Goal: Information Seeking & Learning: Learn about a topic

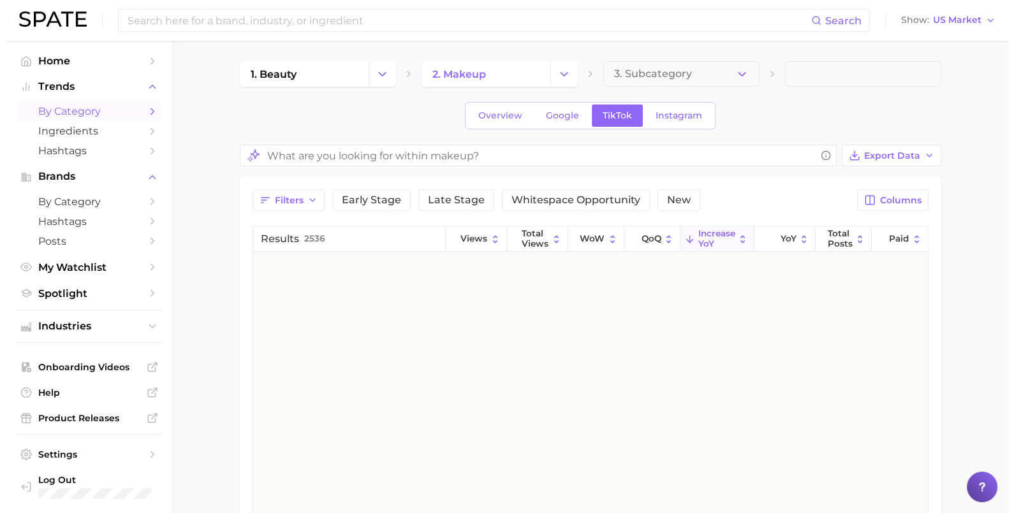
scroll to position [4233, 0]
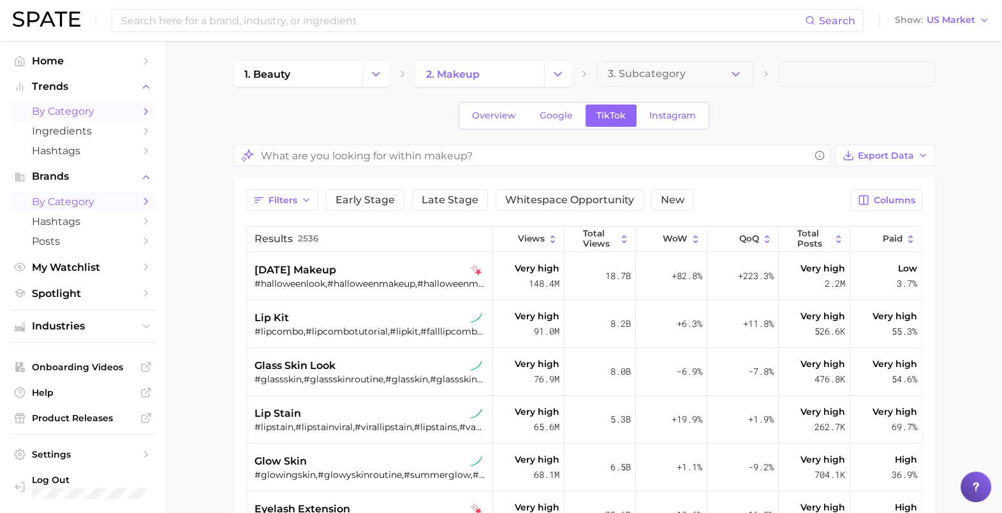
click at [73, 201] on span "by Category" at bounding box center [83, 202] width 102 height 12
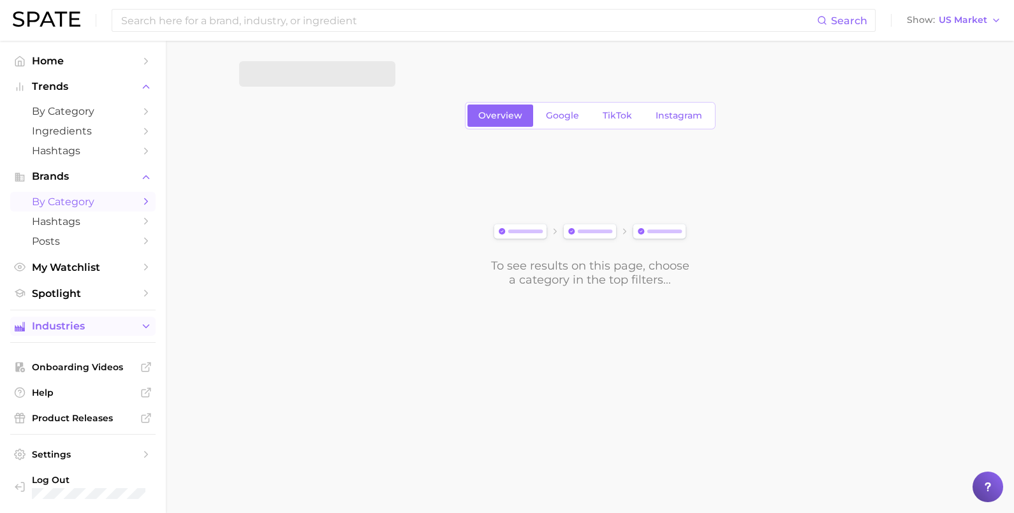
click at [80, 332] on span "Industries" at bounding box center [83, 326] width 102 height 11
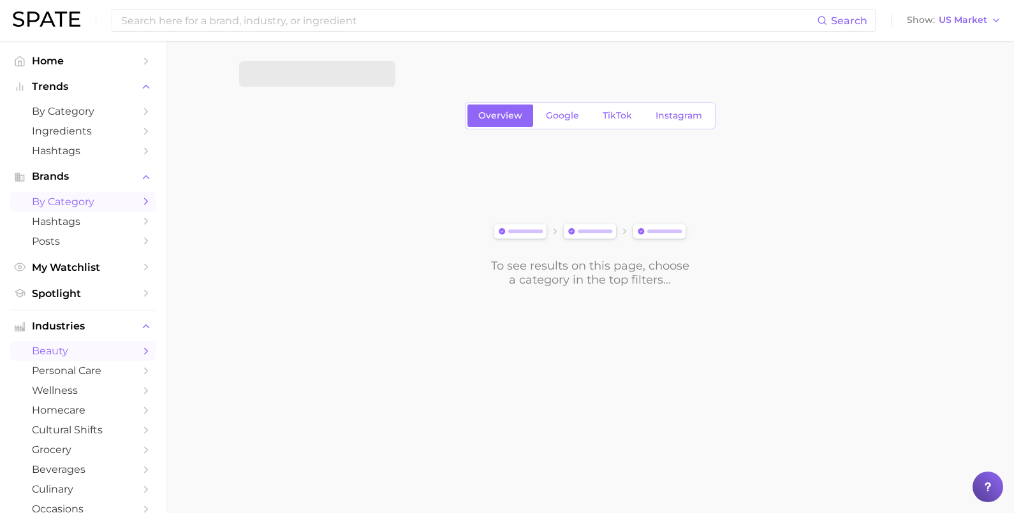
click at [81, 361] on link "beauty" at bounding box center [82, 351] width 145 height 20
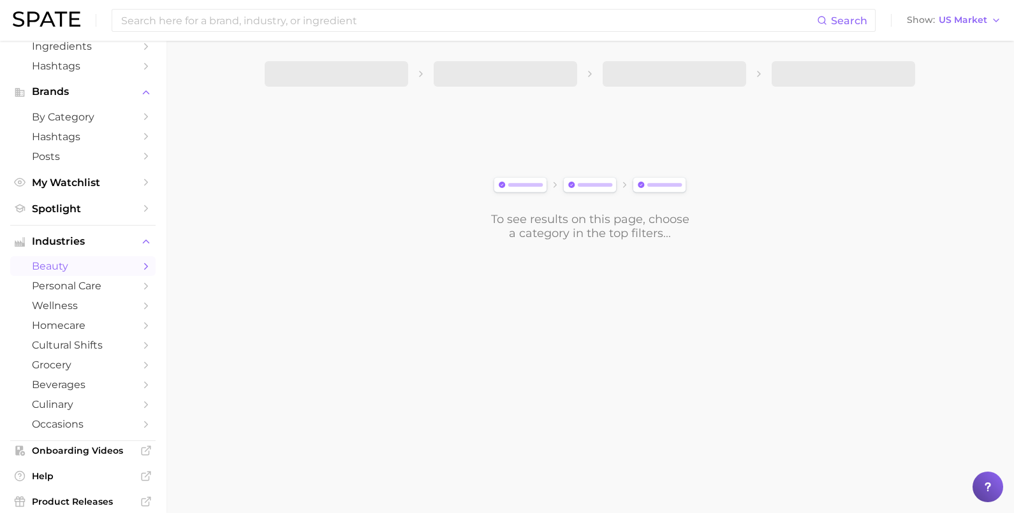
scroll to position [178, 0]
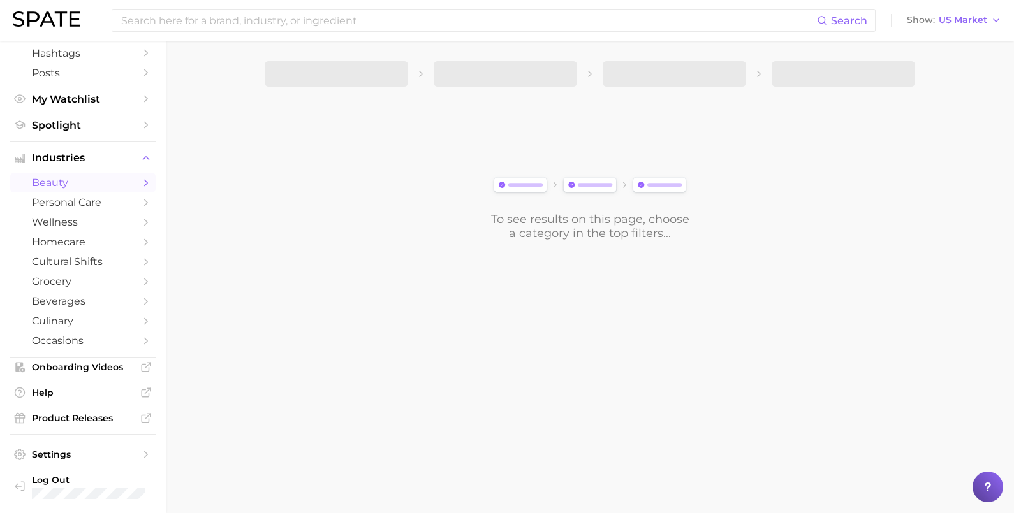
click at [79, 177] on span "beauty" at bounding box center [83, 183] width 102 height 12
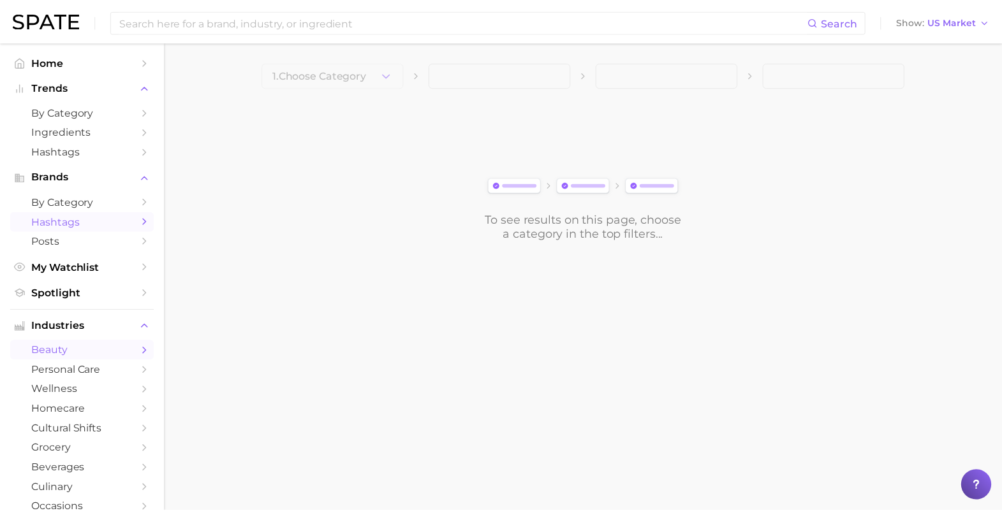
scroll to position [0, 0]
click at [71, 113] on span "by Category" at bounding box center [83, 111] width 102 height 12
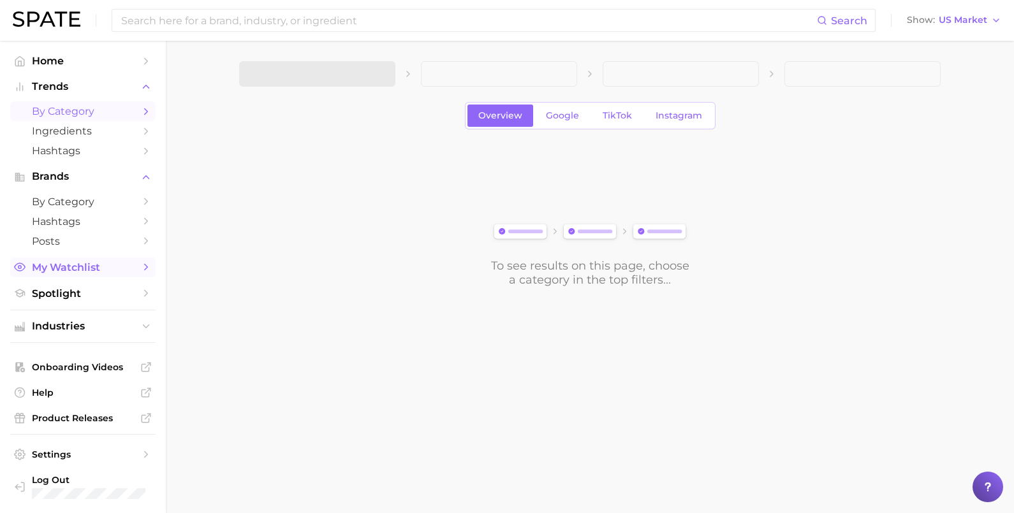
click at [72, 271] on span "My Watchlist" at bounding box center [83, 267] width 102 height 12
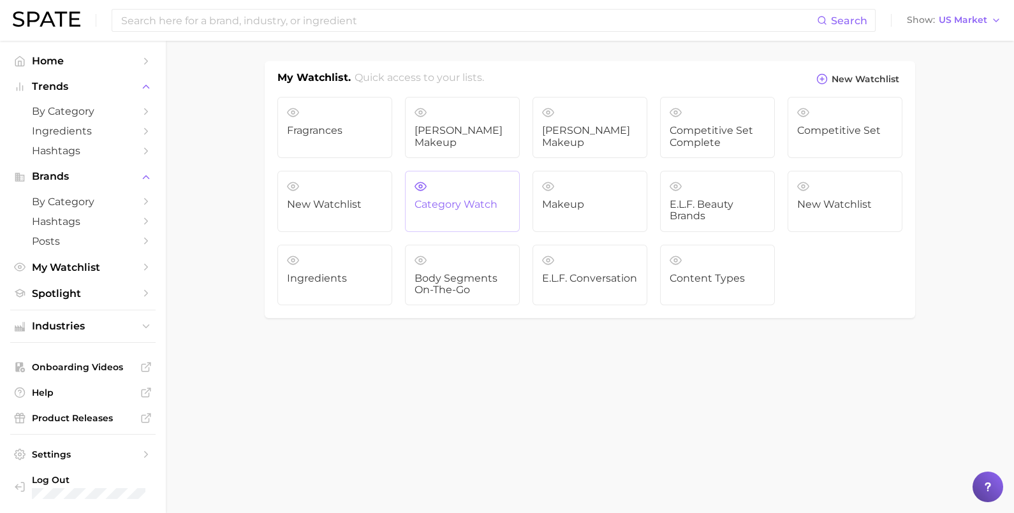
click at [439, 212] on link "Category Watch" at bounding box center [462, 201] width 115 height 61
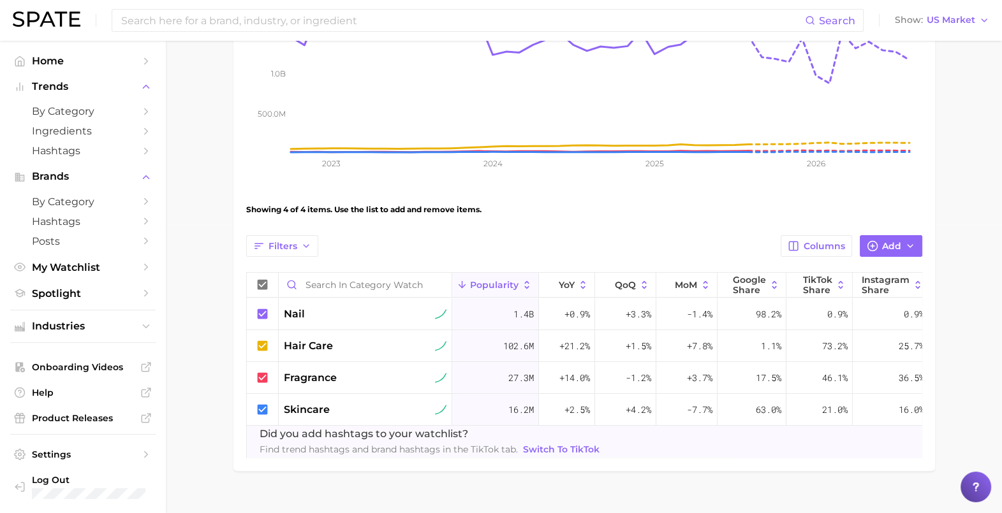
scroll to position [321, 0]
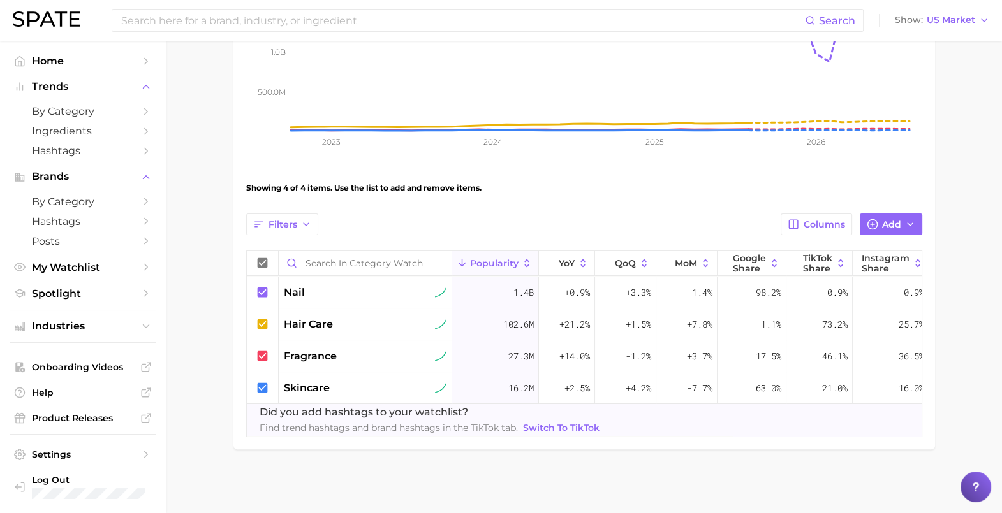
click at [206, 273] on main "Category Watch Settings Topline Categories to gauge shifts high level Overview …" at bounding box center [584, 121] width 836 height 783
click at [883, 219] on span "Add" at bounding box center [891, 224] width 19 height 11
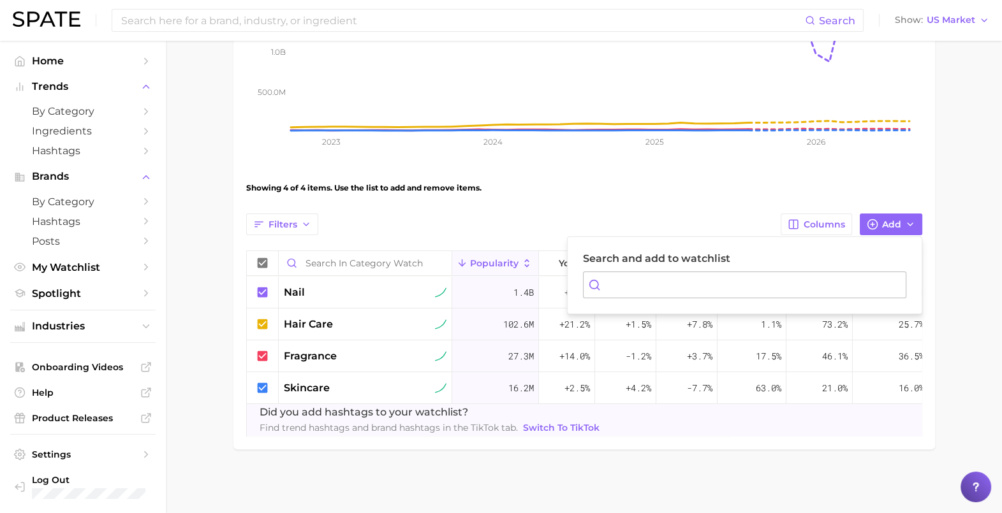
click at [707, 276] on input "Search and add to watchlist" at bounding box center [744, 285] width 323 height 27
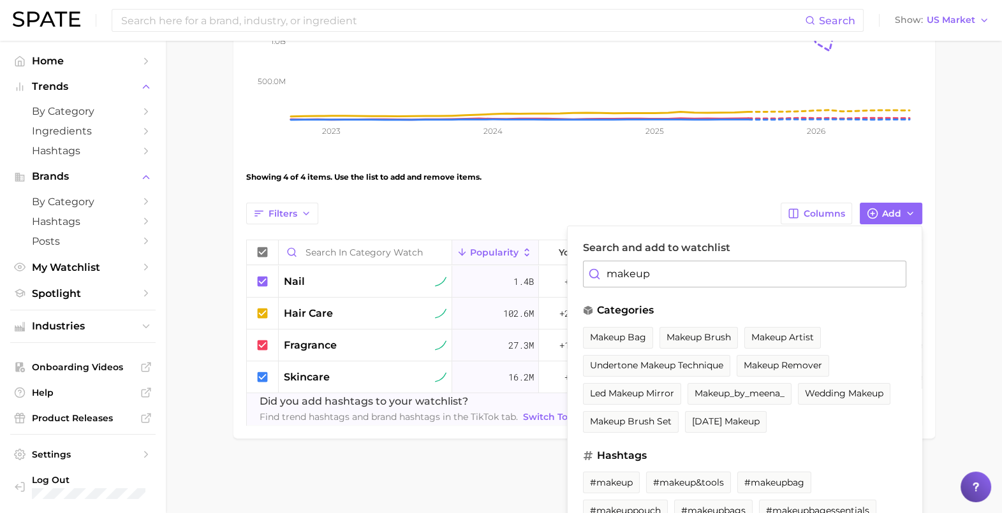
type input "makeup"
click at [679, 250] on label "Search and add to watchlist" at bounding box center [744, 248] width 323 height 13
click at [679, 261] on input "makeup" at bounding box center [744, 274] width 323 height 27
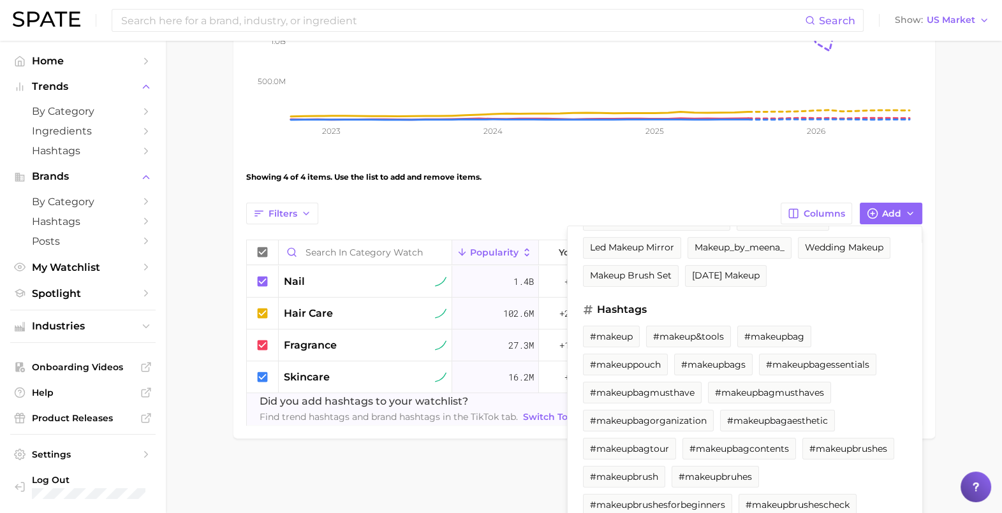
scroll to position [159, 0]
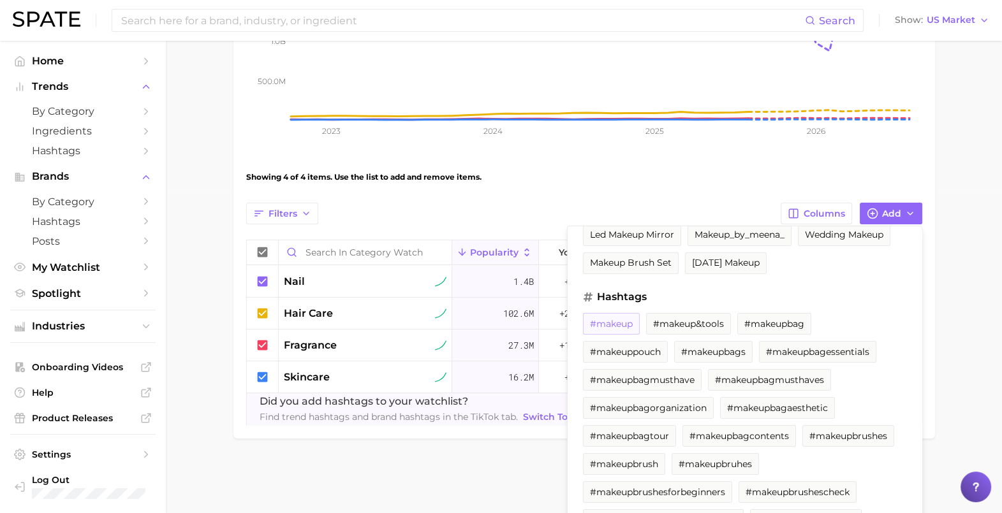
click at [615, 324] on span "#makeup" at bounding box center [611, 324] width 43 height 11
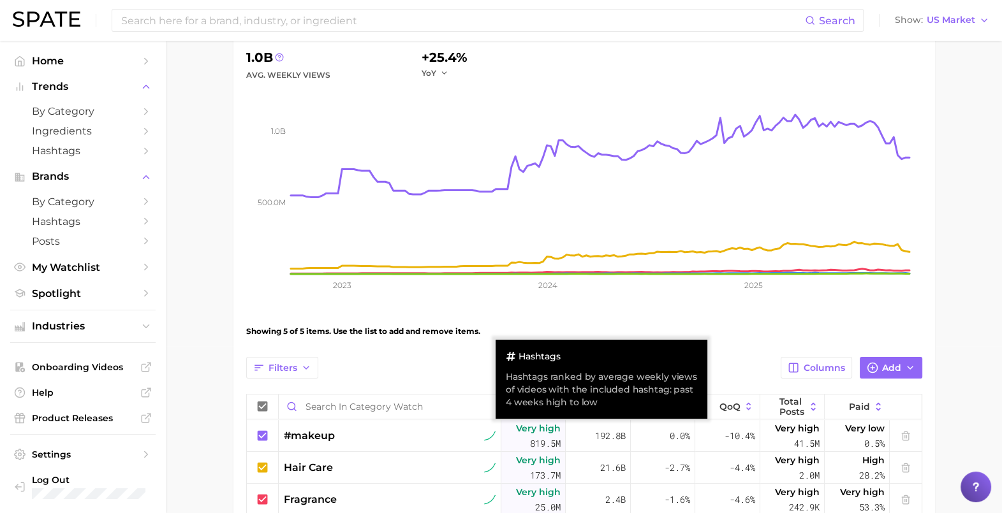
scroll to position [22, 0]
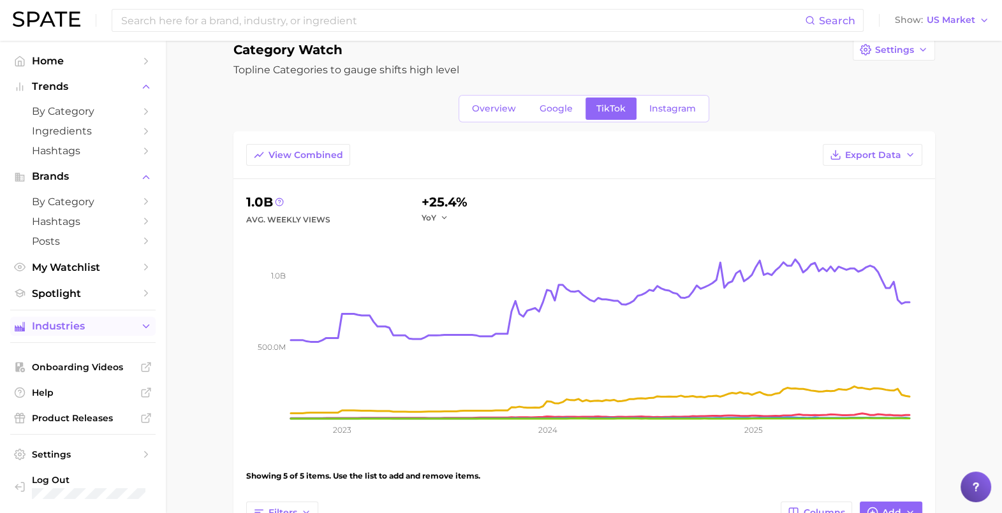
click at [52, 332] on span "Industries" at bounding box center [83, 326] width 102 height 11
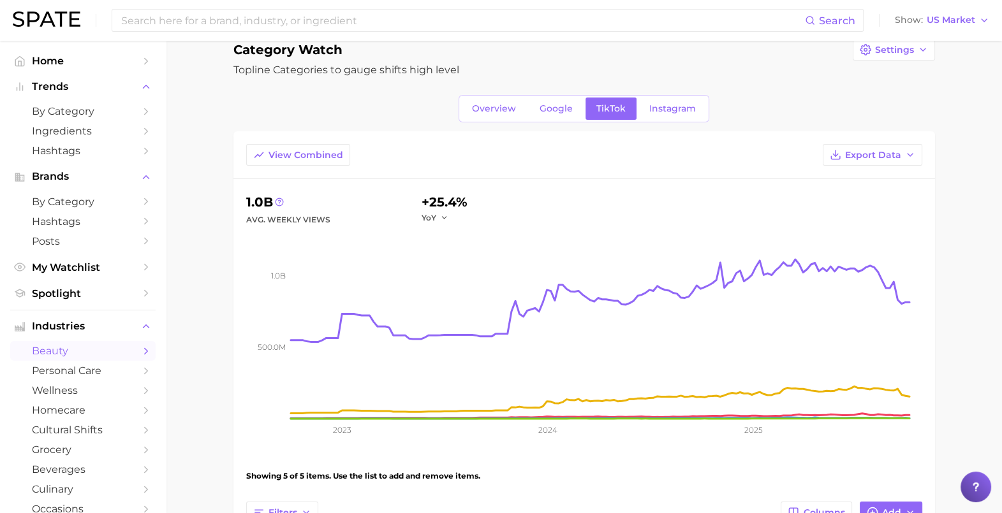
click at [64, 357] on span "beauty" at bounding box center [83, 351] width 102 height 12
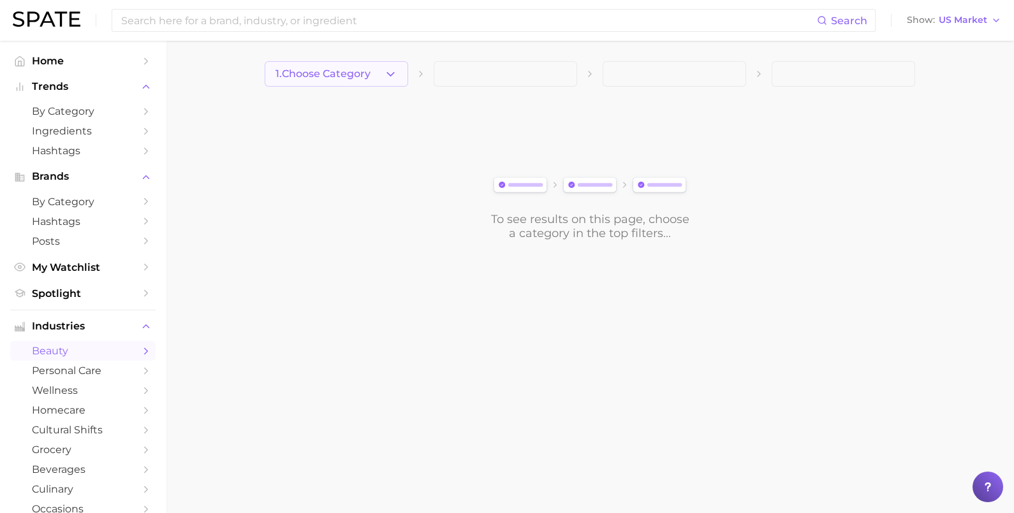
click at [332, 80] on button "1. Choose Category" at bounding box center [336, 74] width 143 height 26
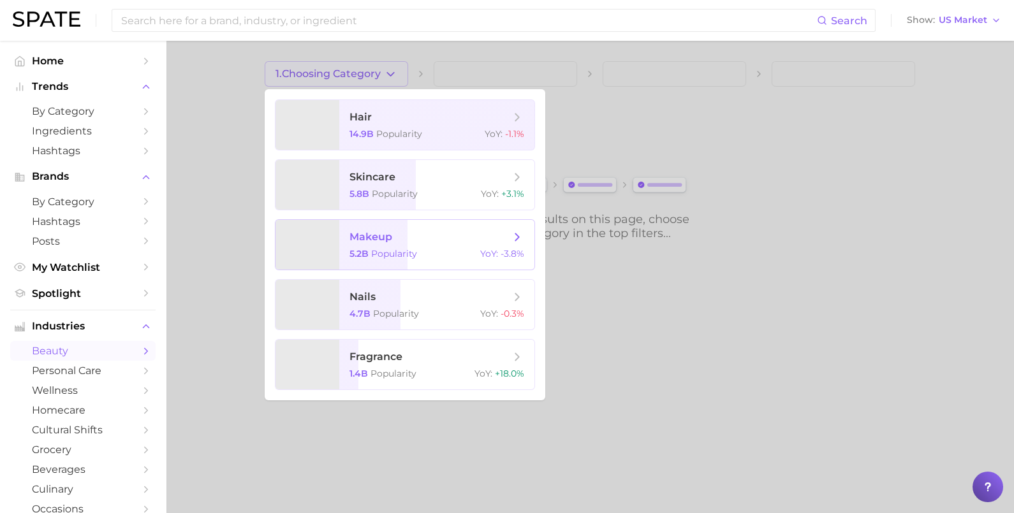
click at [425, 246] on span "makeup 5.2b Popularity YoY : -3.8%" at bounding box center [436, 245] width 195 height 50
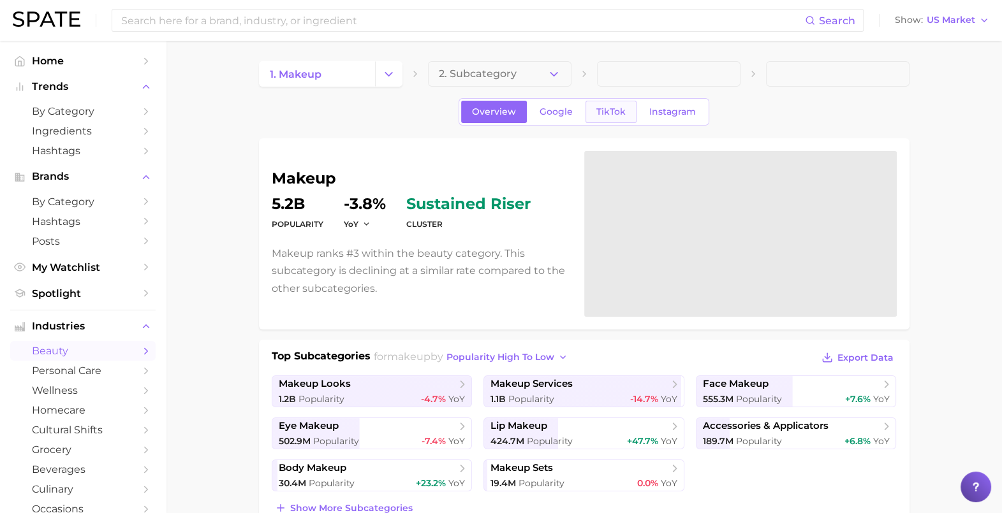
click at [606, 106] on span "TikTok" at bounding box center [610, 111] width 29 height 11
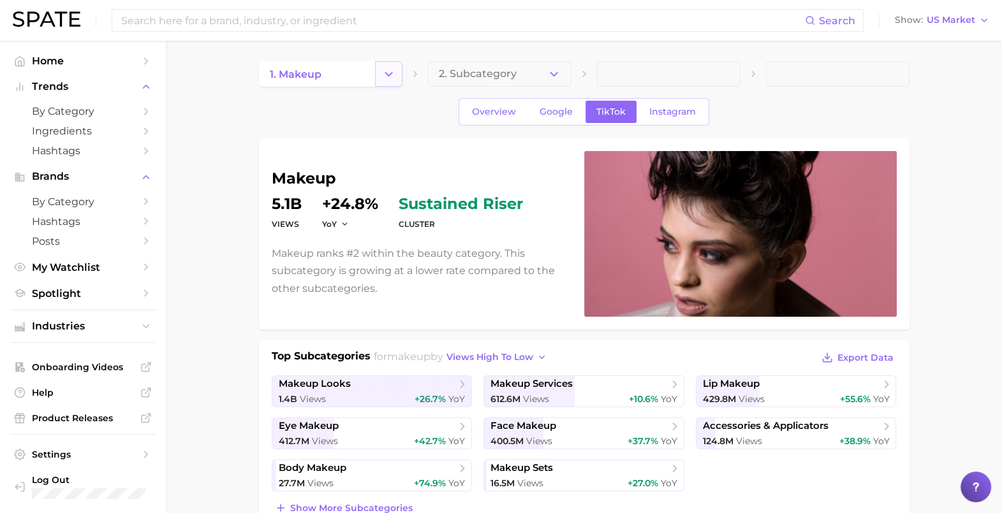
click at [397, 73] on button "Change Category" at bounding box center [388, 74] width 27 height 26
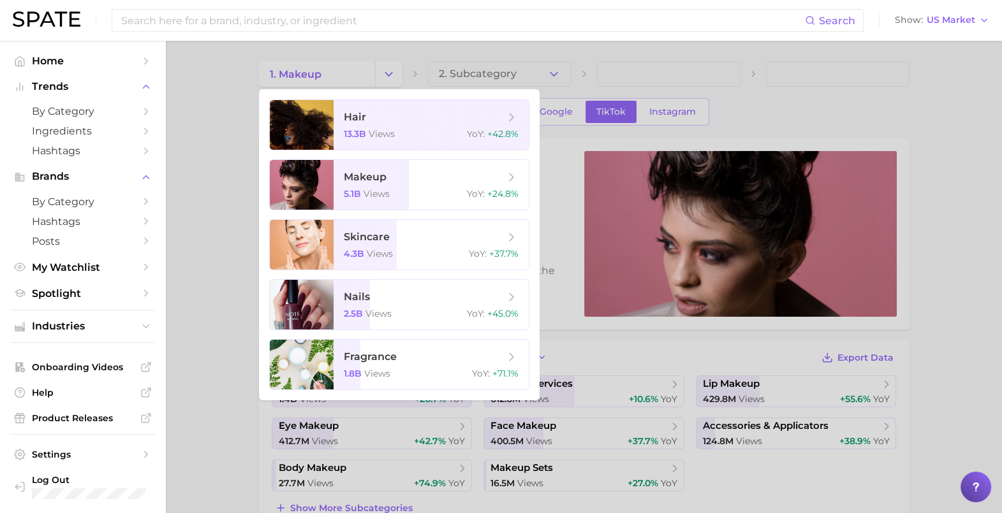
click at [198, 182] on div at bounding box center [501, 256] width 1002 height 513
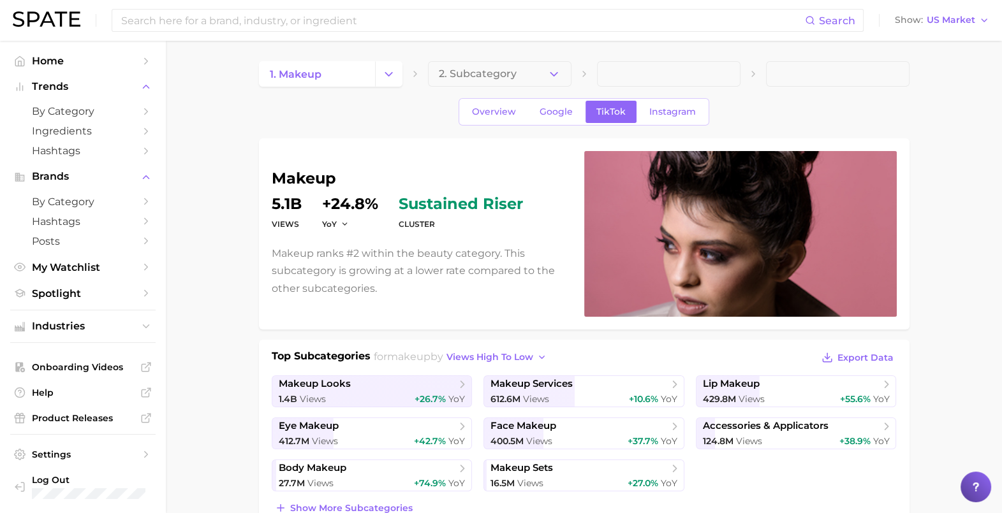
click at [386, 70] on icon "Change Category" at bounding box center [388, 74] width 13 height 13
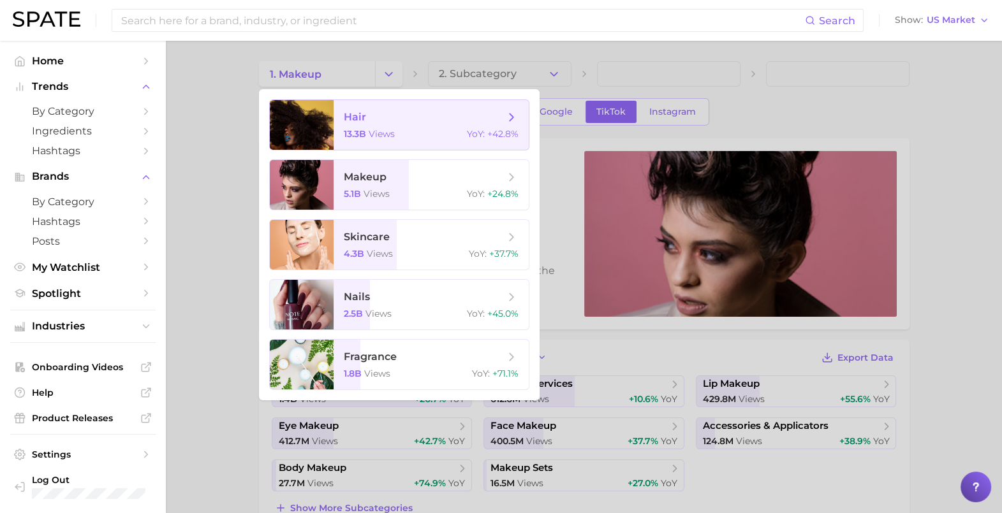
click at [367, 116] on span "hair" at bounding box center [424, 117] width 161 height 14
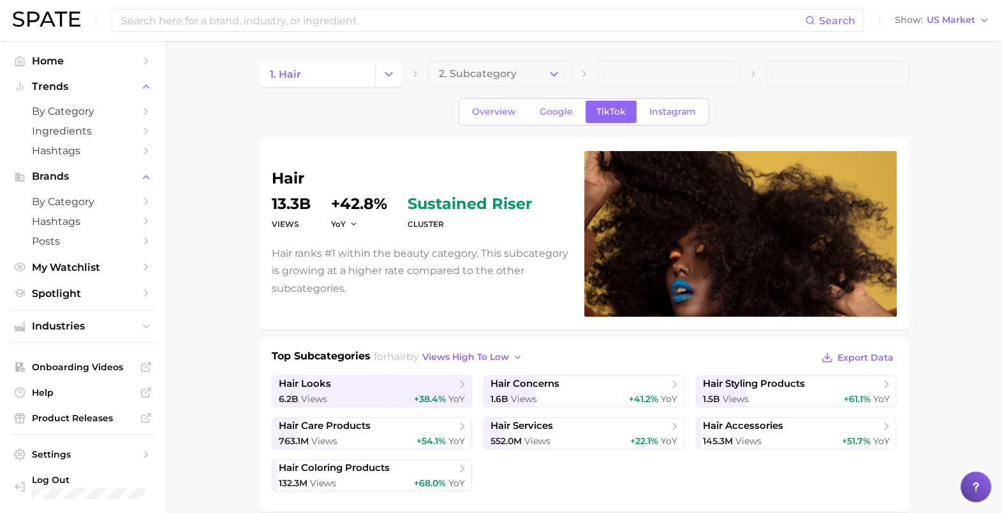
click at [392, 40] on div "Search Show US Market" at bounding box center [501, 20] width 976 height 41
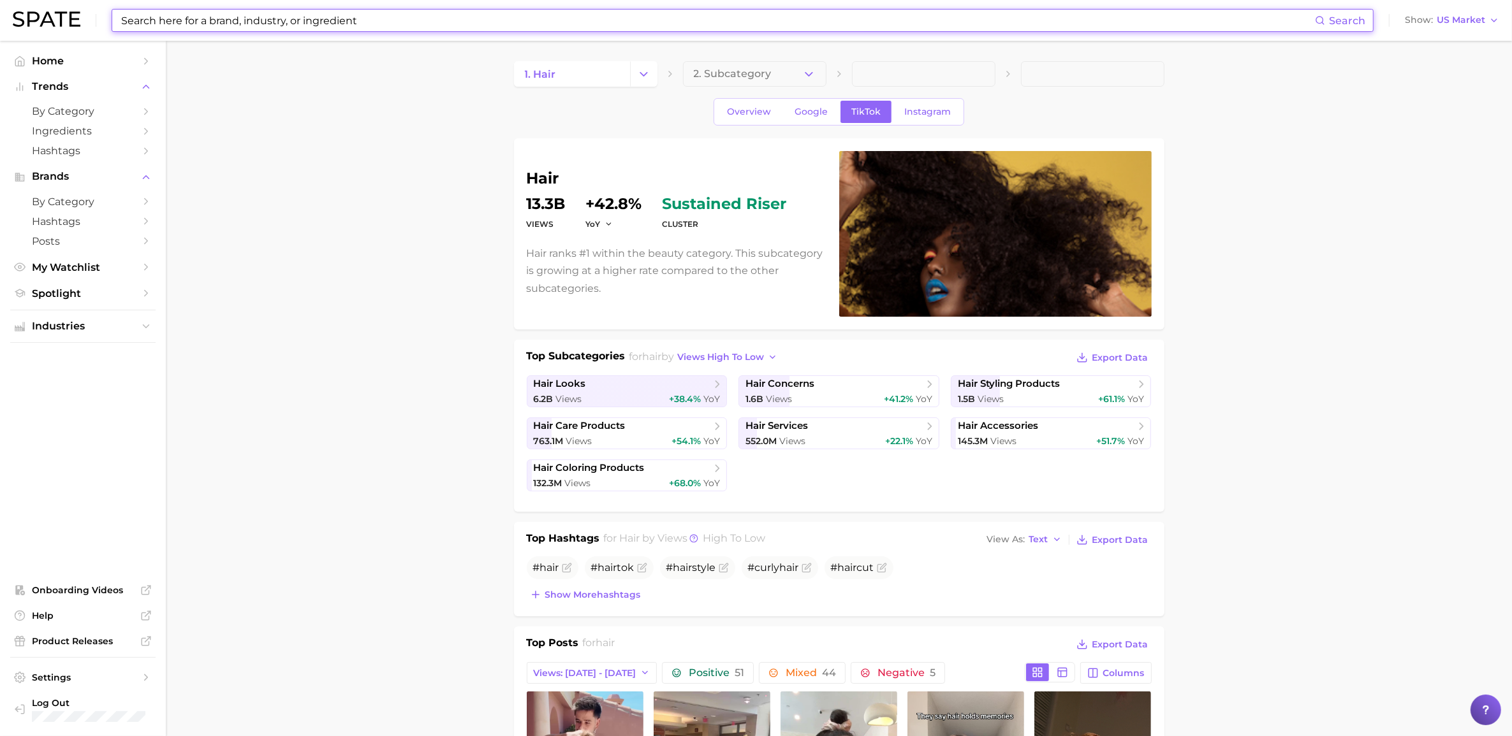
click at [253, 16] on input at bounding box center [717, 21] width 1195 height 22
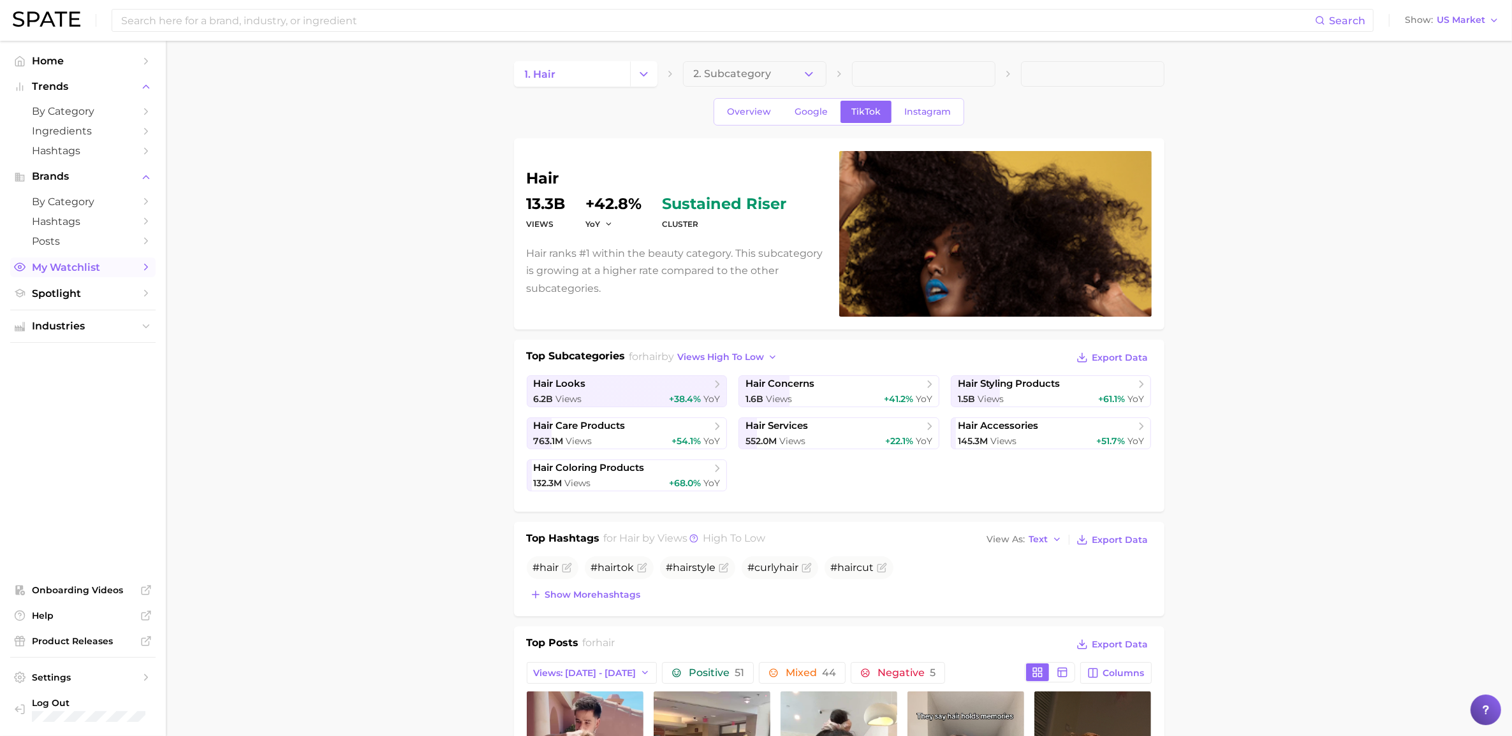
click at [64, 265] on span "My Watchlist" at bounding box center [83, 267] width 102 height 12
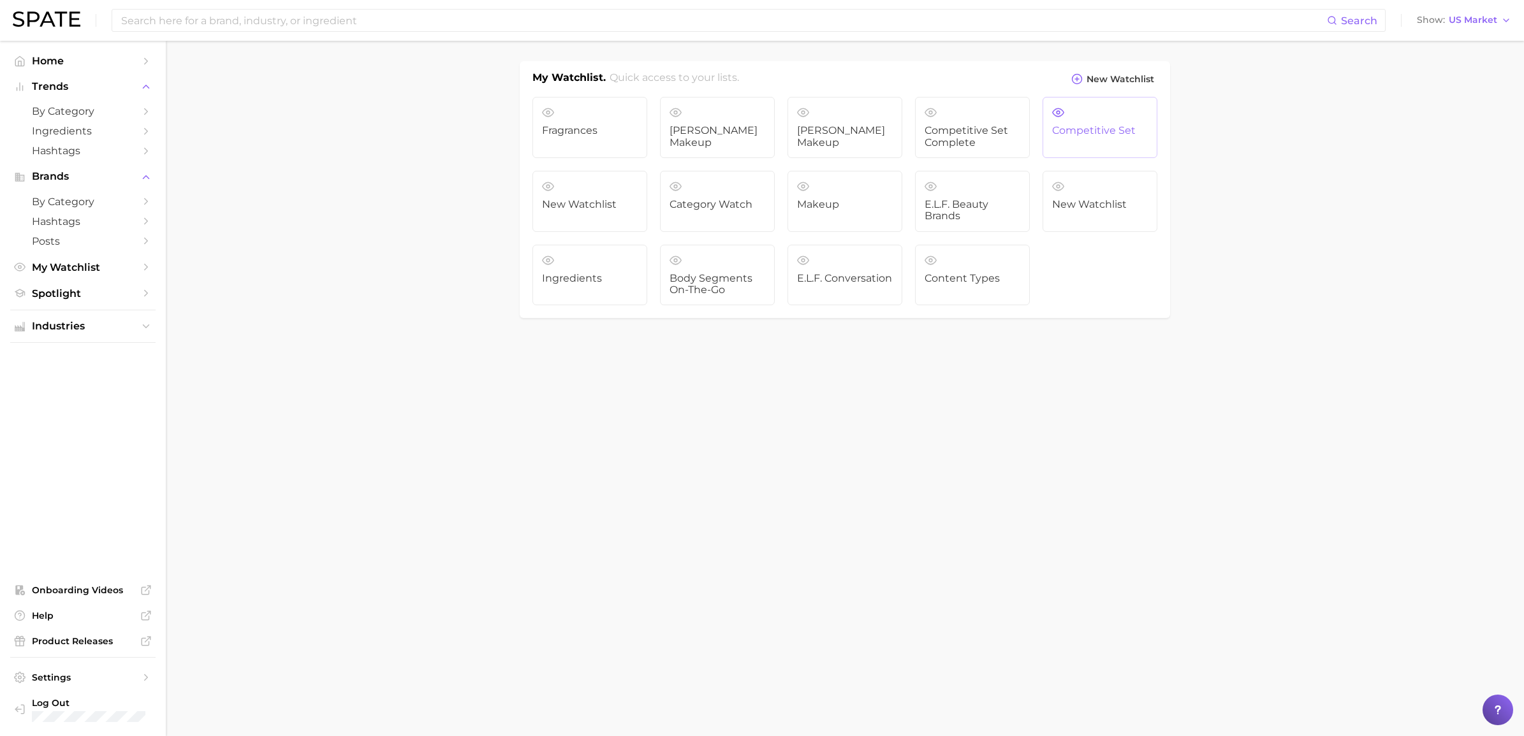
click at [1013, 134] on span "Competitive Set" at bounding box center [1100, 130] width 96 height 11
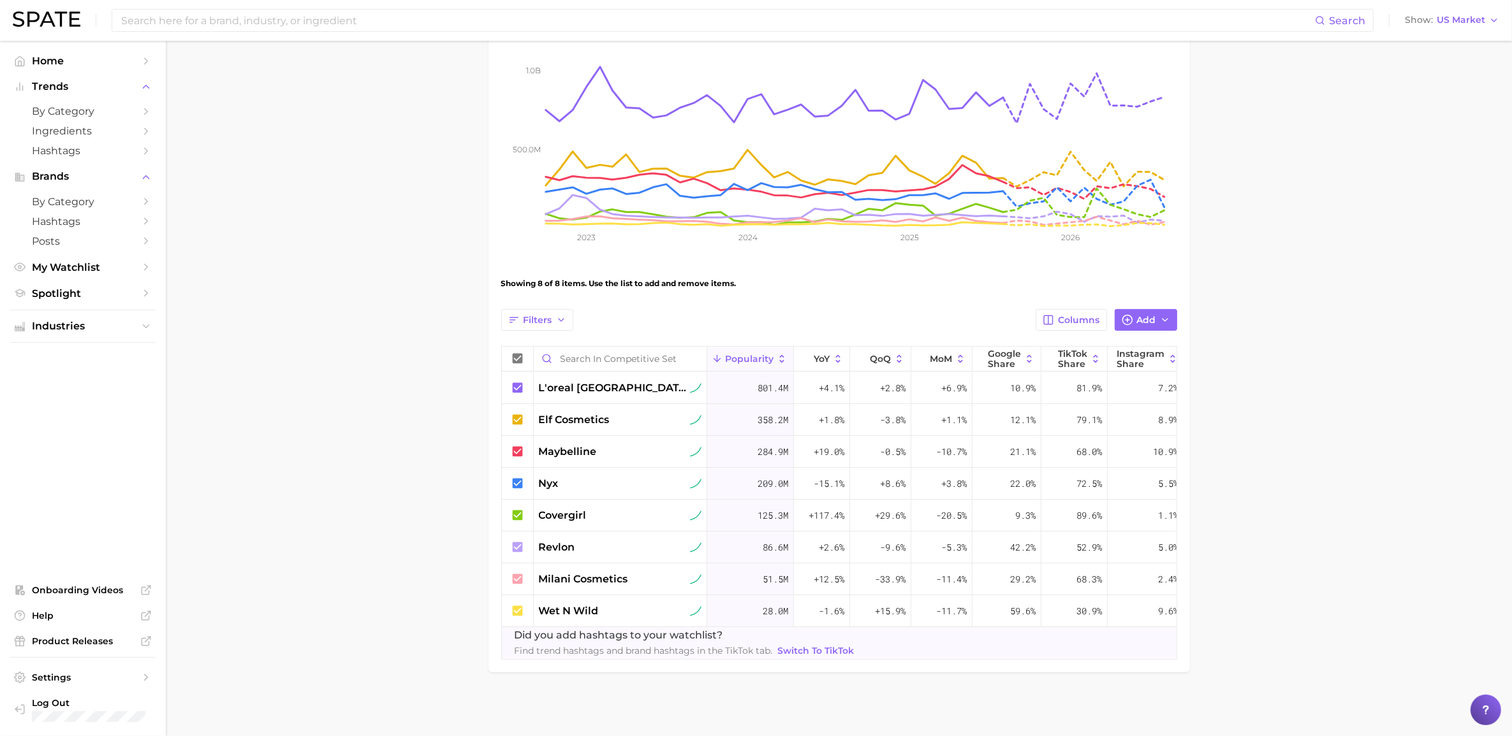
scroll to position [0, 40]
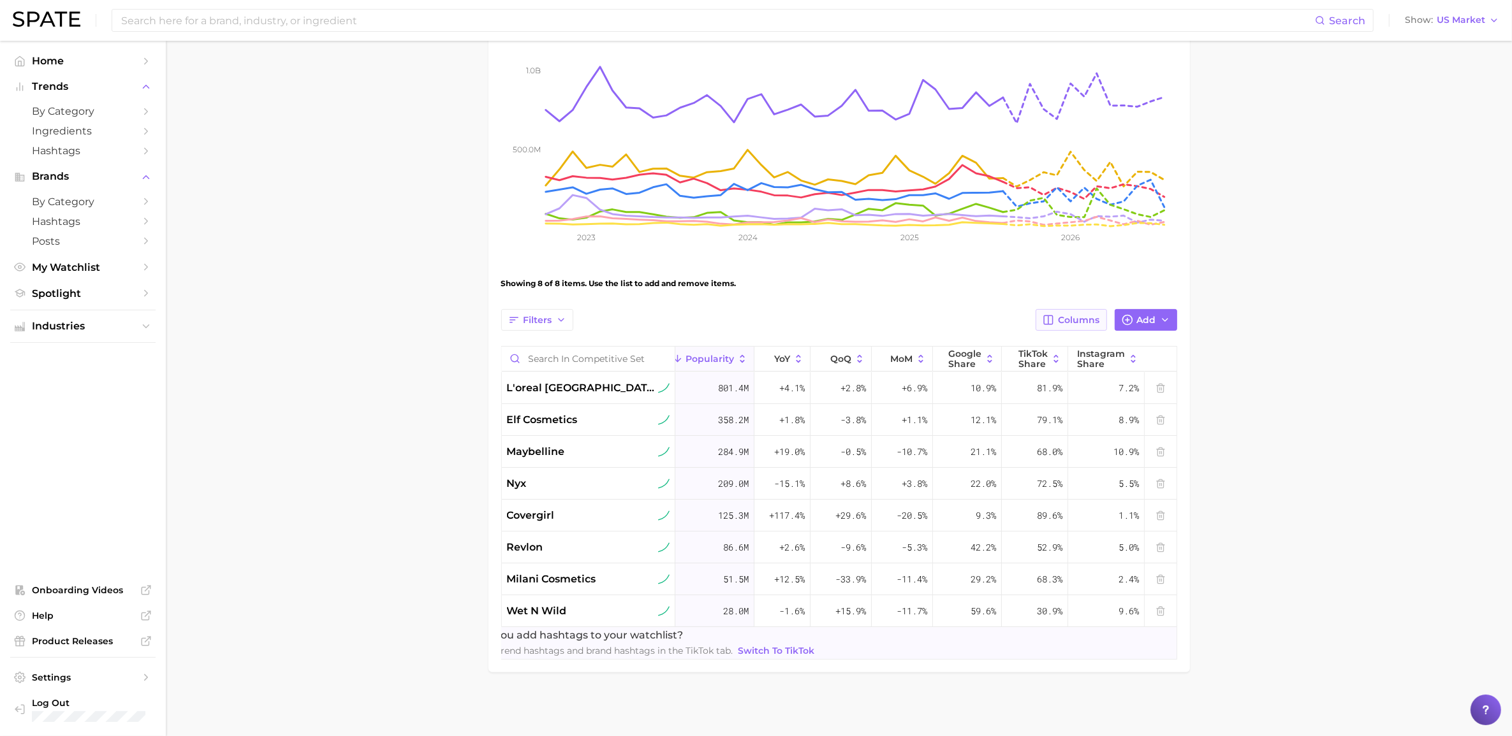
click at [1013, 309] on button "Columns" at bounding box center [1071, 320] width 71 height 22
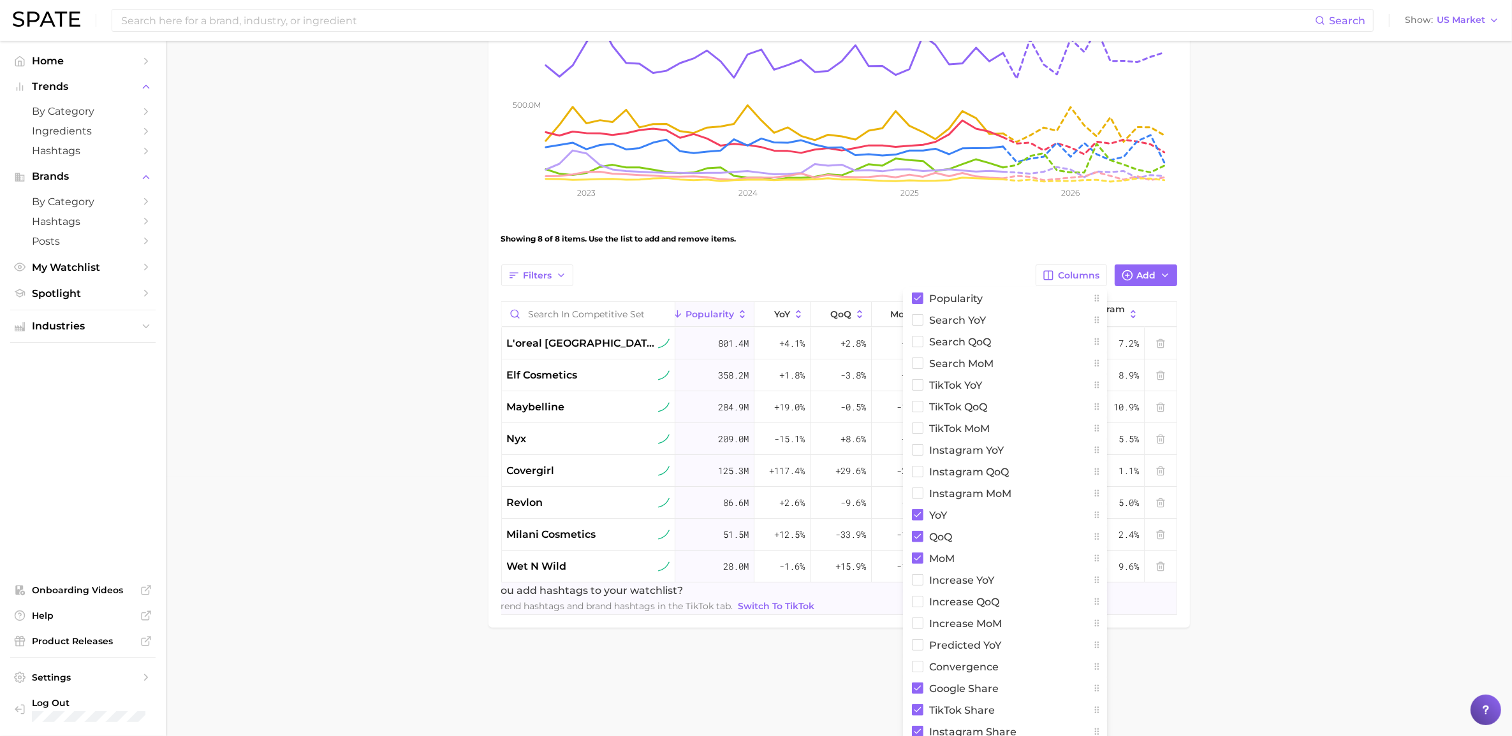
scroll to position [266, 0]
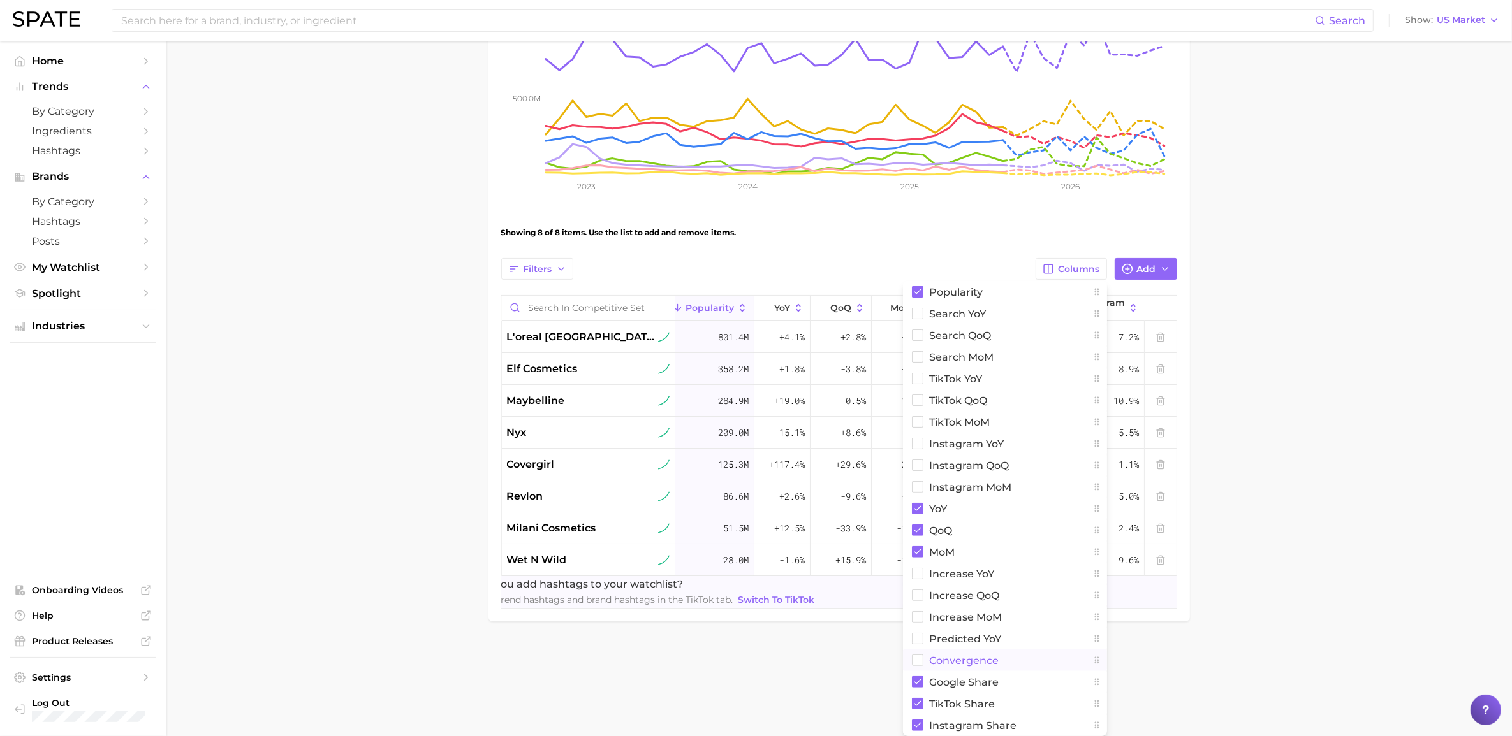
click at [916, 513] on rect at bounding box center [917, 660] width 11 height 11
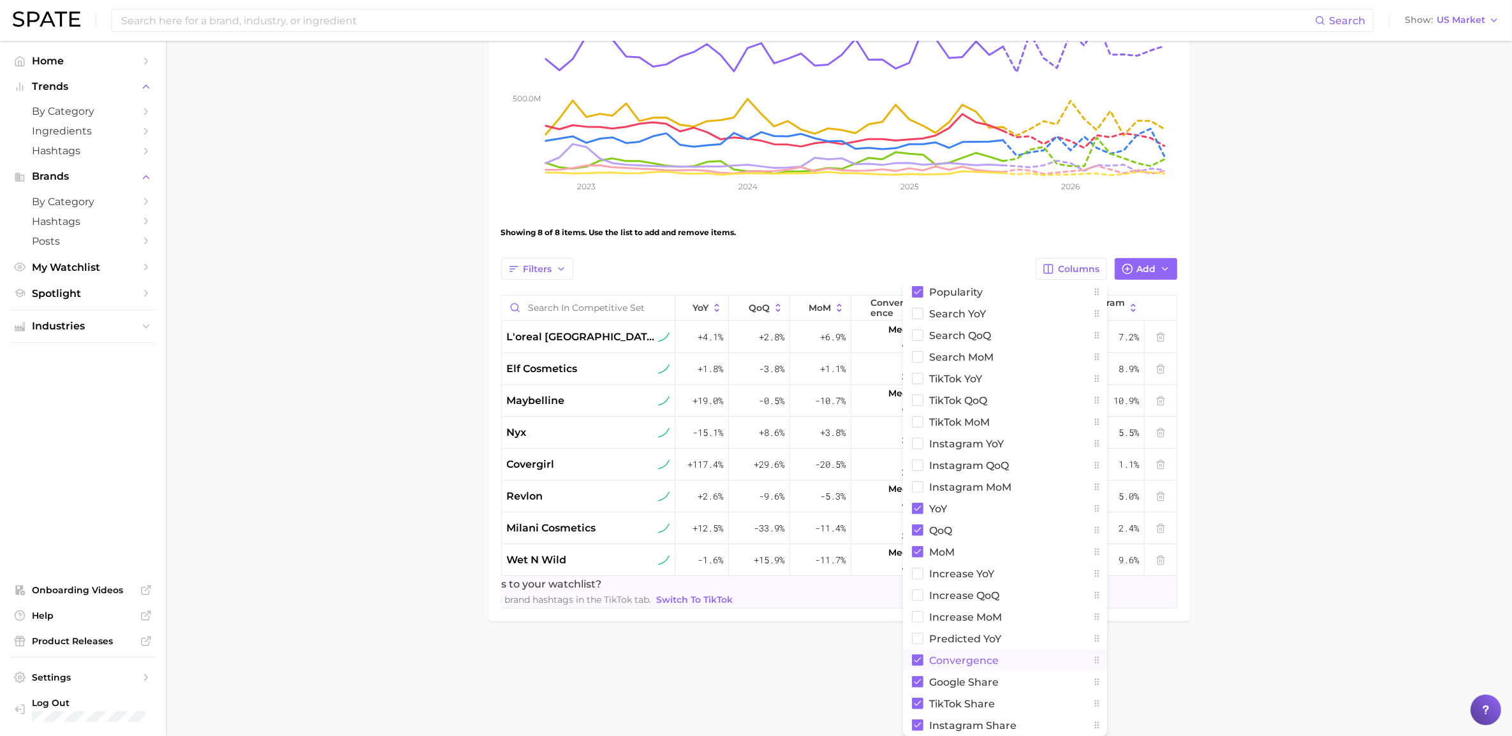
click at [1013, 513] on main "Competitive Set Settings Based on Top Players in [GEOGRAPHIC_DATA] Overview Goo…" at bounding box center [839, 230] width 1346 height 911
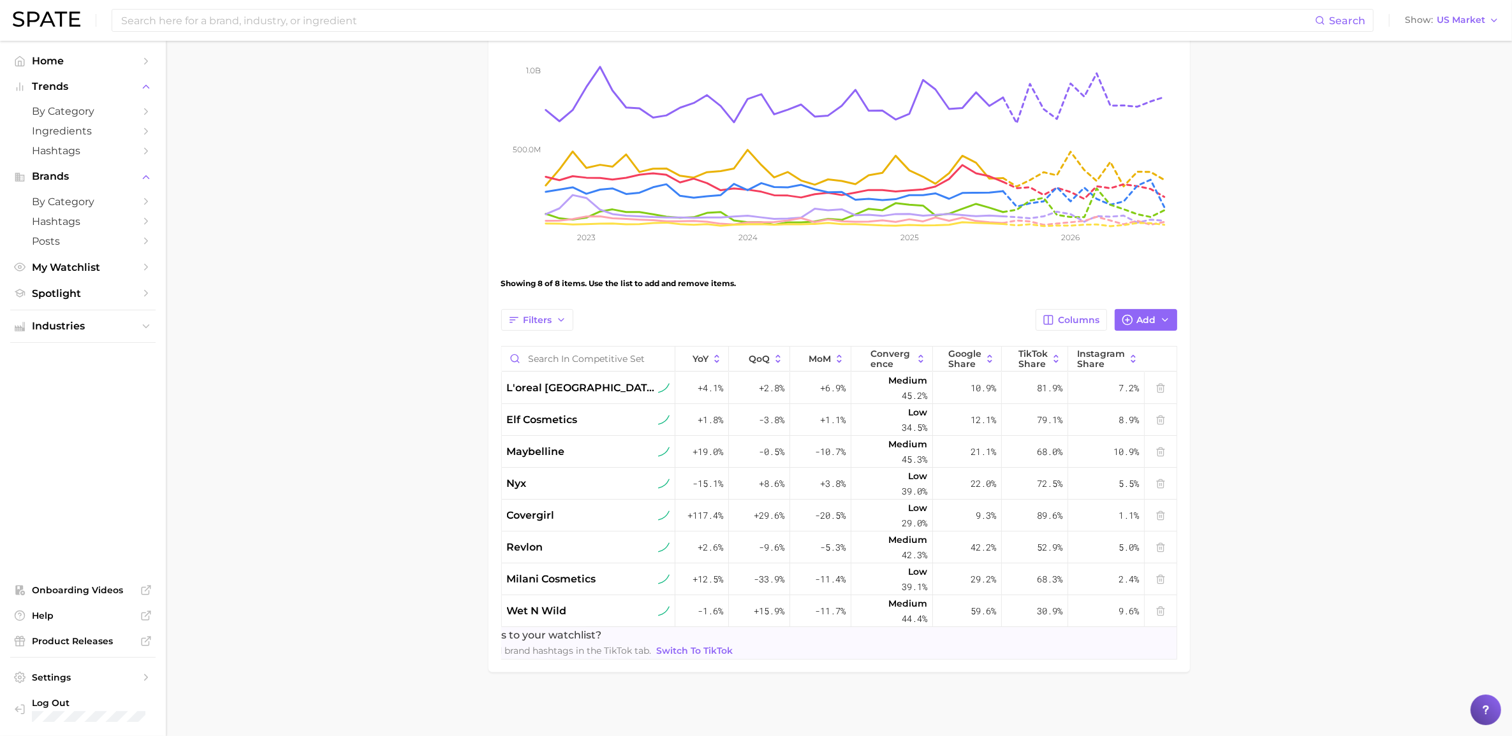
scroll to position [0, 0]
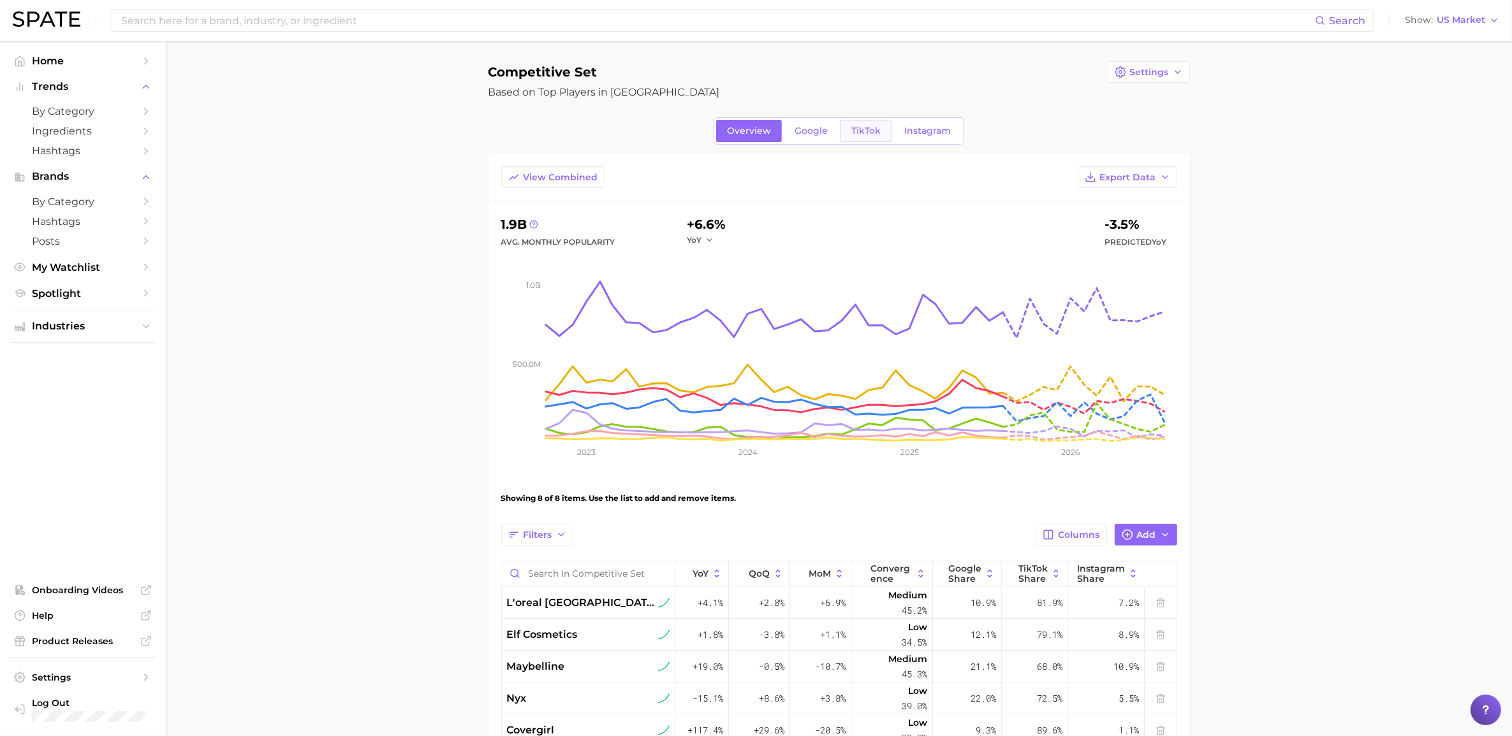
click at [846, 120] on link "TikTok" at bounding box center [865, 131] width 51 height 22
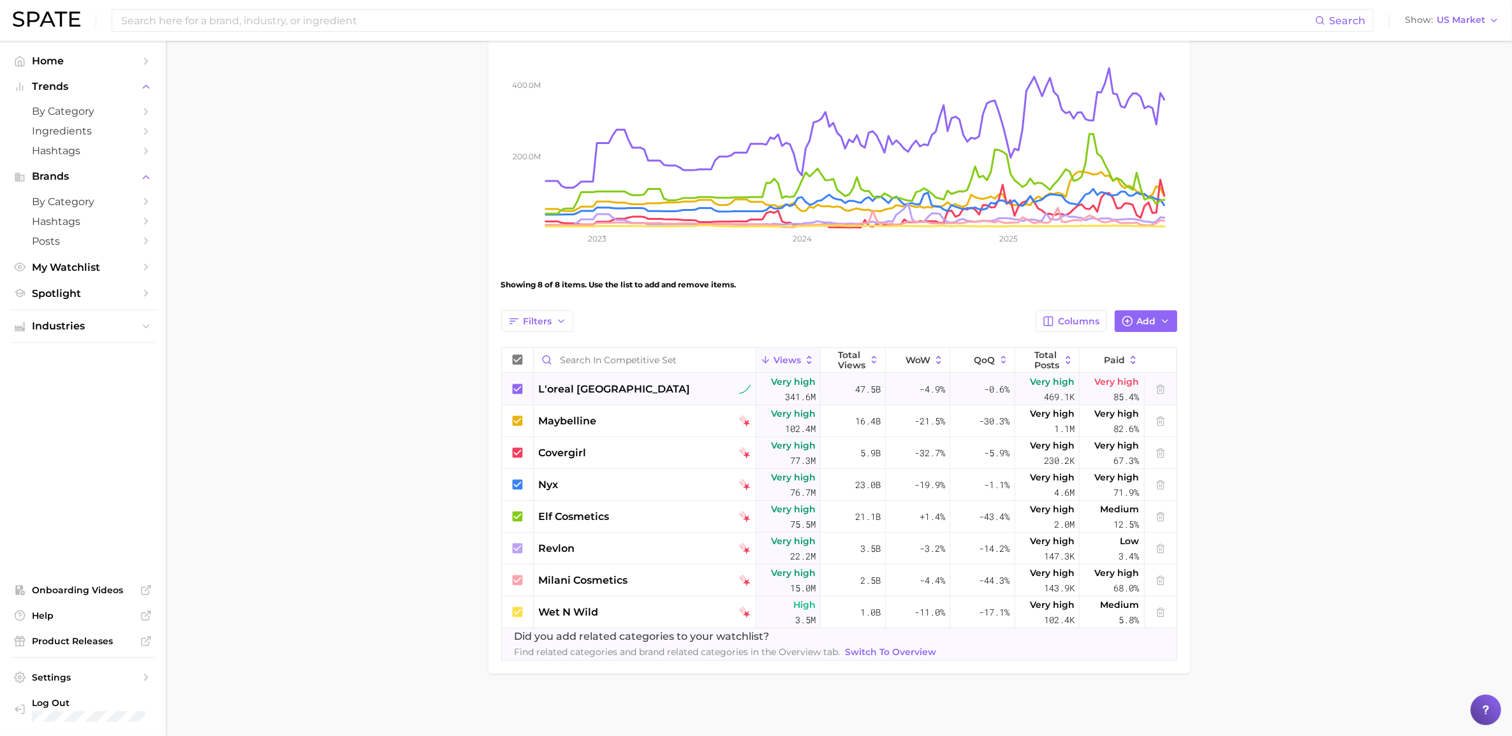
scroll to position [216, 0]
click at [1013, 360] on span "Total Posts" at bounding box center [1047, 359] width 26 height 20
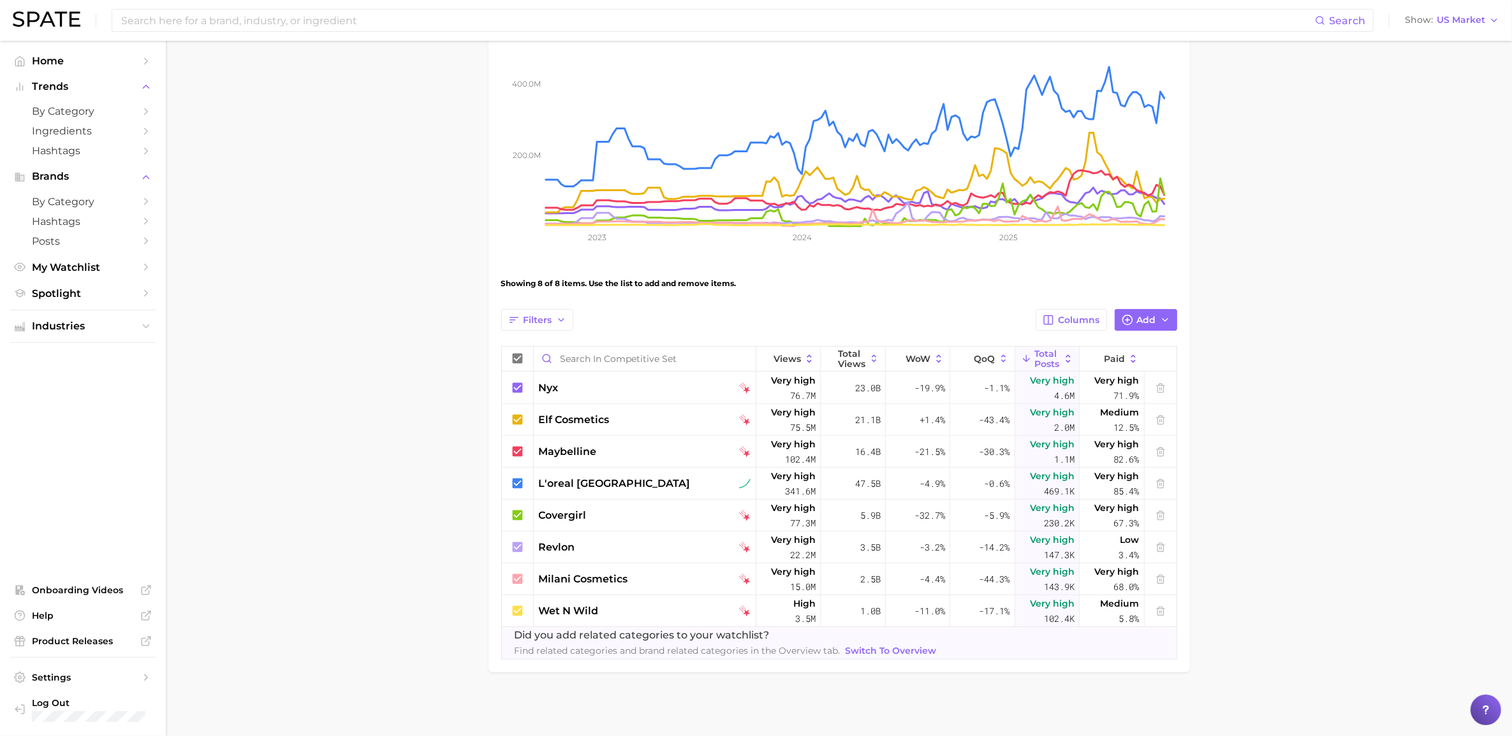
click at [1013, 351] on main "Competitive Set Settings Based on Top Players in [GEOGRAPHIC_DATA] Overview Goo…" at bounding box center [839, 281] width 1346 height 911
click at [856, 358] on span "Total Views" at bounding box center [851, 359] width 27 height 20
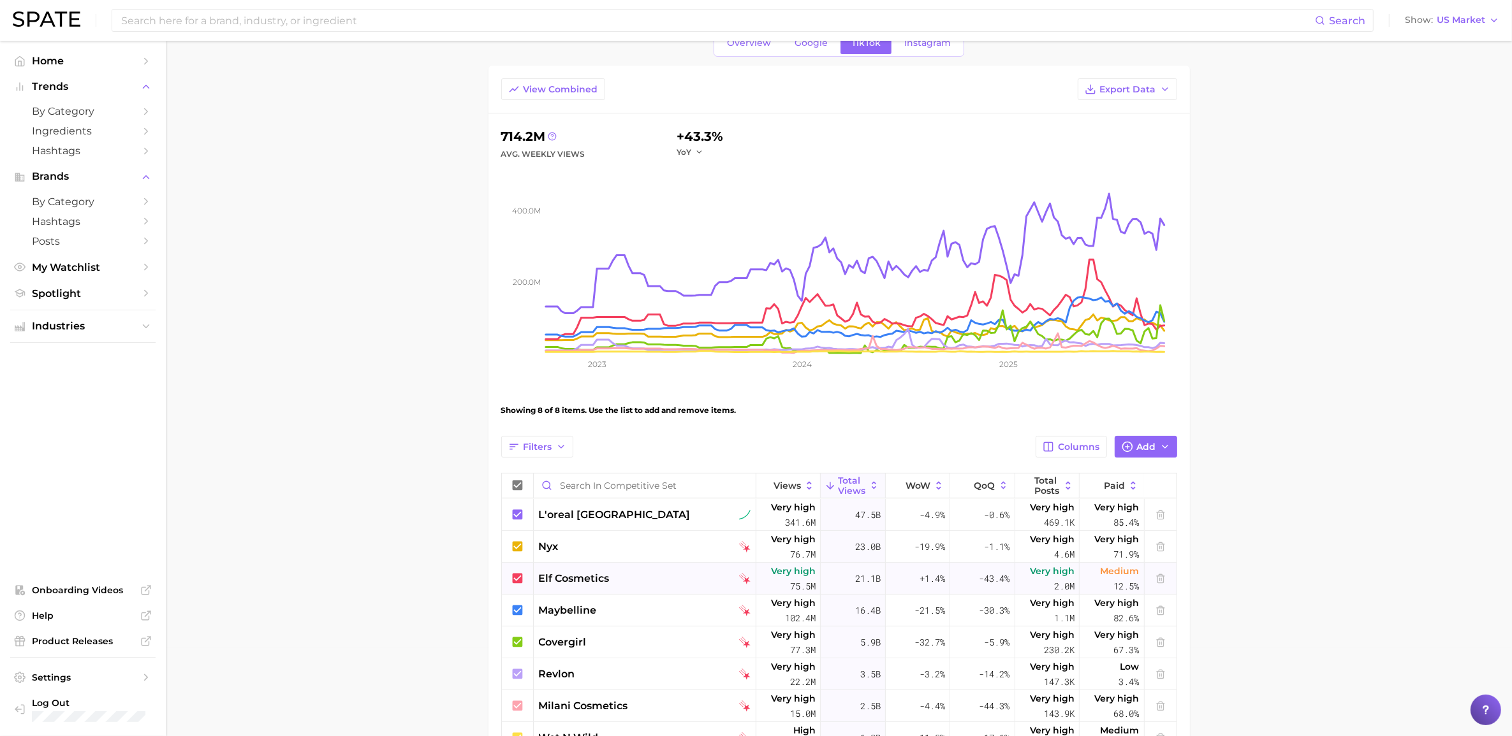
scroll to position [216, 0]
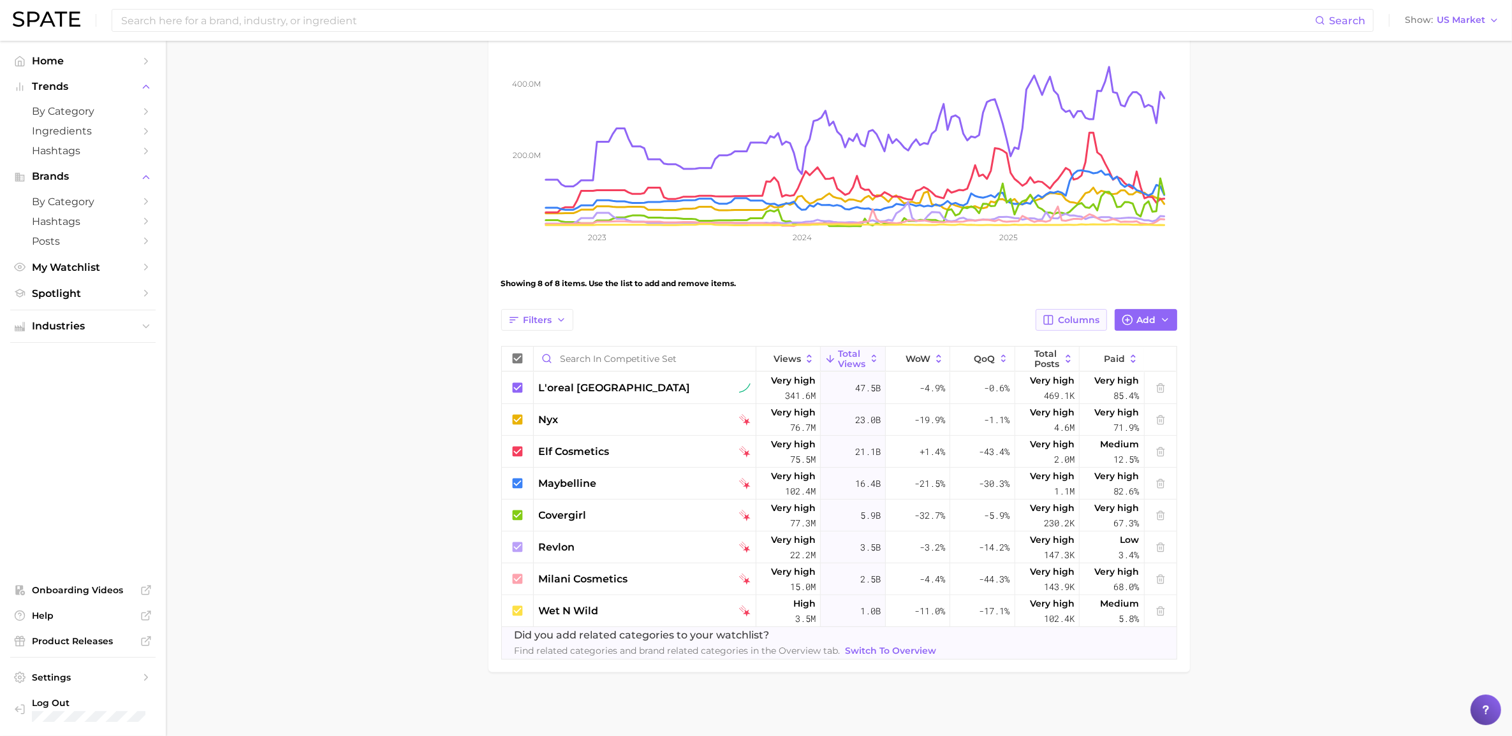
click at [1013, 323] on span "Columns" at bounding box center [1078, 320] width 41 height 11
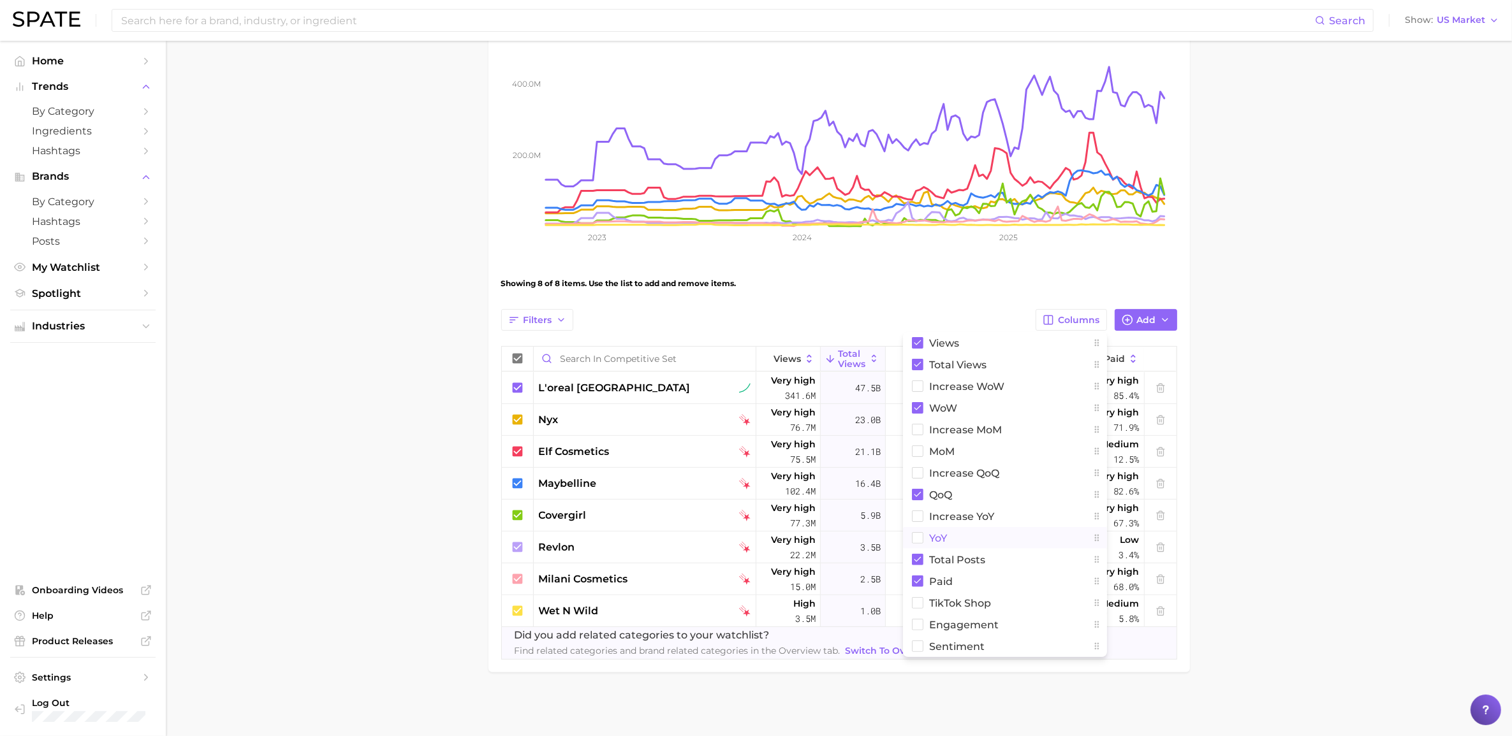
click at [912, 513] on rect at bounding box center [917, 538] width 11 height 11
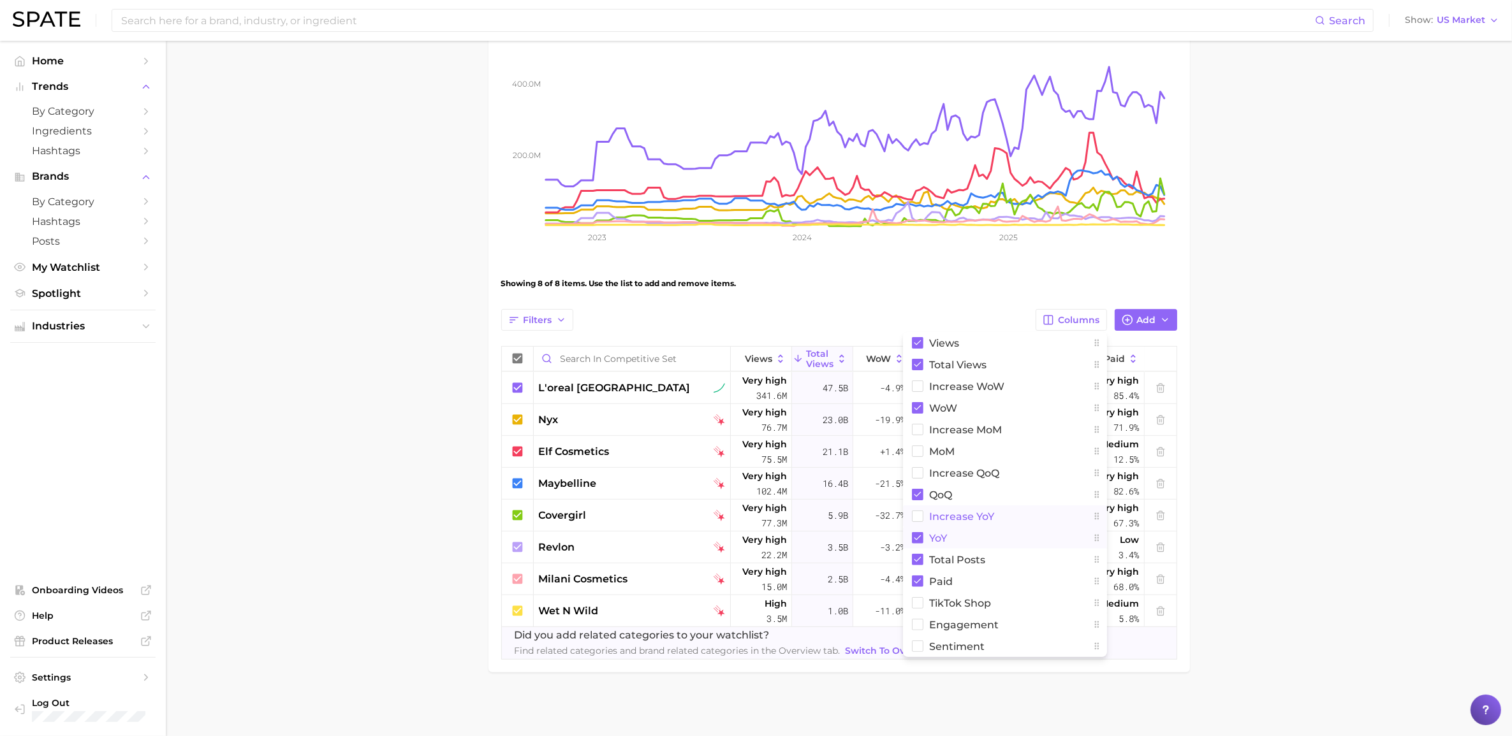
click at [1013, 445] on main "Competitive Set Settings Based on Top Players in [GEOGRAPHIC_DATA] Overview Goo…" at bounding box center [839, 281] width 1346 height 911
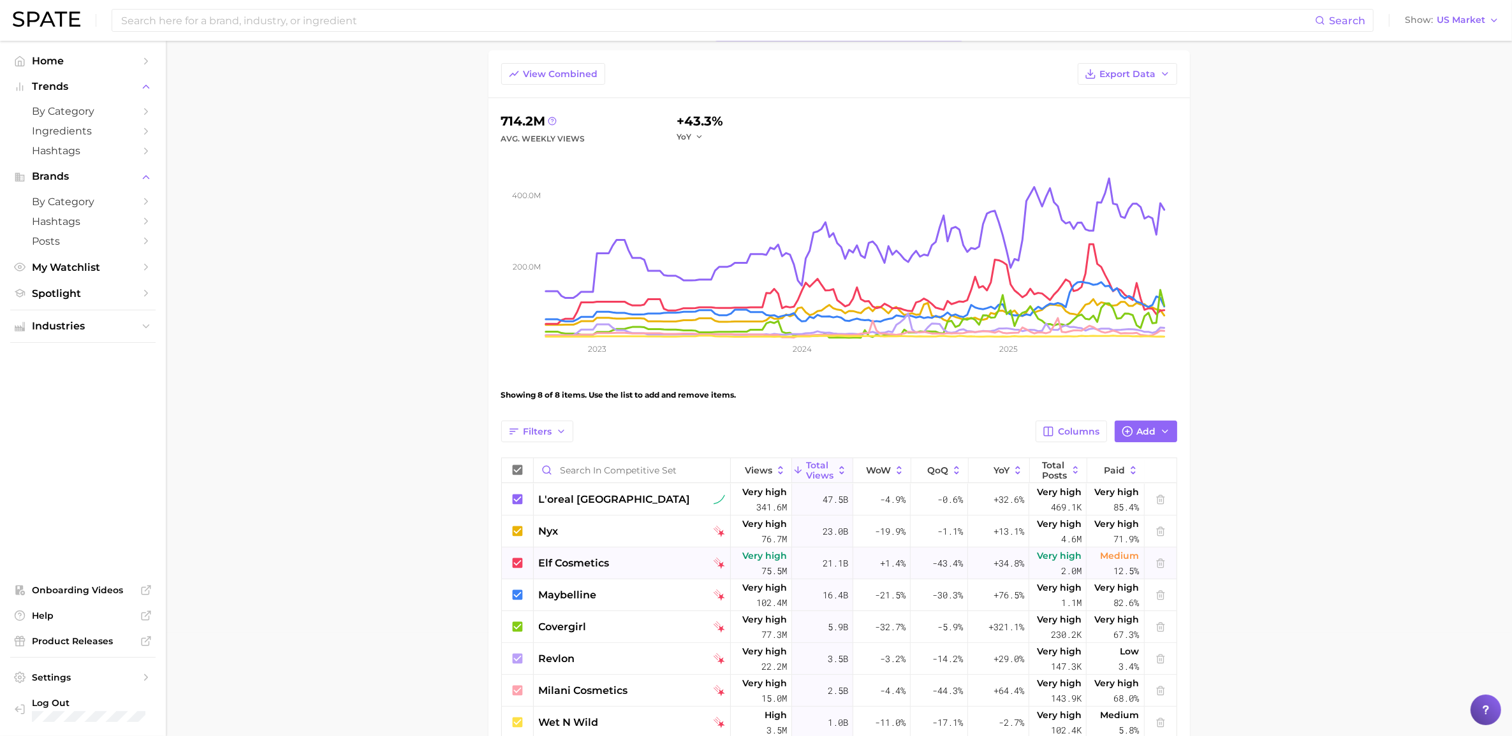
scroll to position [0, 0]
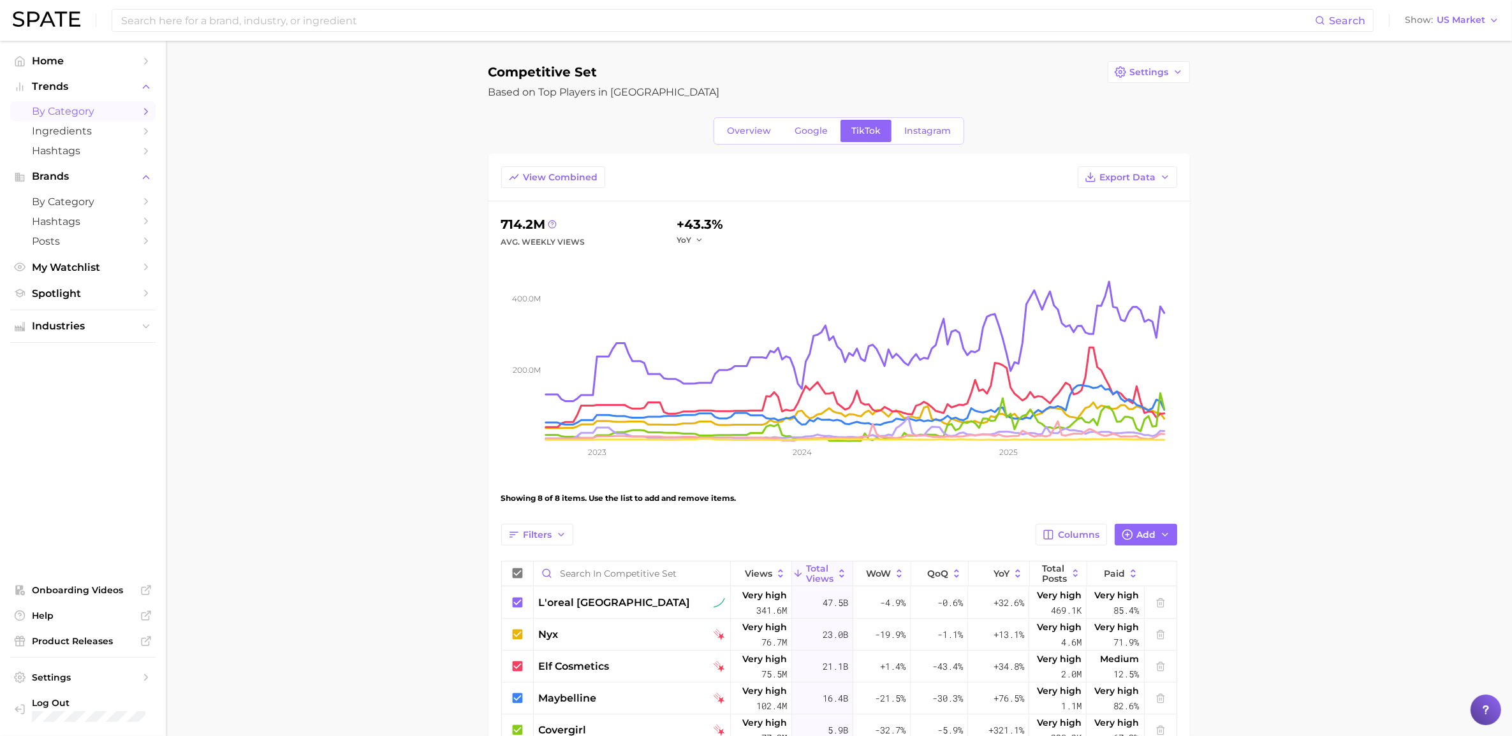
click at [67, 108] on span "by Category" at bounding box center [83, 111] width 102 height 12
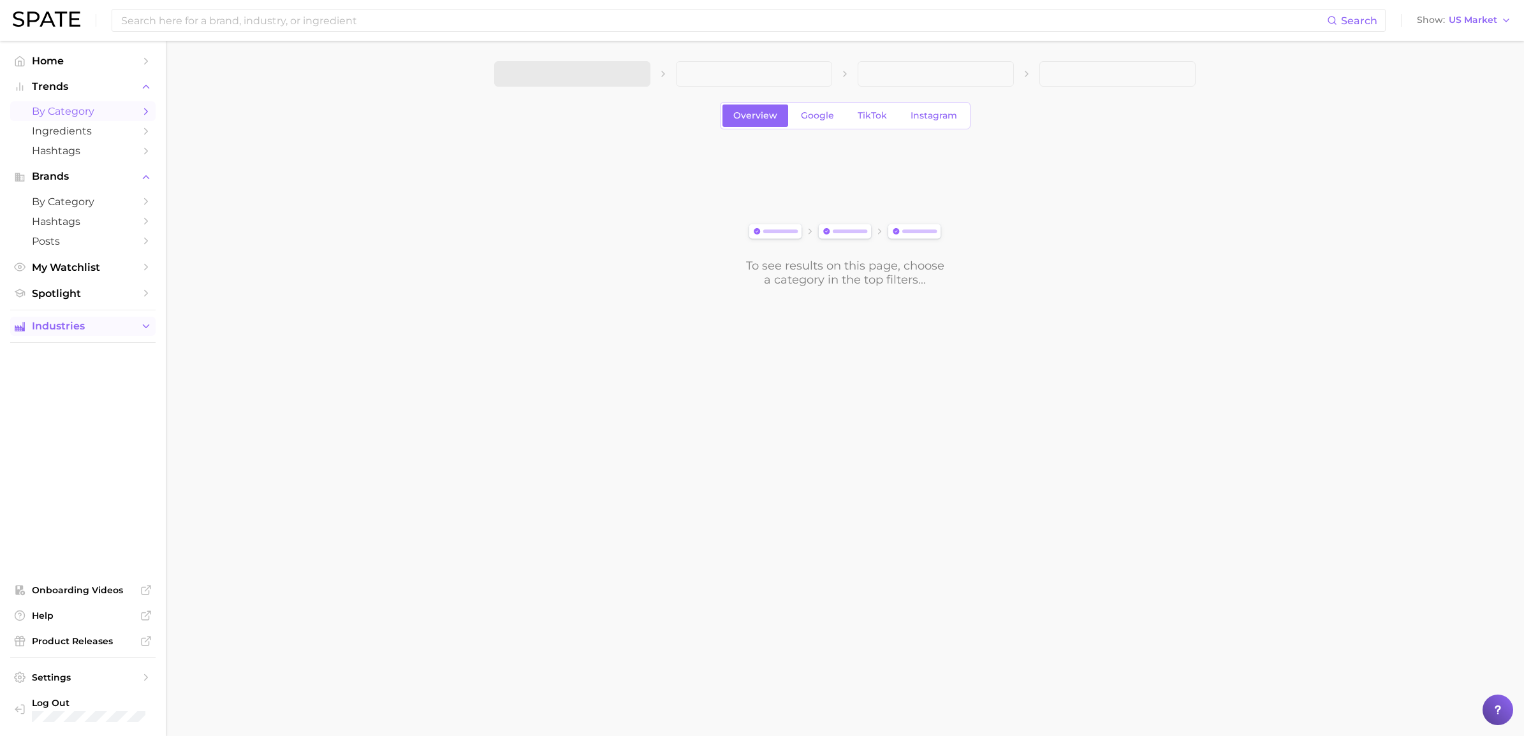
click at [77, 327] on span "Industries" at bounding box center [83, 326] width 102 height 11
click at [78, 342] on link "beauty" at bounding box center [82, 351] width 145 height 20
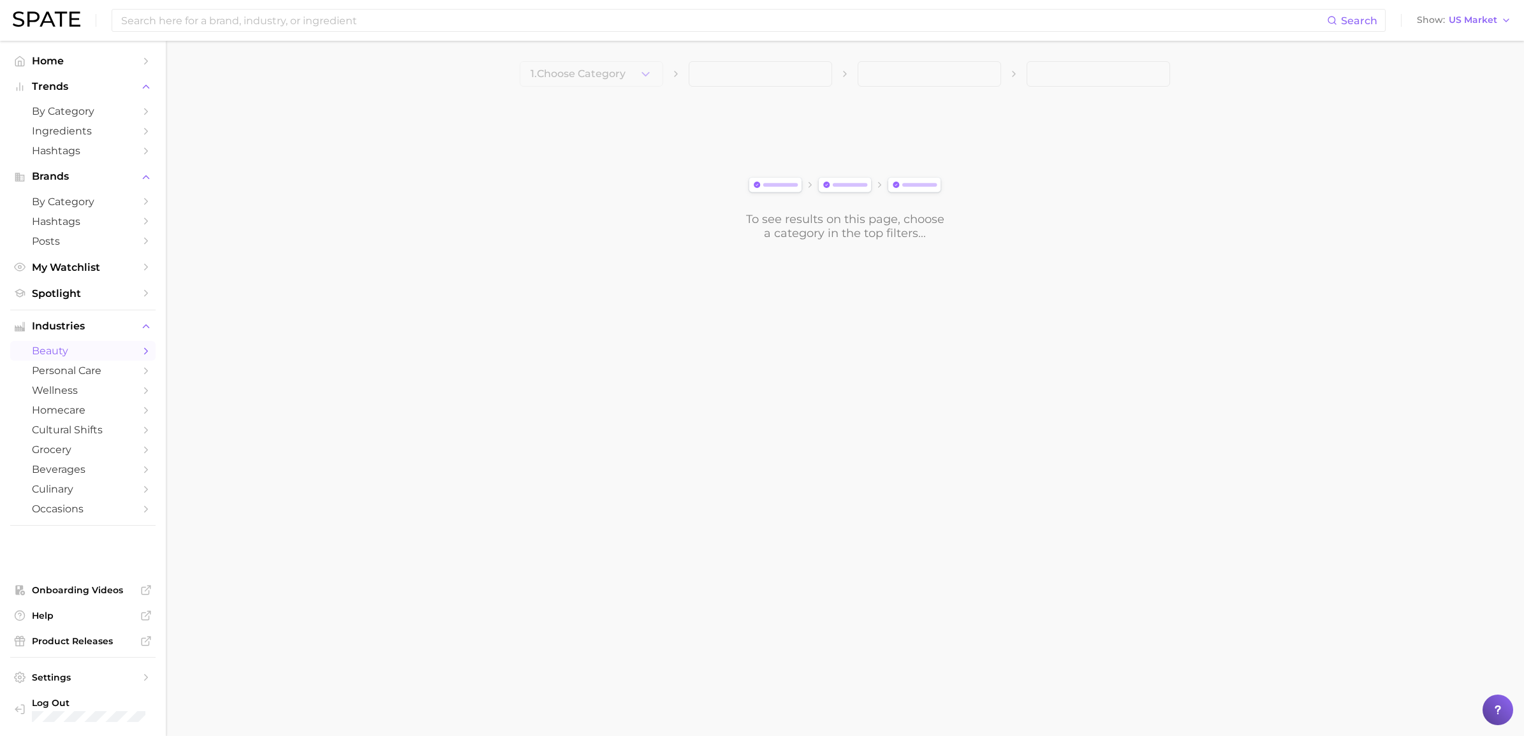
click at [388, 513] on body "Search Show US Market Home Trends by Category Ingredients Hashtags Brands by Ca…" at bounding box center [762, 368] width 1524 height 736
click at [648, 77] on icon "button" at bounding box center [645, 74] width 13 height 13
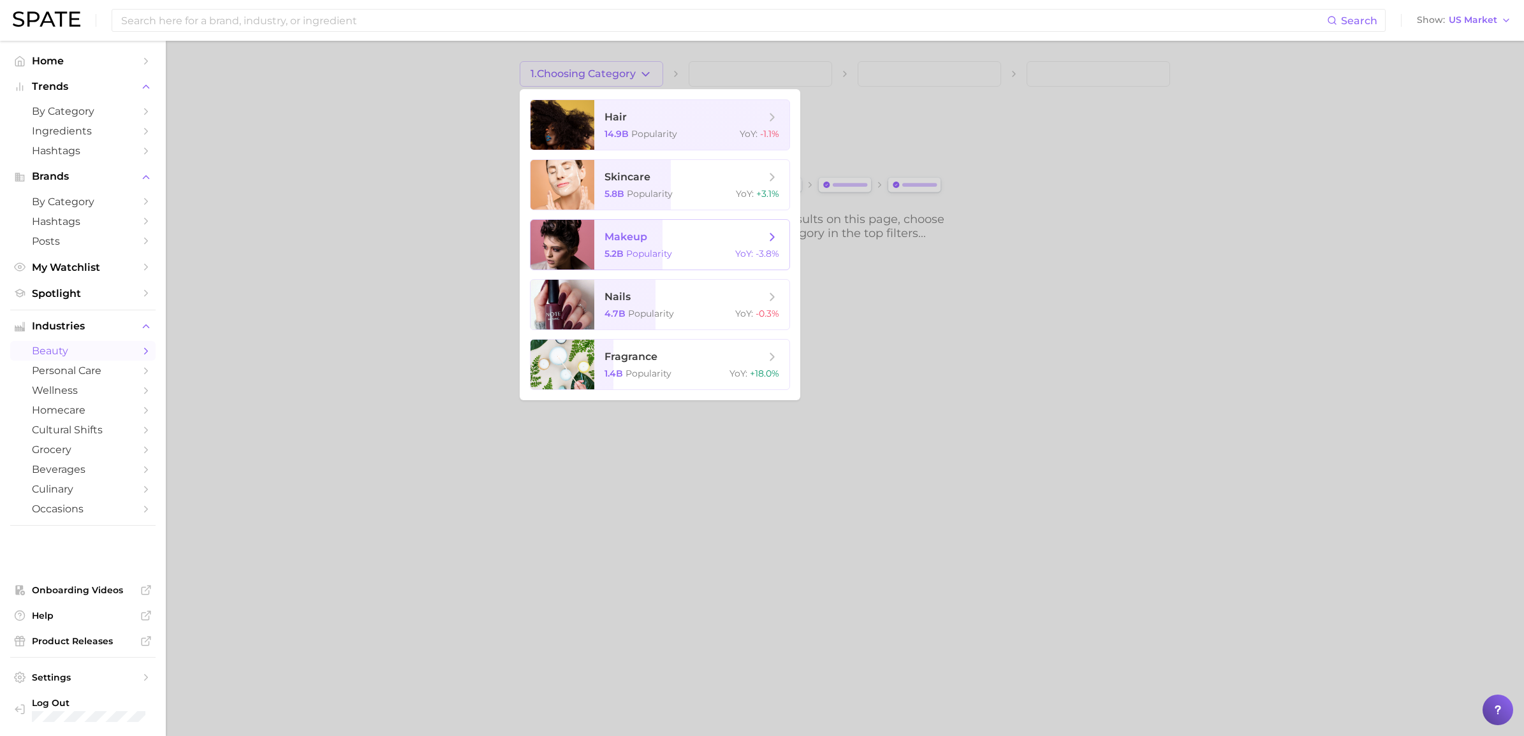
click at [645, 253] on span "Popularity" at bounding box center [649, 253] width 46 height 11
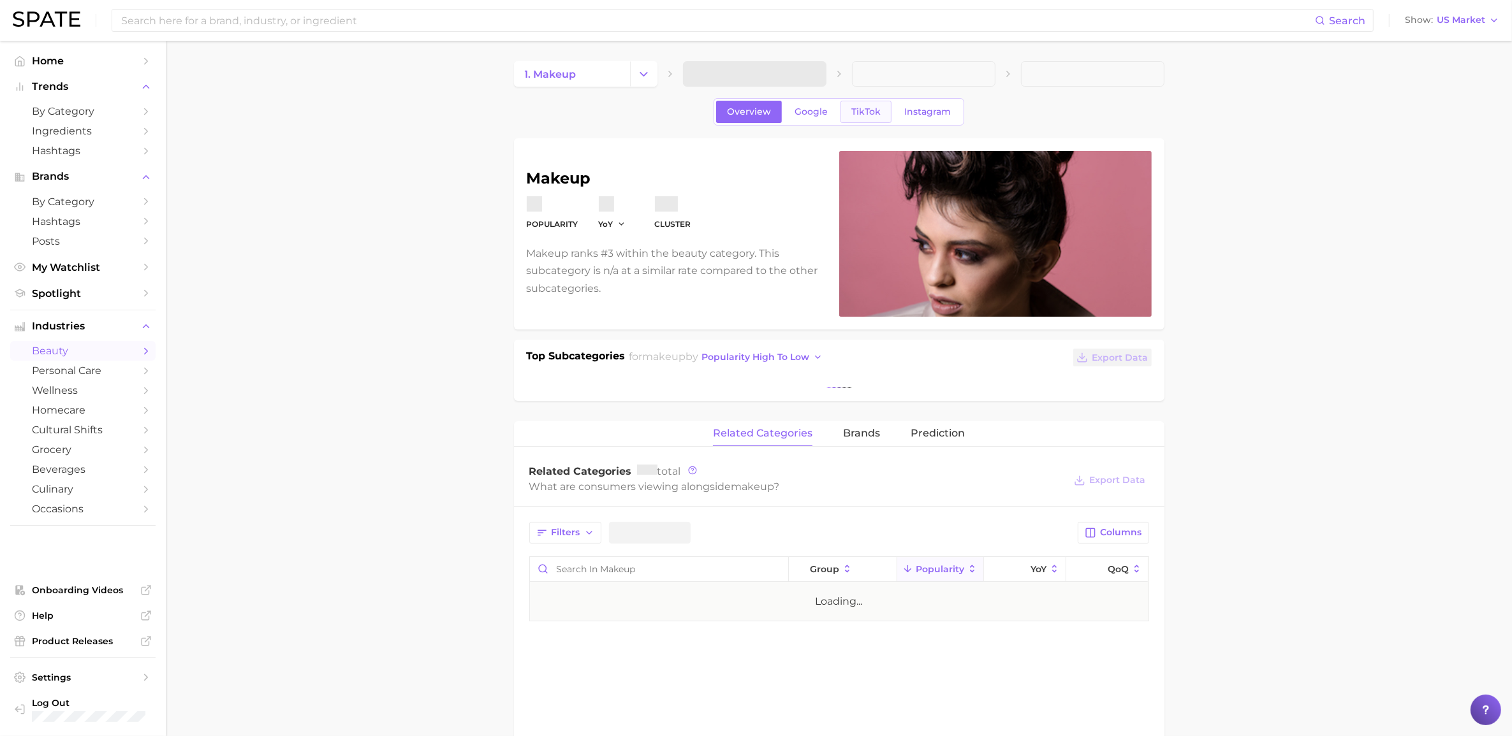
click at [877, 105] on link "TikTok" at bounding box center [865, 112] width 51 height 22
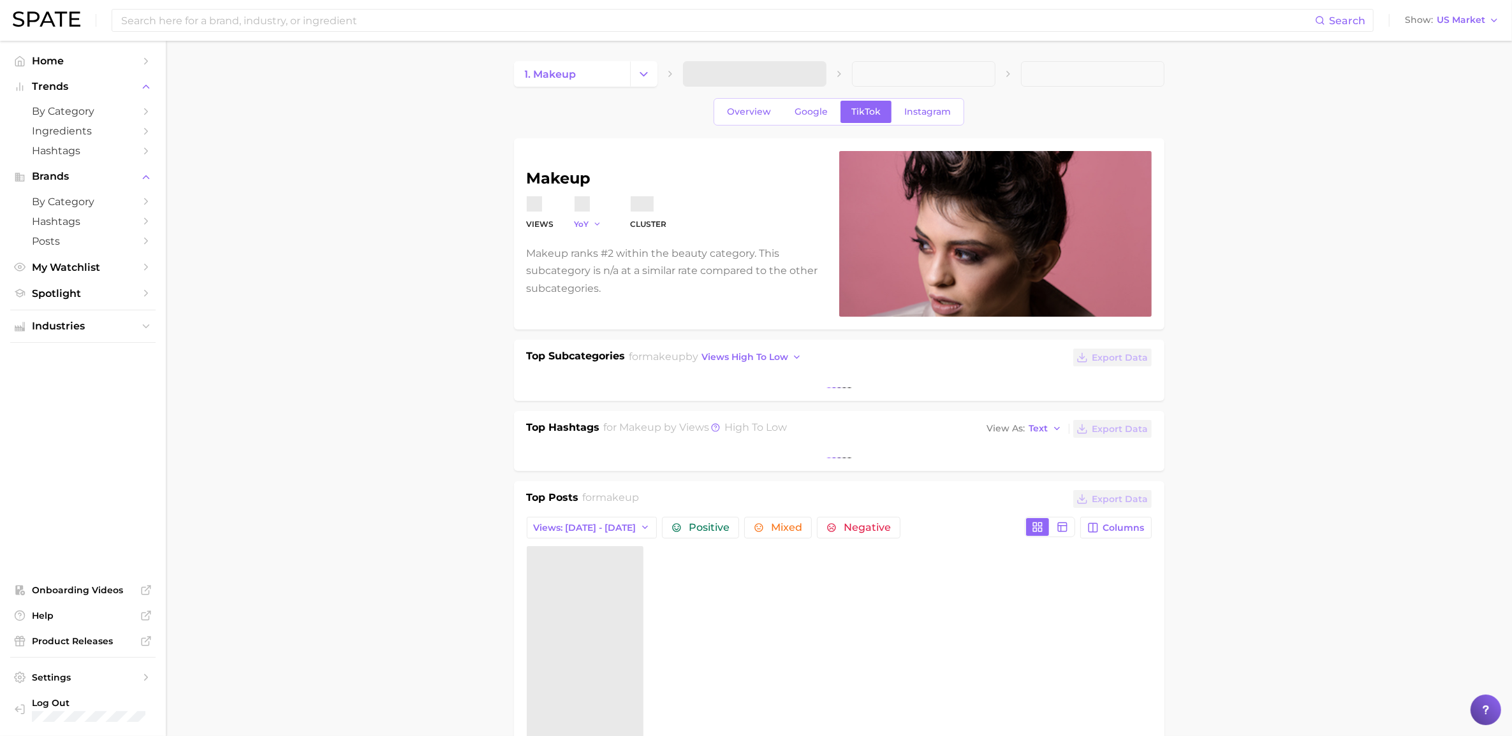
click at [575, 230] on span "YoY" at bounding box center [582, 224] width 15 height 11
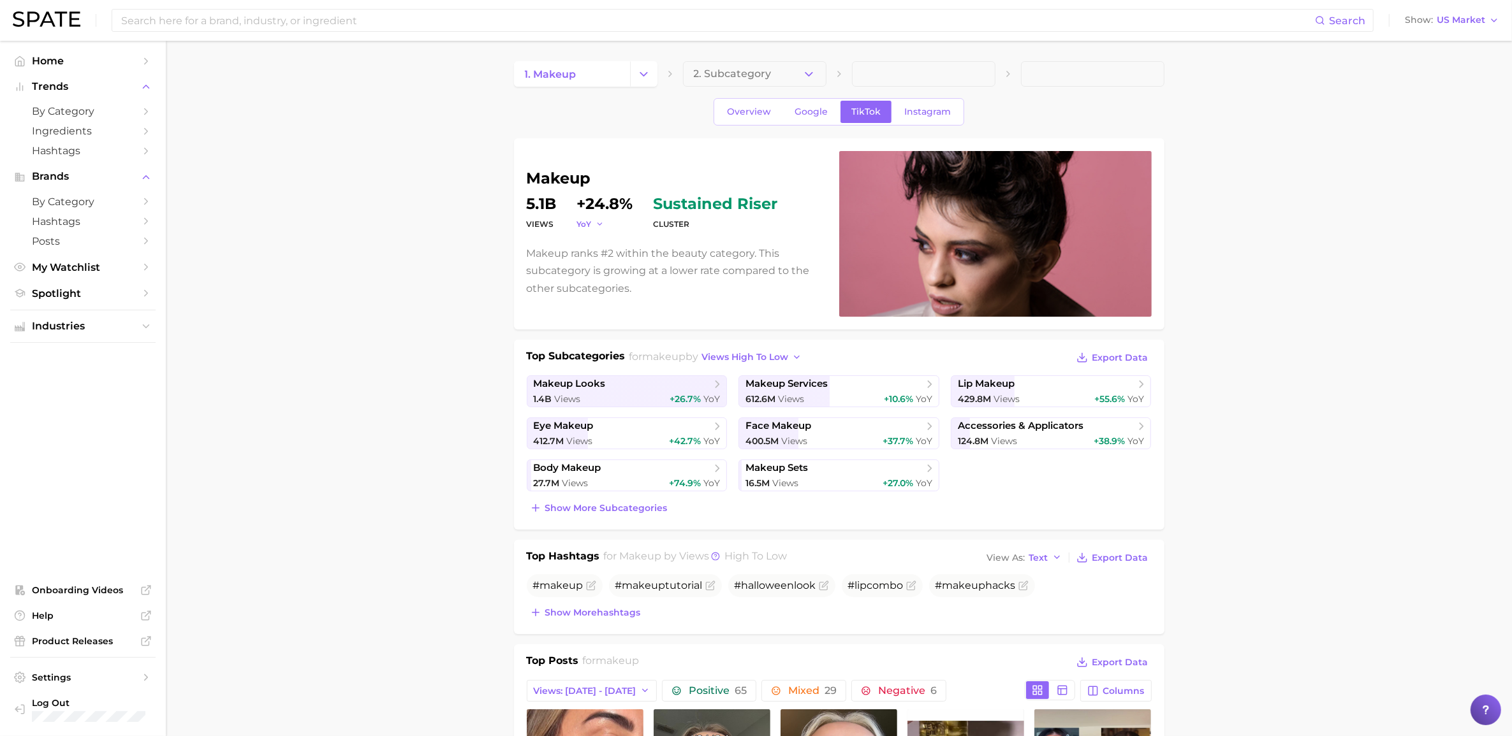
click at [578, 230] on dt "YoY" at bounding box center [605, 224] width 56 height 15
click at [585, 222] on span "YoY" at bounding box center [584, 224] width 15 height 11
click at [597, 263] on span "QoQ" at bounding box center [593, 265] width 21 height 11
click at [582, 227] on span "QoQ" at bounding box center [586, 224] width 18 height 11
click at [610, 290] on button "MoM" at bounding box center [647, 288] width 140 height 23
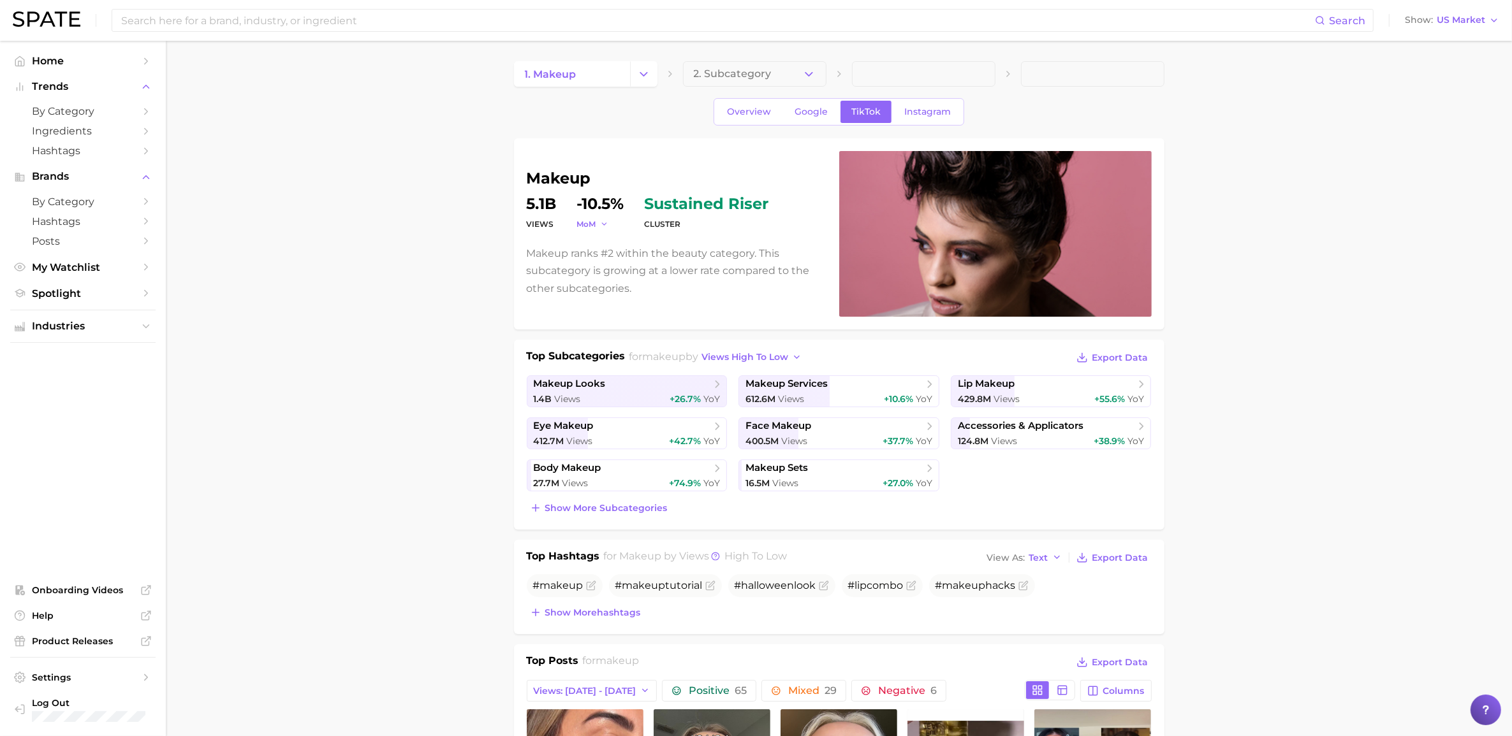
click at [584, 225] on span "MoM" at bounding box center [586, 224] width 19 height 11
click at [612, 310] on button "WoW" at bounding box center [647, 311] width 140 height 23
click at [637, 71] on icon "Change Category" at bounding box center [643, 74] width 13 height 13
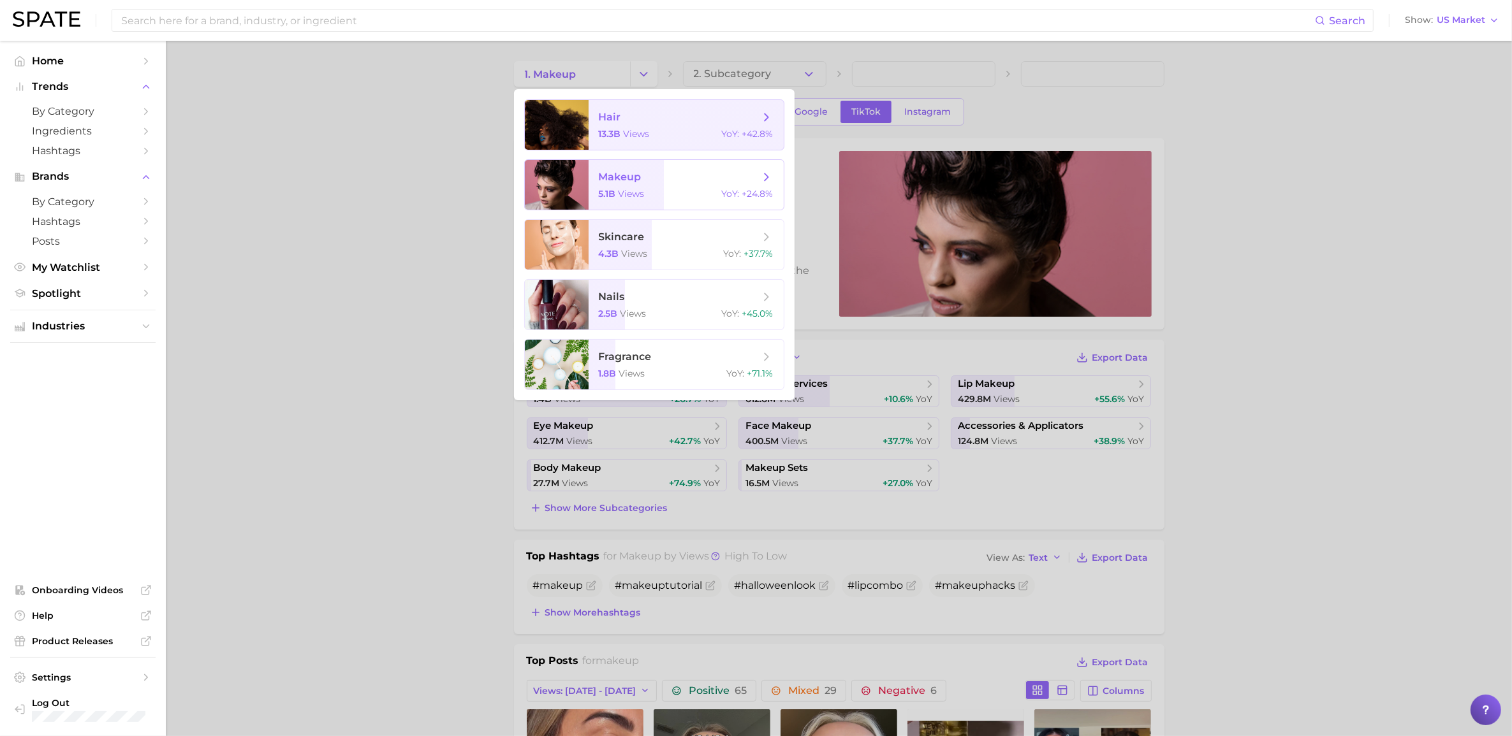
click at [646, 194] on div "5.1b views YoY : +24.8%" at bounding box center [686, 193] width 175 height 11
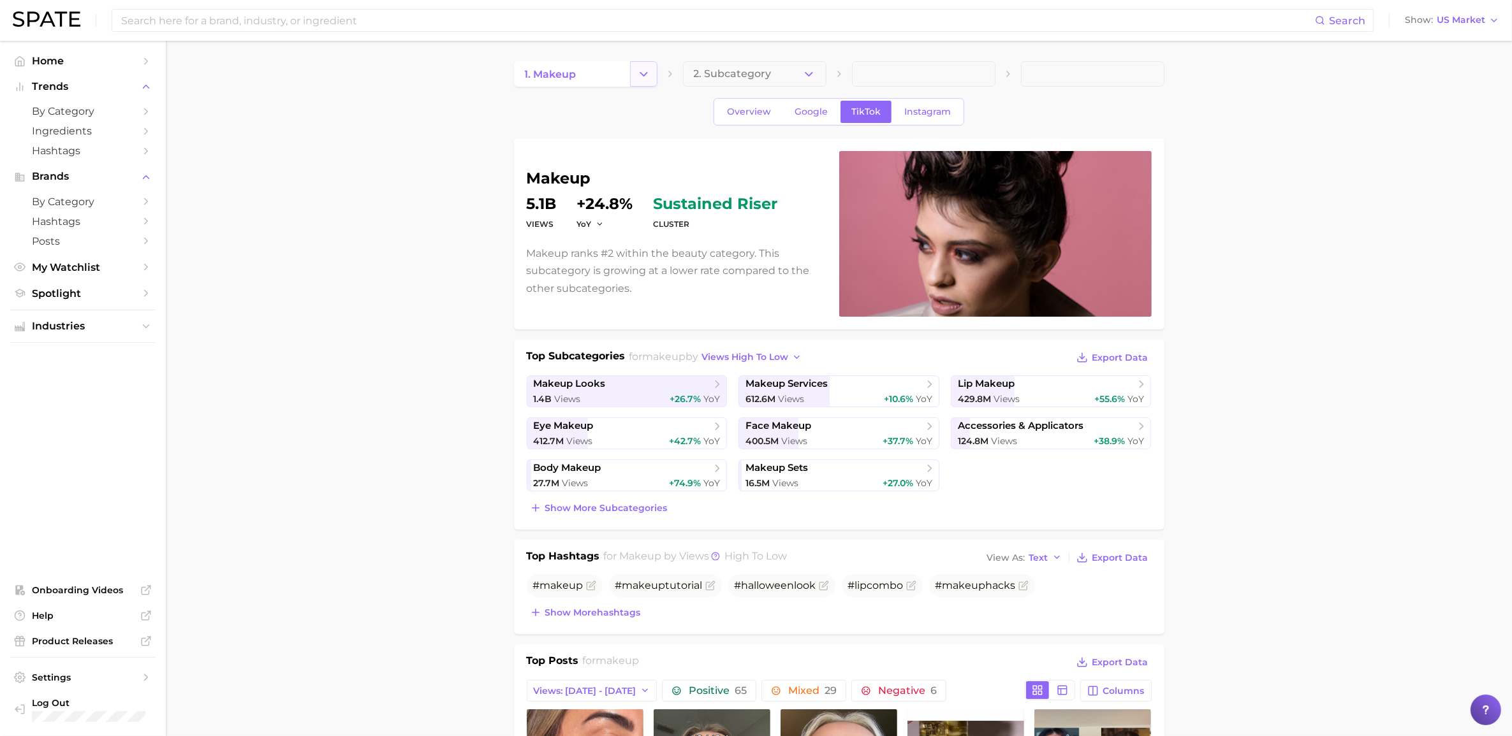
click at [652, 62] on button "Change Category" at bounding box center [643, 74] width 27 height 26
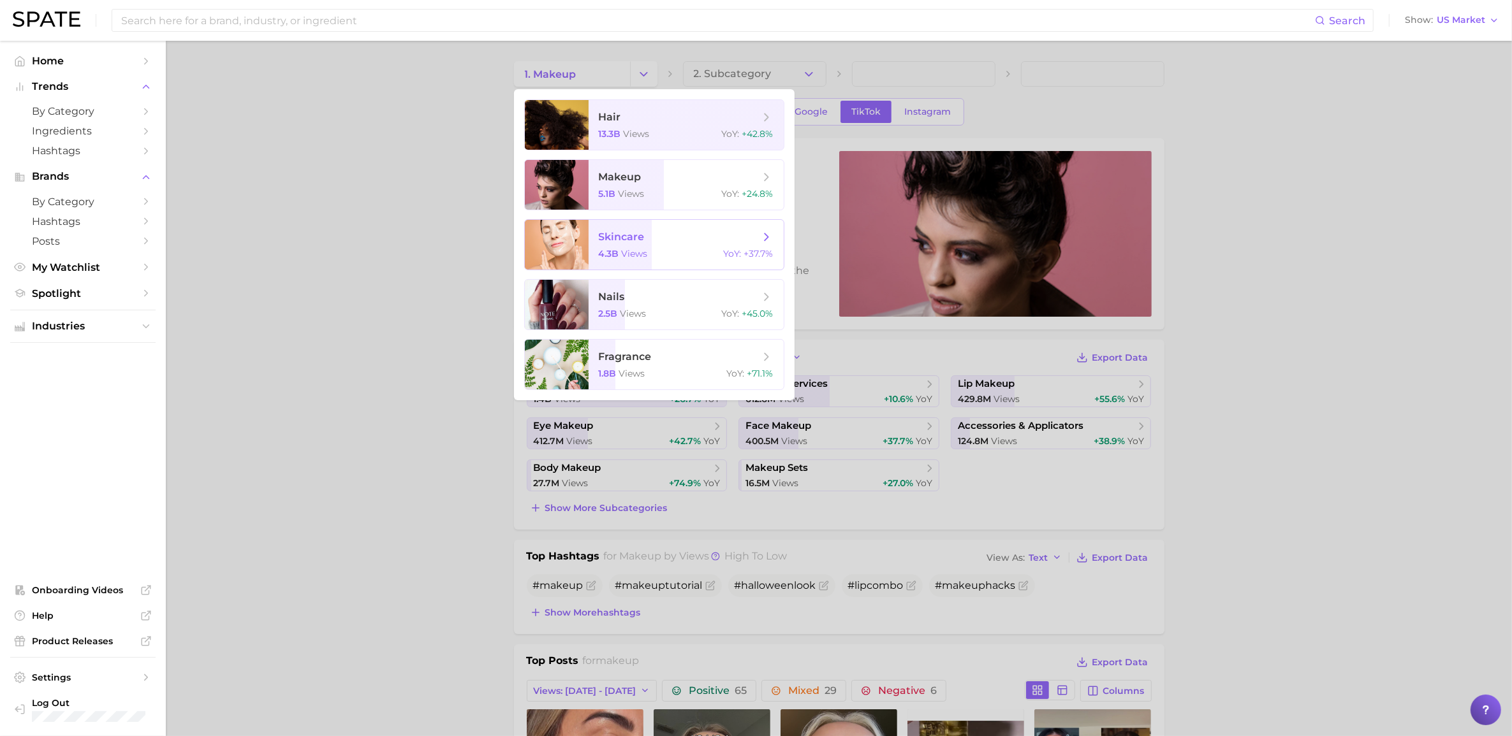
click at [655, 262] on span "skincare 4.3b views YoY : +37.7%" at bounding box center [686, 245] width 195 height 50
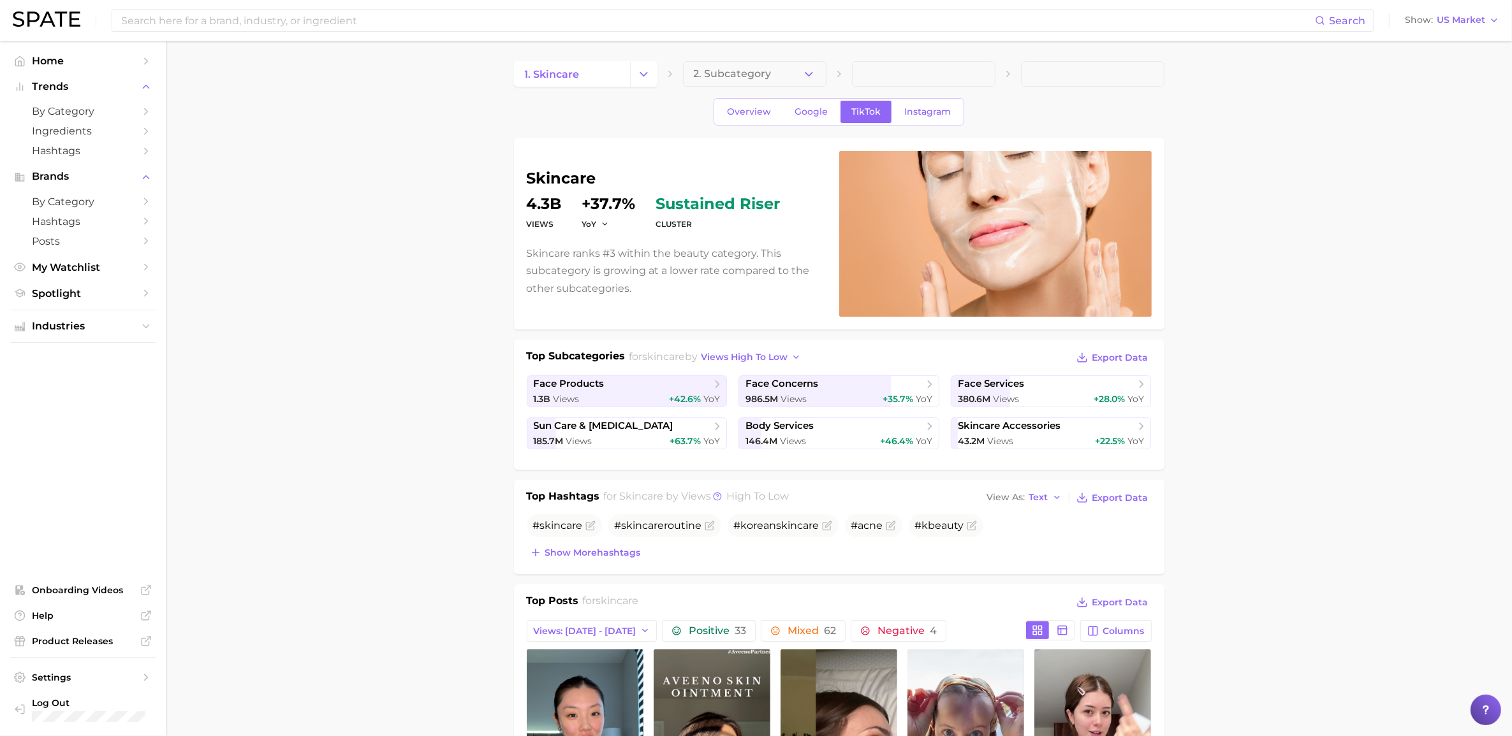
click at [590, 218] on dt "YoY" at bounding box center [609, 224] width 54 height 15
click at [593, 223] on span "YoY" at bounding box center [589, 224] width 15 height 11
click at [604, 270] on span "QoQ" at bounding box center [599, 265] width 21 height 11
click at [594, 221] on span "QoQ" at bounding box center [591, 224] width 18 height 11
click at [616, 285] on button "MoM" at bounding box center [652, 288] width 140 height 23
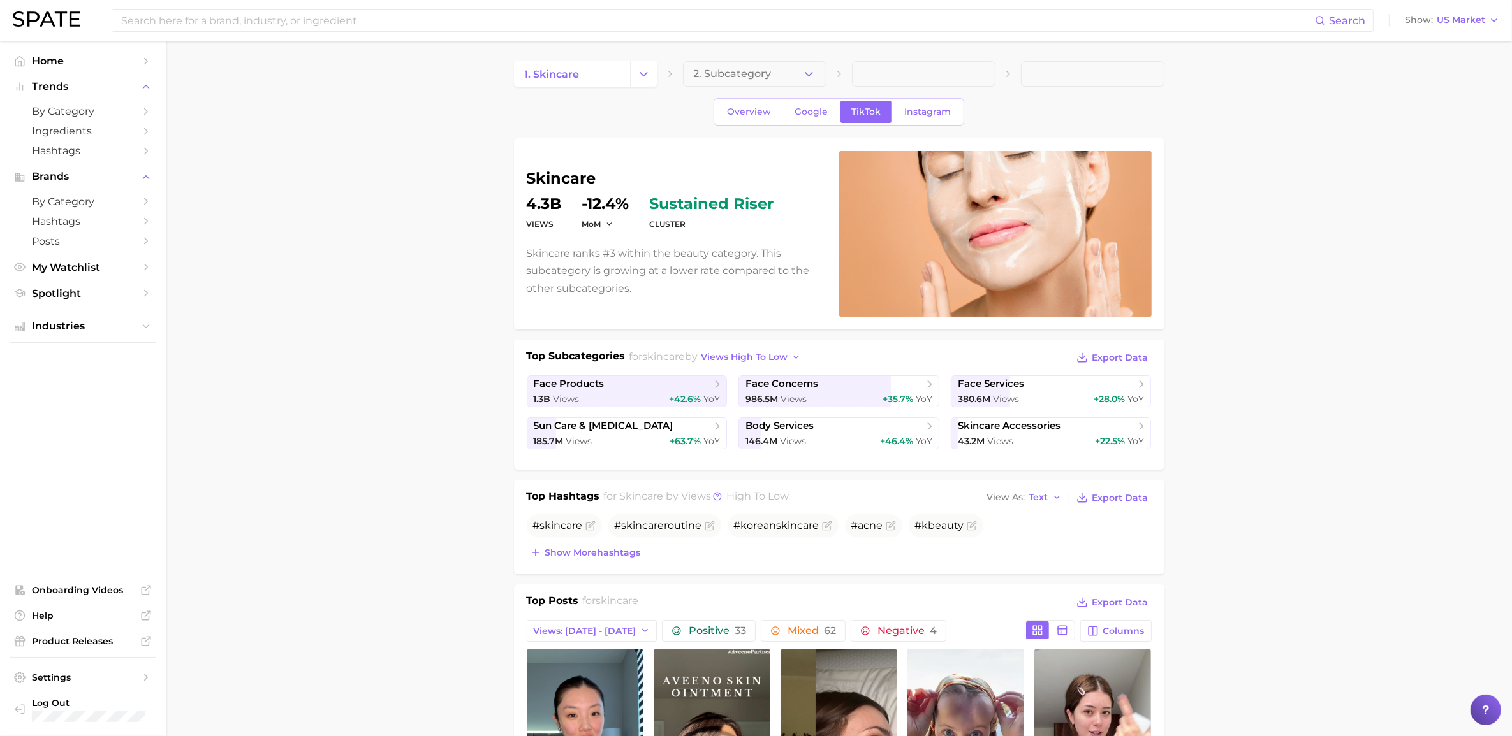
drag, startPoint x: 589, startPoint y: 221, endPoint x: 603, endPoint y: 231, distance: 17.5
click at [590, 221] on span "MoM" at bounding box center [591, 224] width 19 height 11
click at [627, 316] on button "WoW" at bounding box center [652, 311] width 140 height 23
click at [650, 68] on button "Change Category" at bounding box center [643, 74] width 27 height 26
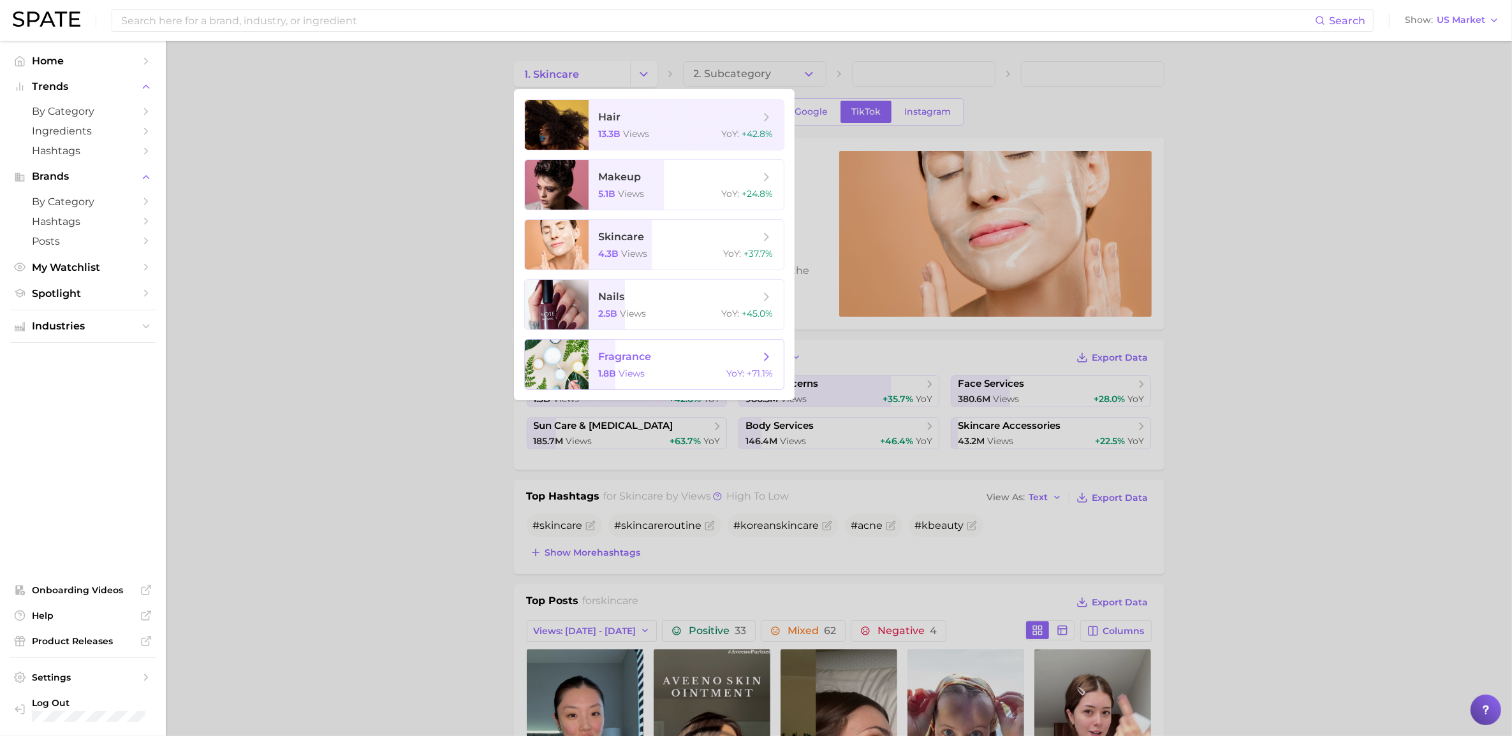
click at [631, 374] on span "views" at bounding box center [632, 373] width 26 height 11
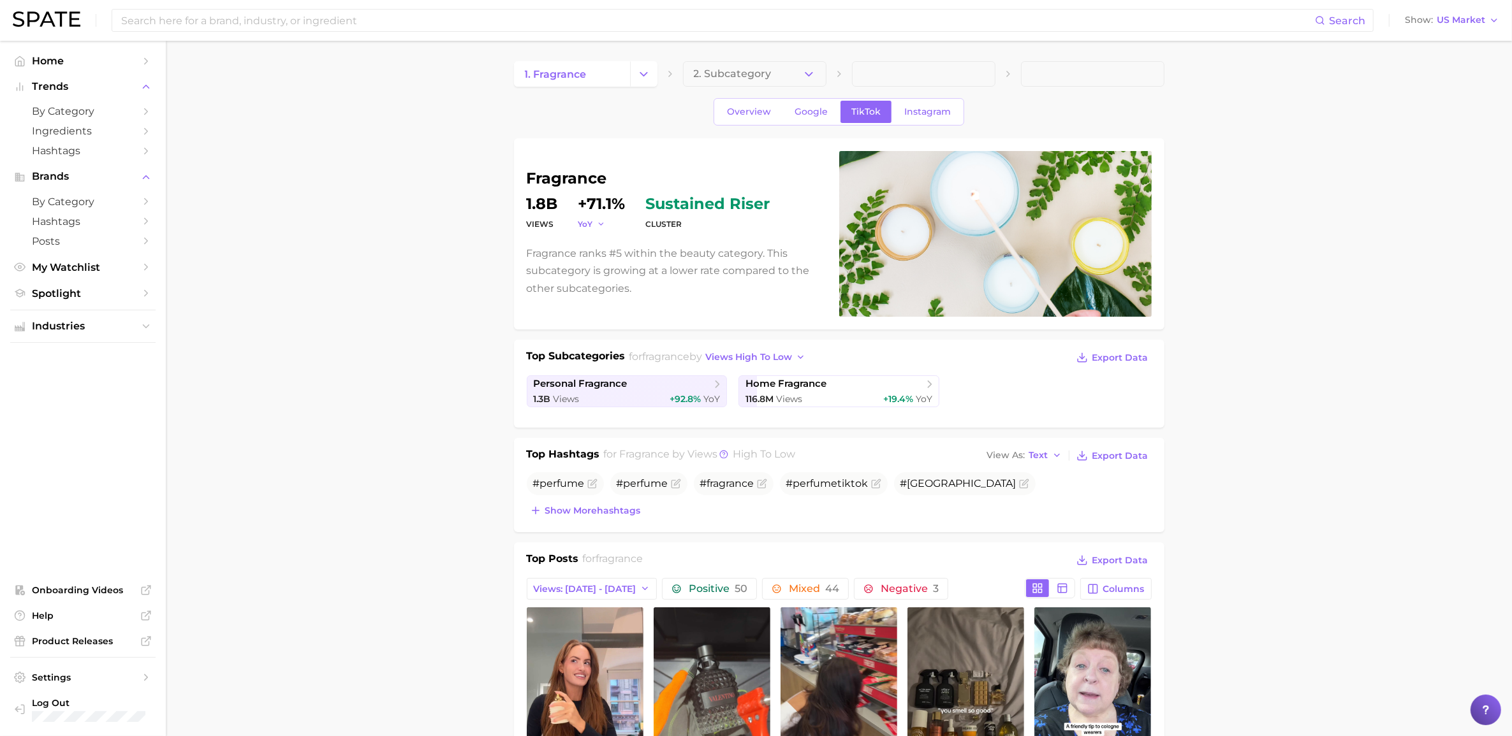
click at [590, 225] on span "YoY" at bounding box center [585, 224] width 15 height 11
click at [590, 265] on span "QoQ" at bounding box center [595, 265] width 21 height 11
click at [587, 224] on span "QoQ" at bounding box center [587, 224] width 18 height 11
click at [651, 282] on button "MoM" at bounding box center [648, 288] width 140 height 23
click at [595, 226] on span "MoM" at bounding box center [587, 224] width 19 height 11
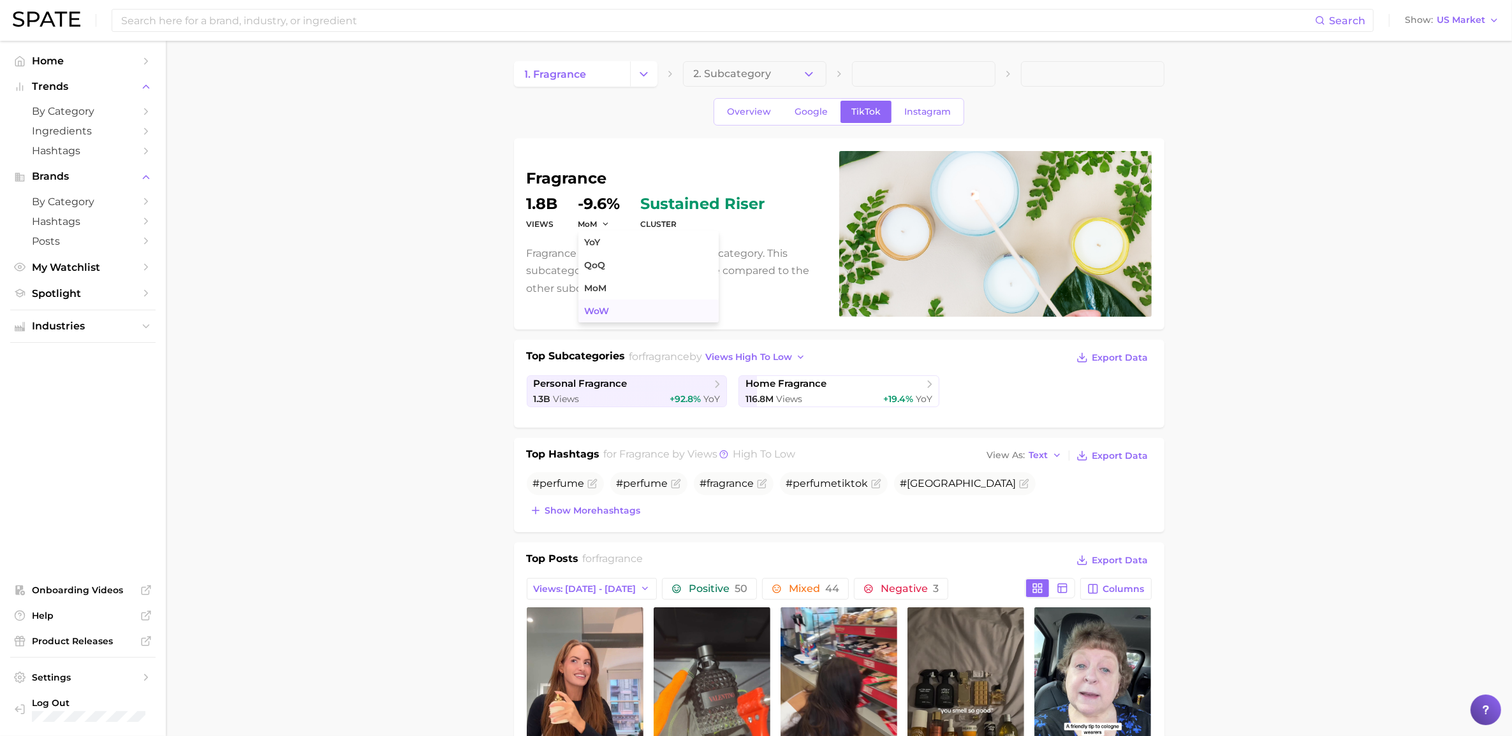
click at [595, 311] on span "WoW" at bounding box center [597, 311] width 25 height 11
drag, startPoint x: 496, startPoint y: 210, endPoint x: 764, endPoint y: 206, distance: 267.8
click at [649, 75] on icon "Change Category" at bounding box center [643, 74] width 13 height 13
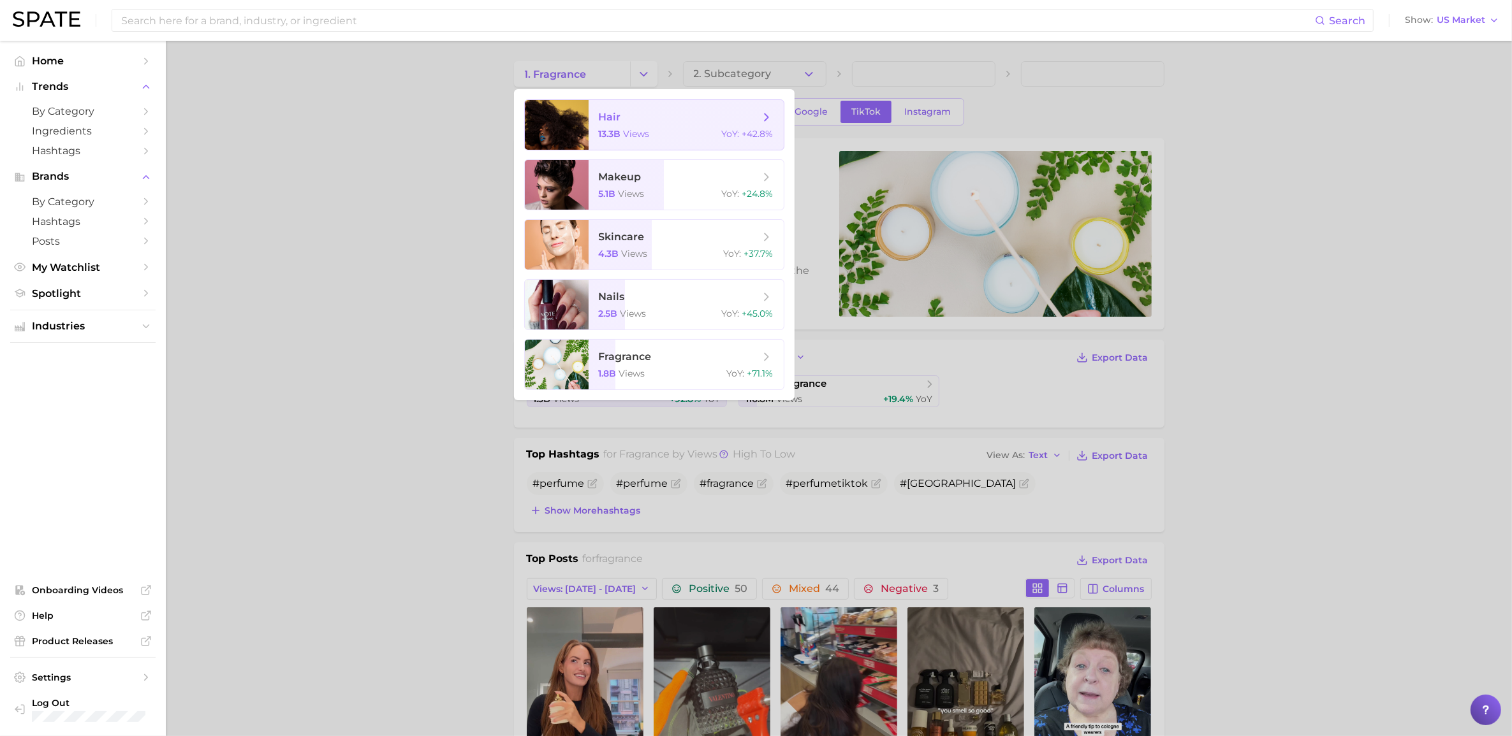
click at [625, 119] on span "hair" at bounding box center [679, 117] width 161 height 14
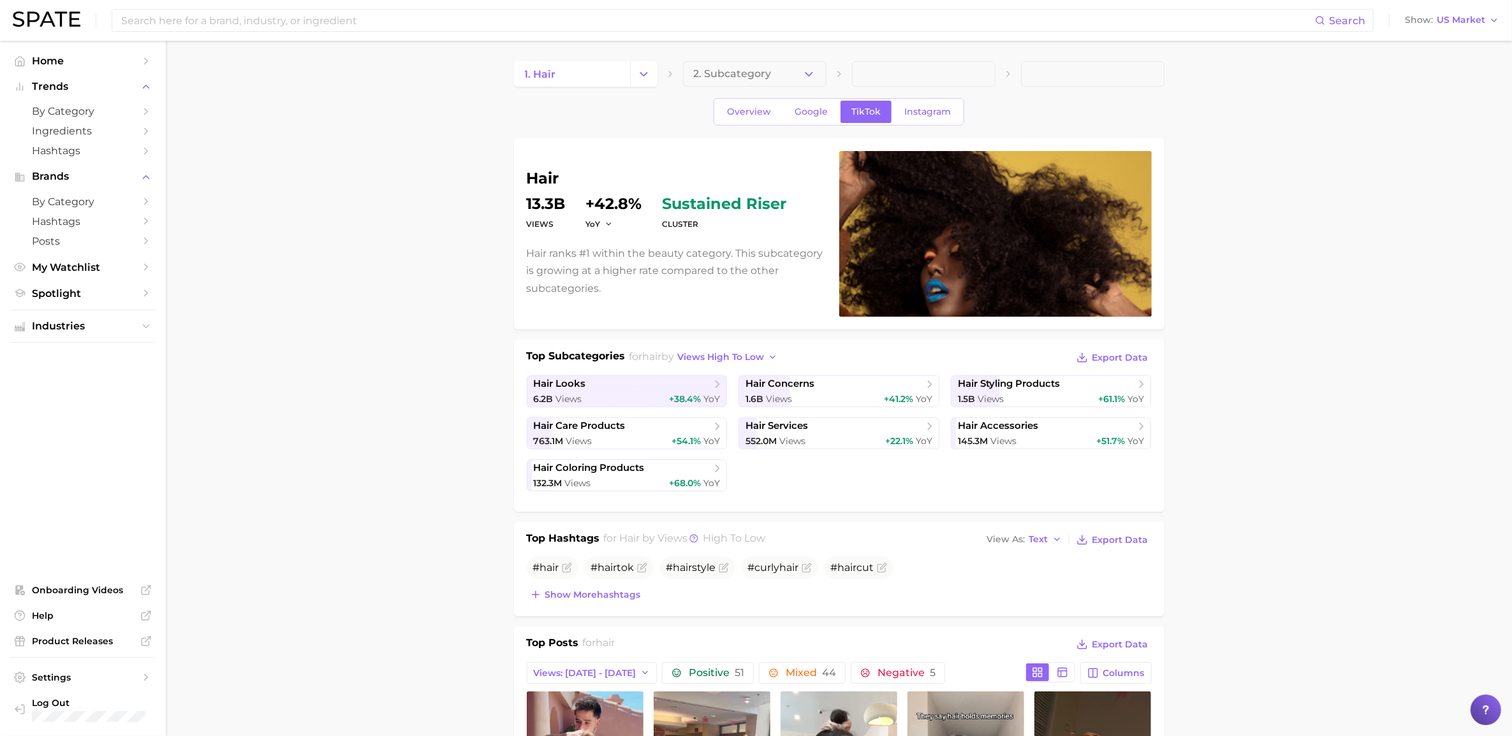
click at [595, 214] on div "YoY +42.8%" at bounding box center [614, 214] width 56 height 36
click at [597, 228] on span "YoY" at bounding box center [593, 224] width 15 height 11
click at [617, 268] on button "QoQ" at bounding box center [656, 265] width 140 height 23
click at [594, 224] on span "QoQ" at bounding box center [595, 224] width 18 height 11
click at [612, 275] on button "QoQ" at bounding box center [656, 265] width 140 height 23
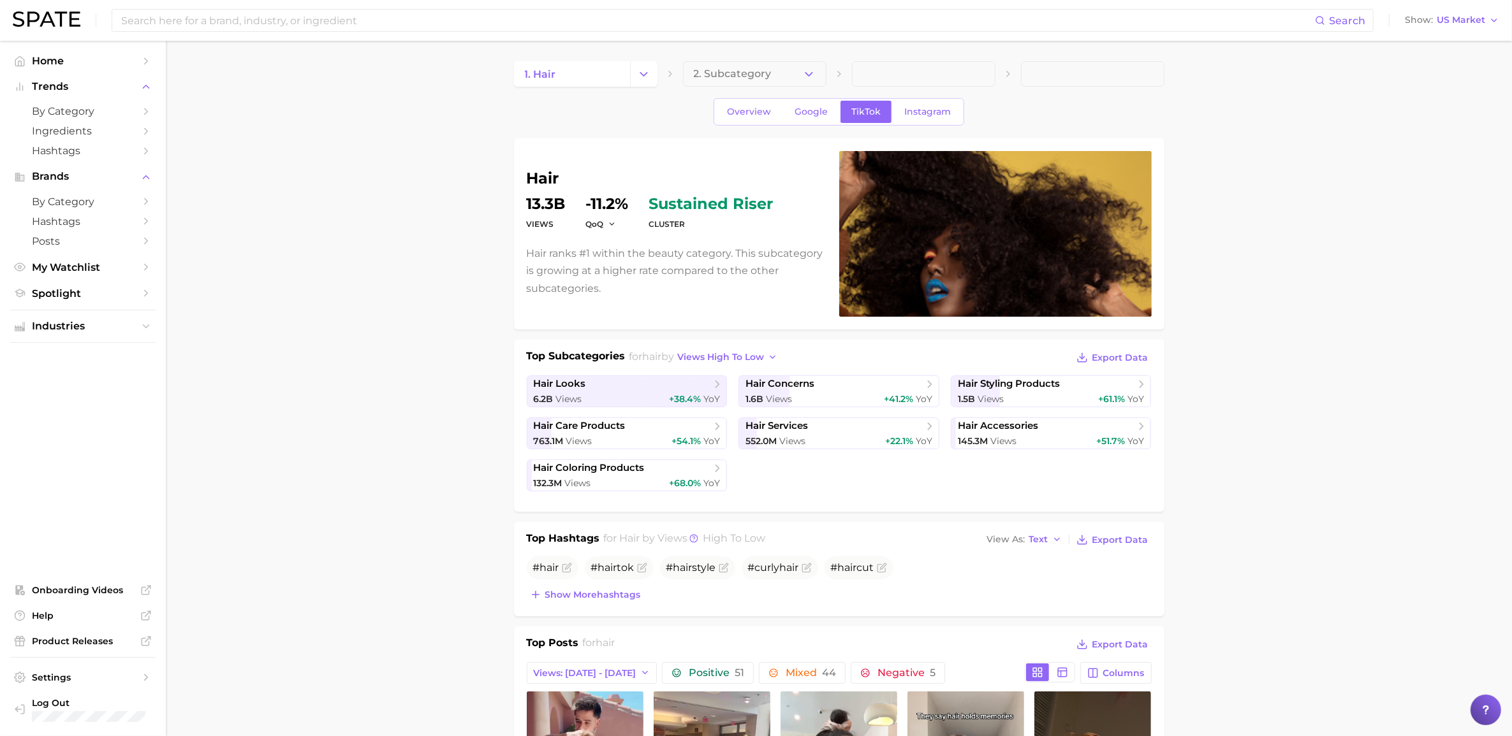
click at [612, 214] on div "QoQ -11.2%" at bounding box center [607, 214] width 43 height 36
click at [610, 221] on icon "button" at bounding box center [612, 224] width 9 height 9
click at [620, 290] on button "MoM" at bounding box center [656, 288] width 140 height 23
click at [605, 227] on span "MoM" at bounding box center [595, 224] width 19 height 11
click at [617, 309] on span "WoW" at bounding box center [604, 311] width 25 height 11
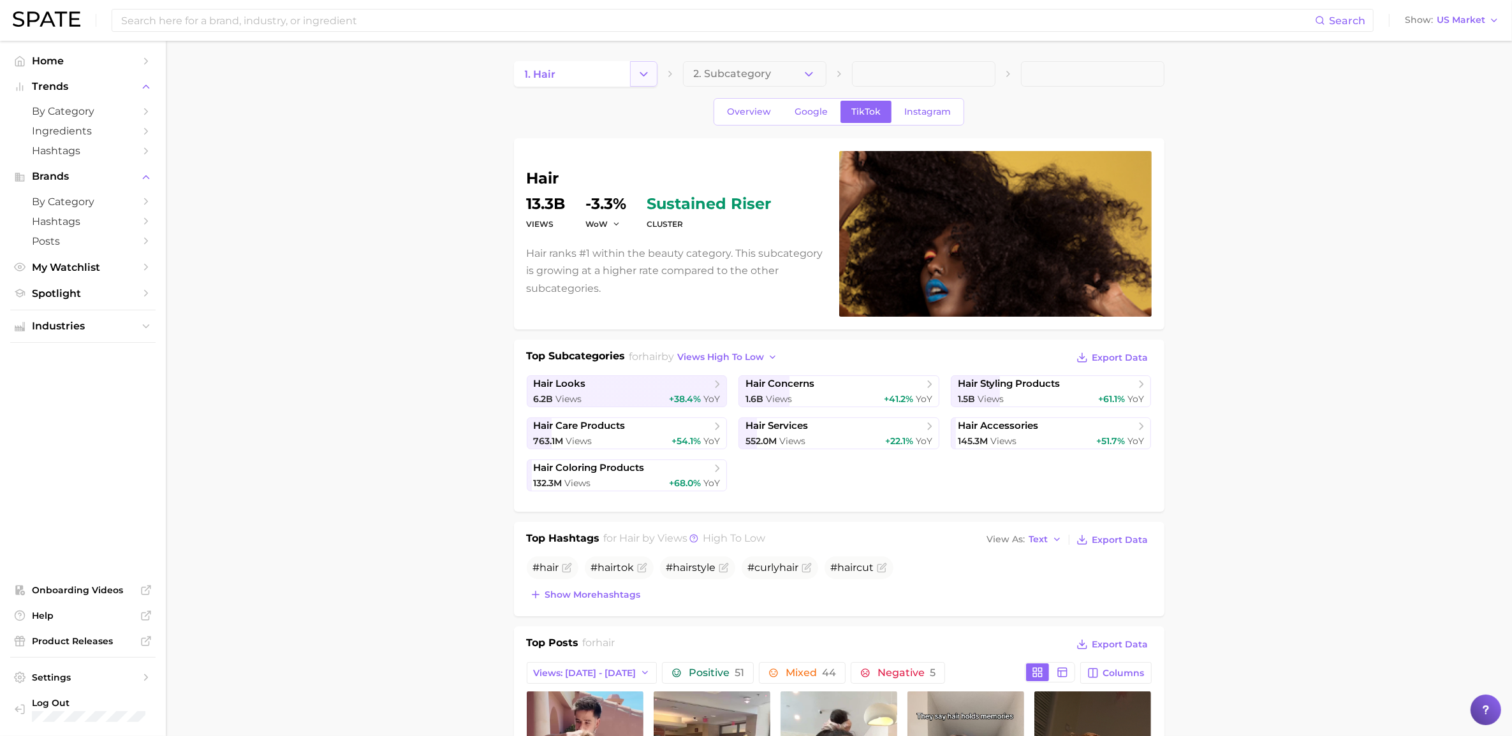
click at [651, 83] on button "Change Category" at bounding box center [643, 74] width 27 height 26
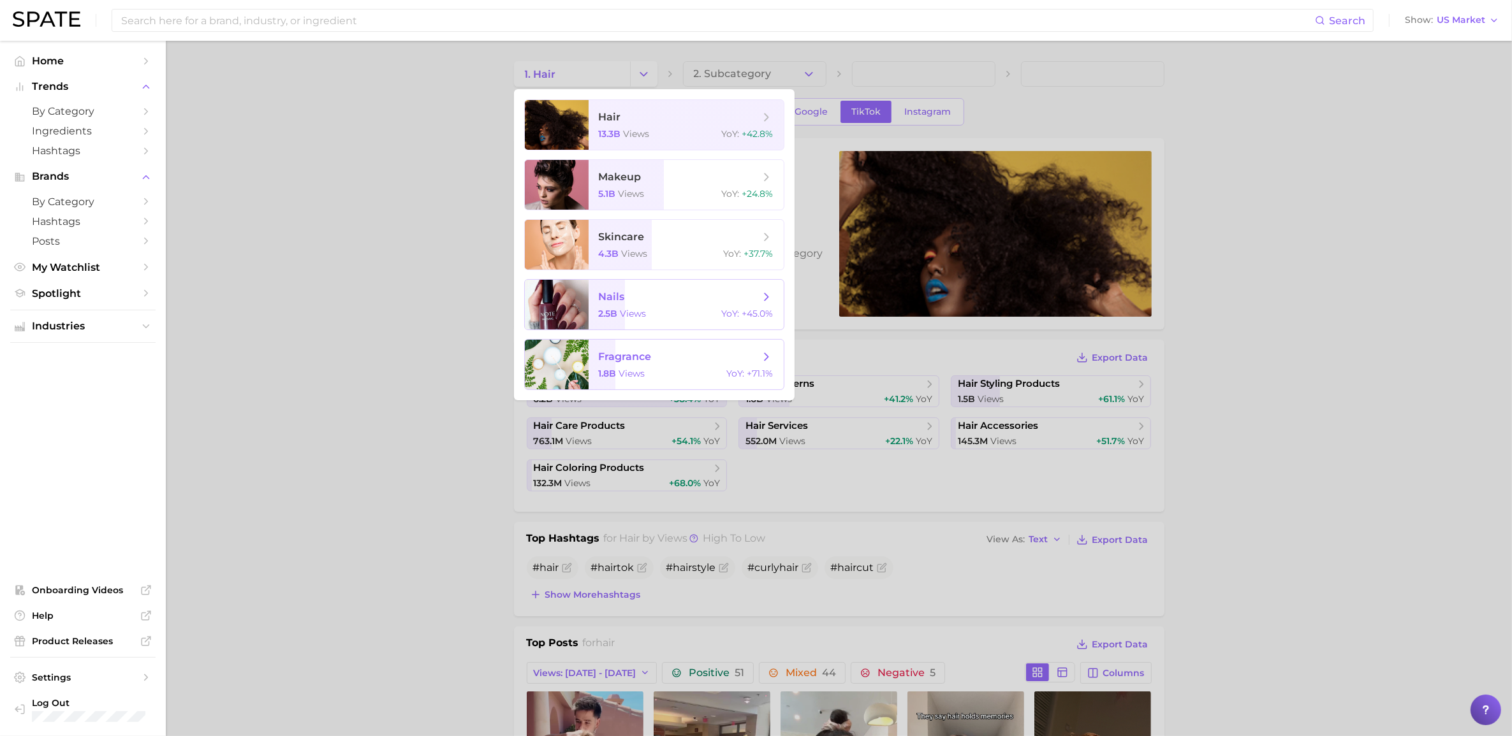
click at [600, 306] on span "nails 2.5b views YoY : +45.0%" at bounding box center [686, 305] width 195 height 50
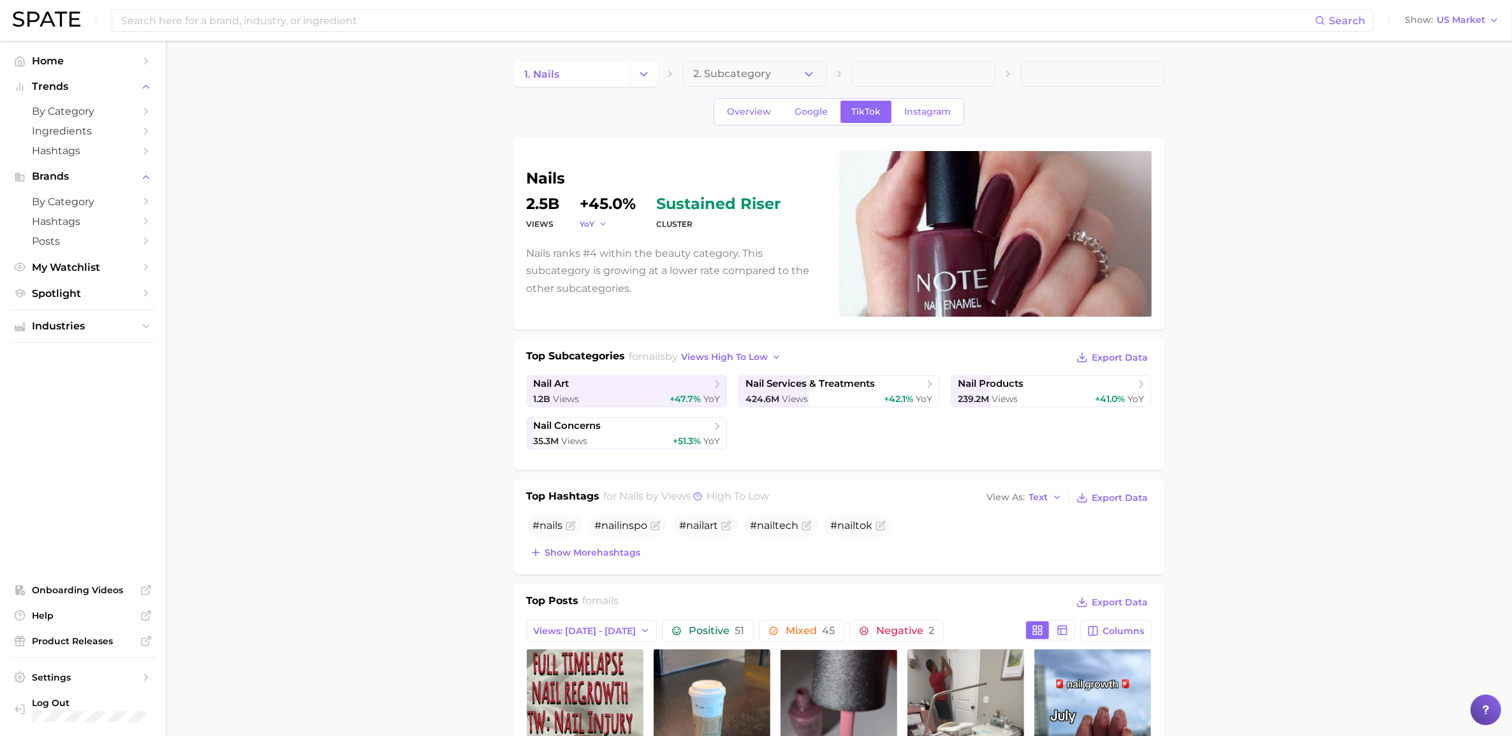
click at [599, 230] on button "YoY" at bounding box center [593, 224] width 27 height 11
click at [597, 260] on span "QoQ" at bounding box center [597, 265] width 21 height 11
click at [595, 228] on span "QoQ" at bounding box center [589, 224] width 18 height 11
click at [609, 291] on span "MoM" at bounding box center [598, 288] width 22 height 11
click at [592, 226] on span "MoM" at bounding box center [589, 224] width 19 height 11
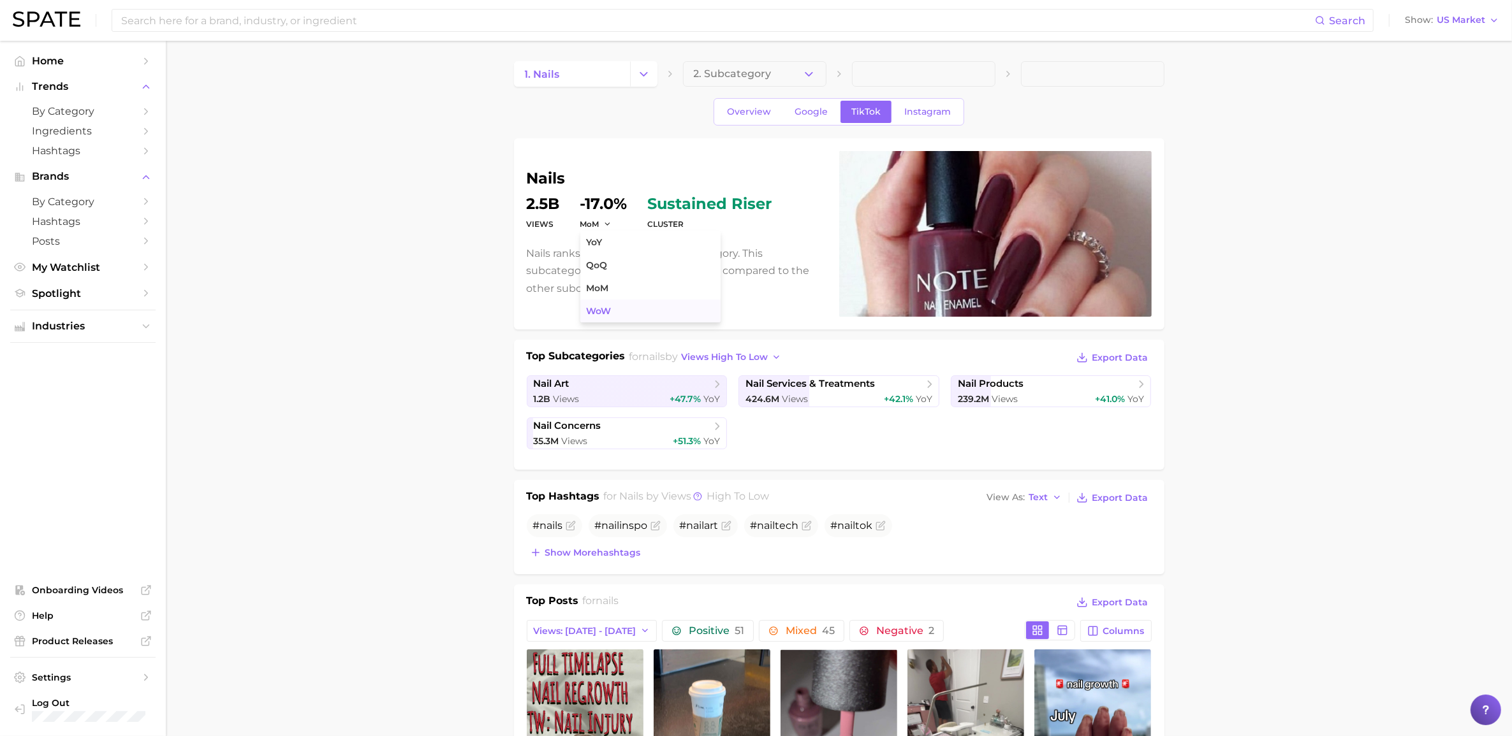
click at [619, 309] on button "WoW" at bounding box center [650, 311] width 140 height 23
drag, startPoint x: 408, startPoint y: 476, endPoint x: 404, endPoint y: 467, distance: 9.4
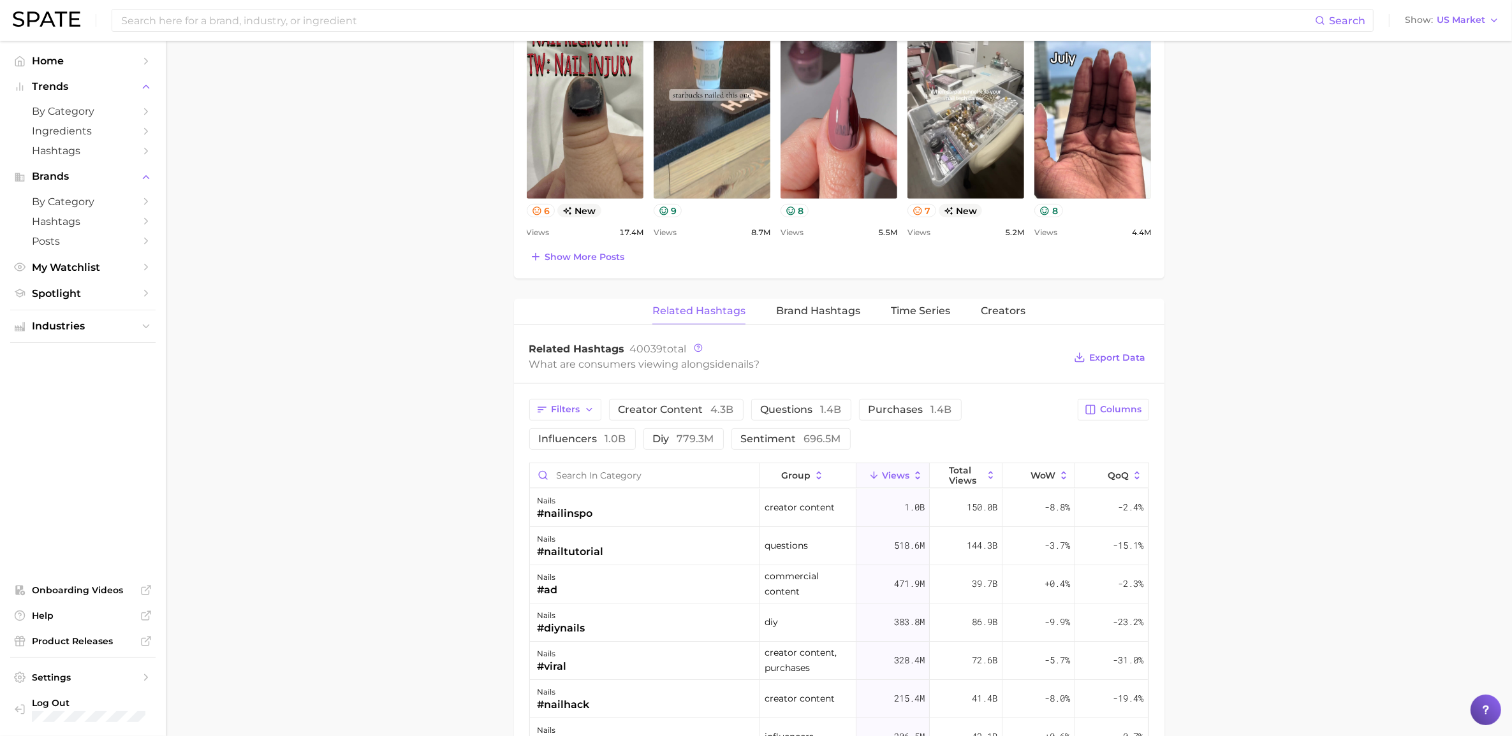
scroll to position [797, 0]
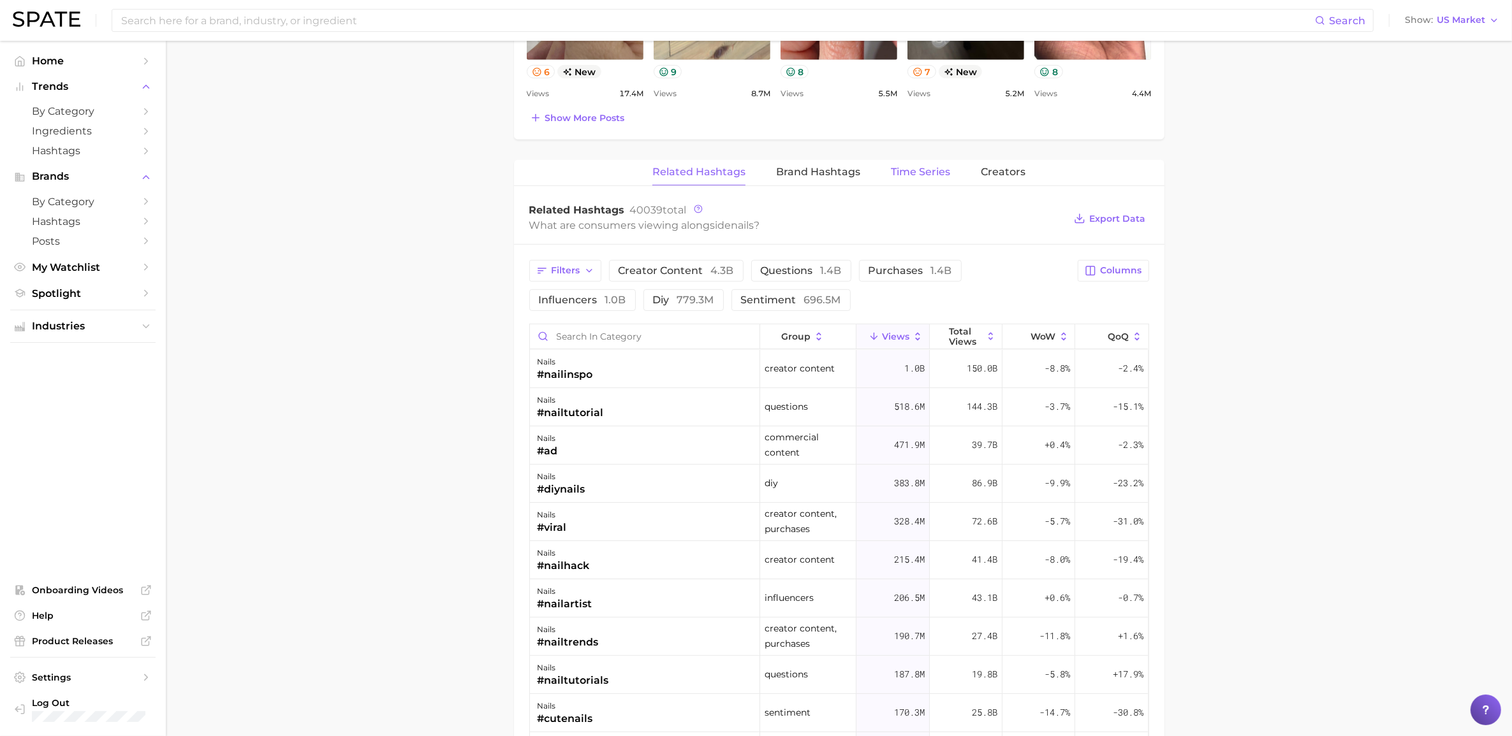
click at [934, 170] on span "Time Series" at bounding box center [920, 171] width 59 height 11
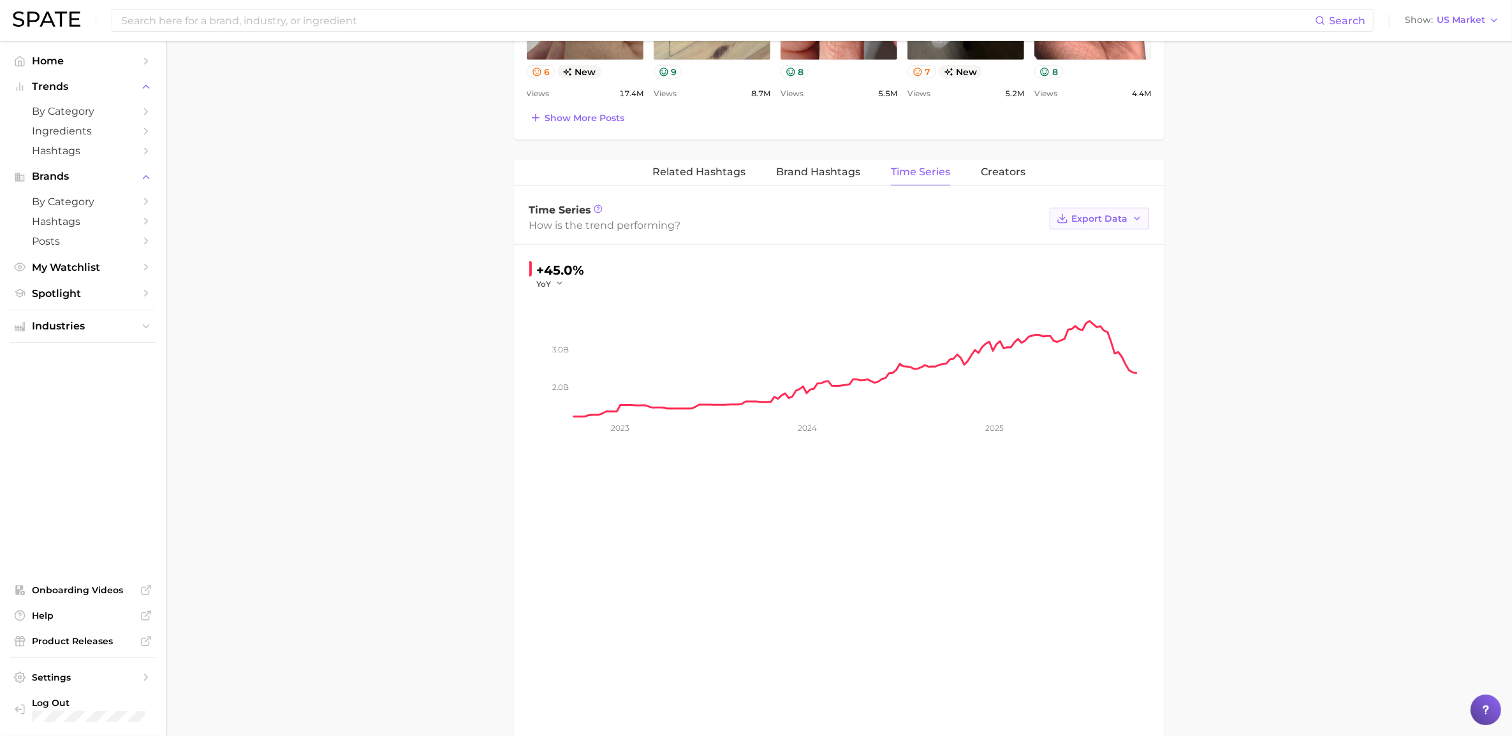
click at [1013, 224] on icon "button" at bounding box center [1137, 219] width 10 height 10
click at [1013, 247] on span "Time Series CSV" at bounding box center [1067, 242] width 75 height 11
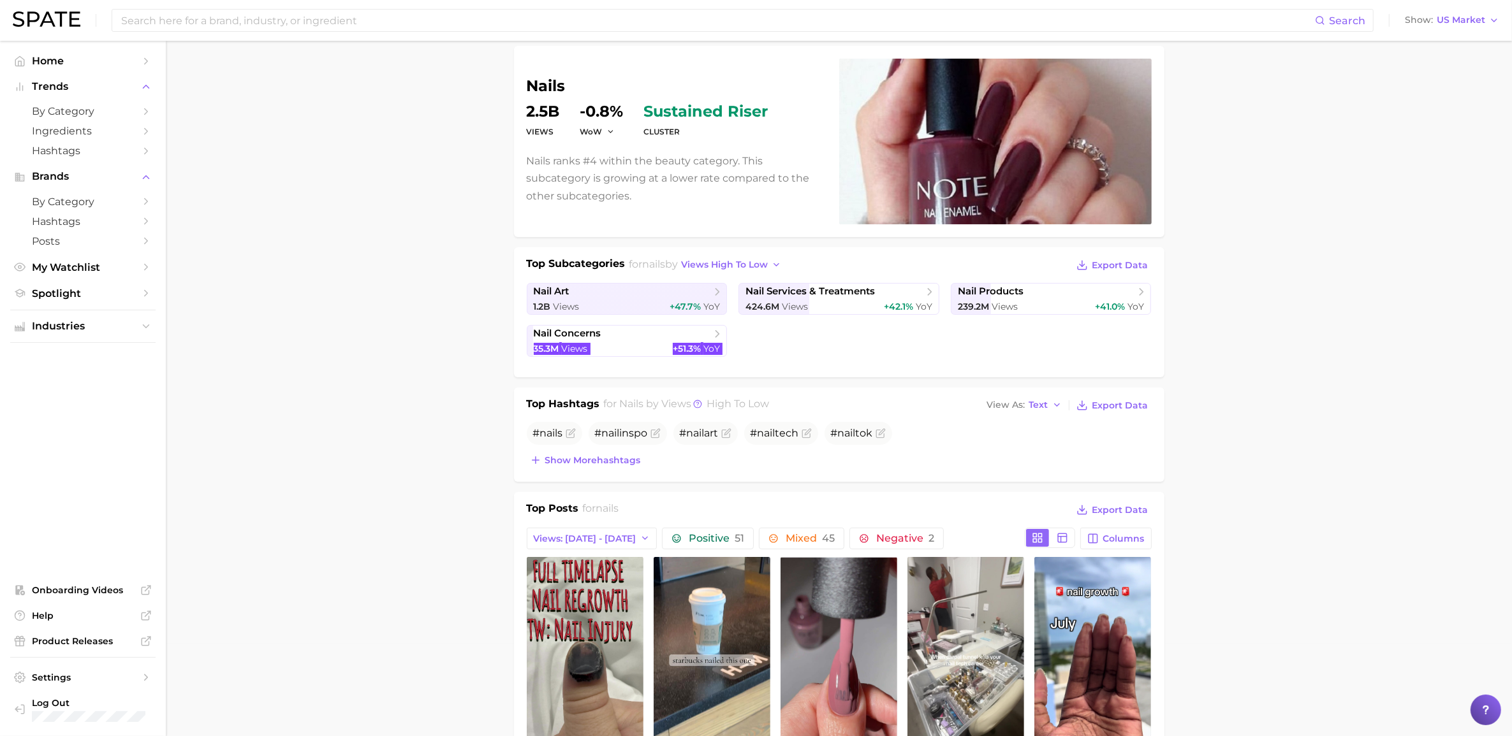
scroll to position [0, 0]
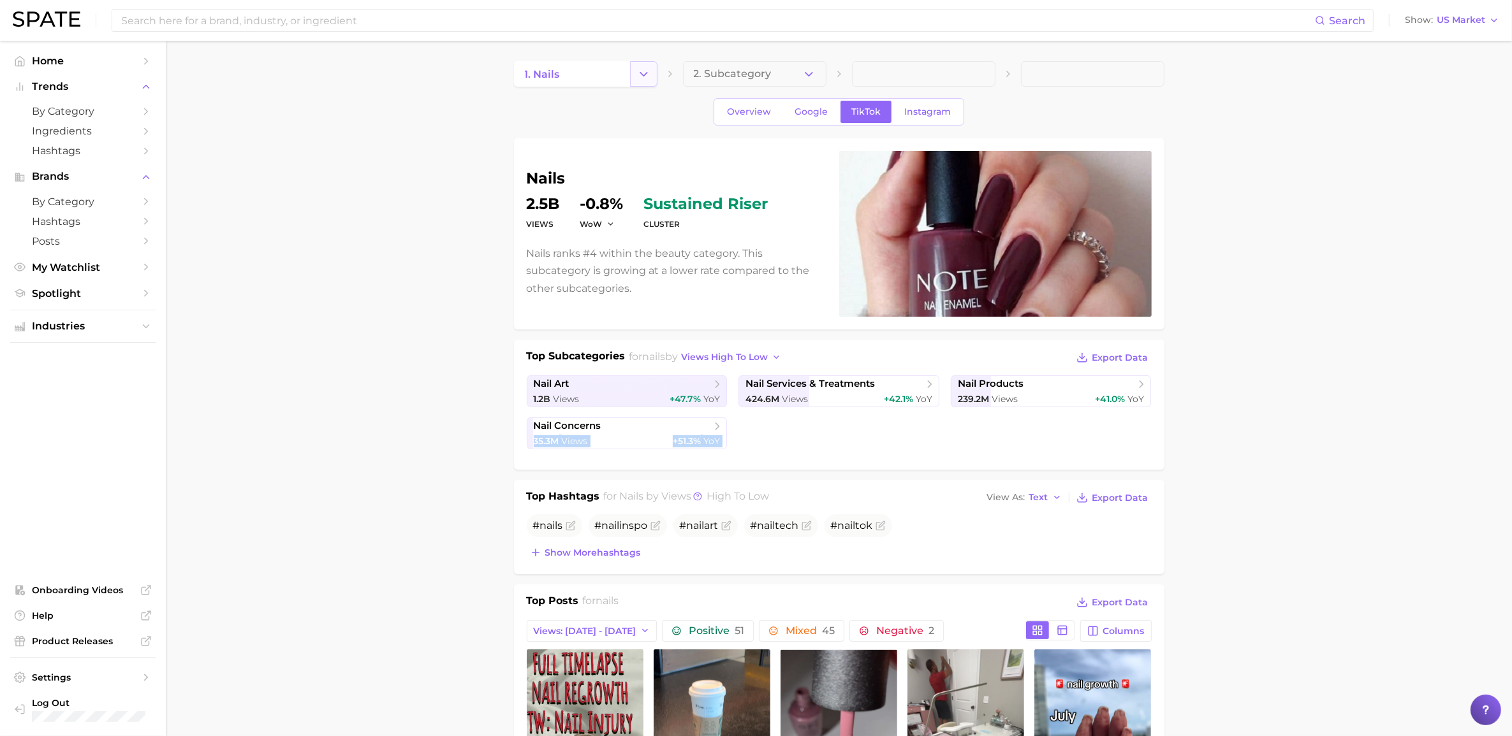
click at [641, 77] on icon "Change Category" at bounding box center [643, 74] width 13 height 13
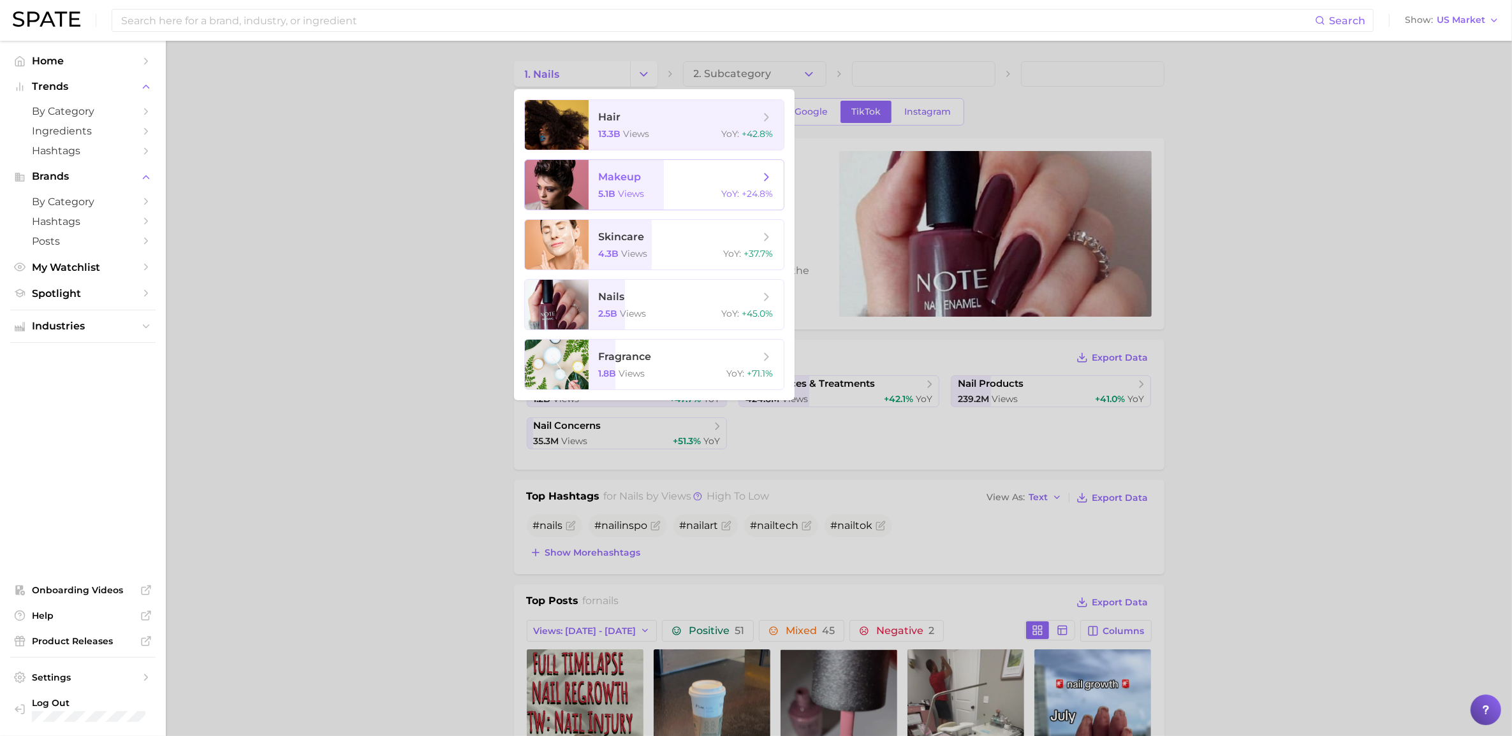
click at [606, 180] on span "makeup" at bounding box center [620, 177] width 43 height 12
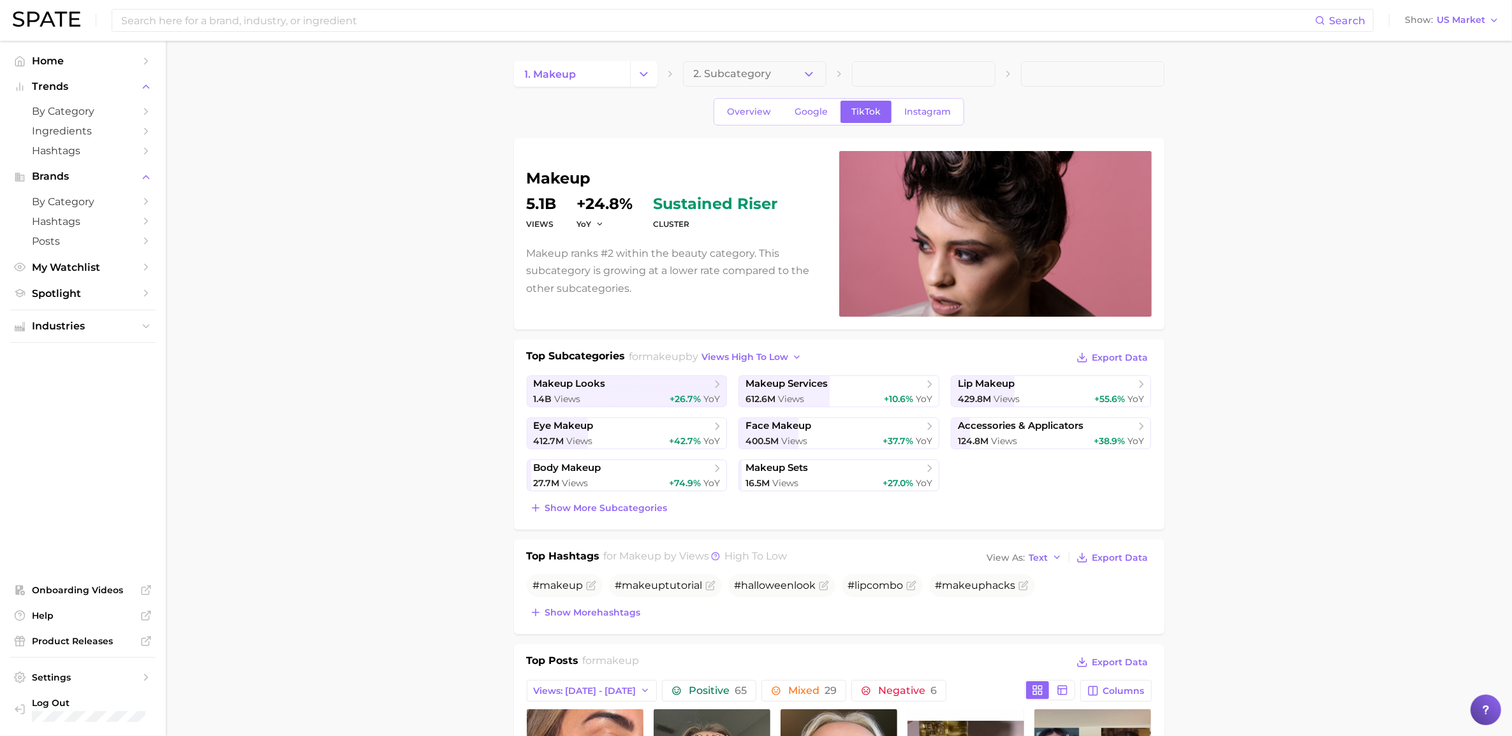
click at [1013, 348] on div "Top Subcategories for makeup by views high to low Export Data makeup looks 1.4b…" at bounding box center [839, 435] width 650 height 190
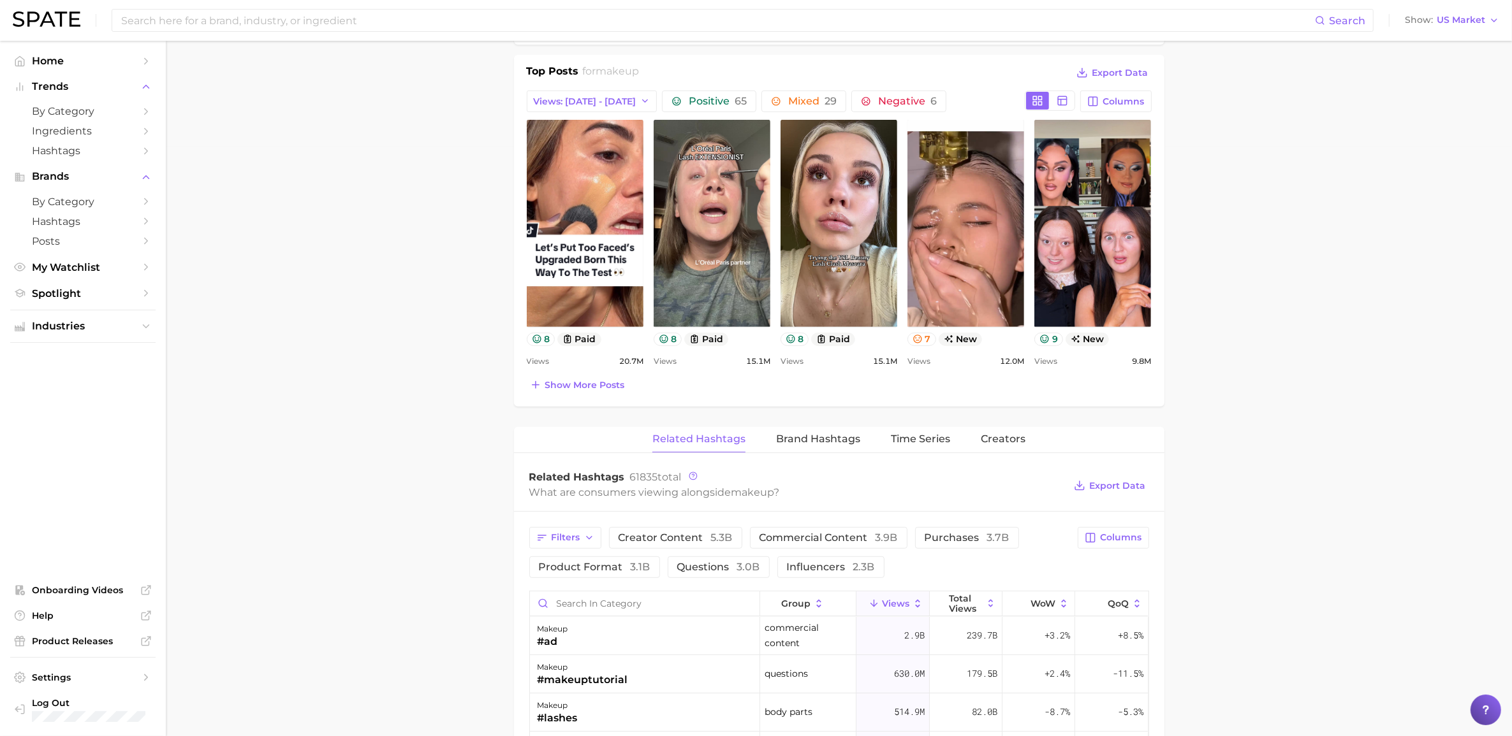
scroll to position [717, 0]
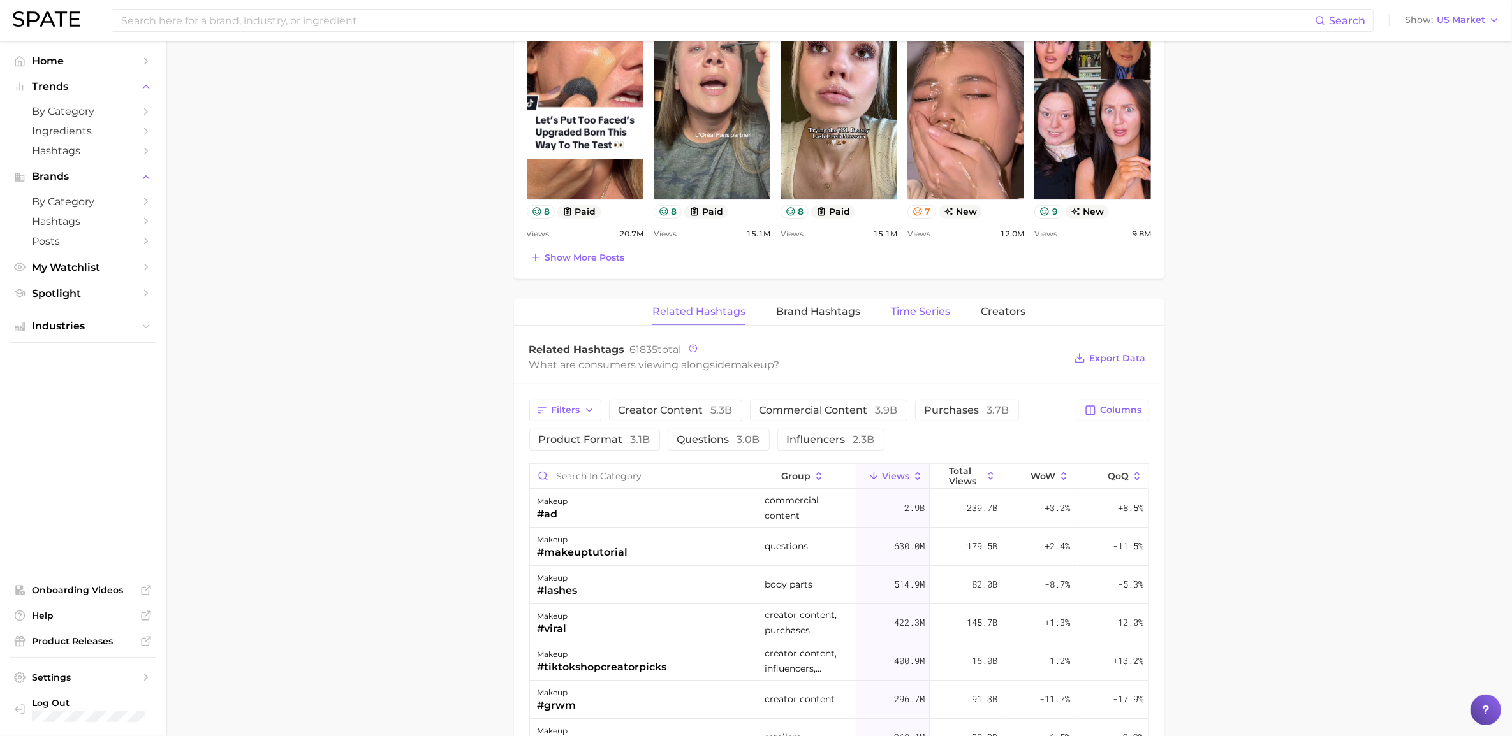
click at [928, 307] on span "Time Series" at bounding box center [920, 311] width 59 height 11
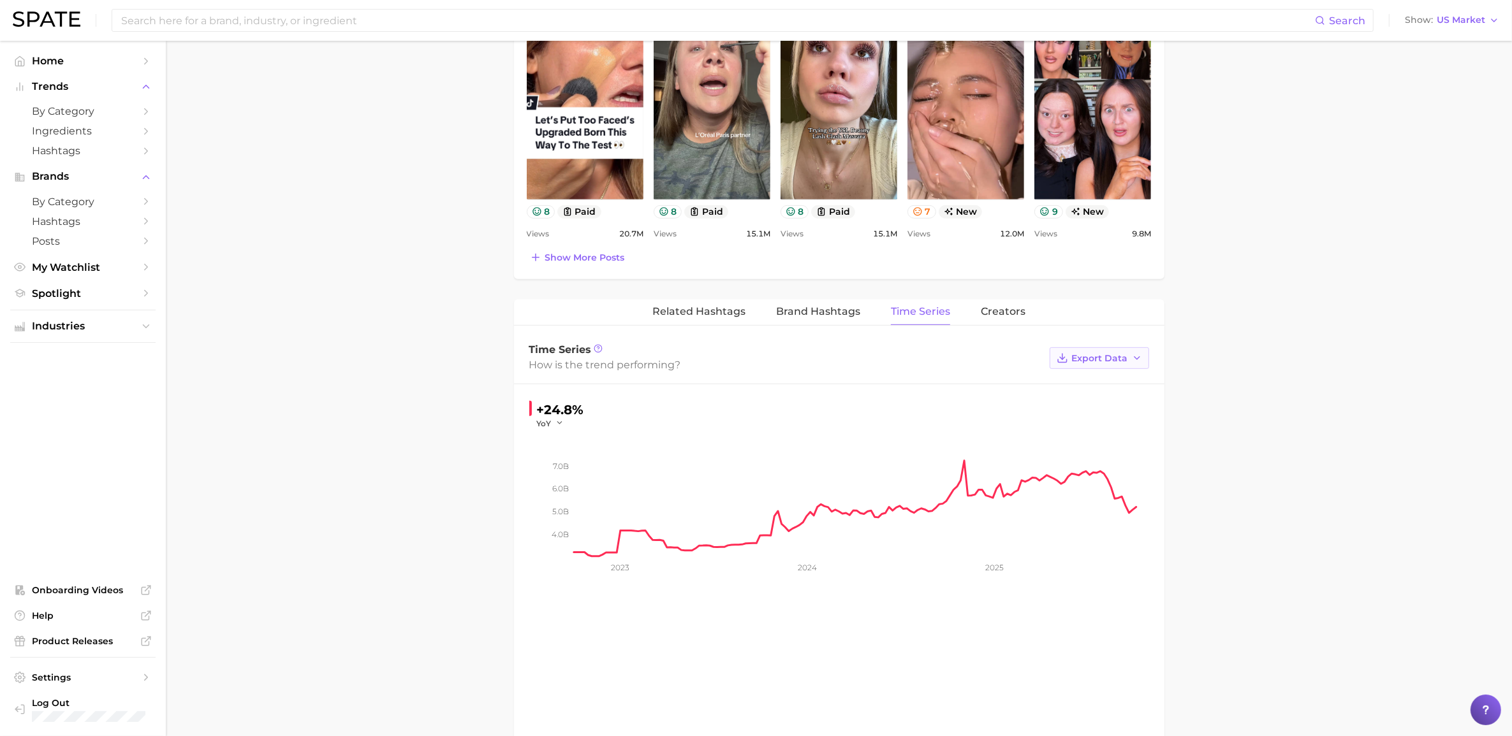
click at [1013, 361] on span "Export Data" at bounding box center [1100, 358] width 56 height 11
click at [1013, 381] on button "Time Series CSV" at bounding box center [1079, 381] width 140 height 23
click at [1013, 318] on main "1. makeup 2. Subcategory Overview Google TikTok Instagram makeup Views 5.1b YoY…" at bounding box center [839, 170] width 1346 height 1695
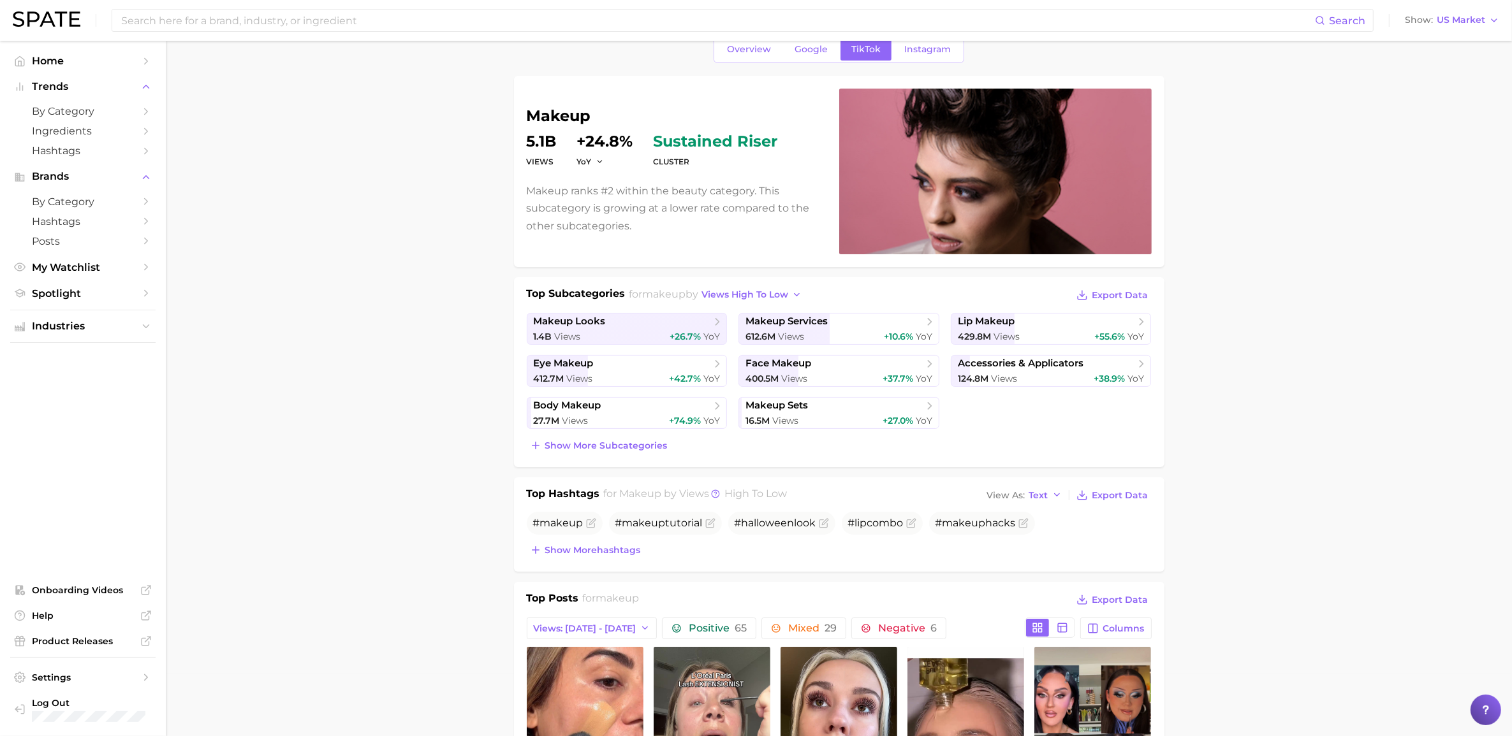
scroll to position [0, 0]
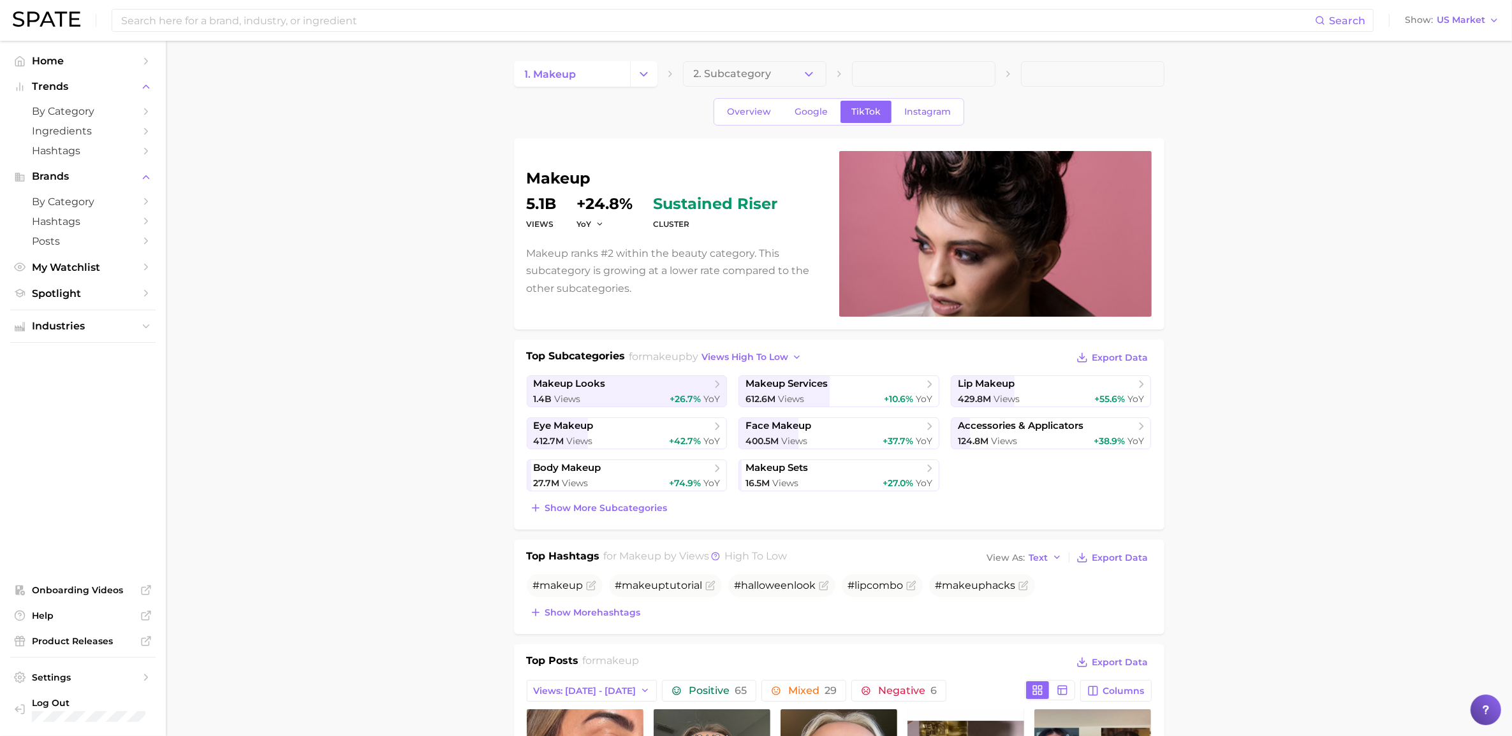
click at [649, 74] on icon "Change Category" at bounding box center [643, 74] width 13 height 13
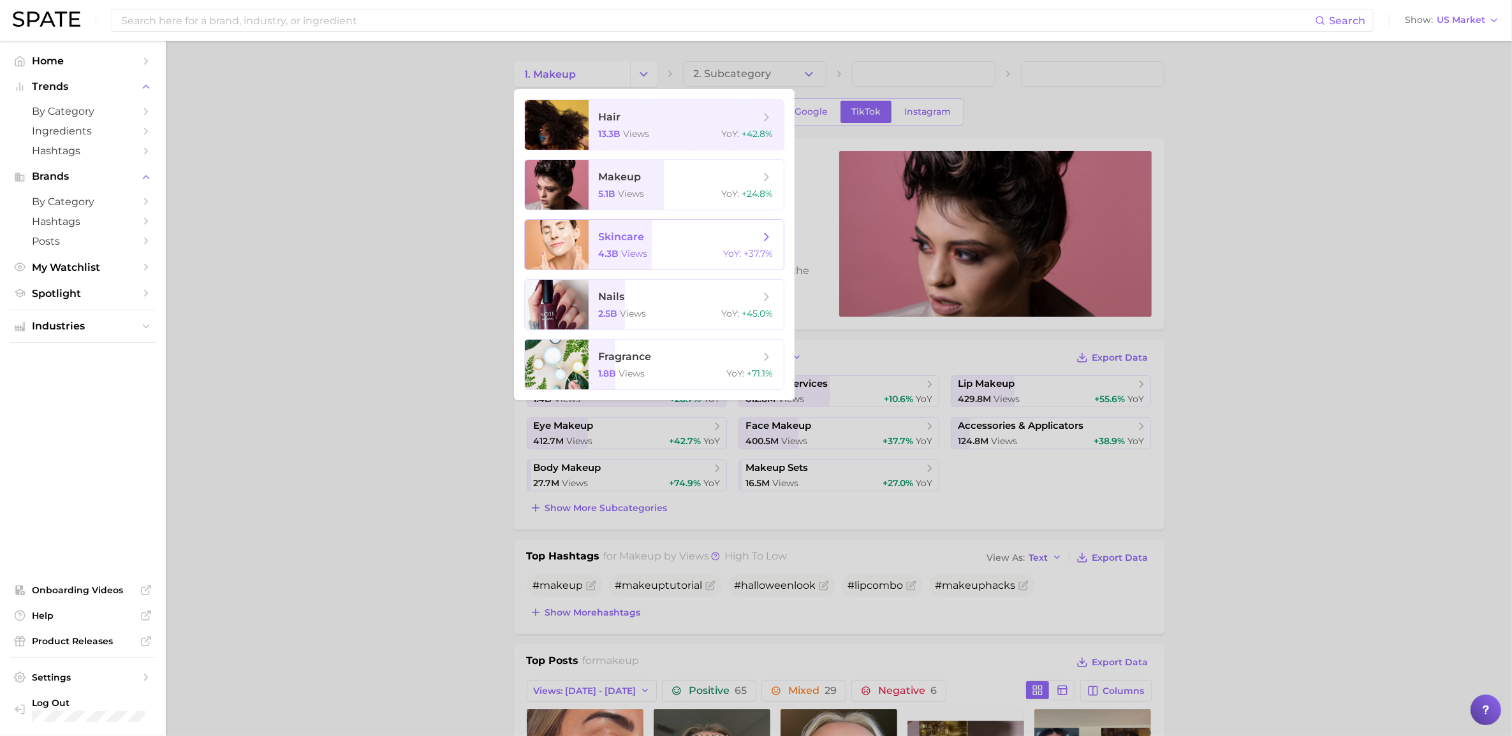
click at [645, 249] on span "views" at bounding box center [635, 253] width 26 height 11
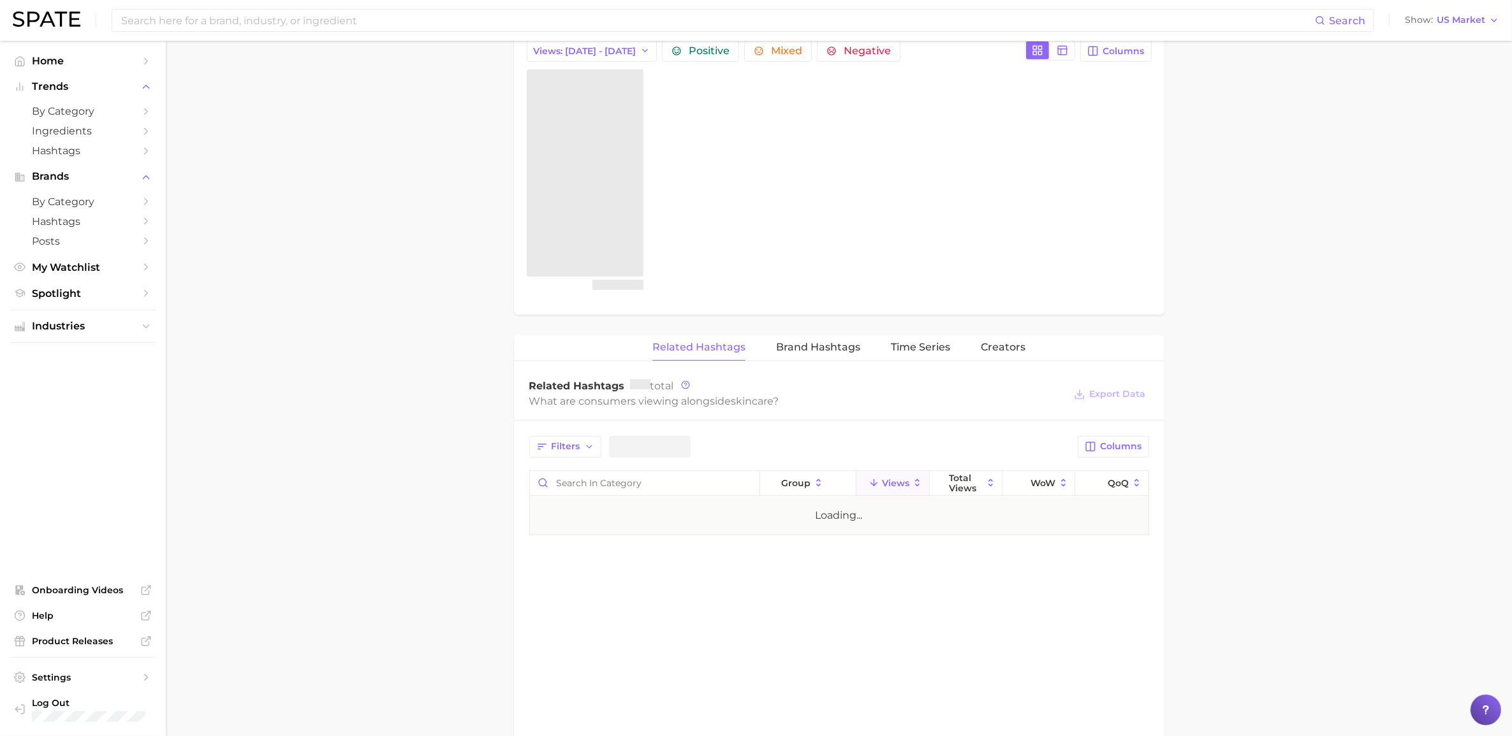
scroll to position [476, 0]
click at [904, 343] on span "Time Series" at bounding box center [920, 348] width 59 height 11
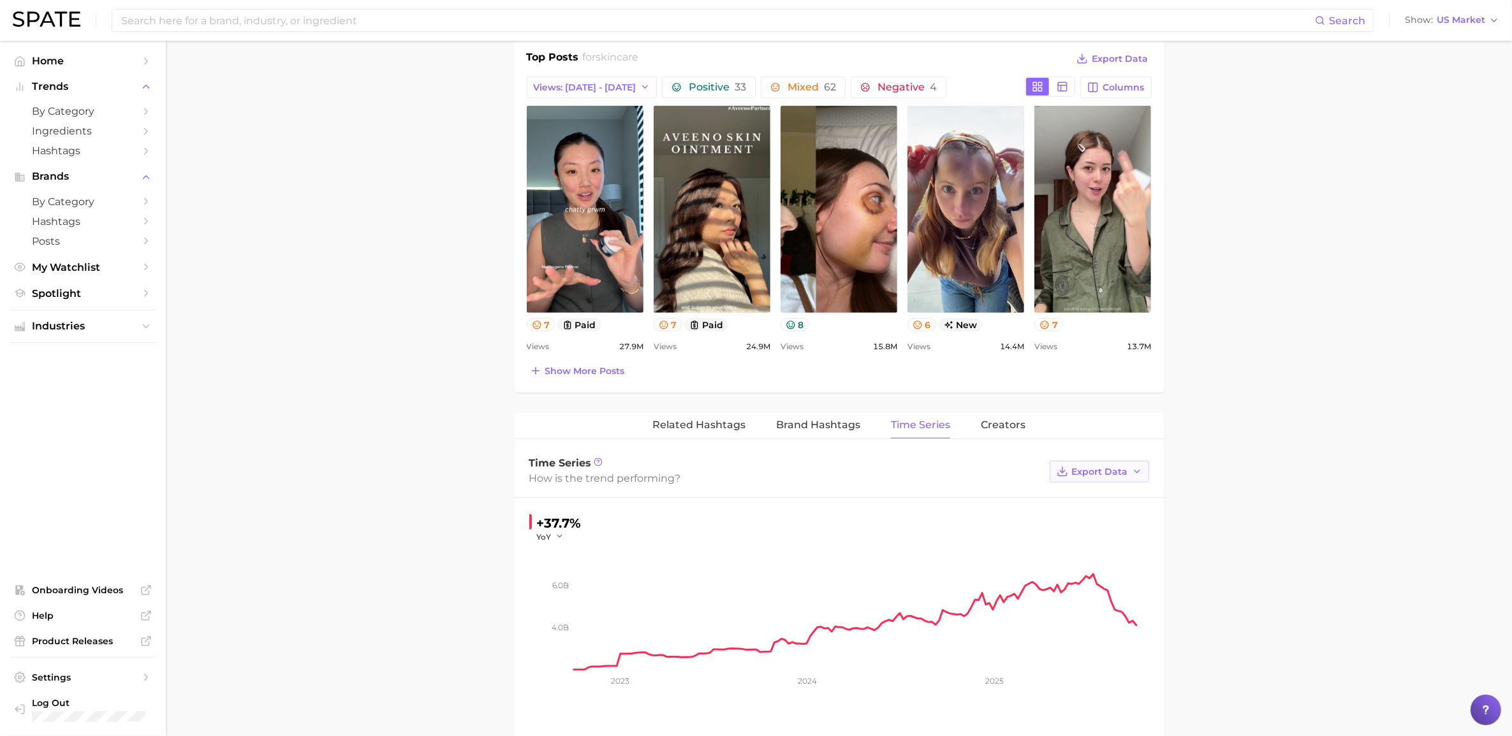
scroll to position [579, 0]
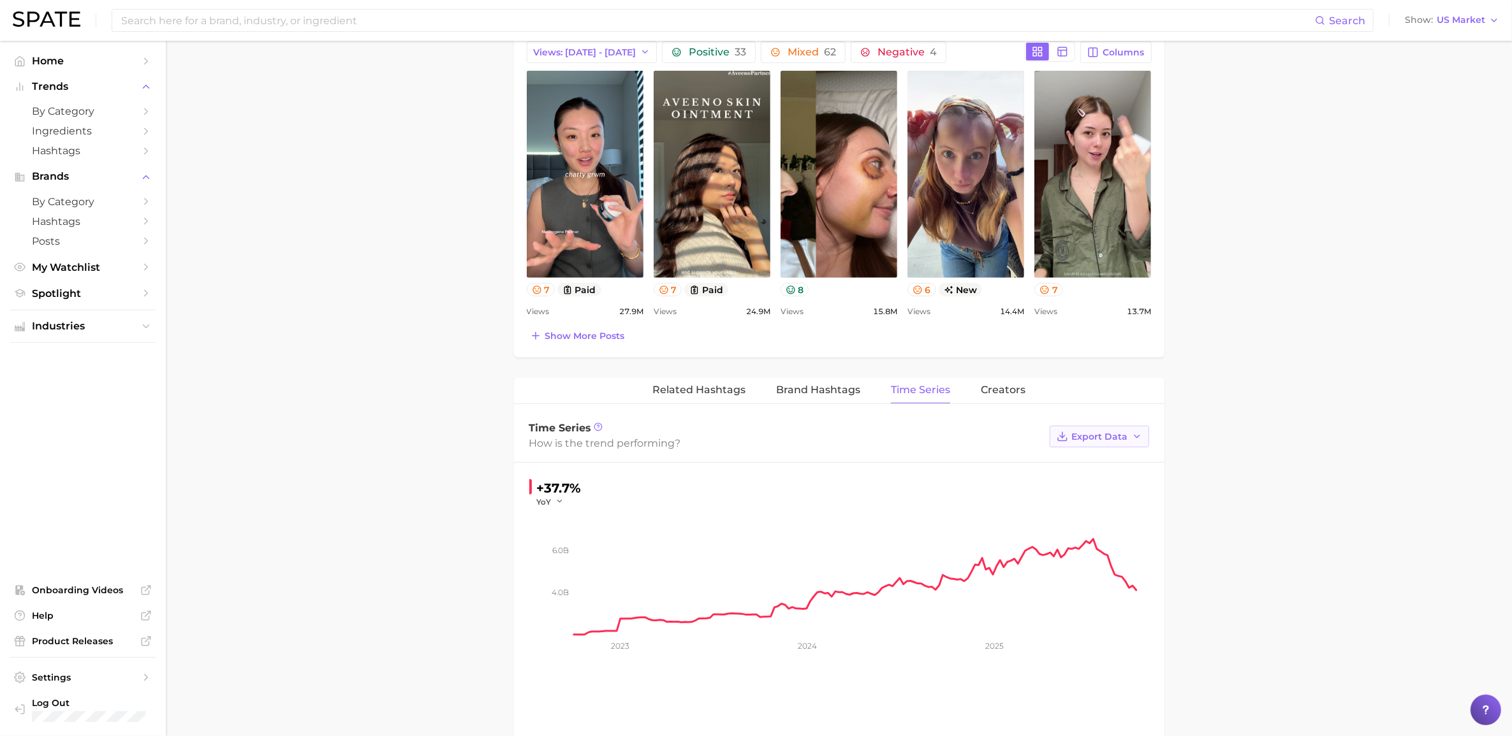
click at [1013, 446] on button "Export Data" at bounding box center [1099, 437] width 99 height 22
click at [1013, 466] on span "Time Series CSV" at bounding box center [1067, 460] width 75 height 11
click at [1013, 397] on main "1. skincare 2. Subcategory Overview Google TikTok Instagram skincare Views 4.3b…" at bounding box center [839, 279] width 1346 height 1635
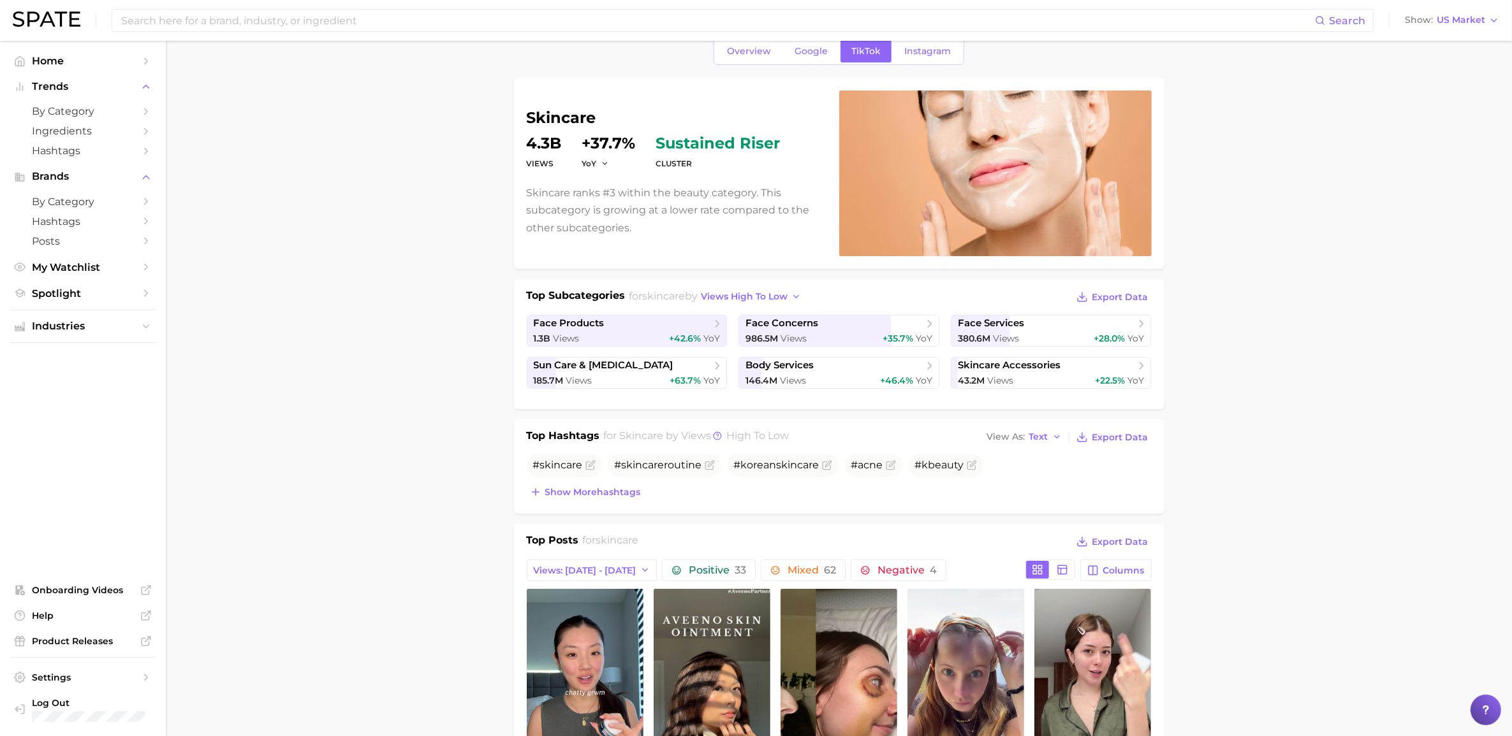
scroll to position [0, 0]
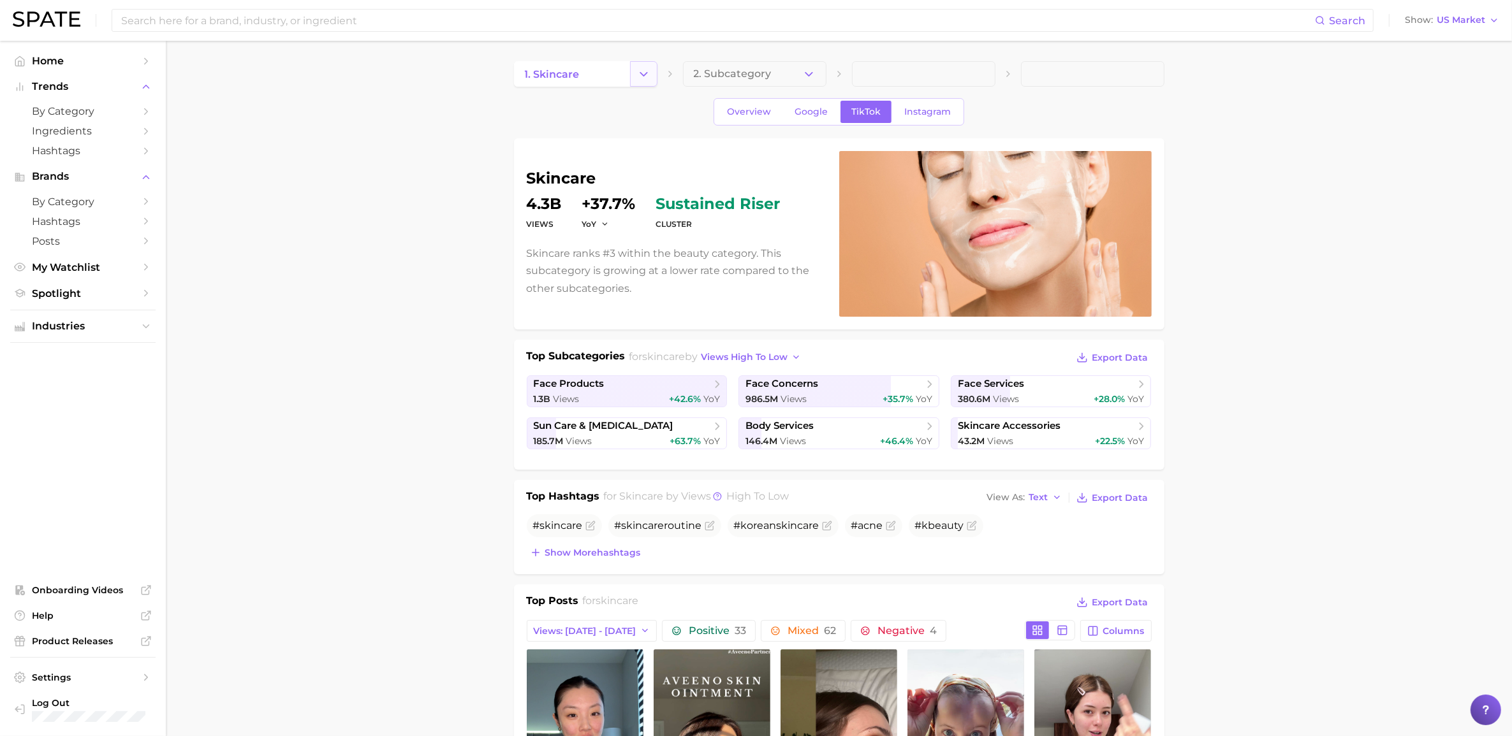
click at [652, 77] on button "Change Category" at bounding box center [643, 74] width 27 height 26
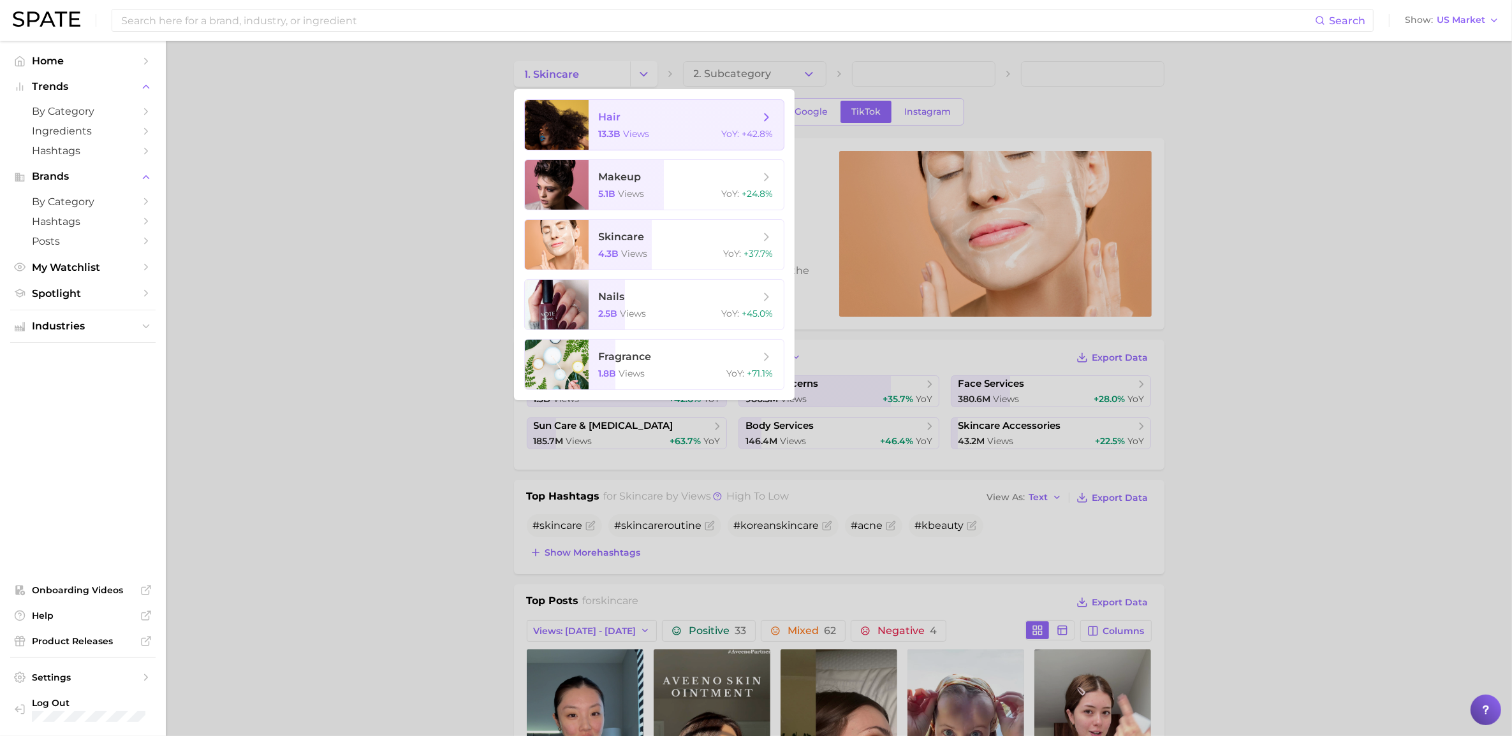
click at [652, 119] on span "hair" at bounding box center [679, 117] width 161 height 14
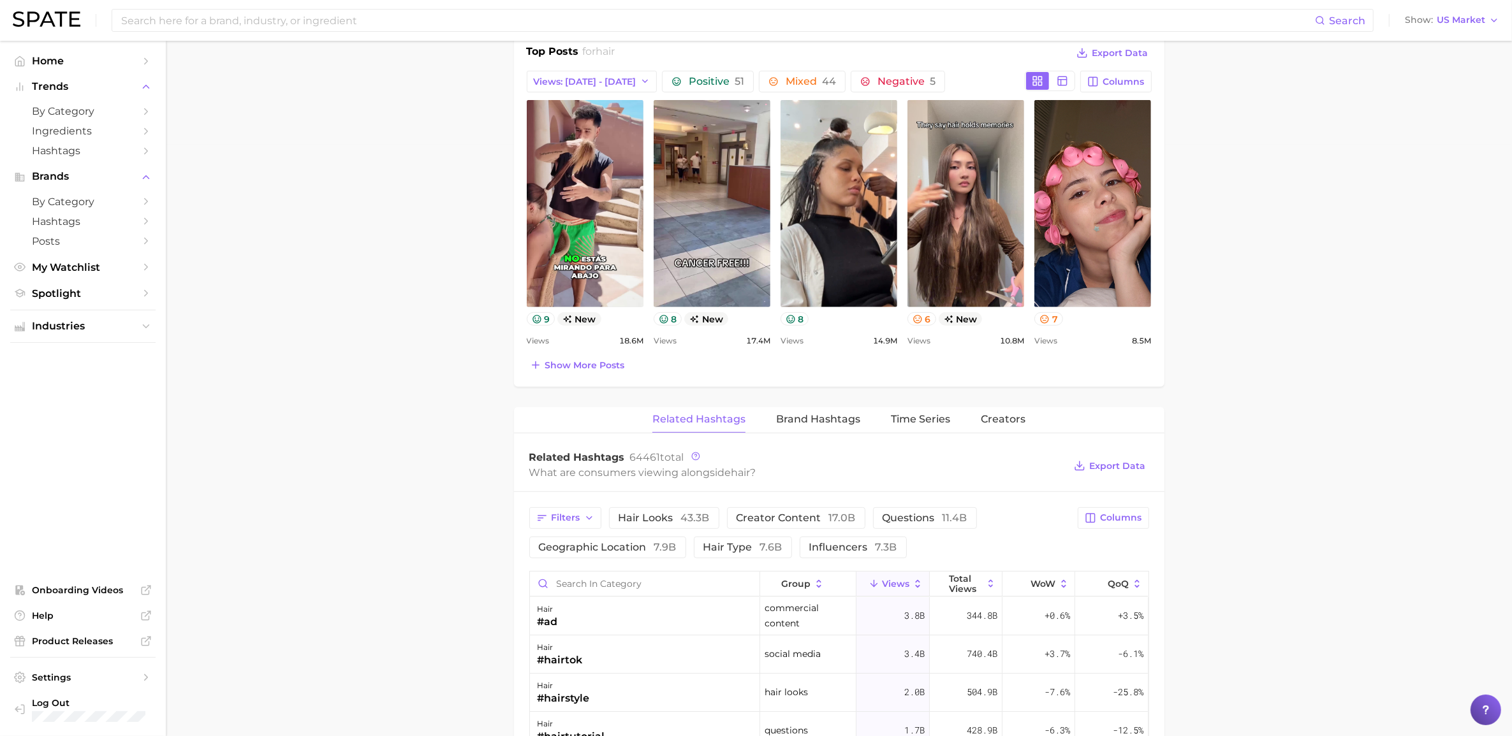
scroll to position [638, 0]
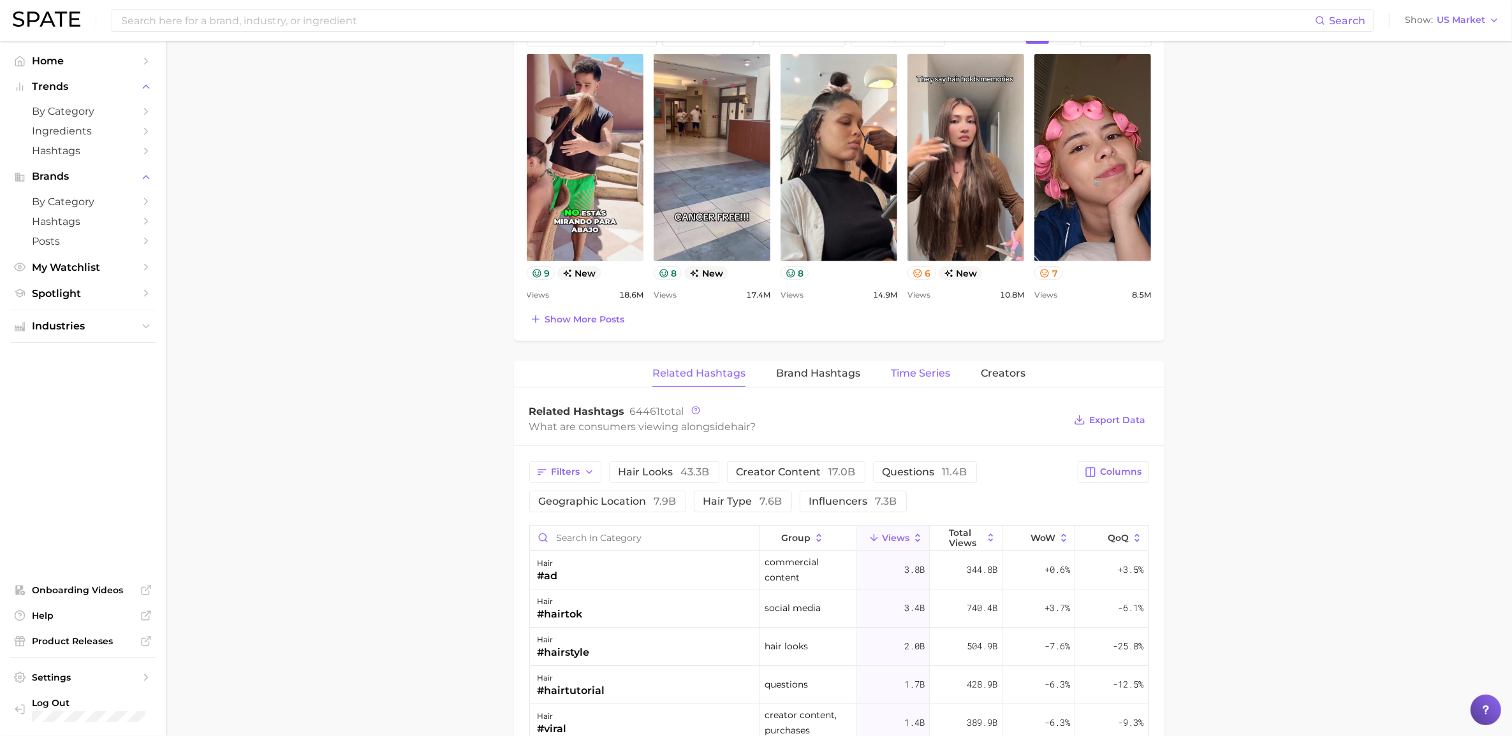
click at [926, 375] on span "Time Series" at bounding box center [920, 373] width 59 height 11
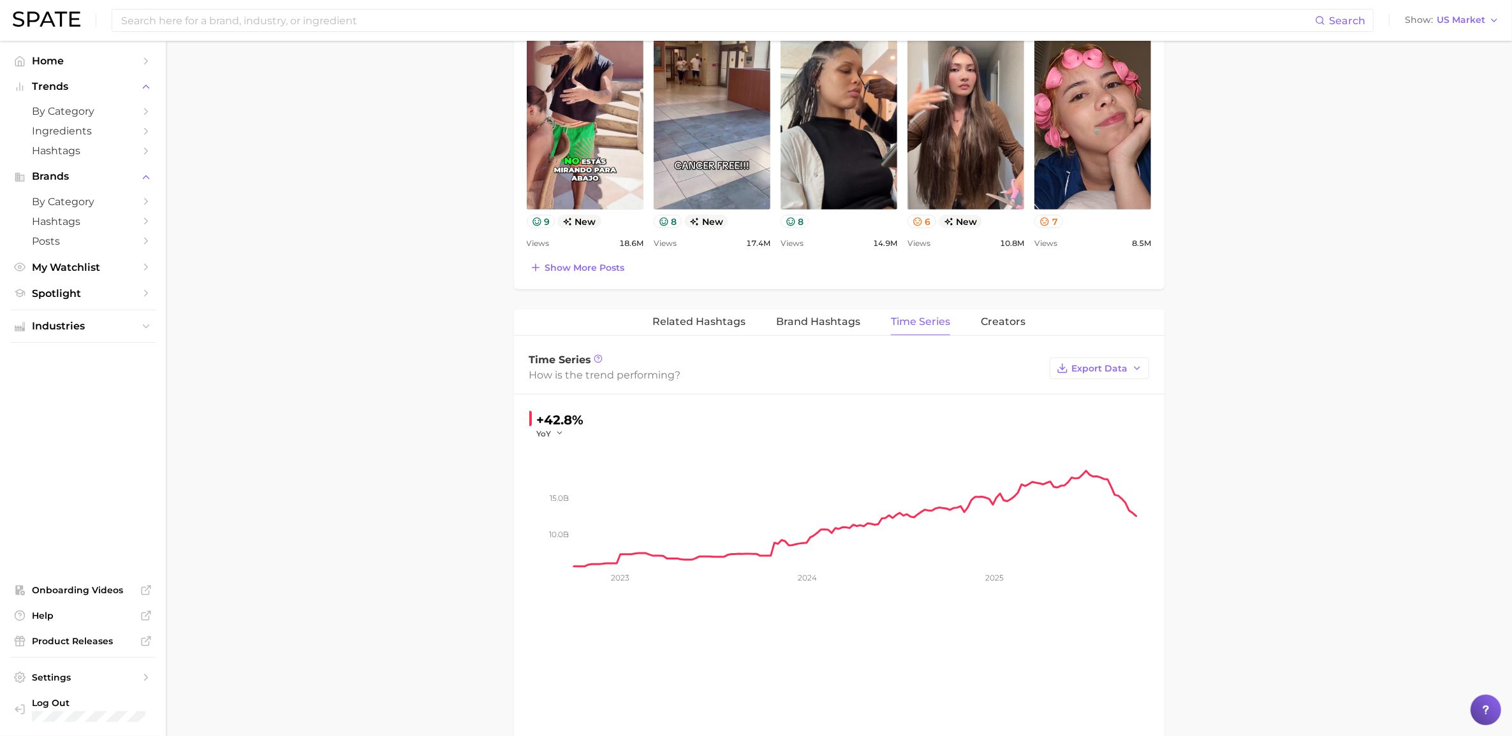
scroll to position [717, 0]
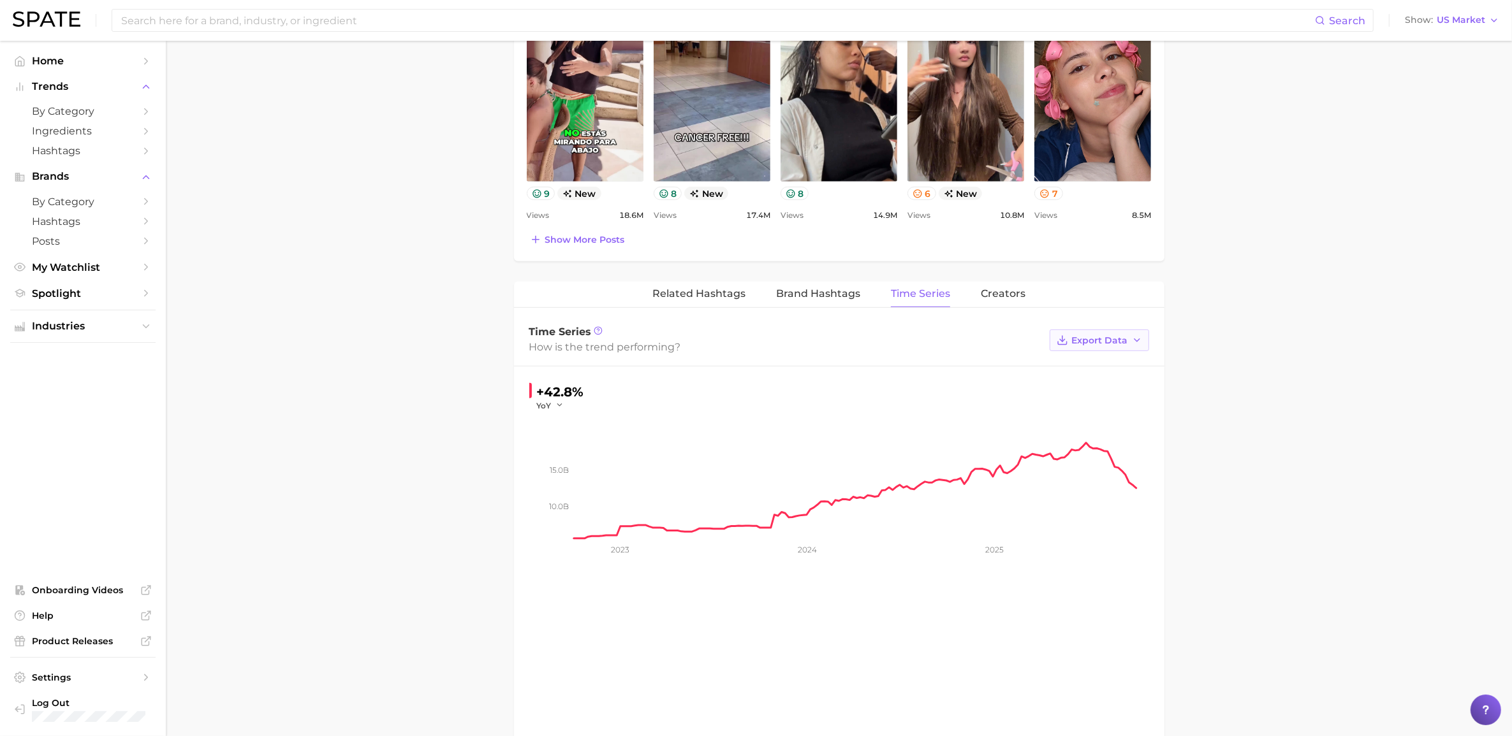
click at [1013, 333] on button "Export Data" at bounding box center [1099, 341] width 99 height 22
click at [1013, 362] on span "Time Series CSV" at bounding box center [1067, 364] width 75 height 11
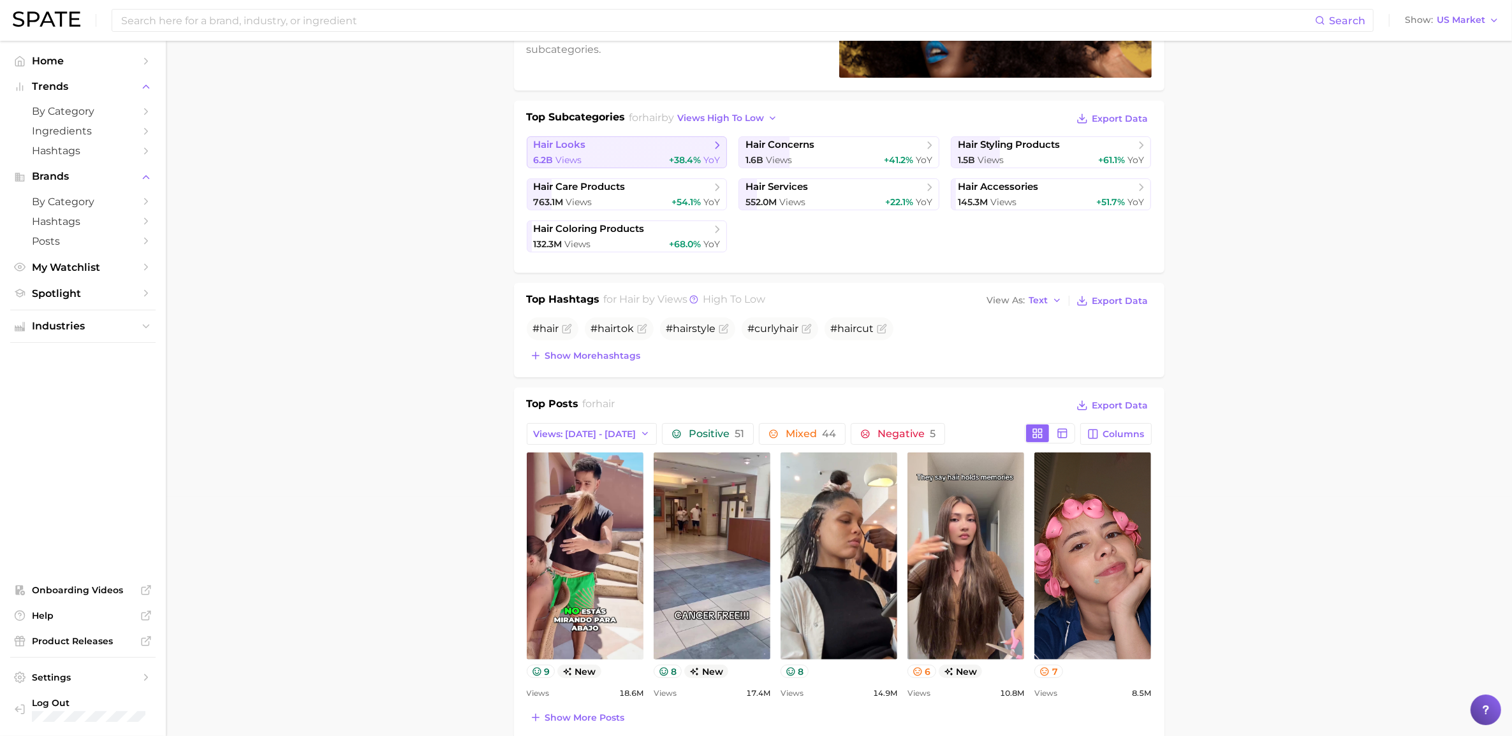
scroll to position [0, 0]
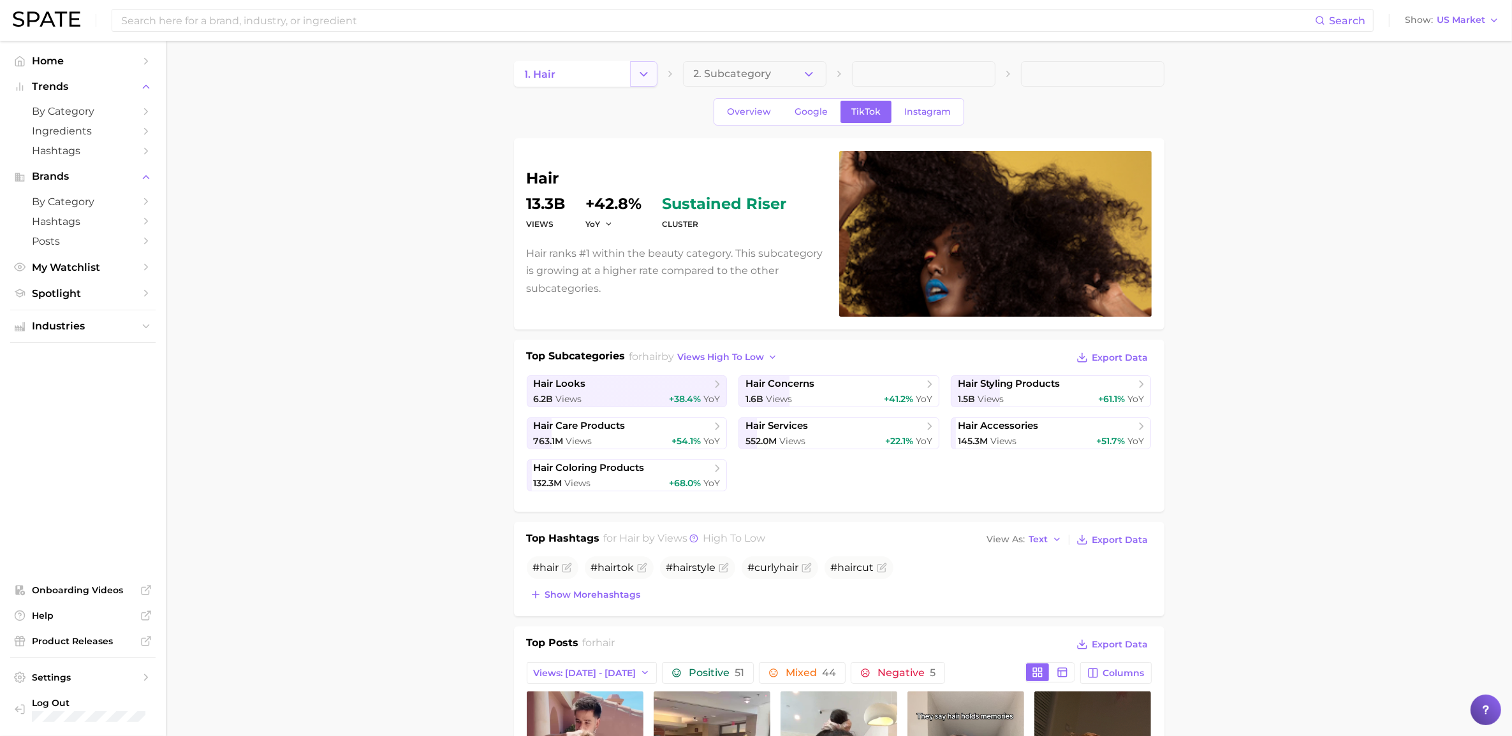
click at [641, 71] on icon "Change Category" at bounding box center [643, 74] width 13 height 13
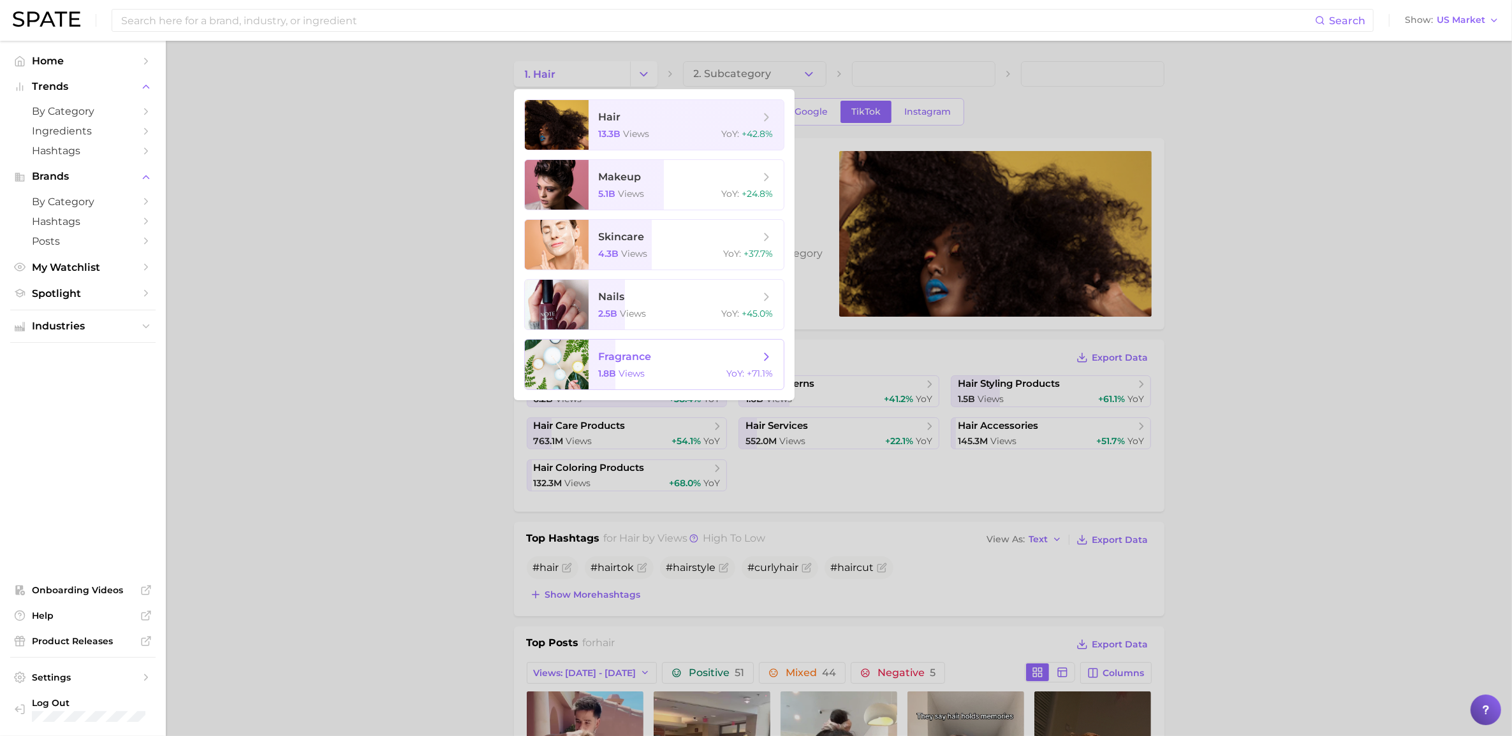
click at [629, 362] on span "fragrance" at bounding box center [625, 357] width 53 height 12
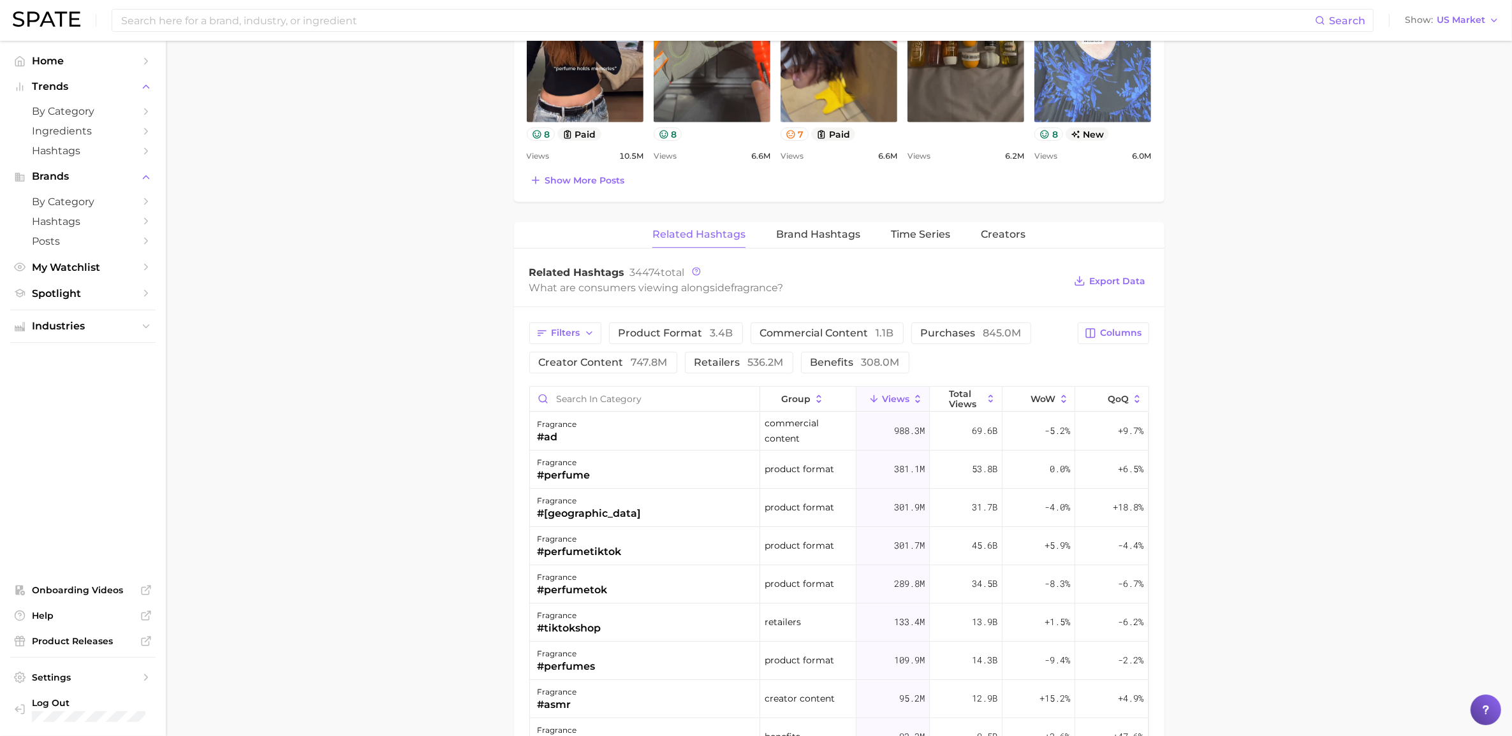
scroll to position [797, 0]
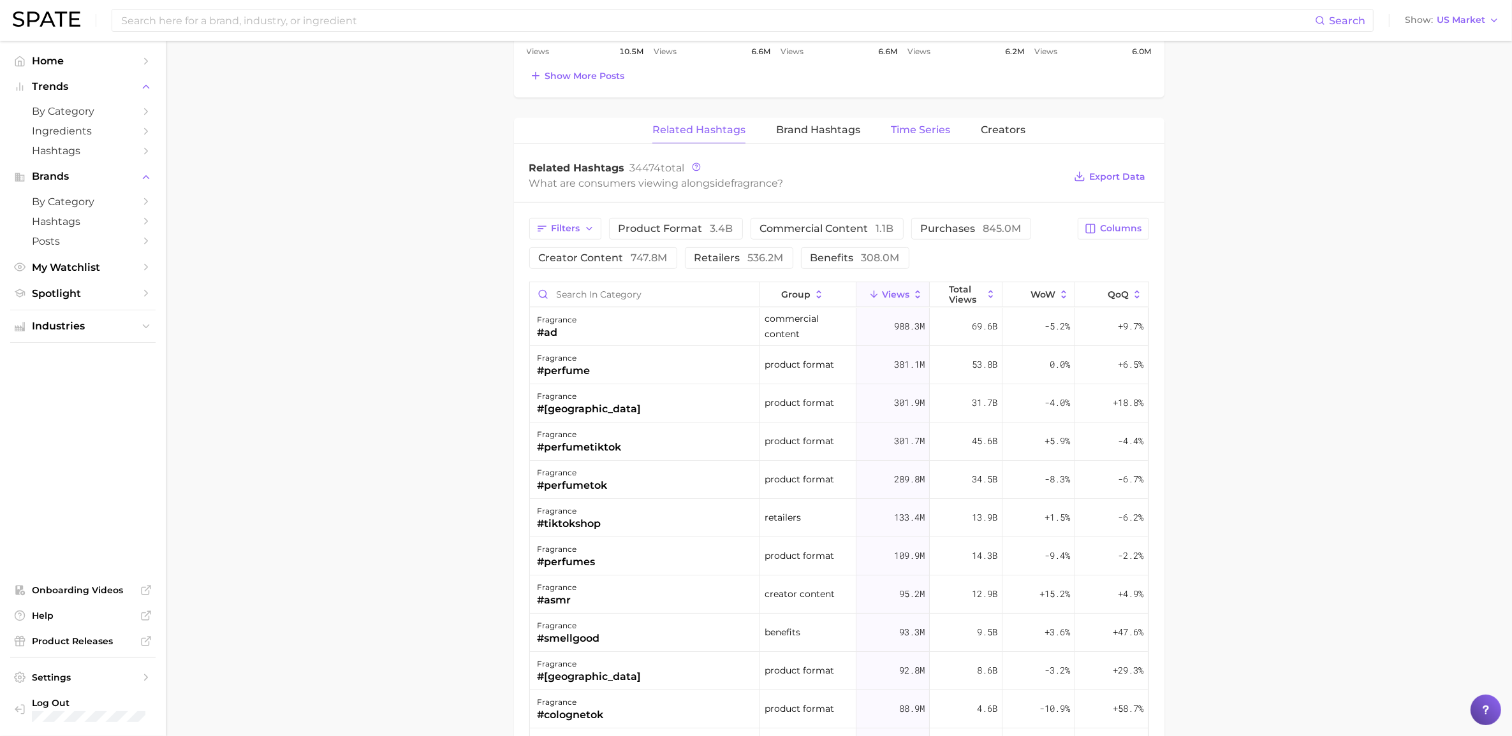
click at [928, 133] on span "Time Series" at bounding box center [920, 129] width 59 height 11
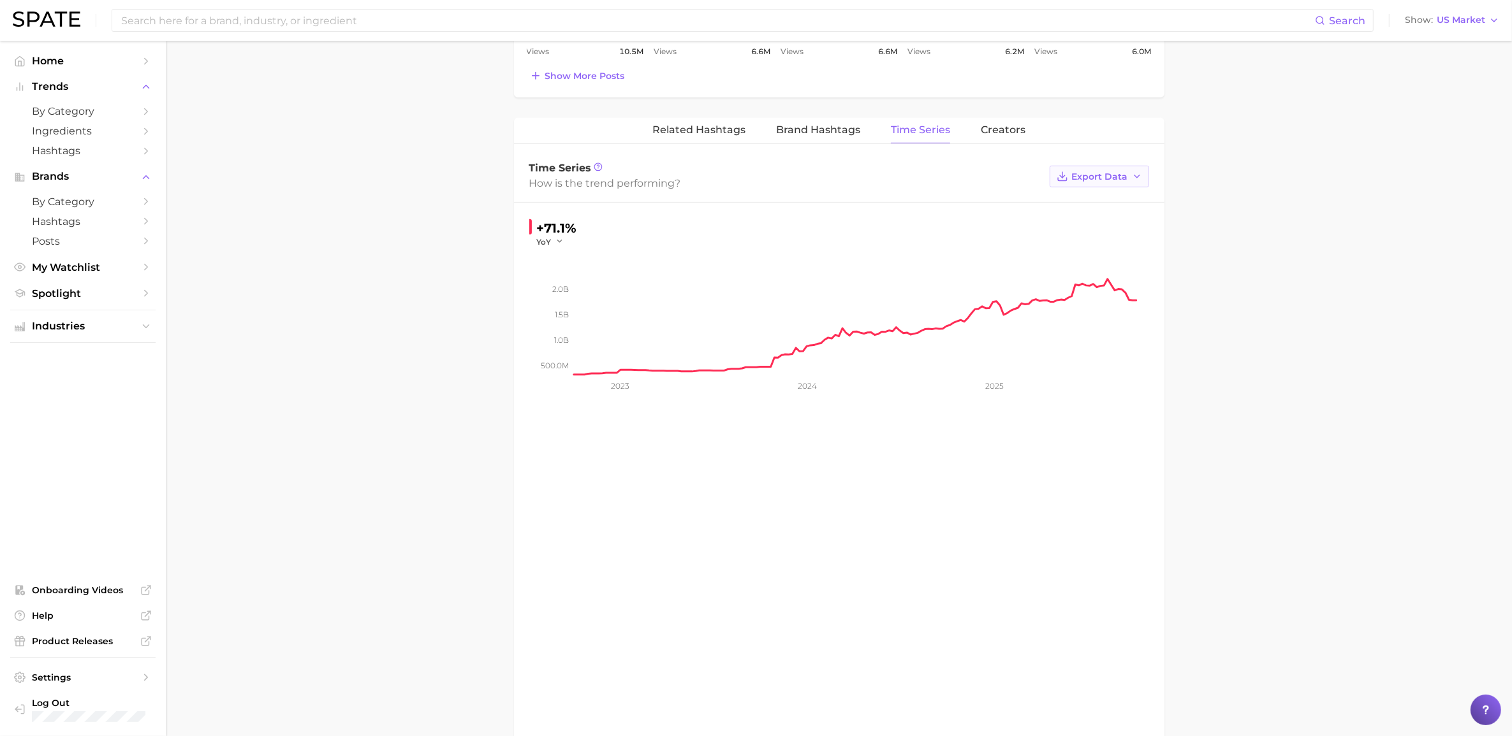
click at [1013, 185] on button "Export Data" at bounding box center [1099, 177] width 99 height 22
click at [1013, 202] on span "Time Series CSV" at bounding box center [1067, 200] width 75 height 11
click at [342, 365] on main "1. fragrance 2. Subcategory Overview Google TikTok Instagram fragrance Views 1.…" at bounding box center [839, 40] width 1346 height 1593
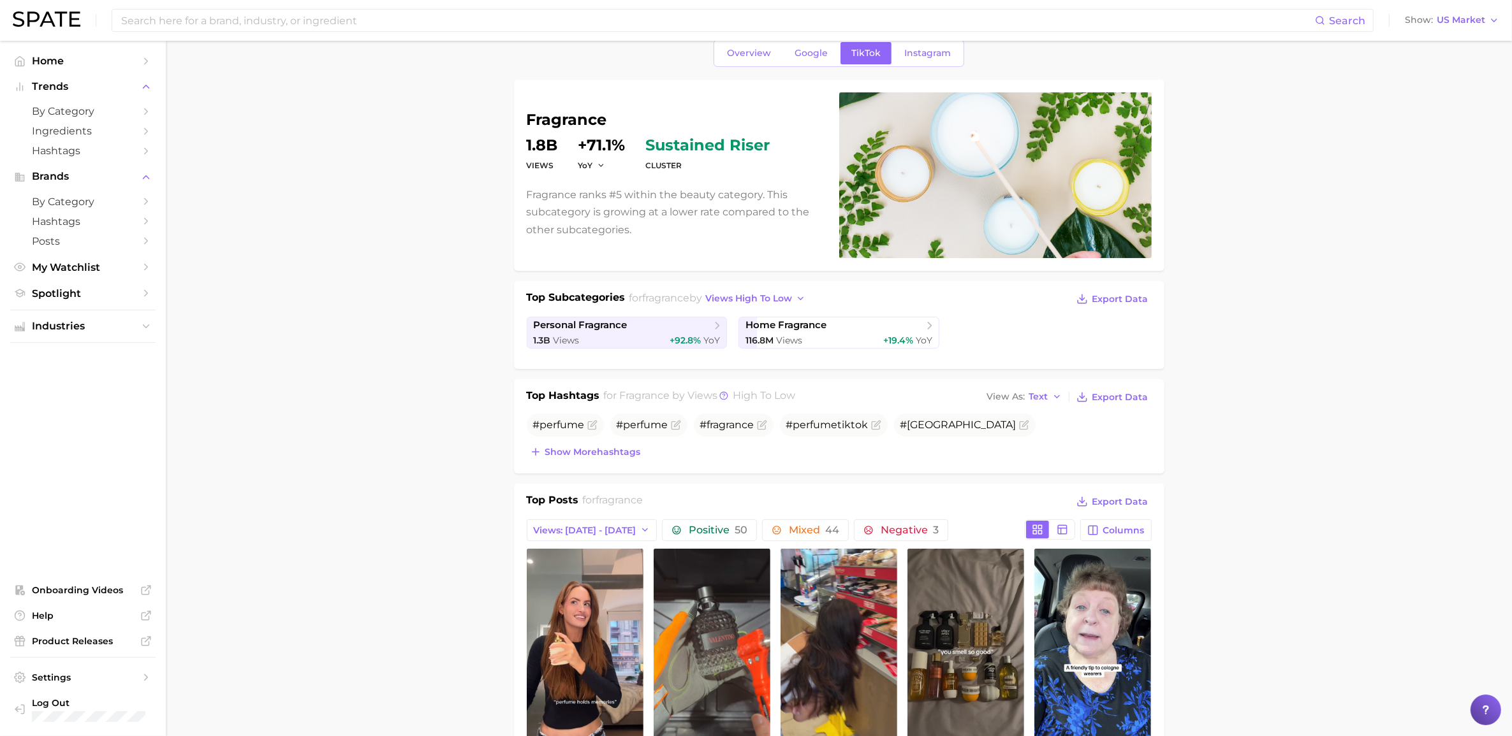
scroll to position [0, 0]
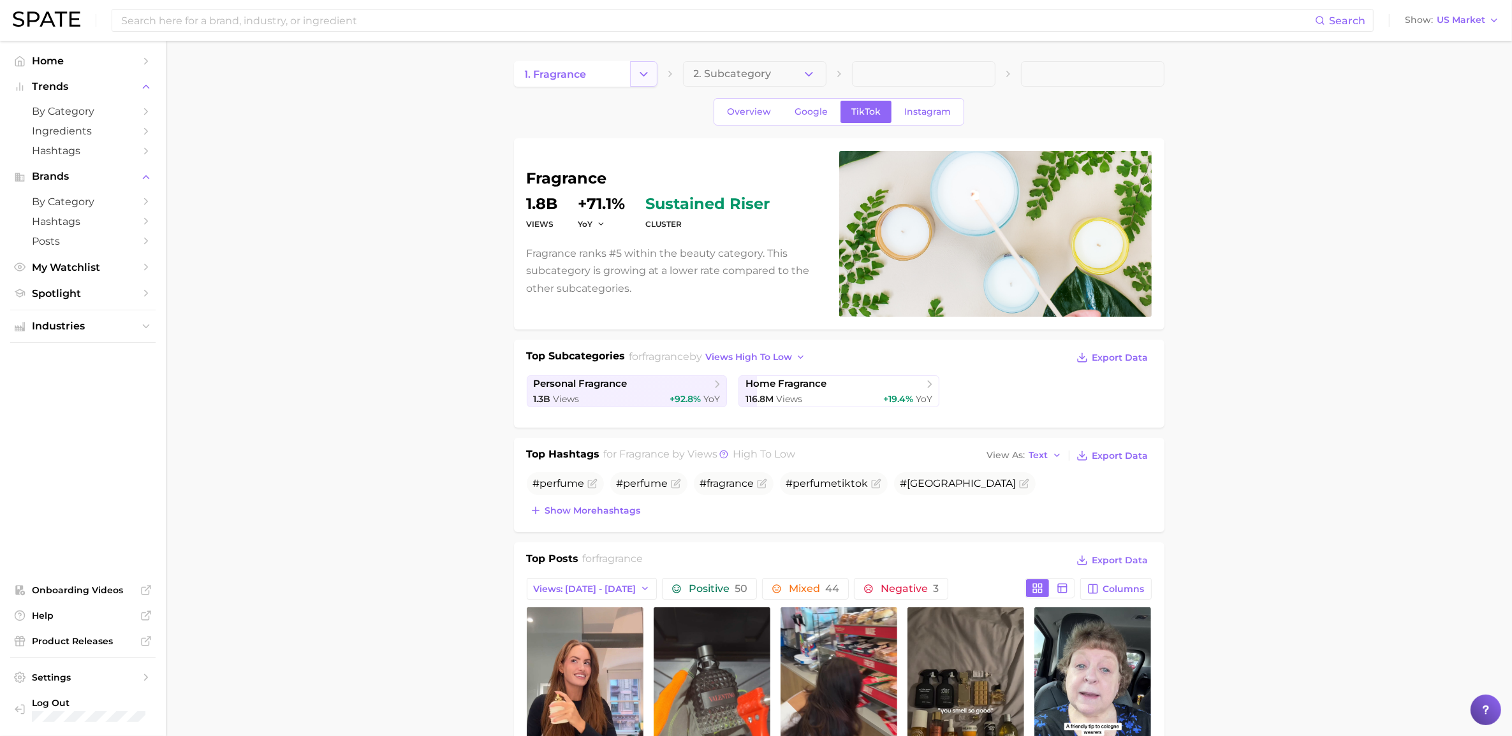
click at [645, 74] on icon "Change Category" at bounding box center [643, 74] width 13 height 13
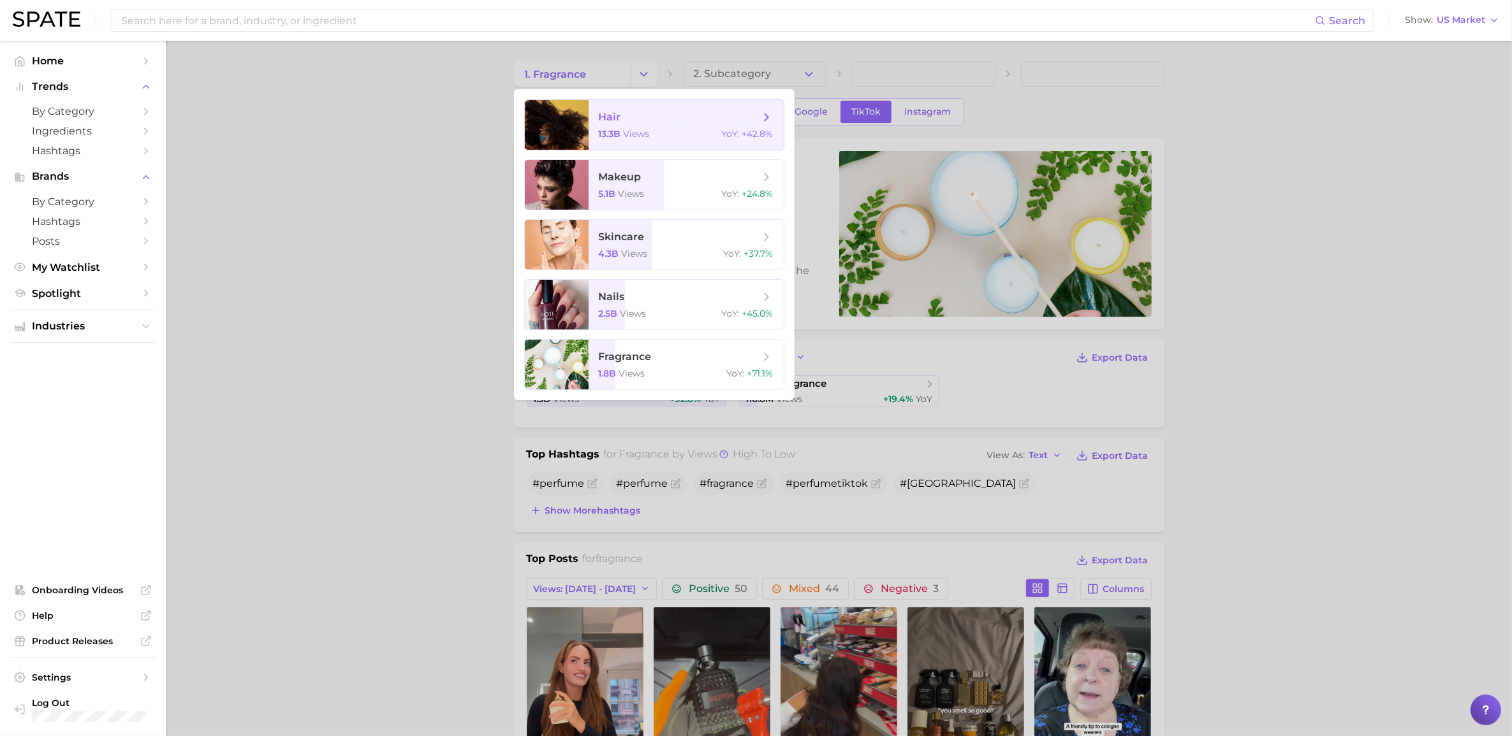
click at [630, 124] on span "hair 13.3b views YoY : +42.8%" at bounding box center [686, 125] width 195 height 50
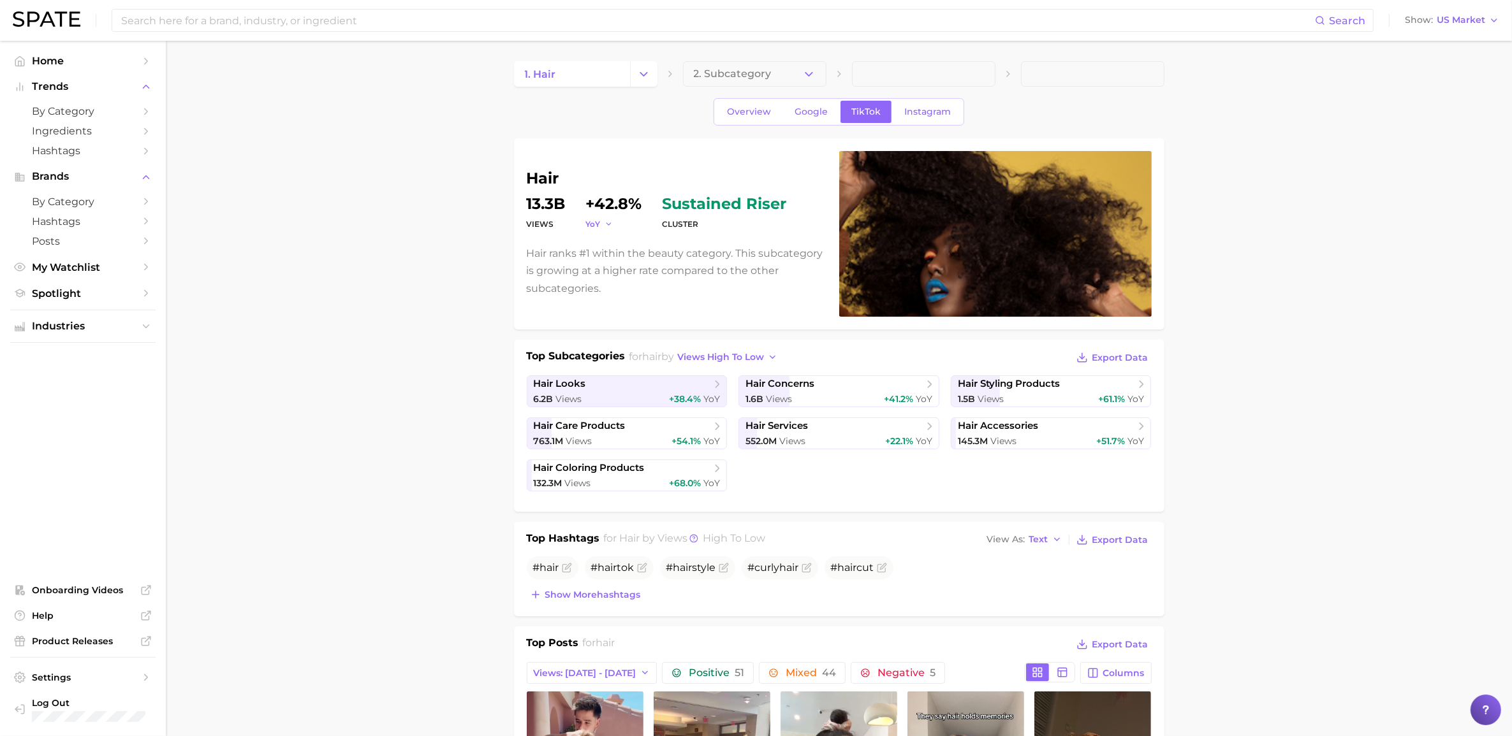
click at [597, 227] on span "YoY" at bounding box center [593, 224] width 15 height 11
click at [604, 259] on button "QoQ" at bounding box center [656, 265] width 140 height 23
click at [601, 228] on span "QoQ" at bounding box center [595, 224] width 18 height 11
click at [600, 249] on button "YoY" at bounding box center [656, 242] width 140 height 23
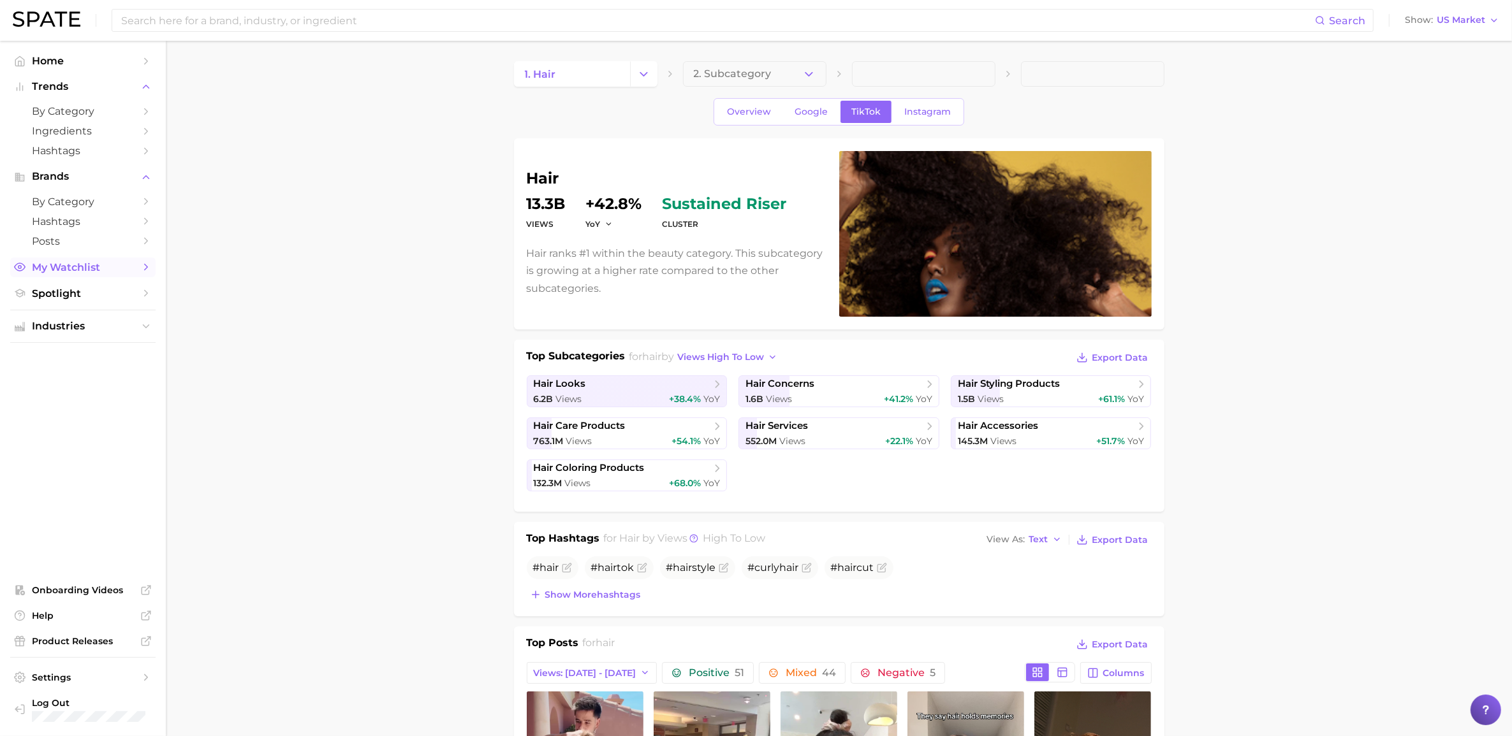
click at [83, 263] on span "My Watchlist" at bounding box center [83, 267] width 102 height 12
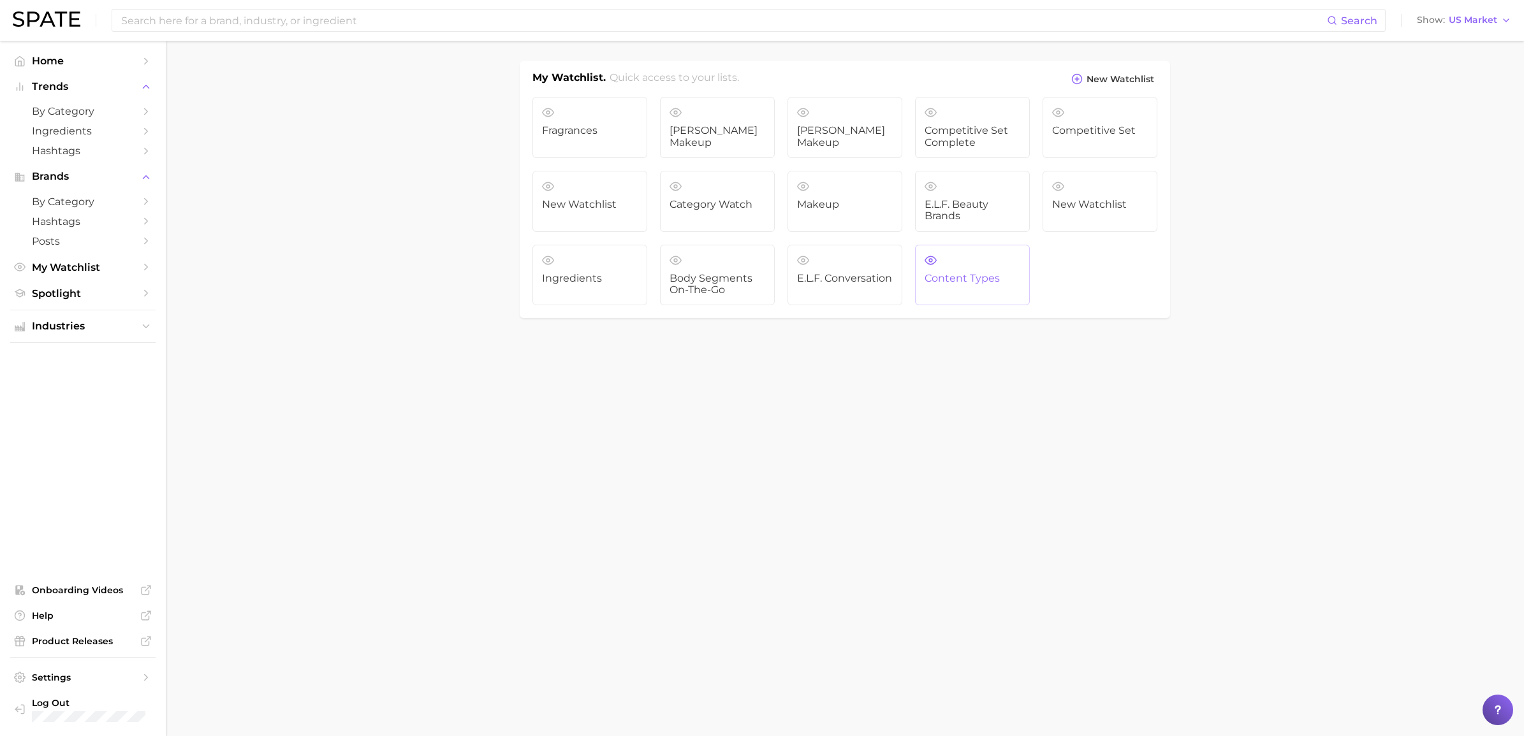
click at [1003, 261] on link "Content Types" at bounding box center [972, 275] width 115 height 61
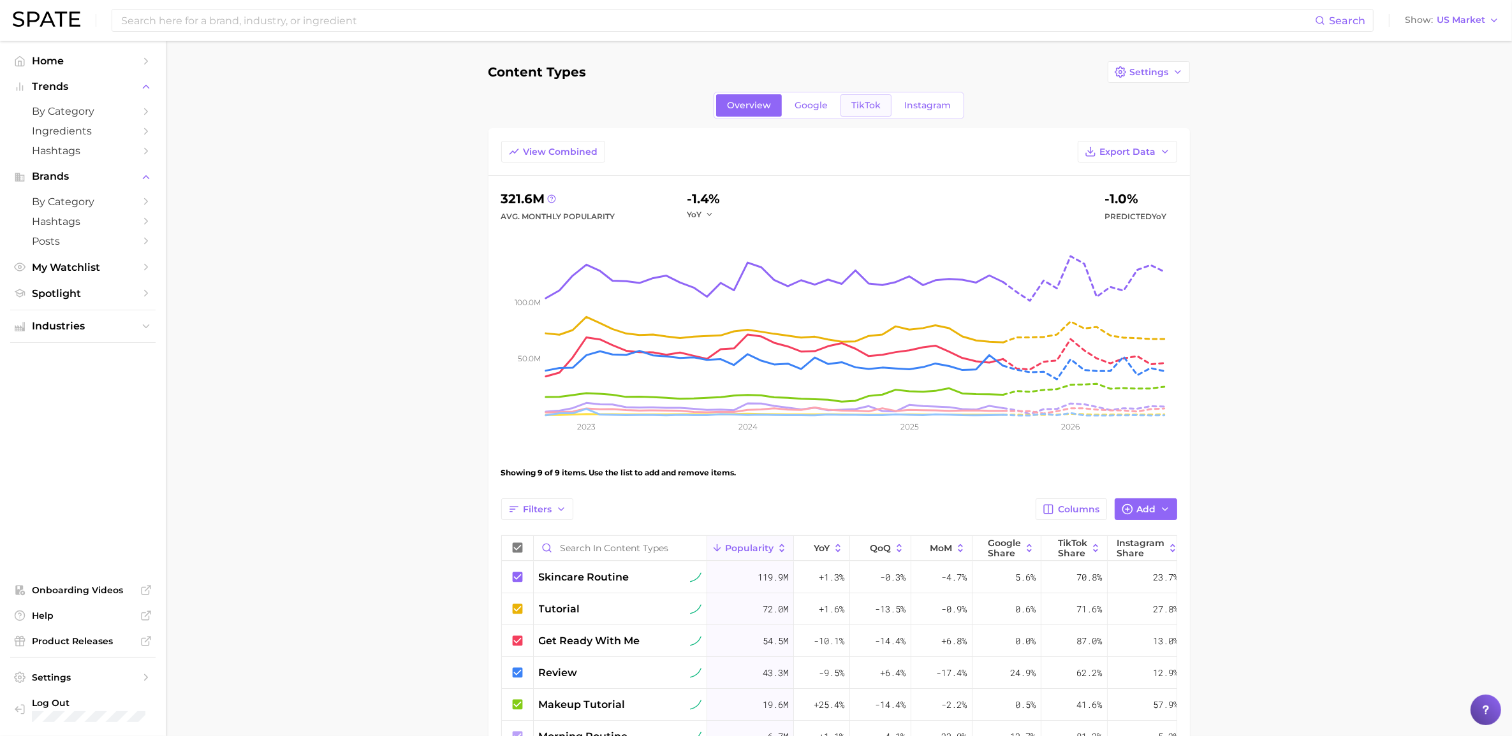
click at [865, 110] on span "TikTok" at bounding box center [865, 105] width 29 height 11
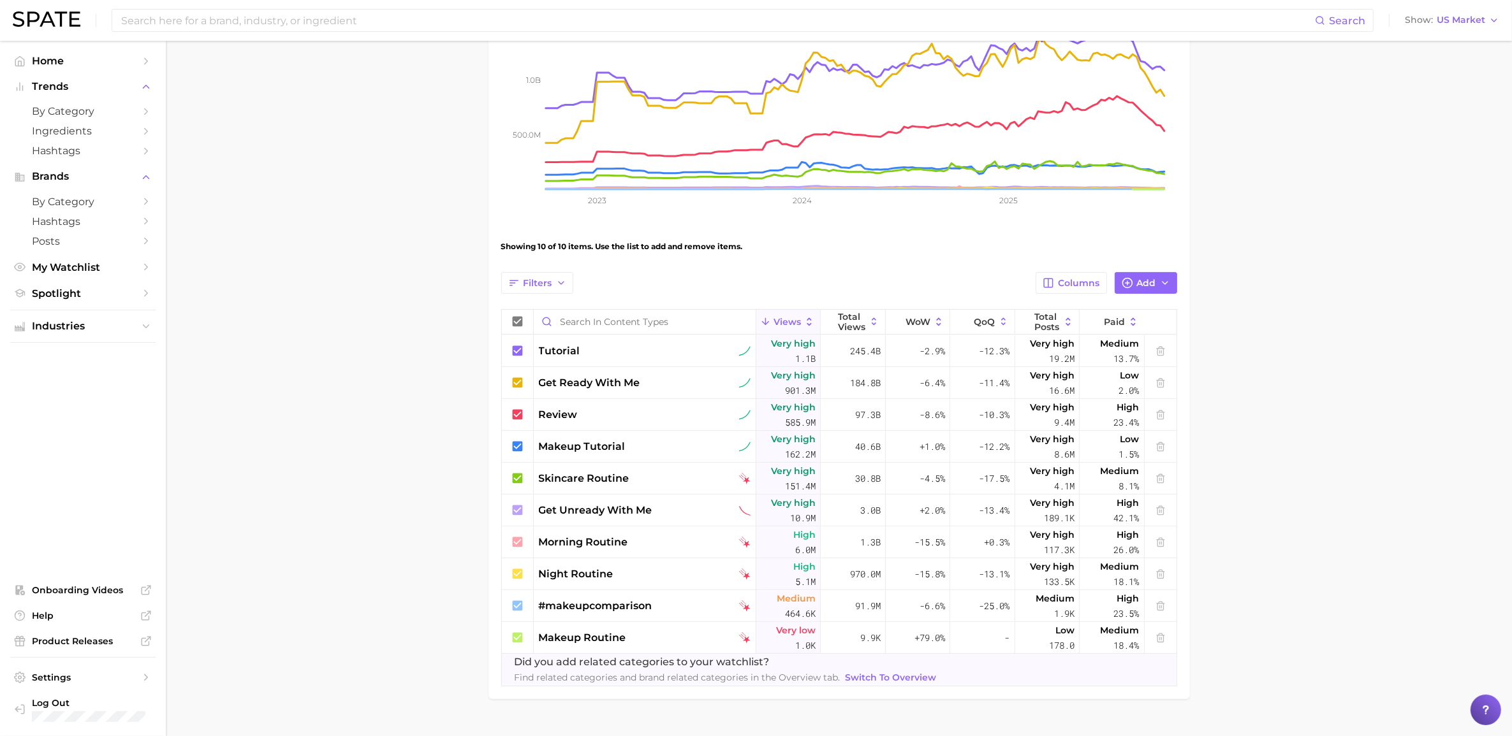
scroll to position [239, 0]
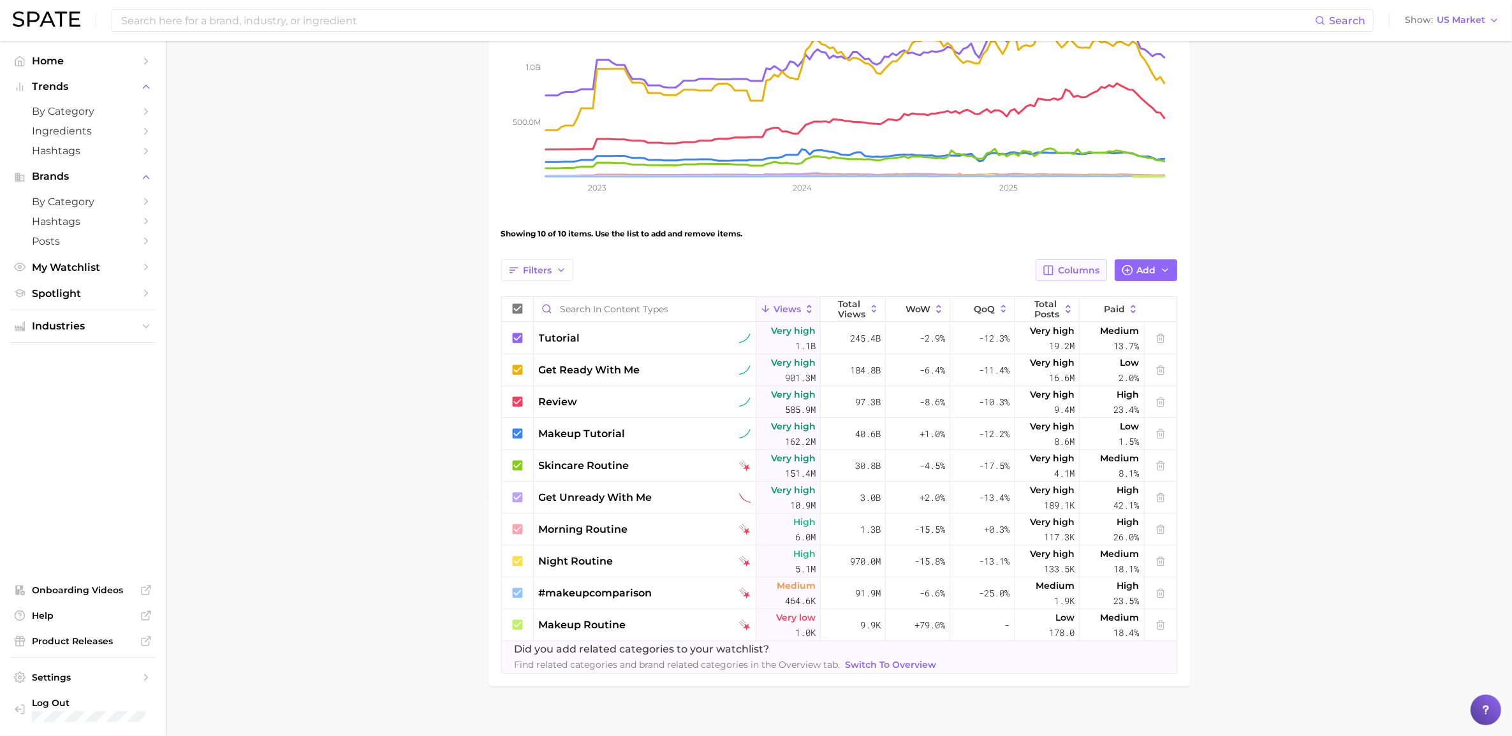
click at [1013, 268] on span "Columns" at bounding box center [1078, 270] width 41 height 11
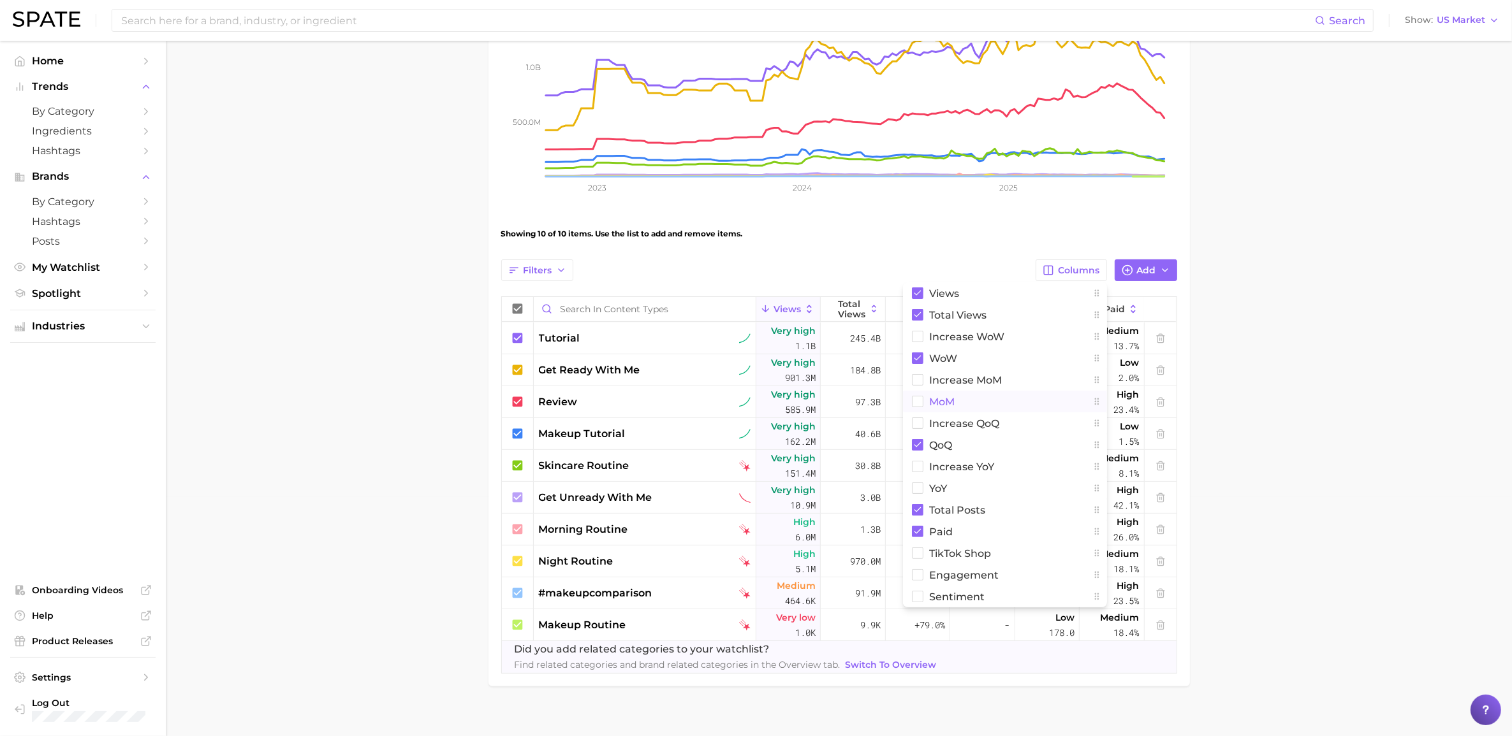
click at [917, 406] on rect at bounding box center [917, 402] width 11 height 11
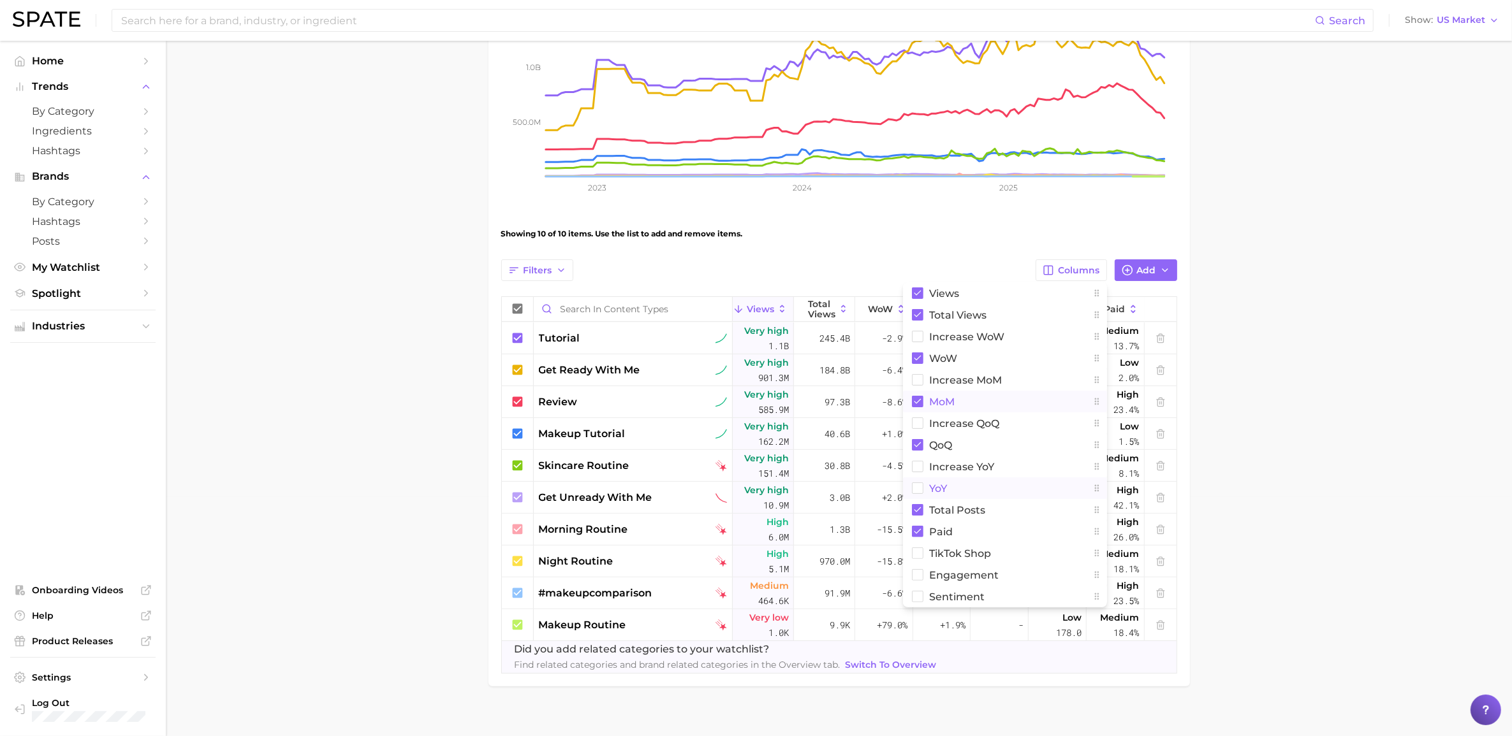
click at [914, 487] on rect at bounding box center [917, 488] width 11 height 11
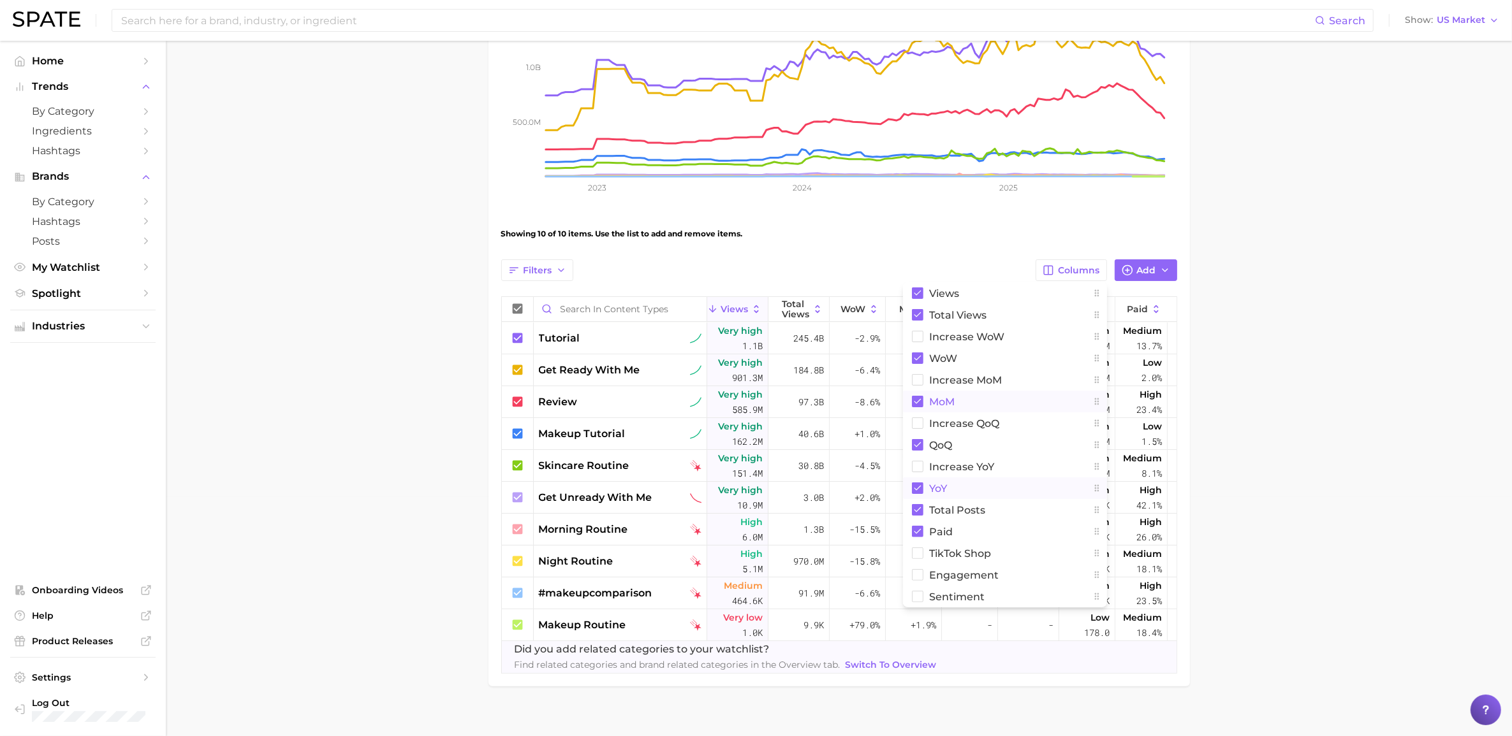
click at [1013, 396] on main "Content Types Settings Overview Google TikTok Instagram View Combined Export Da…" at bounding box center [839, 276] width 1346 height 949
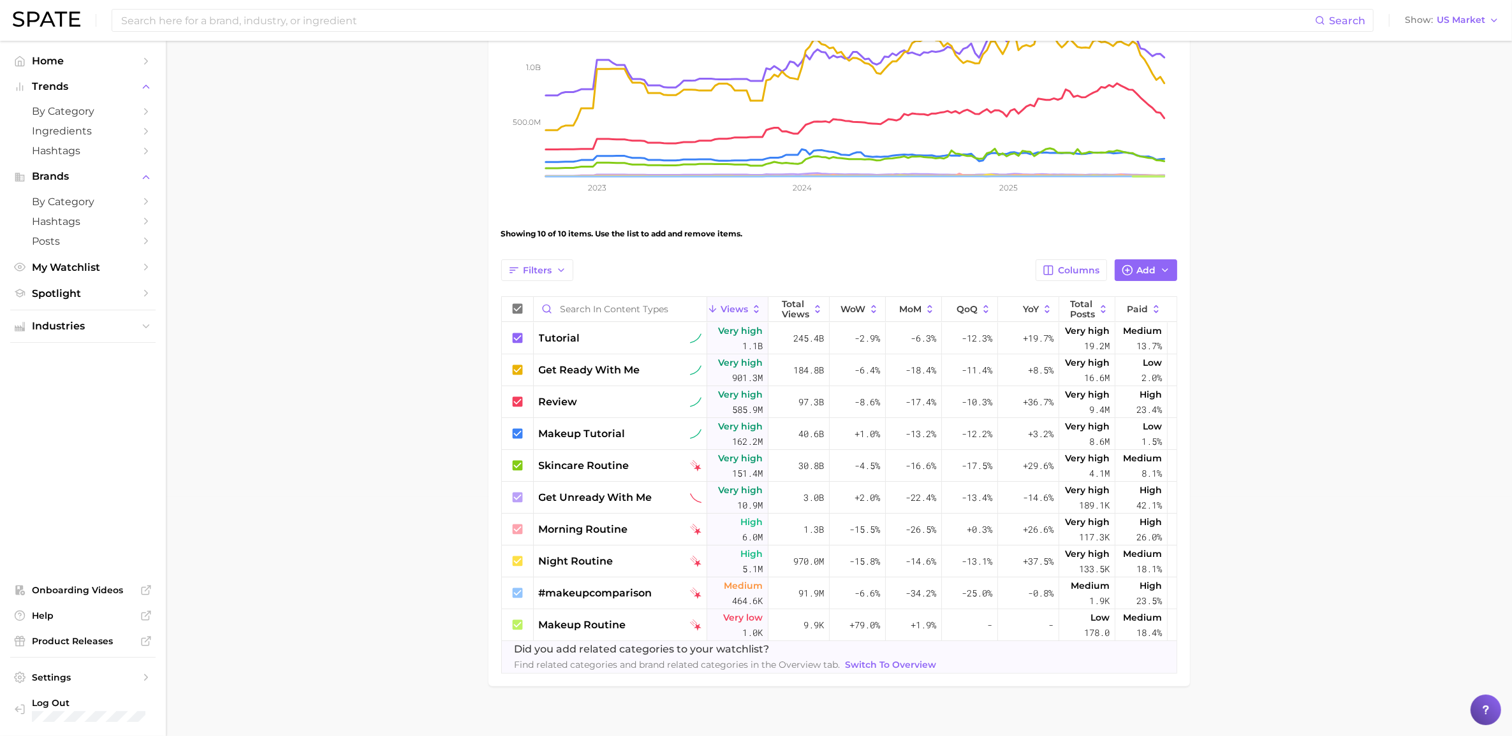
click at [1013, 323] on main "Content Types Settings Overview Google TikTok Instagram View Combined Export Da…" at bounding box center [839, 276] width 1346 height 949
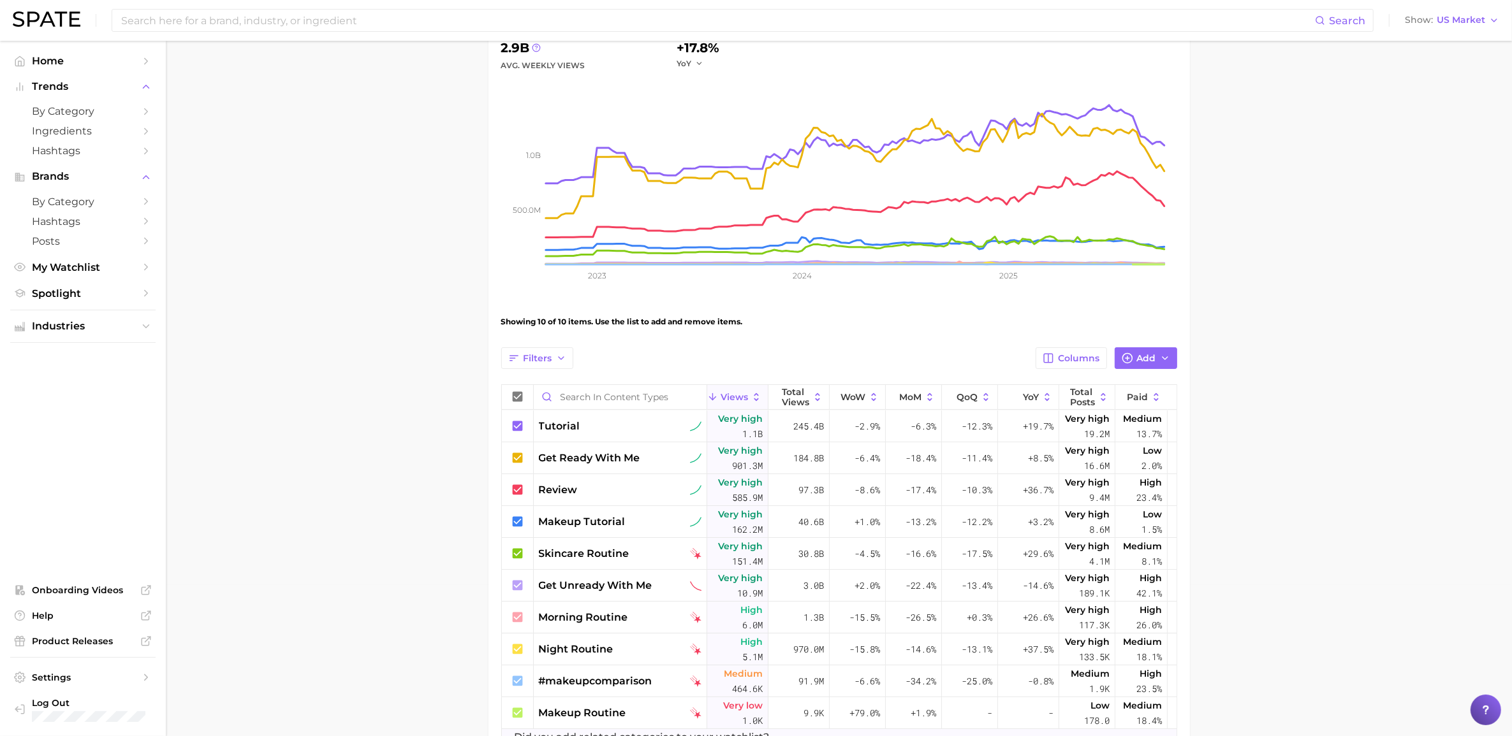
scroll to position [0, 0]
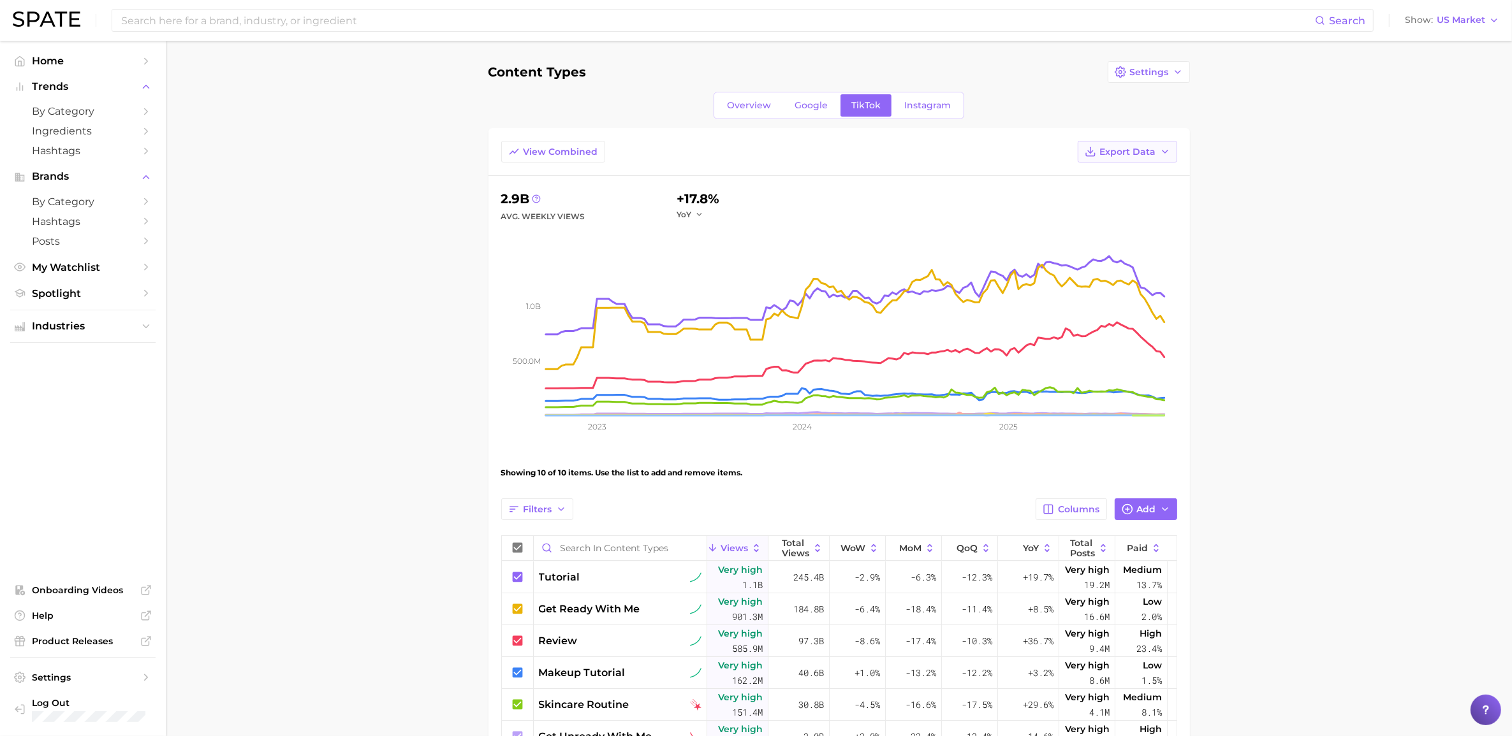
click at [1013, 153] on polyline "button" at bounding box center [1164, 151] width 5 height 3
click at [1013, 177] on span "Table Data CSV" at bounding box center [1093, 175] width 70 height 11
click at [386, 464] on main "Content Types Settings Overview Google TikTok Instagram View Combined Export Da…" at bounding box center [839, 515] width 1346 height 949
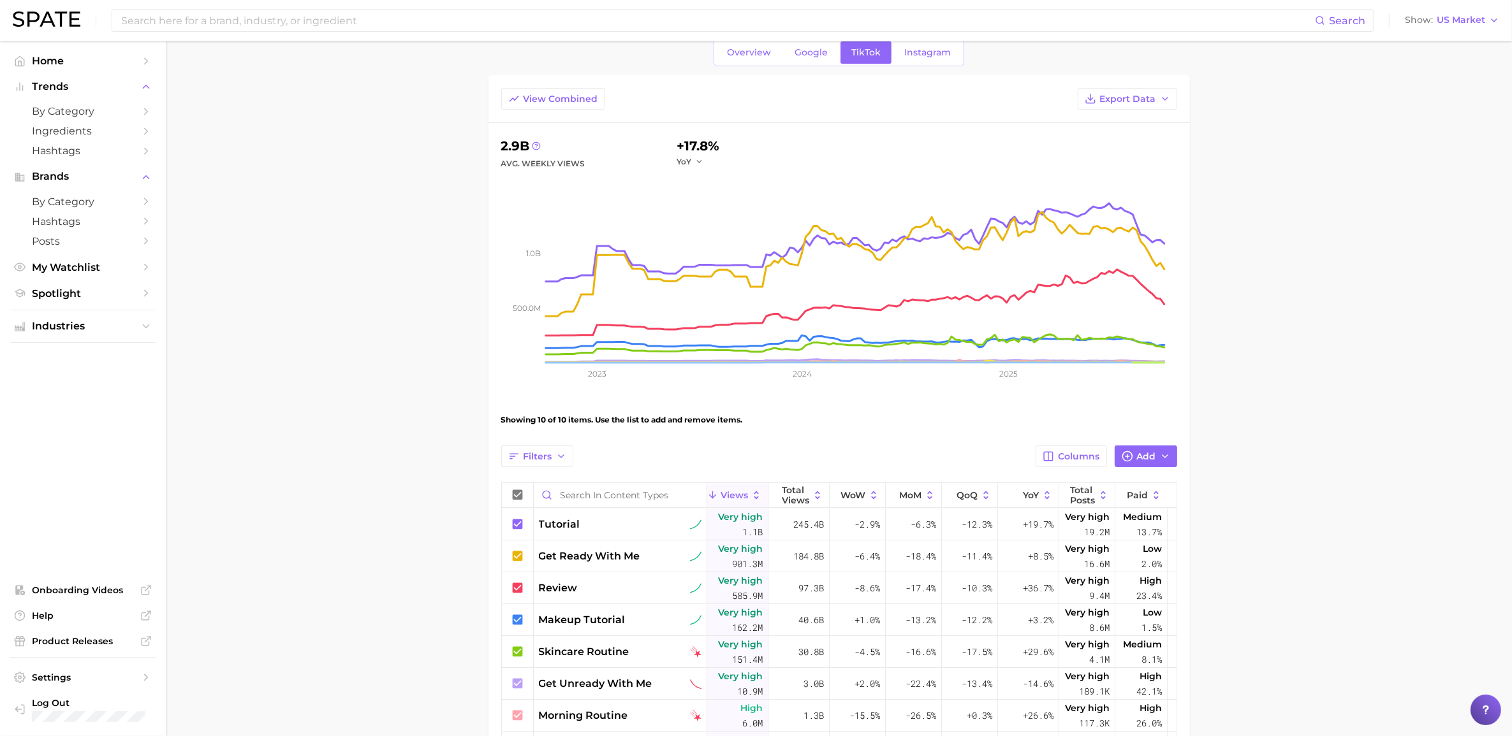
scroll to position [80, 0]
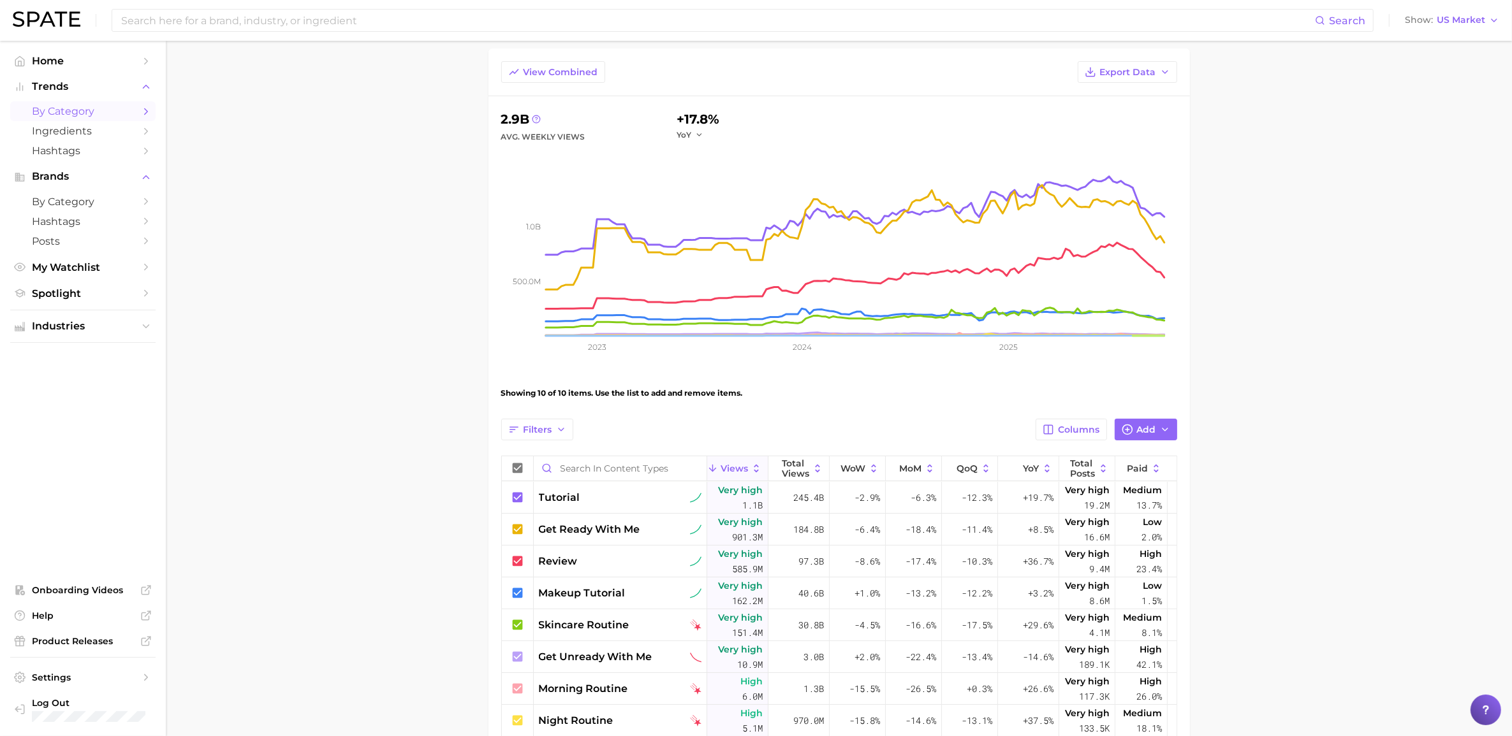
click at [77, 110] on span "by Category" at bounding box center [83, 111] width 102 height 12
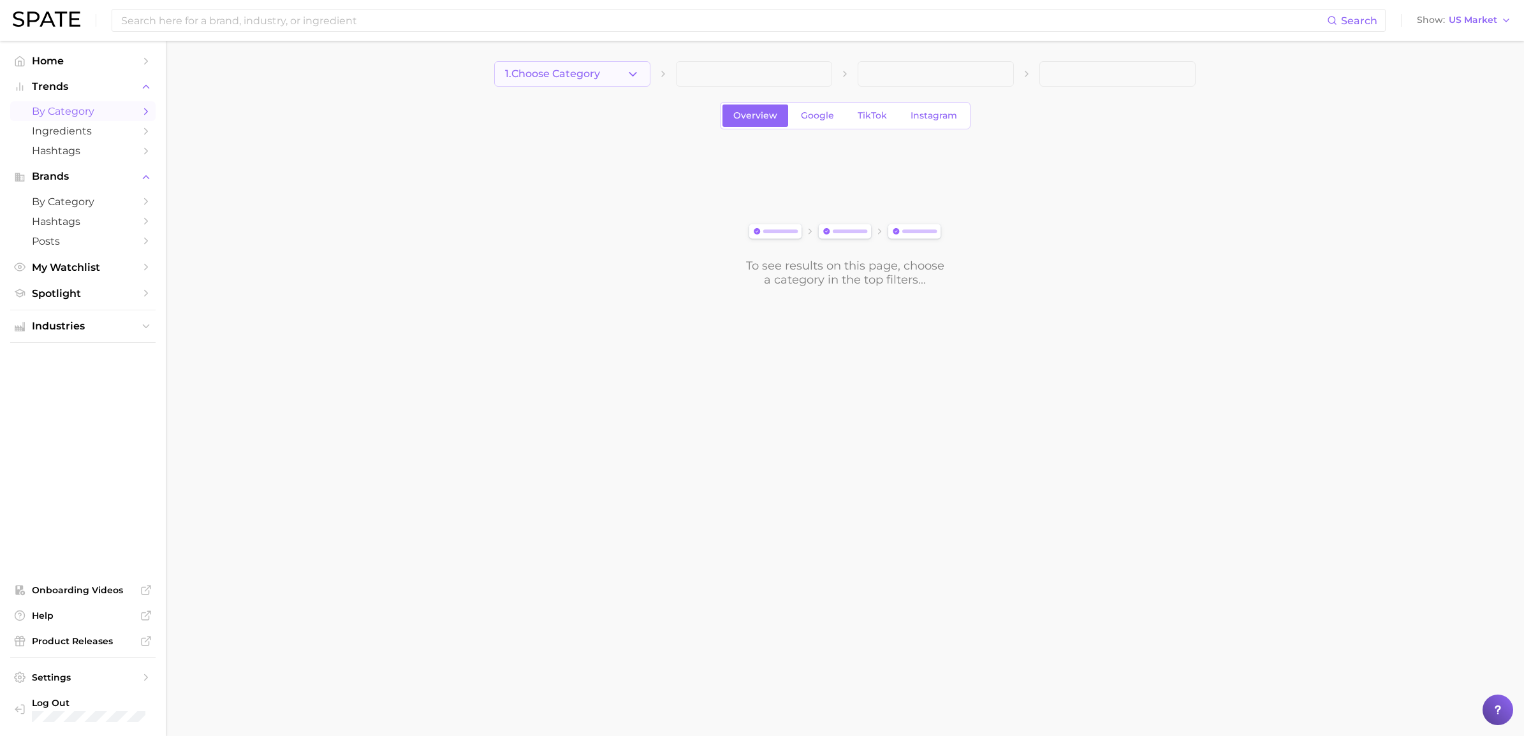
click at [544, 77] on span "1. Choose Category" at bounding box center [552, 73] width 95 height 11
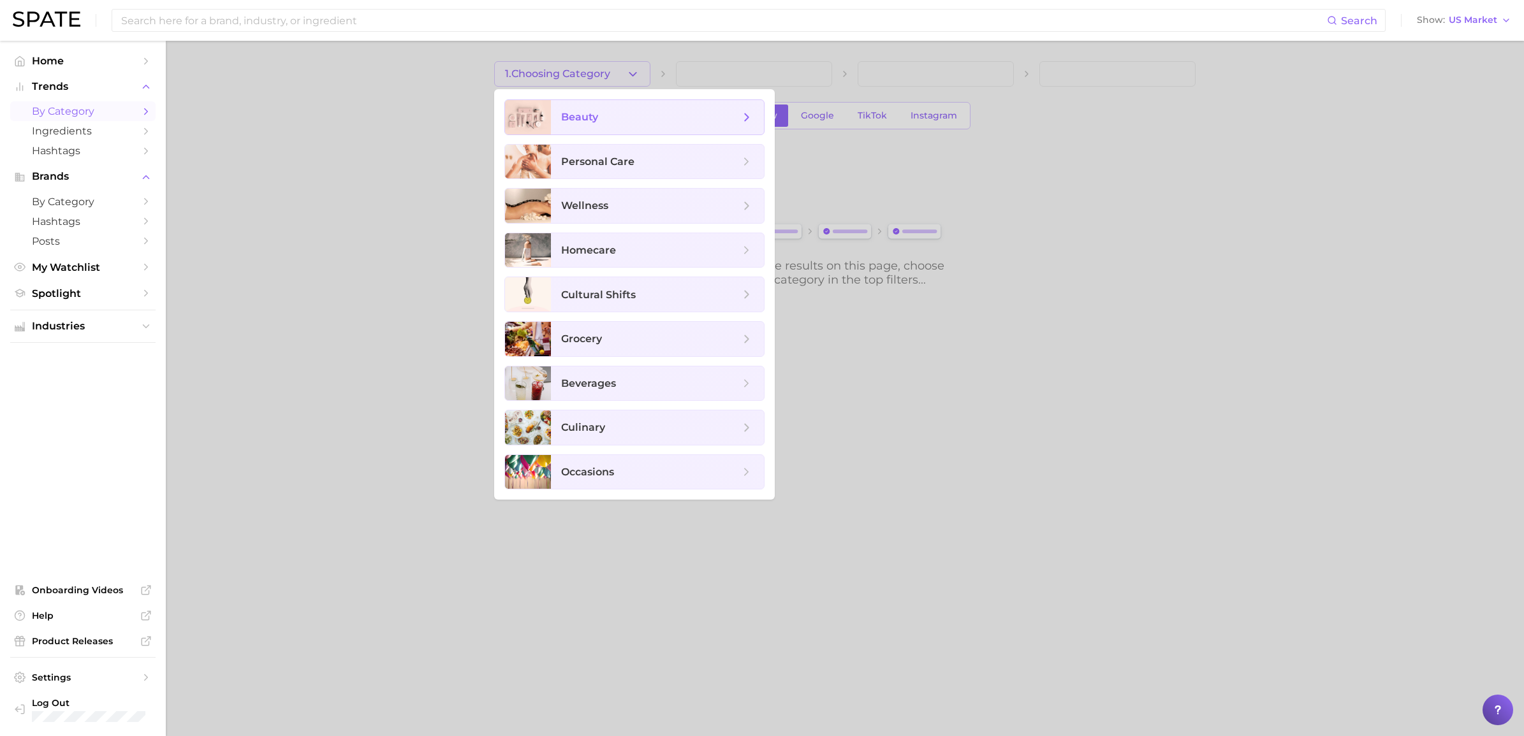
click at [583, 110] on span "beauty" at bounding box center [650, 117] width 179 height 14
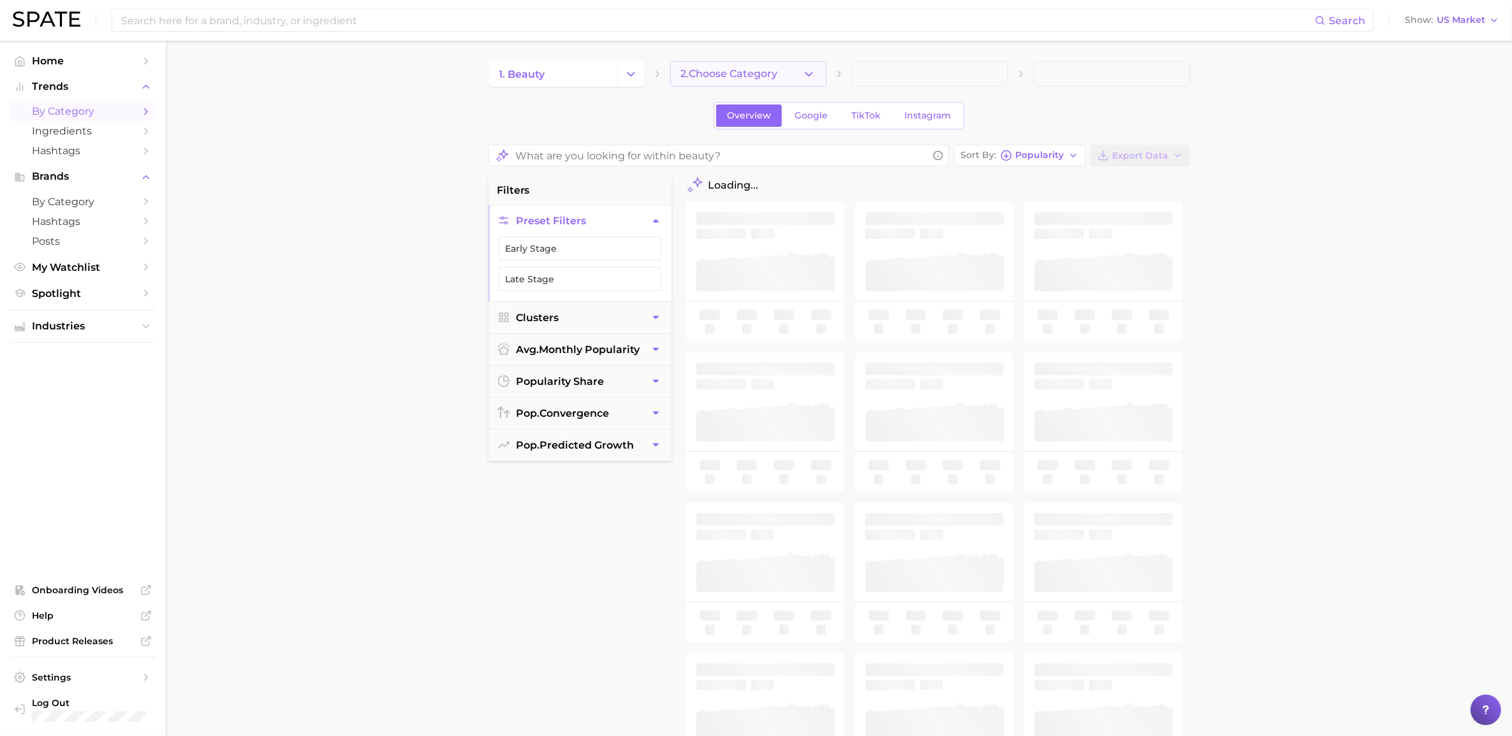
click at [817, 71] on button "2. Choose Category" at bounding box center [748, 74] width 156 height 26
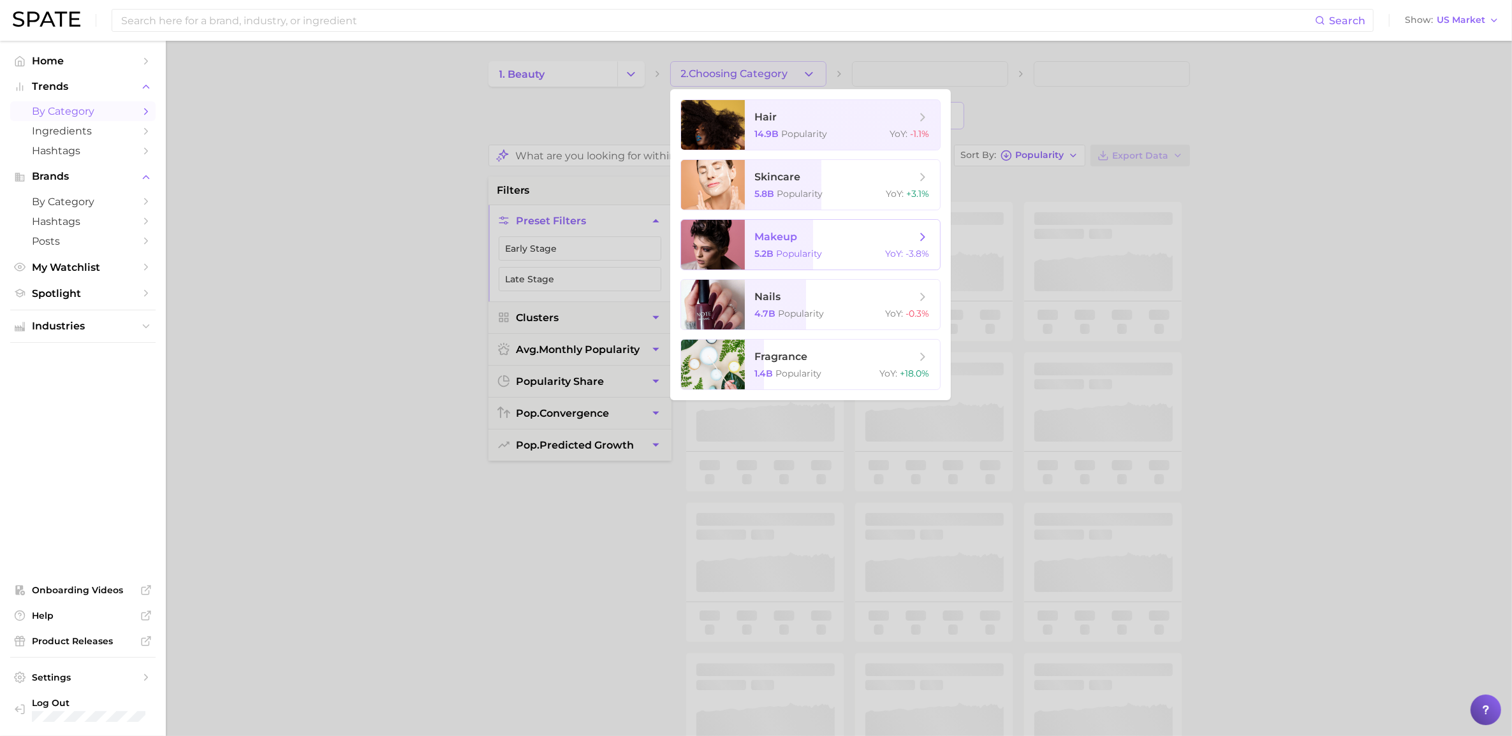
click at [811, 241] on span "makeup" at bounding box center [835, 237] width 161 height 14
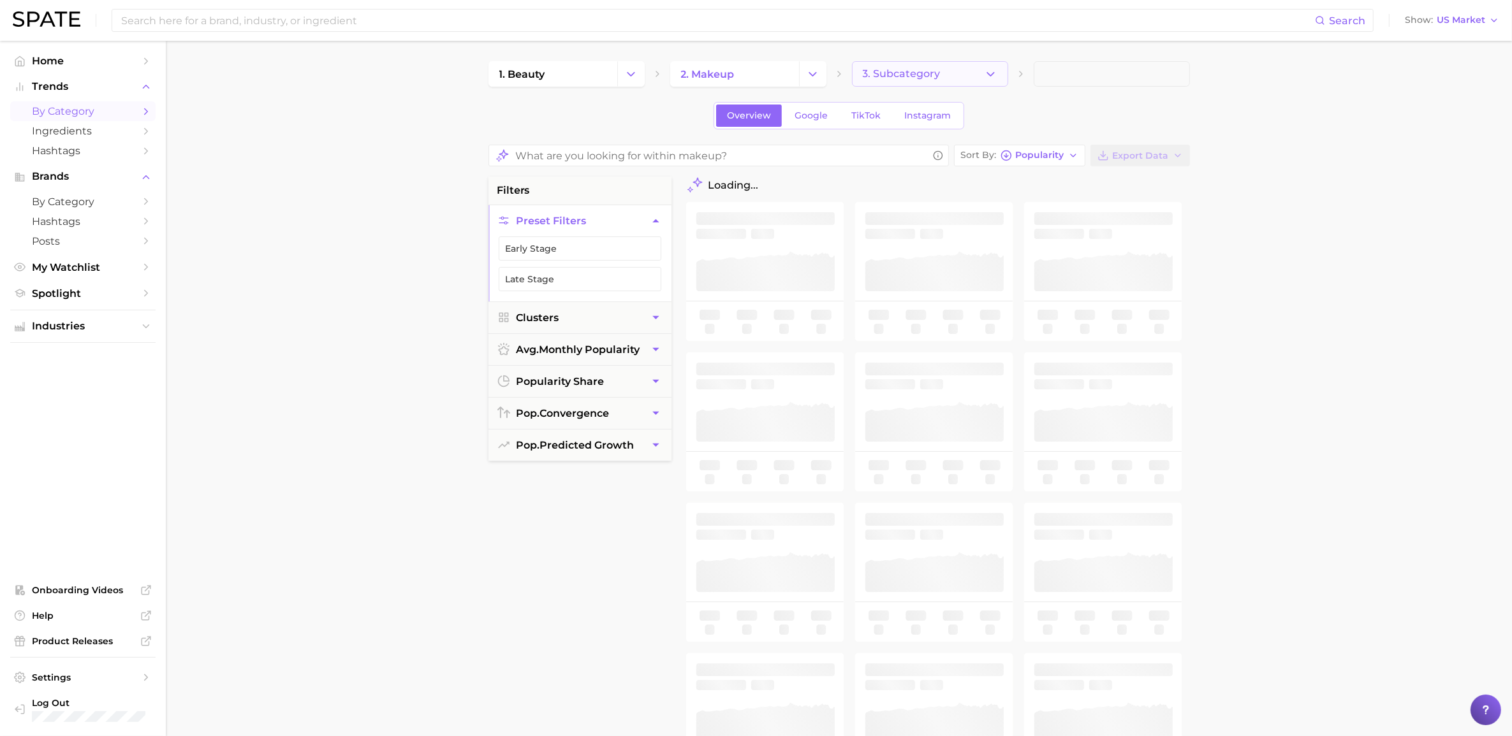
click at [1003, 71] on button "3. Subcategory" at bounding box center [930, 74] width 156 height 26
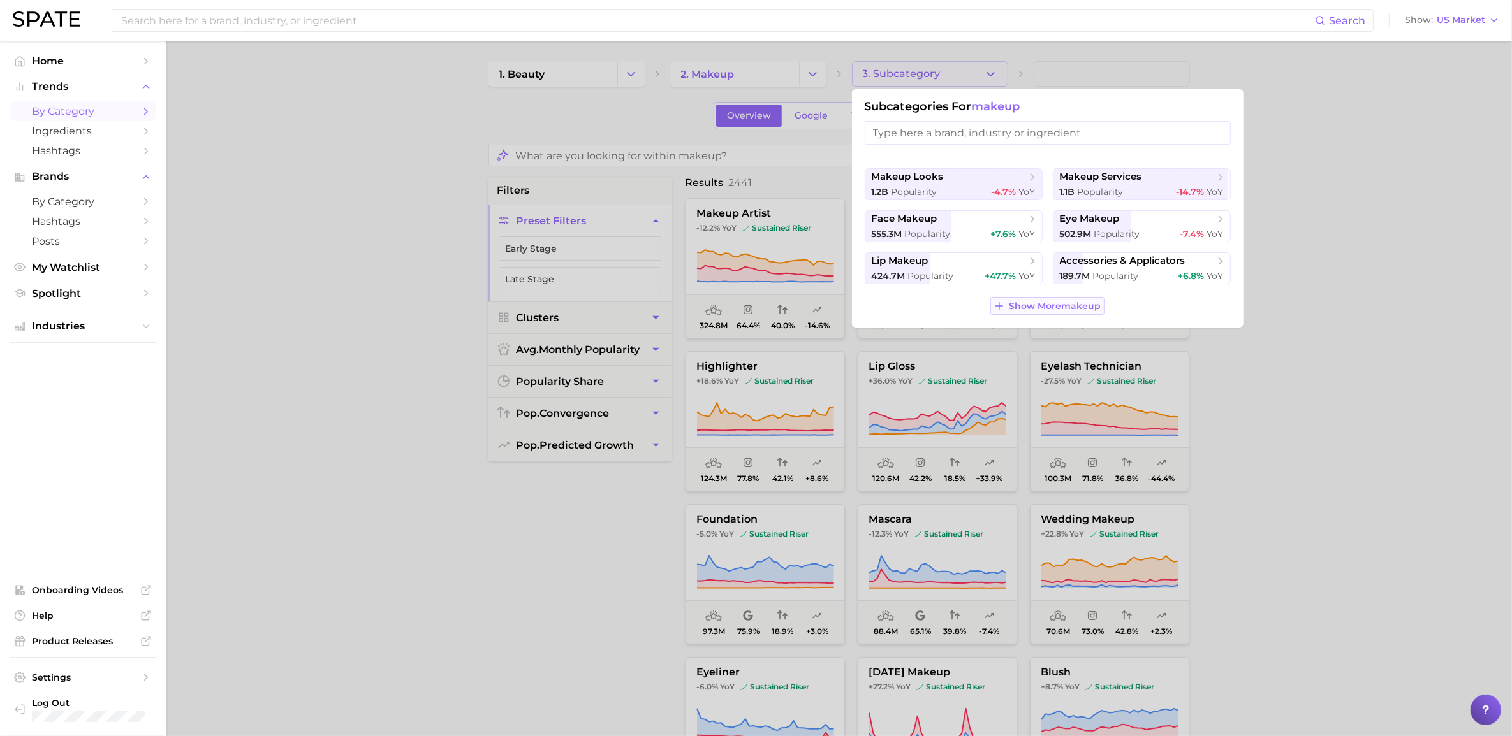
click at [1013, 307] on span "Show More makeup" at bounding box center [1055, 306] width 92 height 11
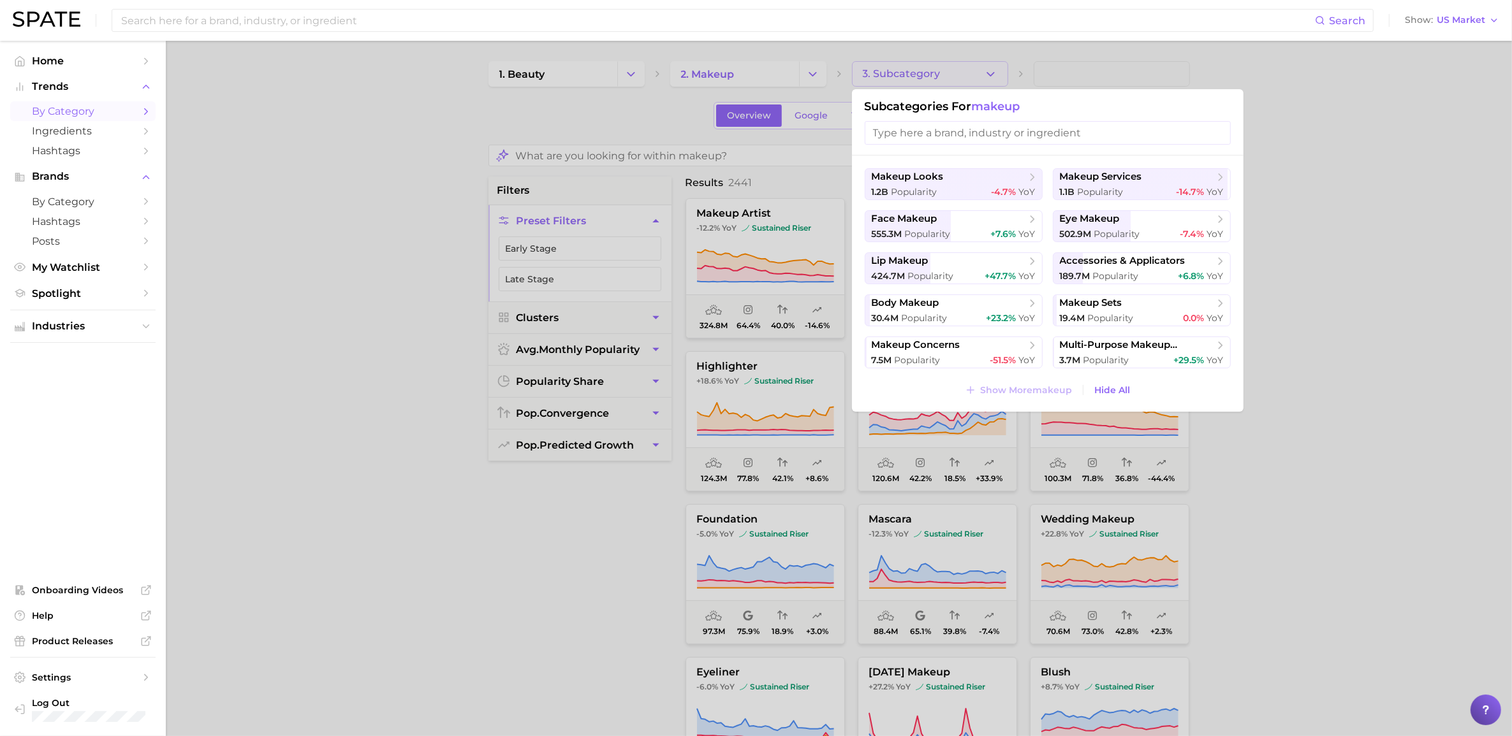
click at [416, 142] on div at bounding box center [756, 368] width 1512 height 736
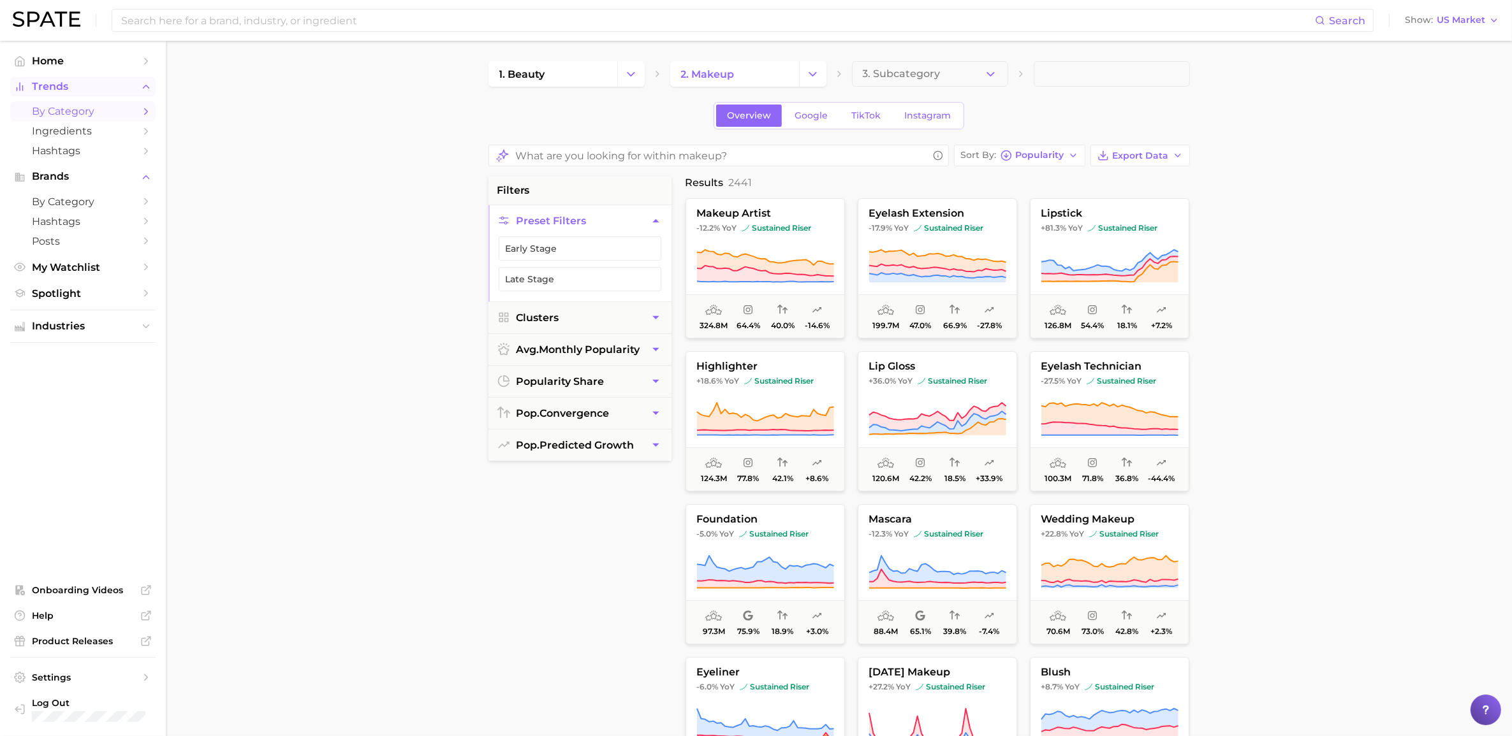
click at [62, 82] on span "Trends" at bounding box center [83, 86] width 102 height 11
click at [45, 206] on span "My Watchlist" at bounding box center [83, 203] width 102 height 12
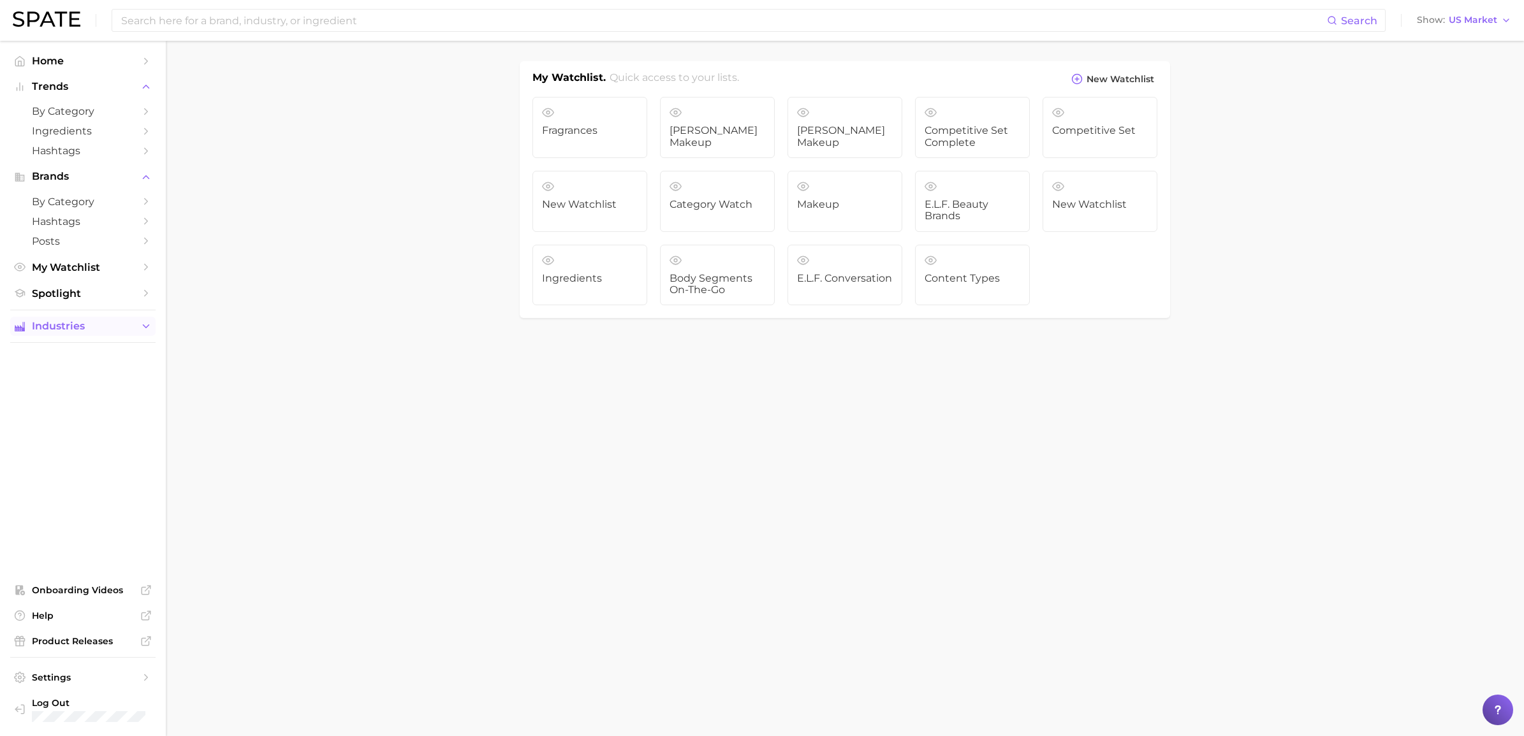
click at [57, 327] on span "Industries" at bounding box center [83, 326] width 102 height 11
click at [57, 345] on span "beauty" at bounding box center [83, 351] width 102 height 12
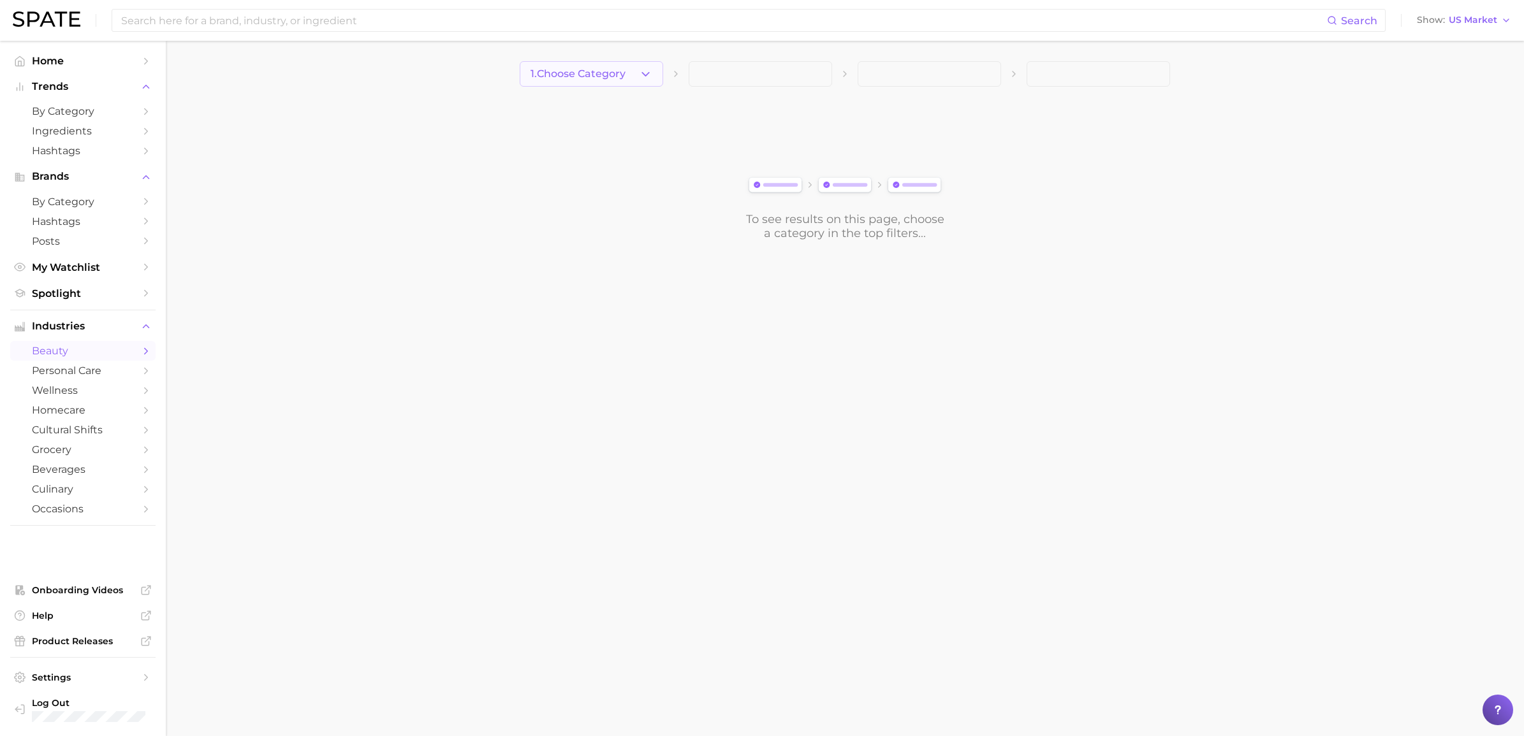
click at [591, 71] on span "1. Choose Category" at bounding box center [578, 73] width 95 height 11
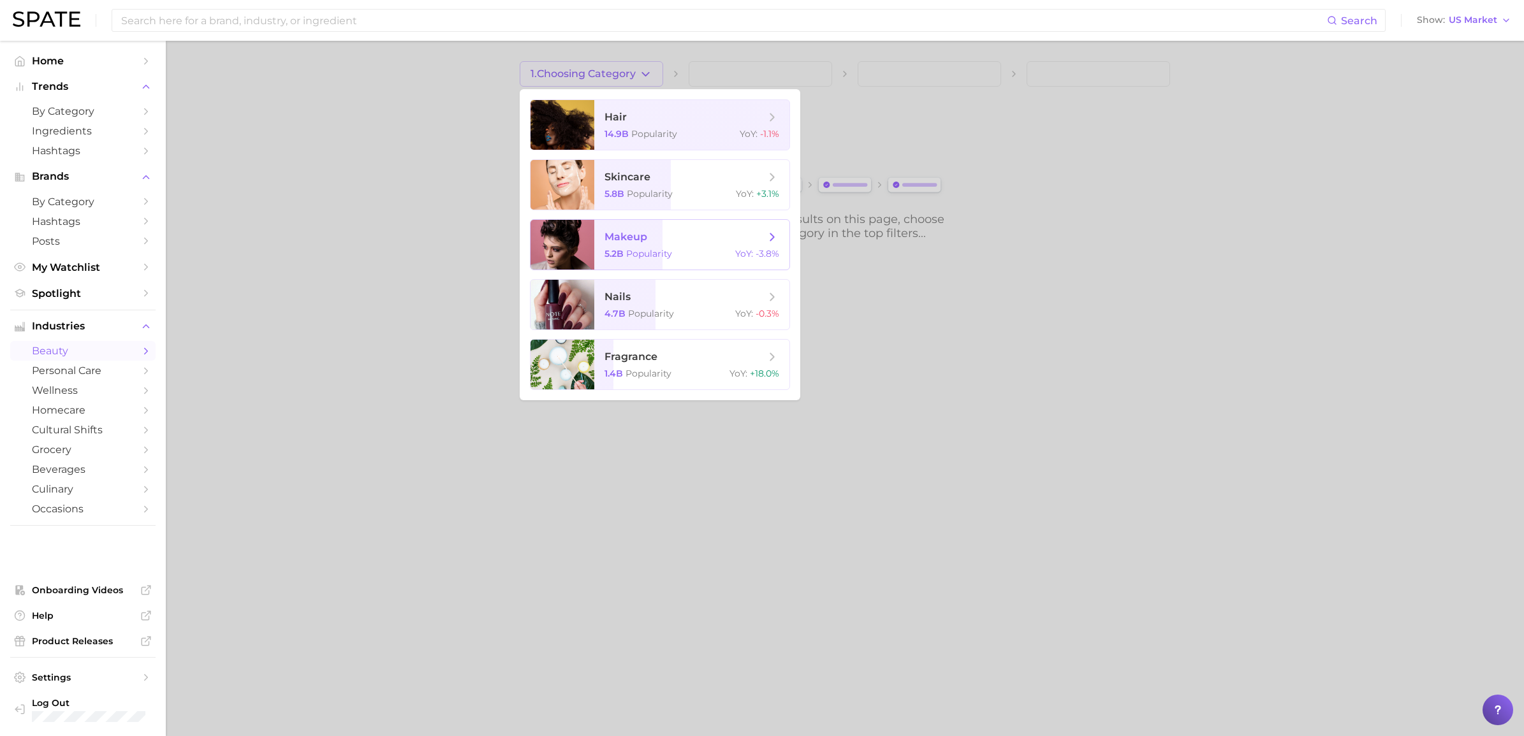
click at [623, 263] on span "makeup 5.2b Popularity YoY : -3.8%" at bounding box center [691, 245] width 195 height 50
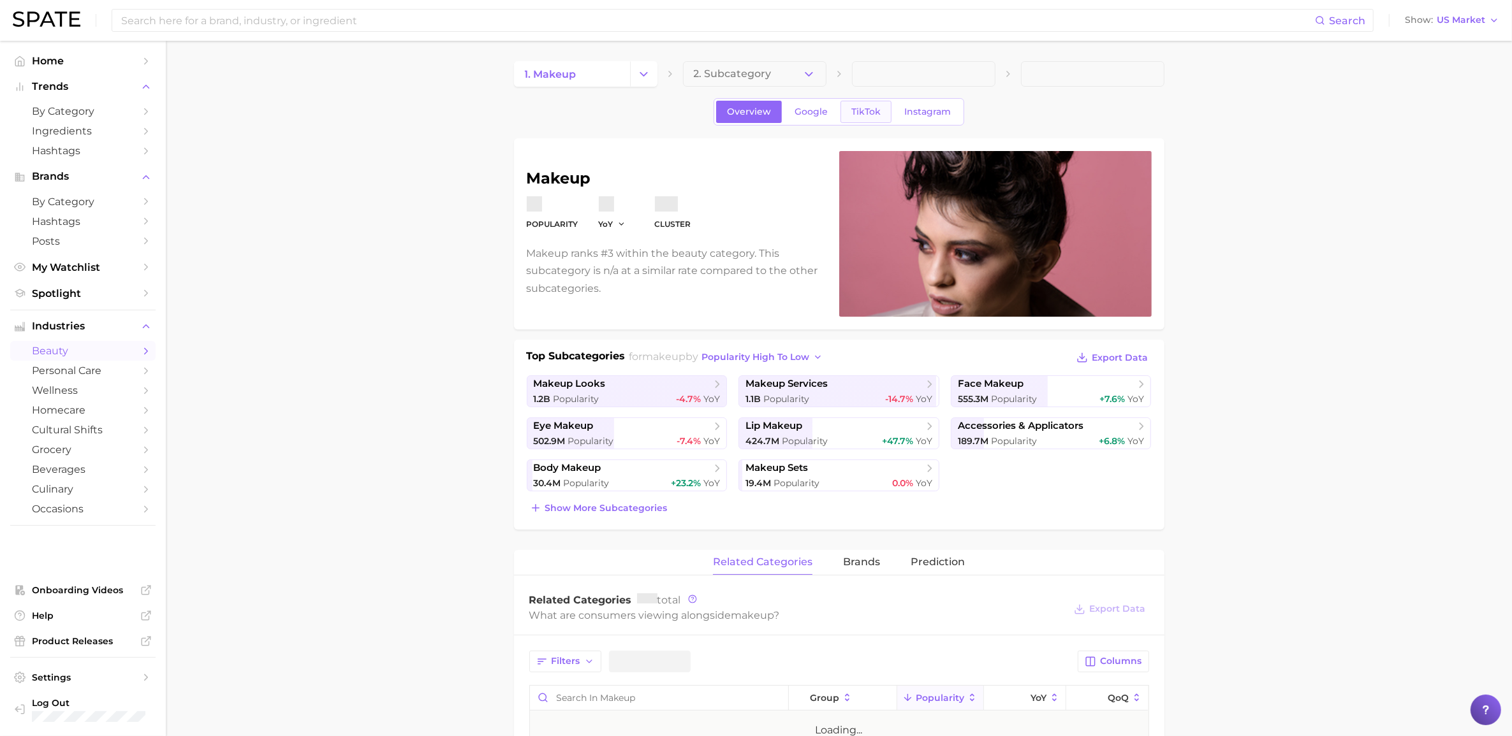
click at [864, 110] on span "TikTok" at bounding box center [865, 111] width 29 height 11
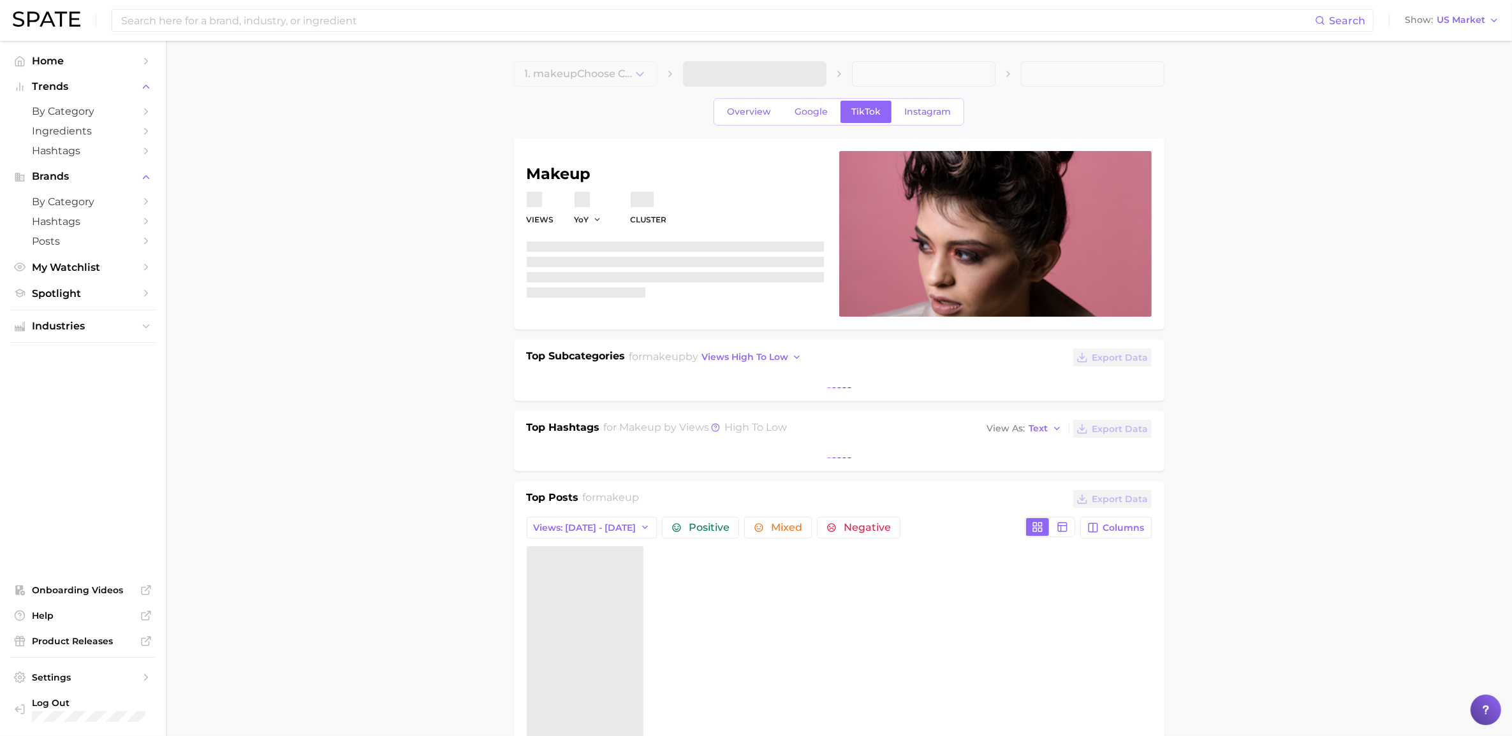
click at [817, 73] on span at bounding box center [754, 74] width 143 height 26
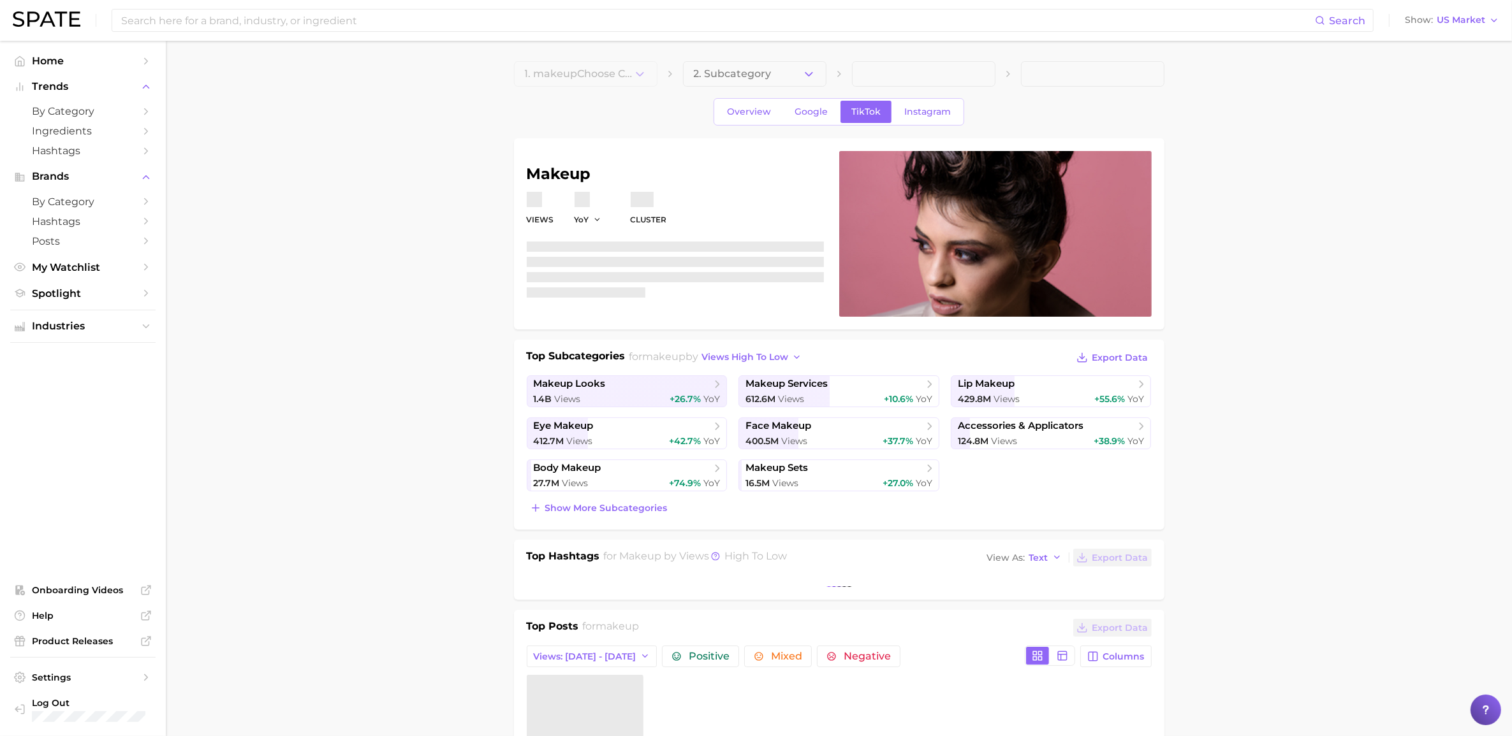
click at [817, 73] on button "2. Subcategory" at bounding box center [754, 74] width 143 height 26
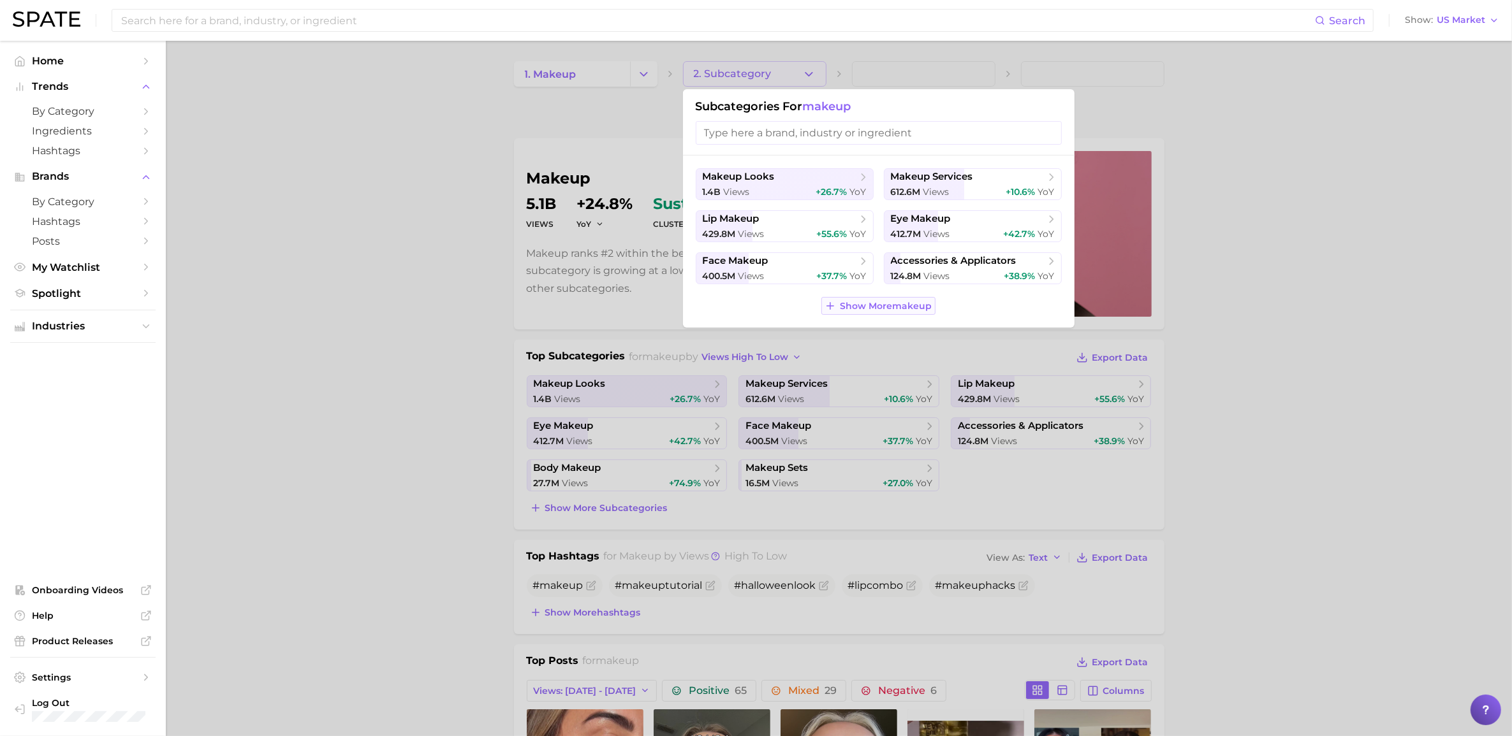
click at [914, 306] on span "Show More makeup" at bounding box center [886, 306] width 92 height 11
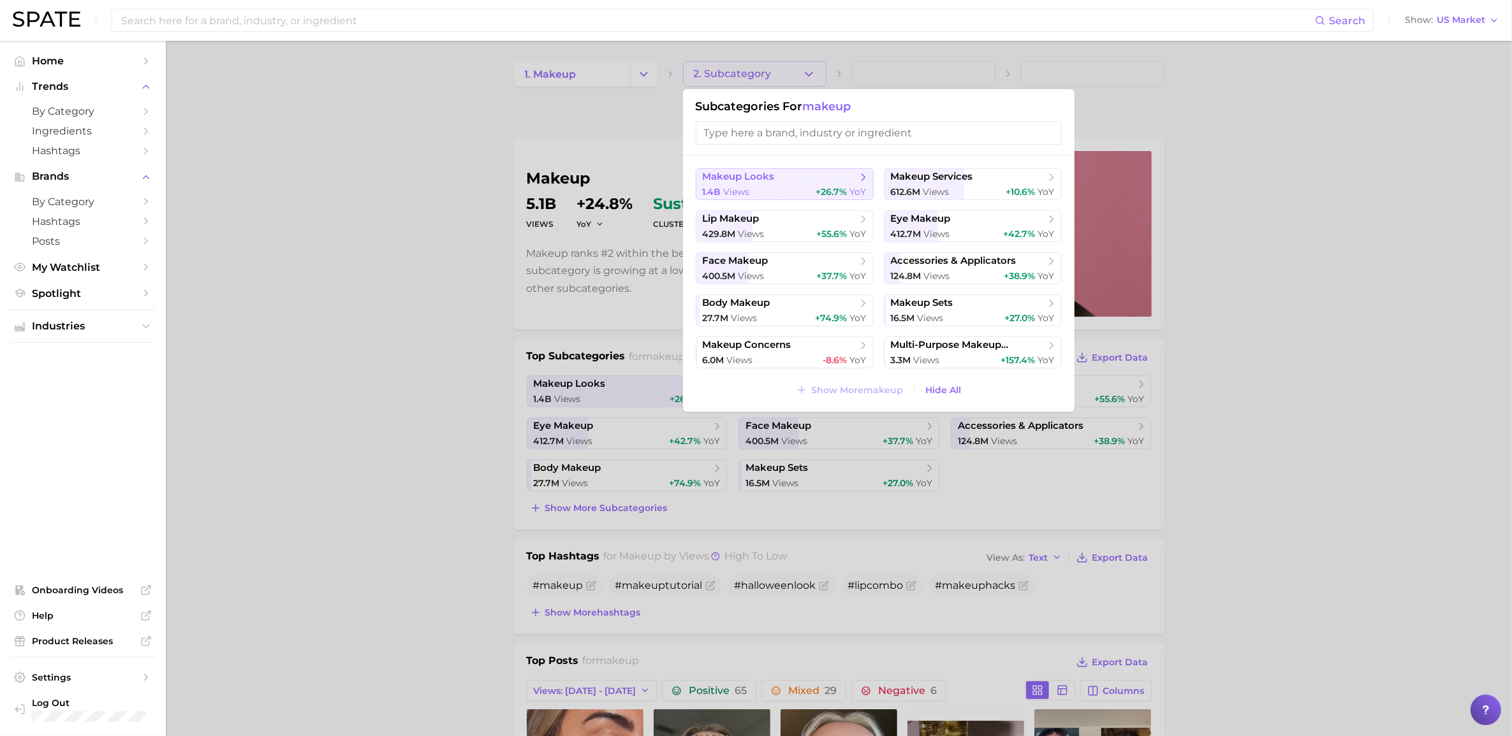
click at [780, 182] on span "makeup looks" at bounding box center [780, 177] width 155 height 13
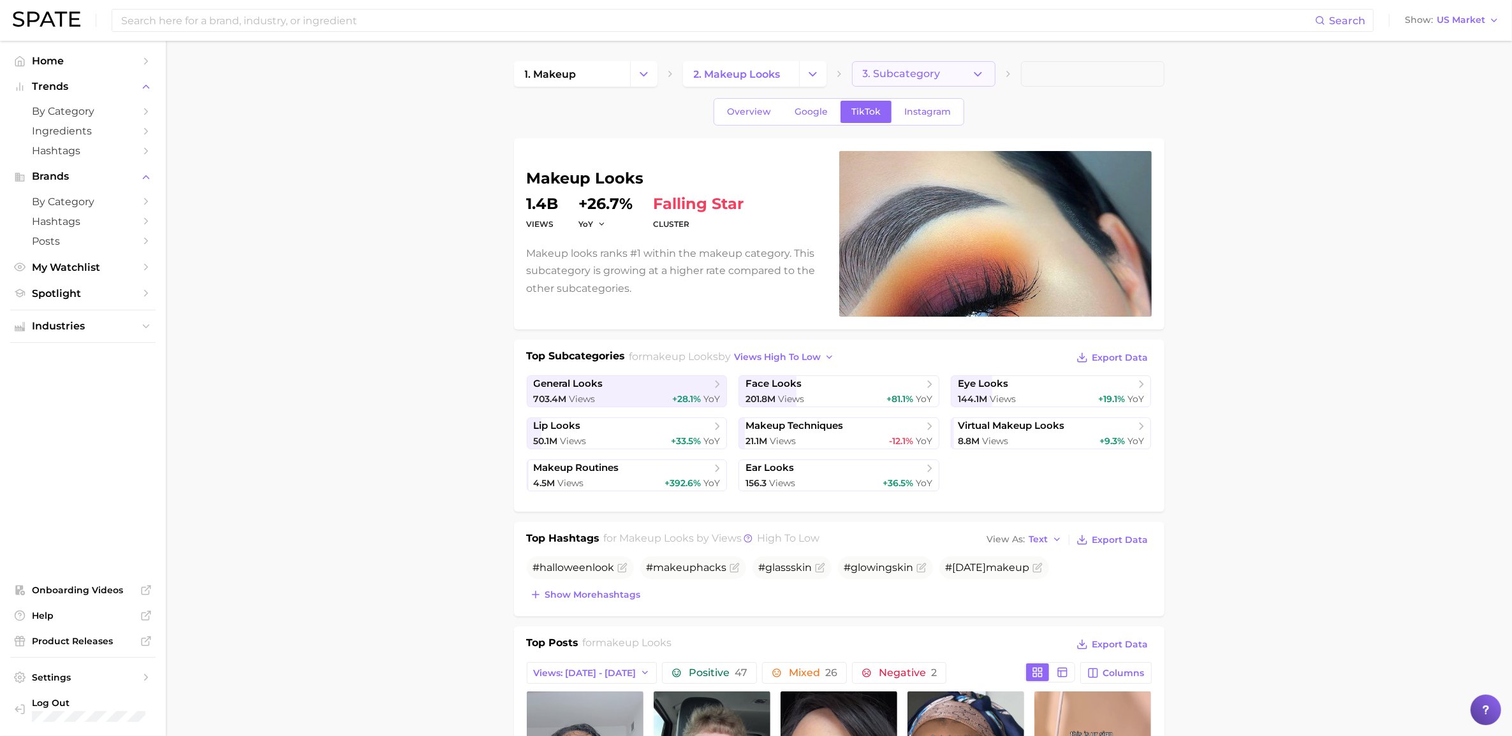
click at [953, 75] on button "3. Subcategory" at bounding box center [923, 74] width 143 height 26
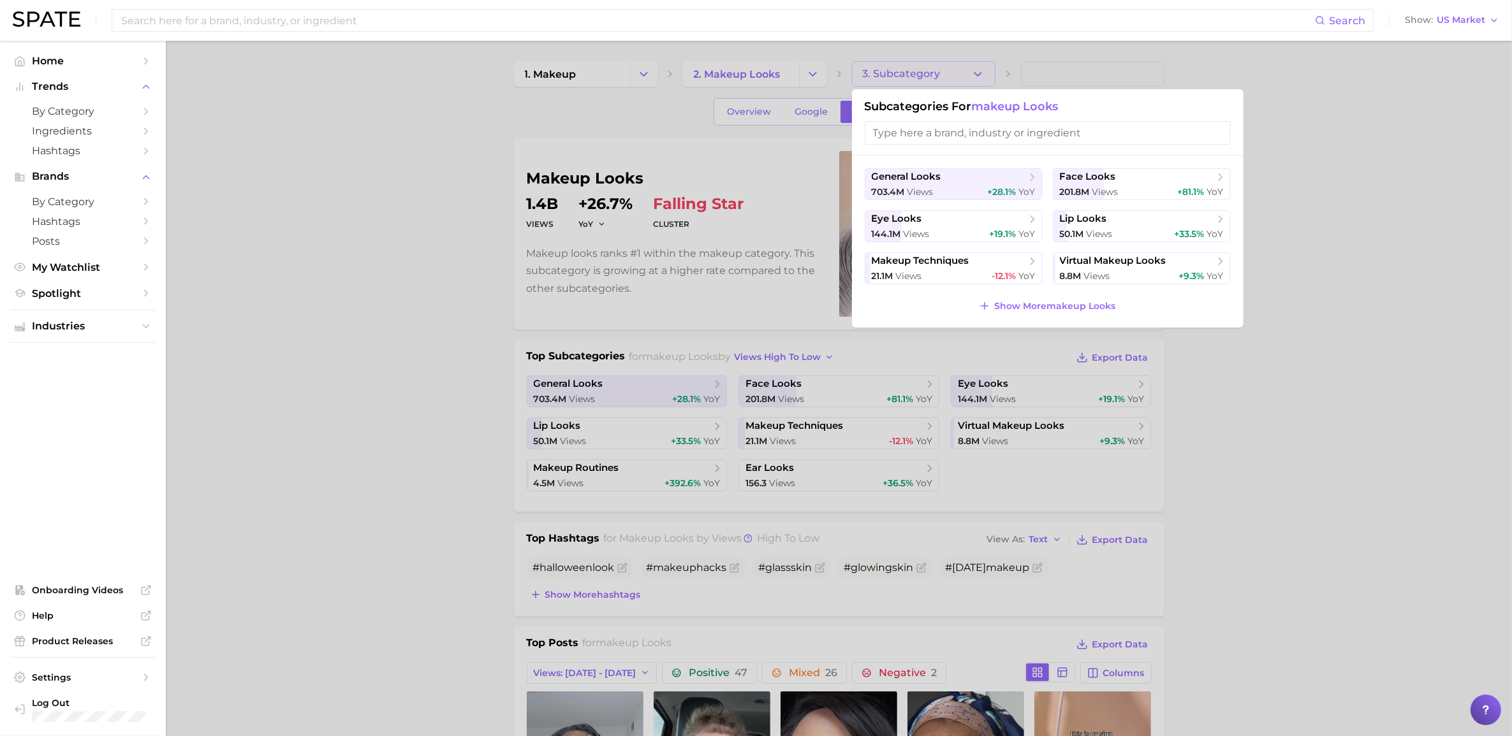
click at [953, 75] on div at bounding box center [756, 368] width 1512 height 736
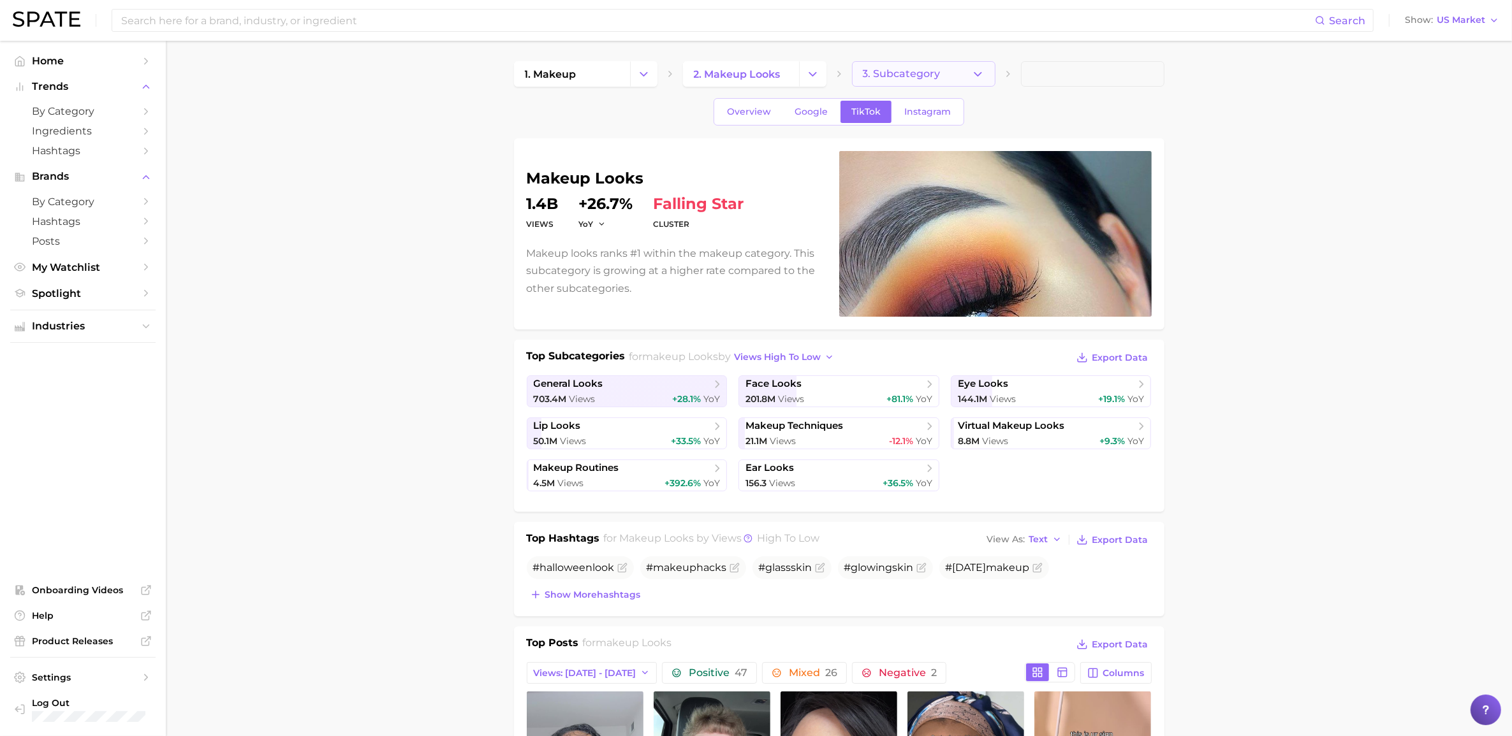
click at [953, 75] on button "3. Subcategory" at bounding box center [923, 74] width 143 height 26
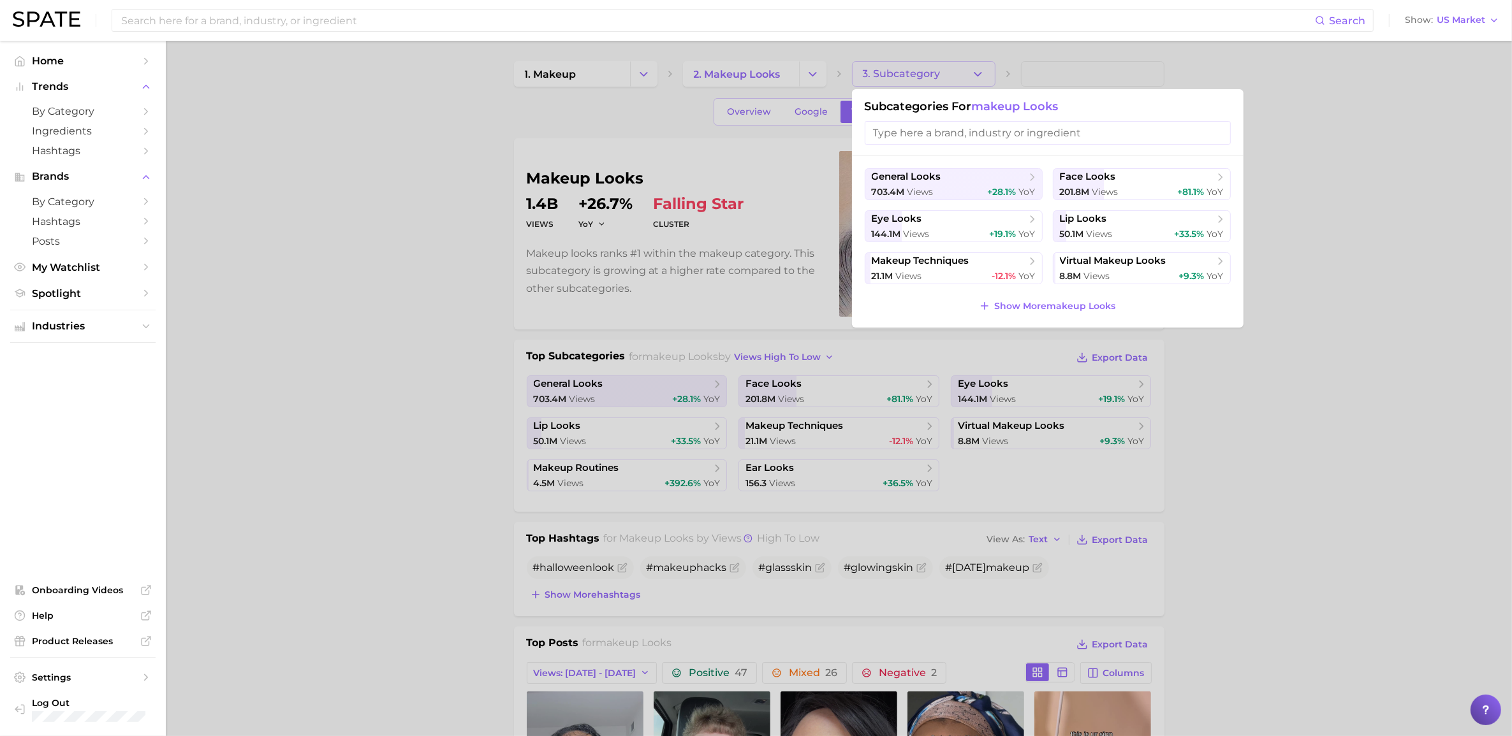
click at [351, 259] on div at bounding box center [756, 368] width 1512 height 736
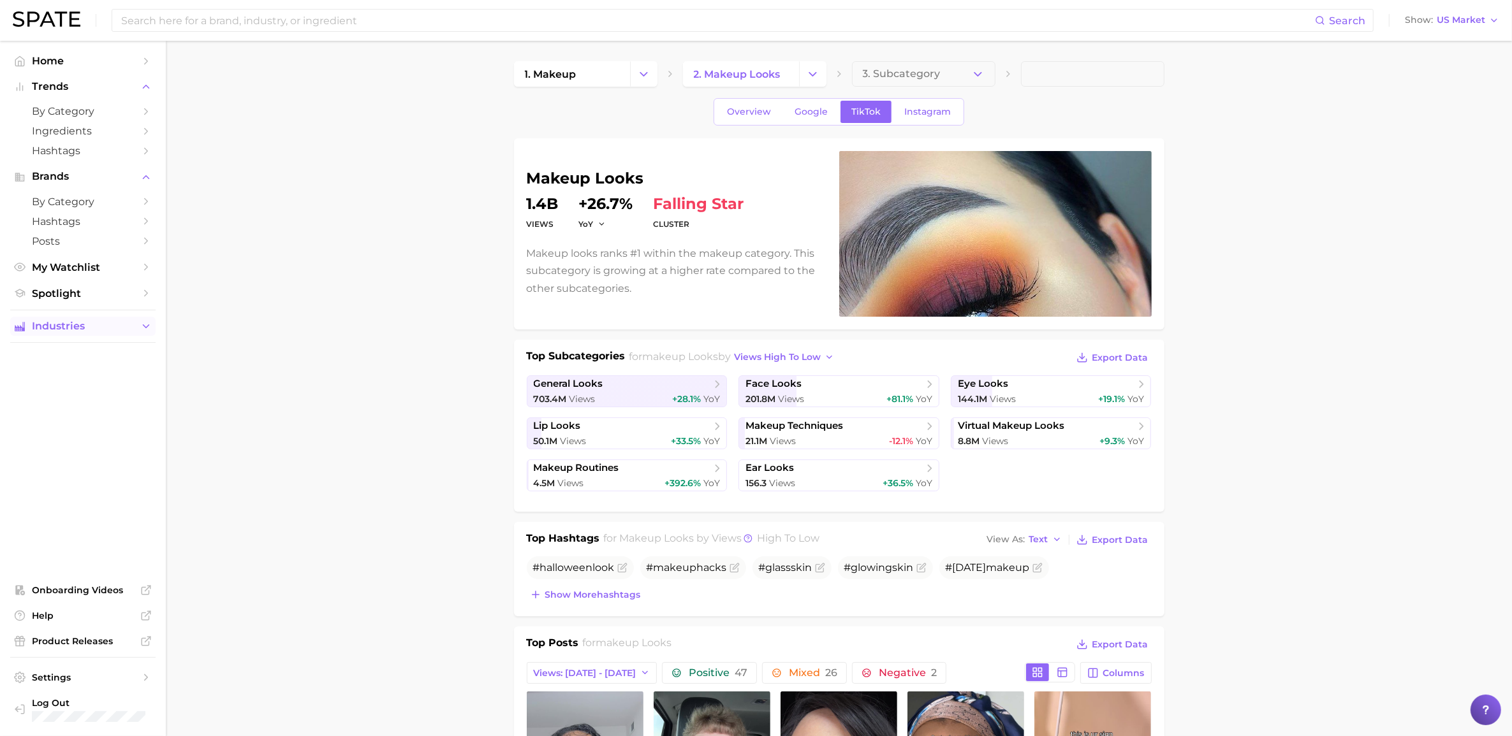
click at [87, 321] on span "Industries" at bounding box center [83, 326] width 102 height 11
click at [179, 17] on input at bounding box center [717, 21] width 1195 height 22
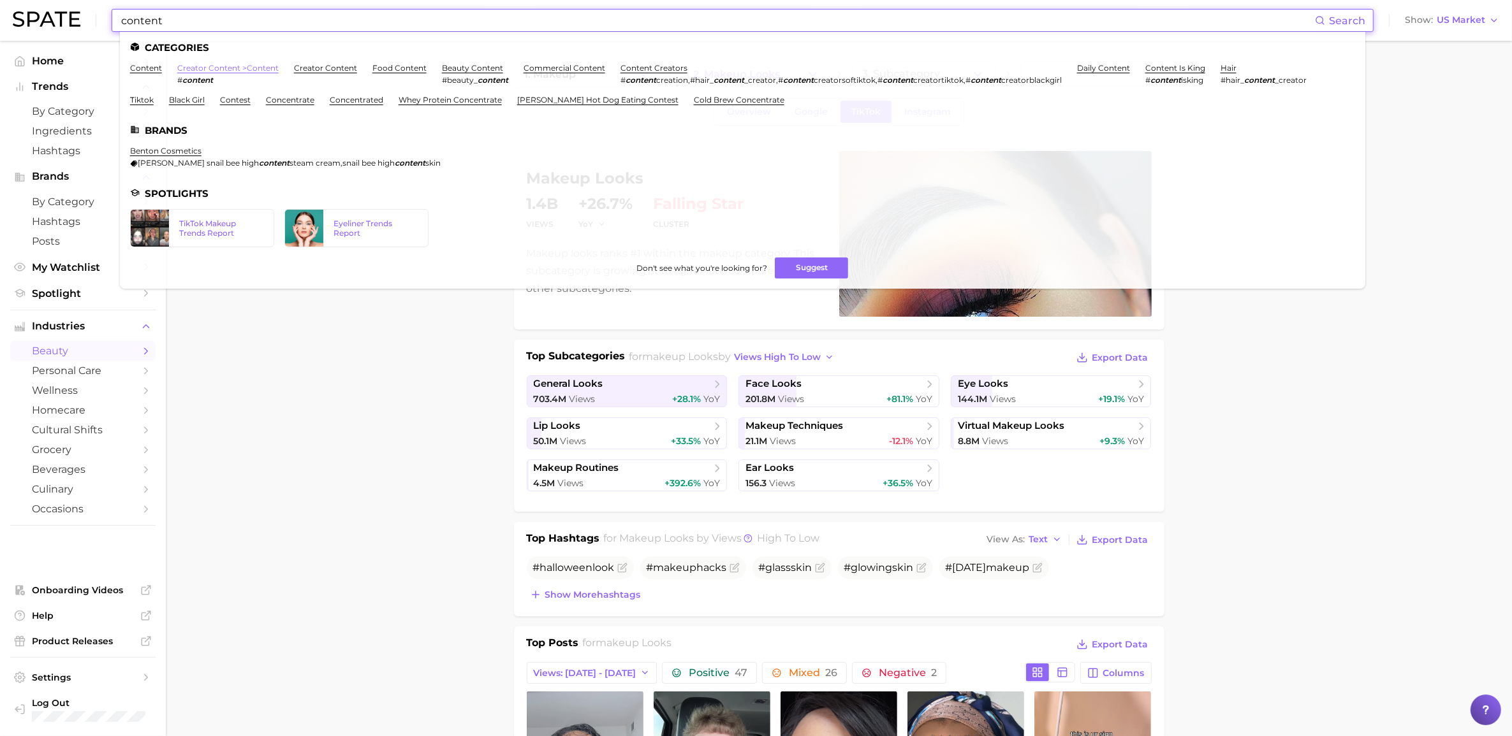
type input "content"
click at [263, 70] on link "creator content > content" at bounding box center [227, 68] width 101 height 10
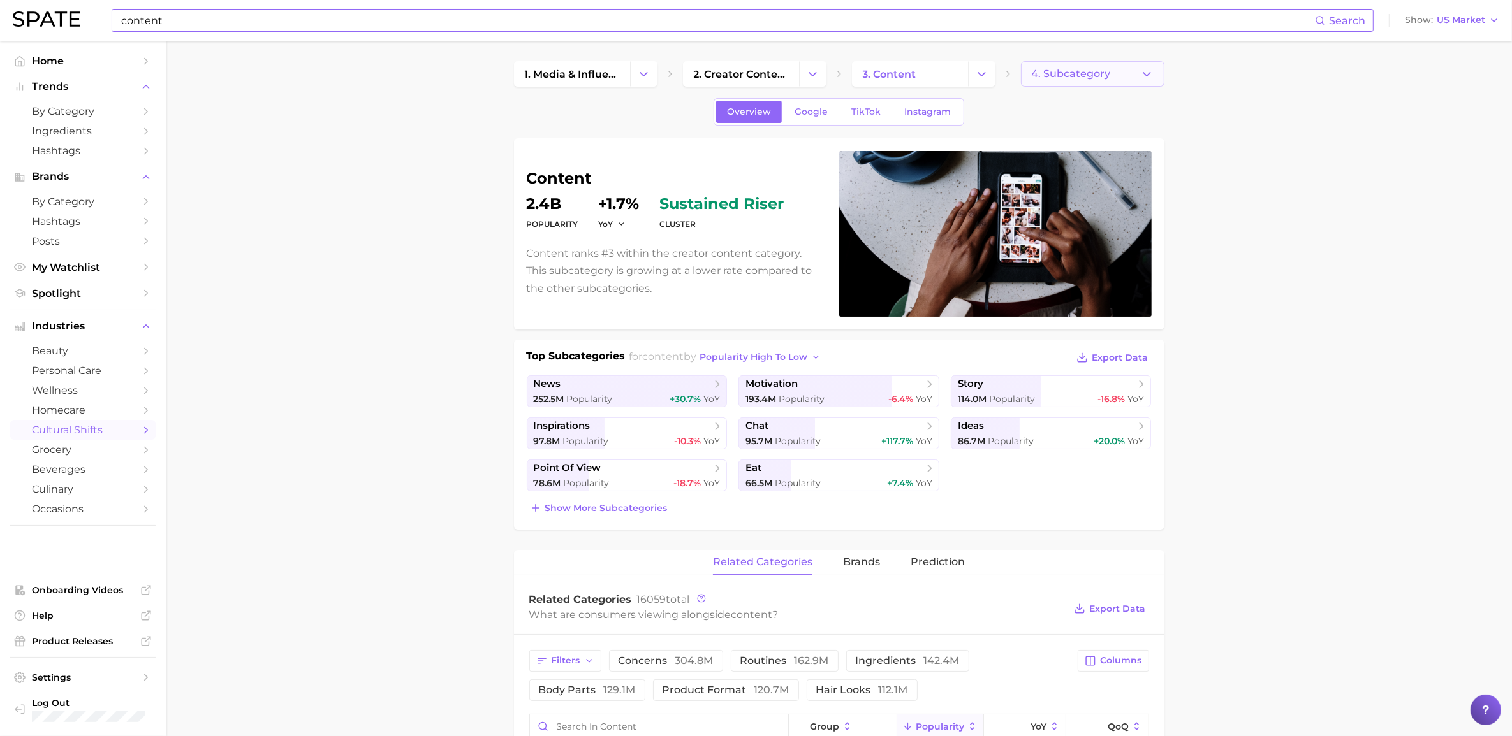
click at [1013, 80] on button "4. Subcategory" at bounding box center [1092, 74] width 143 height 26
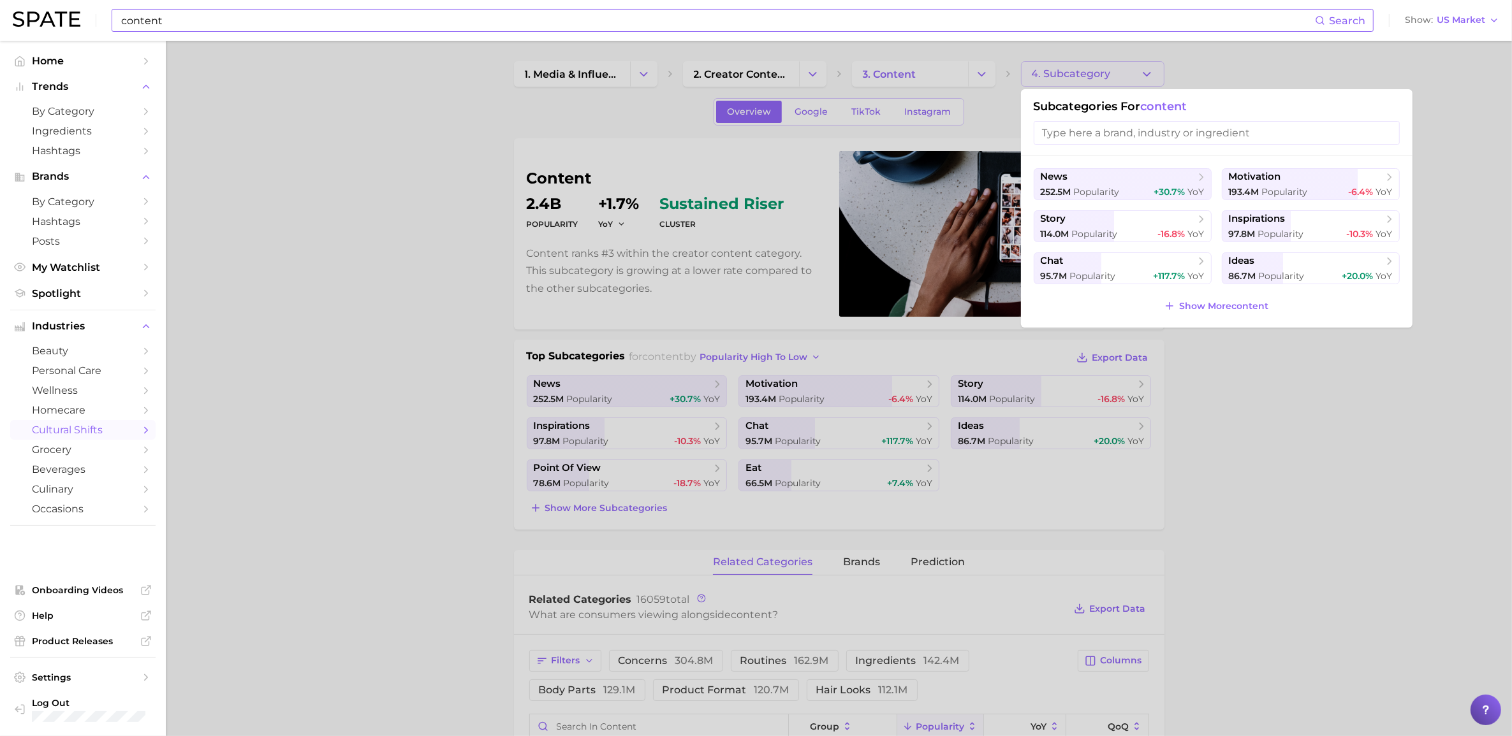
click at [1013, 446] on div at bounding box center [756, 368] width 1512 height 736
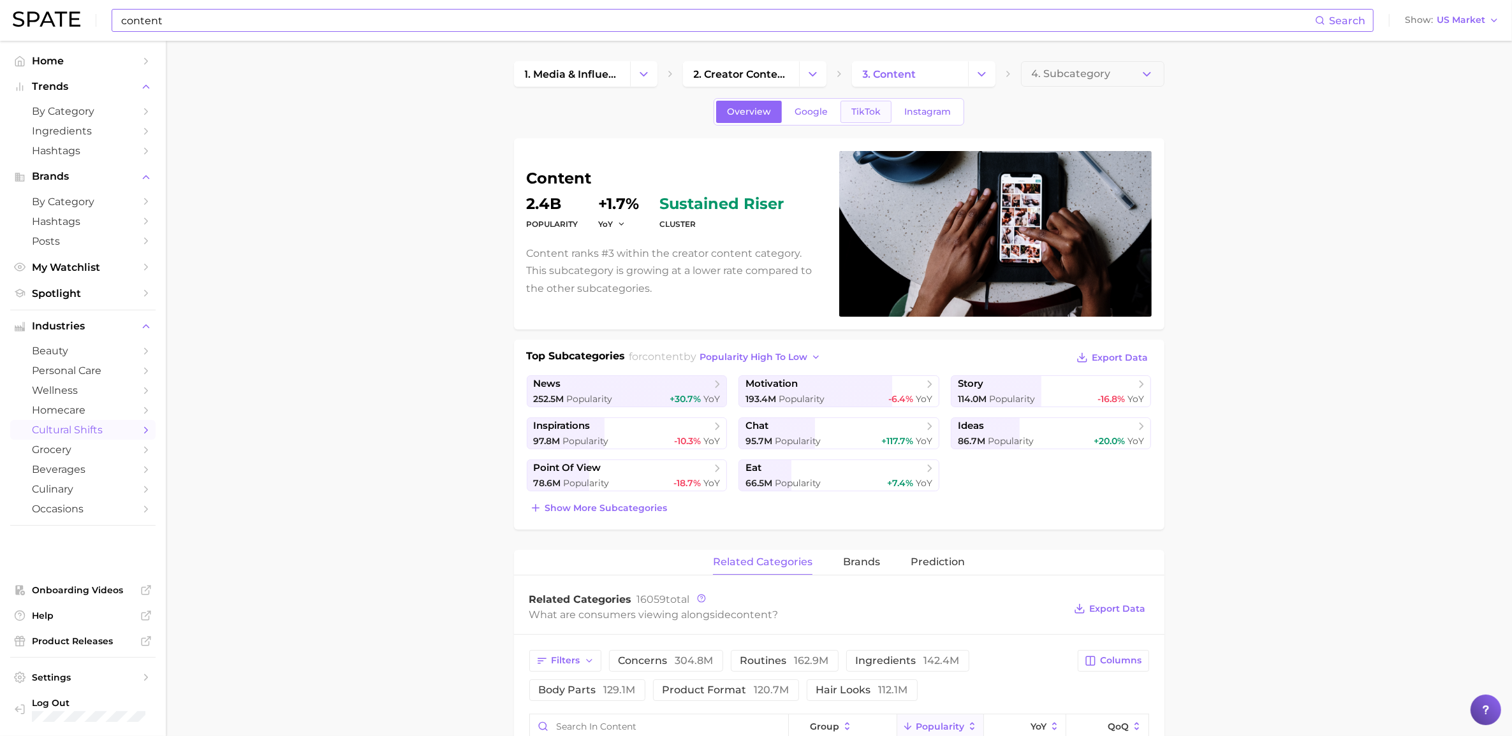
click at [879, 110] on span "TikTok" at bounding box center [865, 111] width 29 height 11
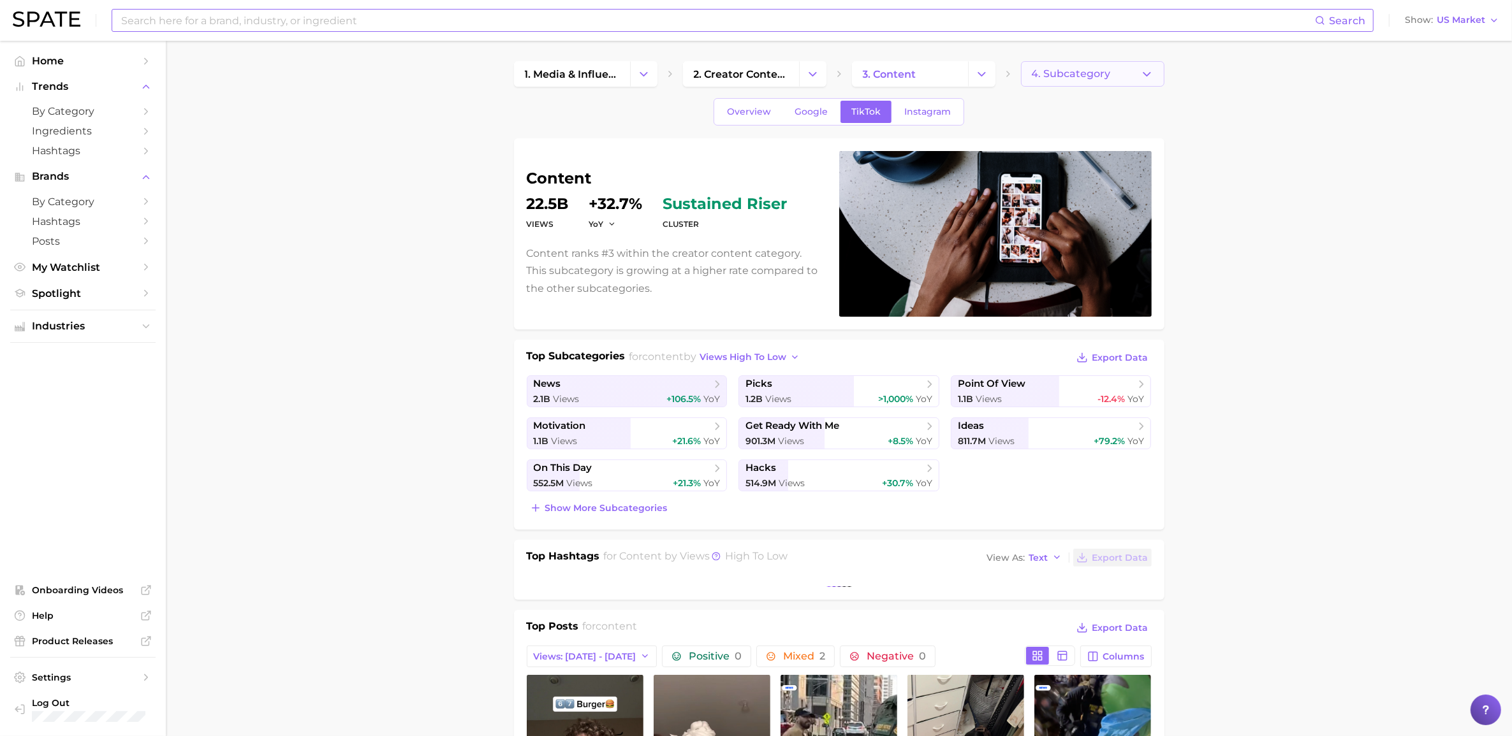
click at [1013, 77] on span "4. Subcategory" at bounding box center [1071, 73] width 79 height 11
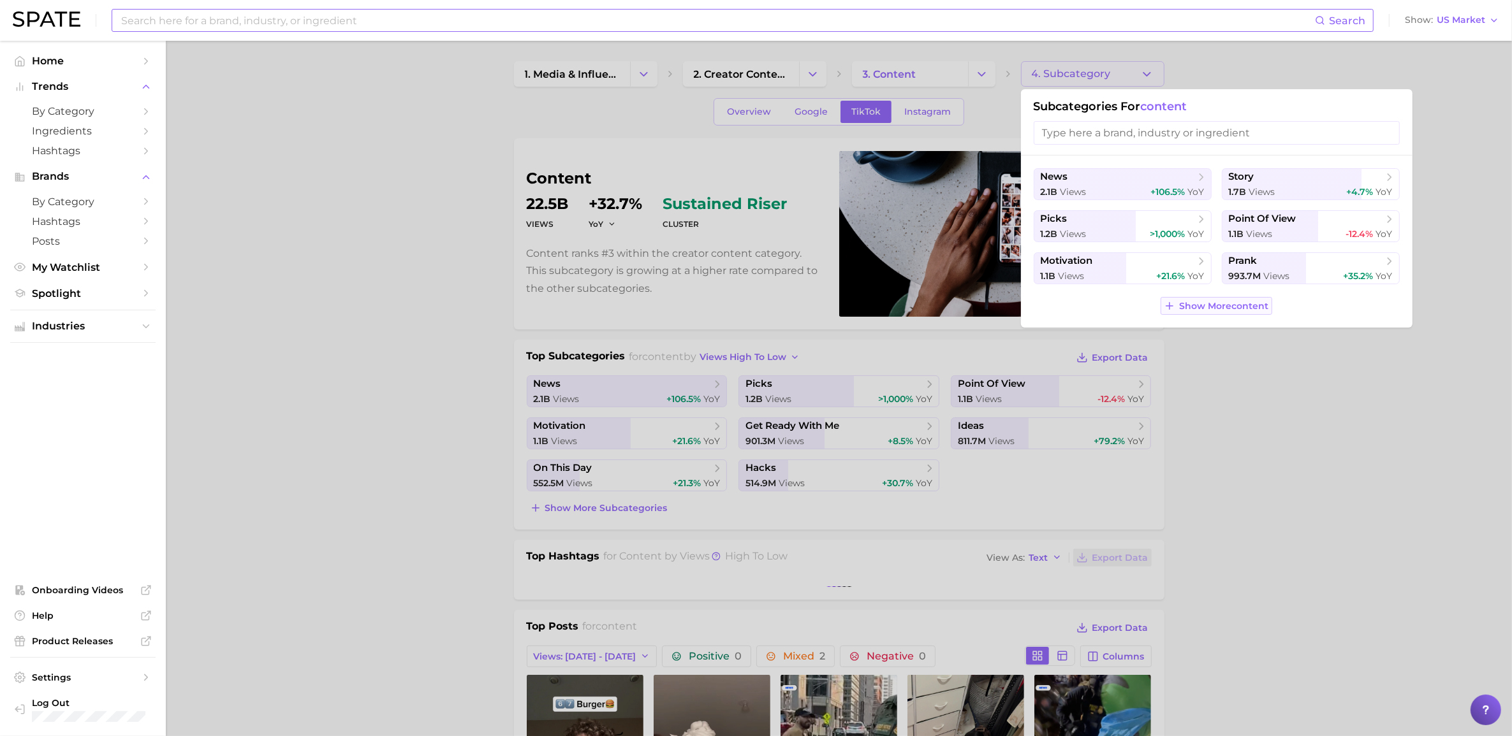
click at [1013, 307] on span "Show More content" at bounding box center [1224, 306] width 89 height 11
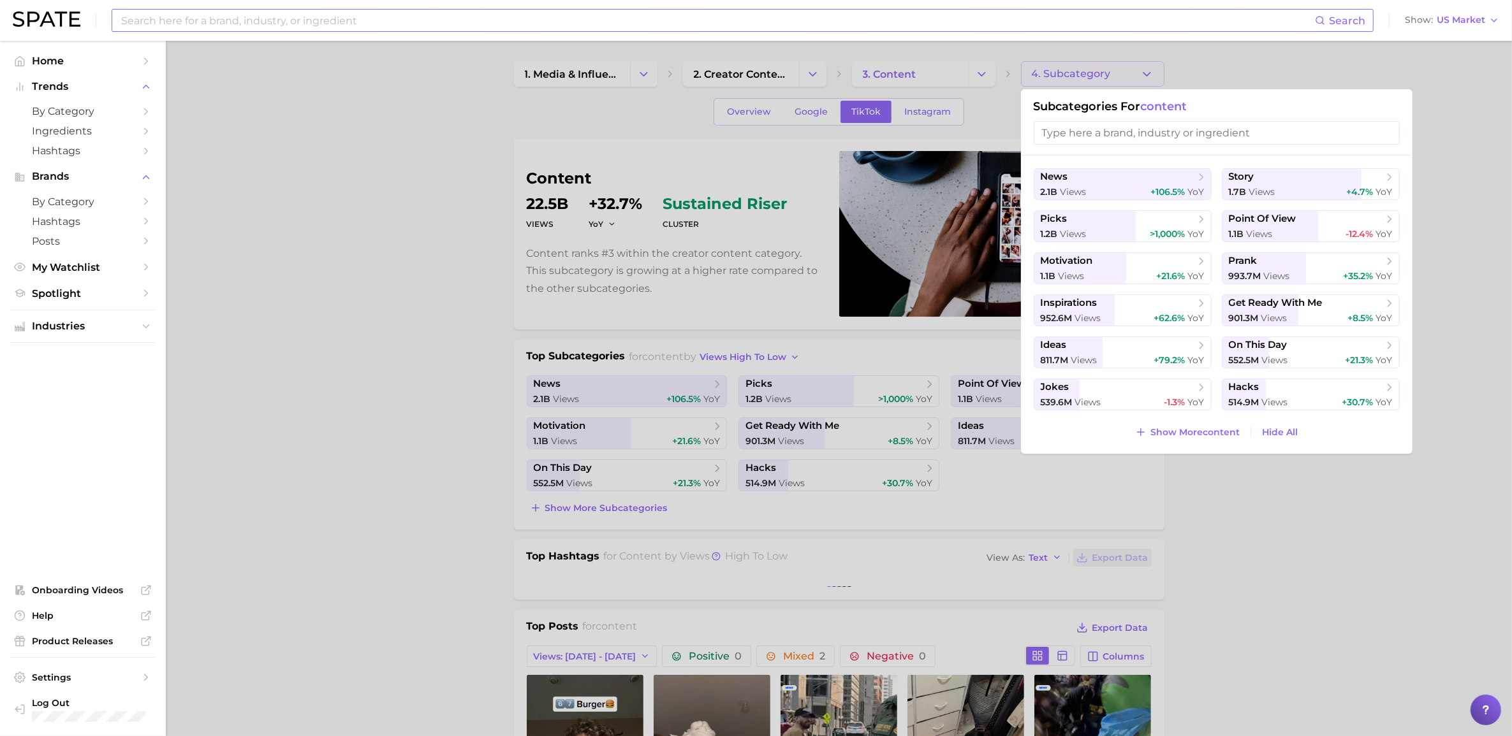
click at [1013, 297] on div at bounding box center [756, 368] width 1512 height 736
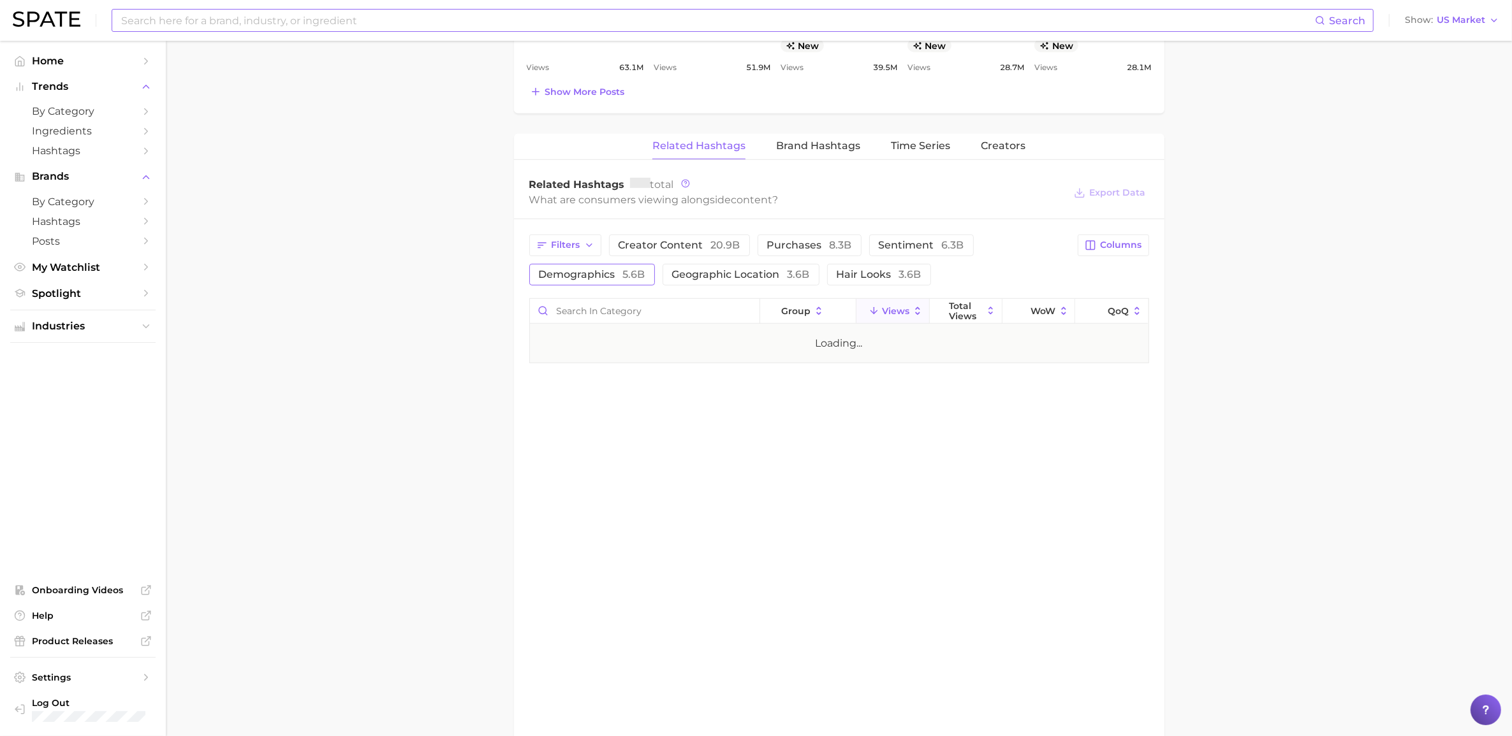
scroll to position [877, 0]
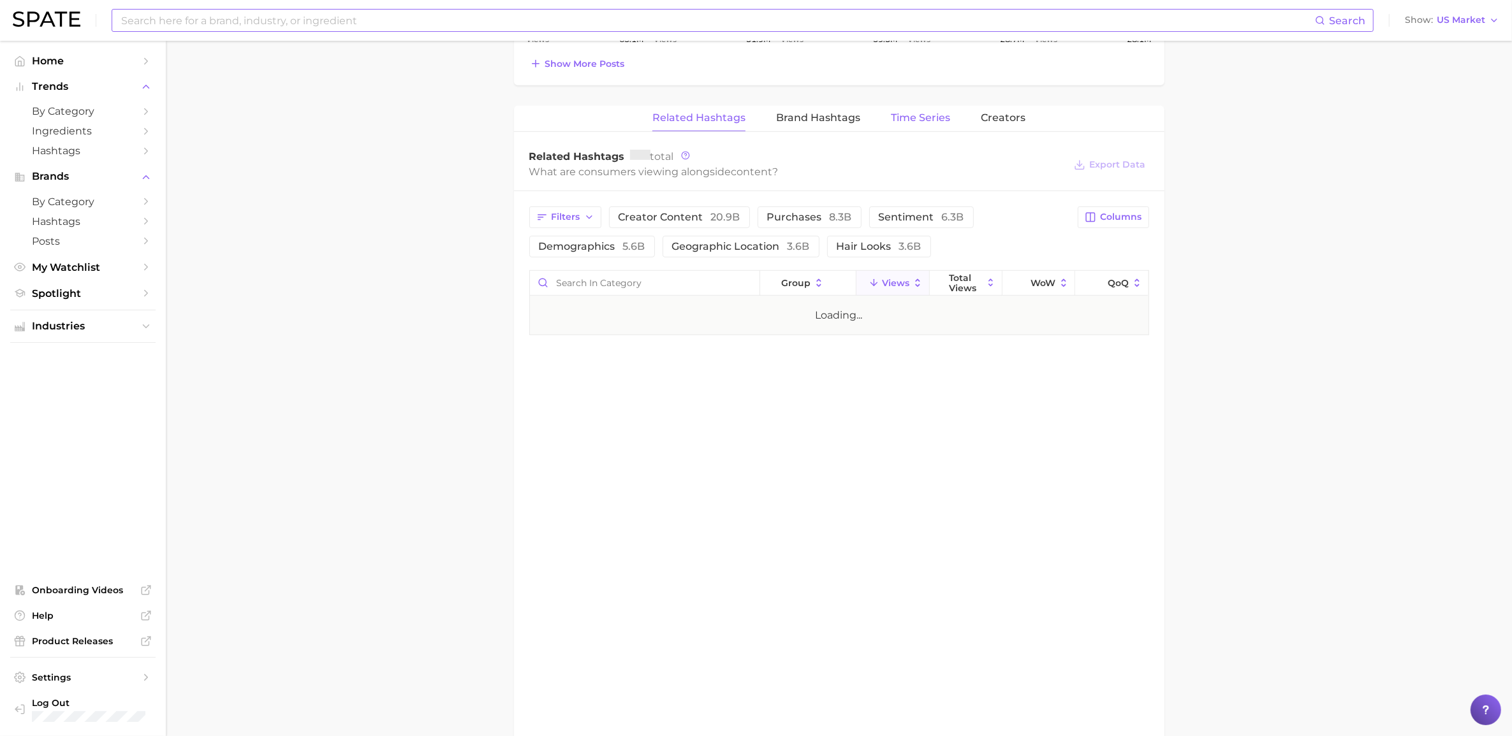
click at [903, 113] on span "Time Series" at bounding box center [920, 117] width 59 height 11
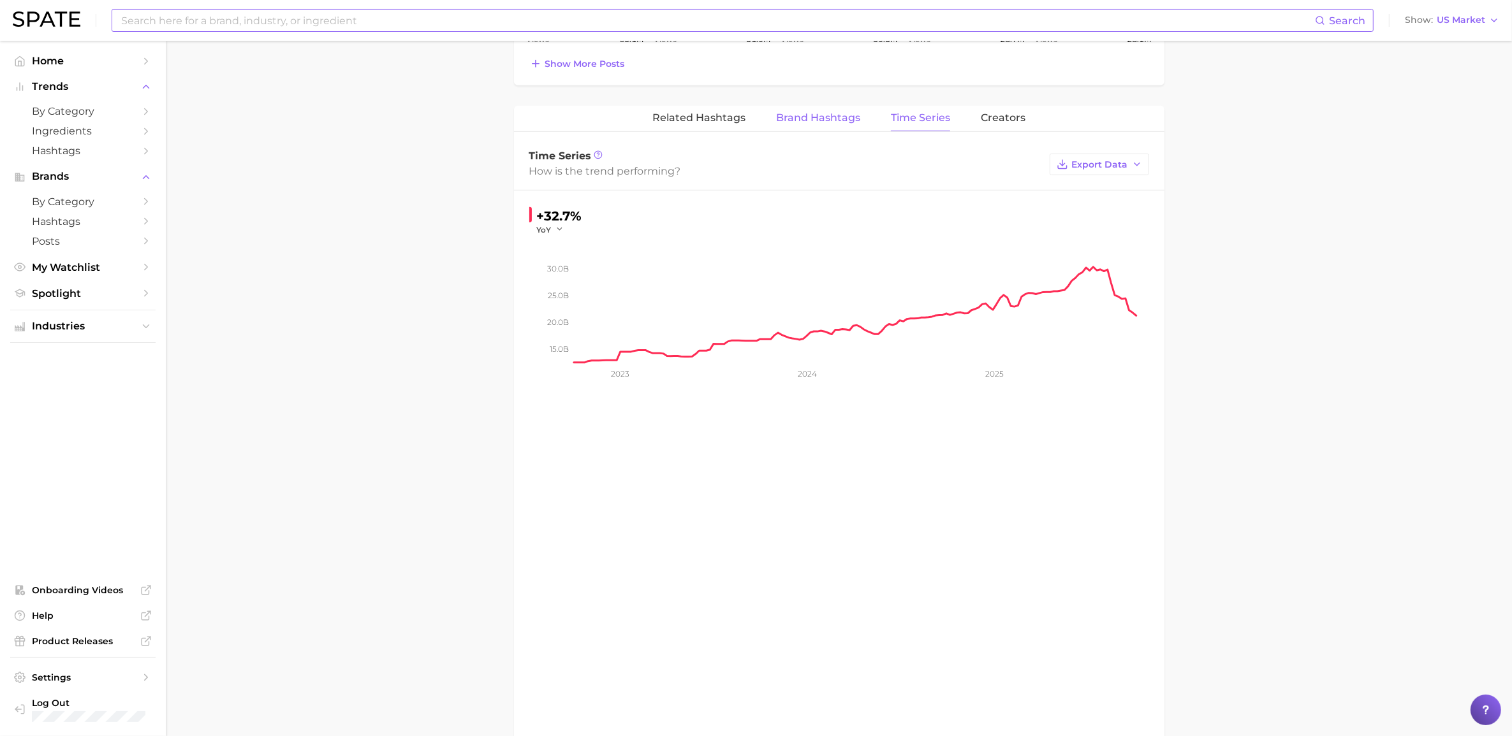
click at [845, 117] on span "Brand Hashtags" at bounding box center [818, 117] width 84 height 11
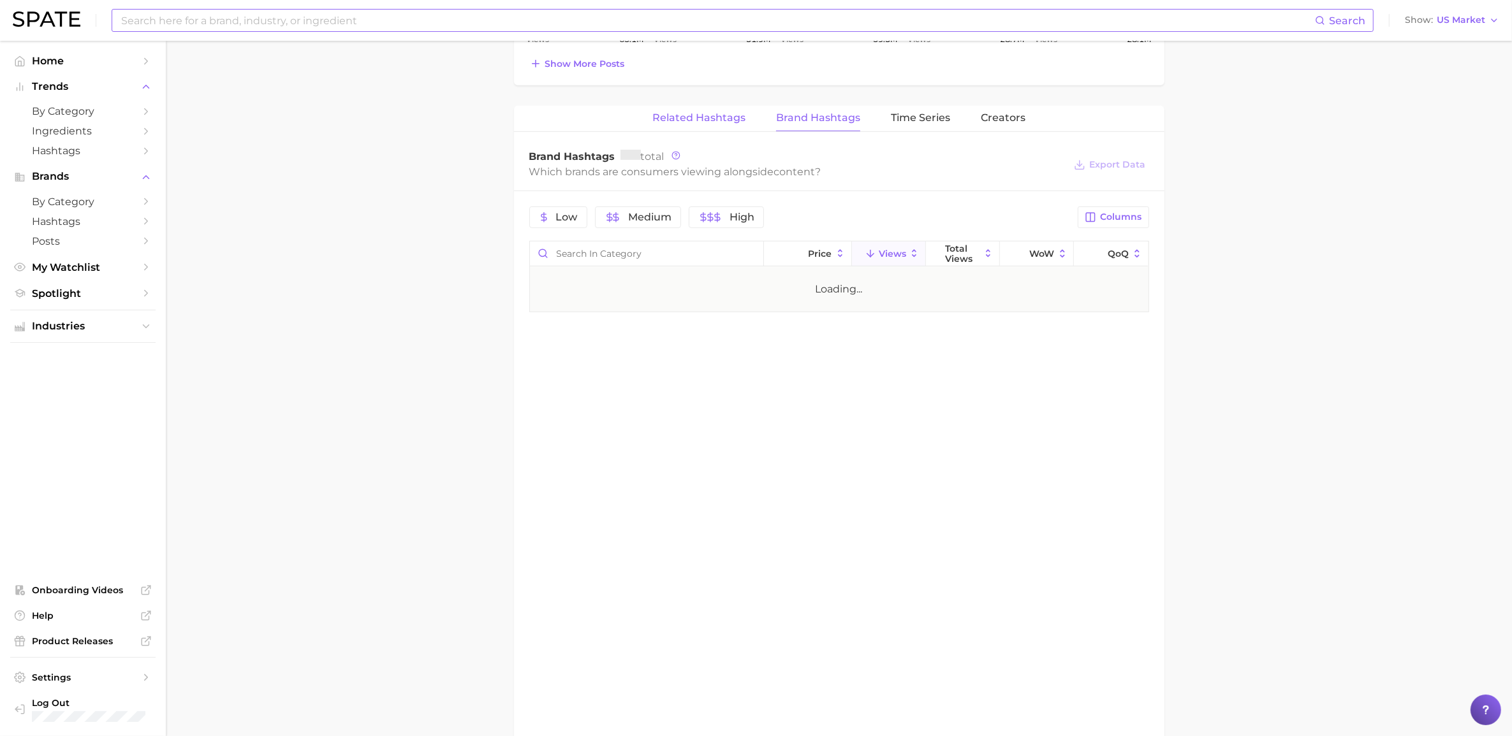
click at [705, 120] on span "Related Hashtags" at bounding box center [698, 117] width 93 height 11
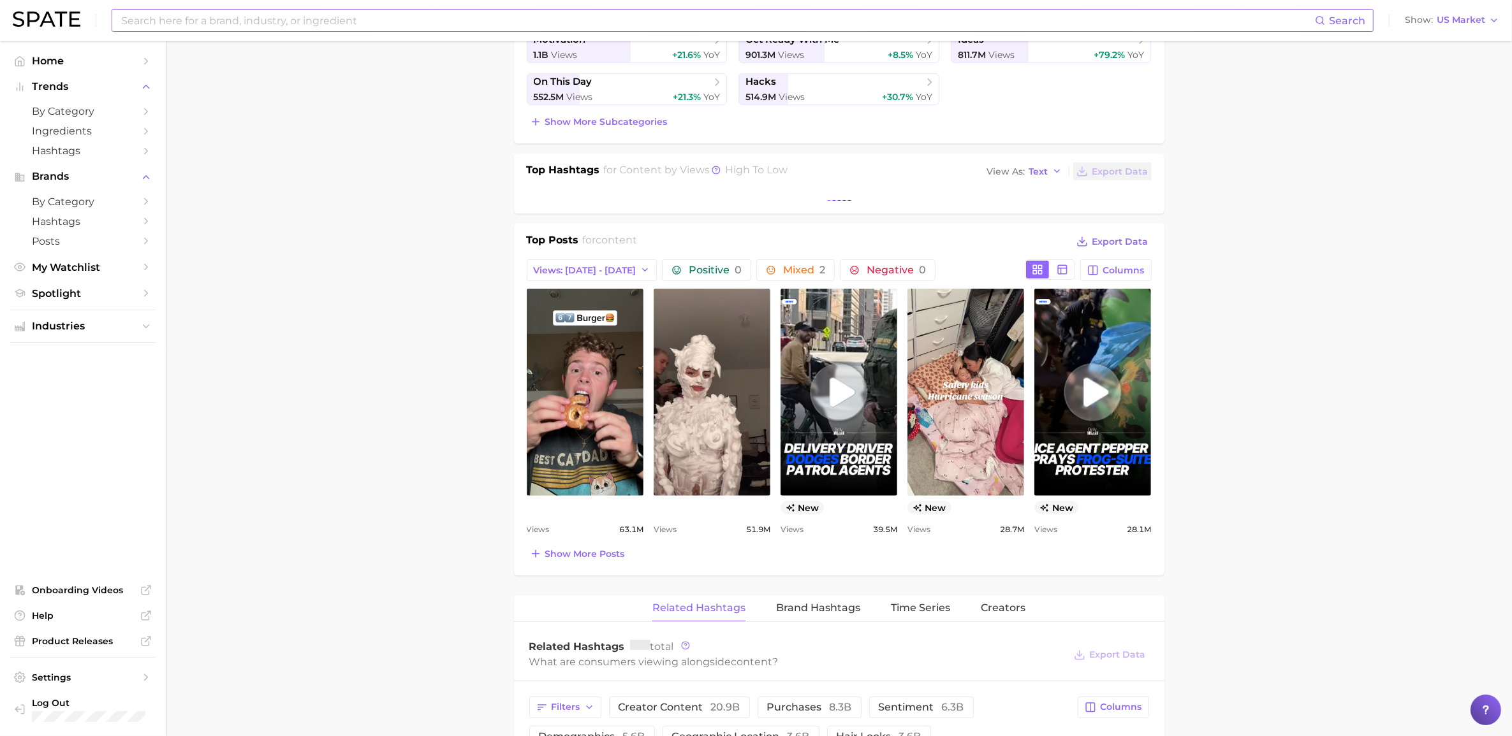
scroll to position [0, 0]
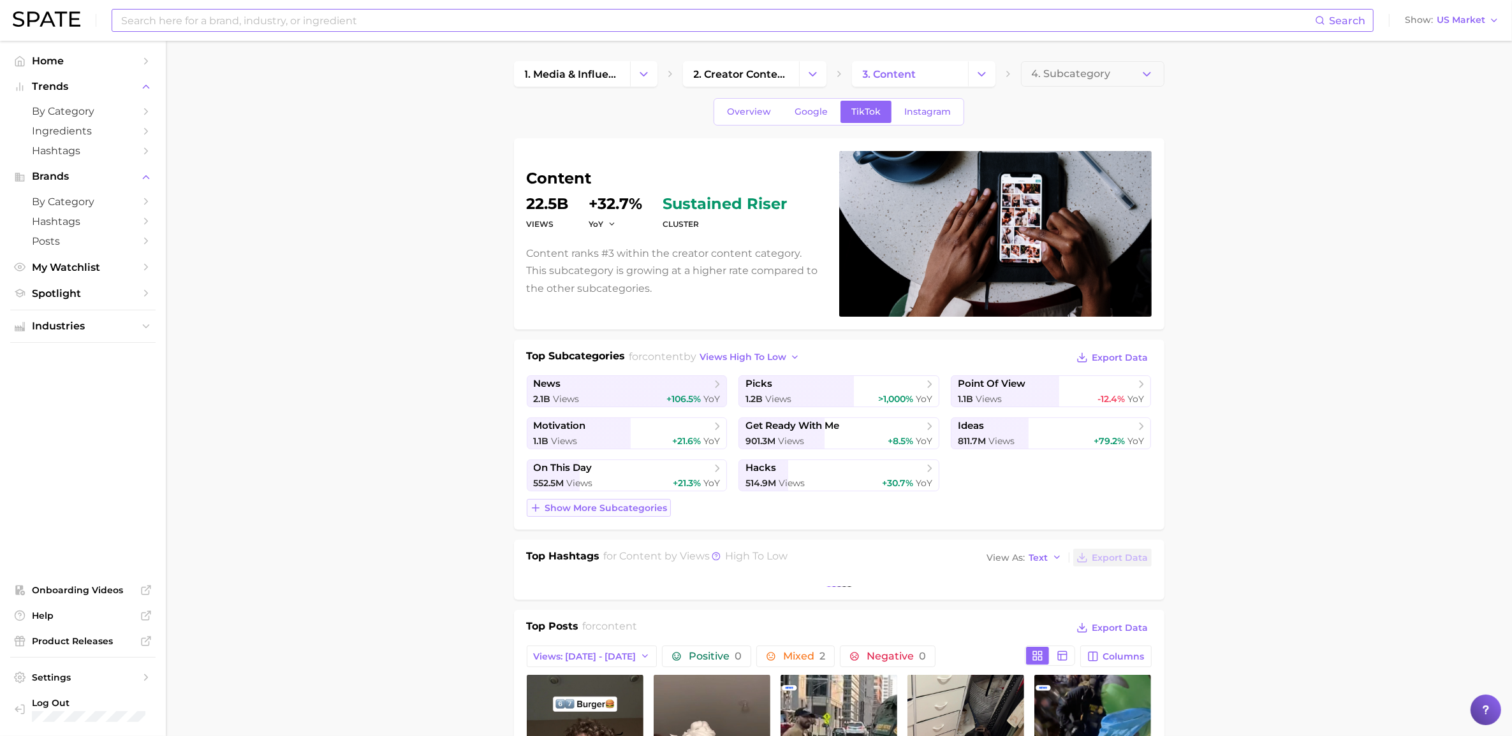
click at [598, 511] on span "Show more subcategories" at bounding box center [606, 508] width 122 height 11
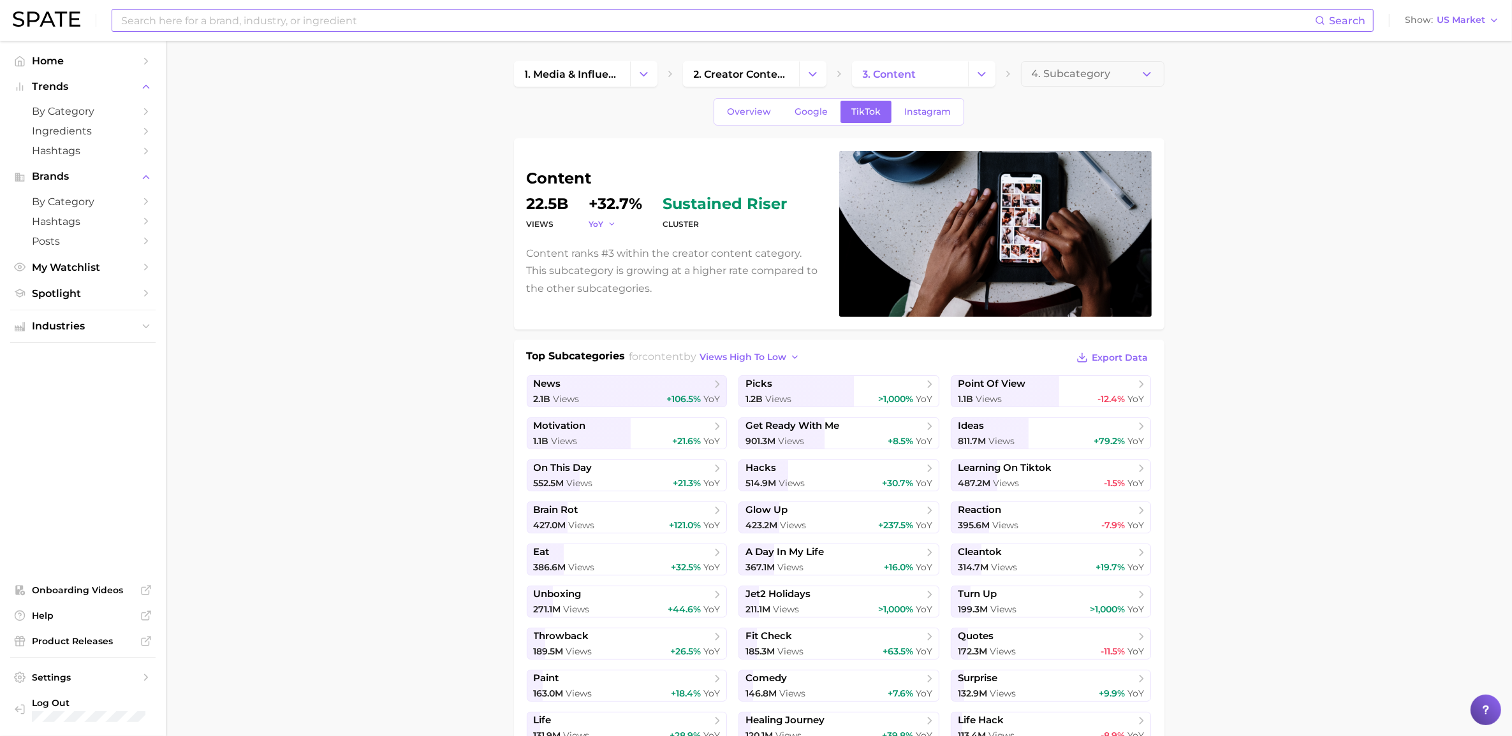
click at [610, 224] on icon "button" at bounding box center [612, 224] width 9 height 9
click at [607, 268] on span "QoQ" at bounding box center [606, 265] width 21 height 11
click at [1013, 80] on button "4. Subcategory" at bounding box center [1092, 74] width 143 height 26
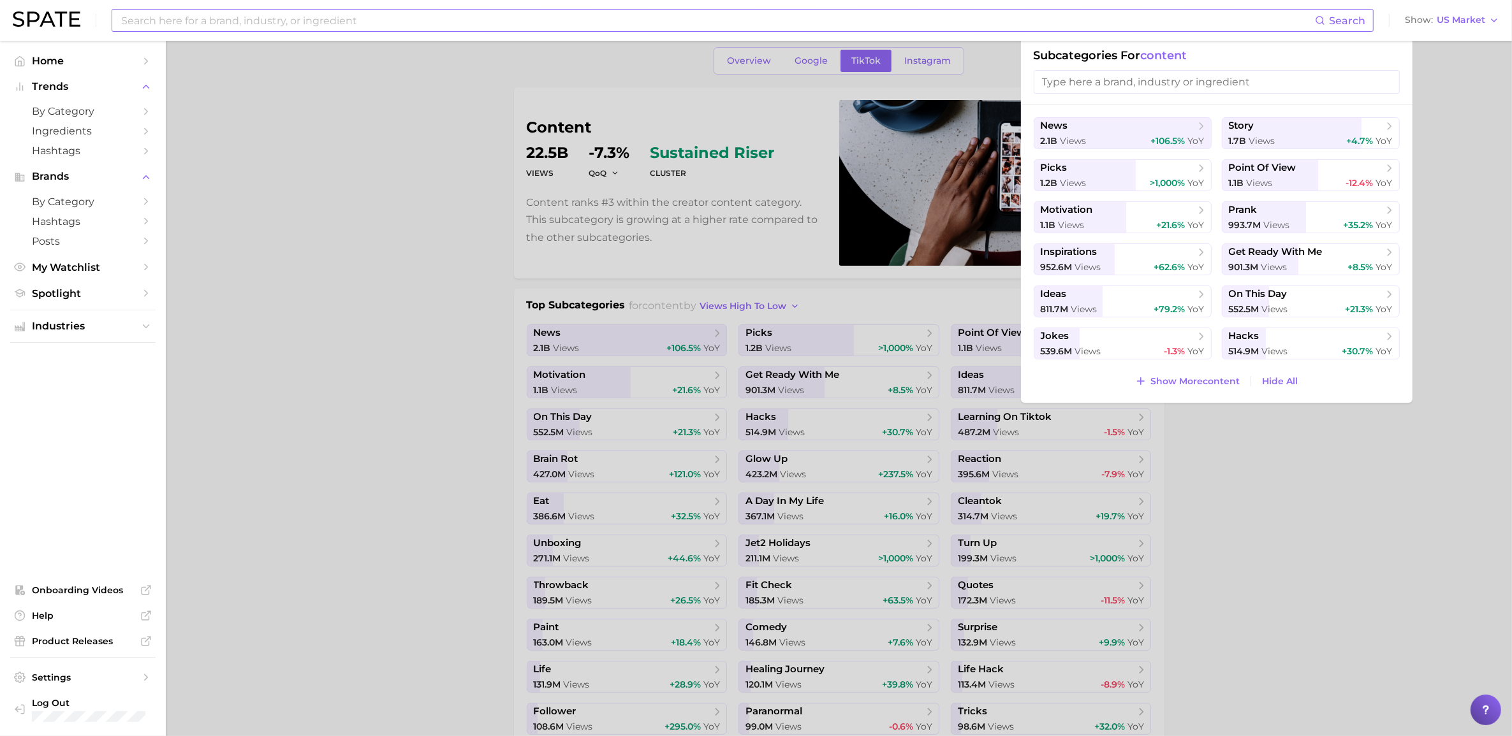
scroll to position [159, 0]
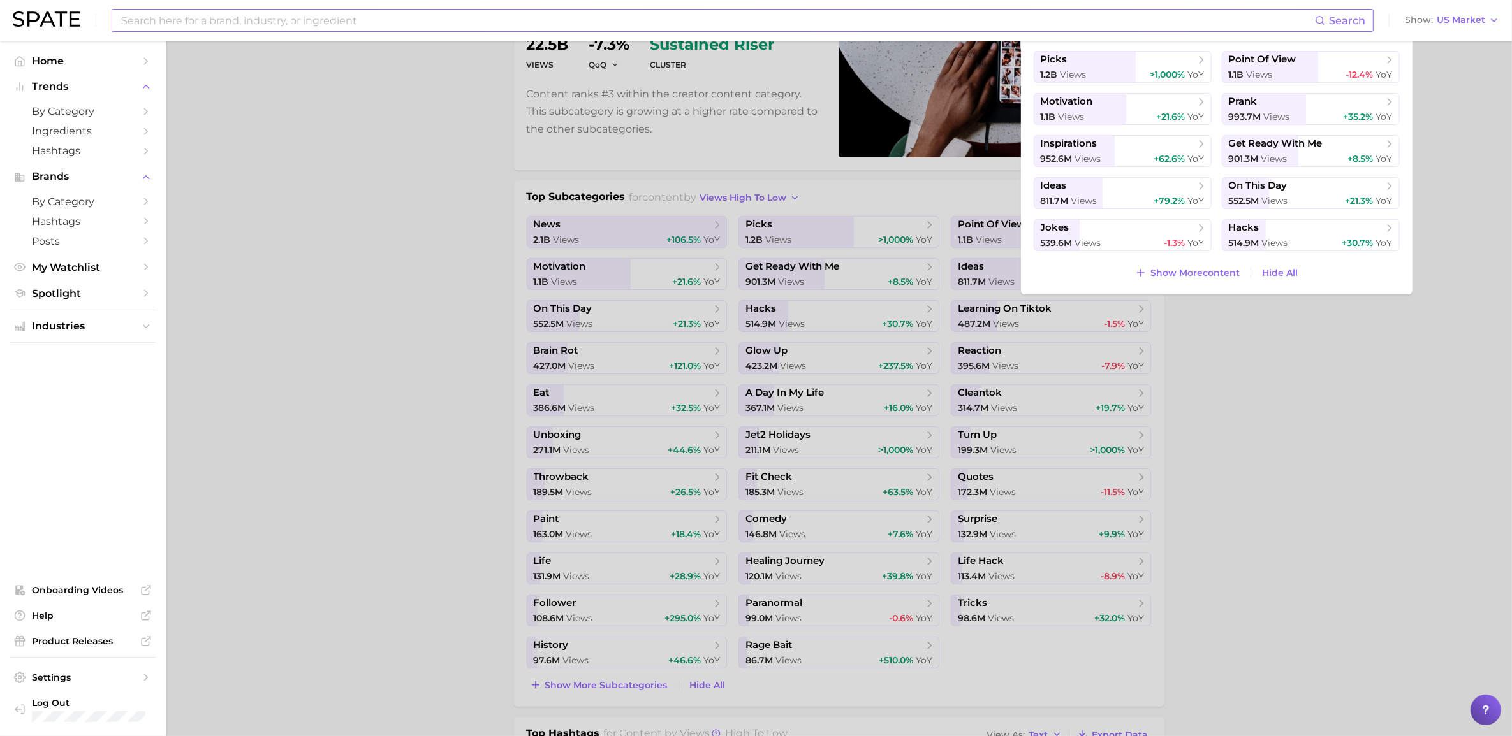
click at [1013, 510] on div at bounding box center [756, 368] width 1512 height 736
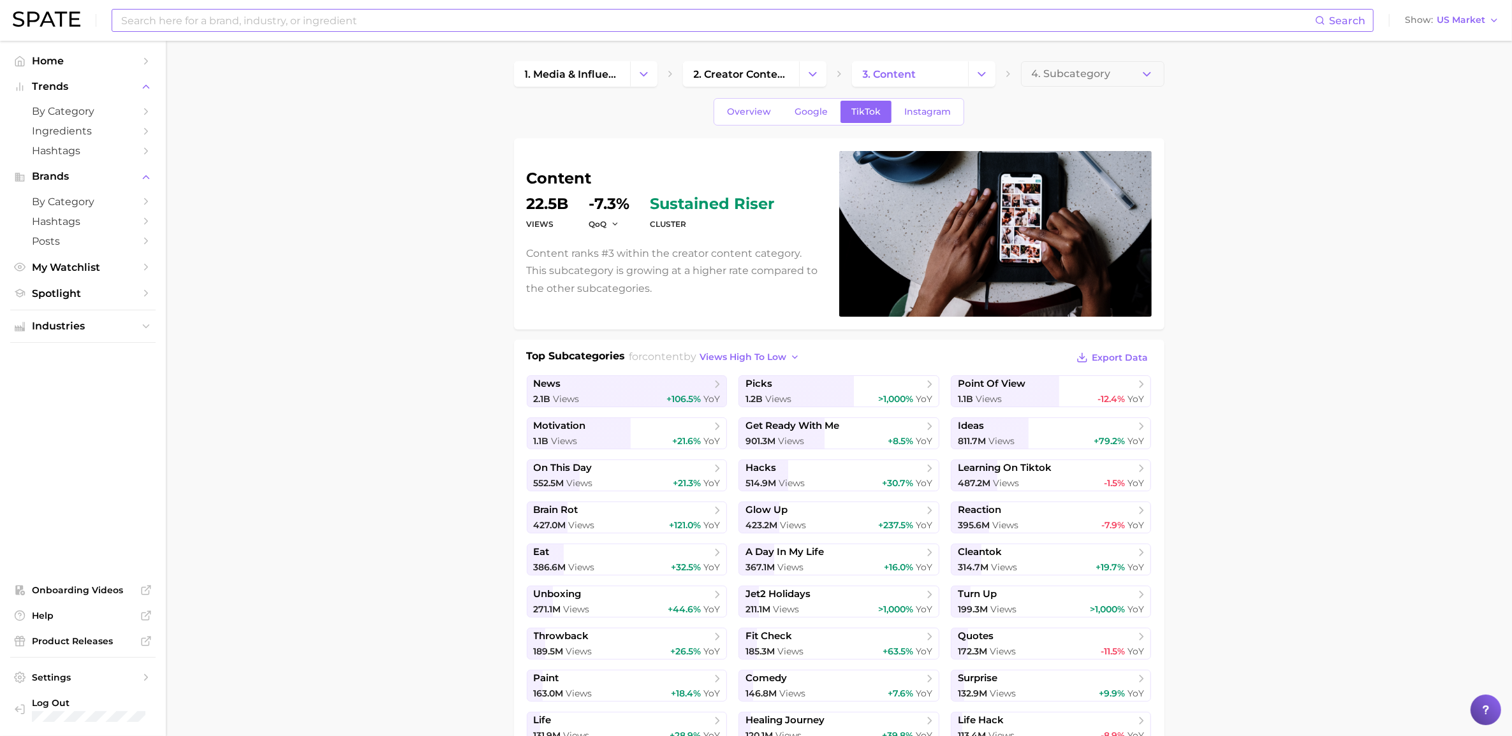
scroll to position [80, 0]
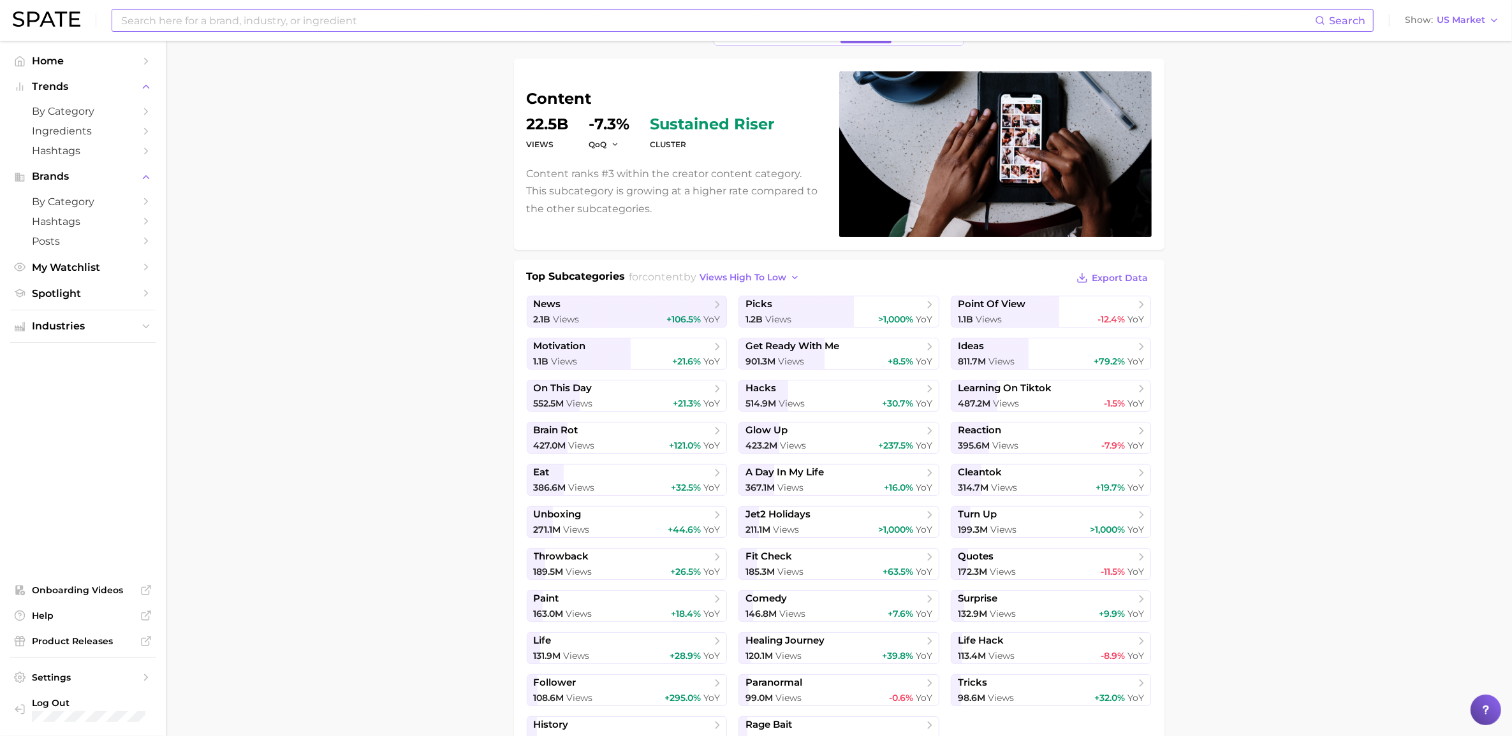
click at [749, 288] on h2 "for content by views high to low" at bounding box center [716, 278] width 175 height 19
click at [759, 273] on span "views high to low" at bounding box center [742, 277] width 87 height 11
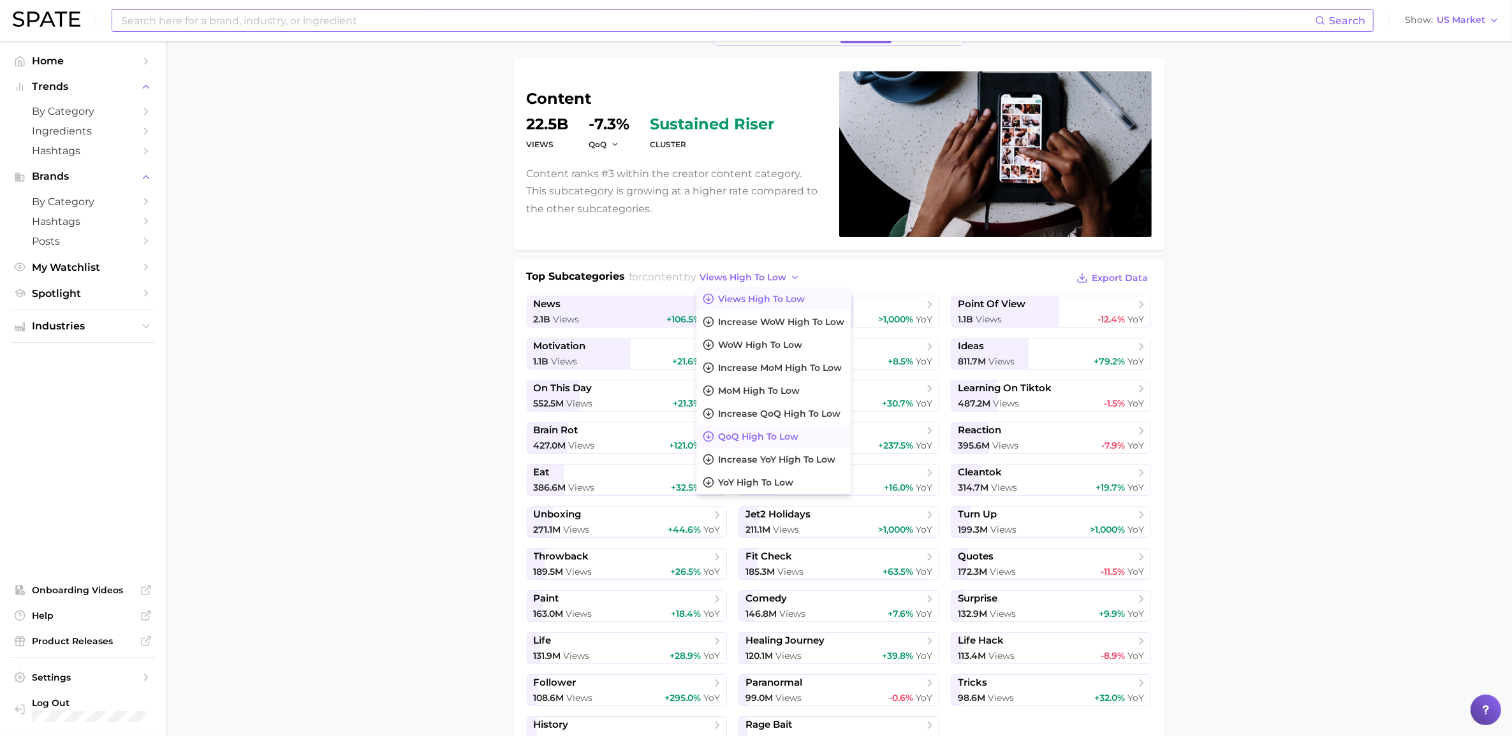
click at [766, 439] on span "QoQ high to low" at bounding box center [758, 437] width 80 height 11
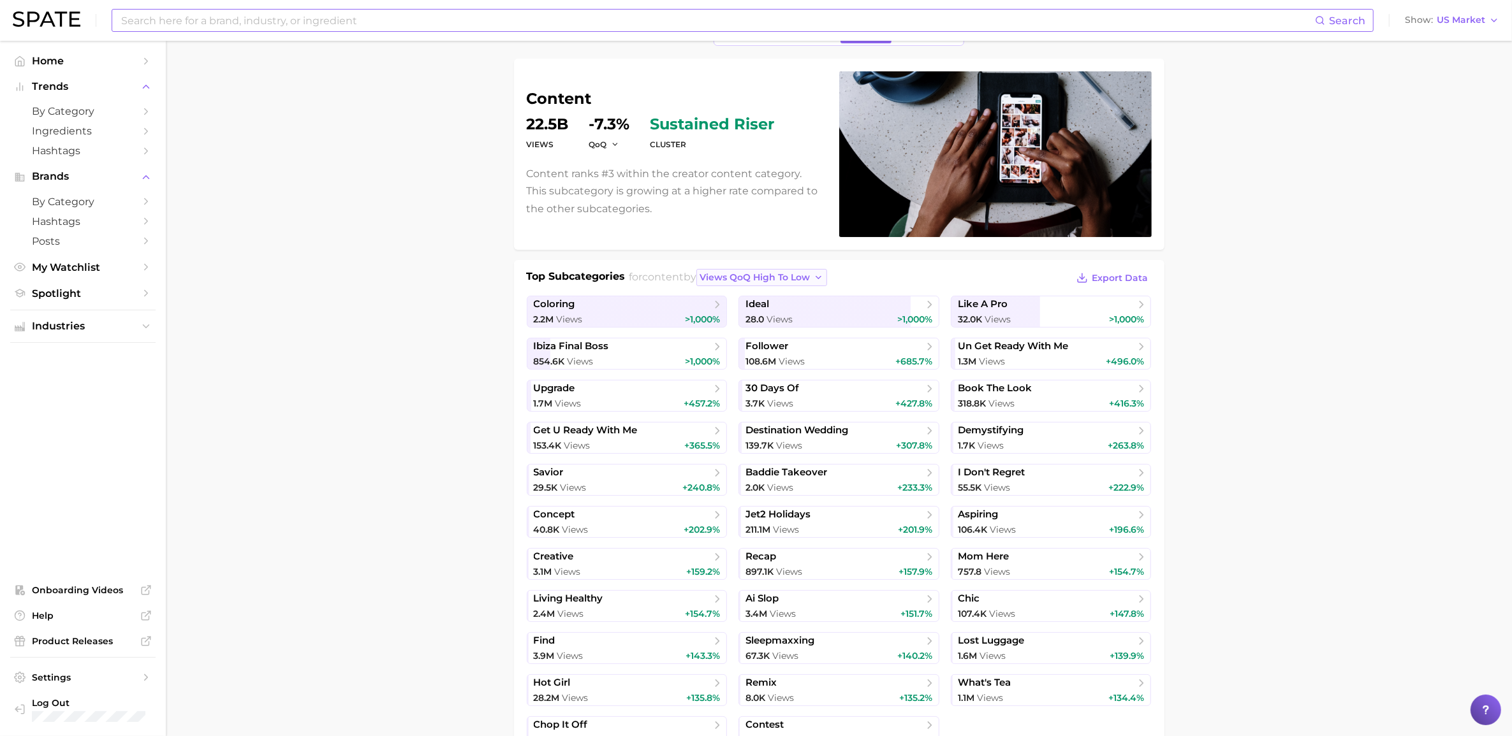
click at [731, 278] on span "views QoQ high to low" at bounding box center [754, 277] width 110 height 11
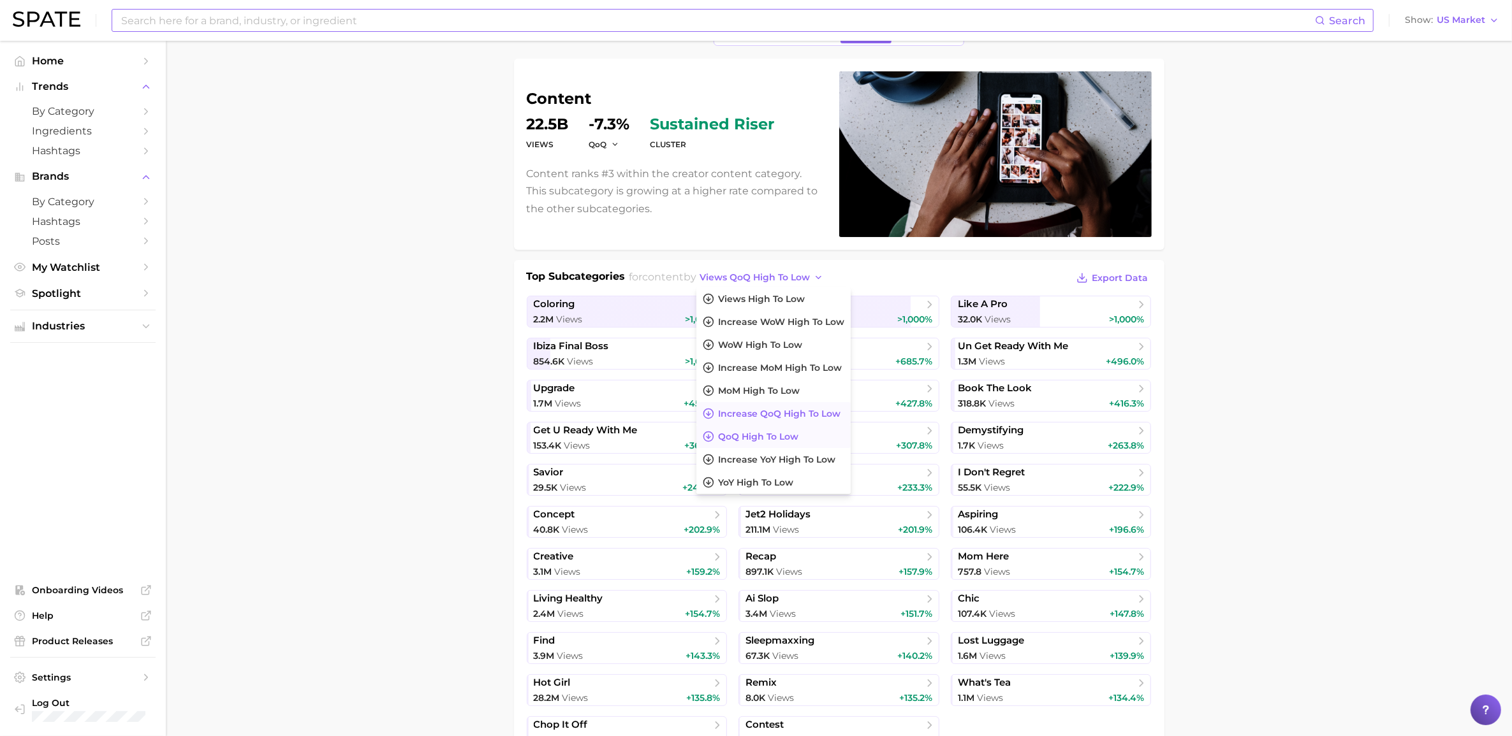
click at [772, 413] on span "increase QoQ high to low" at bounding box center [779, 414] width 122 height 11
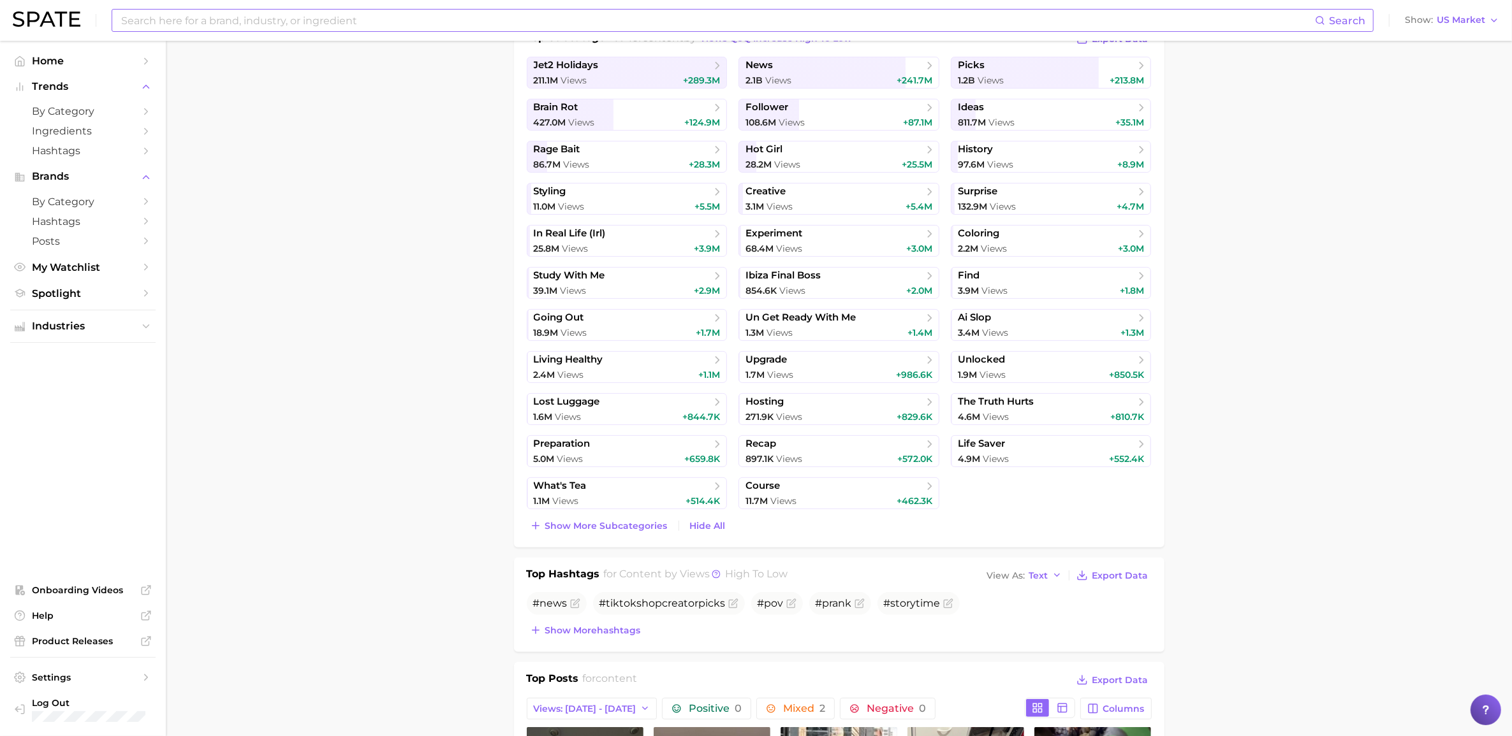
scroll to position [239, 0]
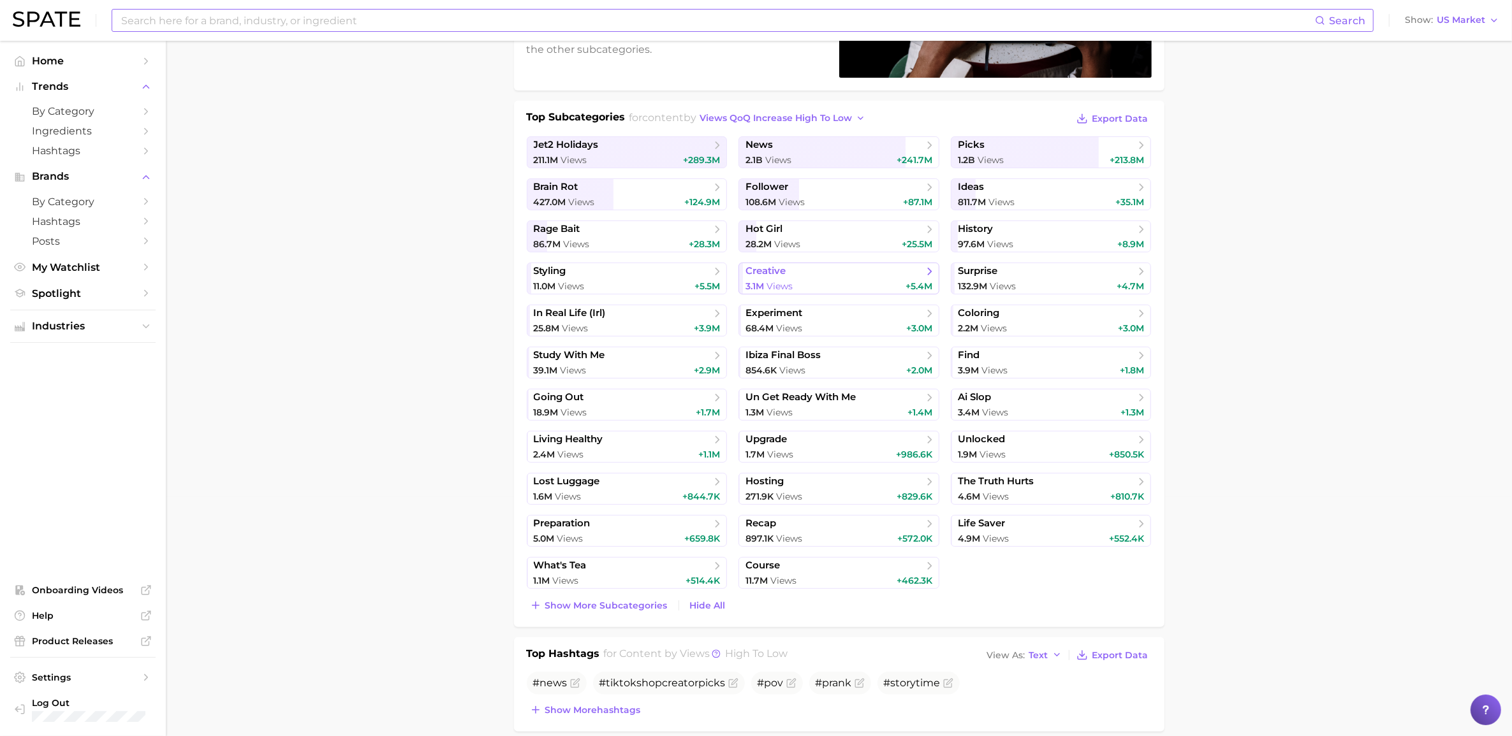
click at [839, 274] on span "creative" at bounding box center [833, 271] width 177 height 13
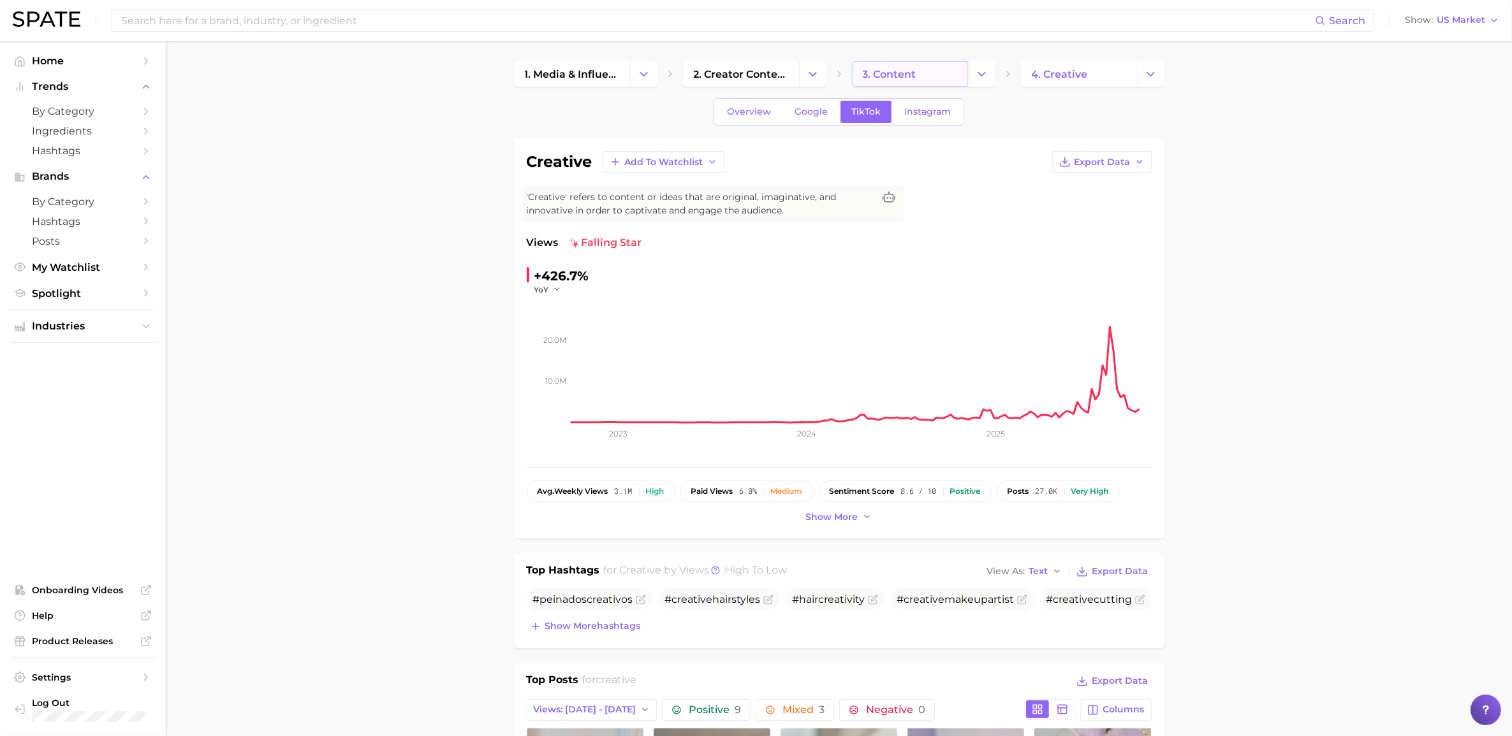
click at [897, 82] on link "3. content" at bounding box center [910, 74] width 116 height 26
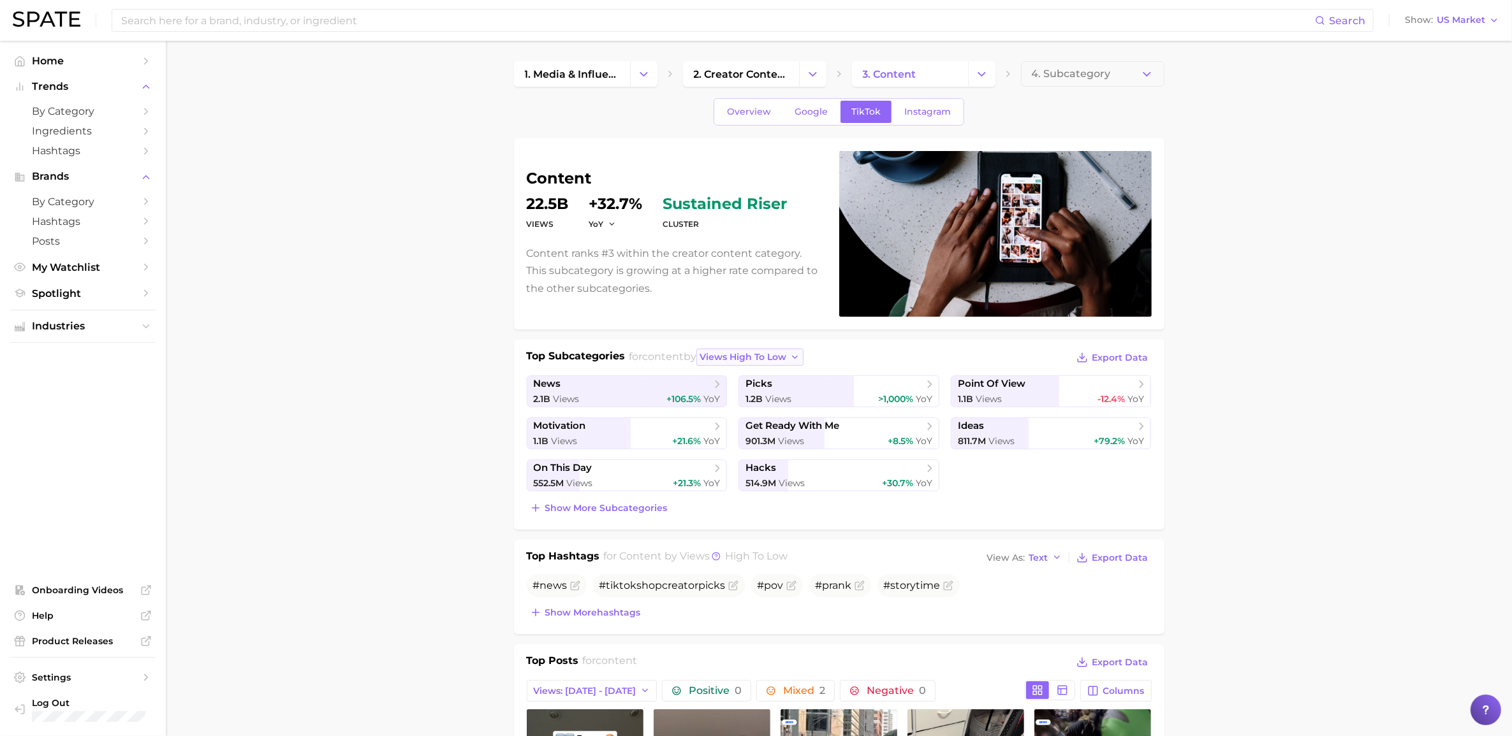
click at [797, 353] on button "views high to low" at bounding box center [749, 357] width 107 height 17
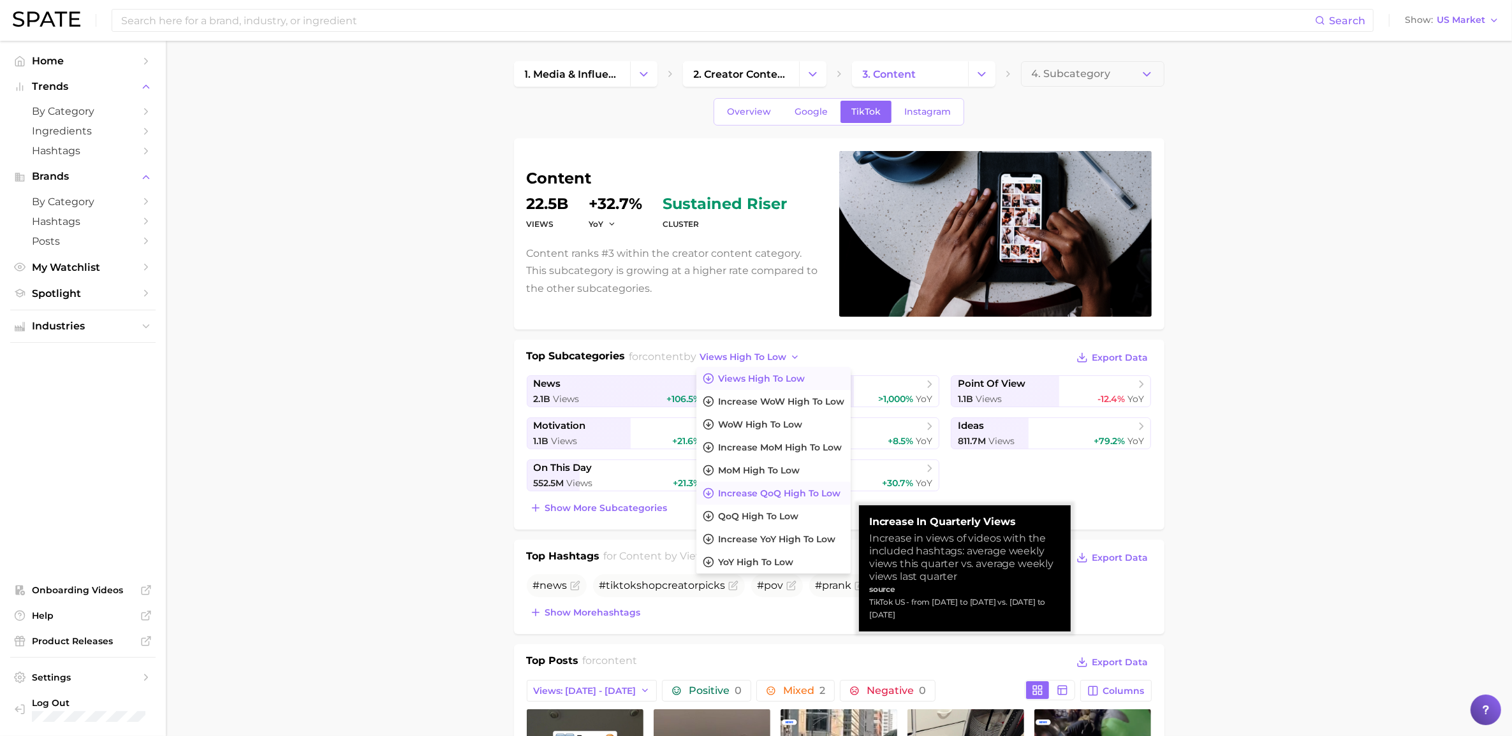
click at [767, 492] on span "increase QoQ high to low" at bounding box center [779, 493] width 122 height 11
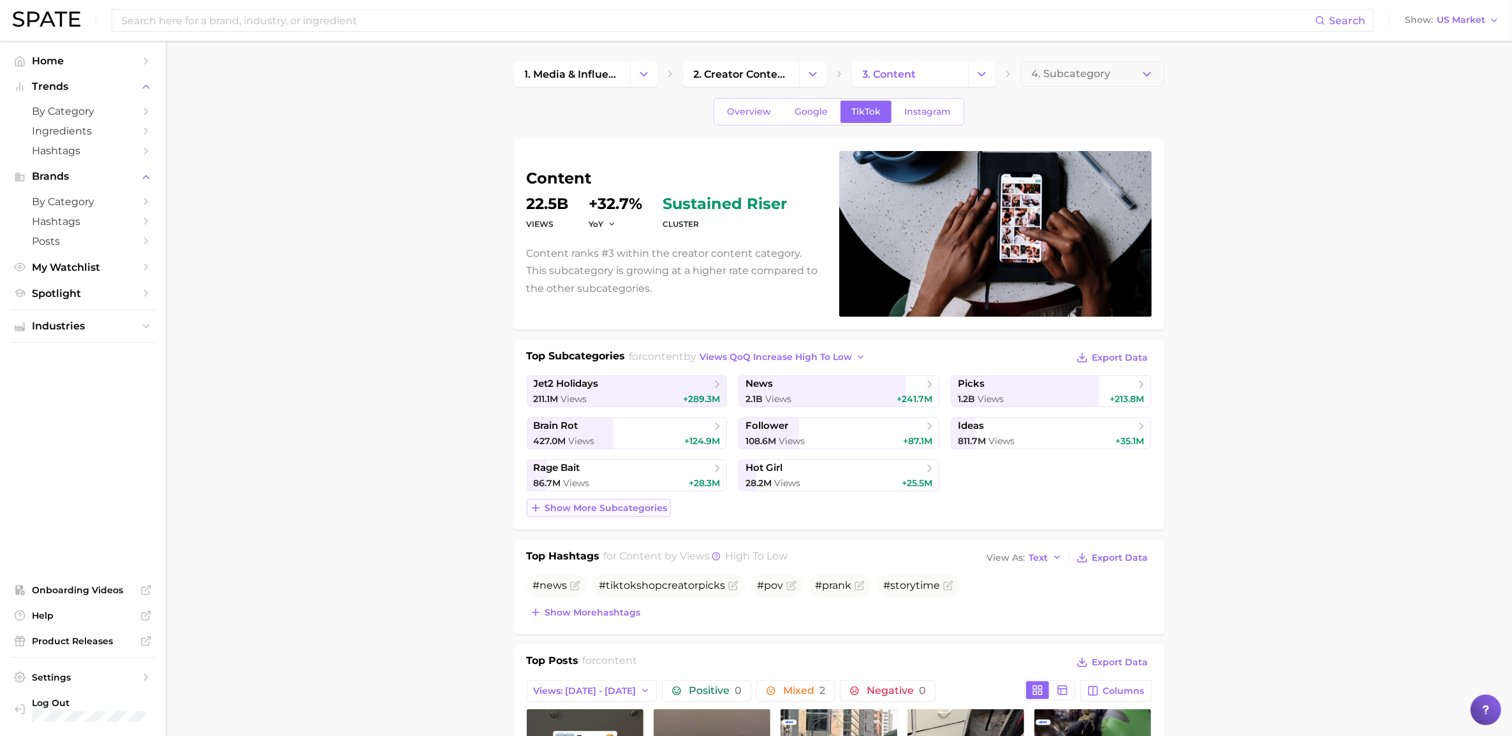
click at [652, 501] on button "Show more subcategories" at bounding box center [599, 508] width 144 height 18
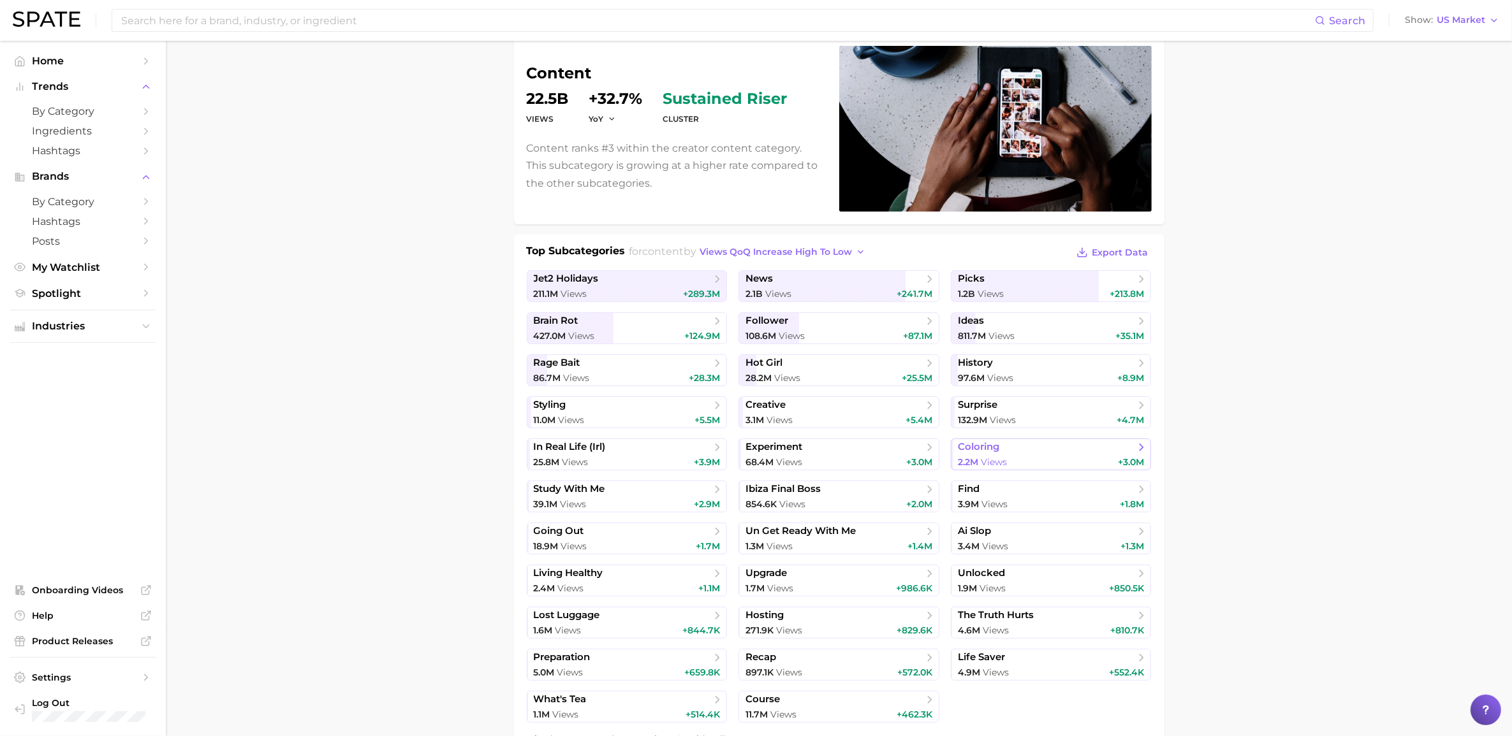
scroll to position [80, 0]
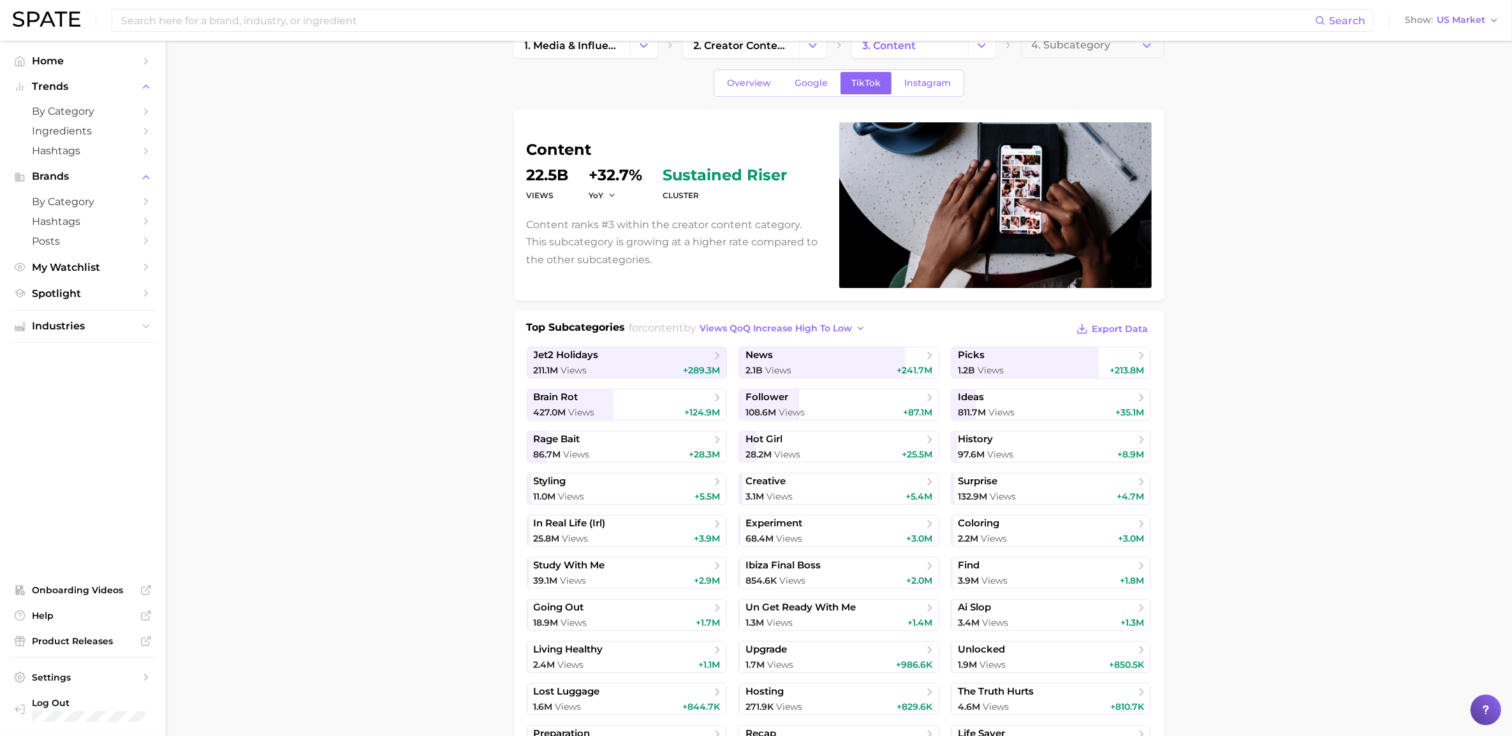
scroll to position [0, 0]
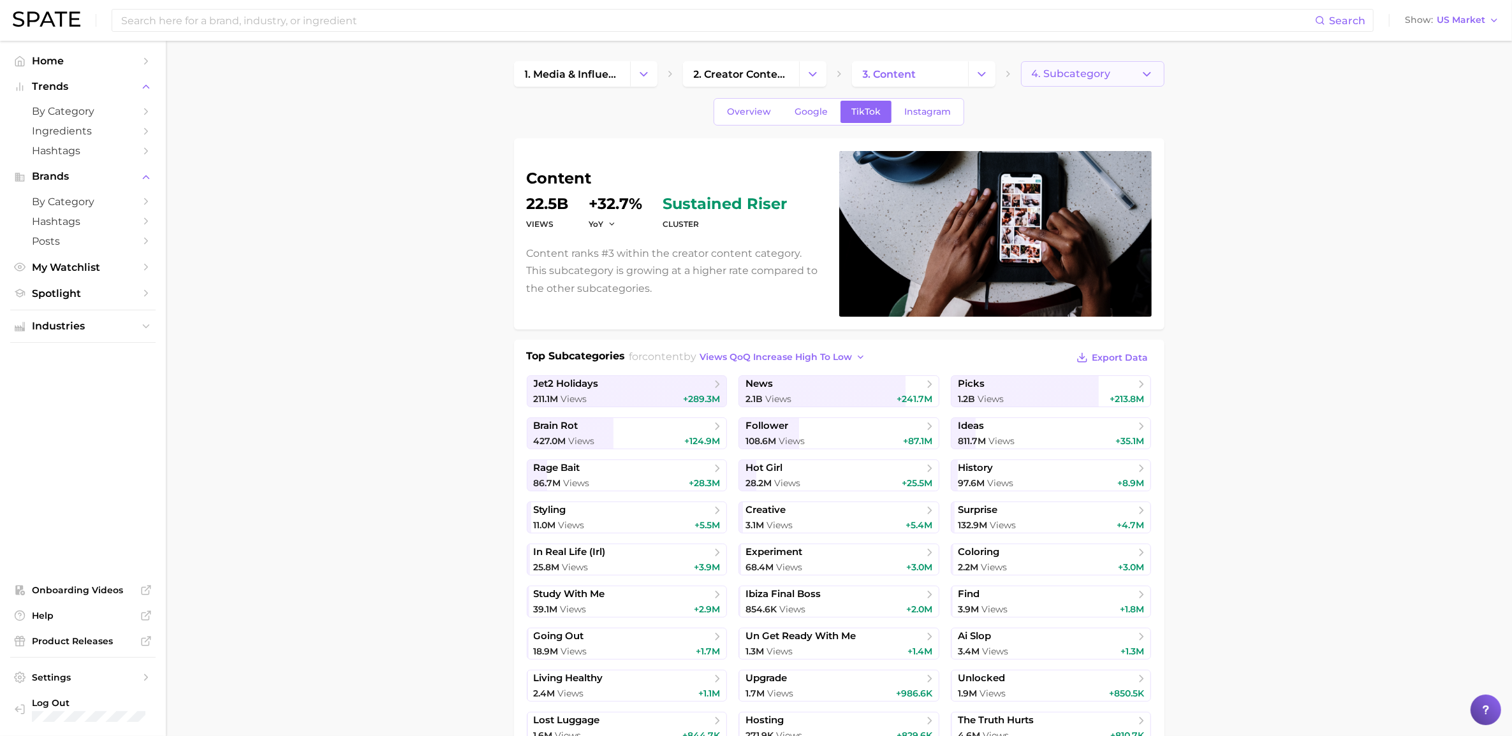
click at [1013, 70] on button "4. Subcategory" at bounding box center [1092, 74] width 143 height 26
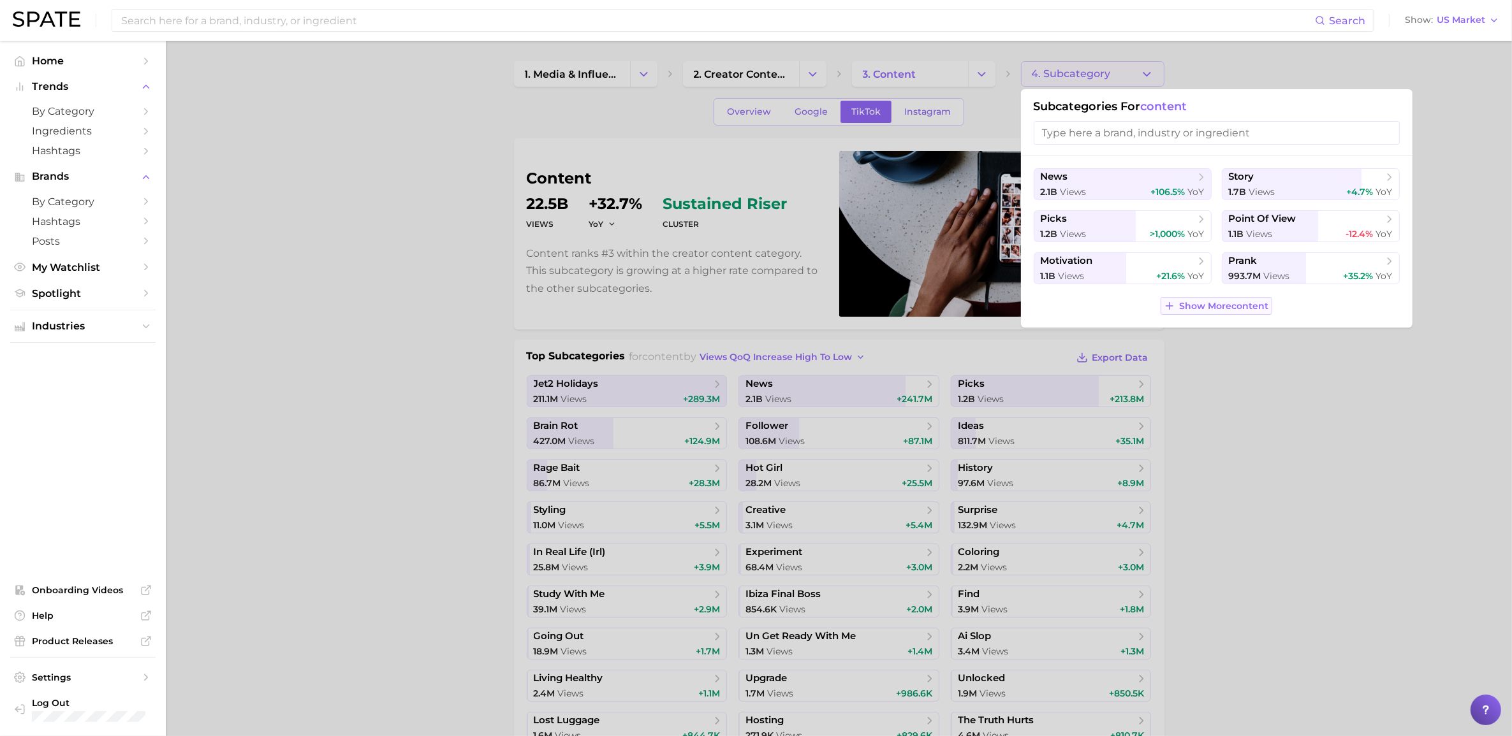
click at [1013, 307] on span "Show More content" at bounding box center [1224, 306] width 89 height 11
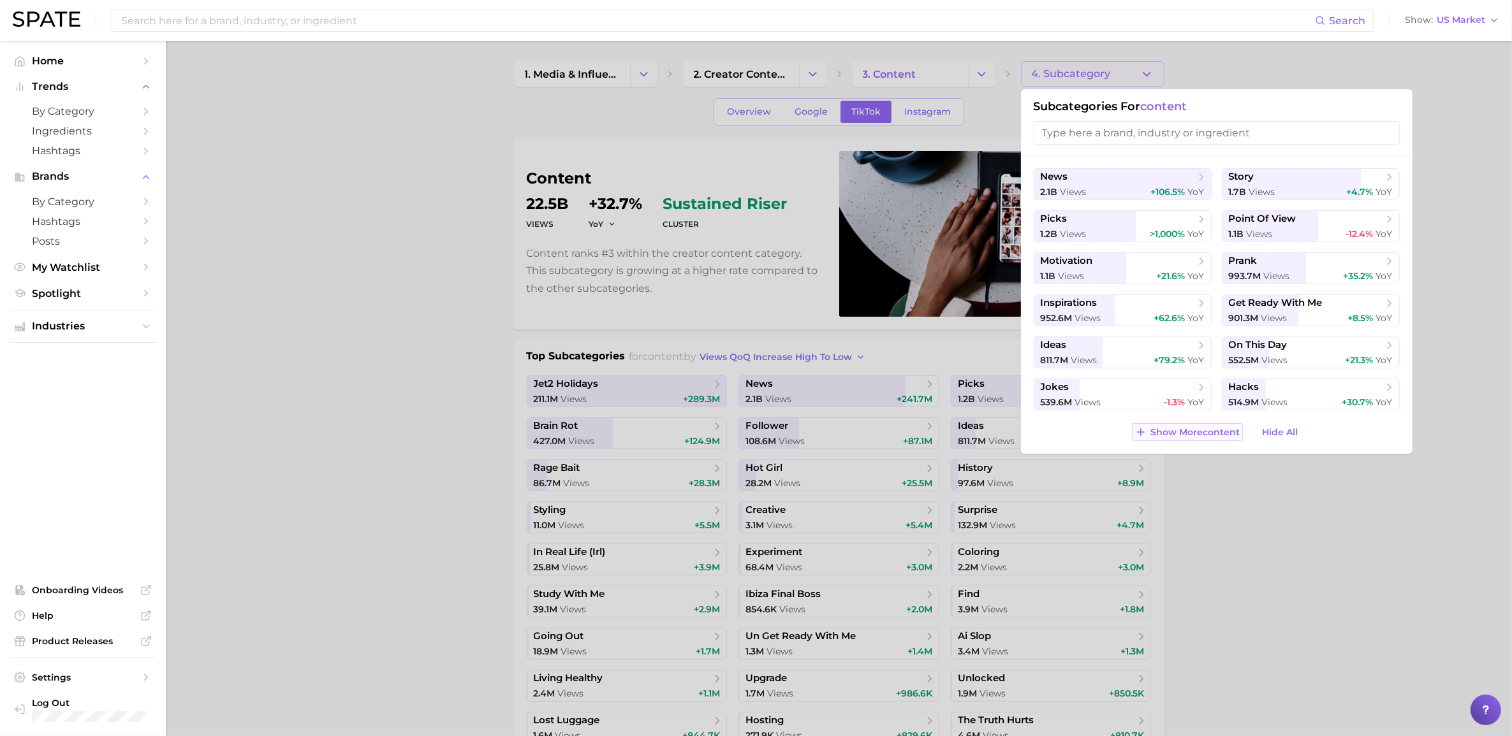
click at [1013, 427] on span "Show More content" at bounding box center [1194, 432] width 89 height 11
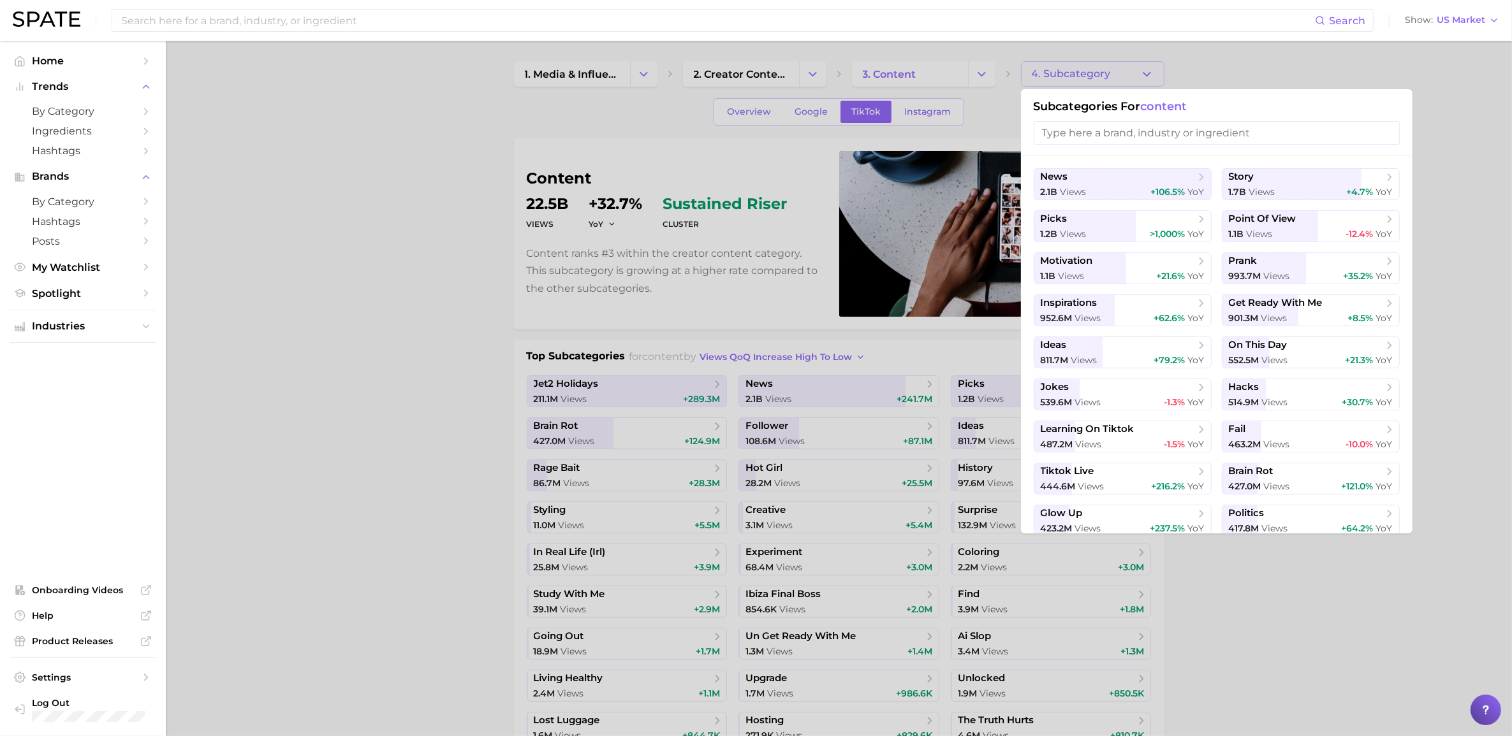
click at [1013, 513] on div at bounding box center [756, 368] width 1512 height 736
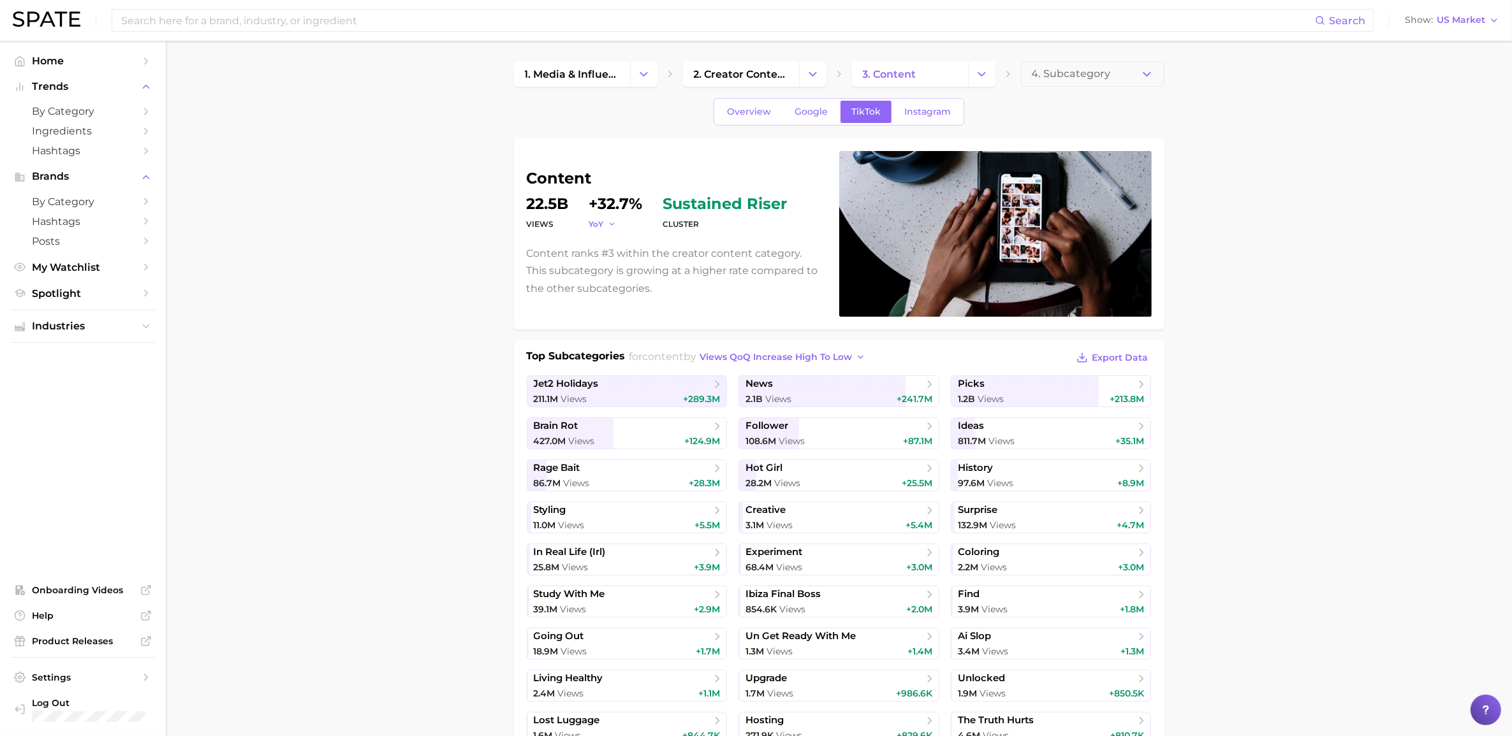
click at [606, 230] on button "YoY" at bounding box center [602, 224] width 27 height 11
click at [620, 268] on button "QoQ" at bounding box center [659, 265] width 140 height 23
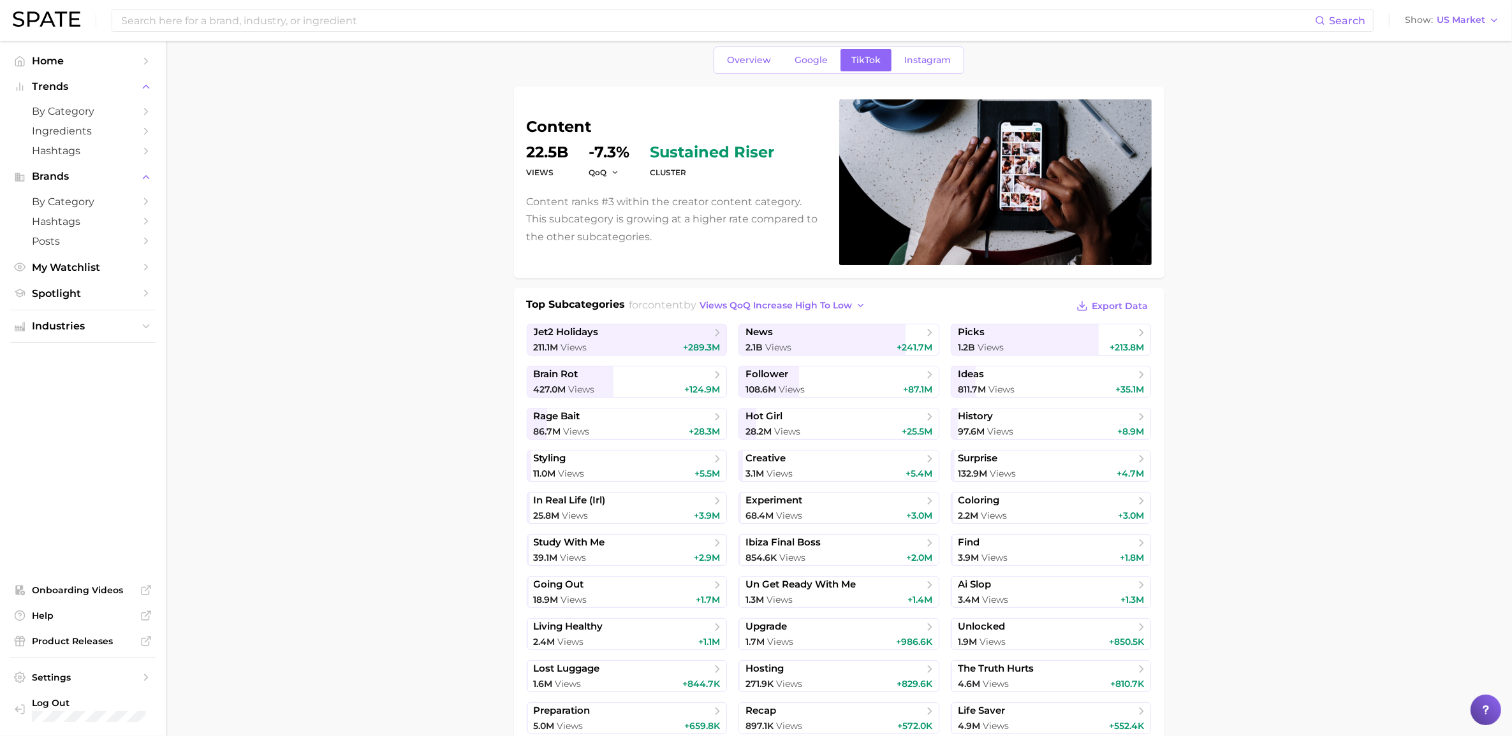
scroll to position [80, 0]
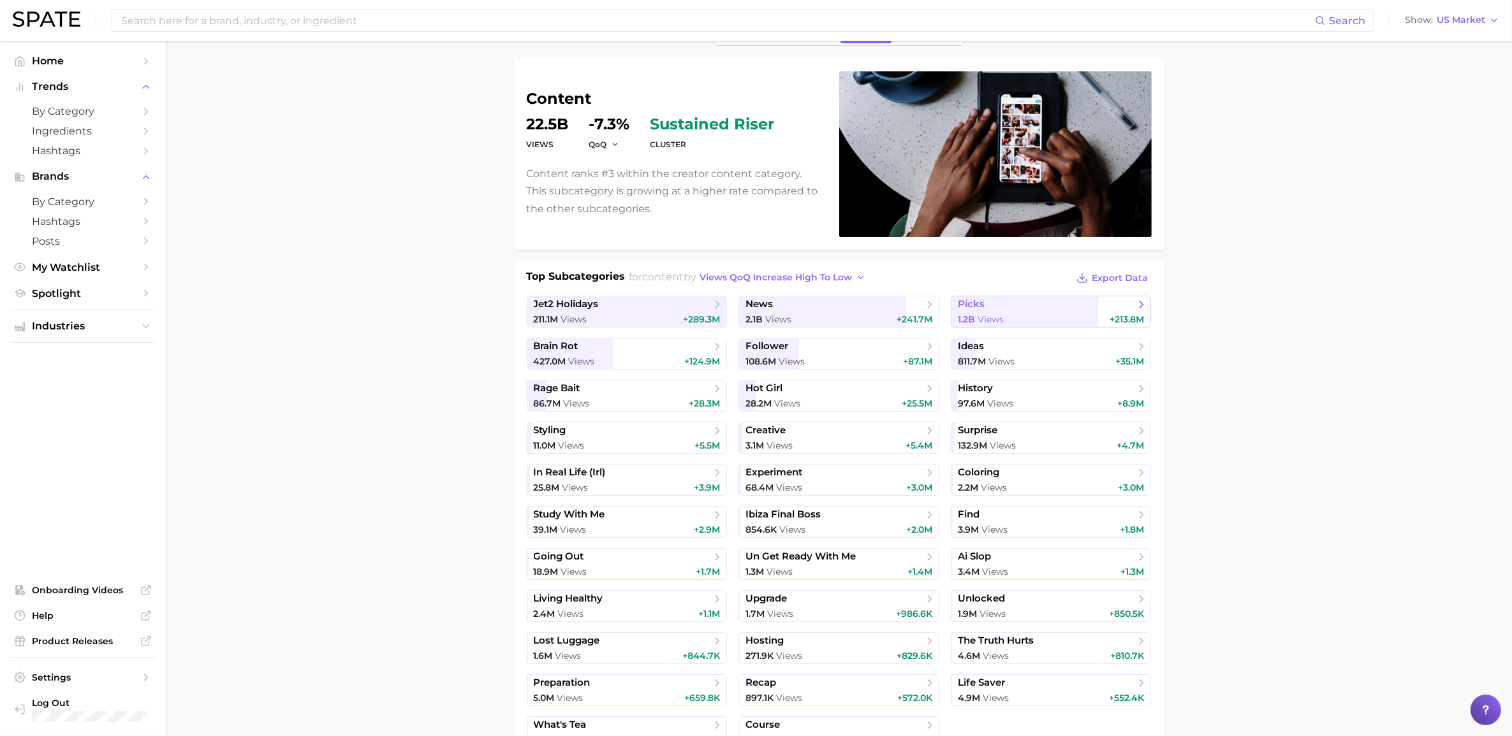
click at [1013, 310] on span "picks" at bounding box center [1046, 304] width 177 height 13
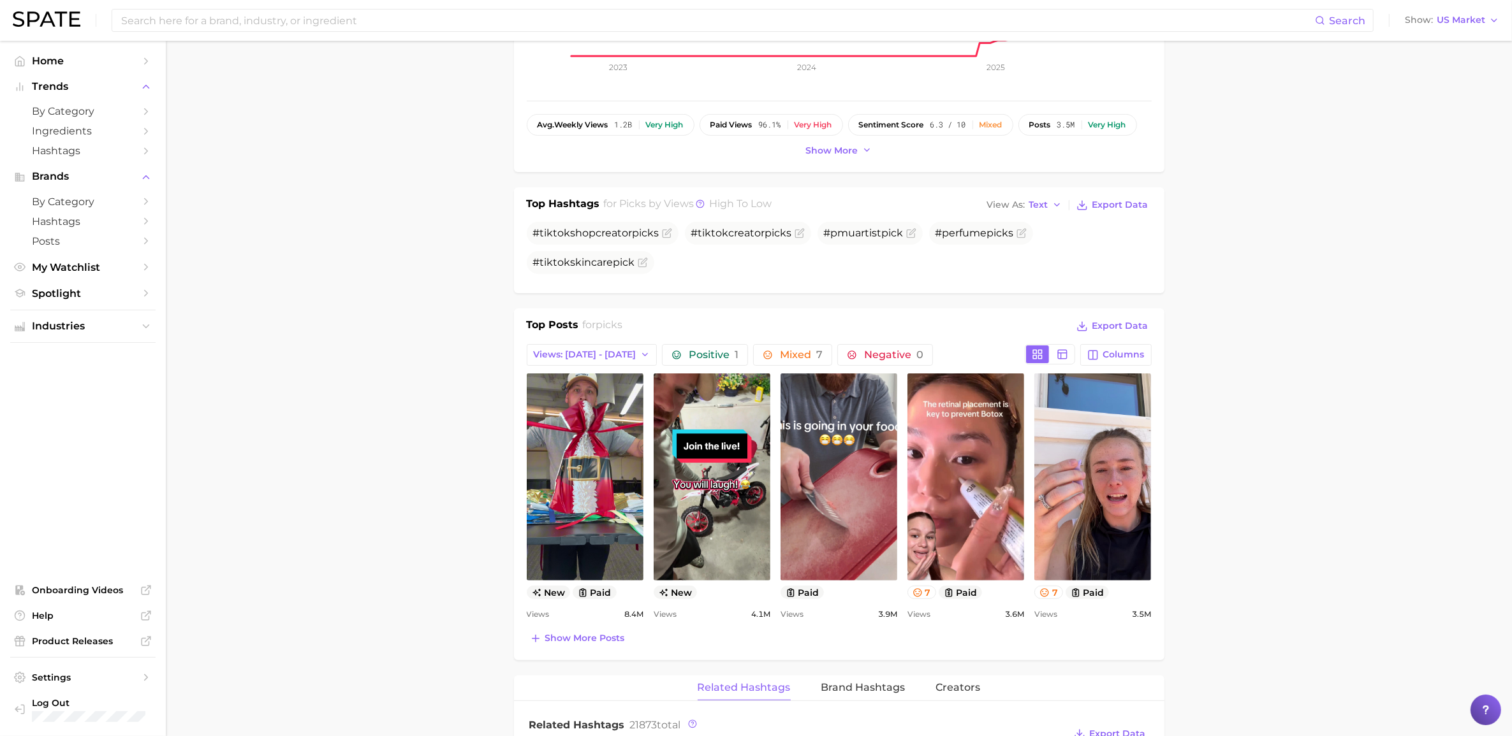
scroll to position [399, 0]
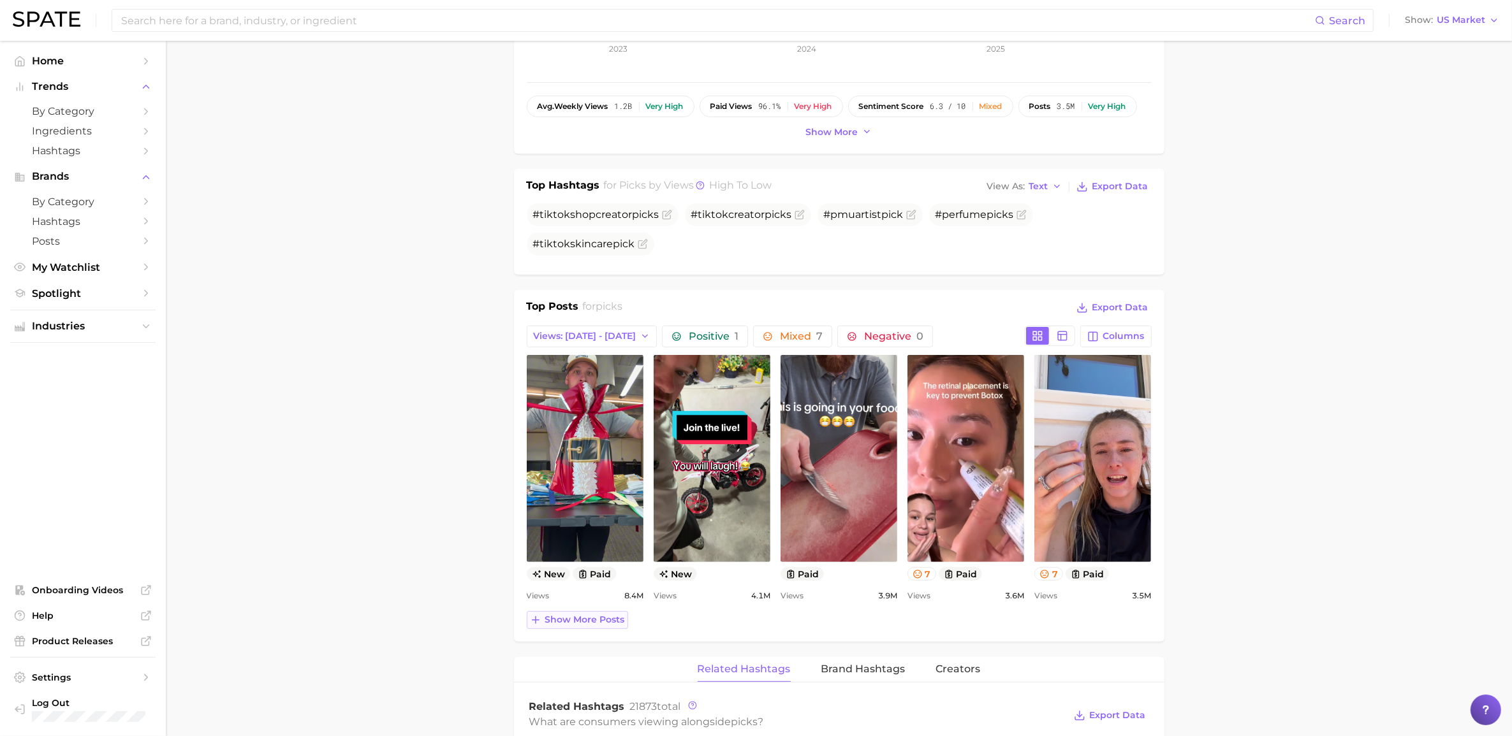
click at [615, 513] on span "Show more posts" at bounding box center [585, 620] width 80 height 11
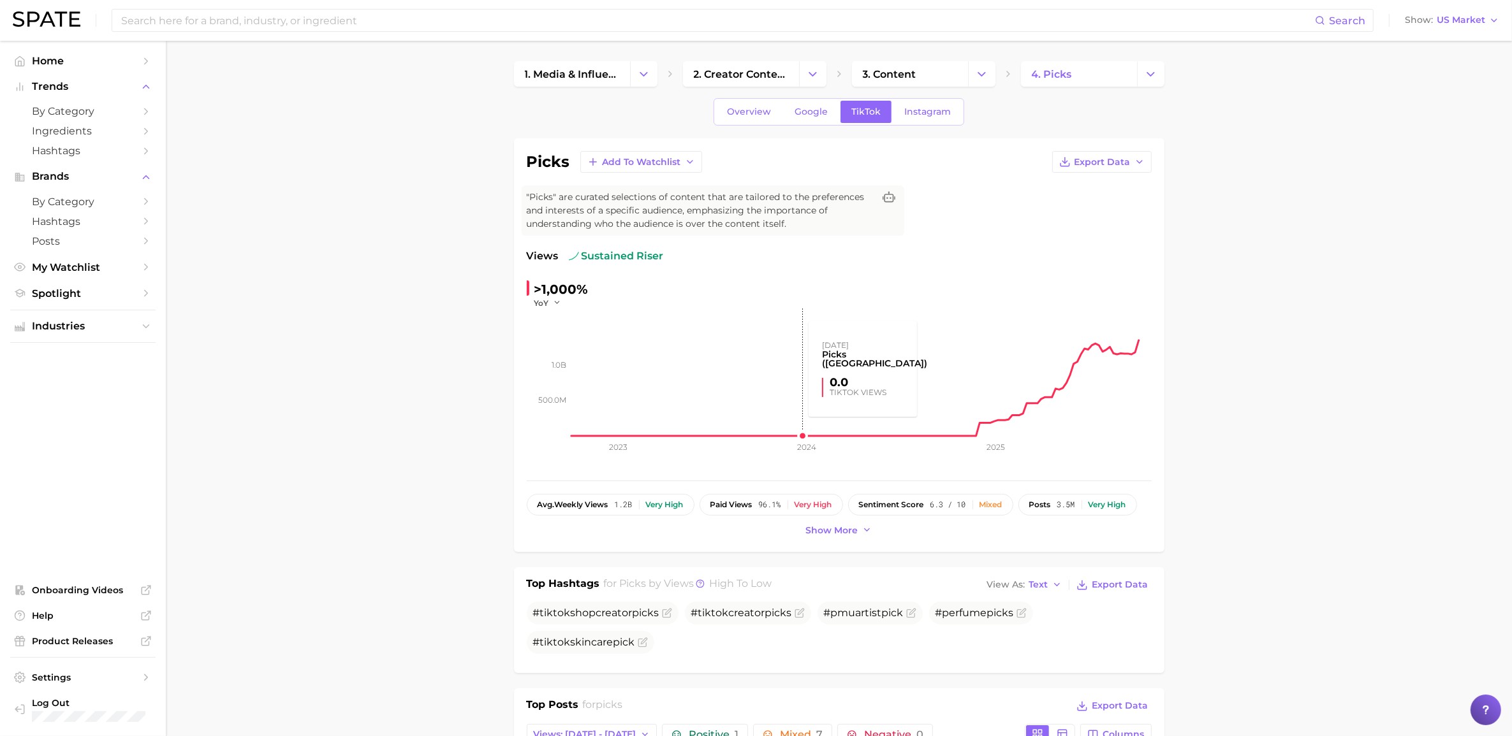
scroll to position [0, 0]
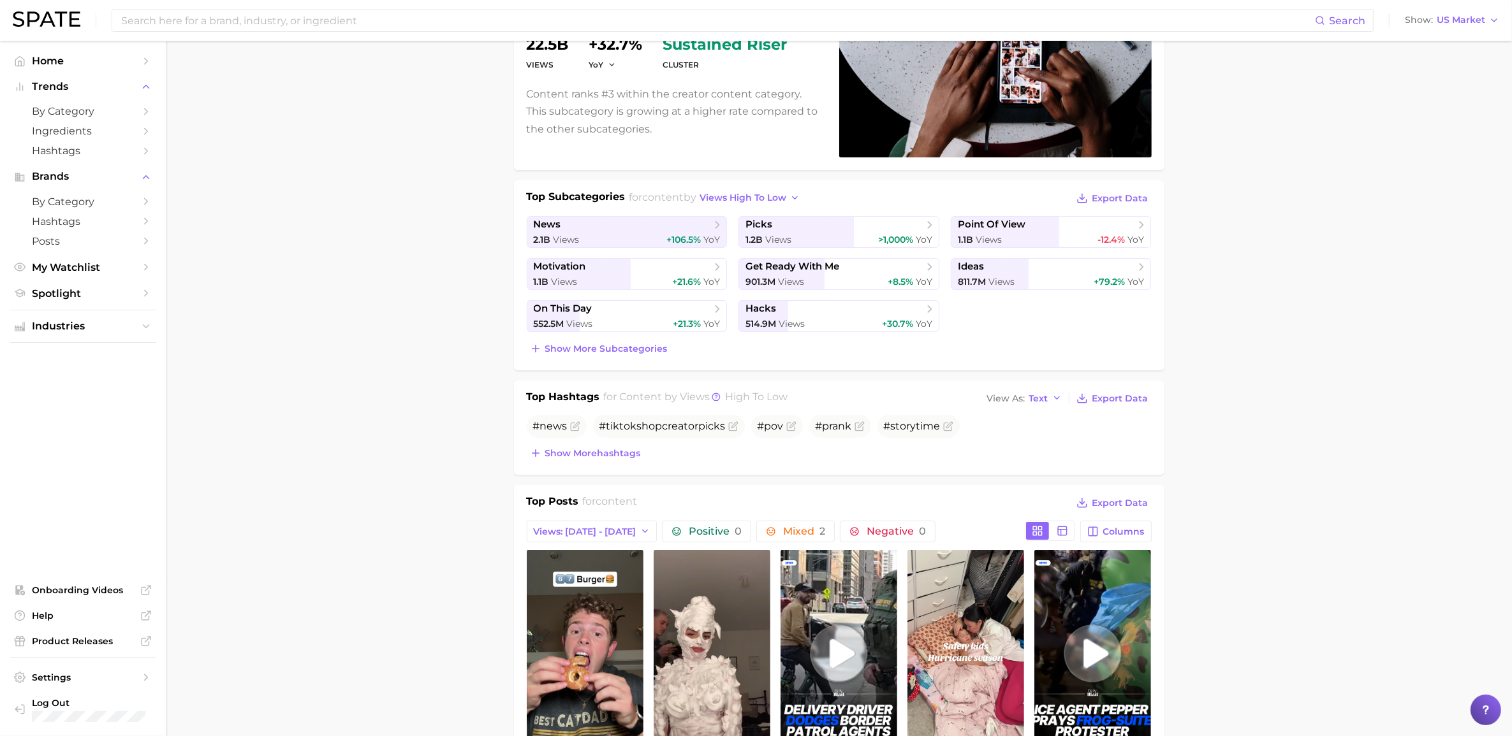
scroll to position [80, 0]
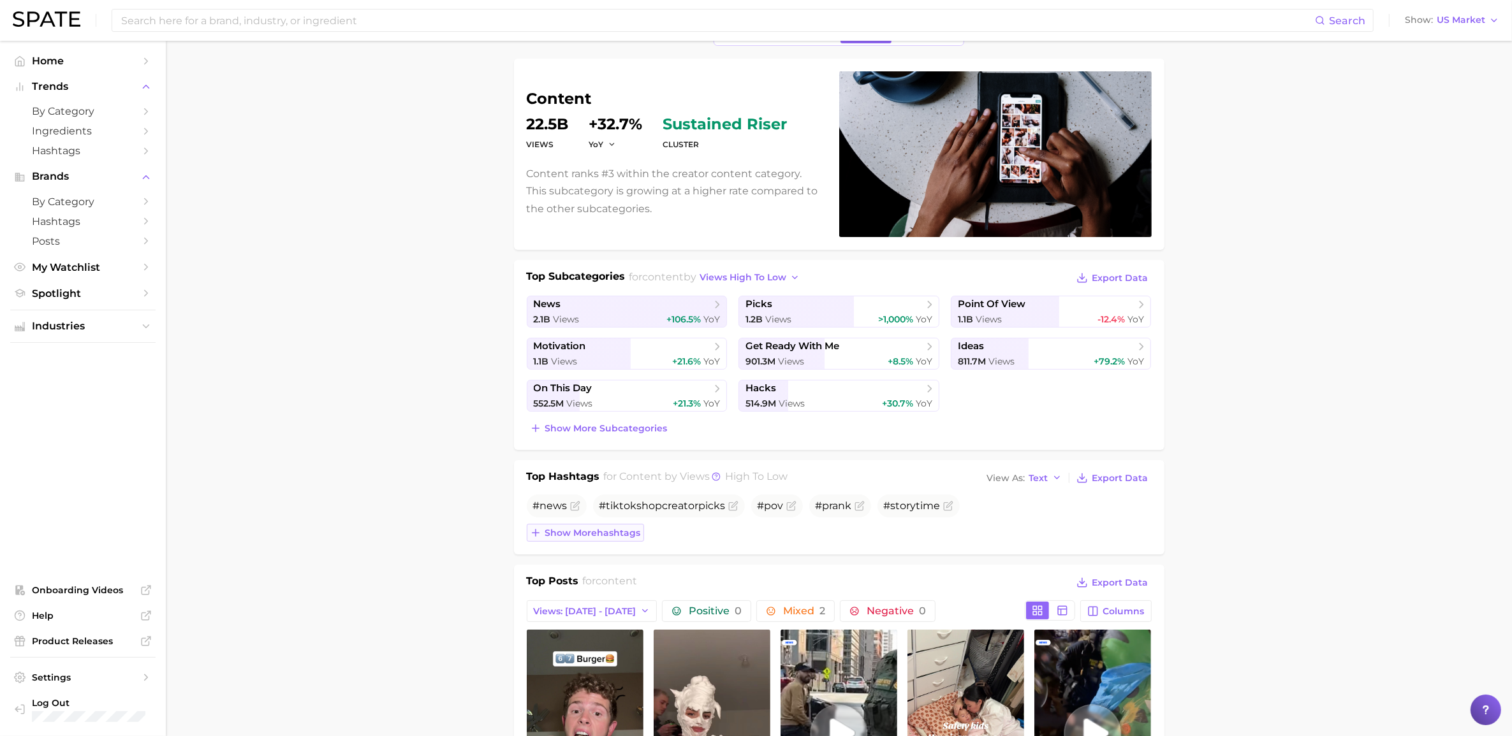
click at [590, 513] on span "Show more hashtags" at bounding box center [593, 533] width 96 height 11
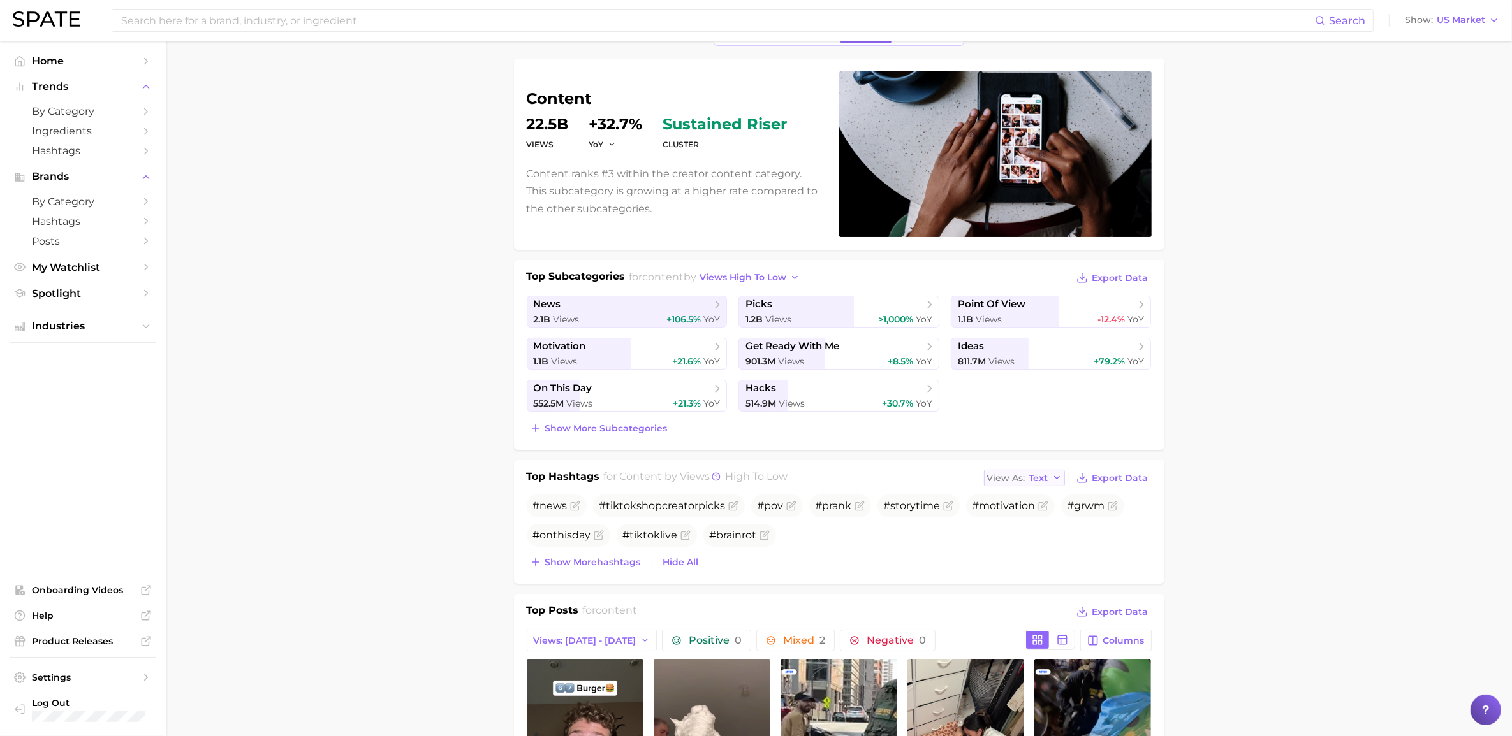
click at [1013, 476] on icon "button" at bounding box center [1057, 478] width 10 height 10
click at [1013, 513] on button "Table" at bounding box center [1054, 522] width 140 height 23
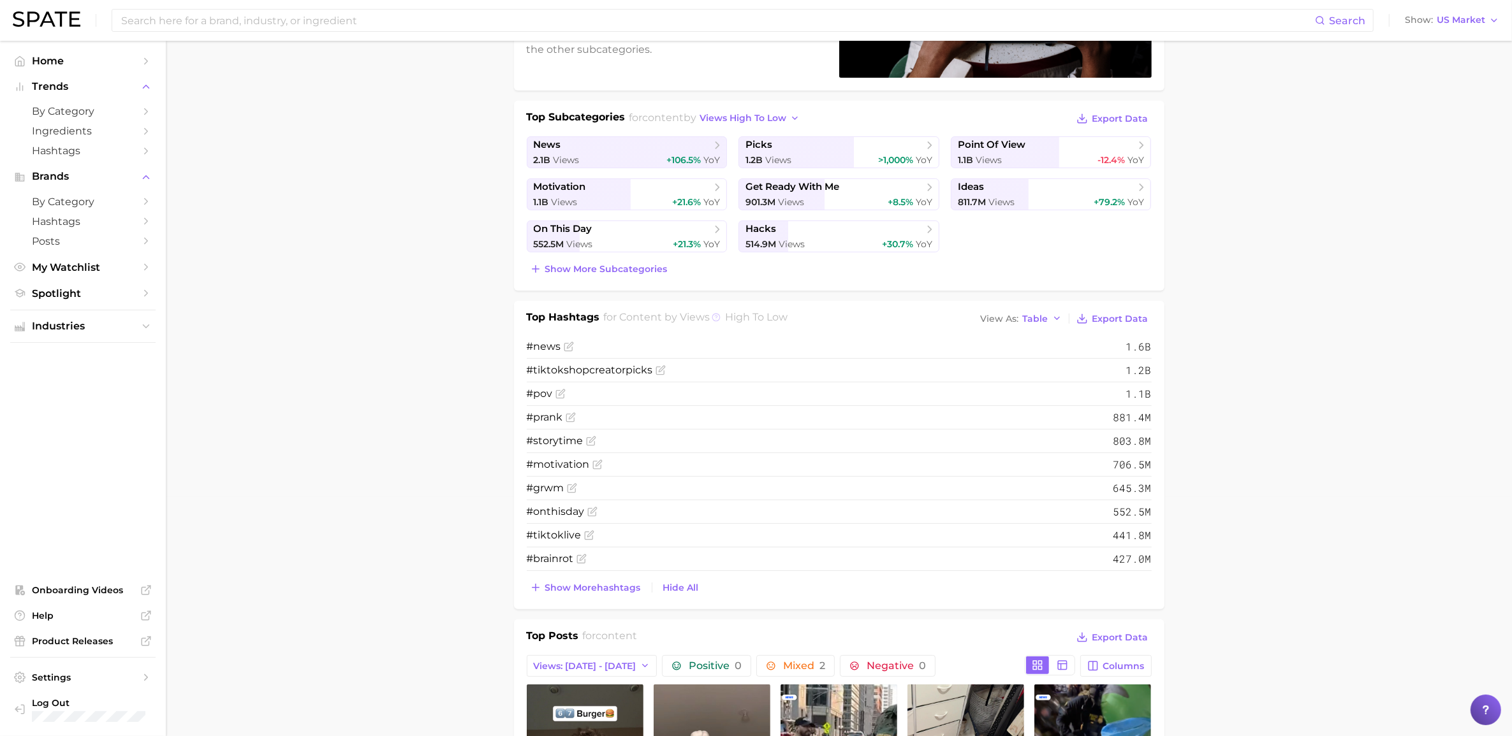
click at [714, 317] on icon at bounding box center [716, 317] width 9 height 9
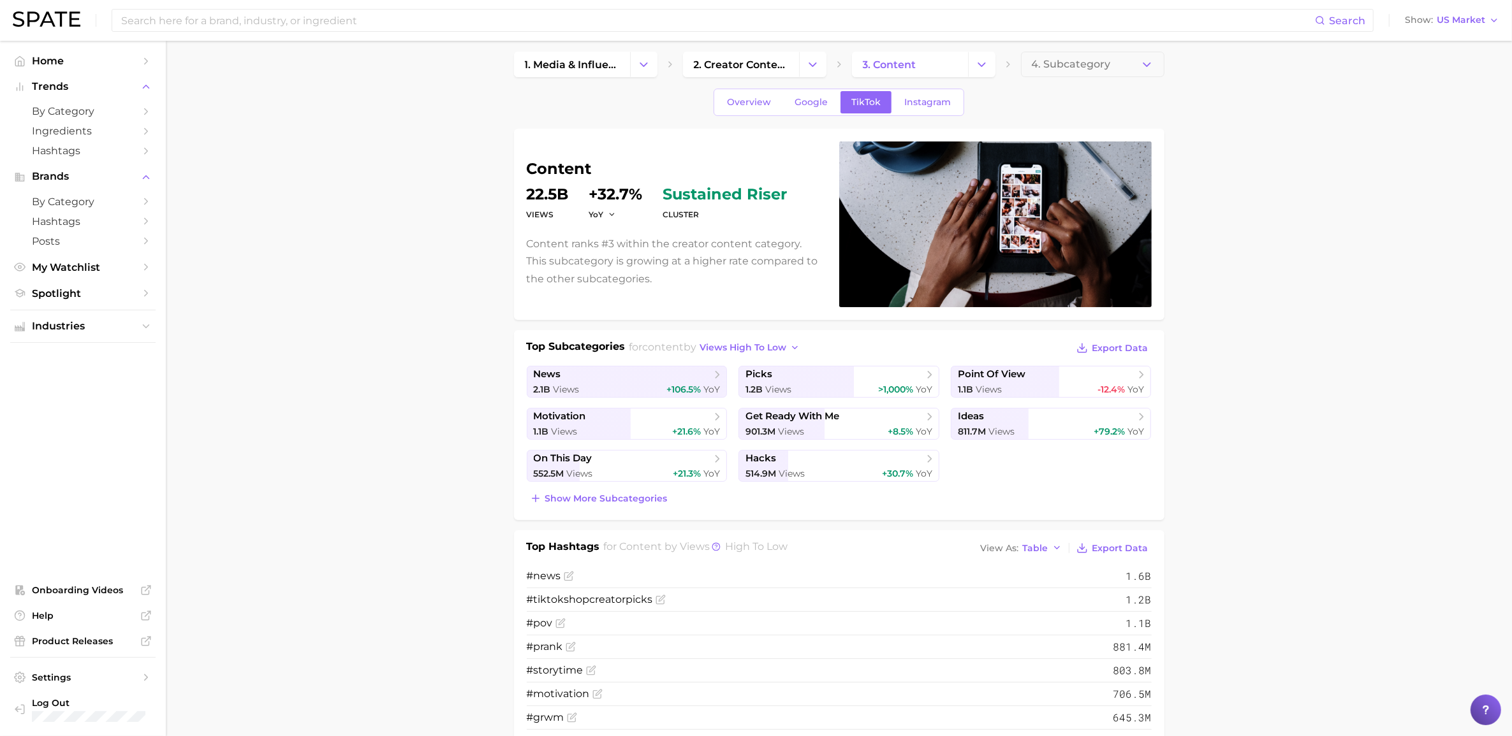
scroll to position [0, 0]
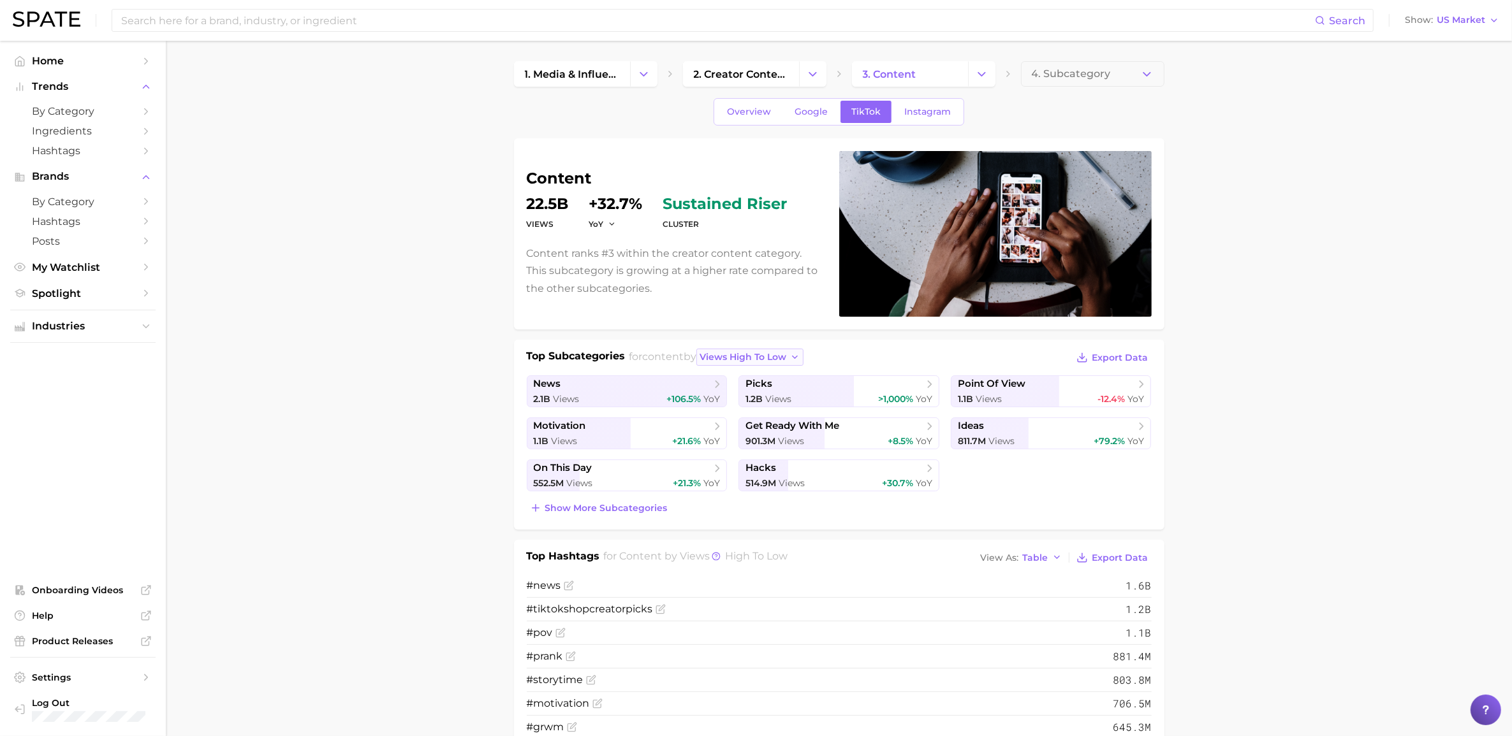
click at [763, 355] on span "views high to low" at bounding box center [742, 357] width 87 height 11
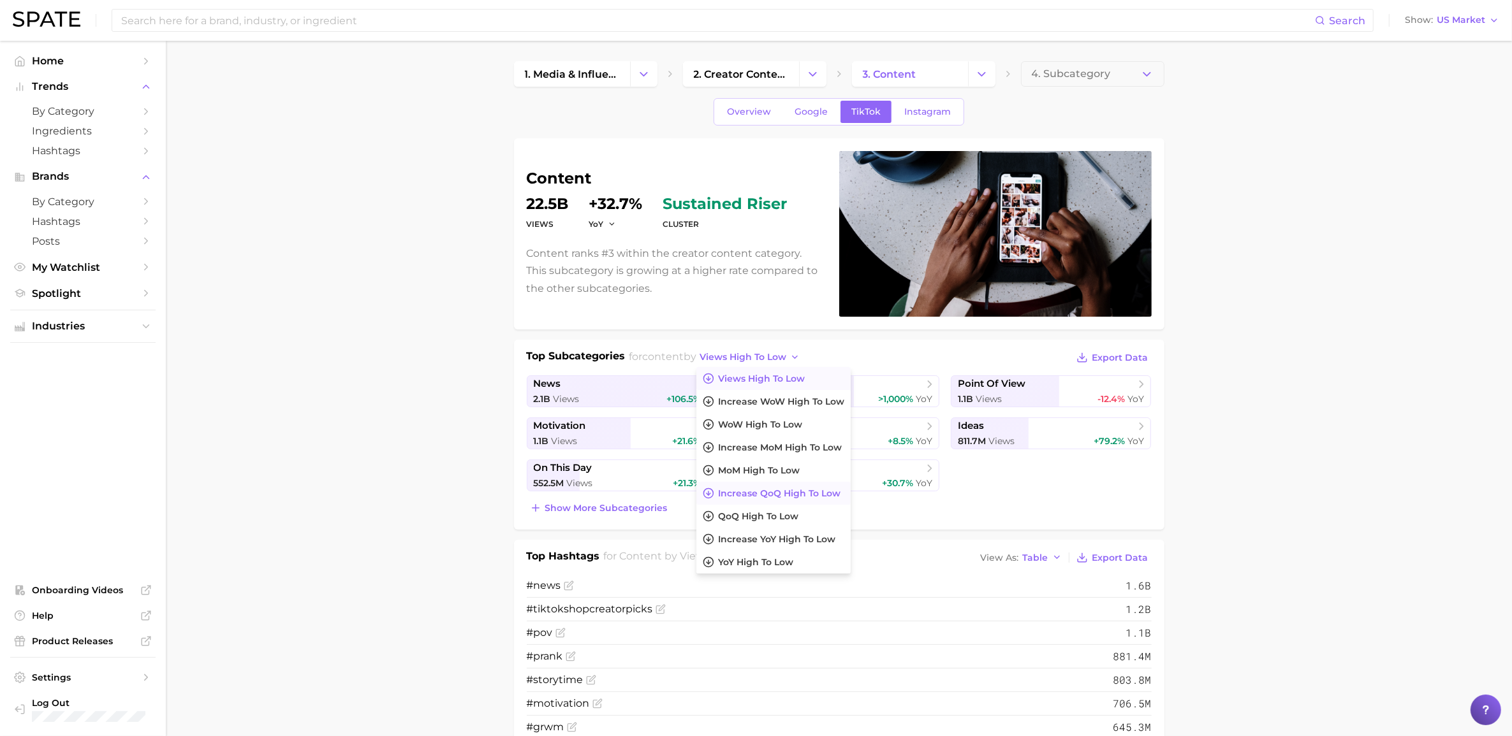
click at [750, 493] on span "increase QoQ high to low" at bounding box center [779, 493] width 122 height 11
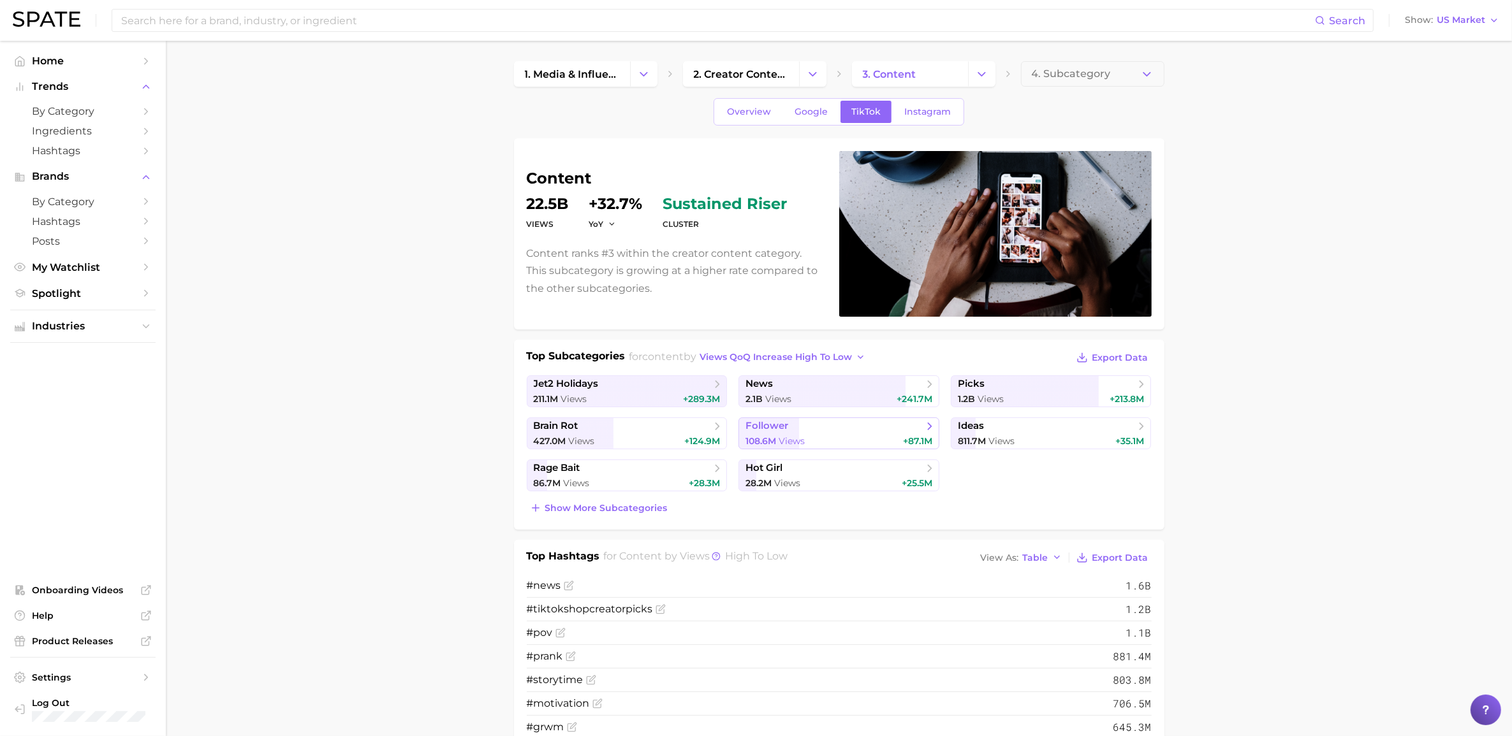
click at [786, 437] on span "Views" at bounding box center [792, 441] width 26 height 11
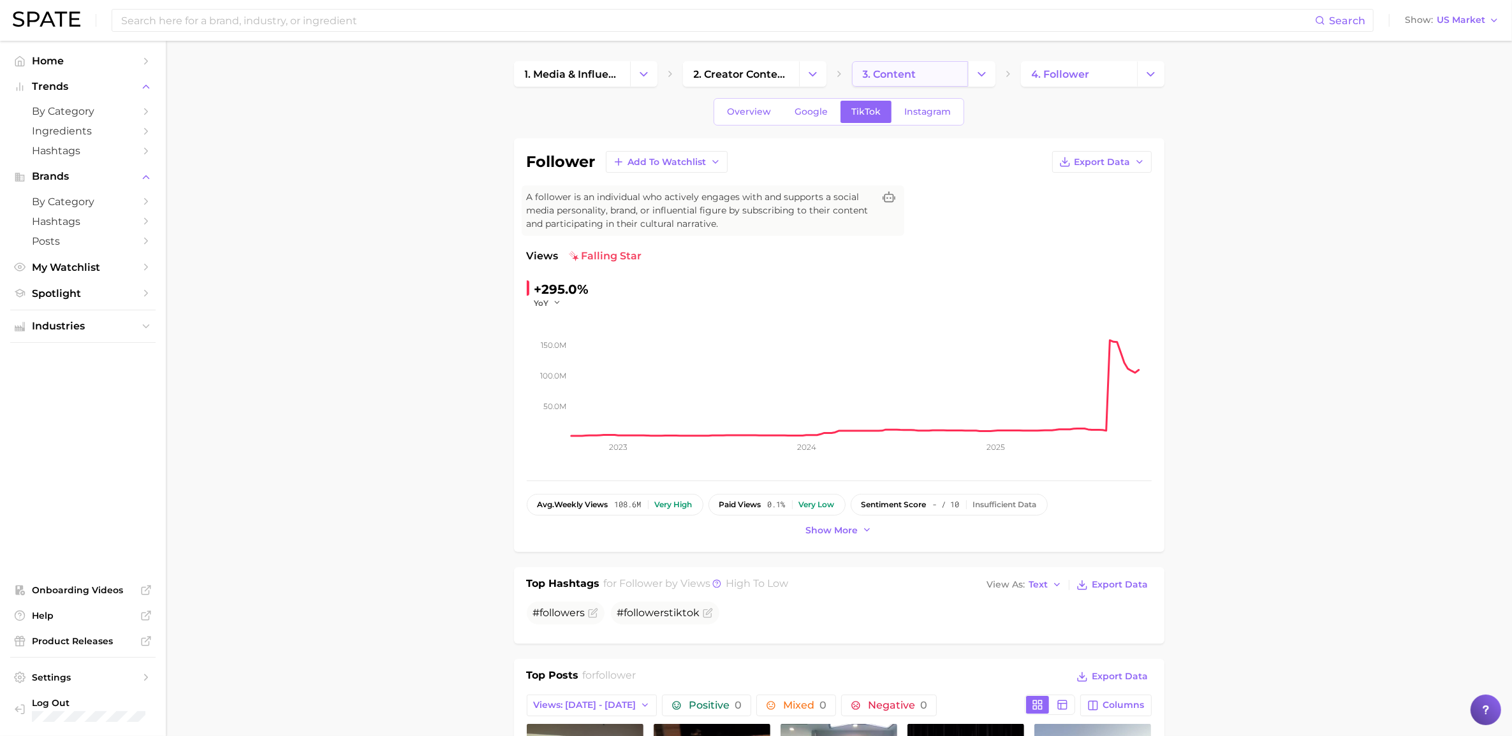
click at [883, 68] on span "3. content" at bounding box center [890, 74] width 54 height 12
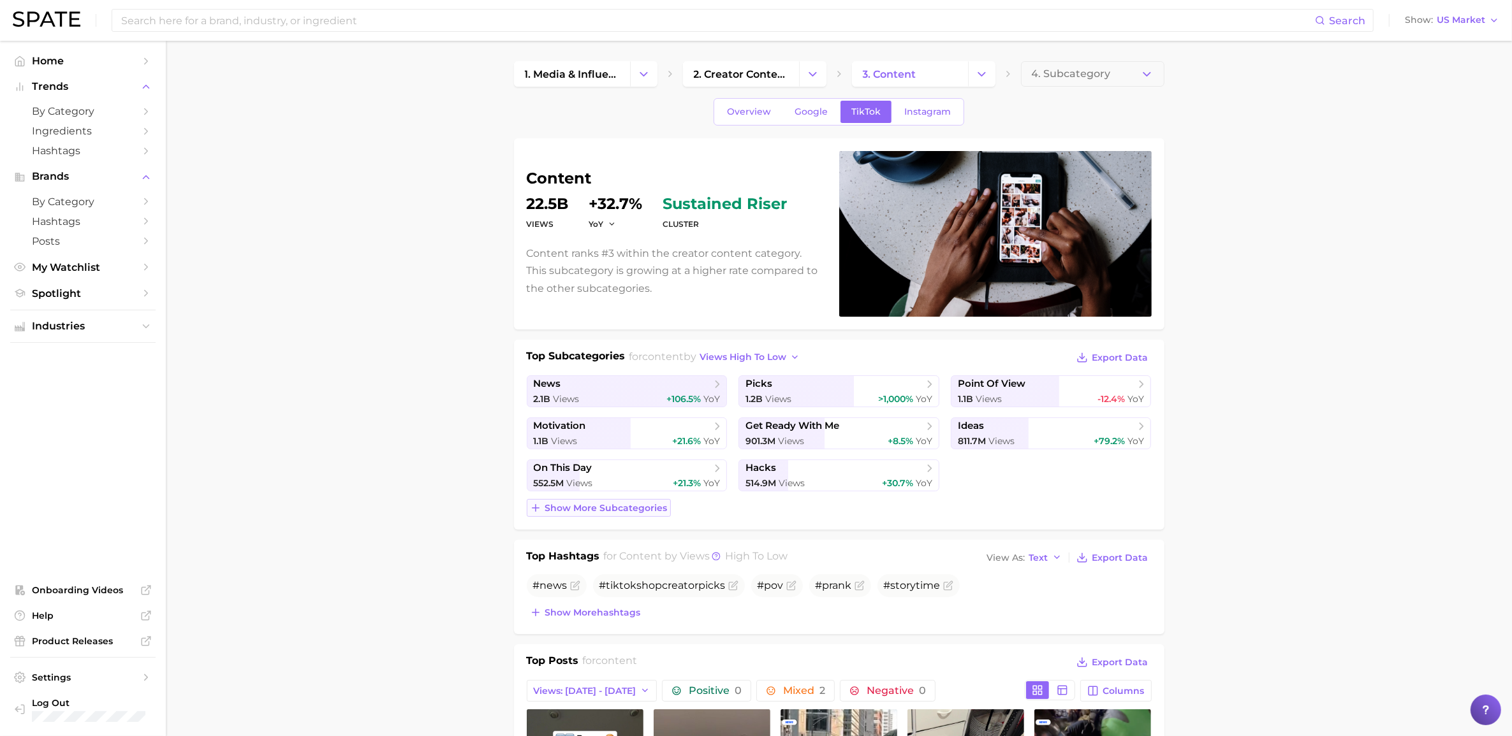
click at [619, 505] on span "Show more subcategories" at bounding box center [606, 508] width 122 height 11
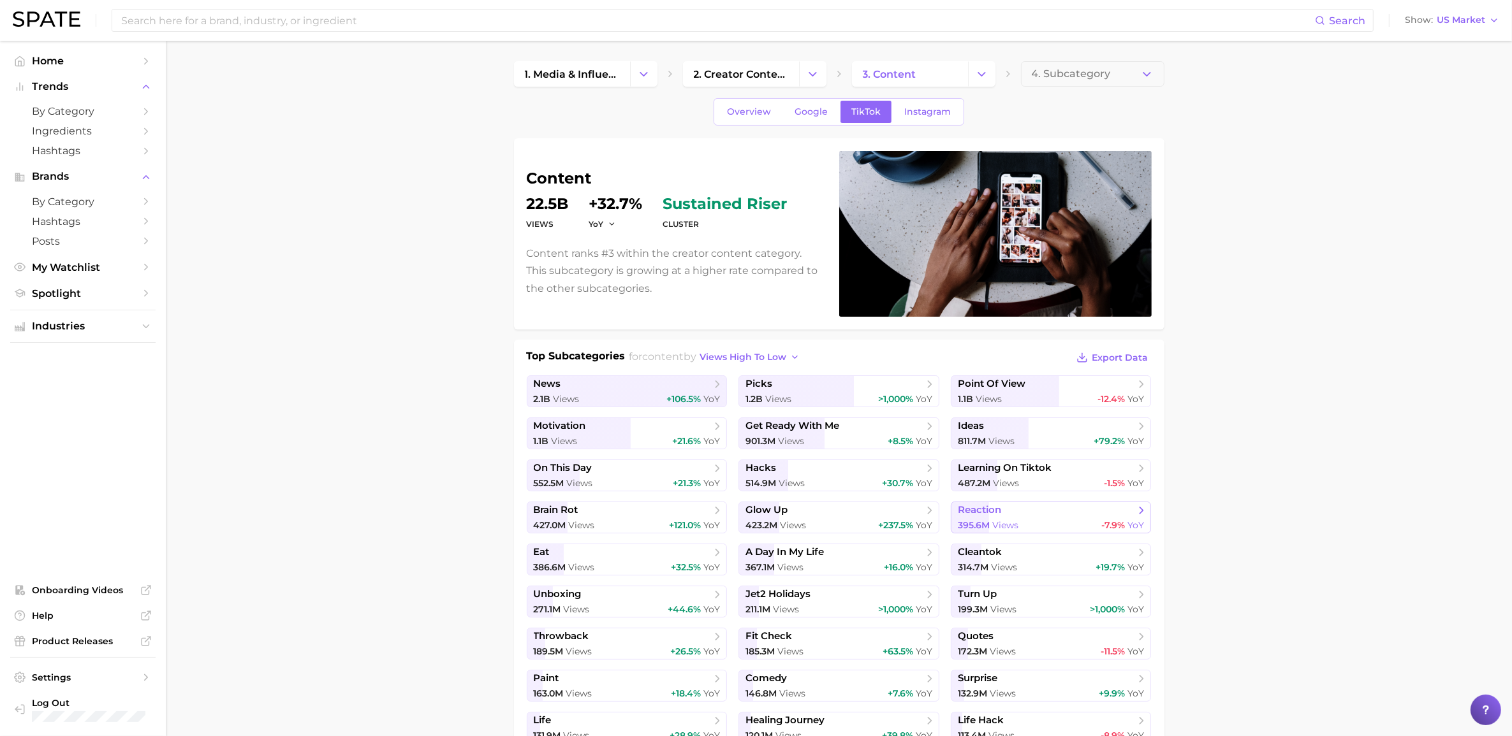
scroll to position [80, 0]
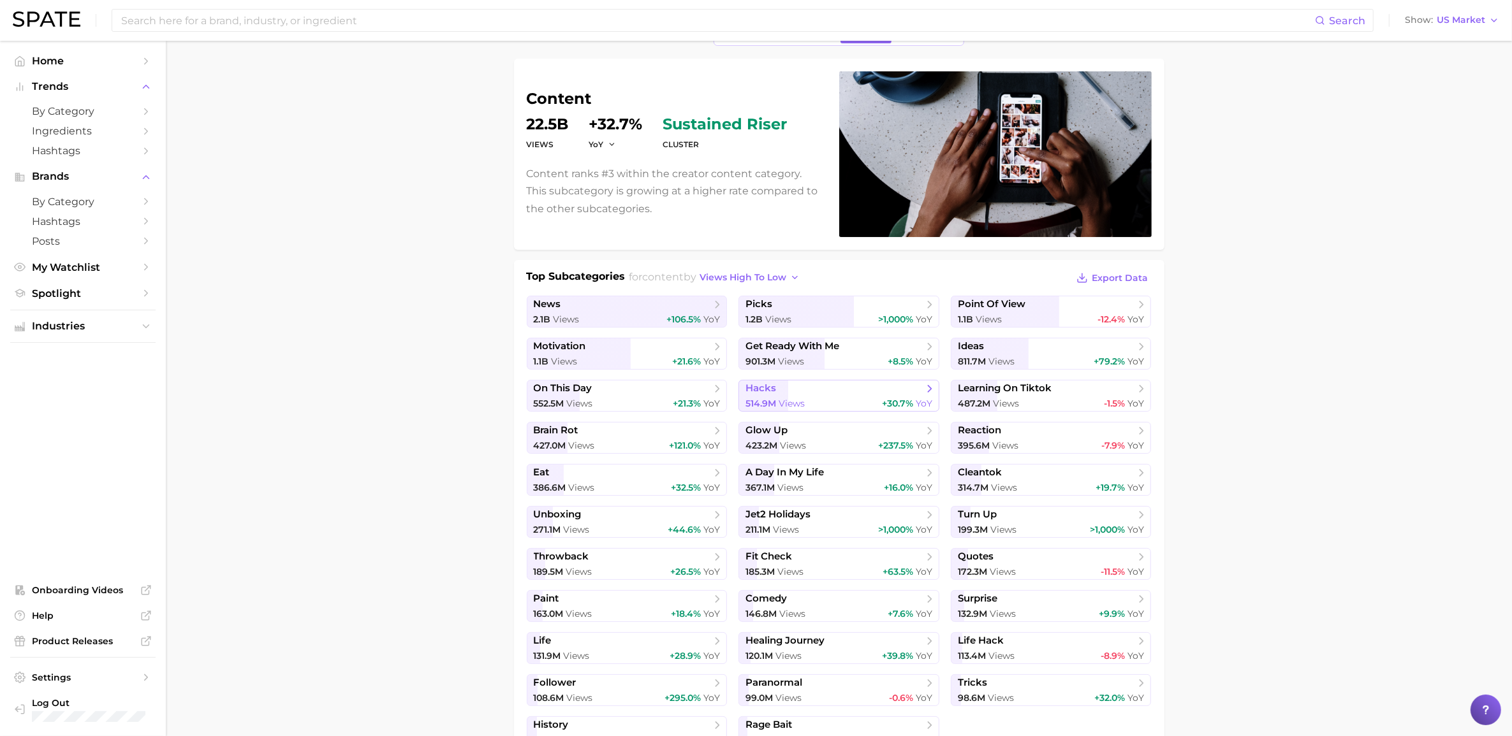
click at [802, 403] on span "Views" at bounding box center [792, 403] width 26 height 11
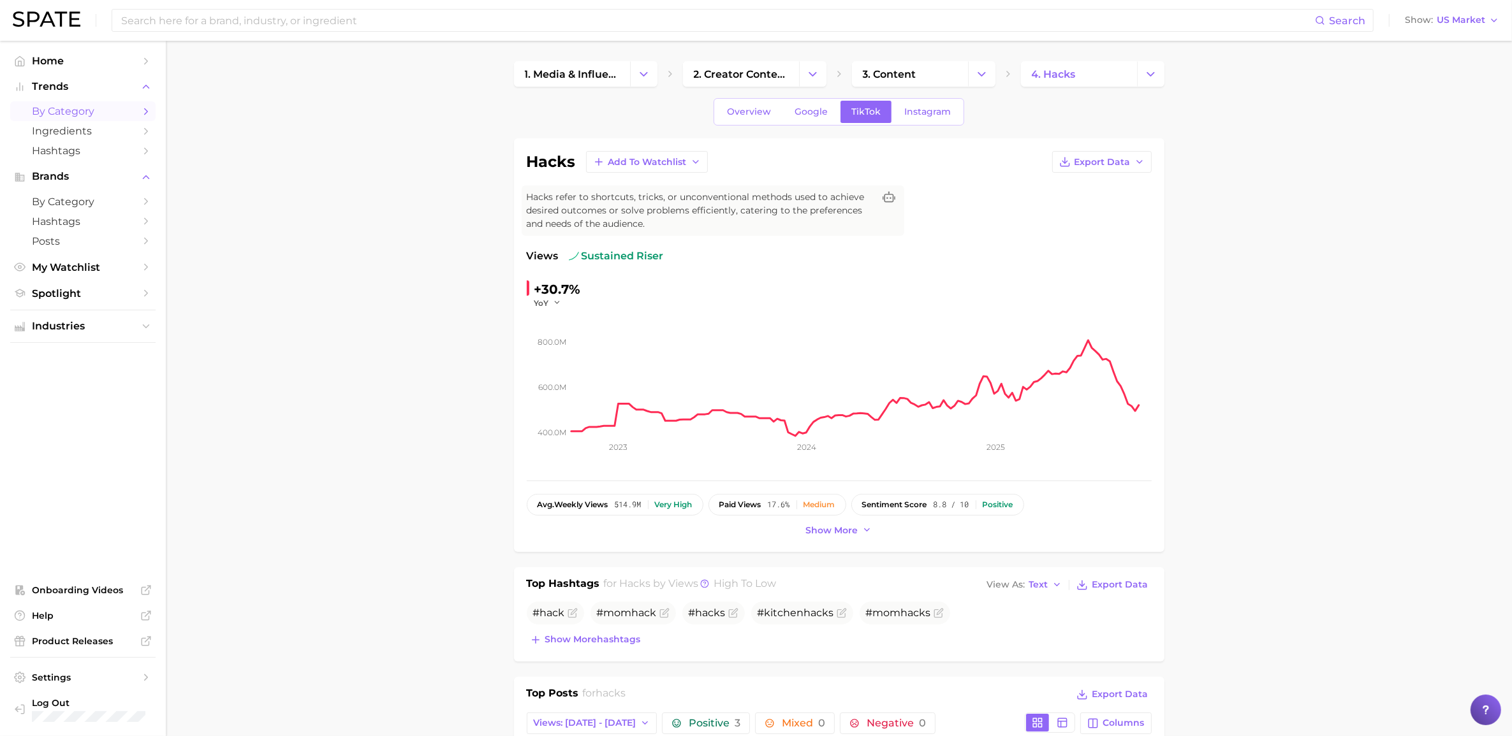
click at [64, 115] on span "by Category" at bounding box center [83, 111] width 102 height 12
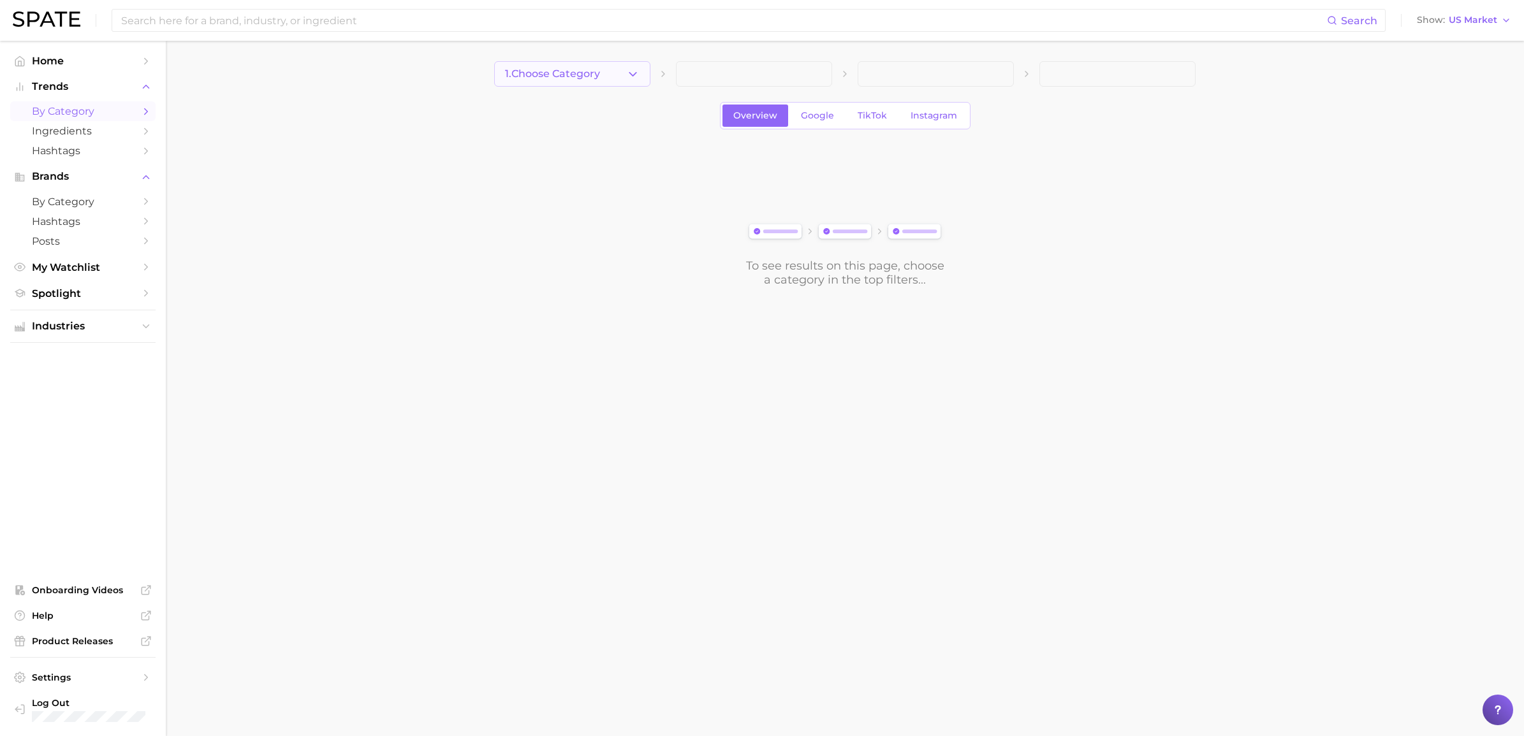
click at [527, 71] on span "1. Choose Category" at bounding box center [552, 73] width 95 height 11
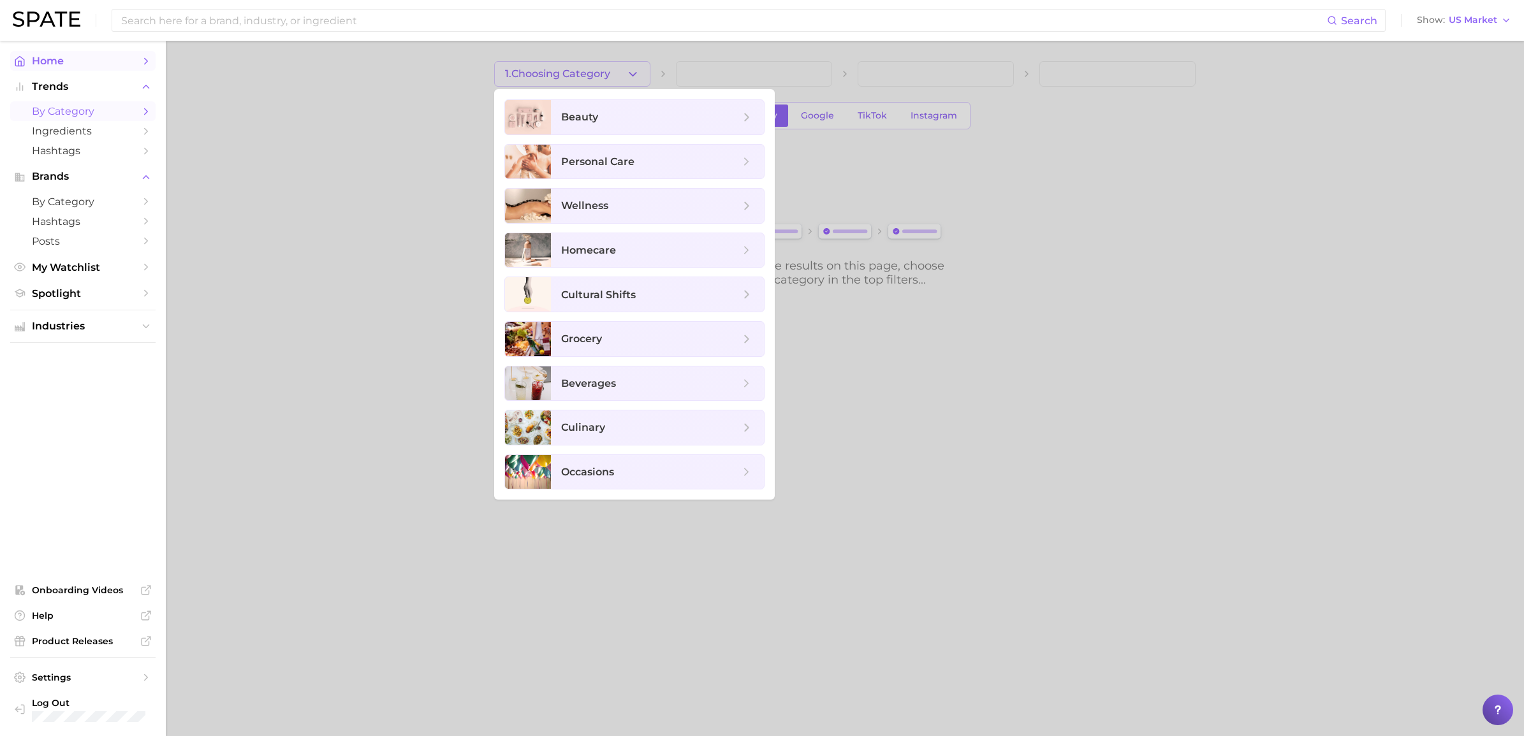
click at [55, 59] on span "Home" at bounding box center [83, 61] width 102 height 12
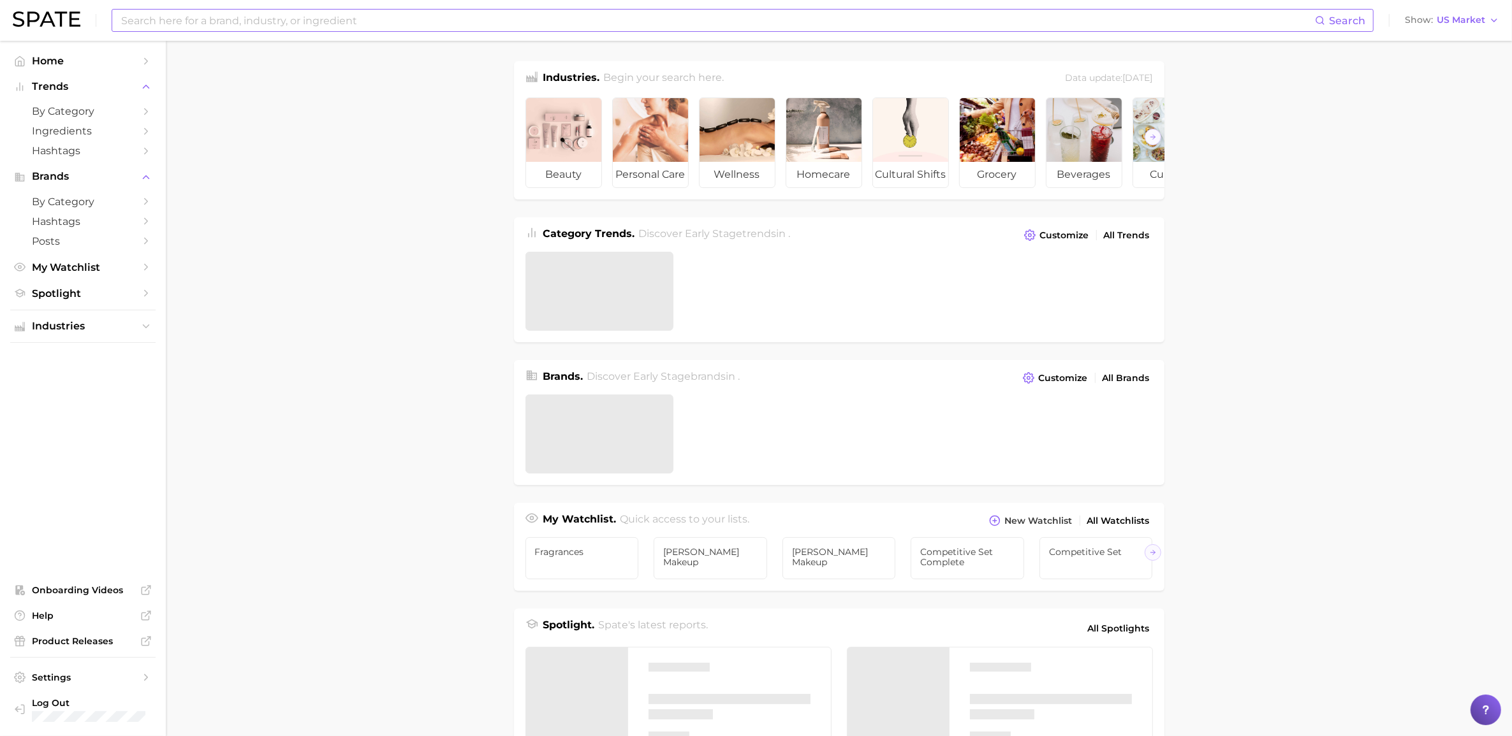
click at [272, 20] on input at bounding box center [717, 21] width 1195 height 22
type input "content"
click at [170, 27] on input "content" at bounding box center [717, 21] width 1195 height 22
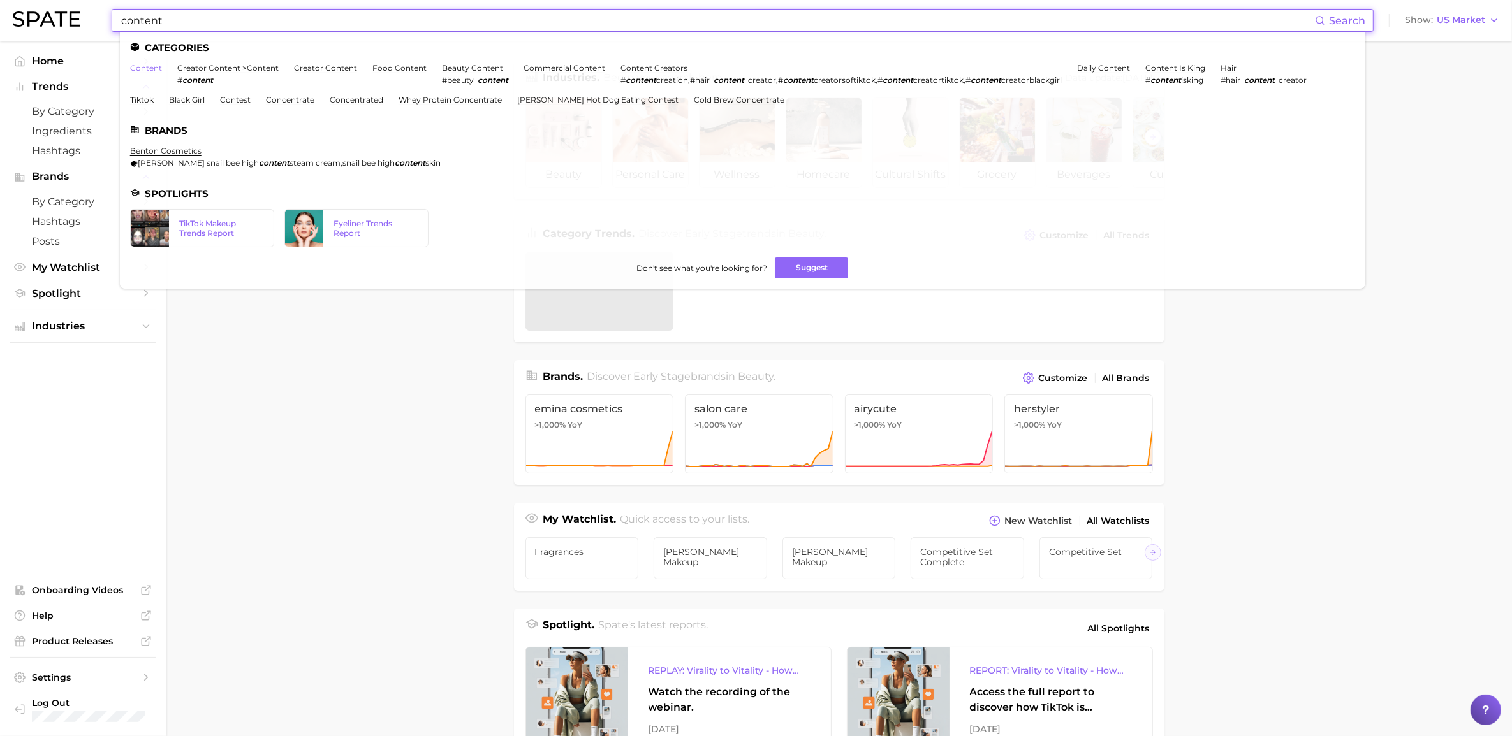
click at [147, 67] on link "content" at bounding box center [146, 68] width 32 height 10
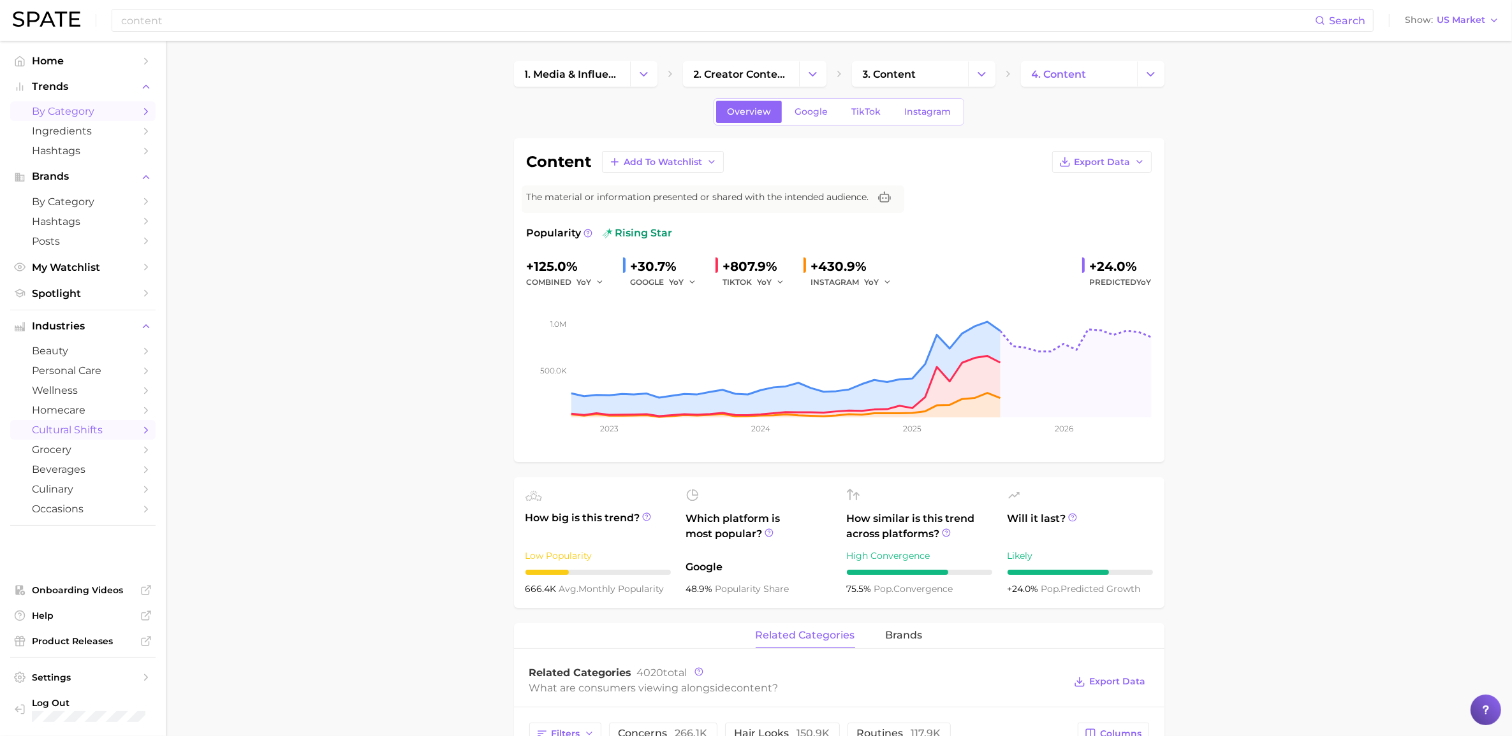
click at [73, 112] on span "by Category" at bounding box center [83, 111] width 102 height 12
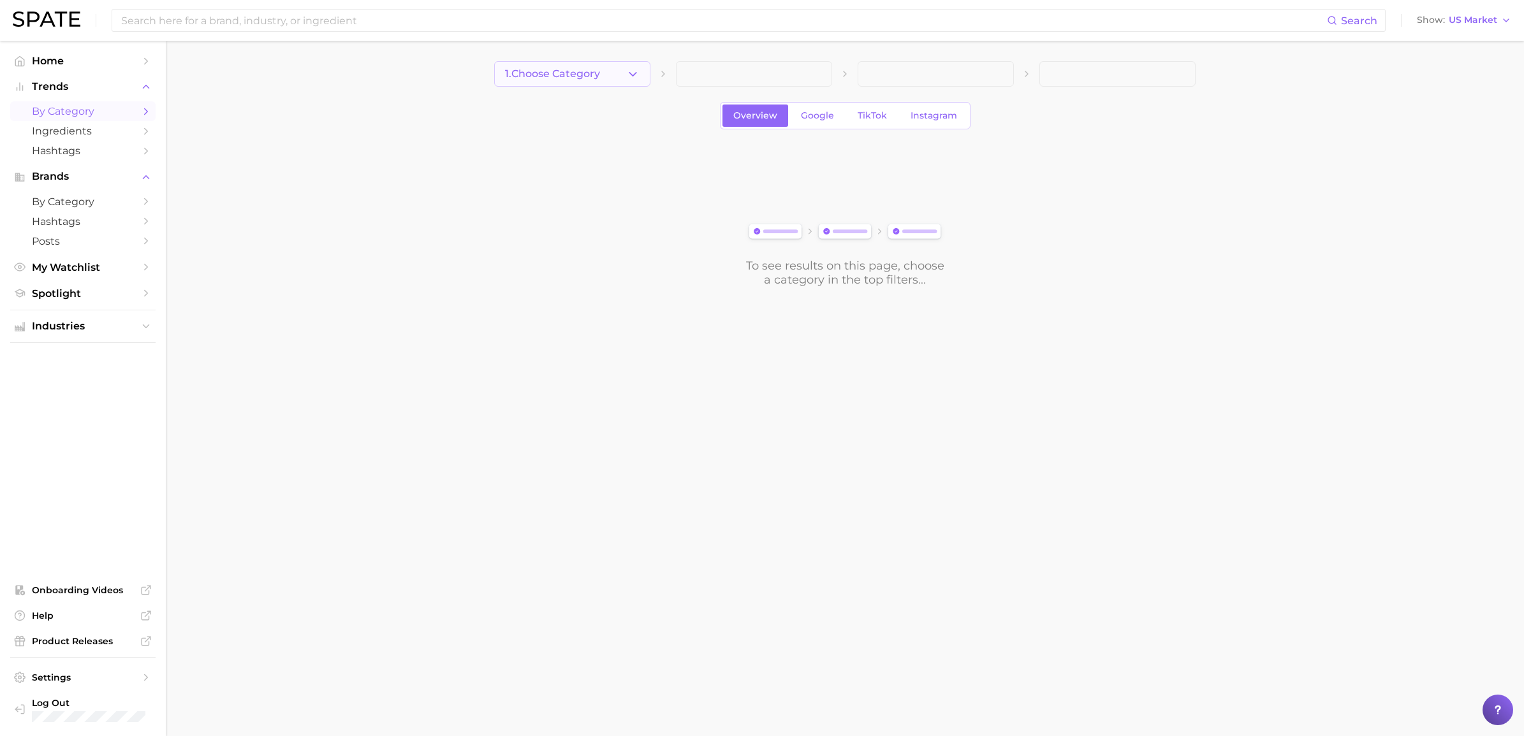
click at [526, 80] on button "1. Choose Category" at bounding box center [572, 74] width 156 height 26
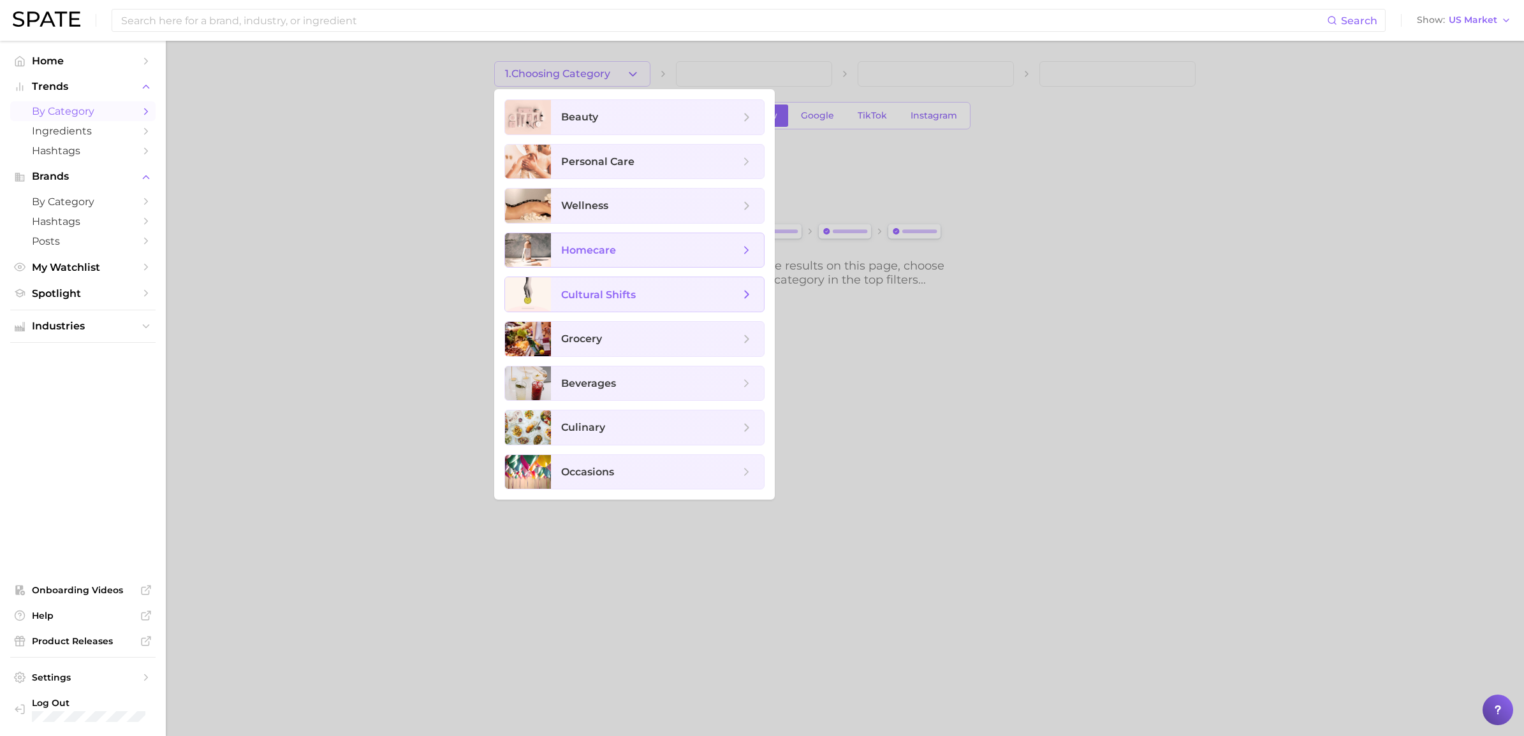
click at [609, 289] on span "cultural shifts" at bounding box center [657, 294] width 213 height 34
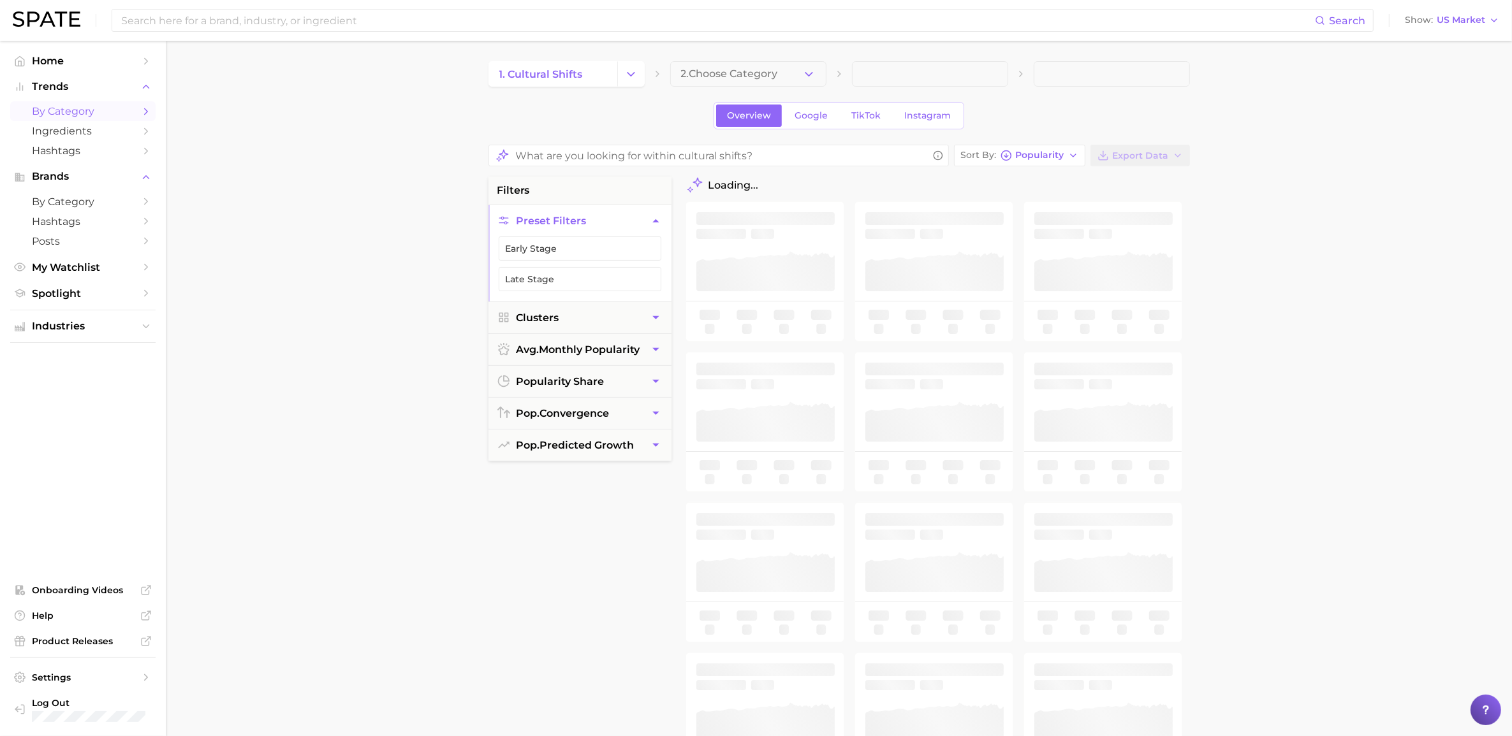
click at [749, 58] on main "1. cultural shifts 2. Choose Category Overview Google TikTok Instagram Sort By …" at bounding box center [839, 526] width 1346 height 971
click at [761, 77] on span "2. Choose Category" at bounding box center [729, 73] width 97 height 11
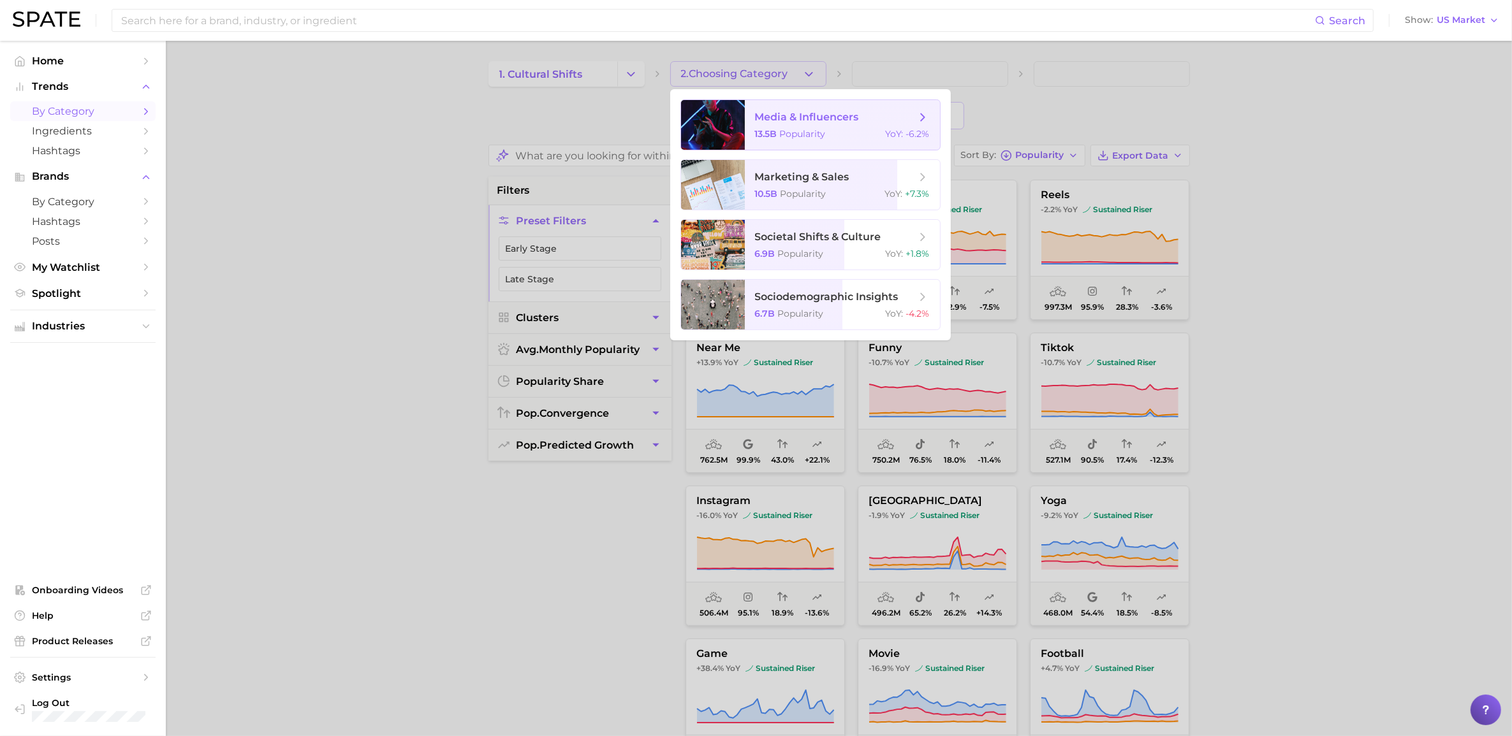
click at [871, 121] on span "media & influencers" at bounding box center [835, 117] width 161 height 14
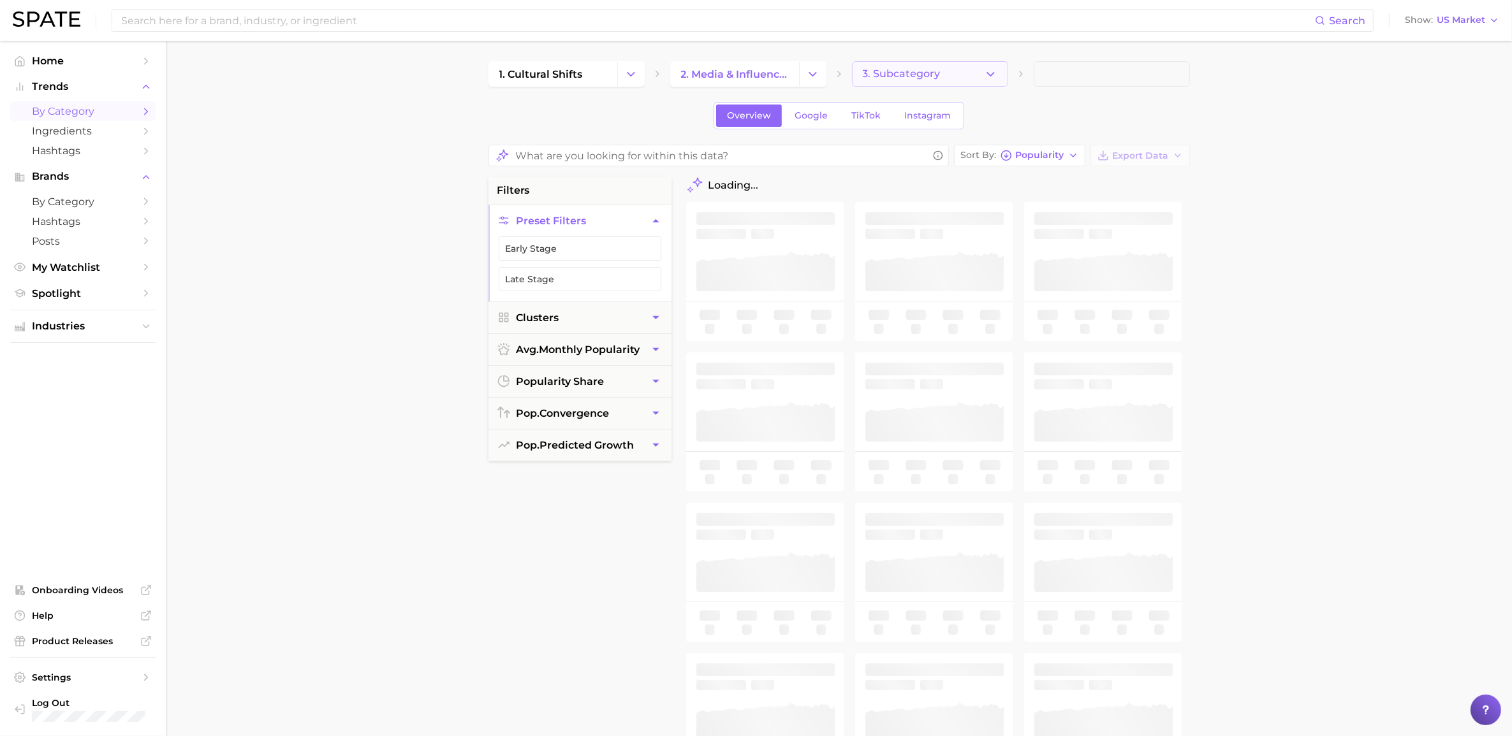
click at [933, 82] on button "3. Subcategory" at bounding box center [930, 74] width 156 height 26
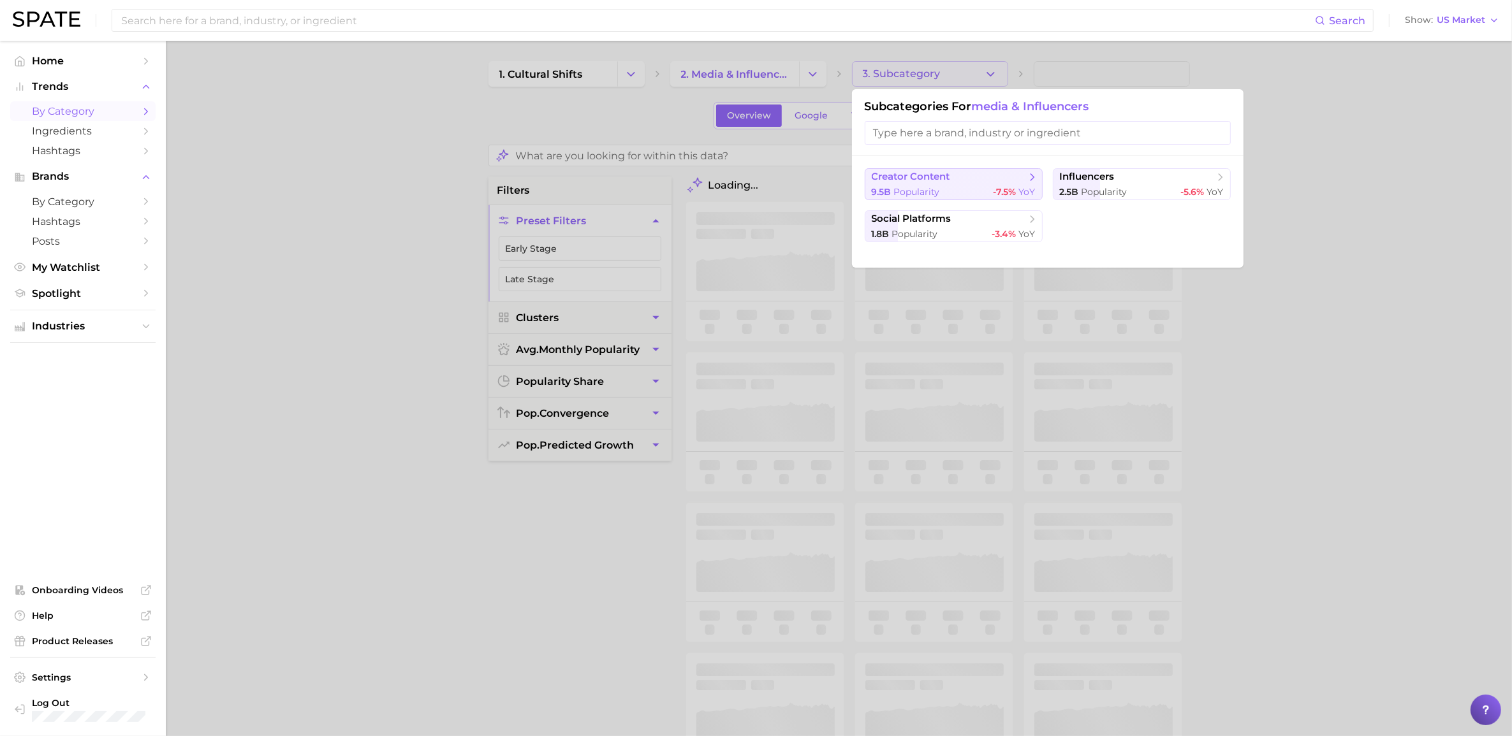
click at [950, 179] on span "creator content" at bounding box center [911, 177] width 78 height 12
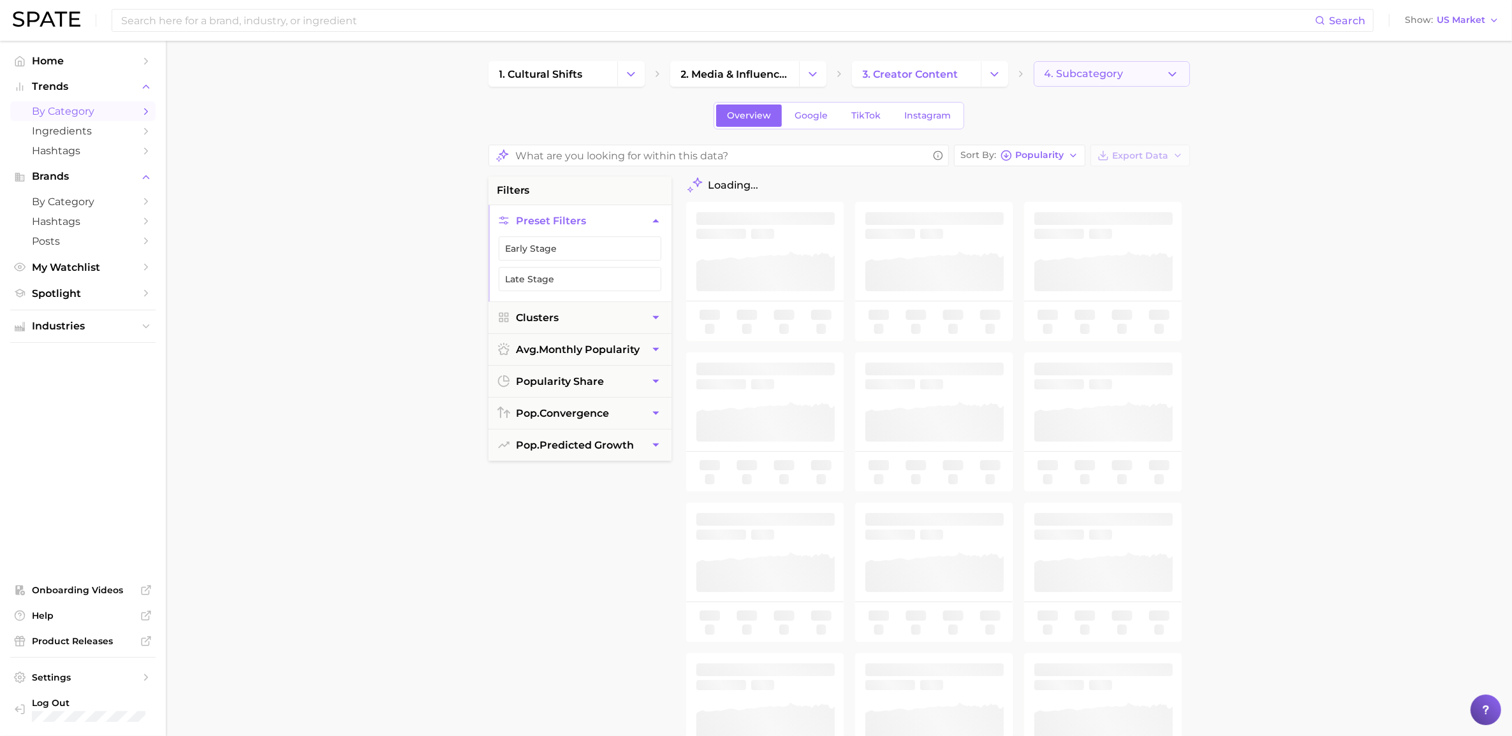
click at [1013, 74] on span "4. Subcategory" at bounding box center [1083, 73] width 79 height 11
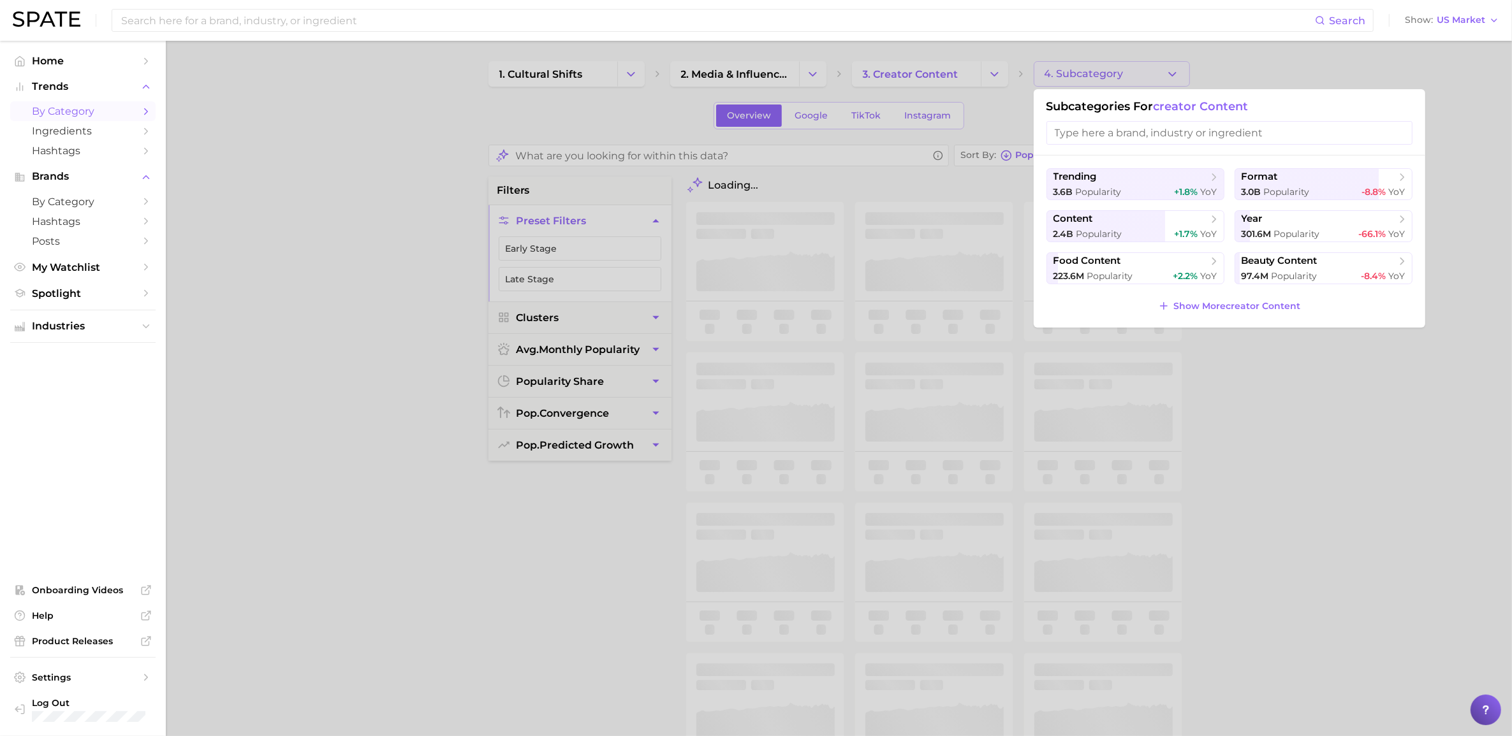
click at [1013, 445] on div at bounding box center [756, 368] width 1512 height 736
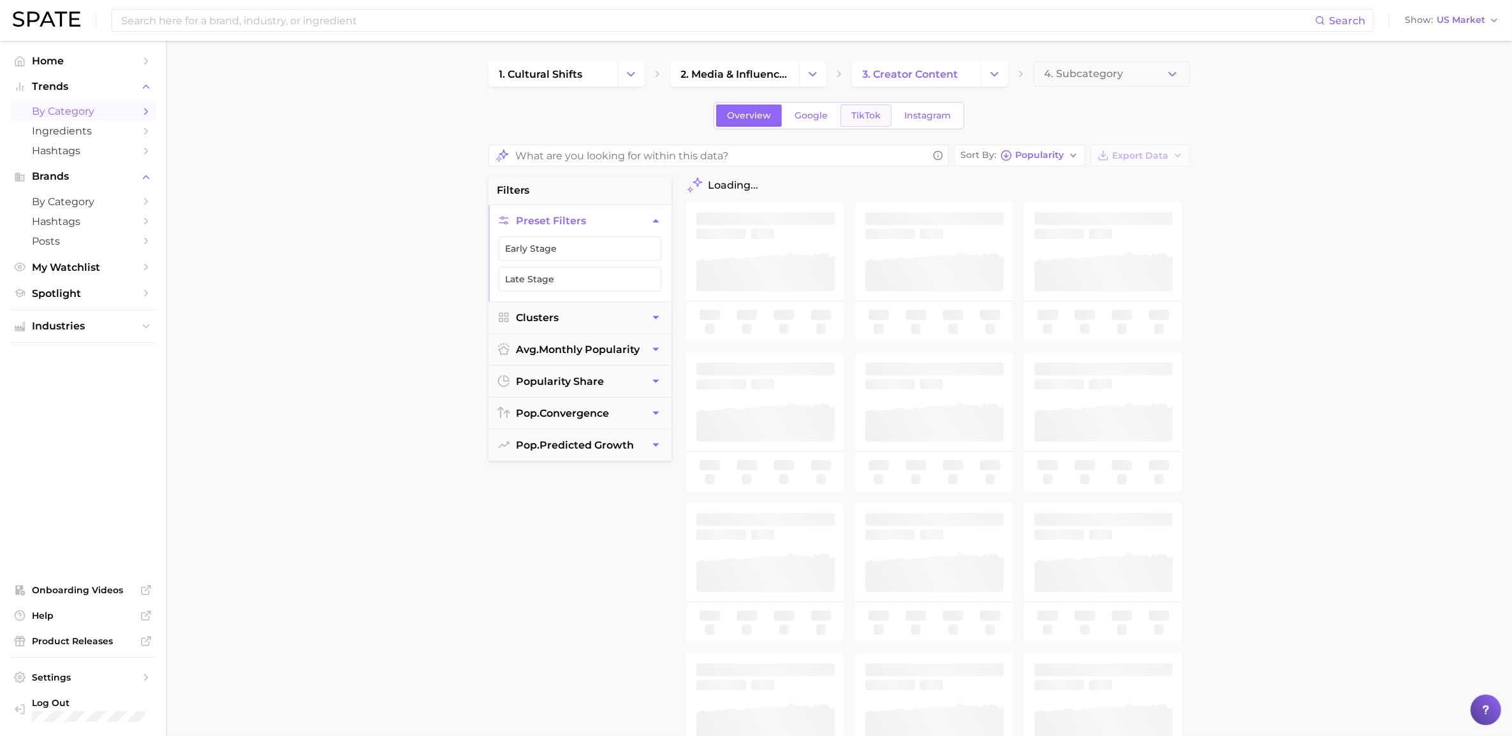
click at [870, 116] on span "TikTok" at bounding box center [865, 115] width 29 height 11
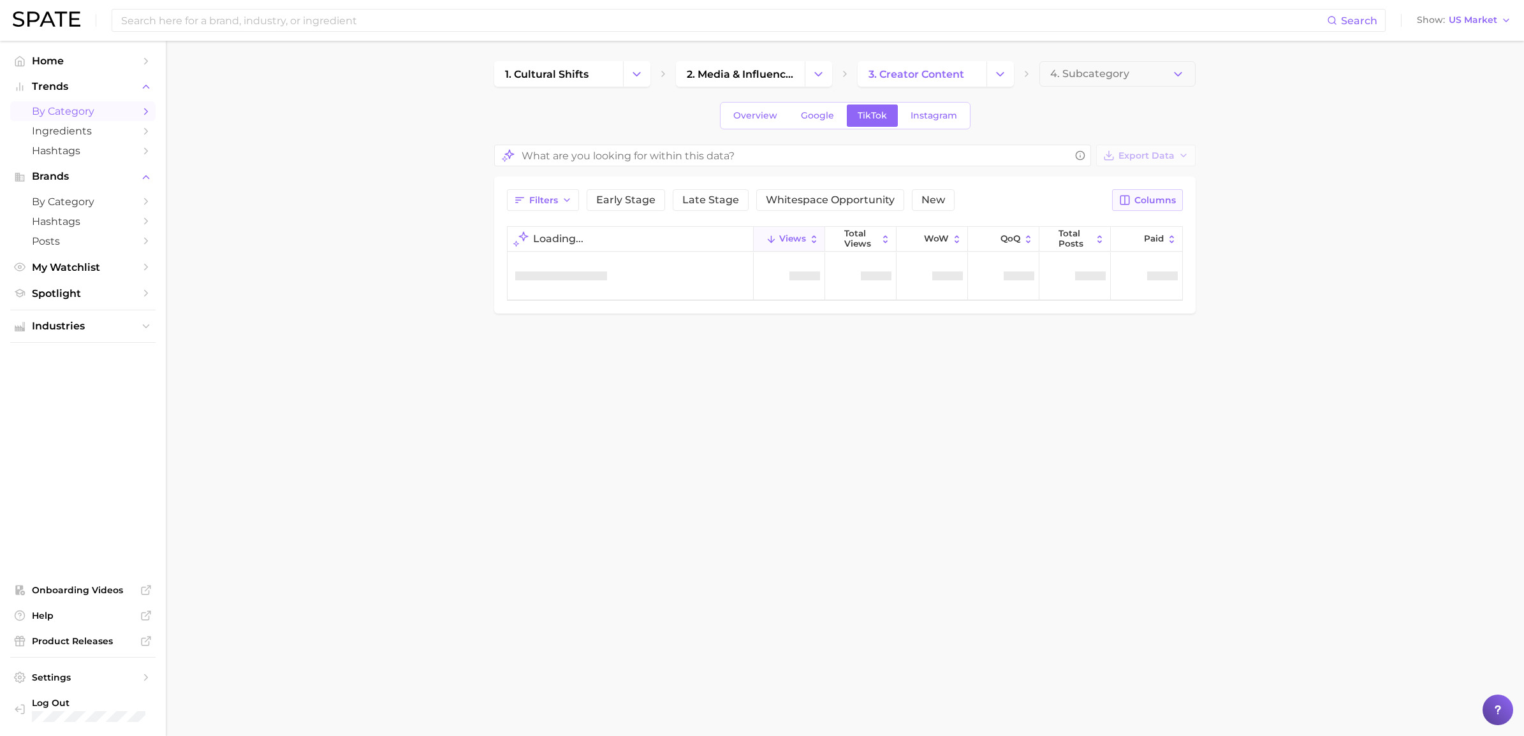
click at [1013, 200] on span "Columns" at bounding box center [1154, 200] width 41 height 11
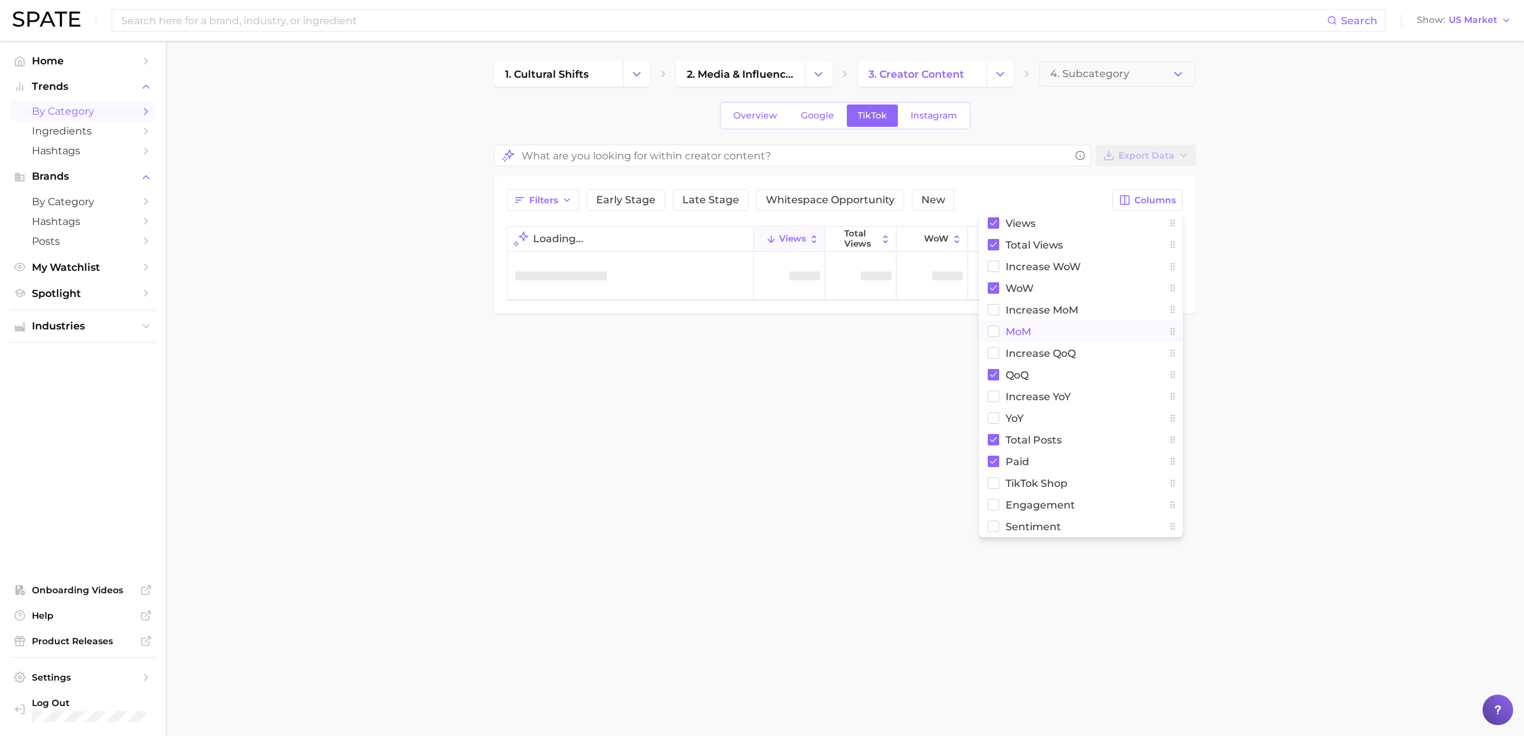
click at [995, 332] on rect at bounding box center [993, 331] width 11 height 11
click at [995, 422] on rect at bounding box center [993, 418] width 11 height 11
click at [1013, 377] on main "1. cultural shifts 2. media & influencers 3. creator content 4. Subcategory Ove…" at bounding box center [845, 209] width 1358 height 337
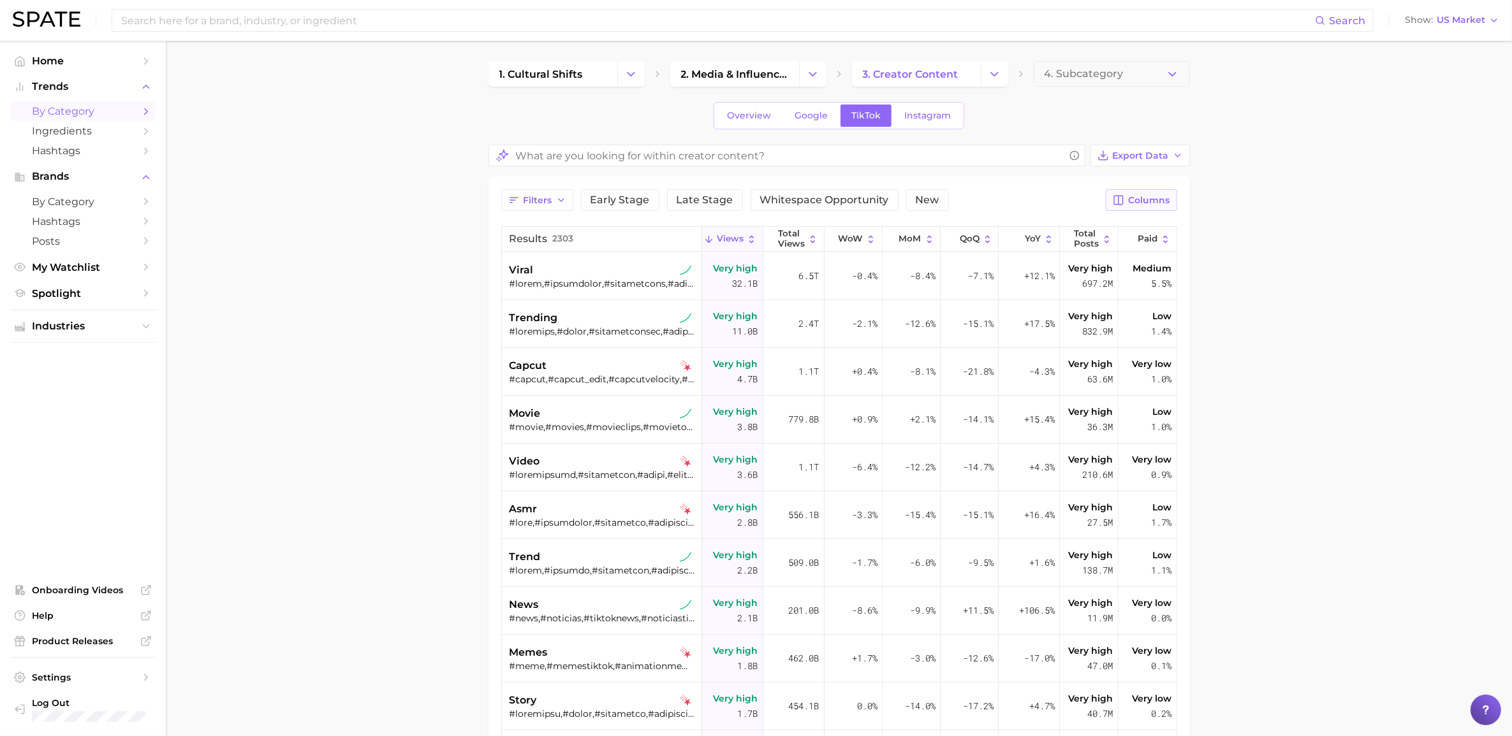
click at [1013, 193] on button "Columns" at bounding box center [1141, 200] width 71 height 22
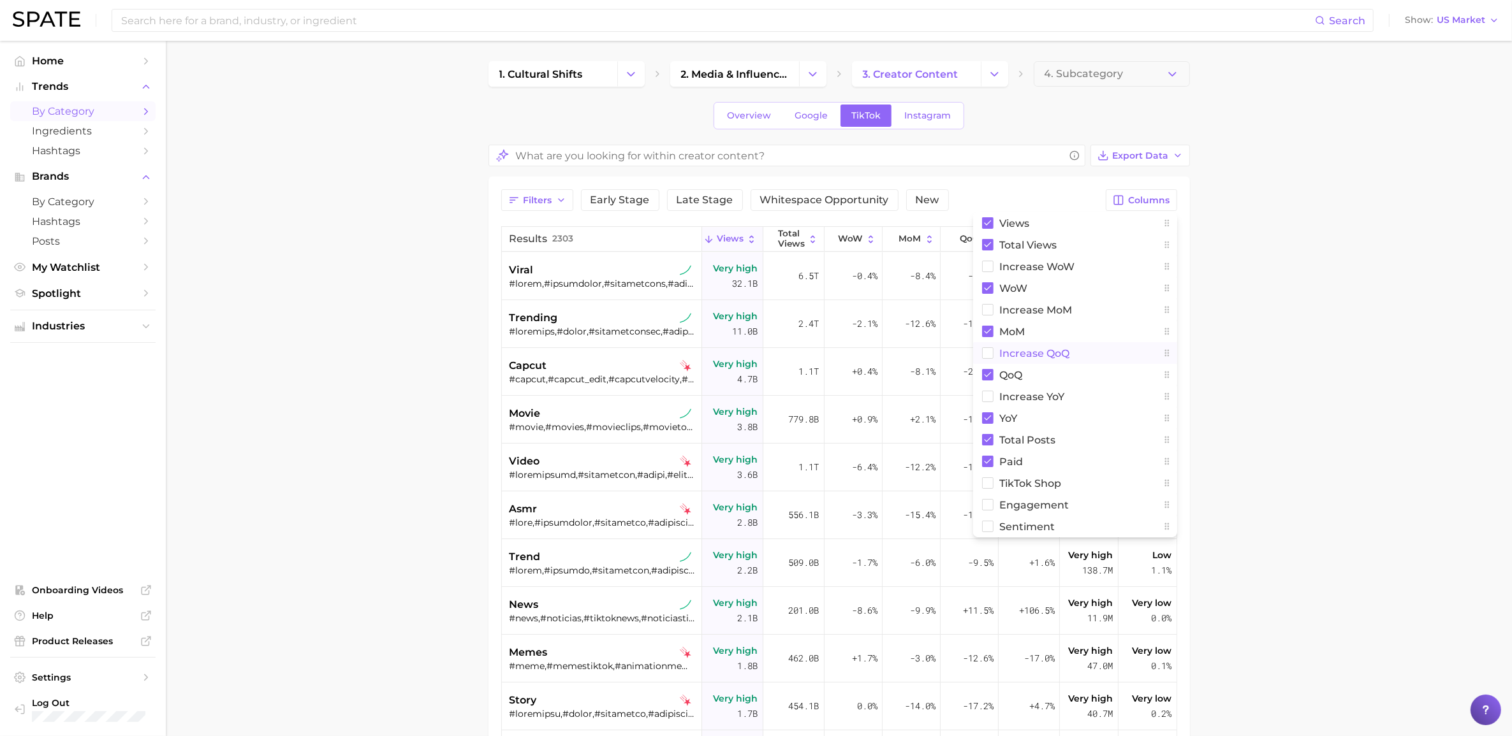
click at [1013, 349] on span "increase QoQ" at bounding box center [1035, 353] width 70 height 11
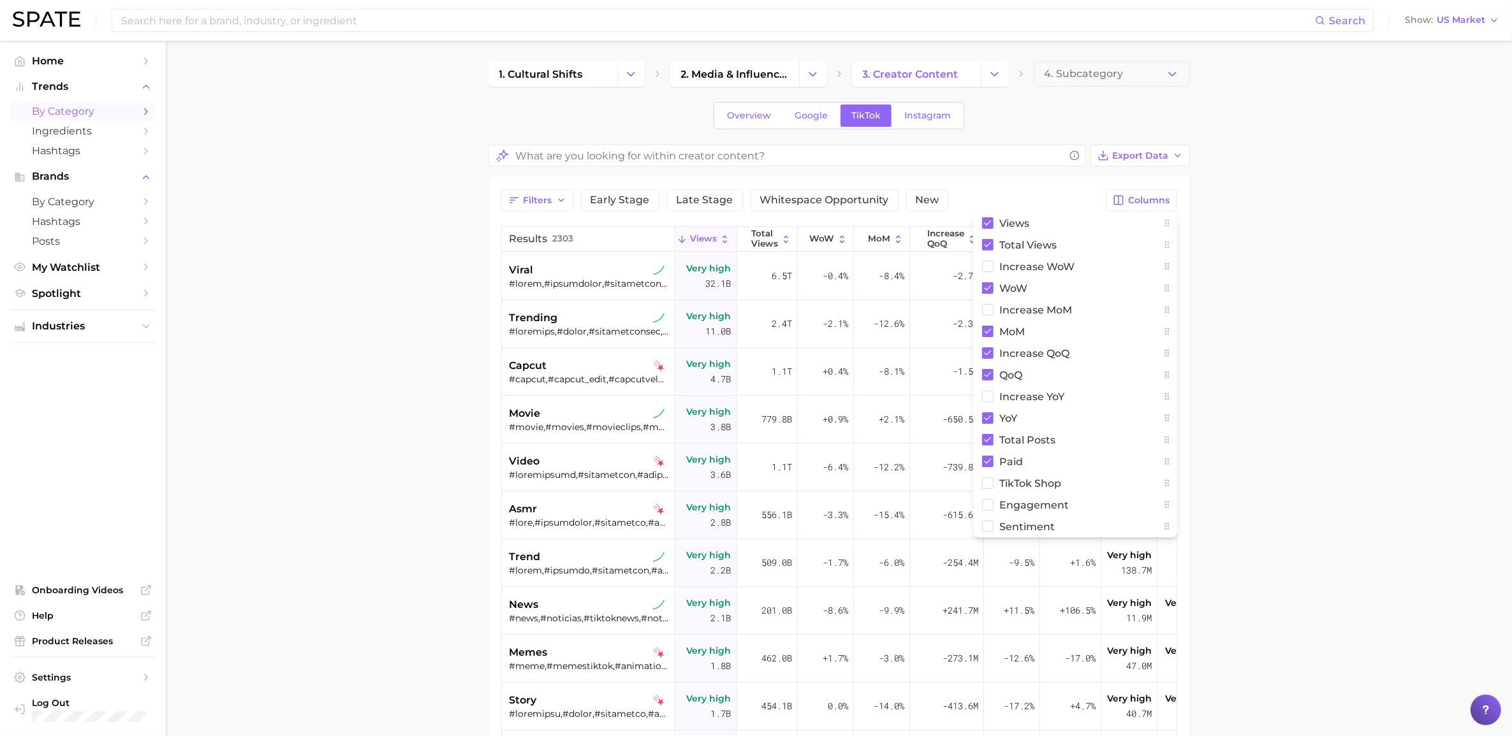
click at [1013, 317] on main "1. cultural shifts 2. media & influencers 3. creator content 4. Subcategory Ove…" at bounding box center [839, 540] width 1346 height 999
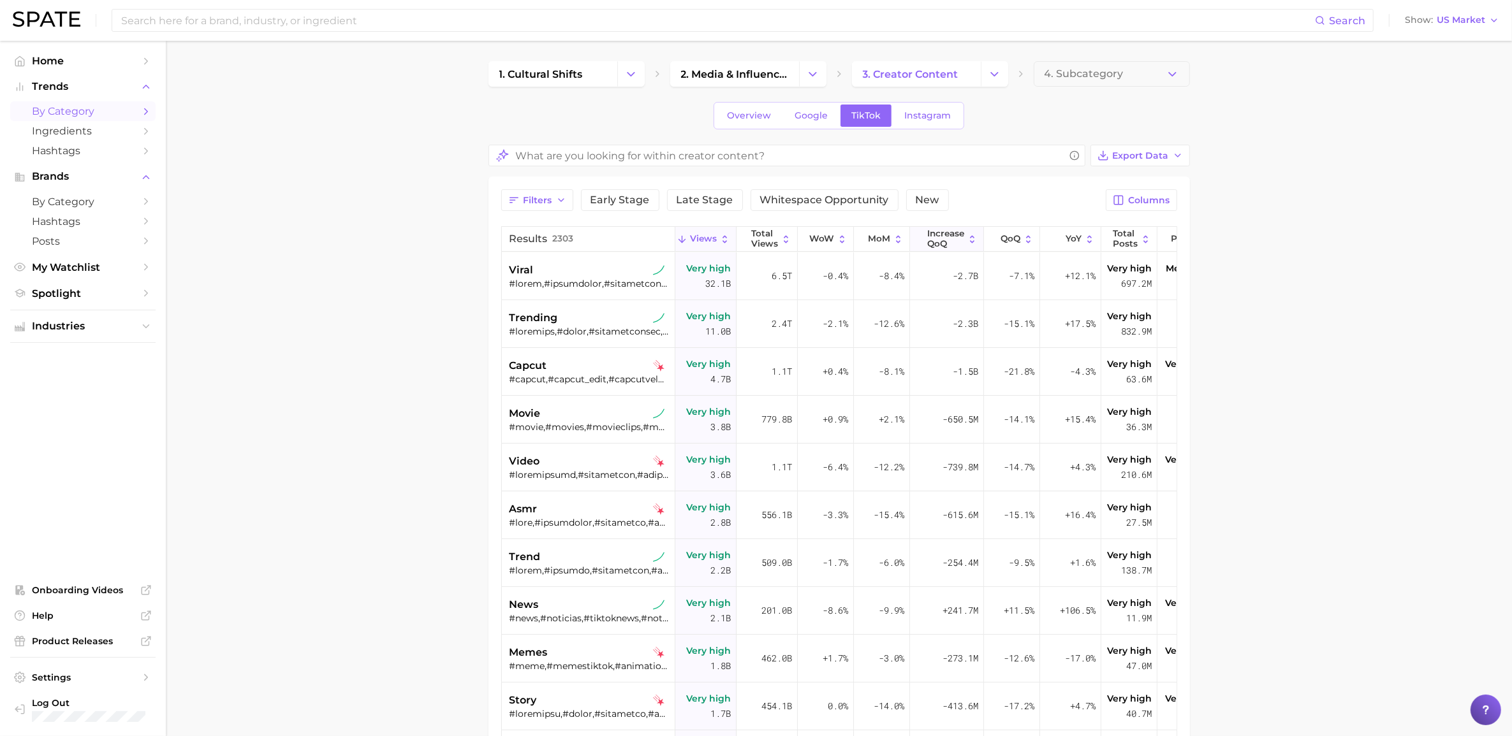
click at [954, 242] on span "increase QoQ" at bounding box center [945, 239] width 37 height 20
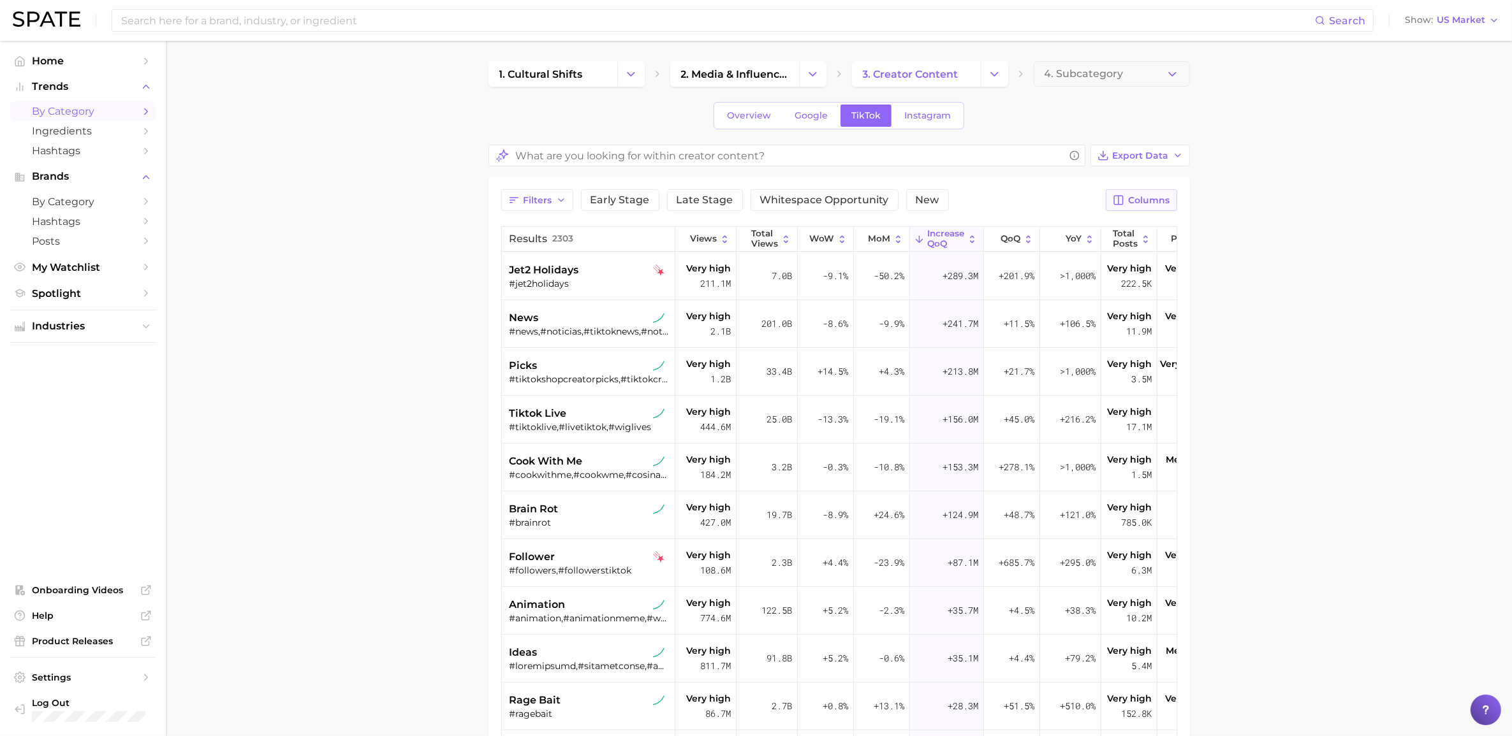
click at [1013, 198] on span "Columns" at bounding box center [1149, 200] width 41 height 11
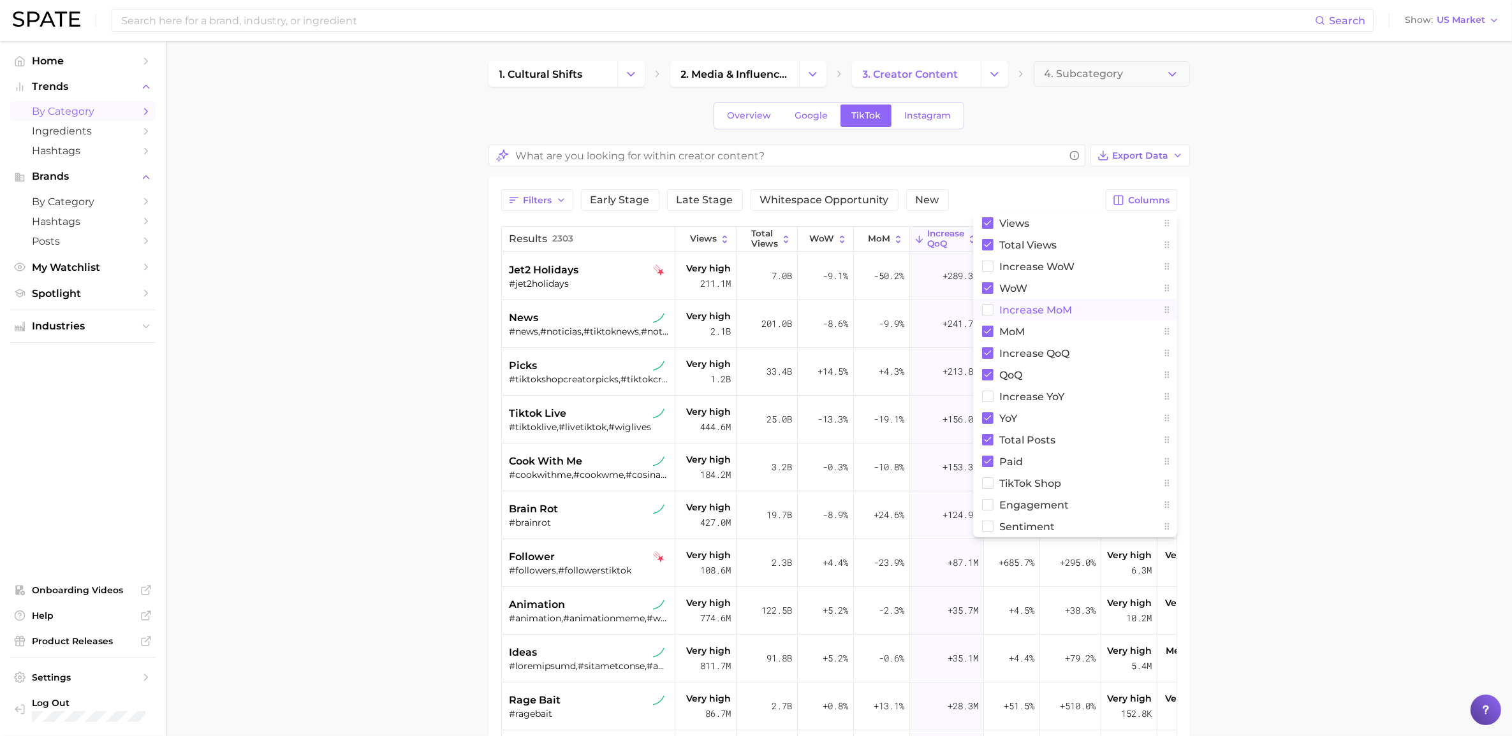
click at [985, 311] on rect at bounding box center [987, 310] width 11 height 11
click at [1013, 257] on main "1. cultural shifts 2. media & influencers 3. creator content 4. Subcategory Ove…" at bounding box center [839, 540] width 1346 height 999
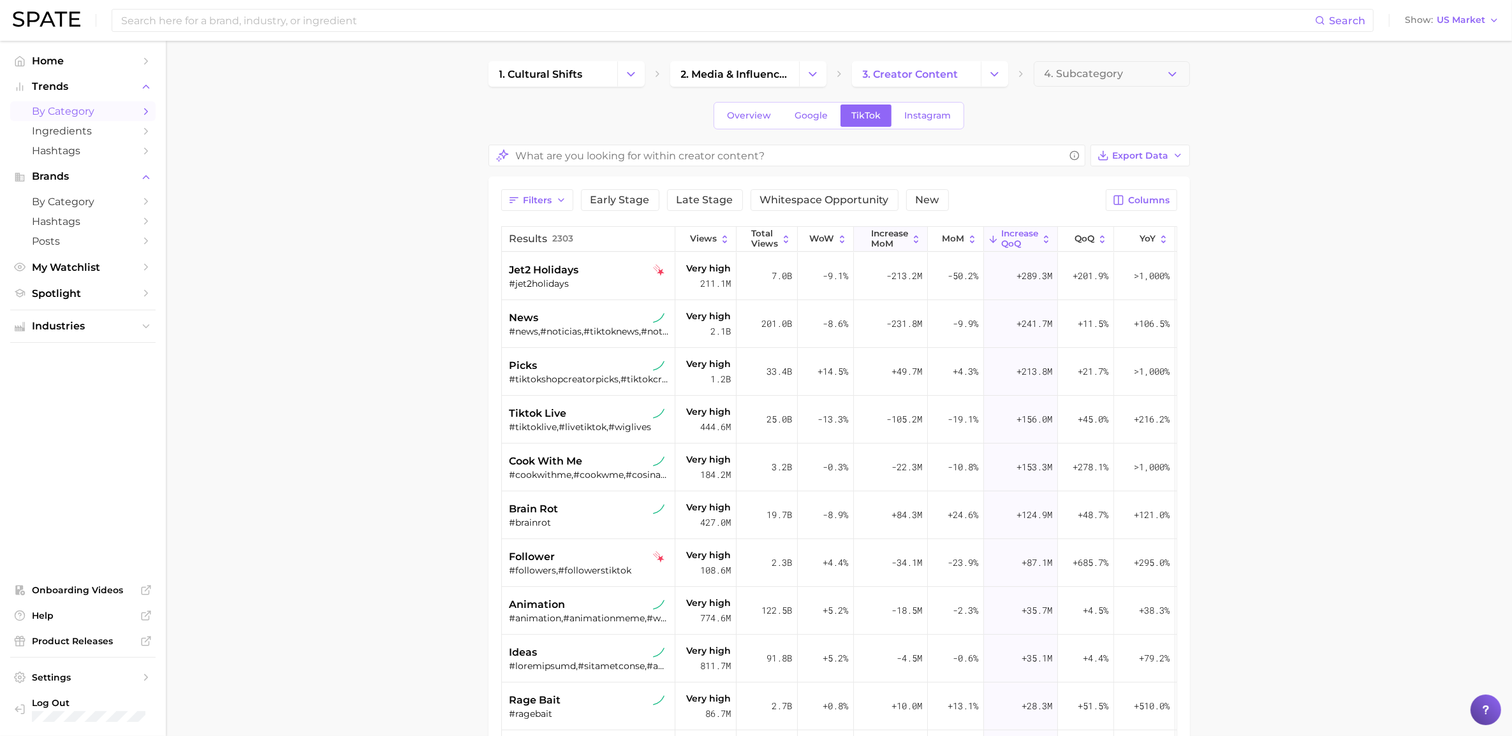
click at [893, 238] on span "increase MoM" at bounding box center [889, 239] width 37 height 20
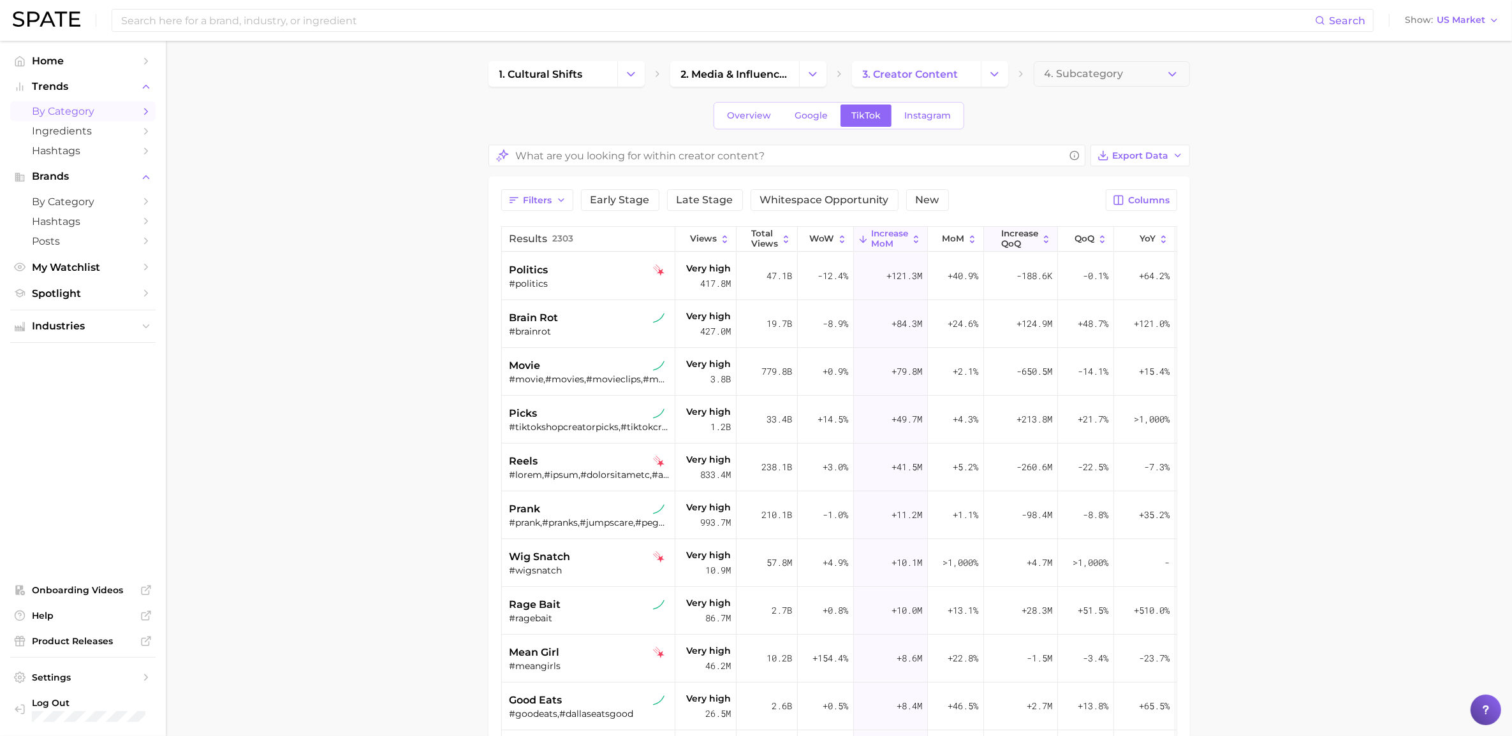
click at [1013, 233] on span "increase QoQ" at bounding box center [1019, 239] width 37 height 20
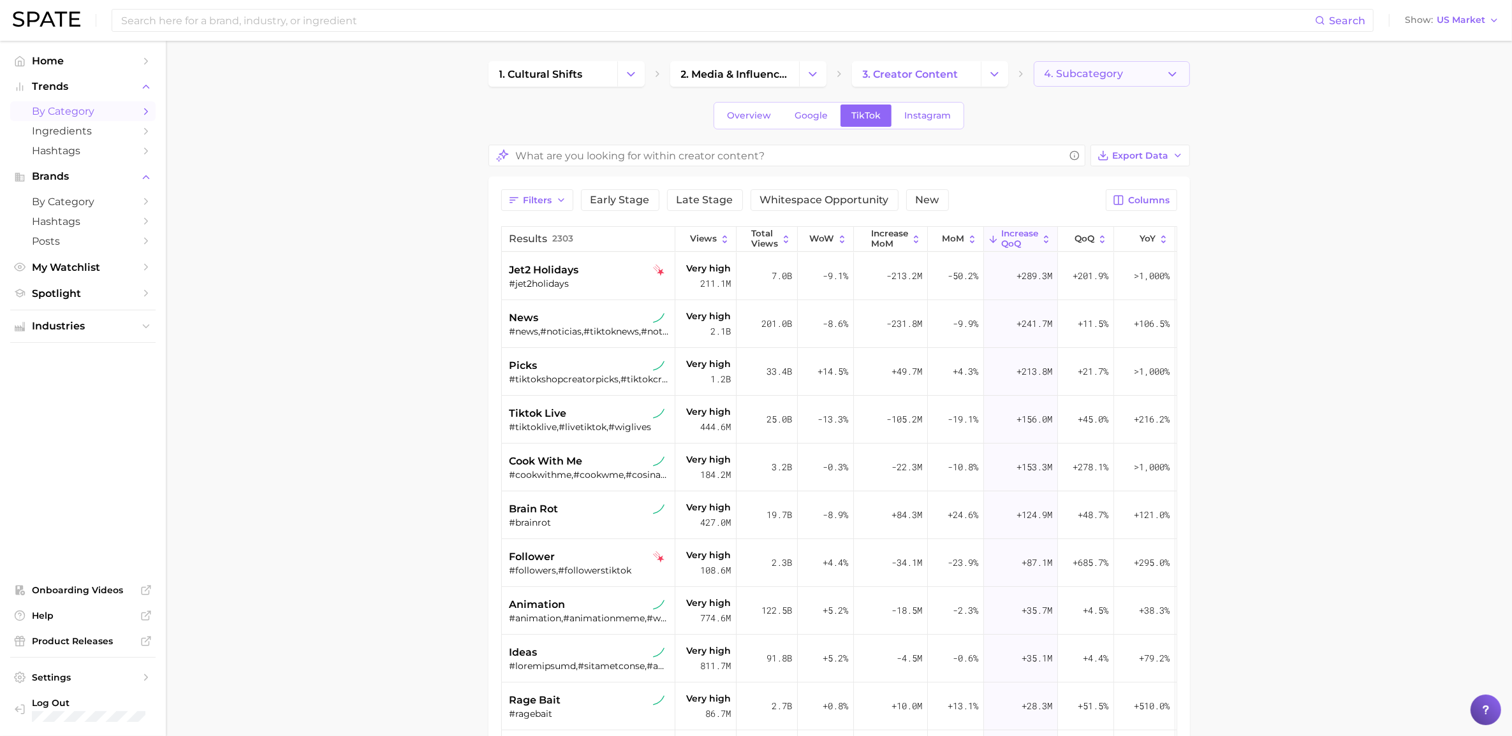
click at [1013, 74] on span "4. Subcategory" at bounding box center [1083, 73] width 79 height 11
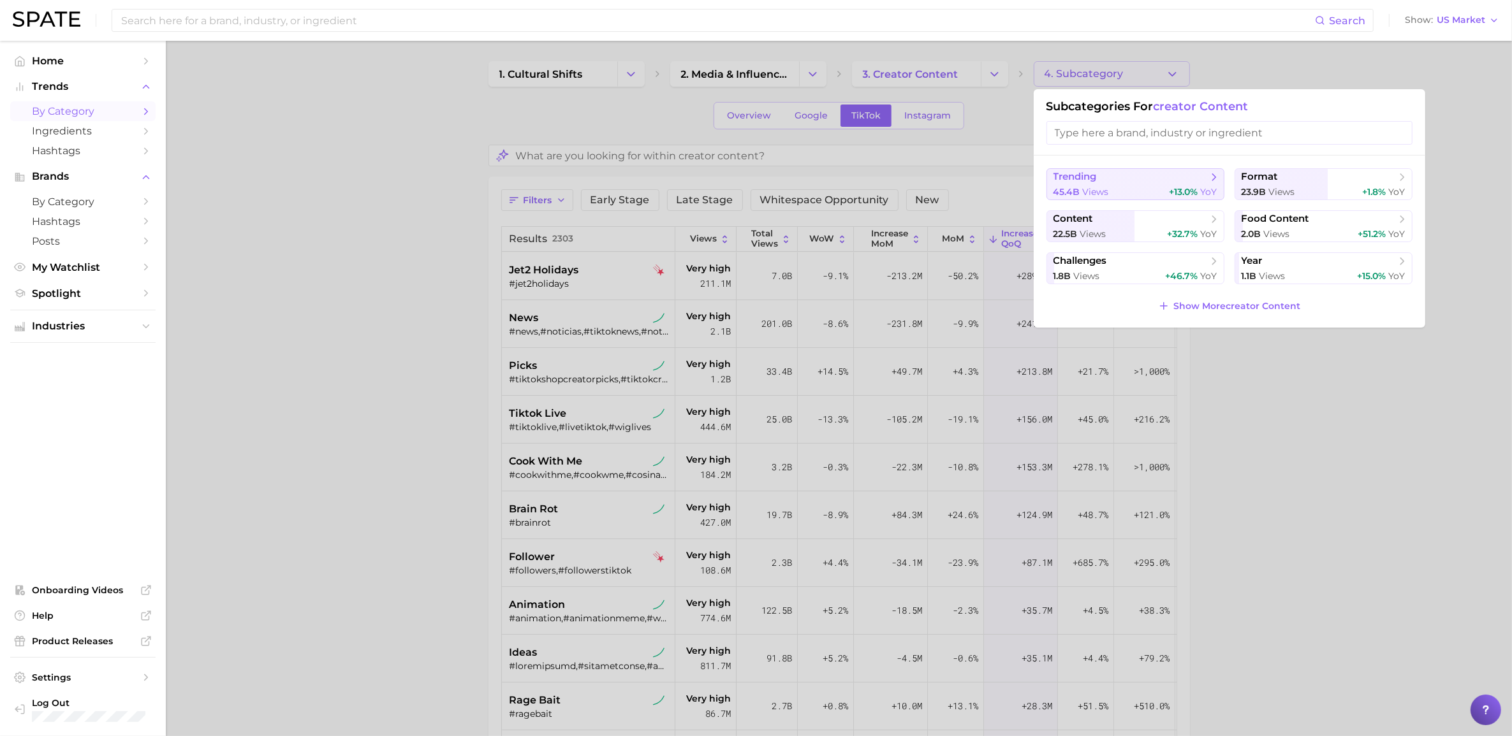
click at [1013, 186] on span "45.4b views" at bounding box center [1080, 192] width 55 height 12
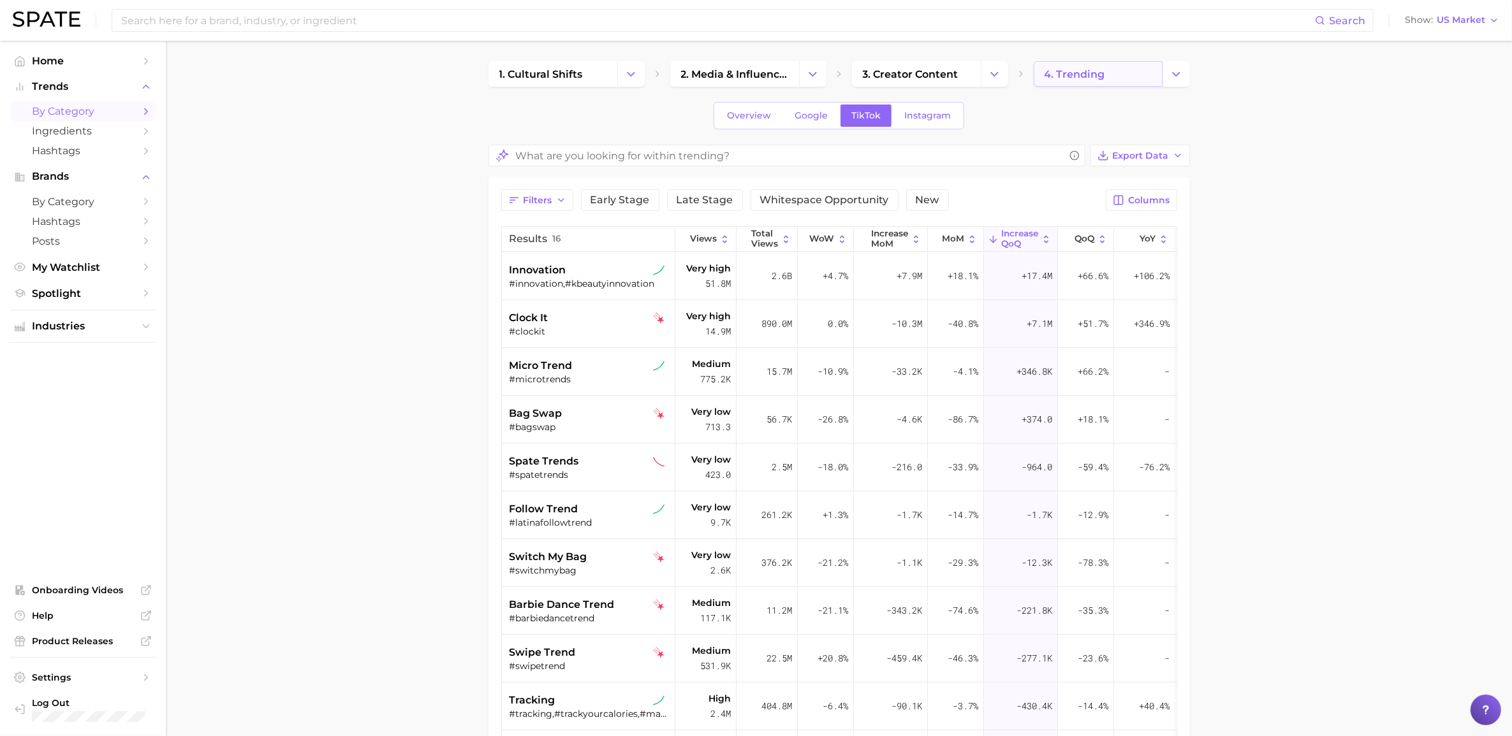
click at [1013, 74] on span "4. trending" at bounding box center [1074, 74] width 61 height 12
click at [1013, 72] on link "4. trending" at bounding box center [1098, 74] width 129 height 26
click at [1013, 73] on icon "Change Category" at bounding box center [1175, 74] width 13 height 13
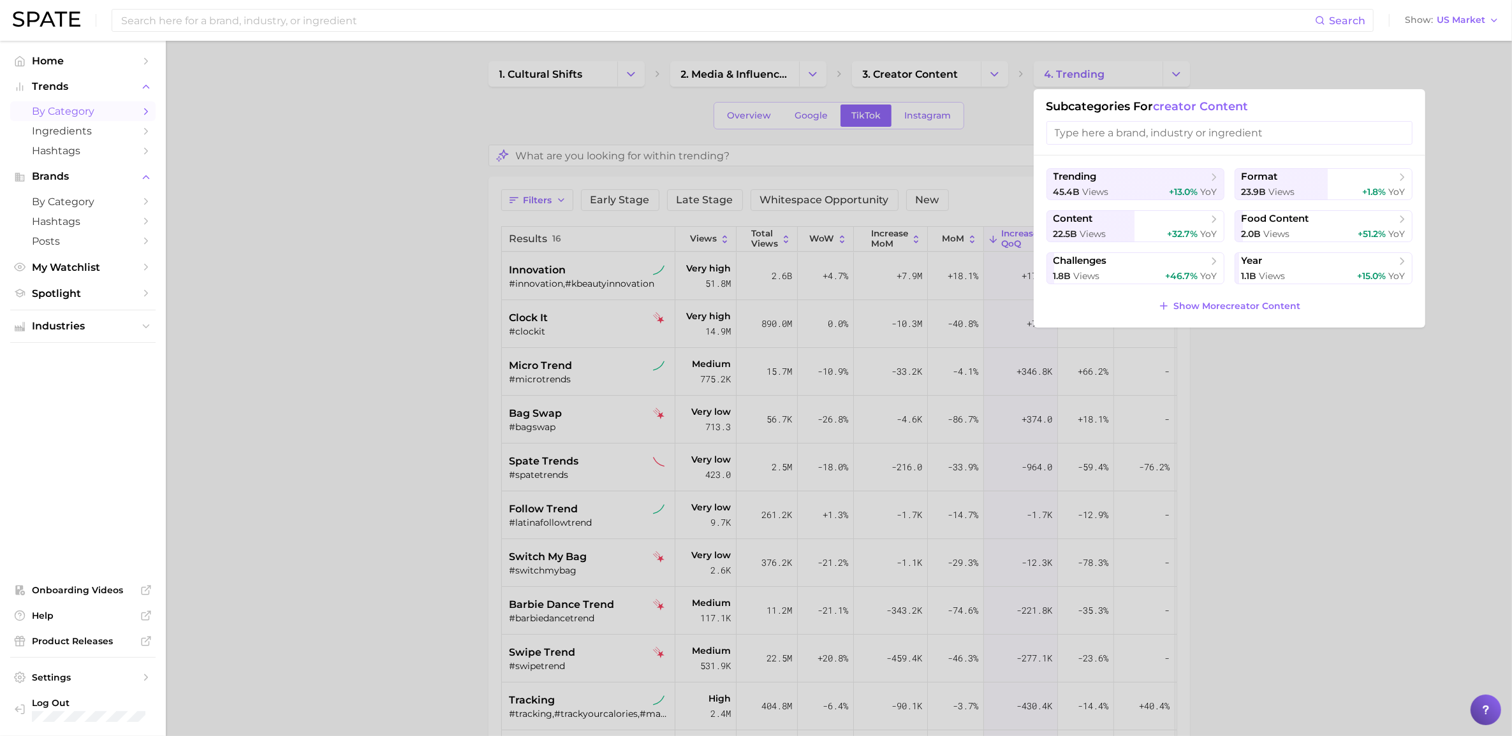
click at [909, 70] on div at bounding box center [756, 368] width 1512 height 736
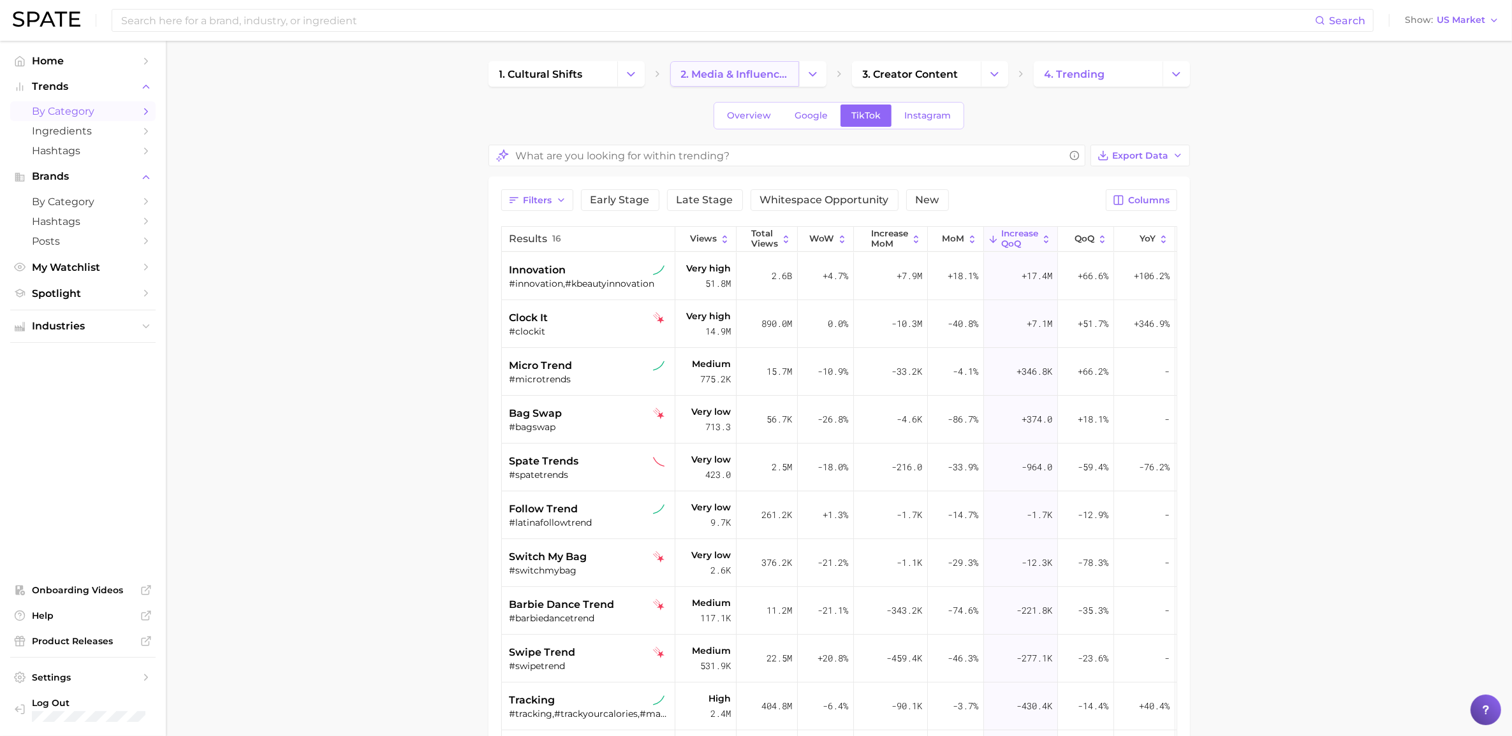
click at [721, 62] on link "2. media & influencers" at bounding box center [734, 74] width 129 height 26
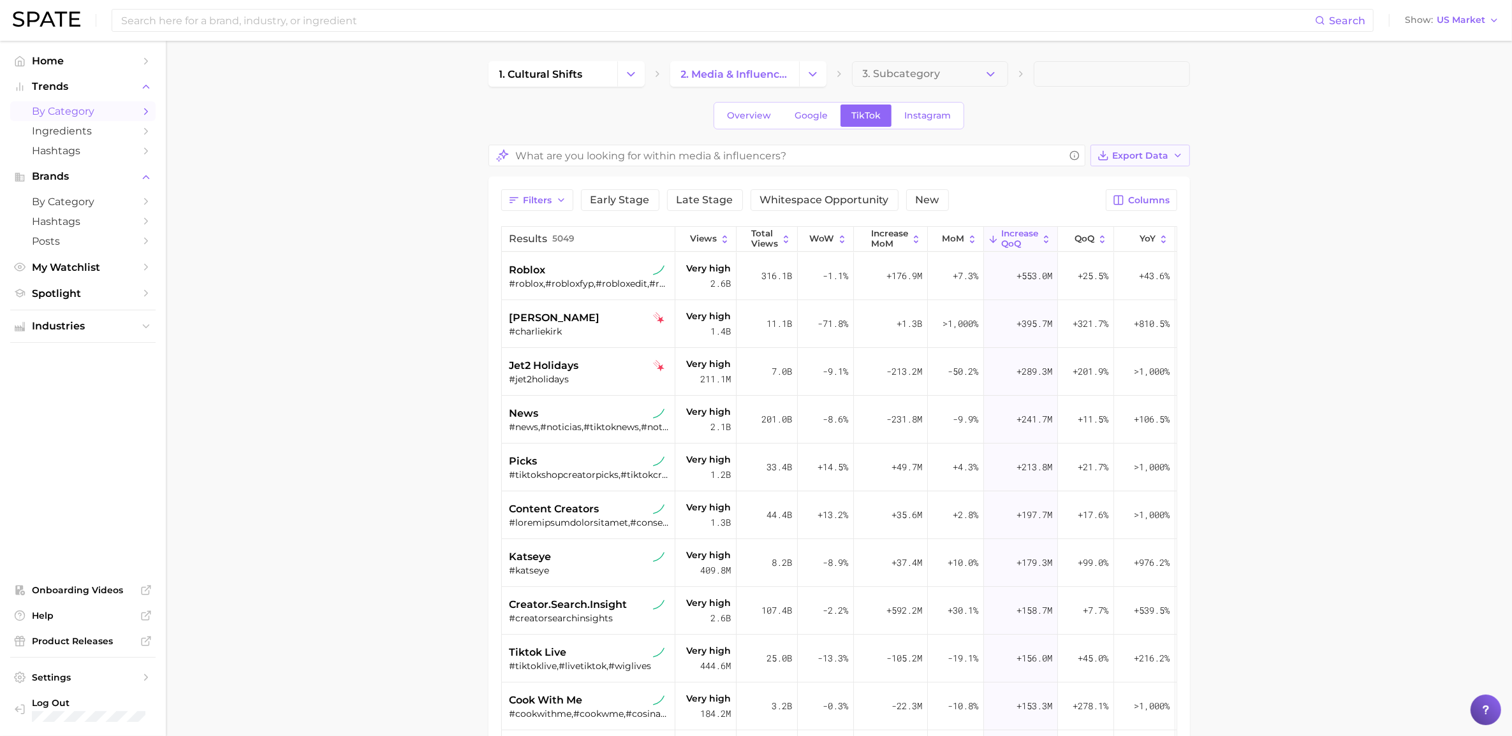
click at [1013, 155] on span "Export Data" at bounding box center [1141, 155] width 56 height 11
click at [1013, 179] on span "Table Data CSV" at bounding box center [1106, 179] width 70 height 11
click at [1013, 110] on div "Overview Google TikTok Instagram" at bounding box center [838, 115] width 701 height 27
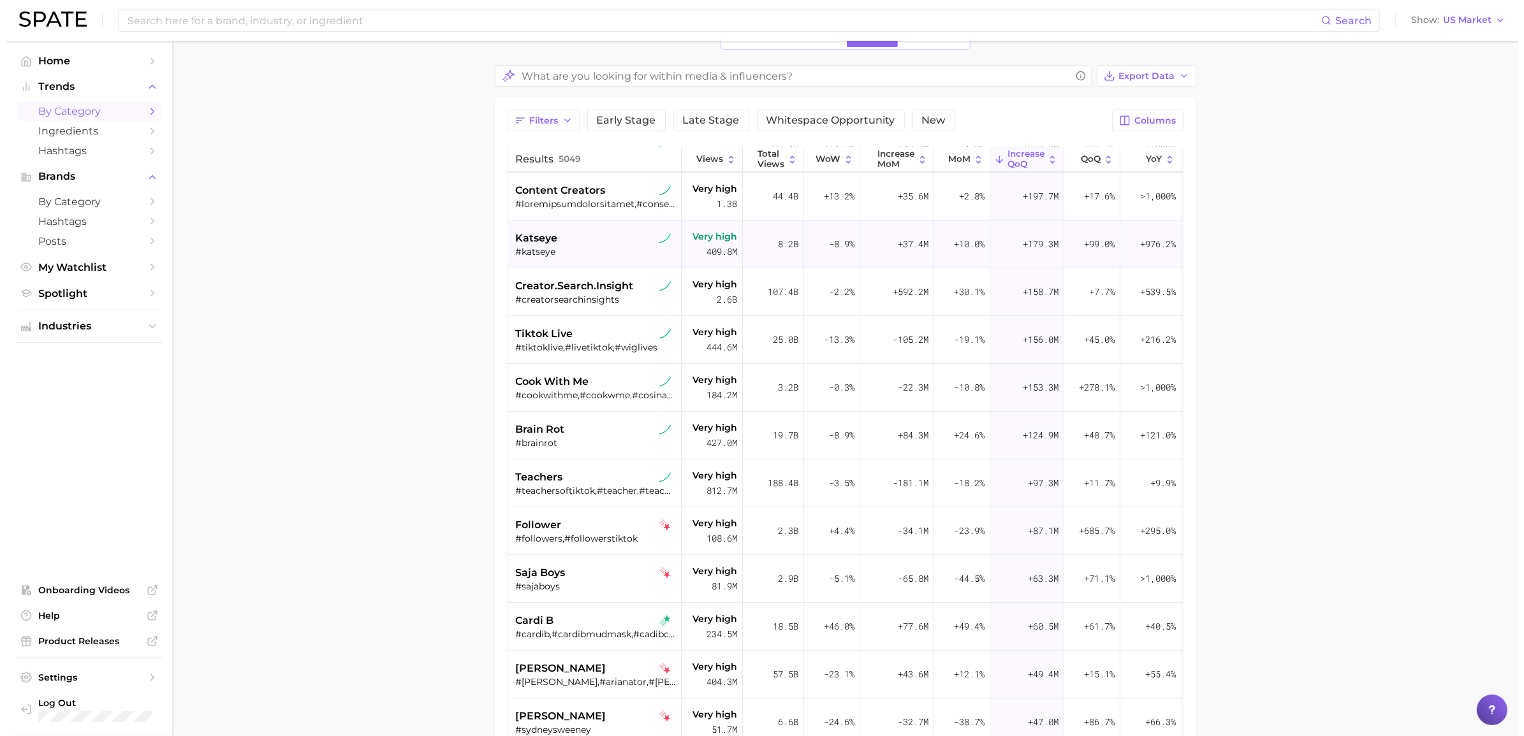
scroll to position [319, 0]
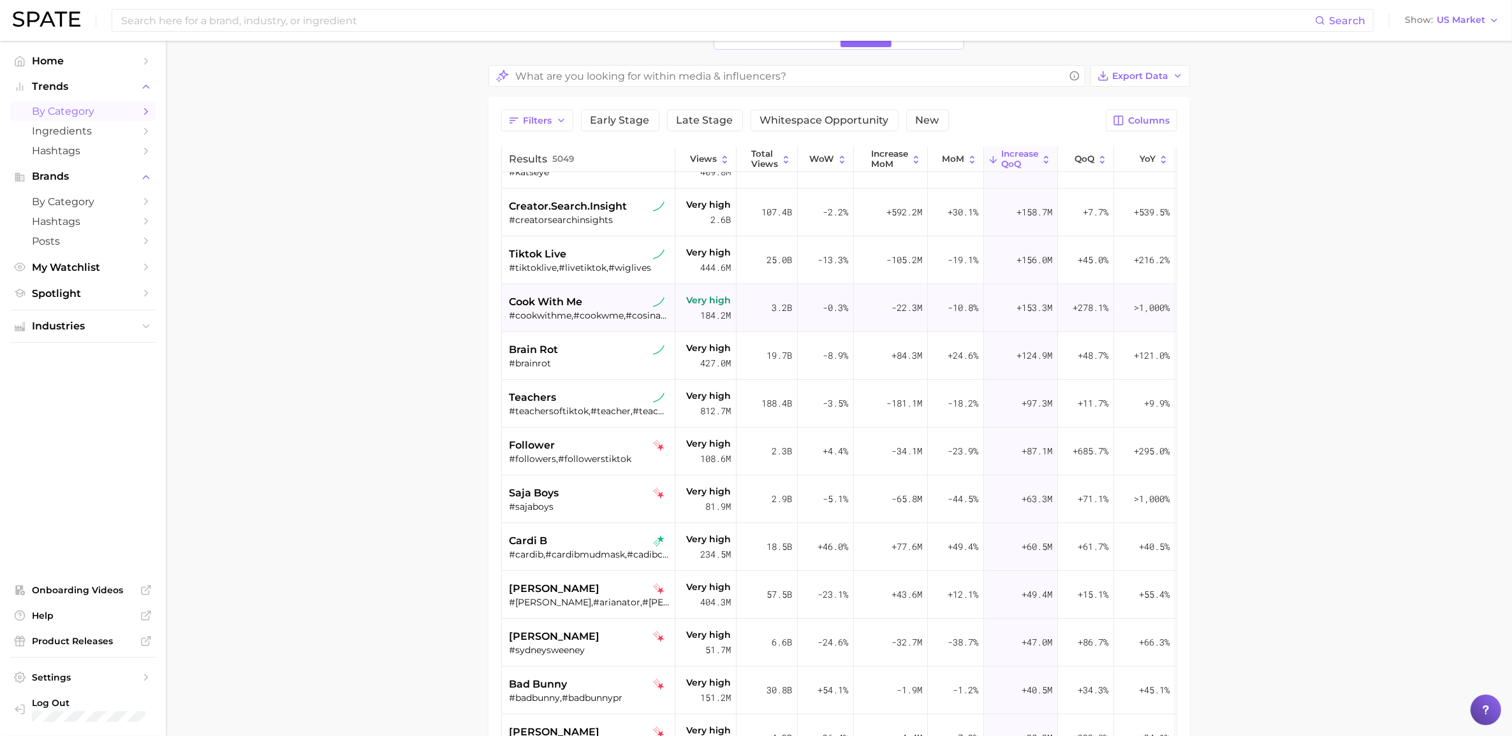
click at [548, 303] on span "cook with me" at bounding box center [545, 302] width 73 height 15
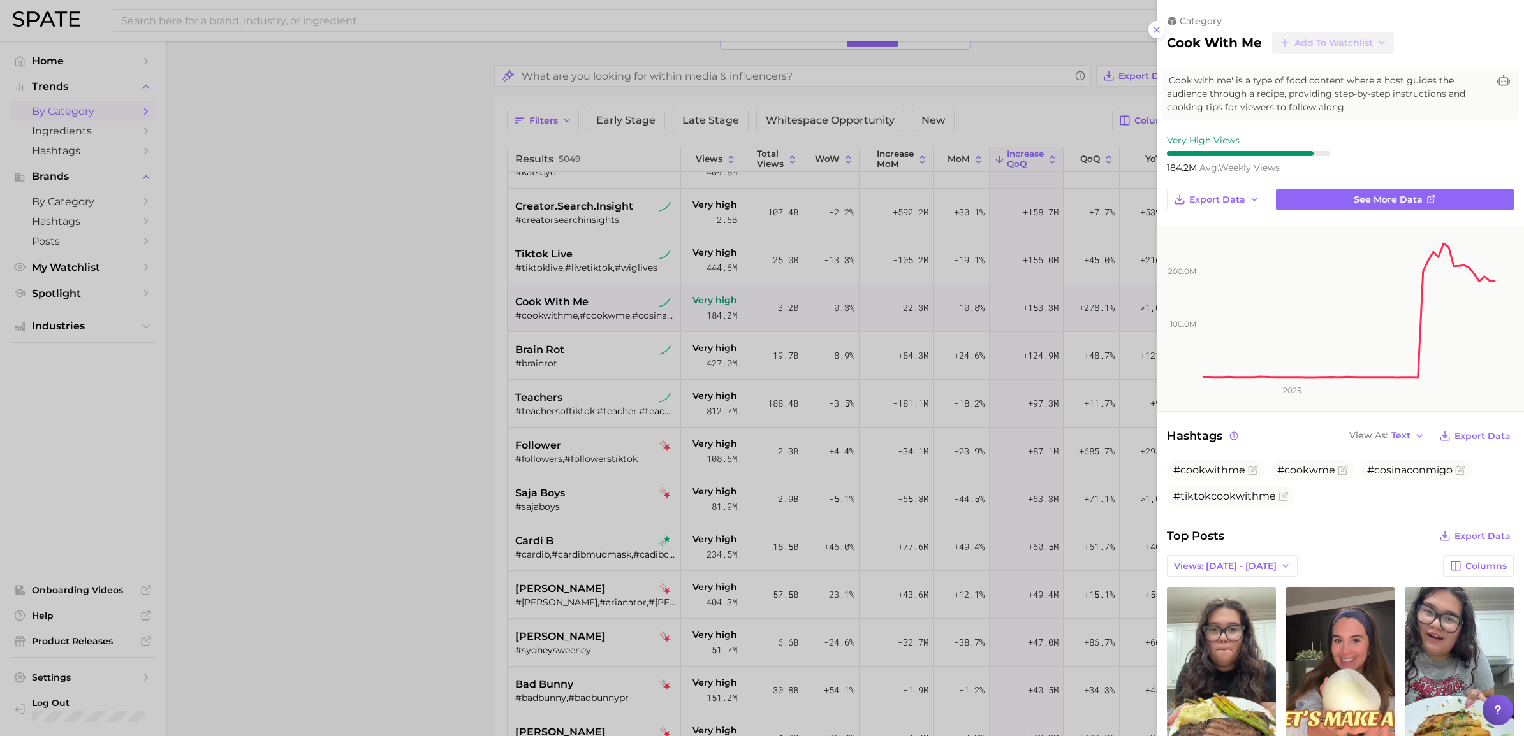
scroll to position [0, 0]
click at [370, 428] on div at bounding box center [762, 368] width 1524 height 736
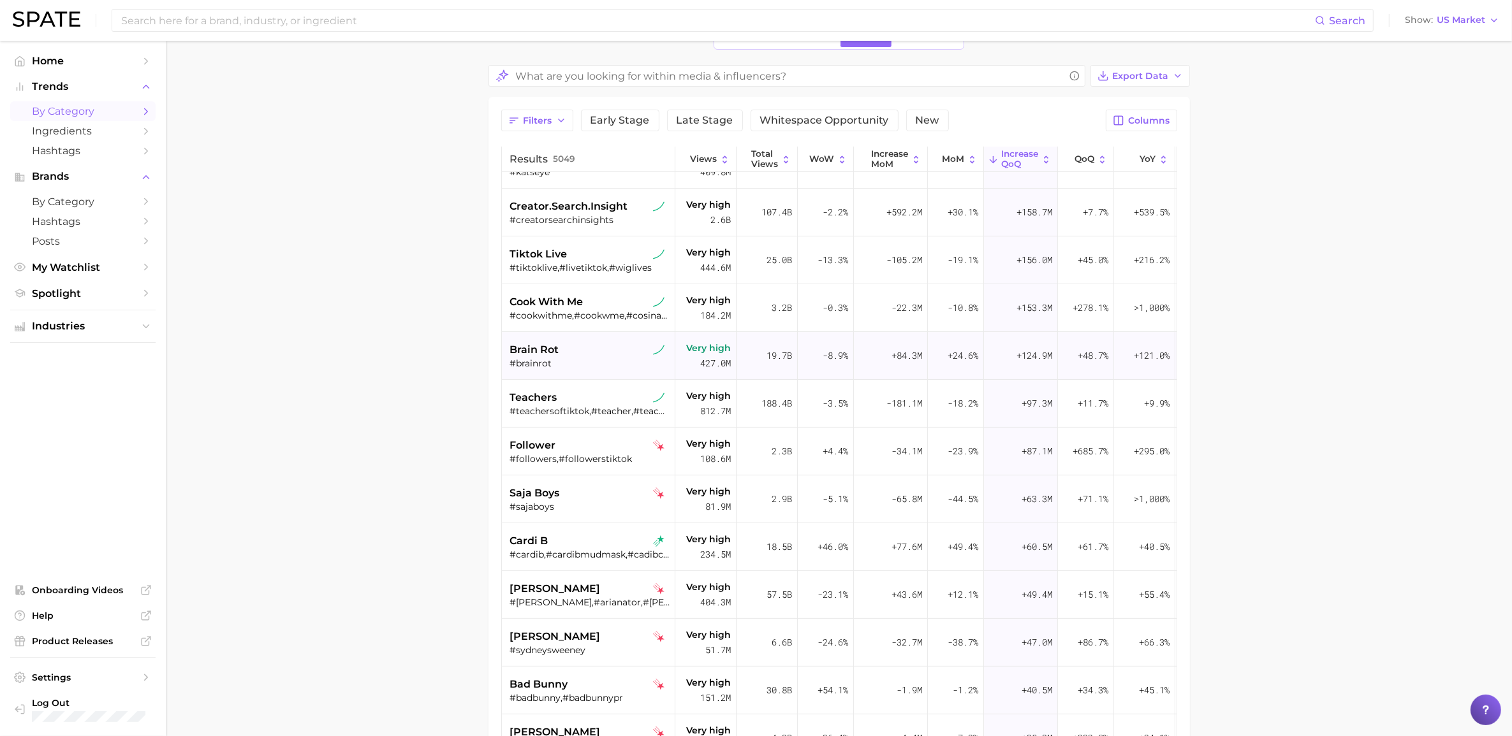
click at [575, 358] on div "#brainrot" at bounding box center [589, 363] width 161 height 11
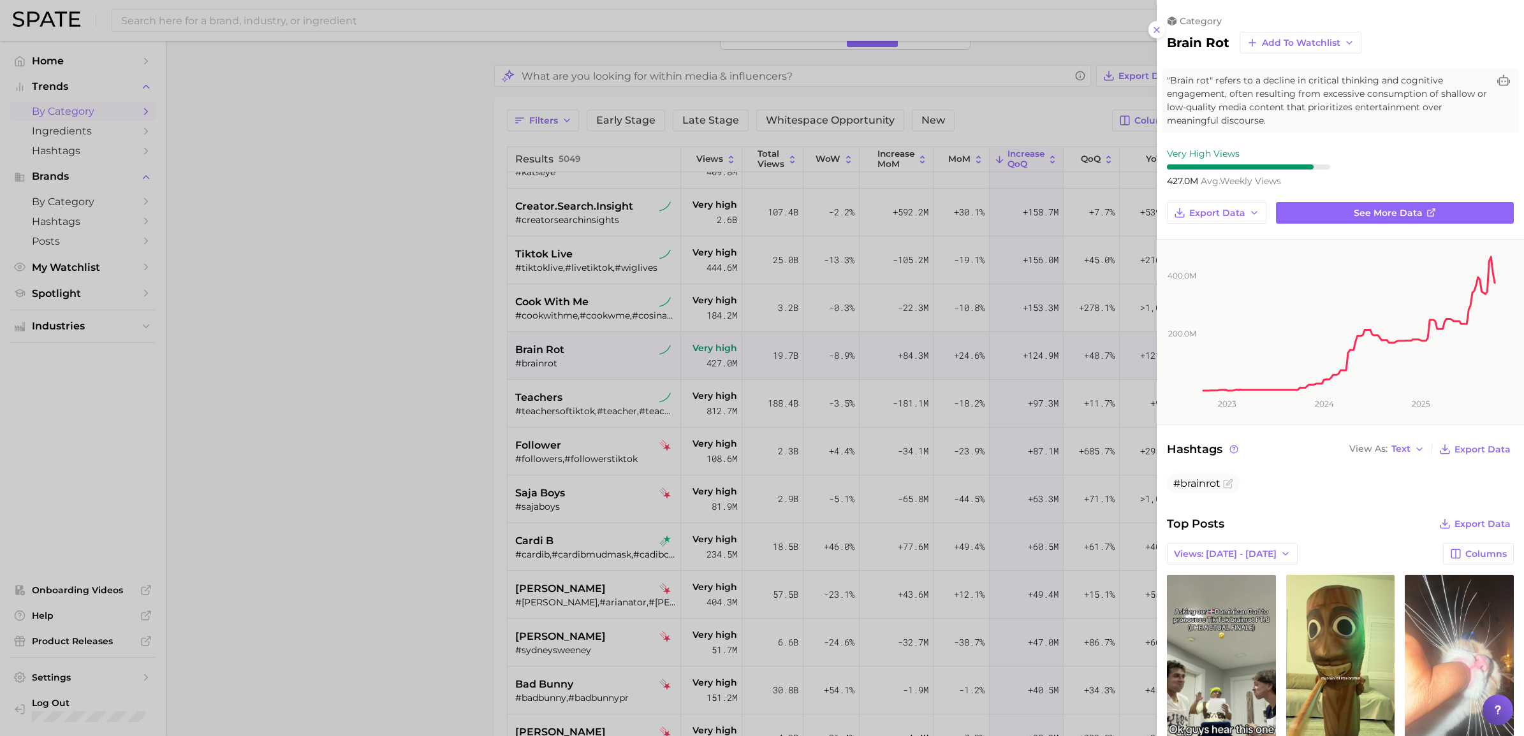
drag, startPoint x: 443, startPoint y: 448, endPoint x: 485, endPoint y: 437, distance: 43.6
click at [443, 448] on div at bounding box center [762, 368] width 1524 height 736
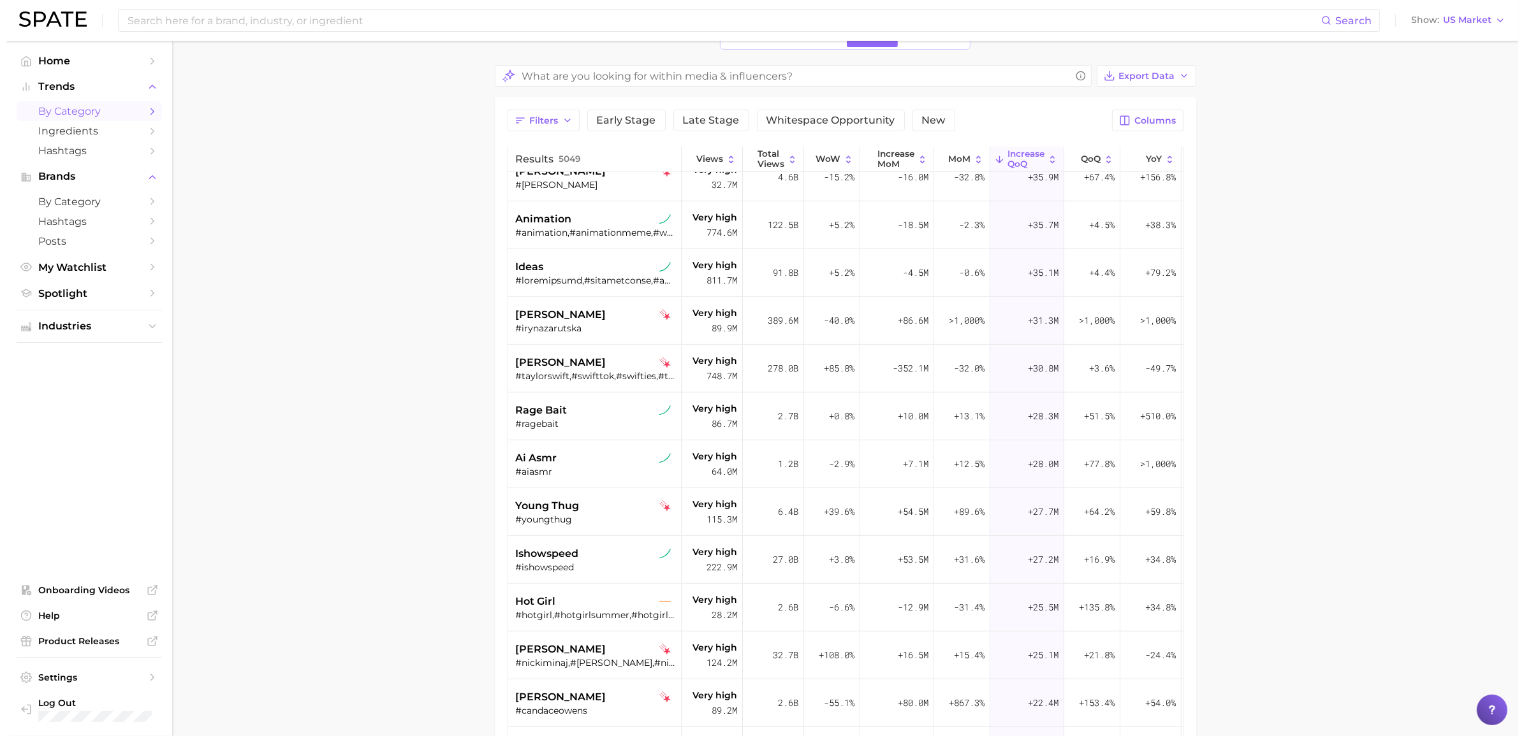
scroll to position [956, 0]
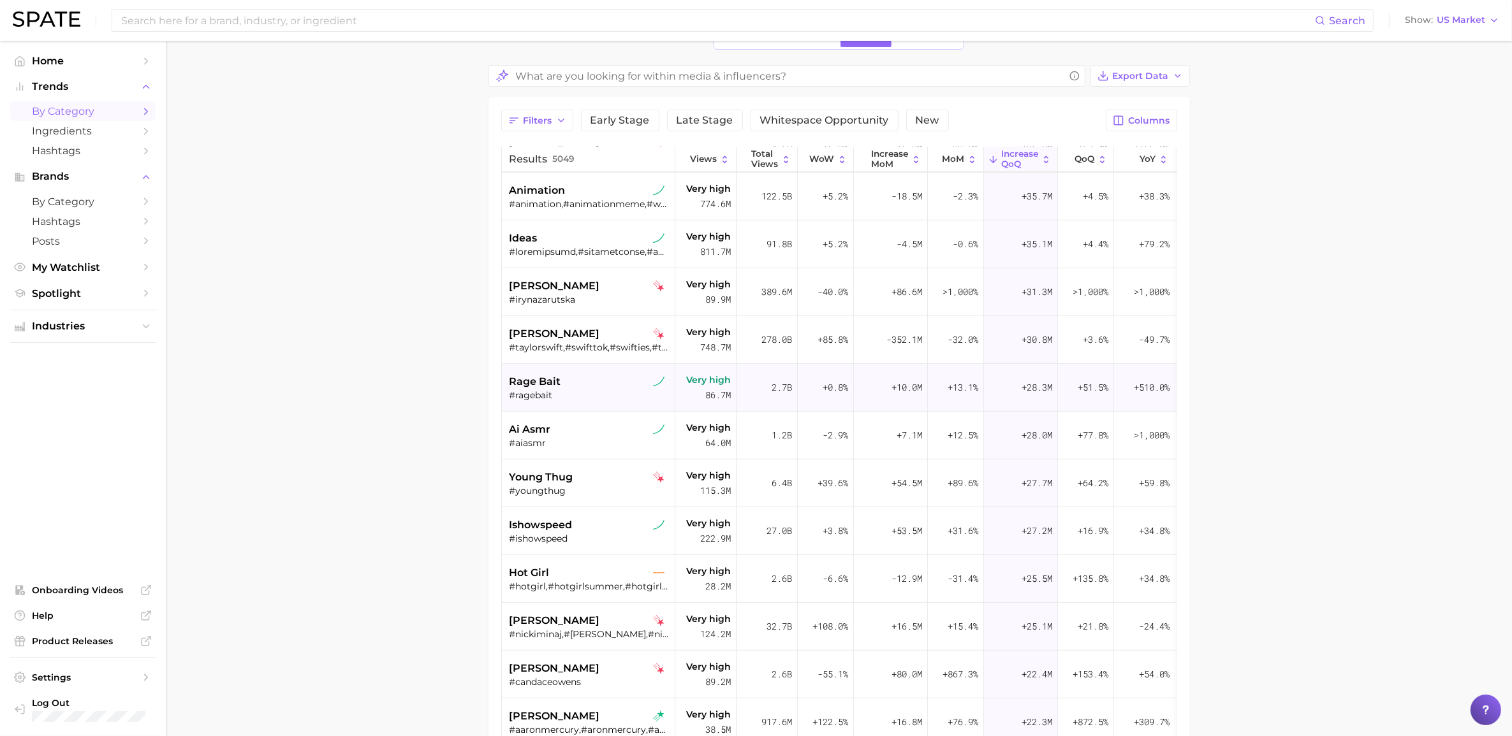
click at [544, 381] on span "rage bait" at bounding box center [535, 381] width 52 height 15
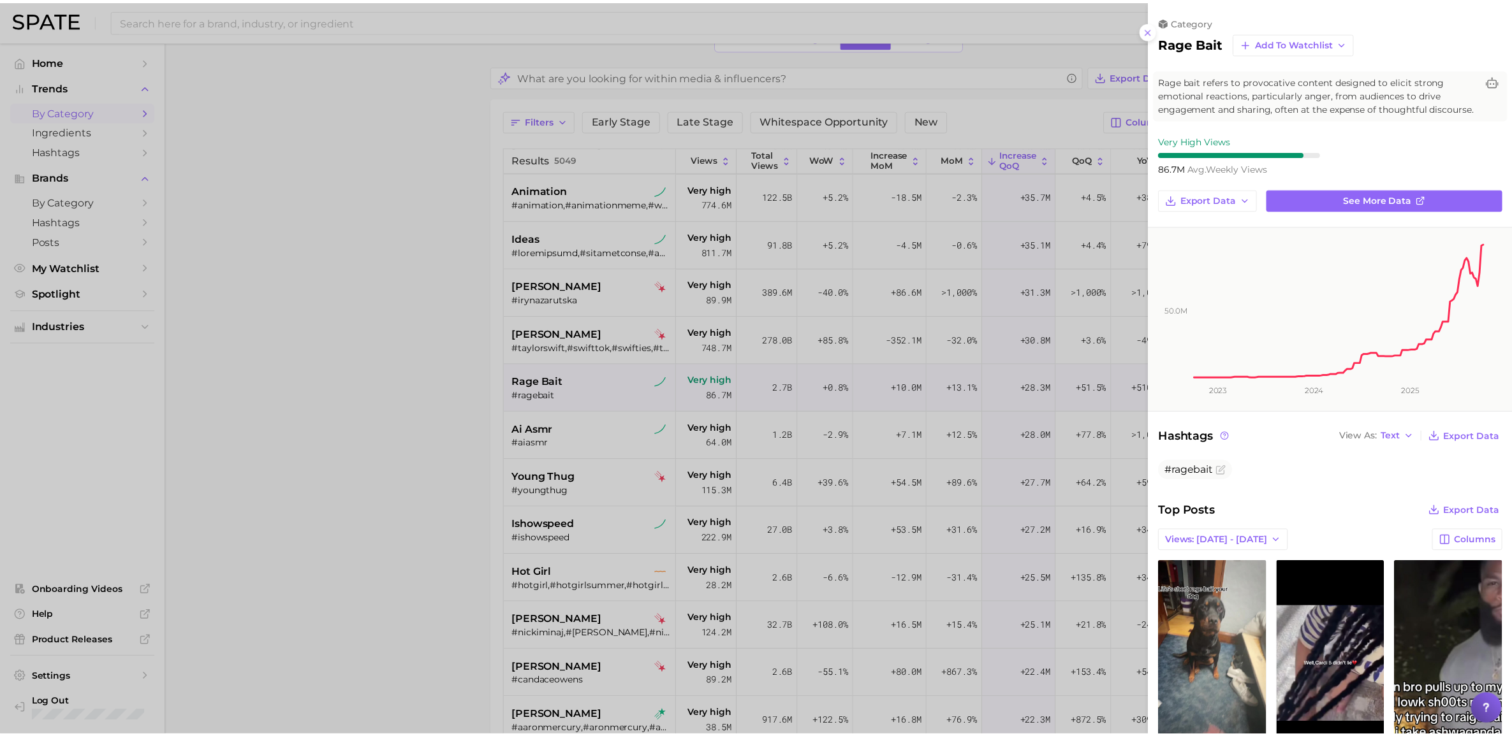
scroll to position [0, 0]
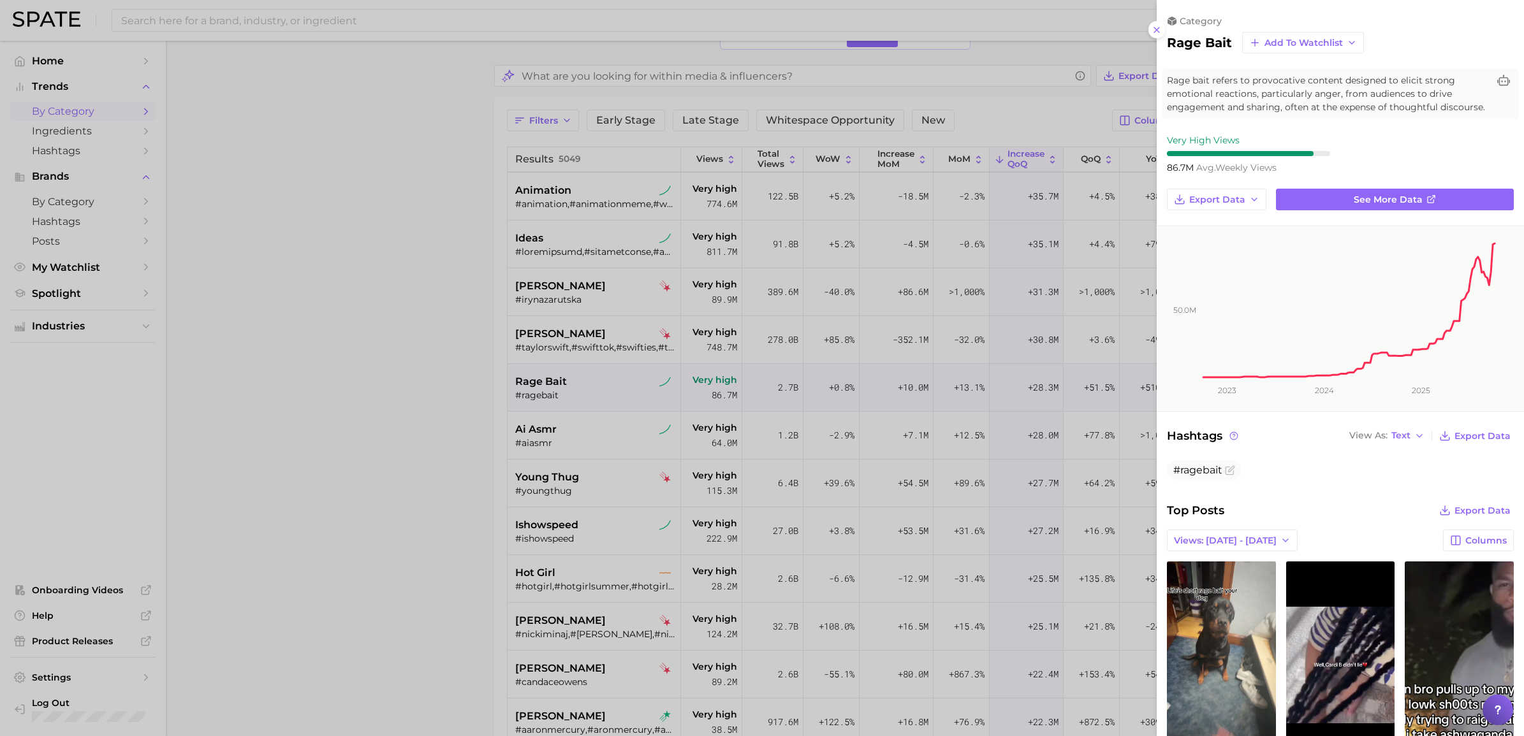
click at [393, 513] on div at bounding box center [762, 368] width 1524 height 736
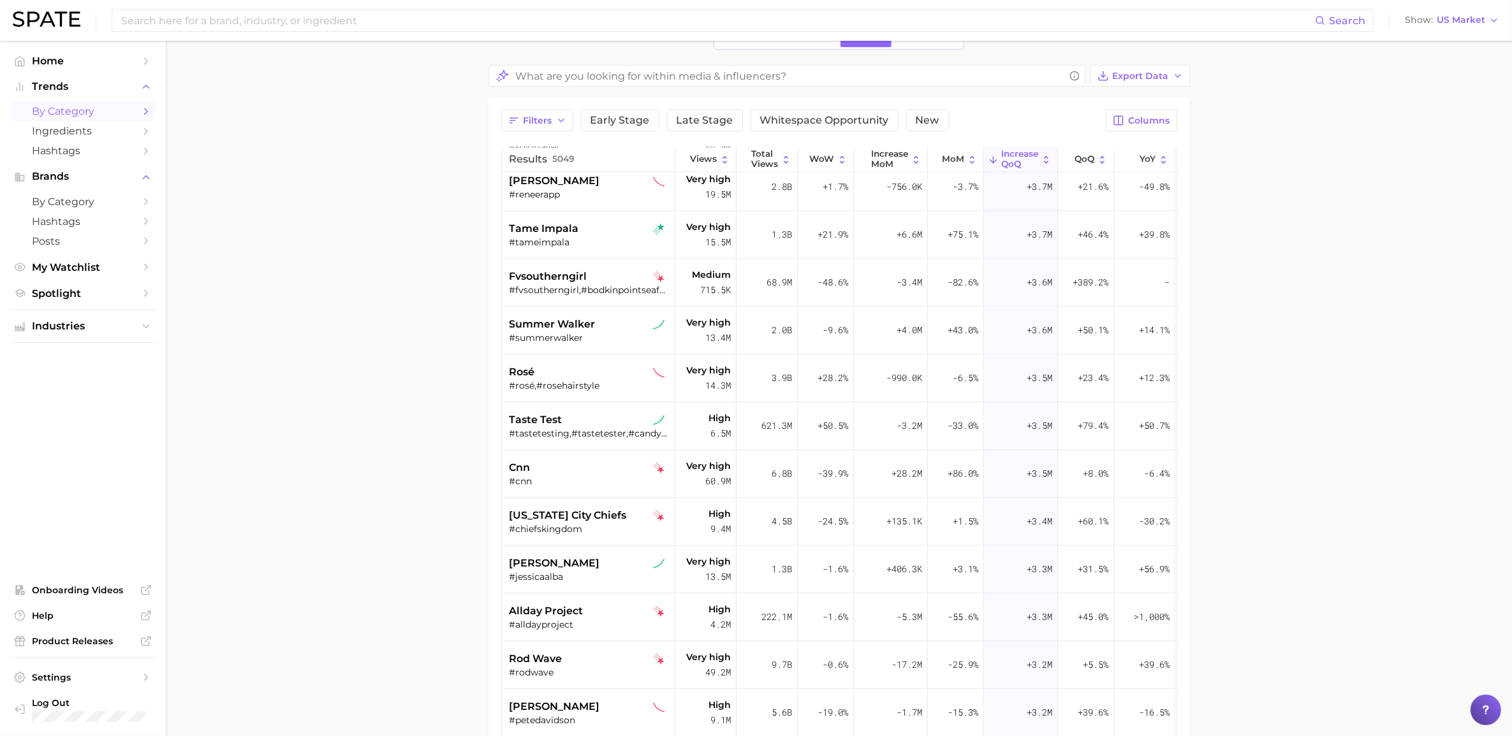
scroll to position [4304, 0]
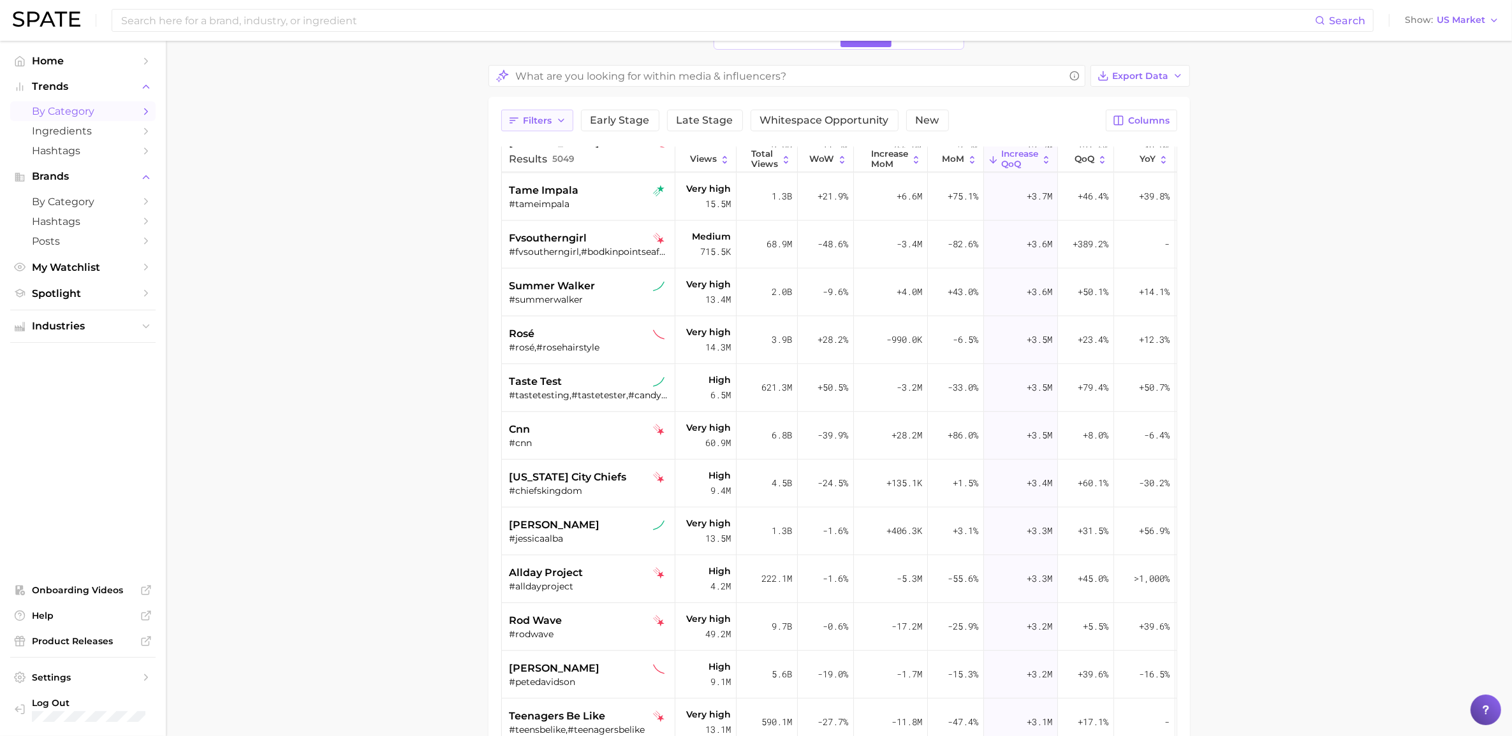
click at [543, 120] on span "Filters" at bounding box center [537, 120] width 29 height 11
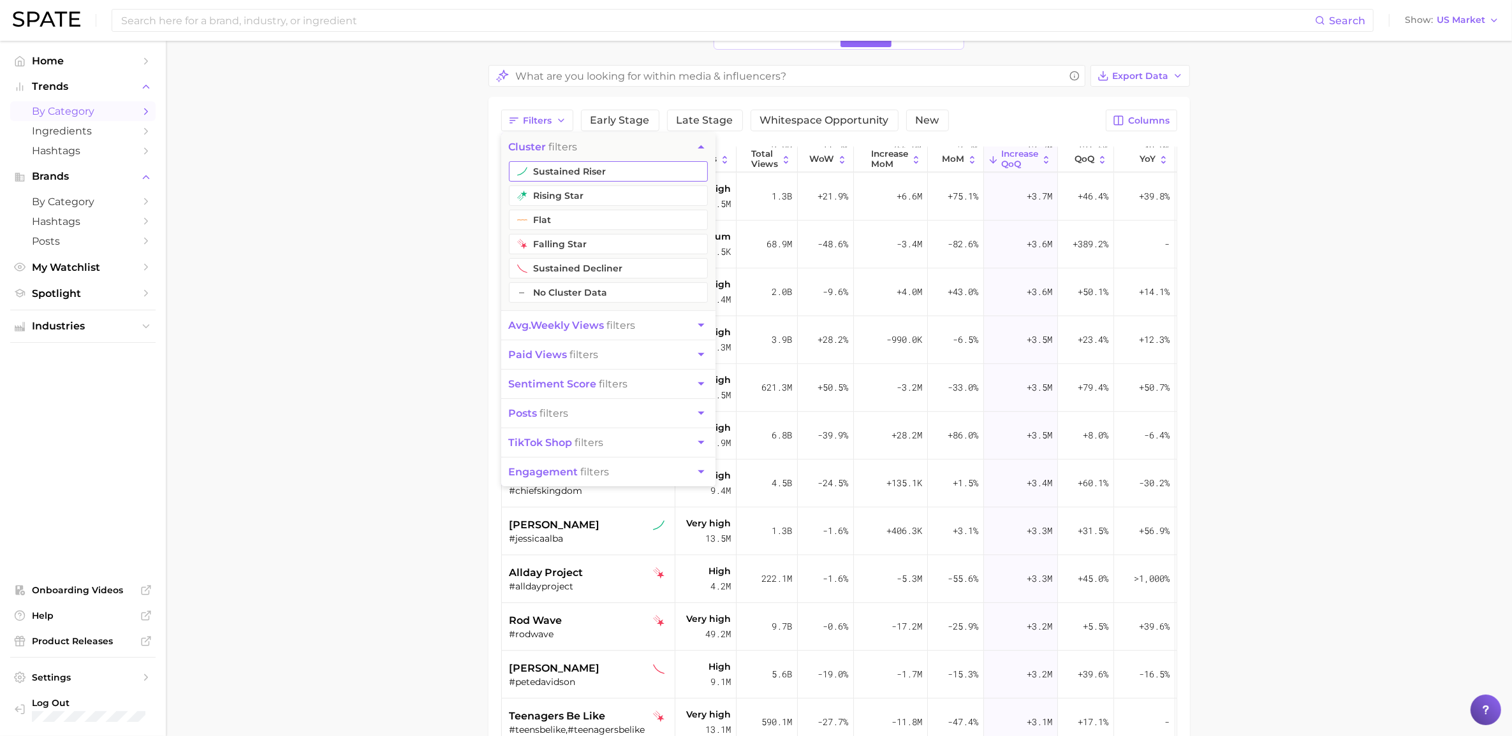
click at [559, 166] on button "sustained riser" at bounding box center [608, 171] width 199 height 20
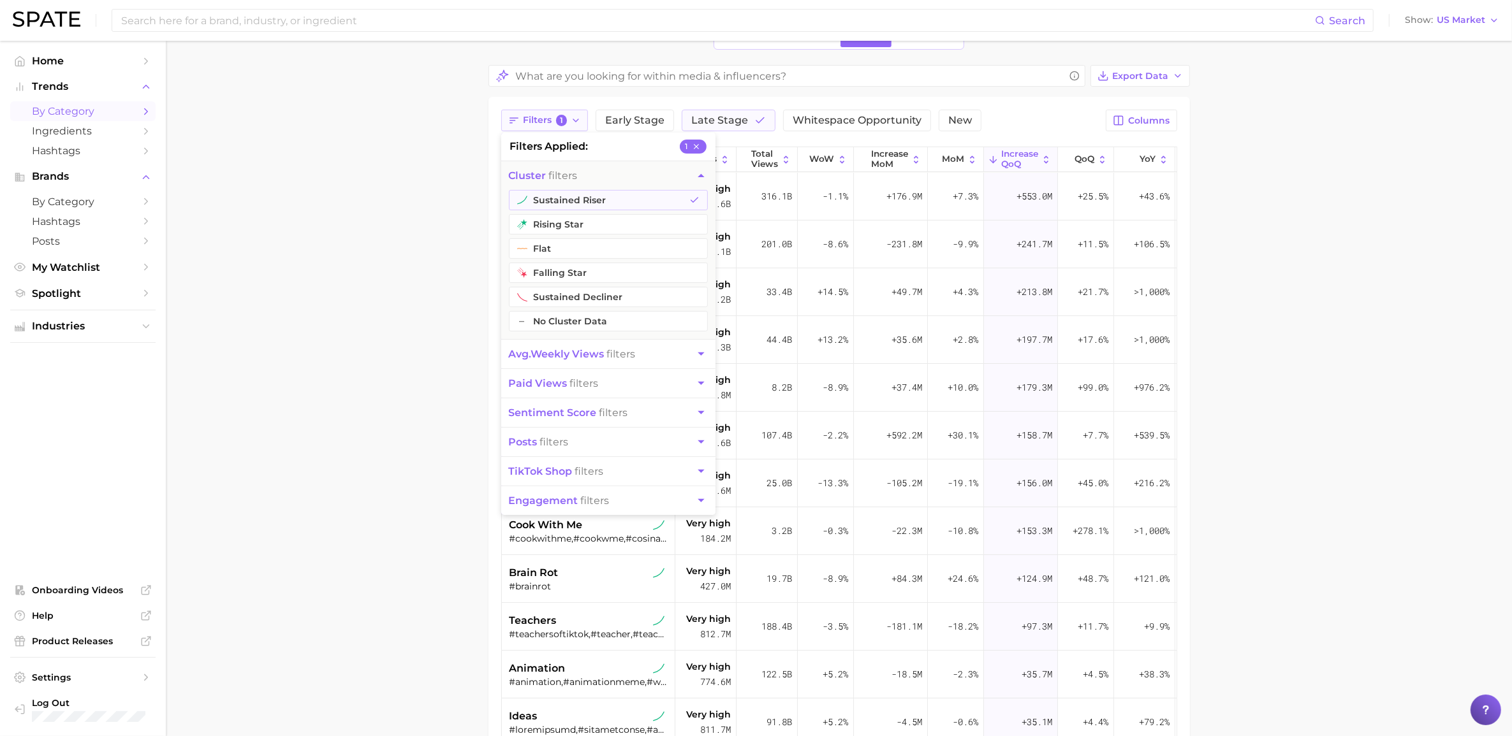
click at [561, 122] on span "1" at bounding box center [561, 120] width 11 height 11
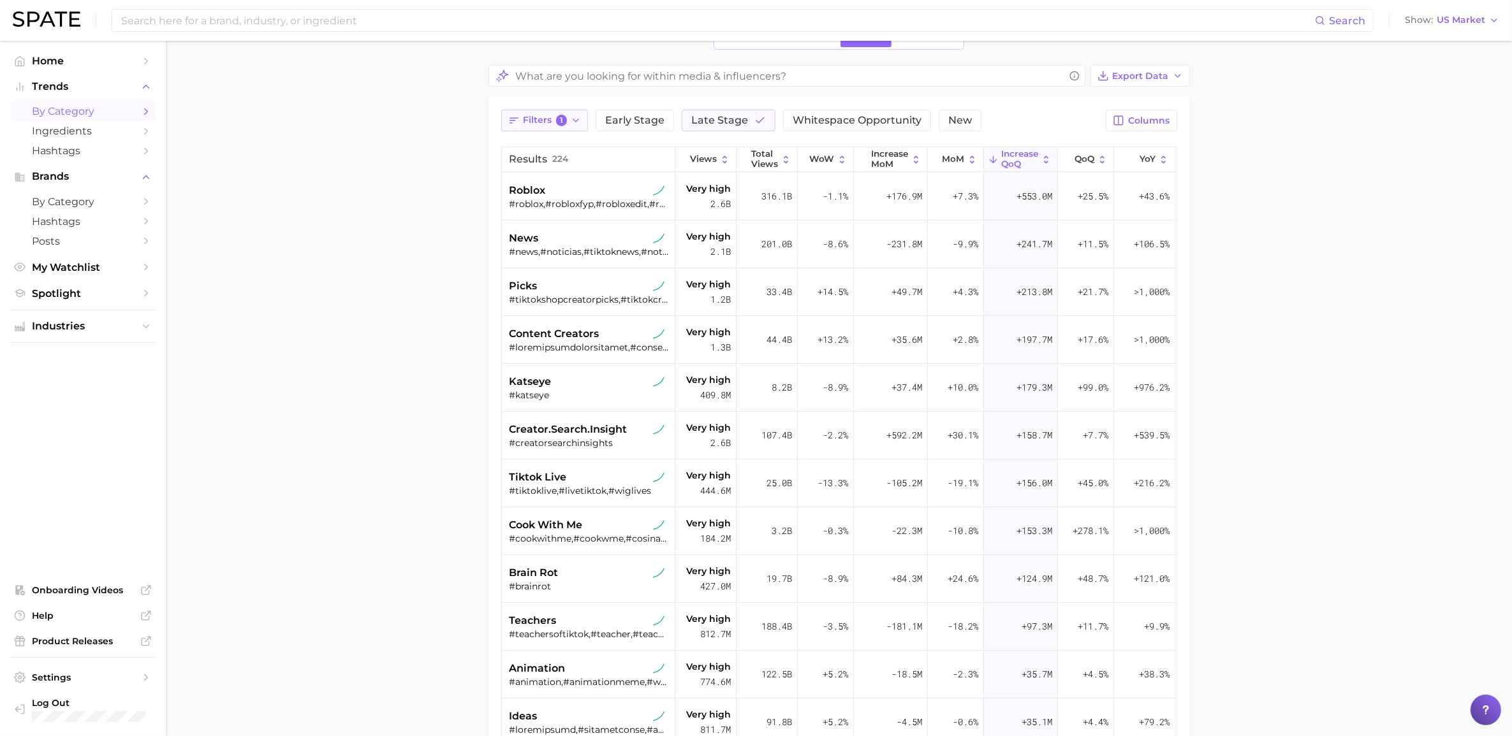
click at [566, 122] on span "Filters 1" at bounding box center [545, 120] width 44 height 11
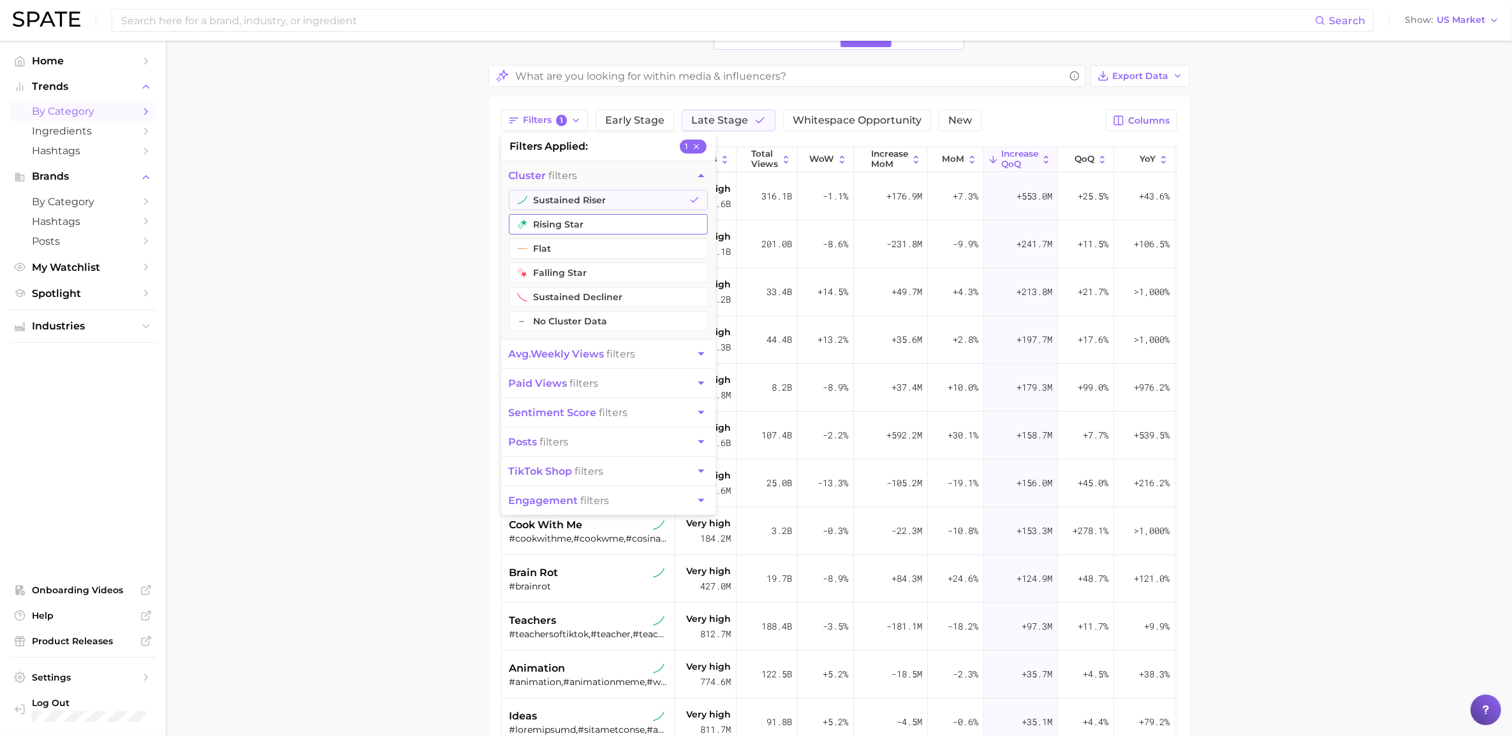
click at [548, 219] on button "rising star" at bounding box center [608, 224] width 199 height 20
click at [397, 282] on main "1. cultural shifts 2. media & influencers 3. Subcategory Overview Google TikTok…" at bounding box center [839, 460] width 1346 height 999
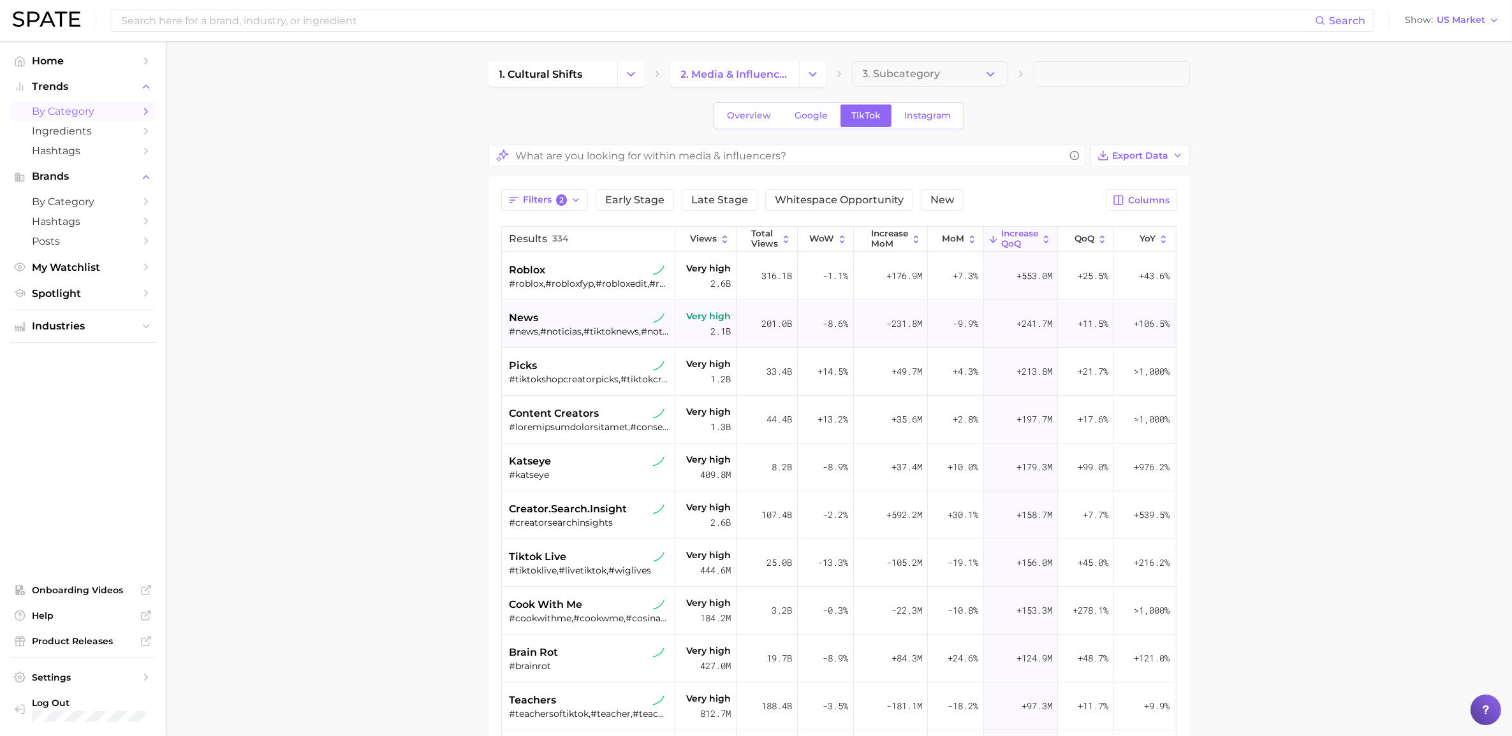
click at [521, 312] on span "news" at bounding box center [523, 318] width 29 height 15
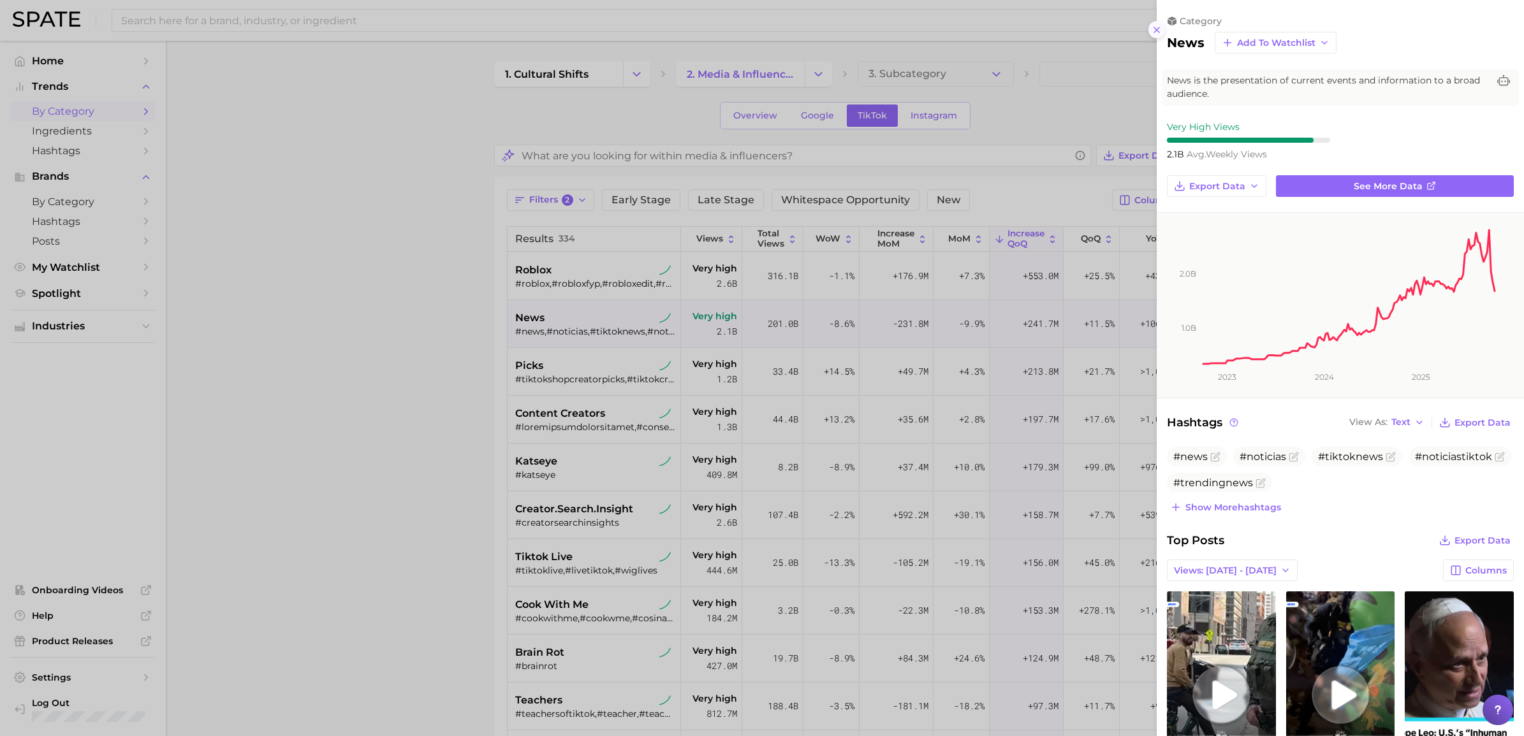
click at [1013, 26] on icon at bounding box center [1157, 30] width 10 height 10
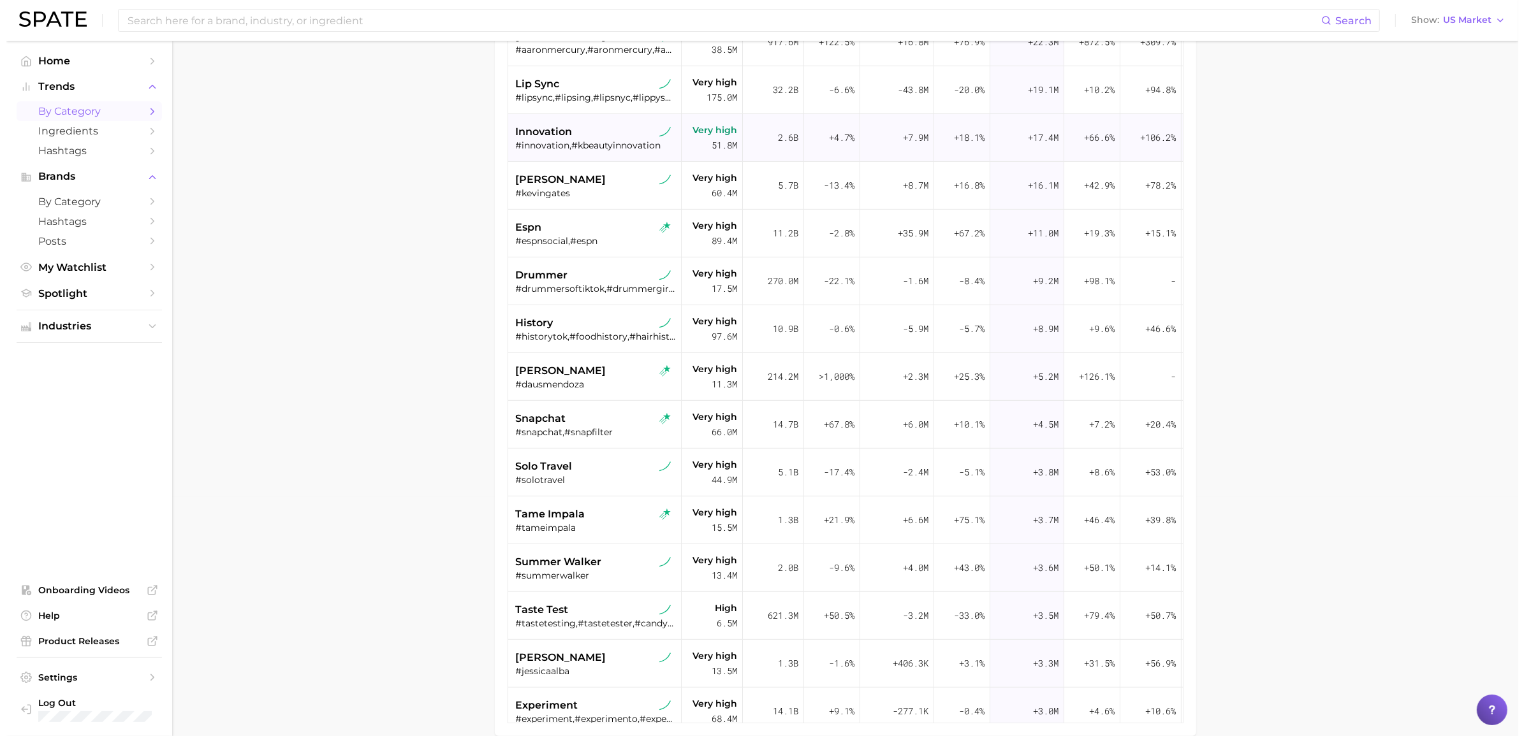
scroll to position [797, 0]
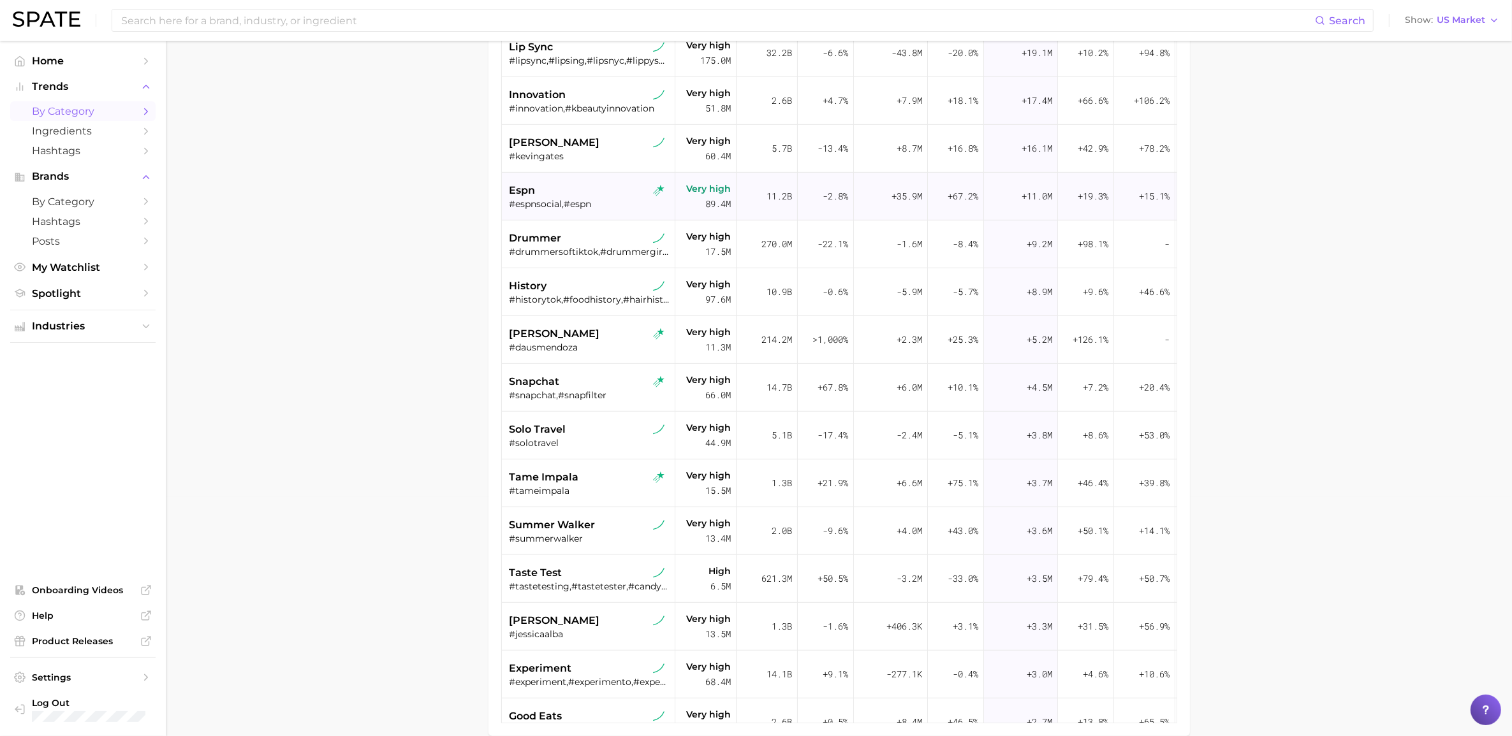
click at [592, 209] on div "#espnsocial,#espn" at bounding box center [589, 203] width 161 height 11
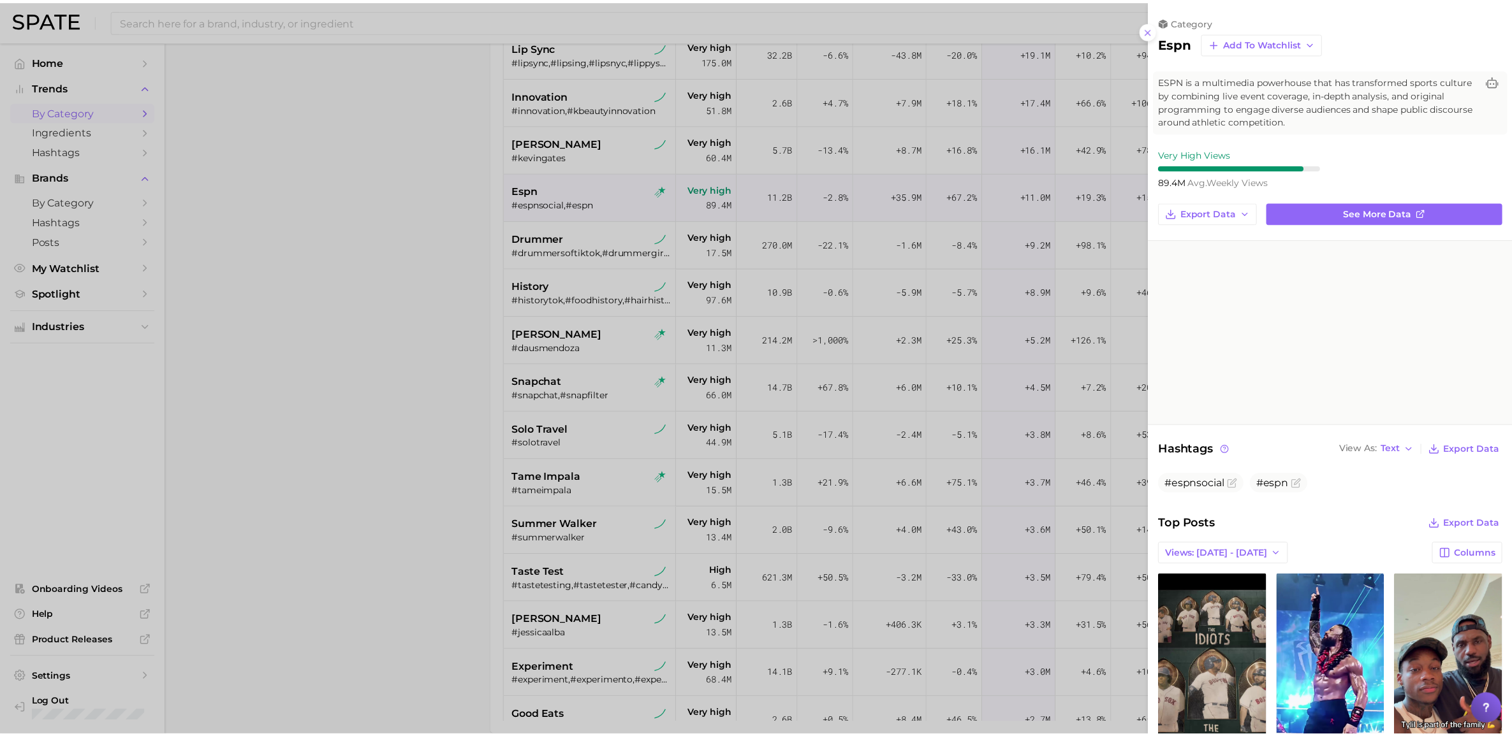
scroll to position [0, 0]
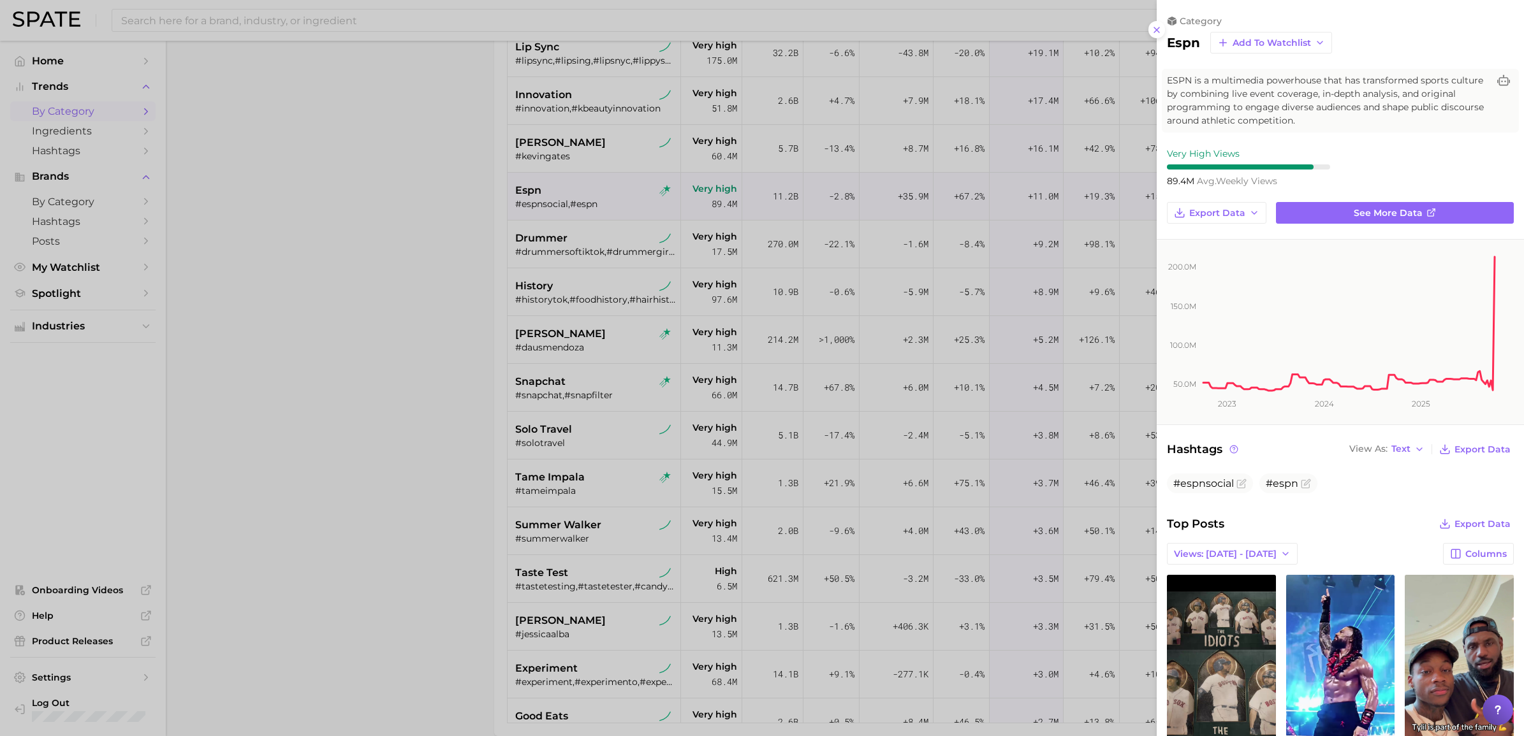
drag, startPoint x: 175, startPoint y: 409, endPoint x: 335, endPoint y: 254, distance: 222.8
click at [175, 409] on div at bounding box center [762, 368] width 1524 height 736
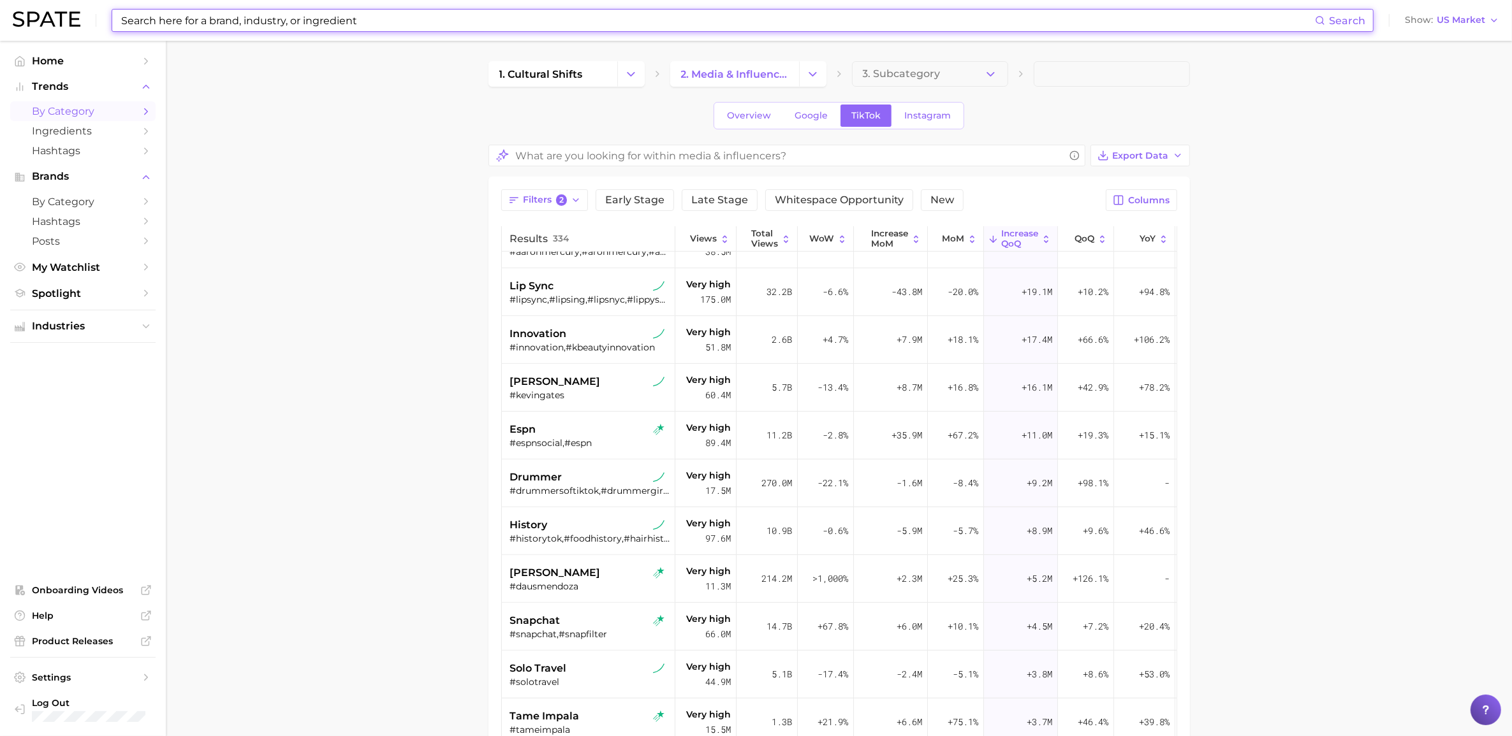
click at [281, 19] on input at bounding box center [717, 21] width 1195 height 22
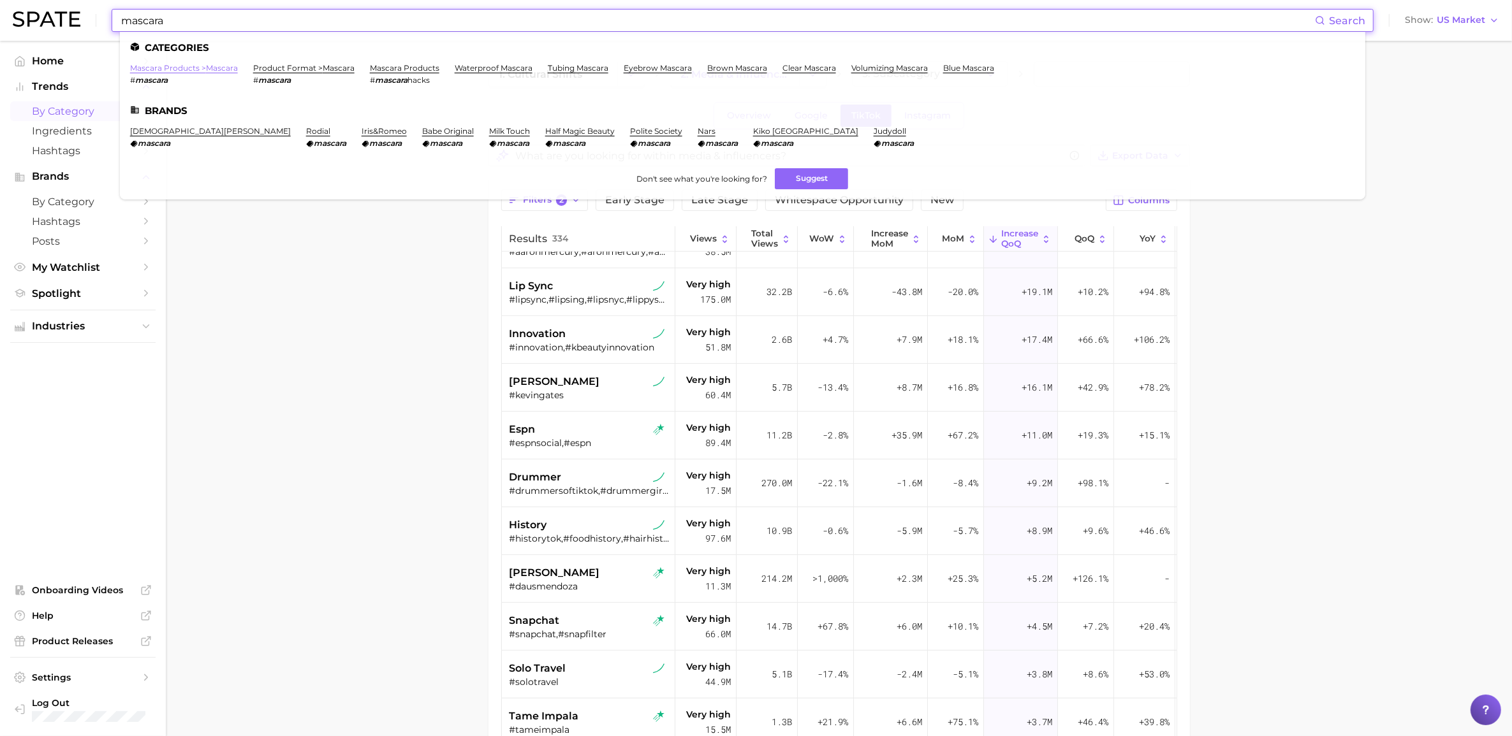
type input "mascara"
click at [211, 68] on link "mascara products > mascara" at bounding box center [184, 68] width 108 height 10
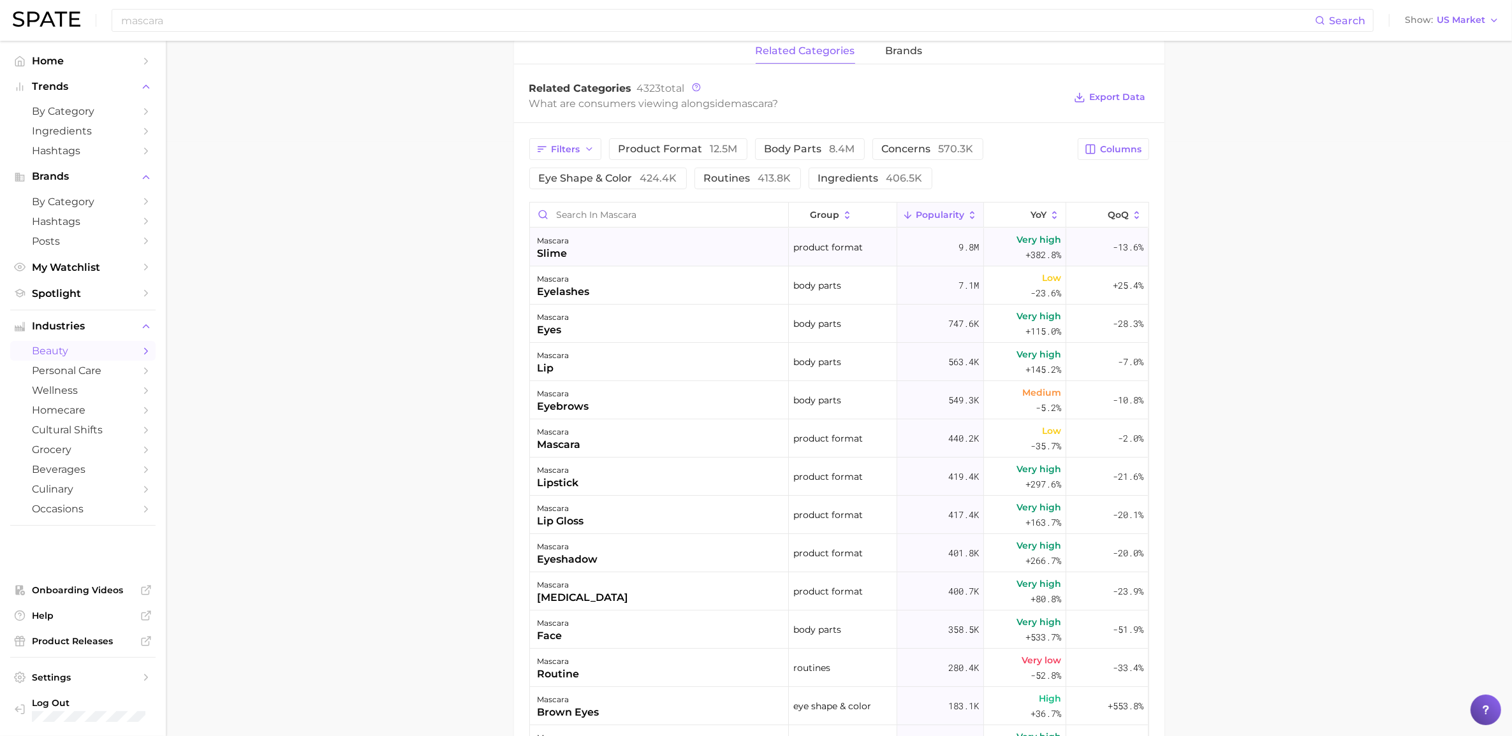
scroll to position [638, 0]
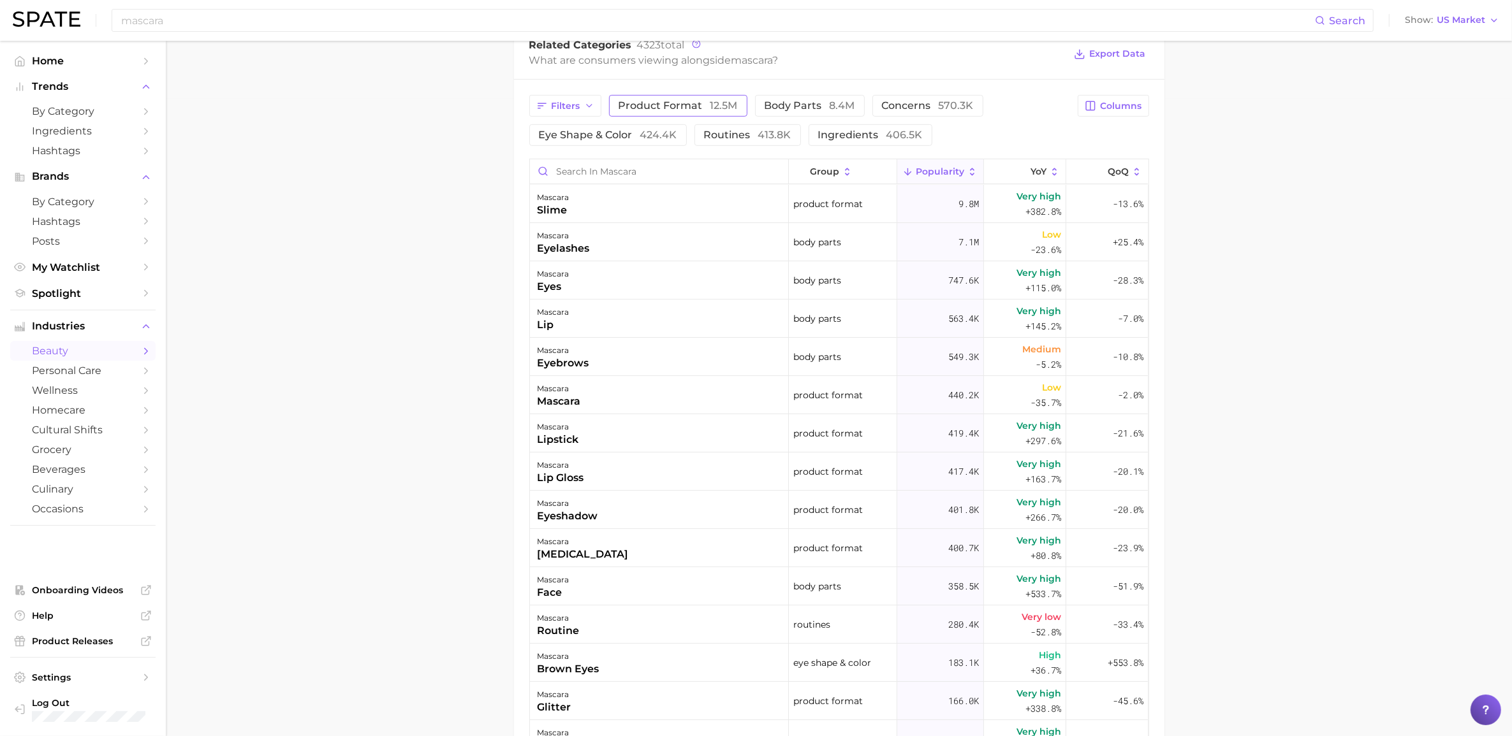
click at [703, 108] on span "product format 12.5m" at bounding box center [678, 106] width 119 height 10
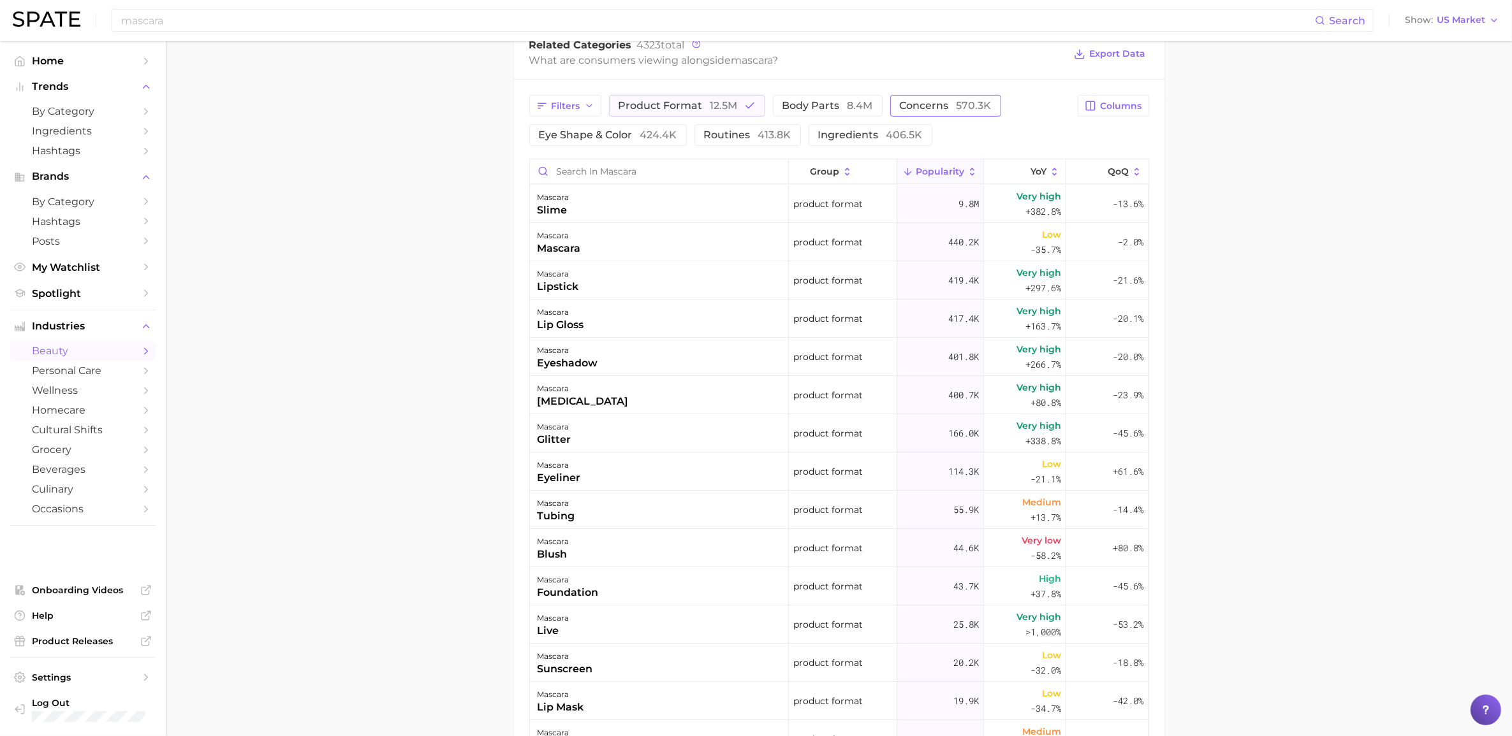
click at [944, 104] on span "concerns 570.3k" at bounding box center [946, 106] width 92 height 10
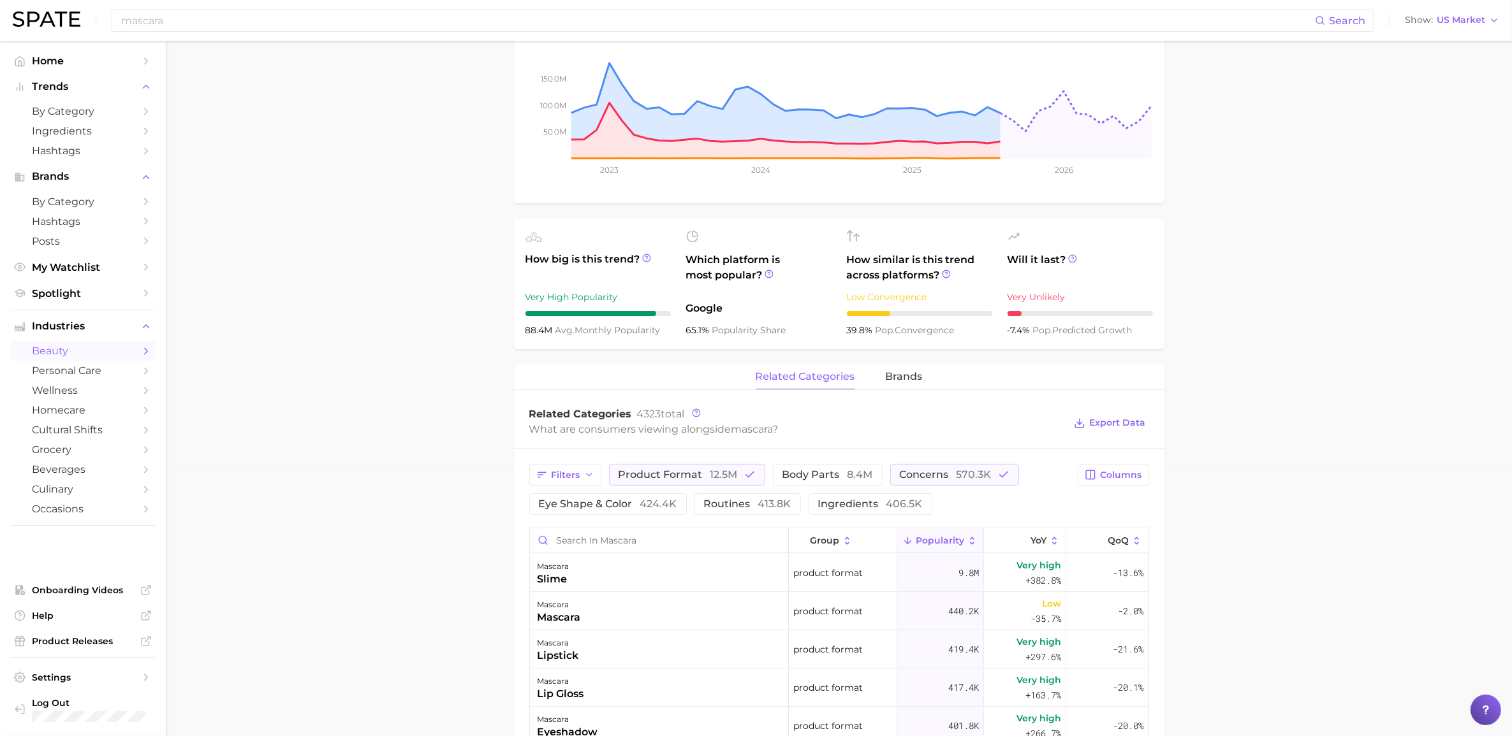
scroll to position [478, 0]
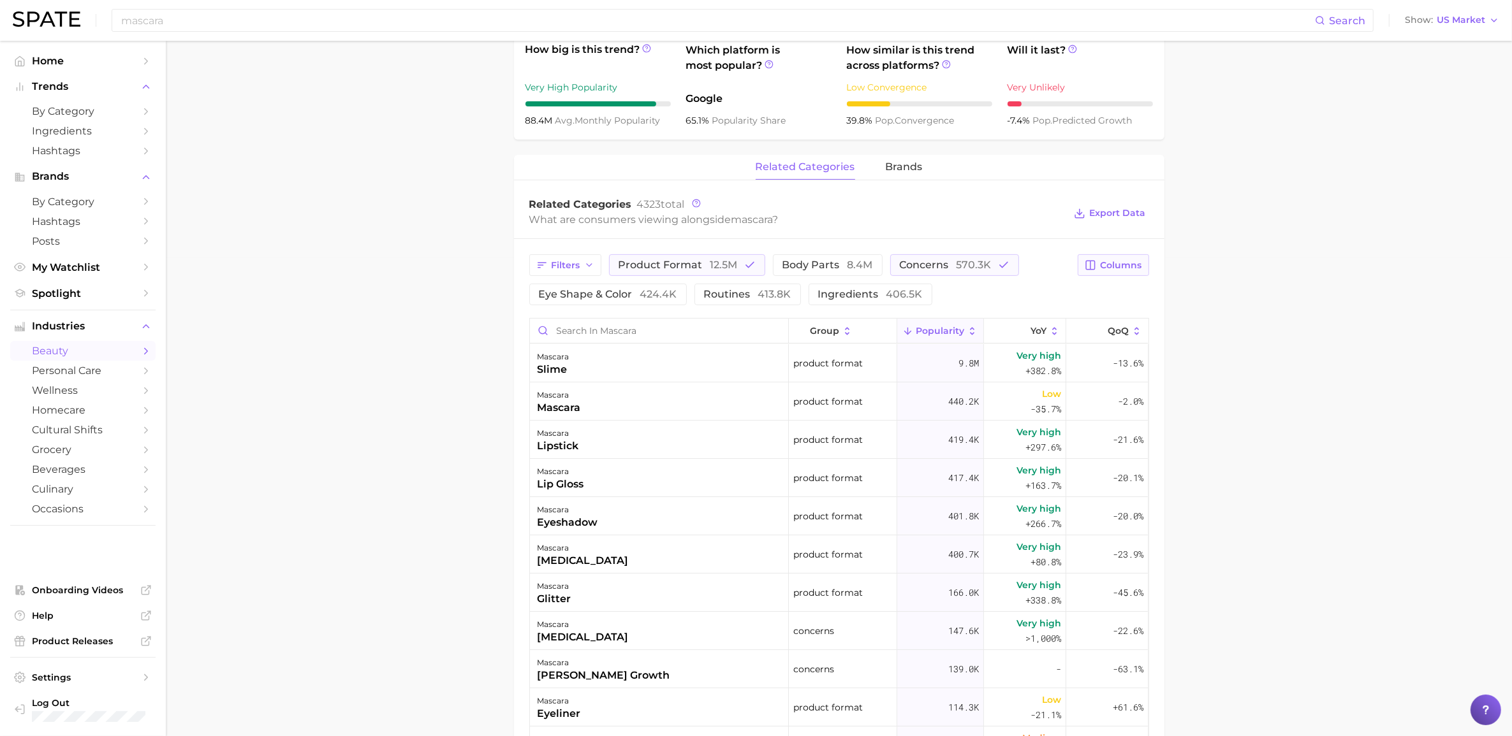
click at [1013, 270] on span "Columns" at bounding box center [1121, 265] width 41 height 11
click at [955, 337] on rect at bounding box center [959, 331] width 11 height 11
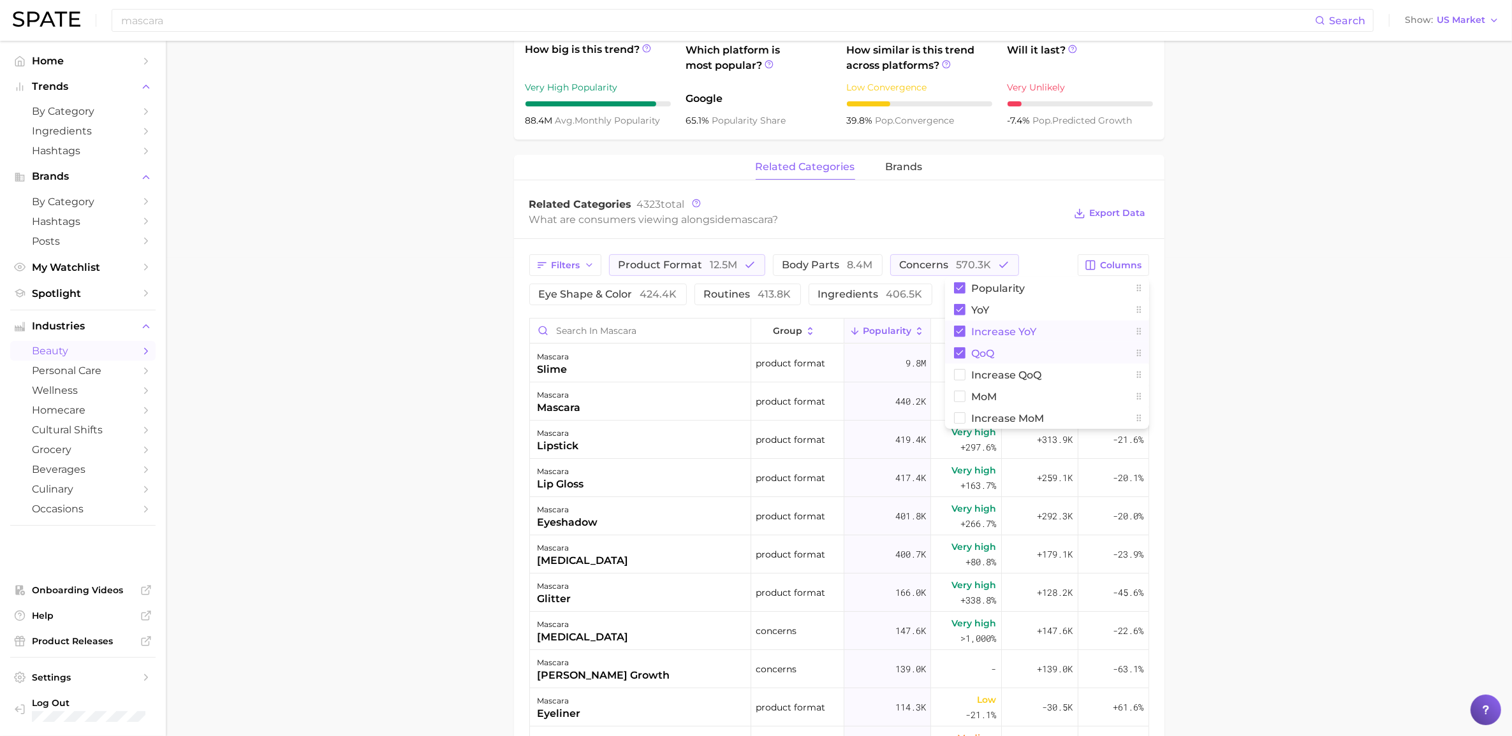
click at [1013, 332] on main "1. makeup 2. eye makeup 3. mascara products 4. mascara Overview Google TikTok I…" at bounding box center [839, 348] width 1346 height 1571
click at [969, 328] on span "YoY" at bounding box center [973, 331] width 16 height 10
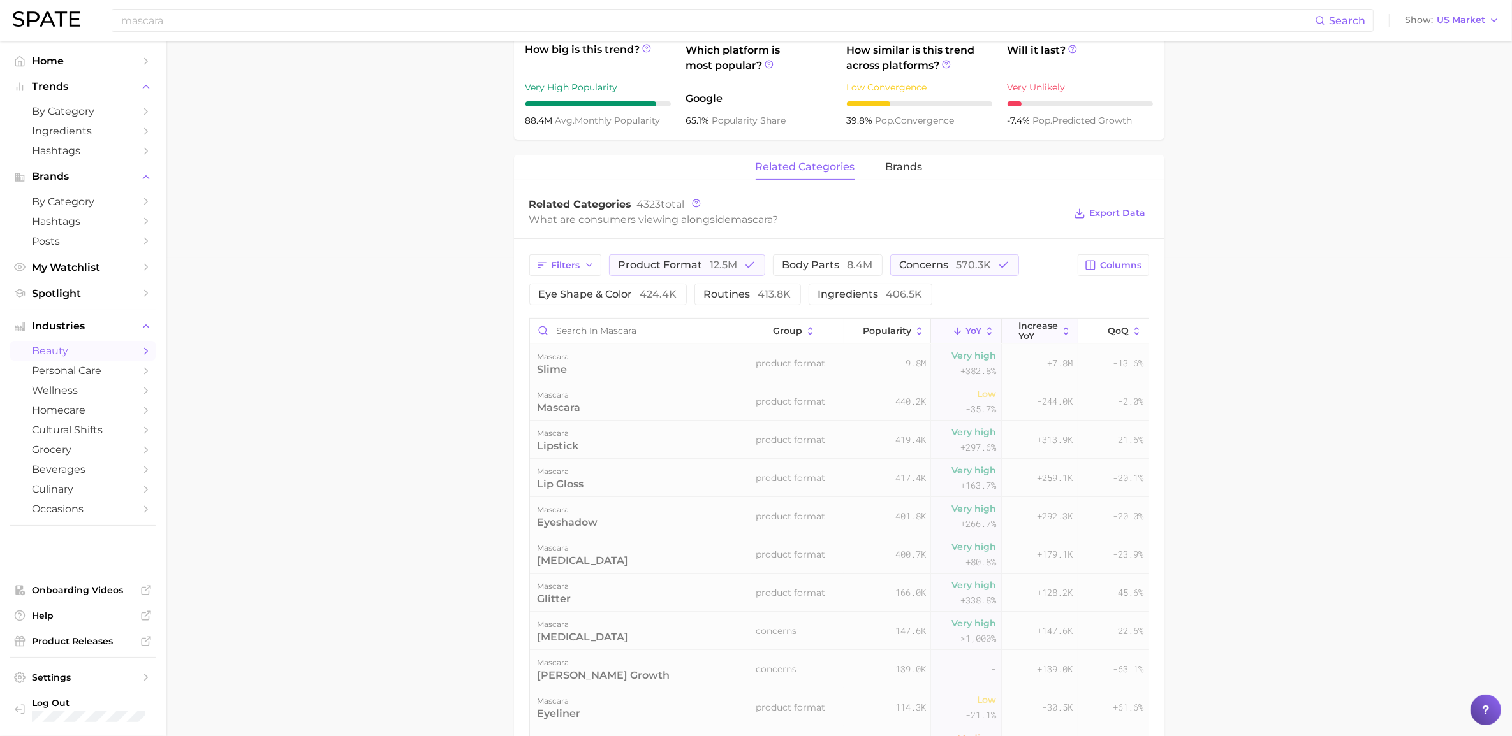
click at [1013, 328] on span "Increase YoY" at bounding box center [1038, 331] width 40 height 20
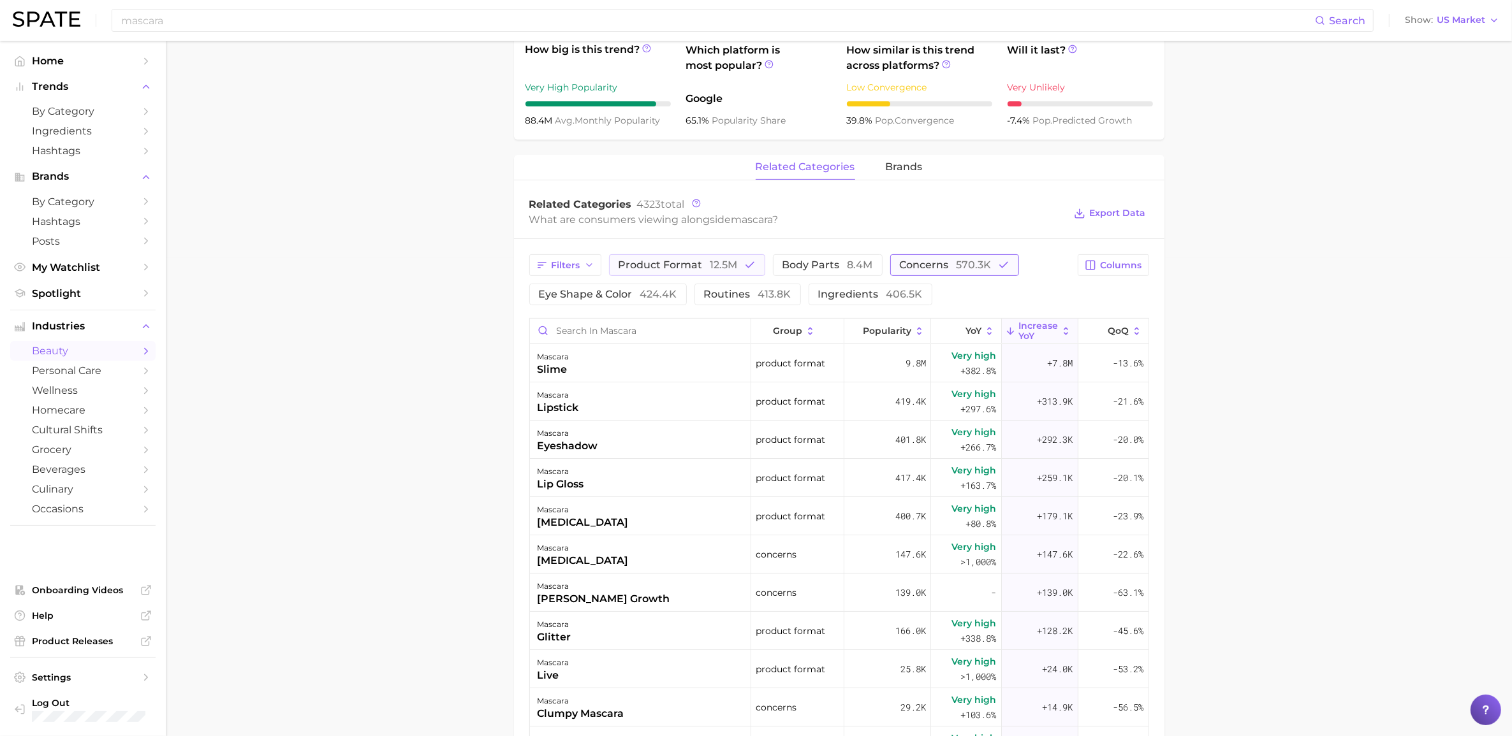
click at [941, 265] on span "concerns 570.3k" at bounding box center [946, 265] width 92 height 10
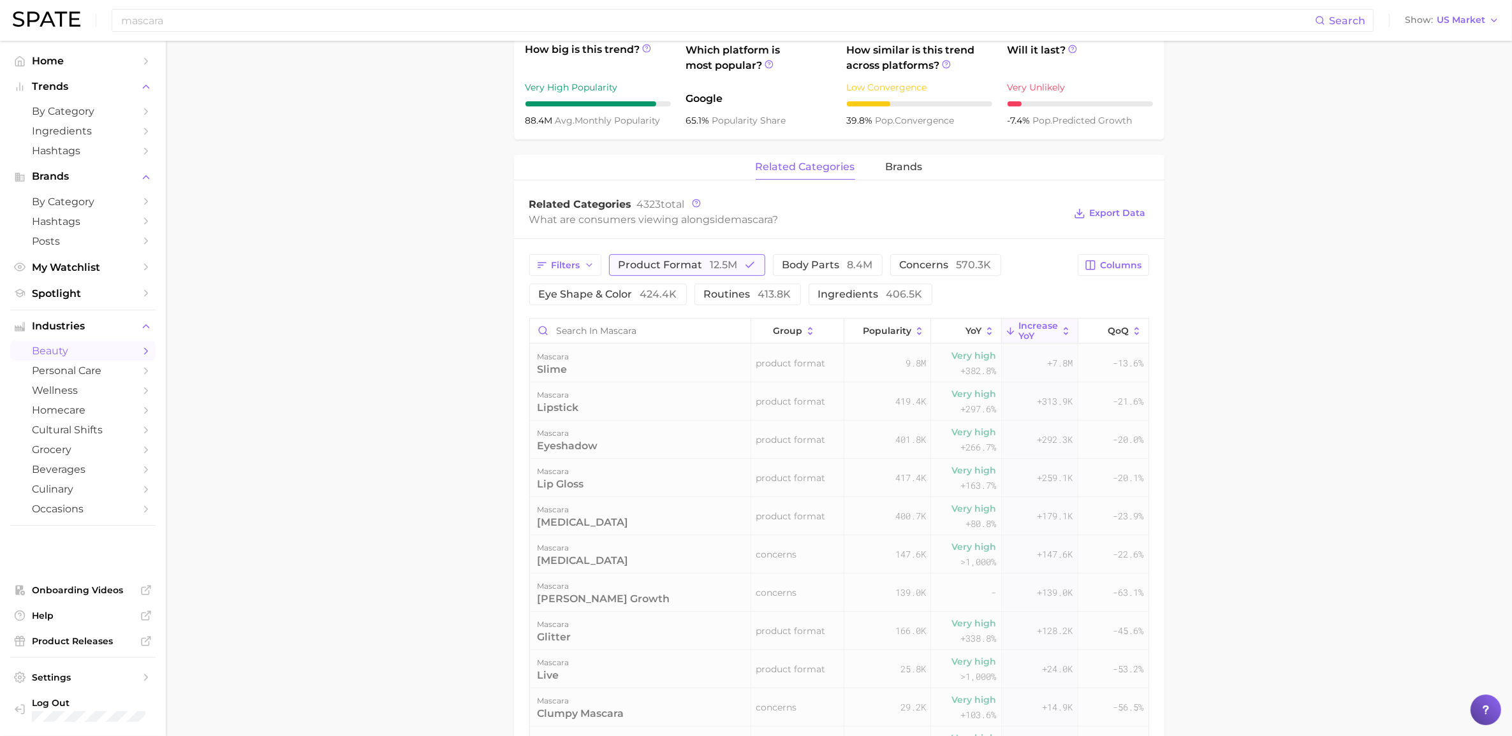
click at [726, 267] on span "12.5m" at bounding box center [723, 265] width 27 height 12
click at [580, 292] on span "eye shape & color 424.4k" at bounding box center [608, 294] width 138 height 10
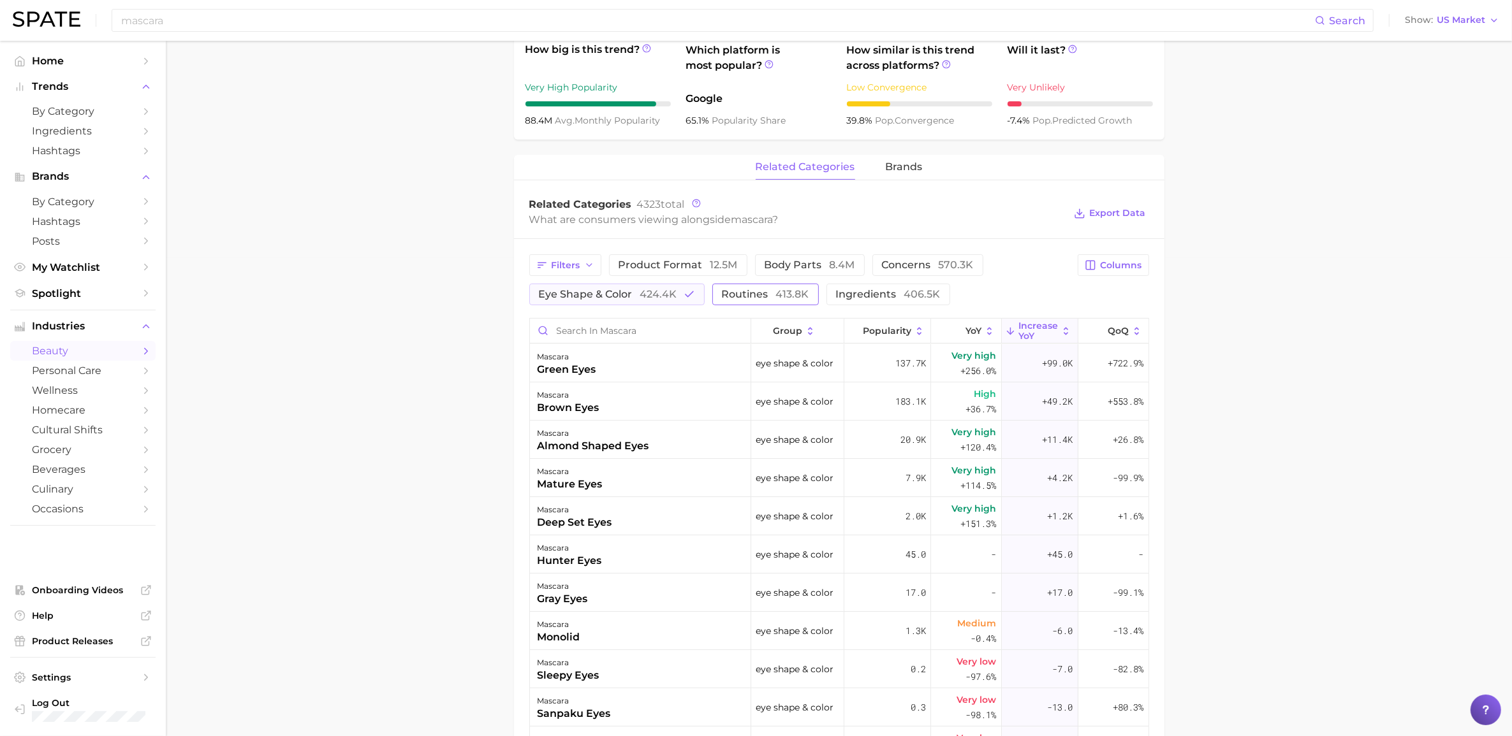
click at [747, 291] on span "routines 413.8k" at bounding box center [765, 294] width 87 height 10
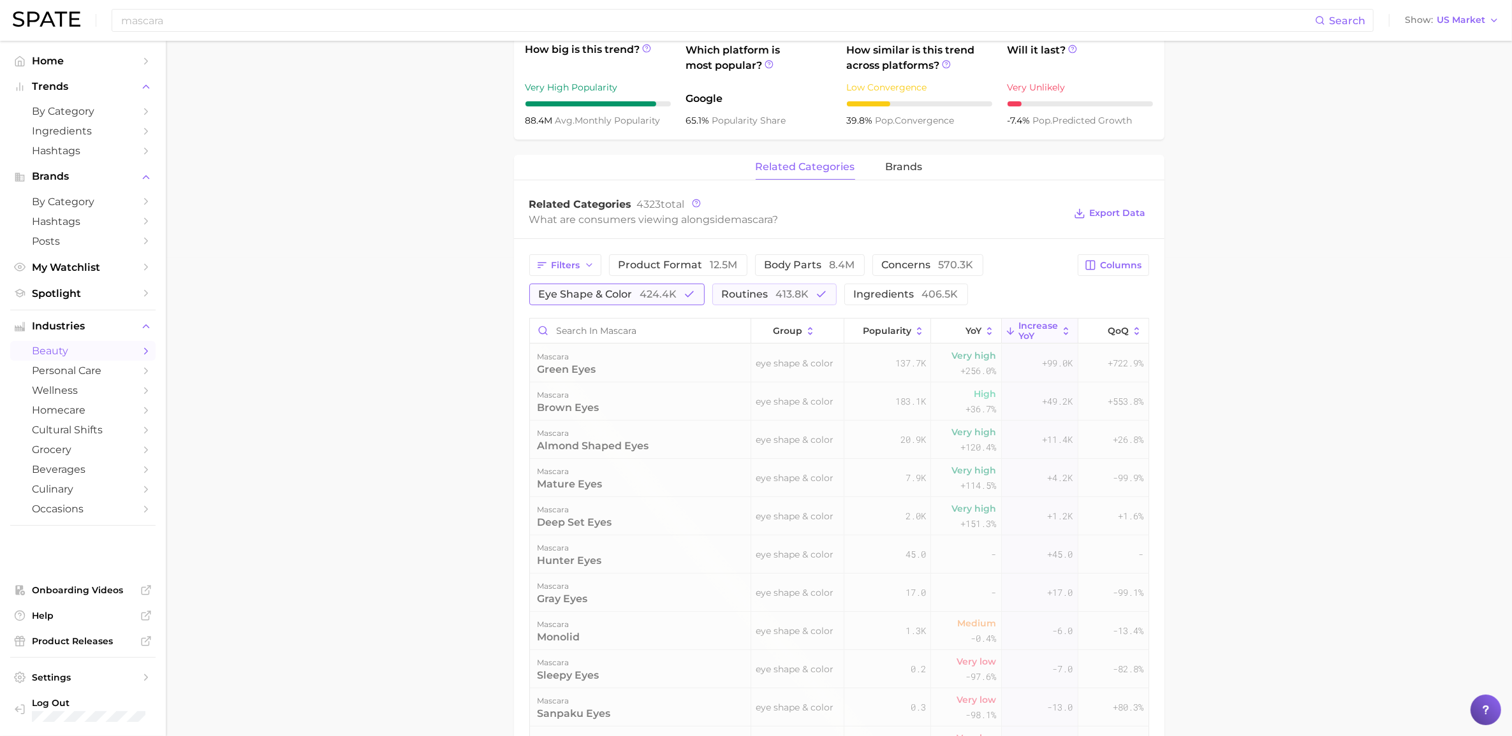
click at [645, 294] on span "424.4k" at bounding box center [658, 294] width 37 height 12
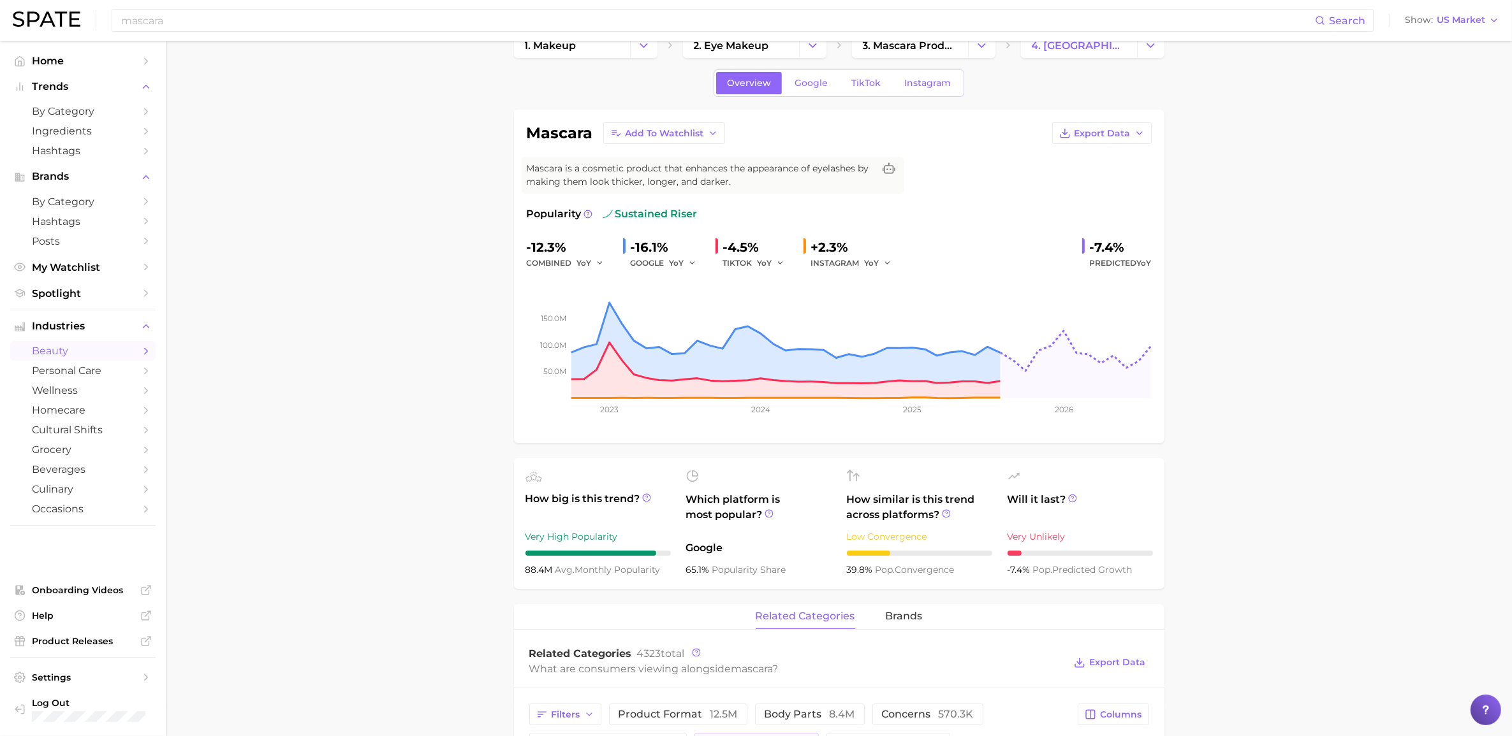
scroll to position [0, 0]
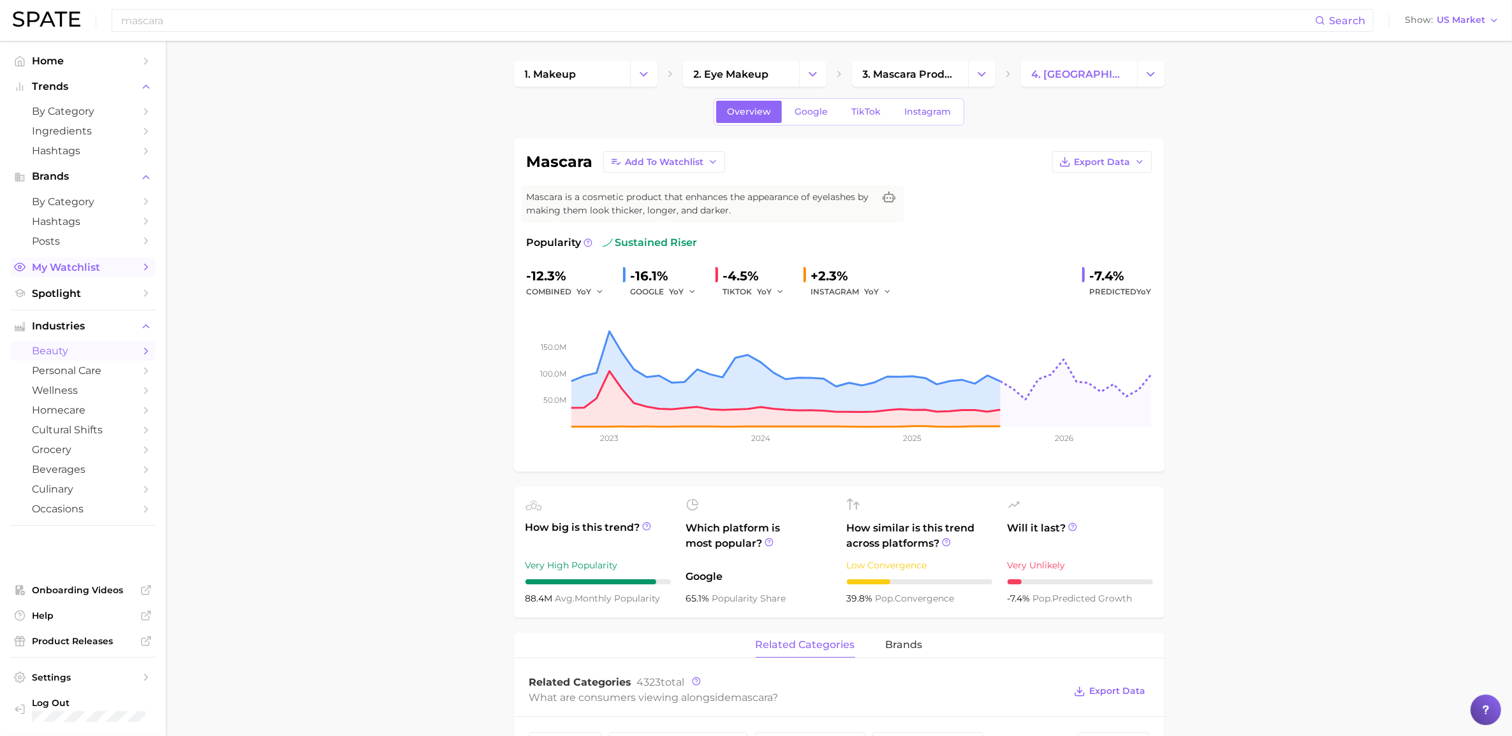
click at [65, 268] on span "My Watchlist" at bounding box center [83, 267] width 102 height 12
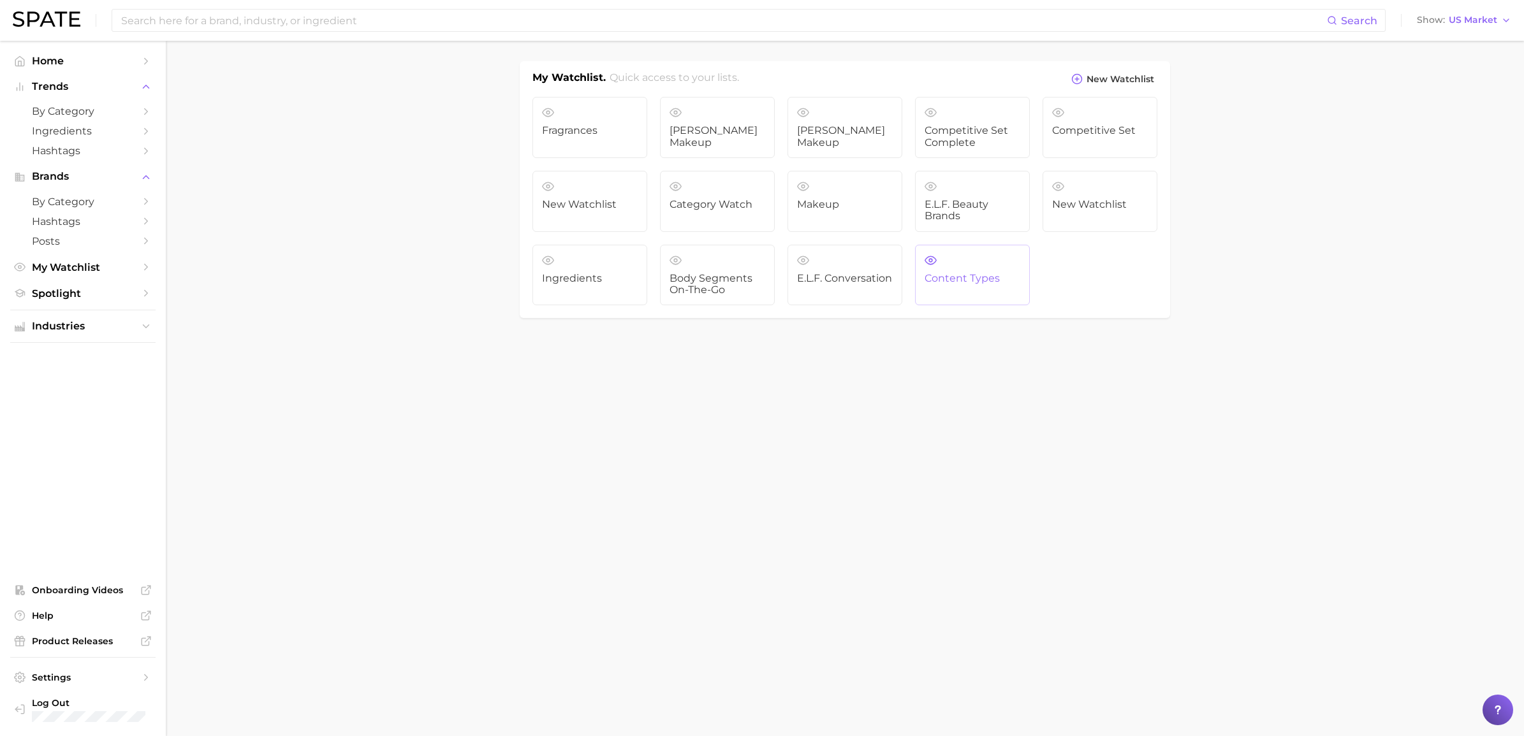
click at [986, 272] on link "Content Types" at bounding box center [972, 275] width 115 height 61
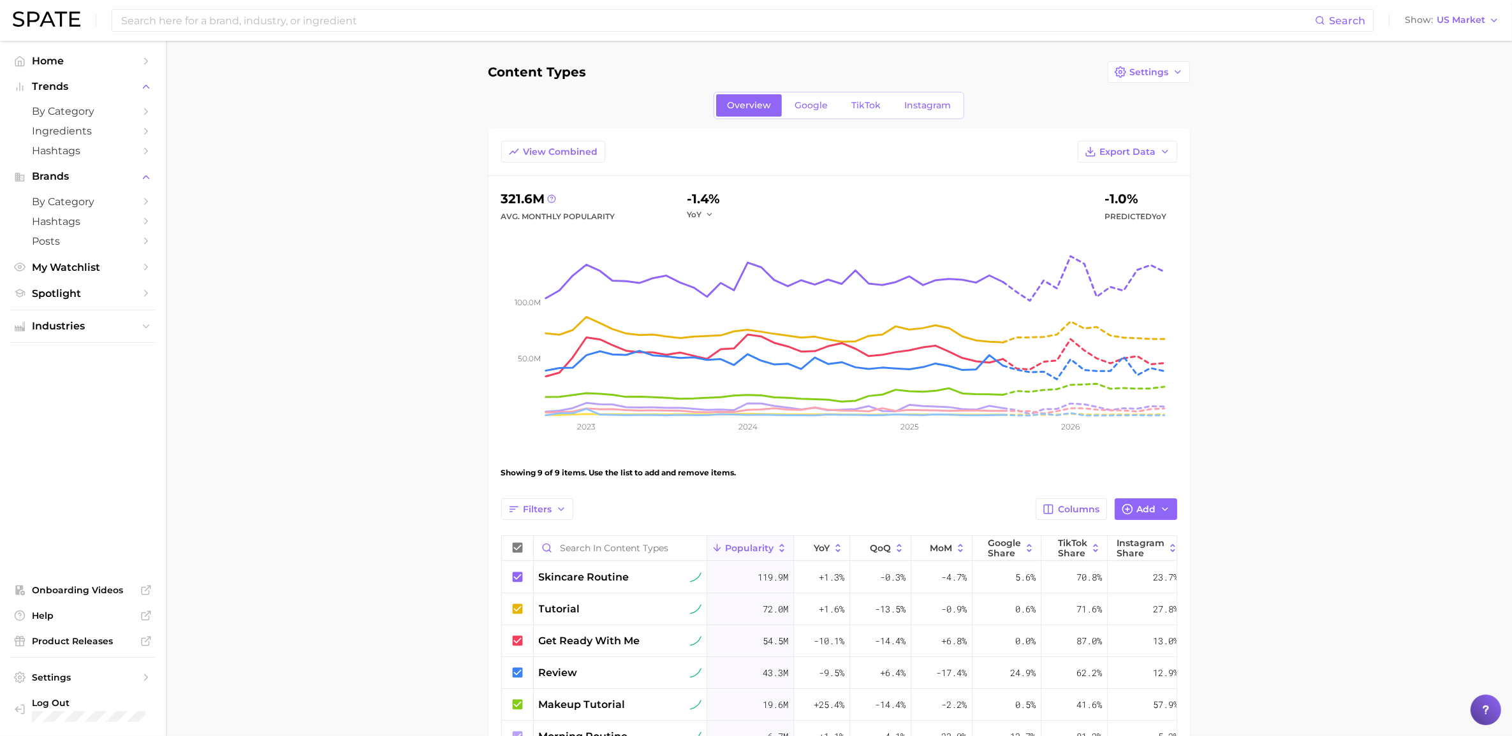
click at [1013, 87] on main "Content Types Settings Overview Google TikTok Instagram View Combined Export Da…" at bounding box center [839, 499] width 1346 height 917
click at [72, 272] on link "My Watchlist" at bounding box center [82, 268] width 145 height 20
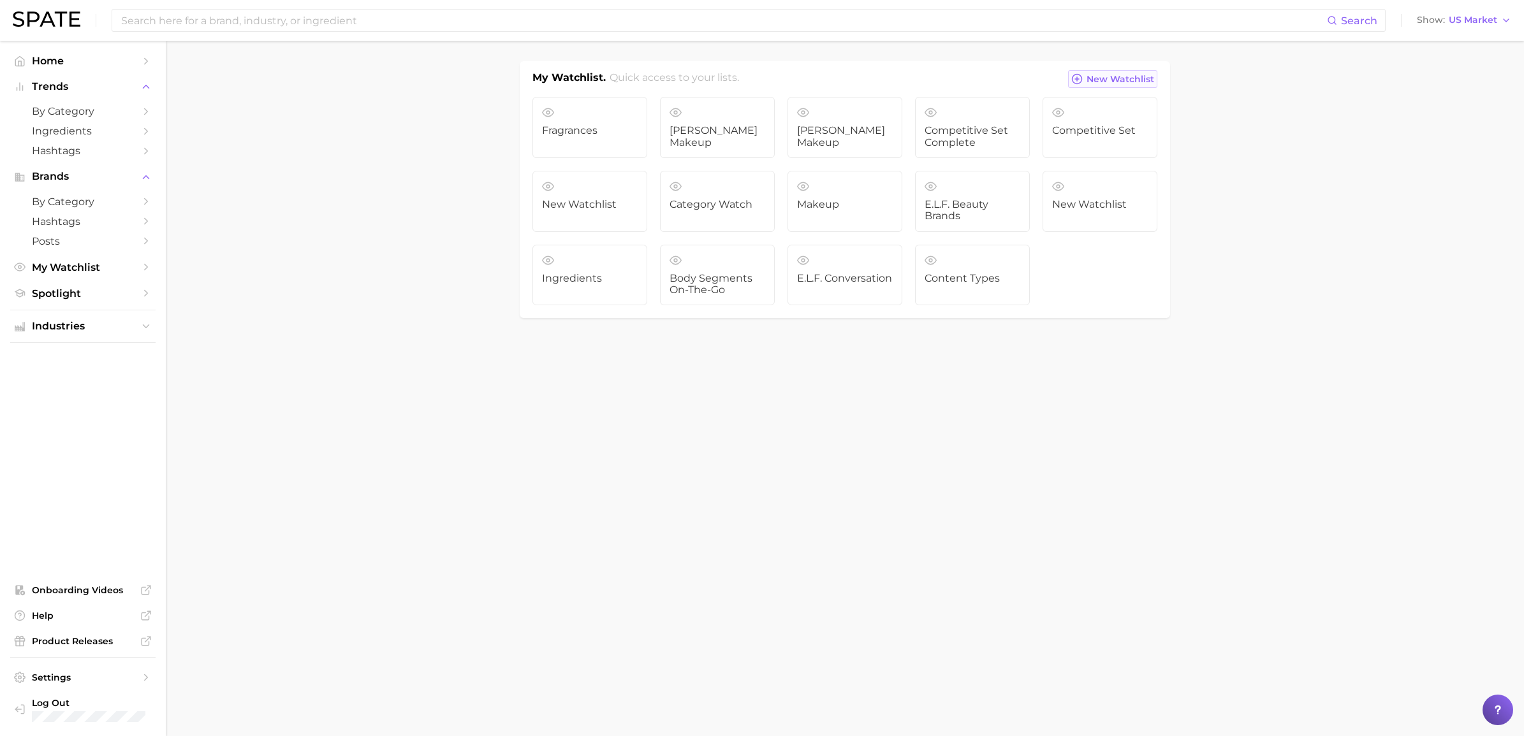
click at [1013, 72] on button "New Watchlist" at bounding box center [1112, 79] width 89 height 18
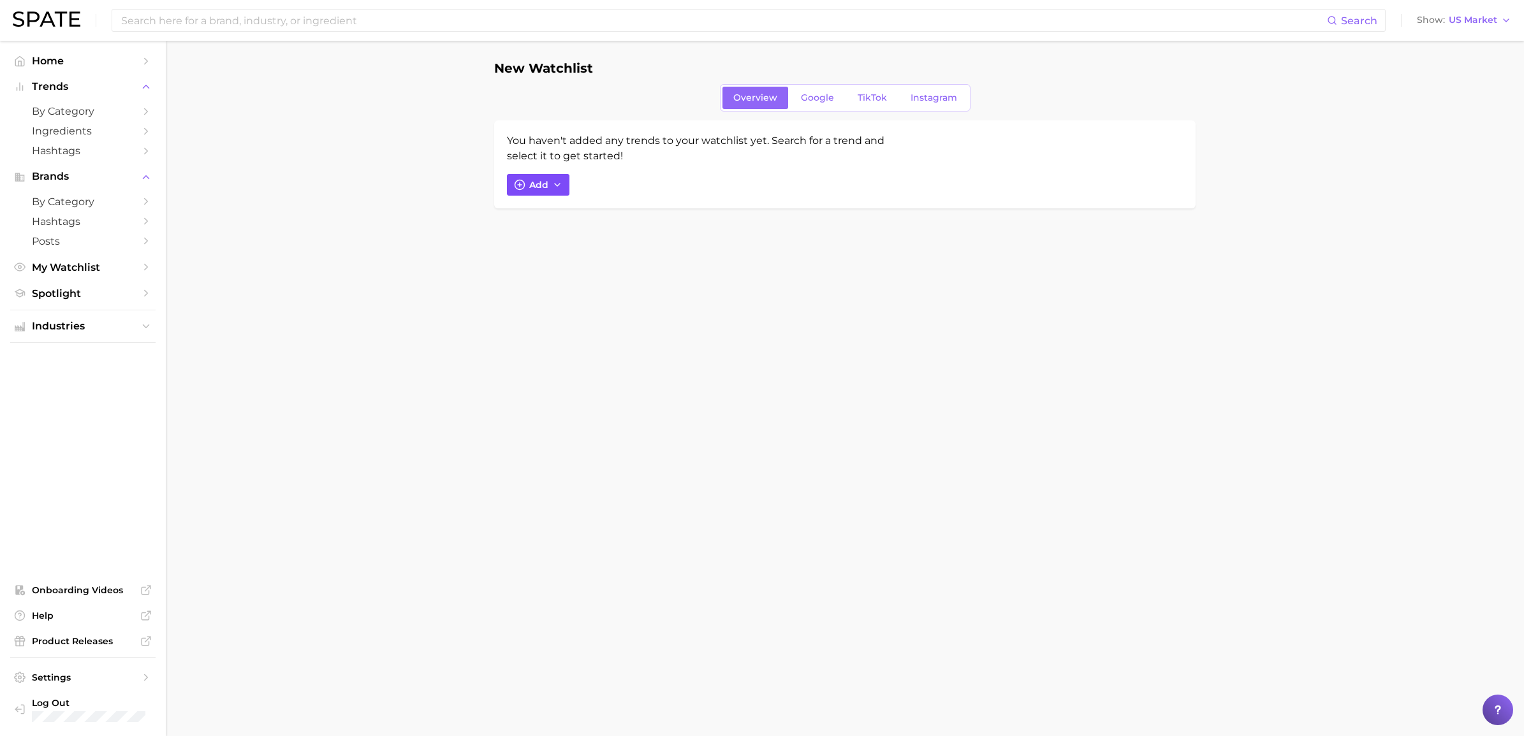
click at [522, 174] on button "Add" at bounding box center [538, 185] width 62 height 22
click at [567, 251] on input "Search and add to watchlist" at bounding box center [684, 245] width 323 height 27
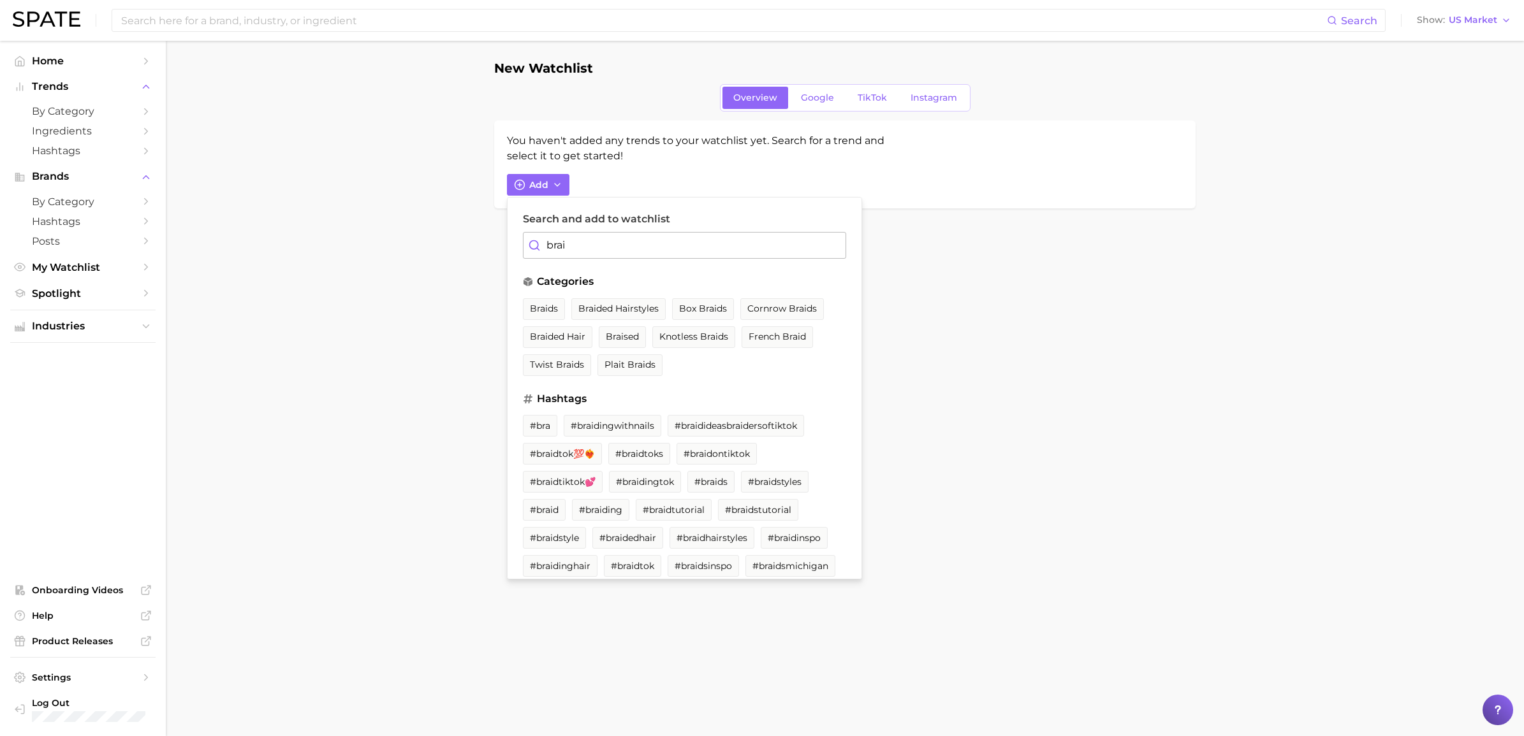
type input "brain"
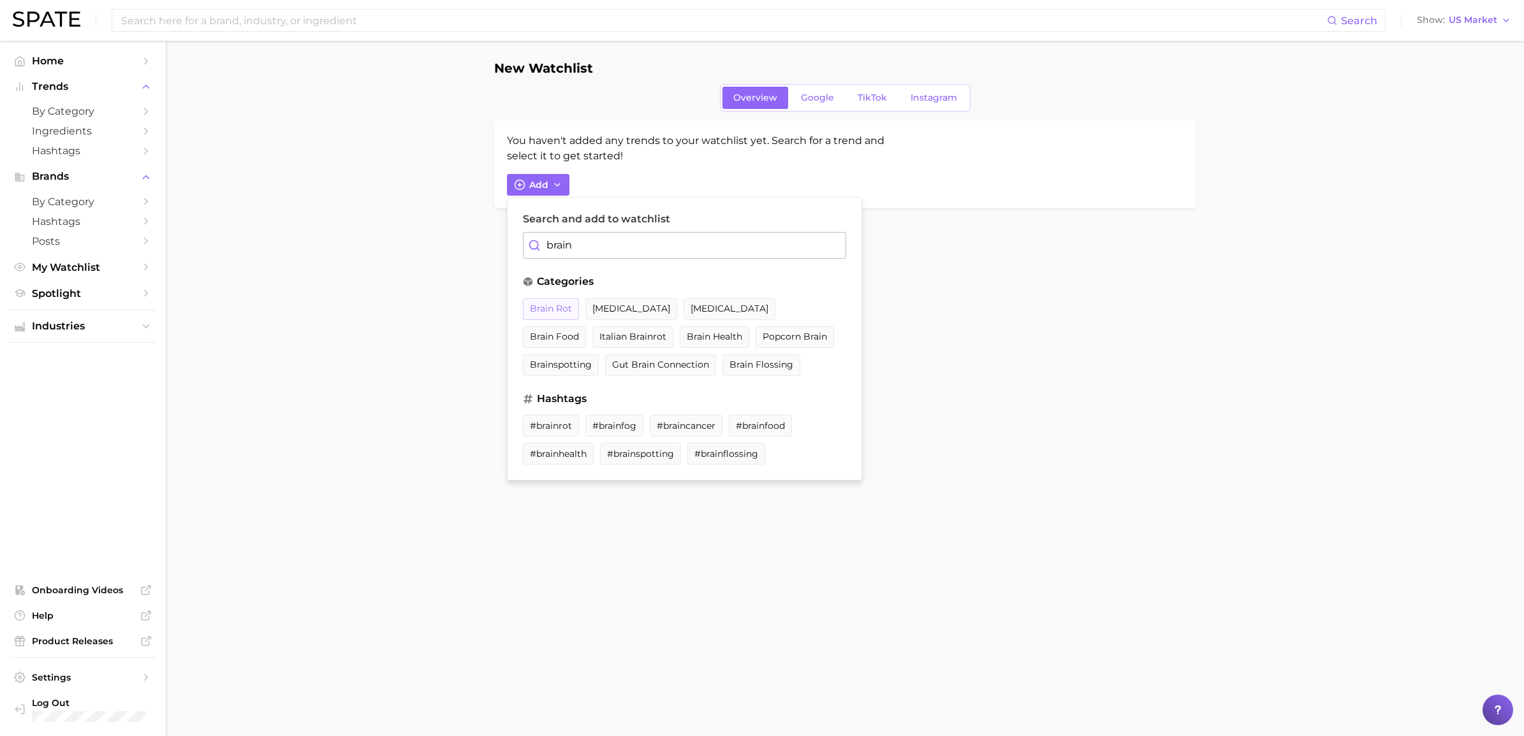
click at [559, 308] on span "brain rot" at bounding box center [551, 309] width 42 height 11
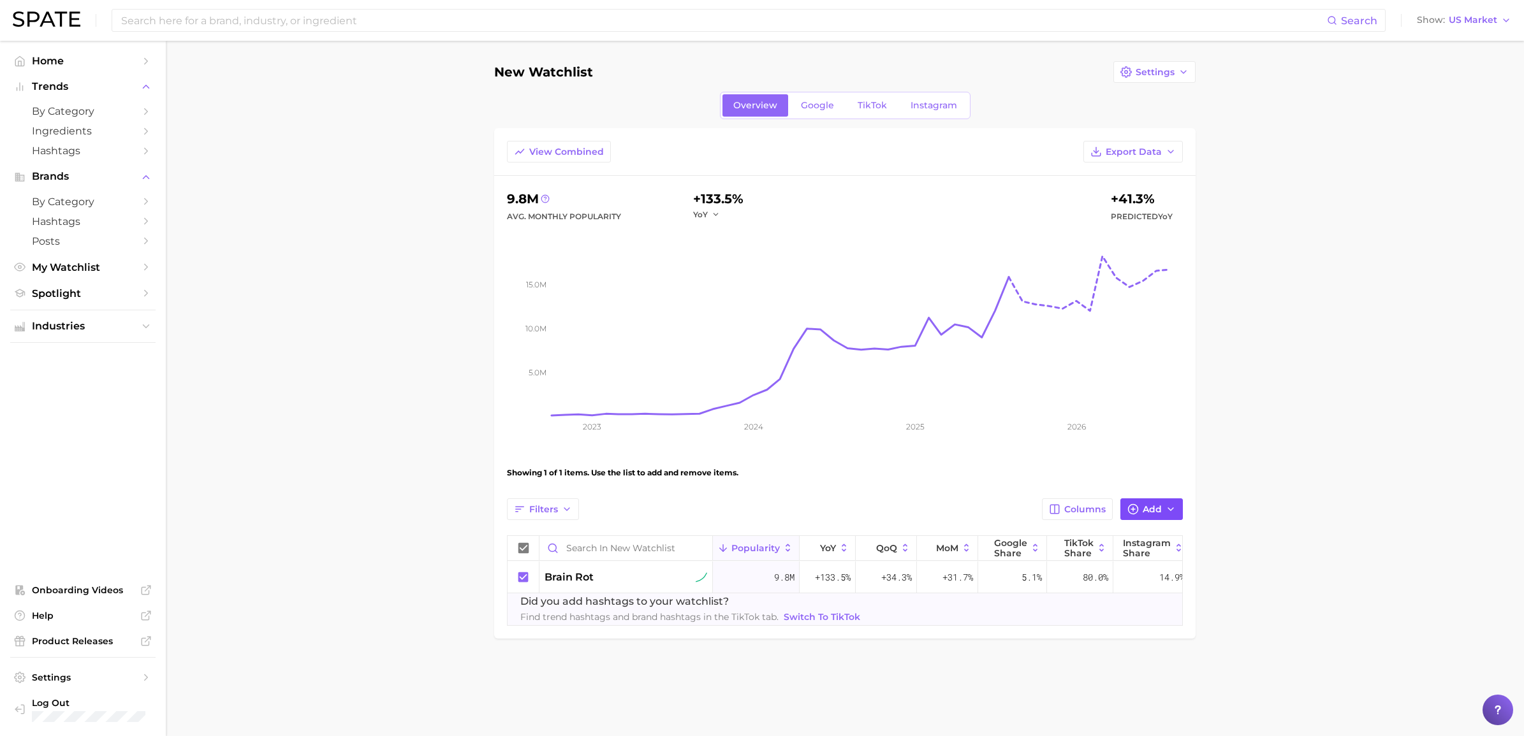
click at [1013, 511] on button "Add" at bounding box center [1151, 510] width 62 height 22
click at [1013, 513] on input "Search and add to watchlist" at bounding box center [1005, 570] width 323 height 27
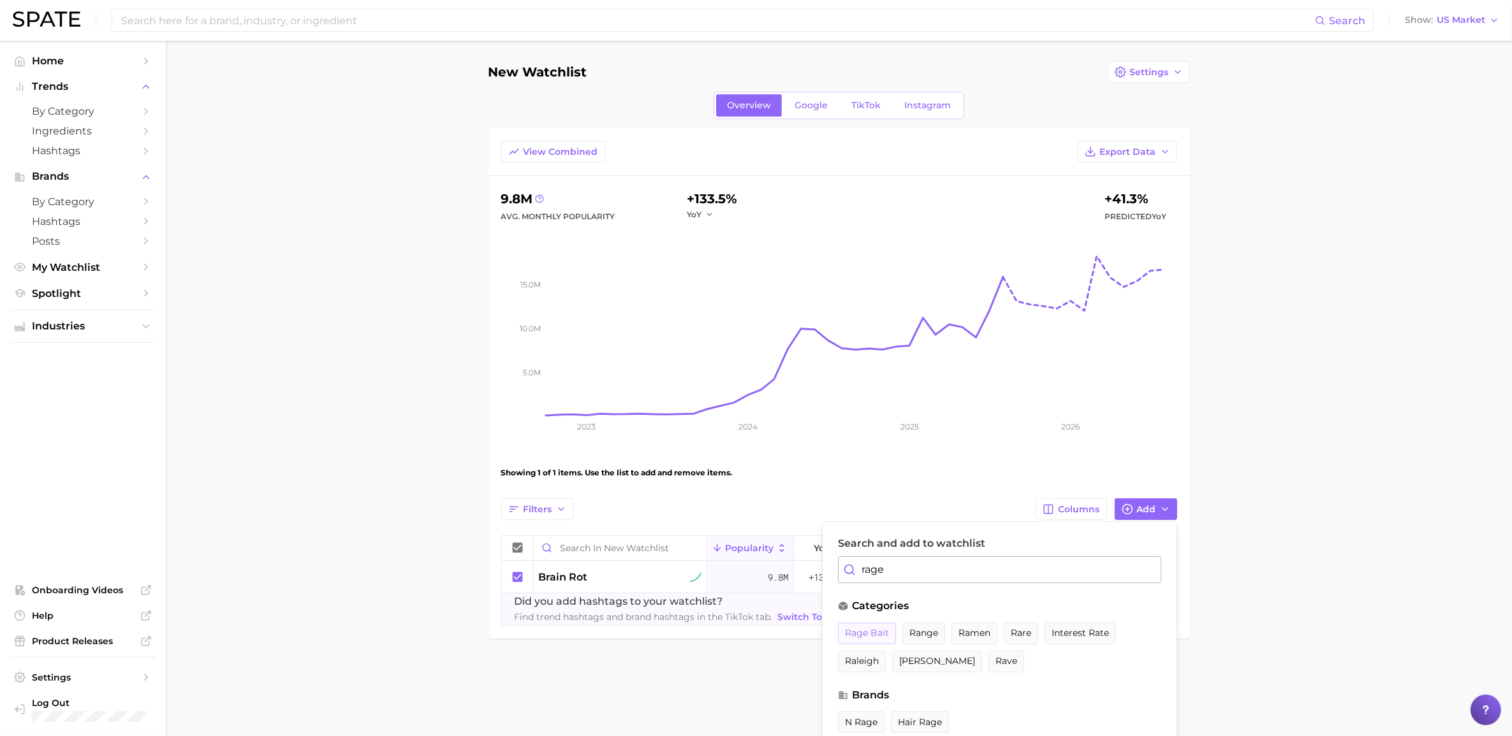
click at [869, 513] on span "rage bait" at bounding box center [867, 633] width 44 height 11
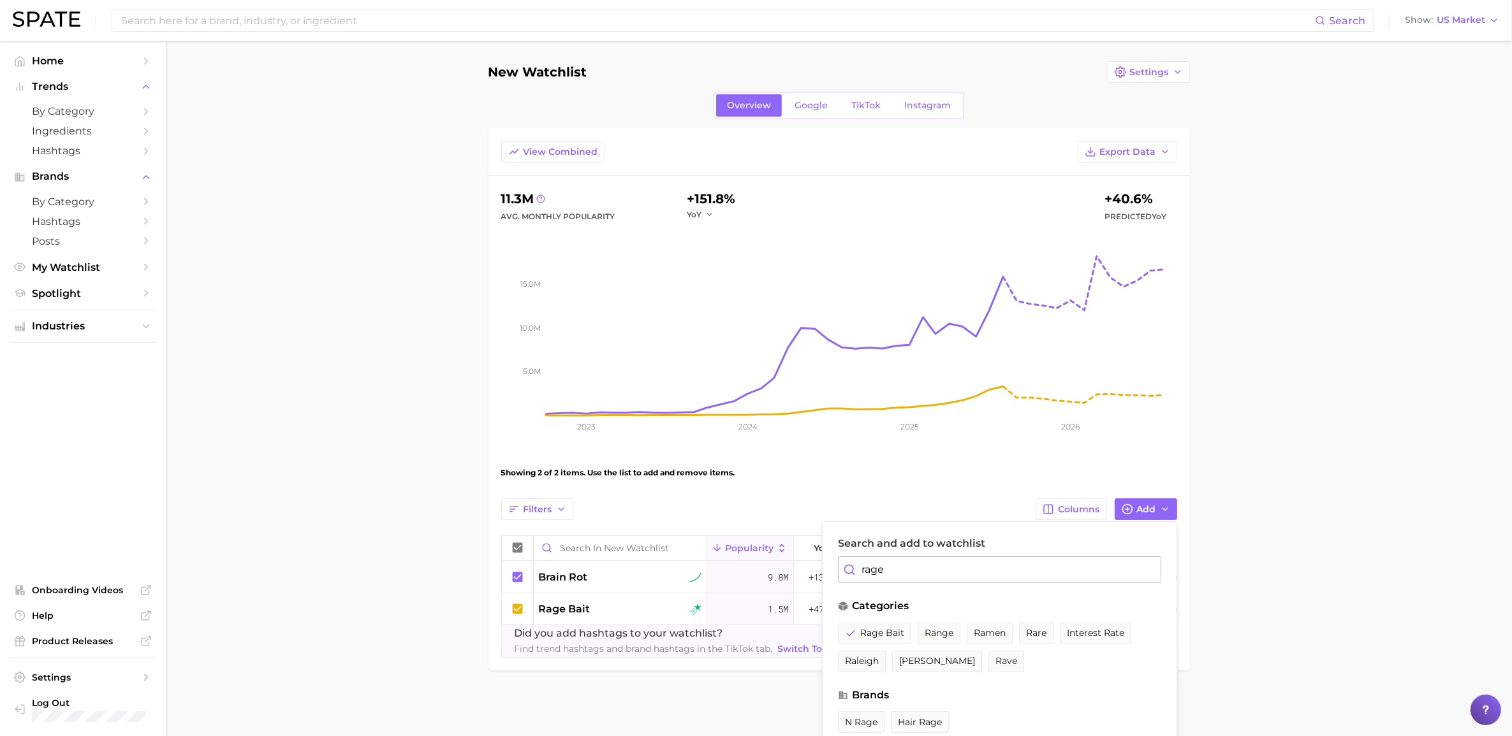
click at [903, 513] on input "rage" at bounding box center [999, 570] width 323 height 27
drag, startPoint x: 886, startPoint y: 576, endPoint x: 827, endPoint y: 577, distance: 59.3
click at [831, 513] on div "Search and add to watchlist rage categories rage bait range ramen rare interest…" at bounding box center [999, 713] width 355 height 383
type input "ai asm"
click at [868, 513] on span "ai asmr" at bounding box center [863, 633] width 36 height 11
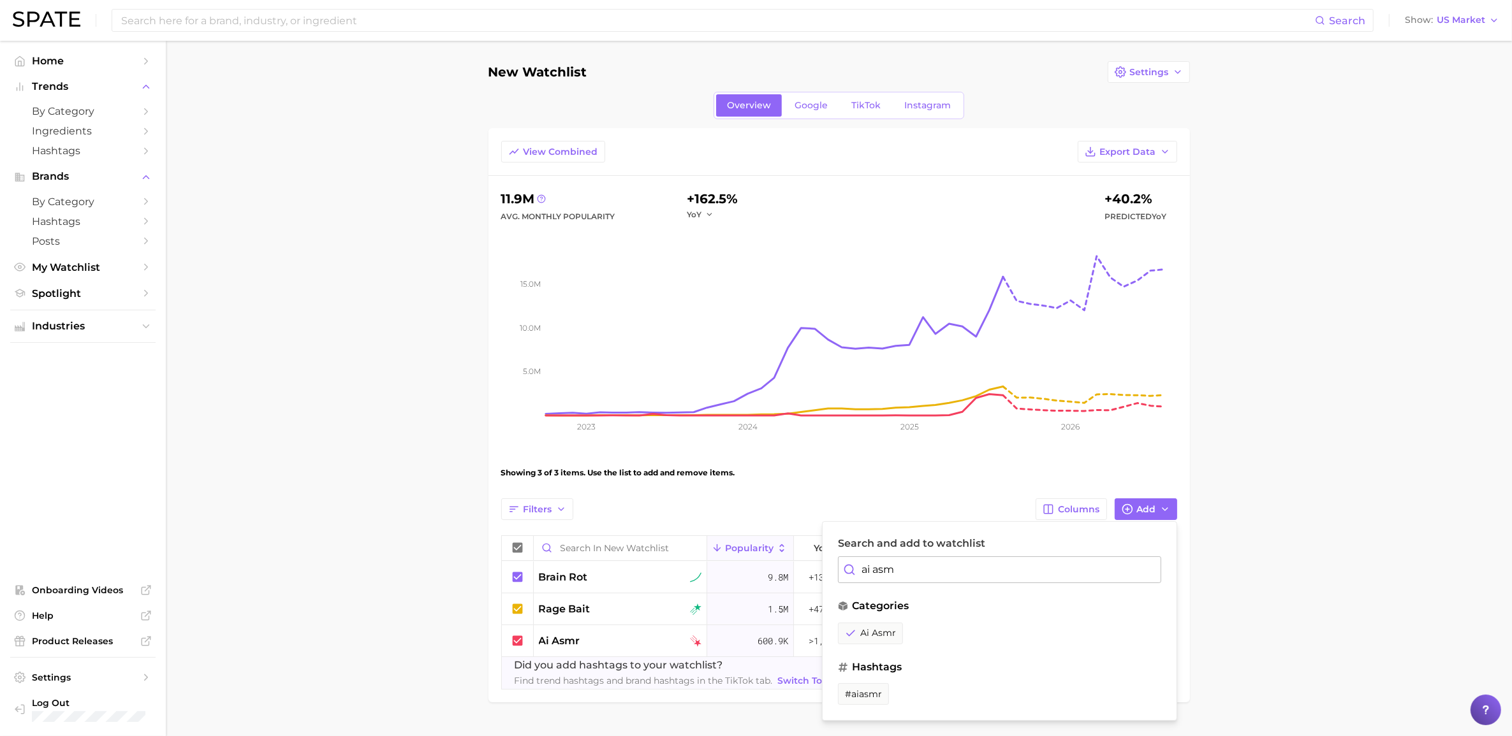
drag, startPoint x: 928, startPoint y: 564, endPoint x: 839, endPoint y: 571, distance: 88.9
click at [840, 513] on input "ai asm" at bounding box center [999, 570] width 323 height 27
click at [935, 513] on span "comfort food" at bounding box center [936, 633] width 64 height 11
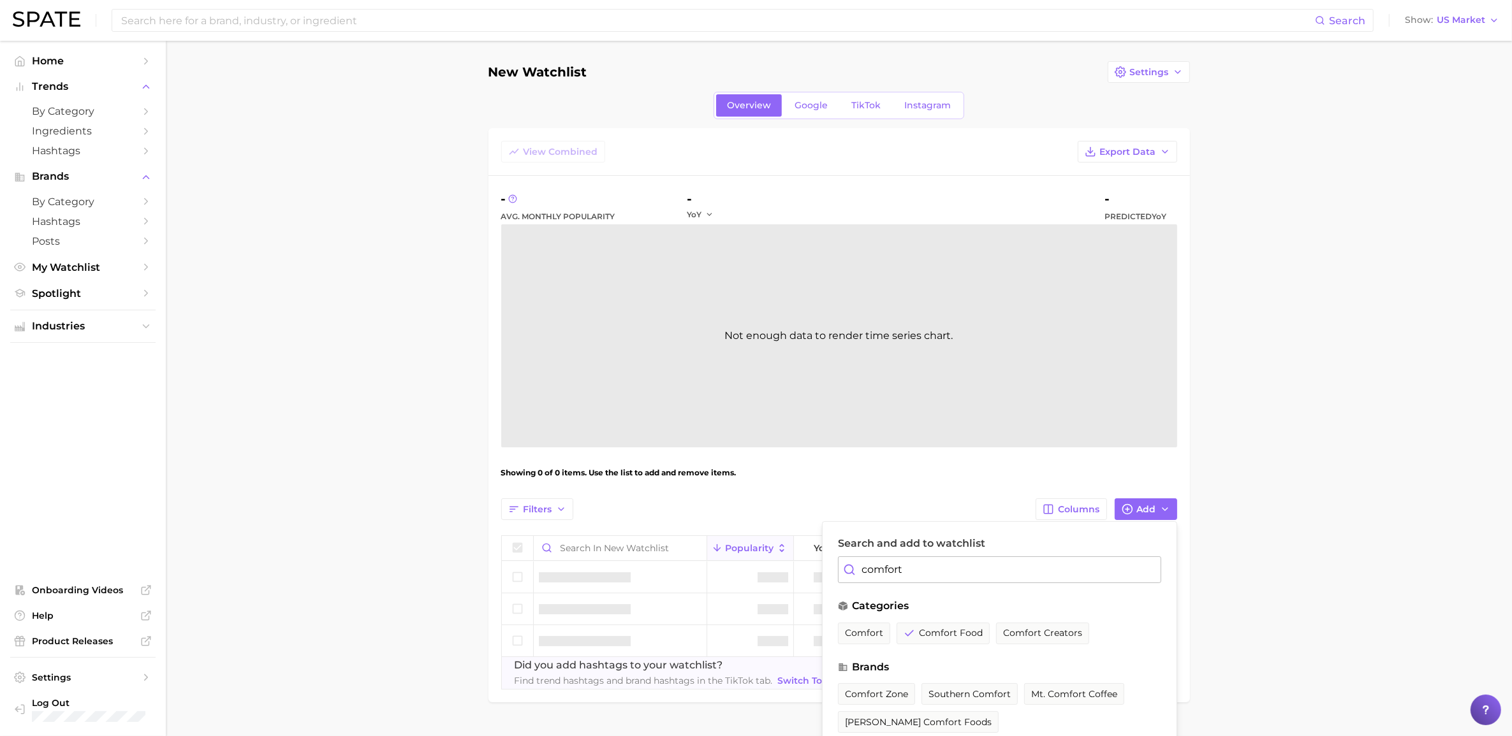
drag, startPoint x: 925, startPoint y: 571, endPoint x: 838, endPoint y: 569, distance: 86.7
click at [838, 513] on input "comfort" at bounding box center [999, 570] width 323 height 27
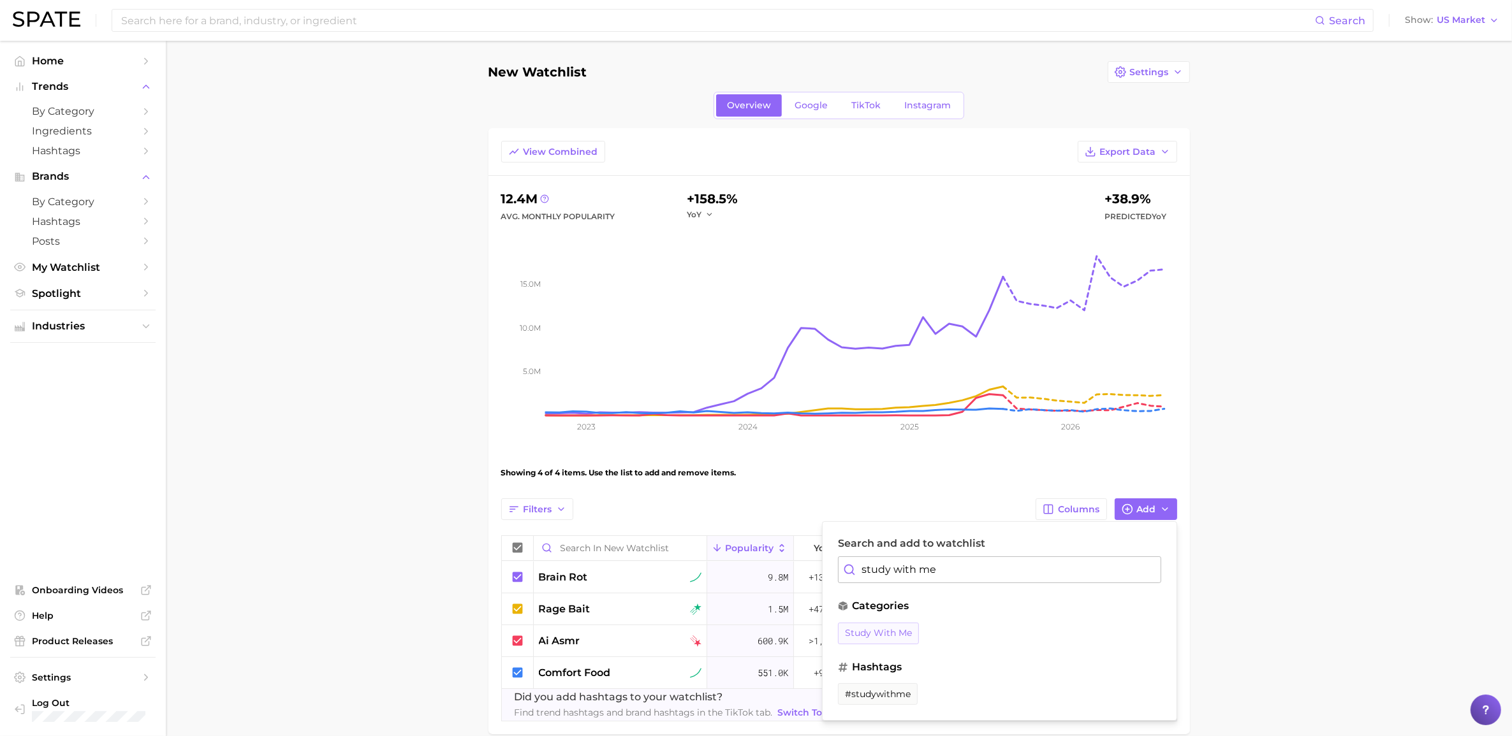
click at [859, 513] on button "study with me" at bounding box center [878, 634] width 81 height 22
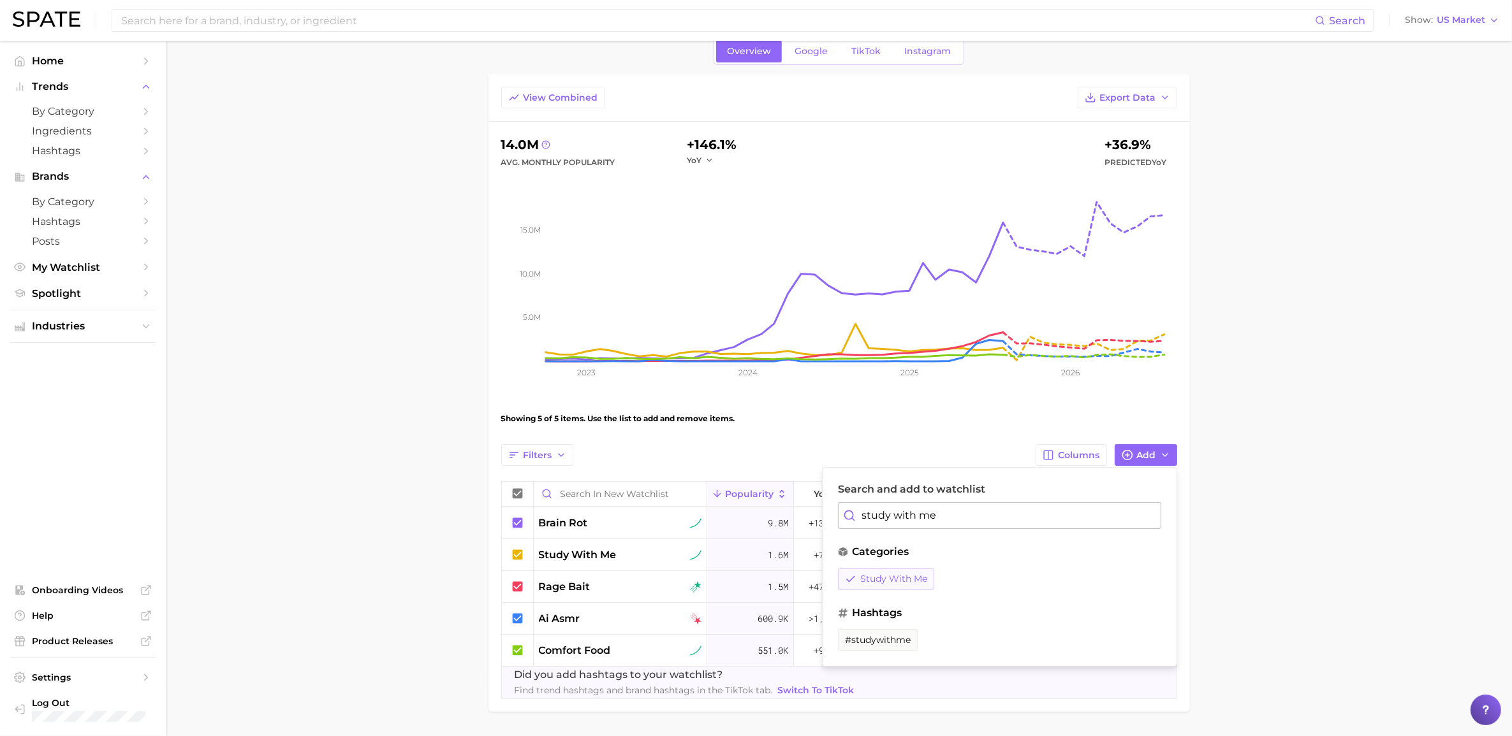
scroll to position [80, 0]
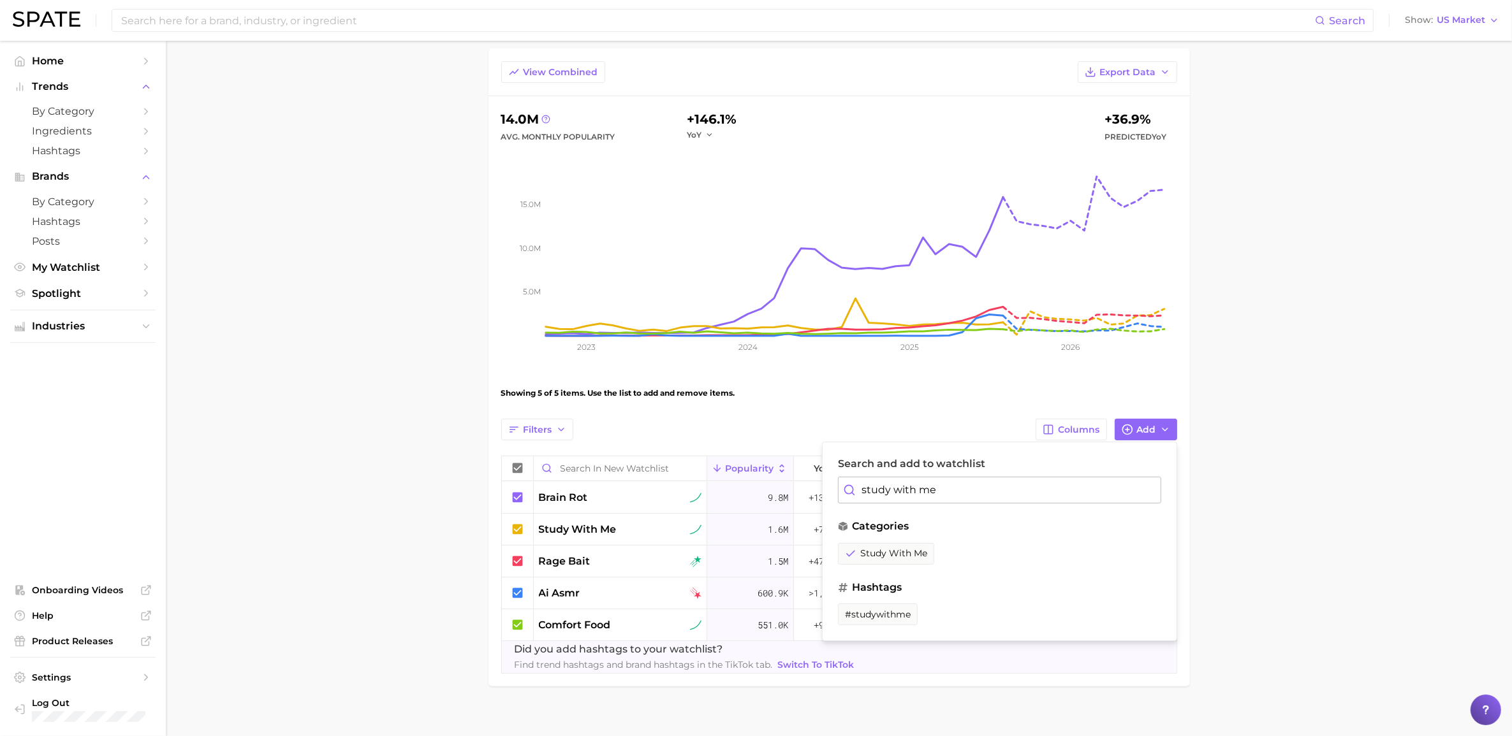
click at [897, 487] on input "study with me" at bounding box center [999, 490] width 323 height 27
drag, startPoint x: 951, startPoint y: 490, endPoint x: 804, endPoint y: 490, distance: 147.3
click at [804, 490] on div "Filters Columns Add Search and add to watchlist study with me categories study …" at bounding box center [839, 546] width 676 height 255
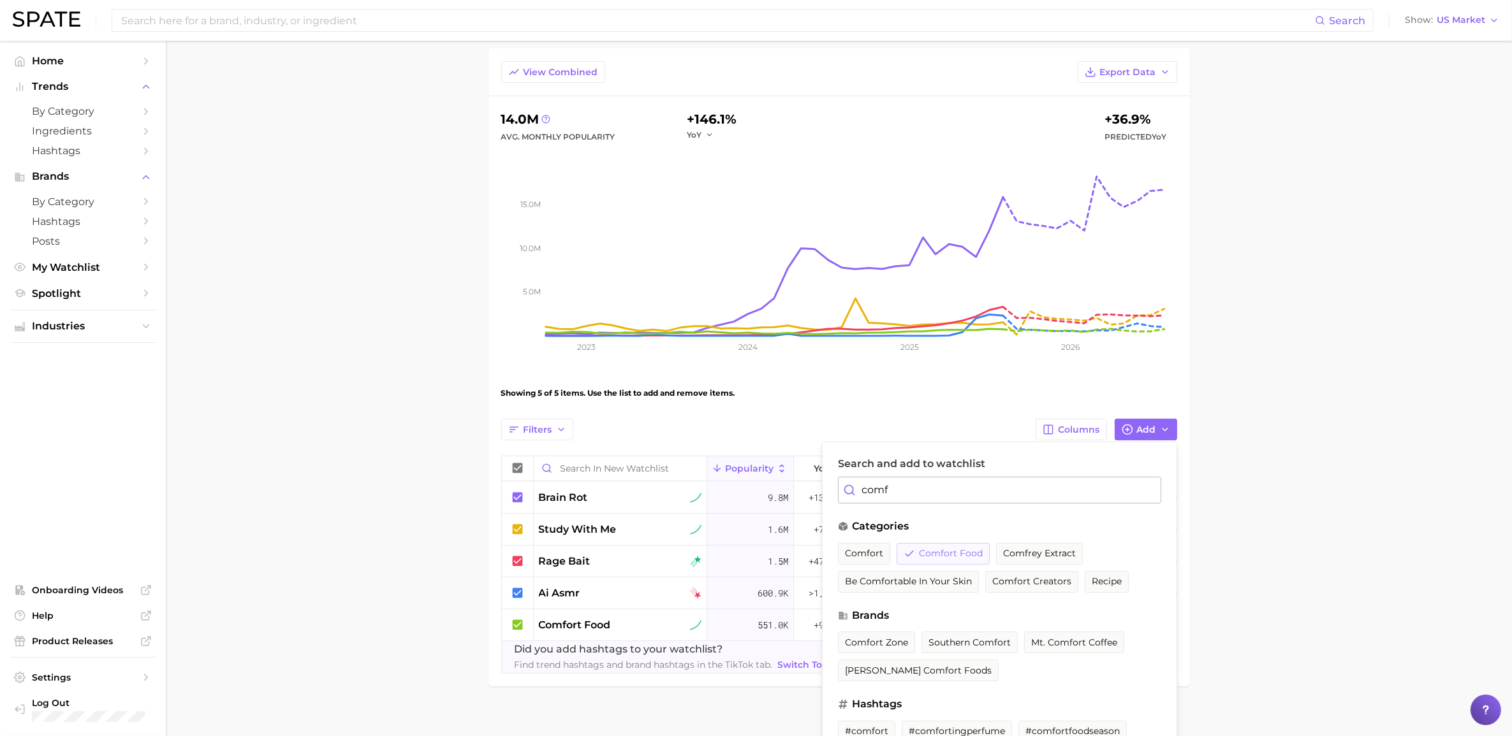
click at [916, 513] on button "comfort food" at bounding box center [943, 554] width 93 height 22
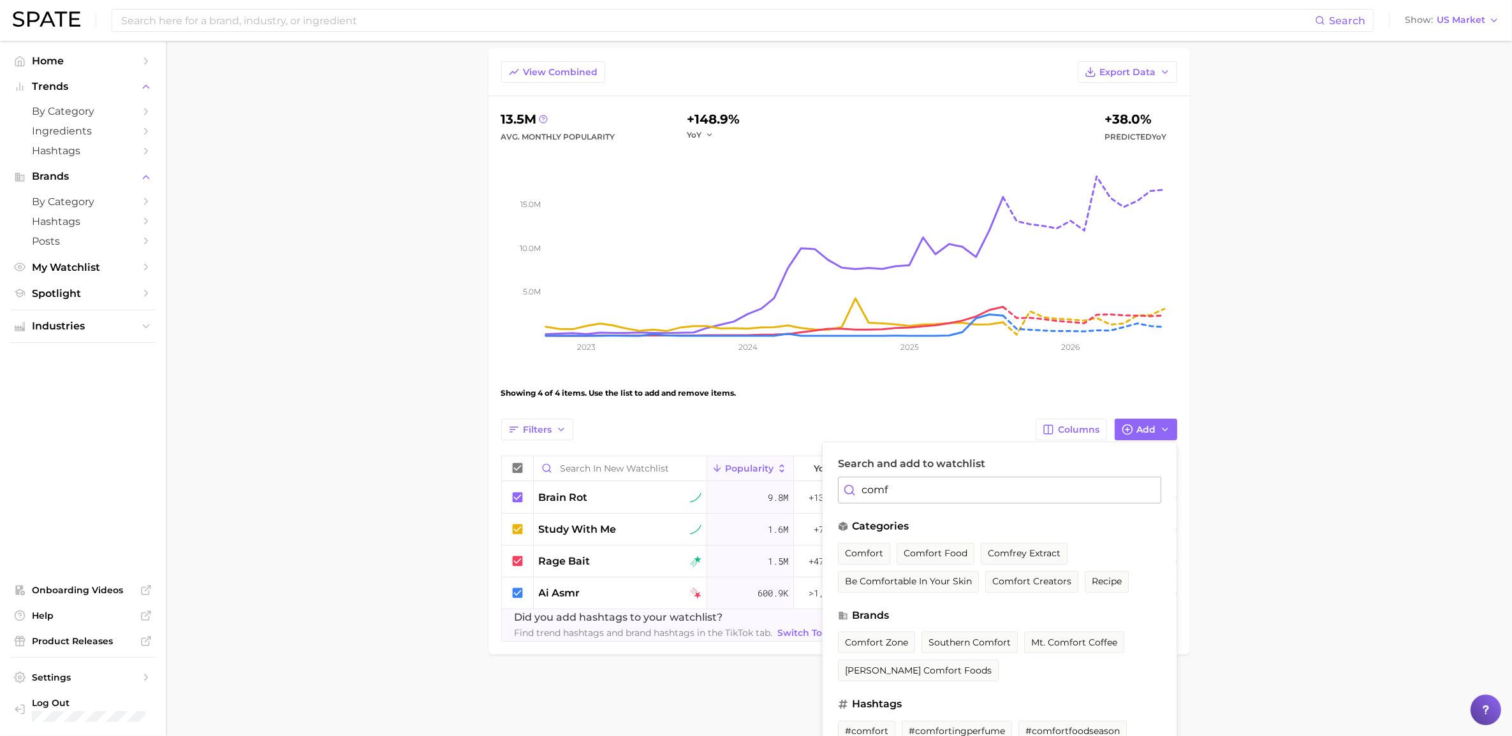
drag, startPoint x: 916, startPoint y: 490, endPoint x: 830, endPoint y: 480, distance: 86.7
click at [830, 480] on div "Search and add to watchlist comf categories comfort comfort food comfrey extrac…" at bounding box center [999, 633] width 355 height 383
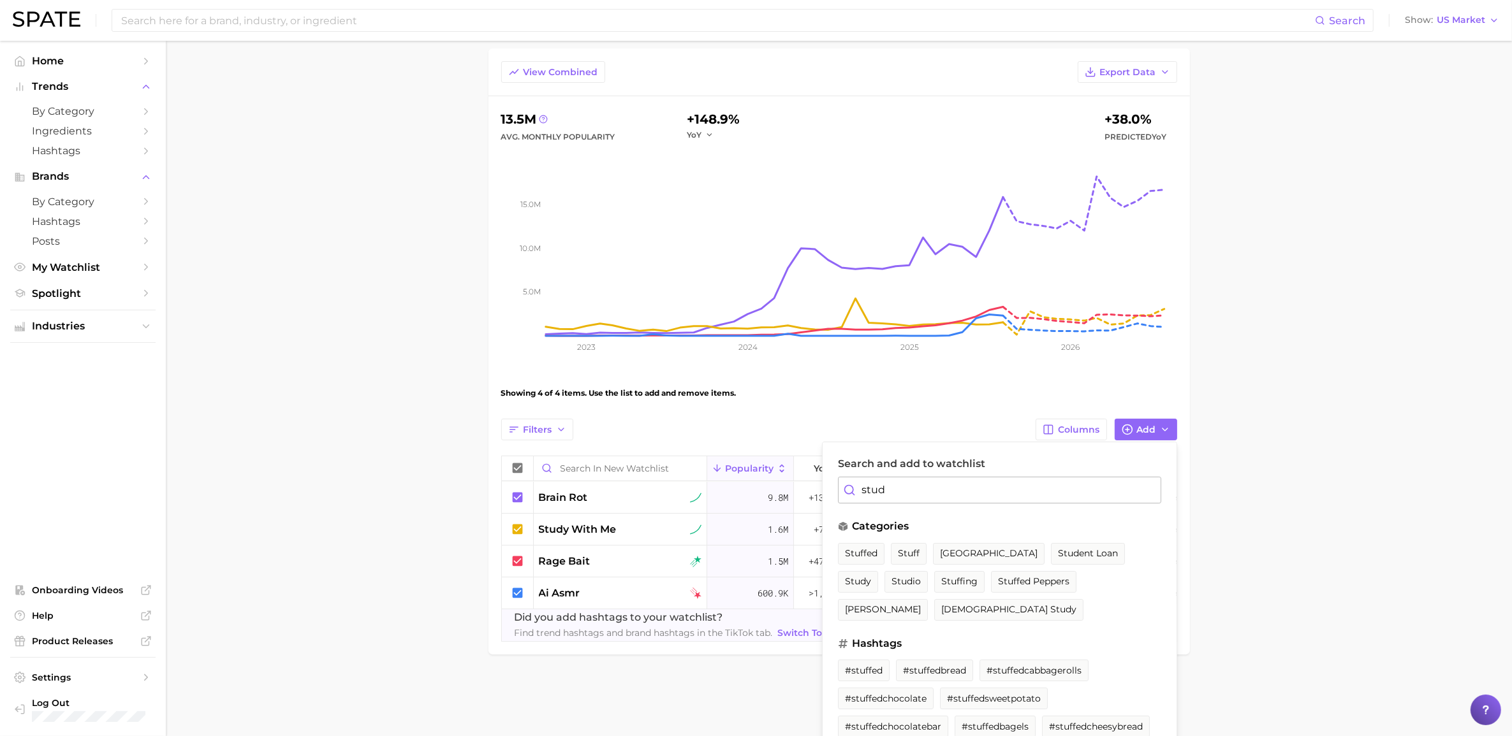
scroll to position [75, 0]
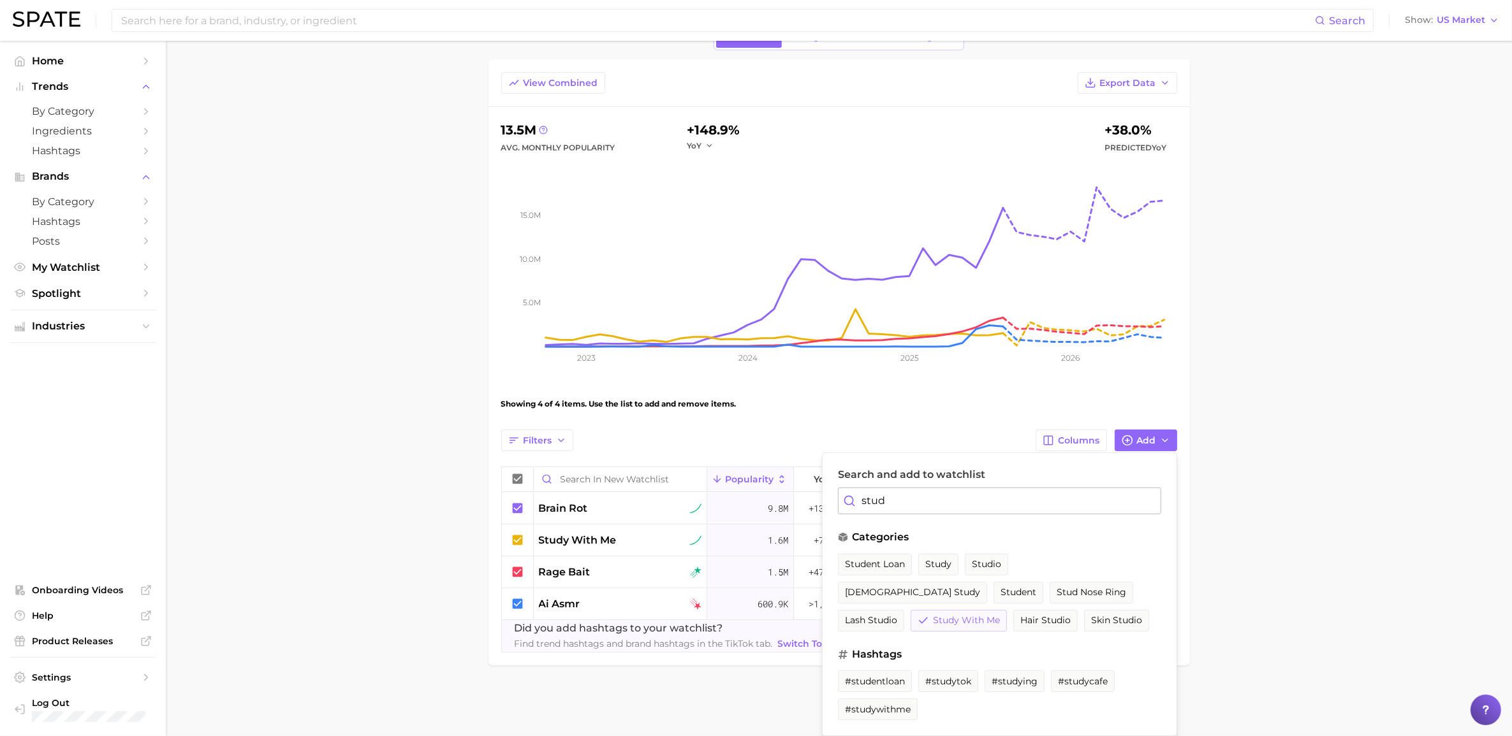
type input "stud"
click at [1000, 513] on span "study with me" at bounding box center [966, 620] width 67 height 11
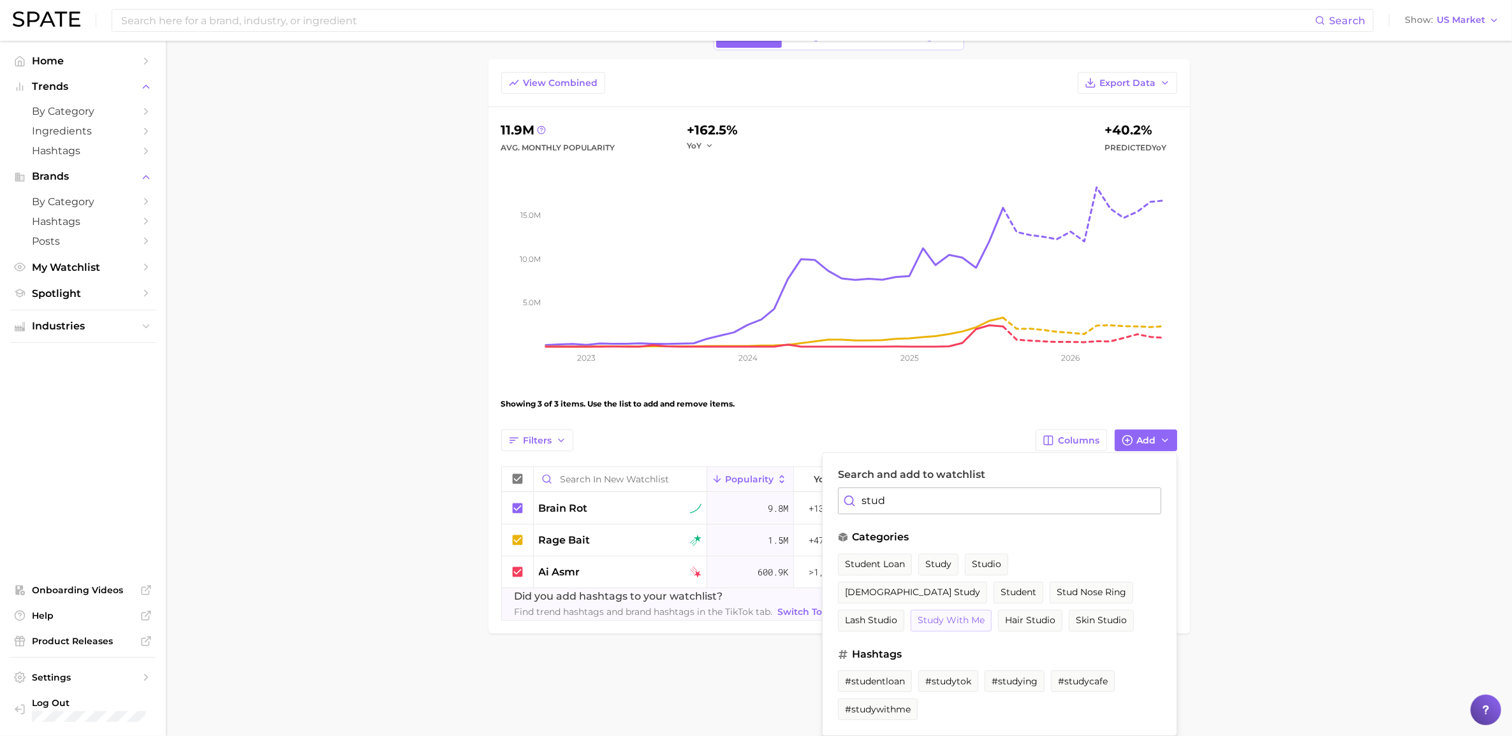
scroll to position [70, 0]
drag, startPoint x: 923, startPoint y: 490, endPoint x: 827, endPoint y: 492, distance: 96.3
click at [828, 492] on div "Search and add to watchlist stud categories student loan study studio [DEMOGRAP…" at bounding box center [999, 595] width 355 height 284
click at [1013, 450] on div "View Combined Export Data 11.9m Avg. Monthly Popularity +162.5% YoY +40.2% Pred…" at bounding box center [839, 346] width 676 height 549
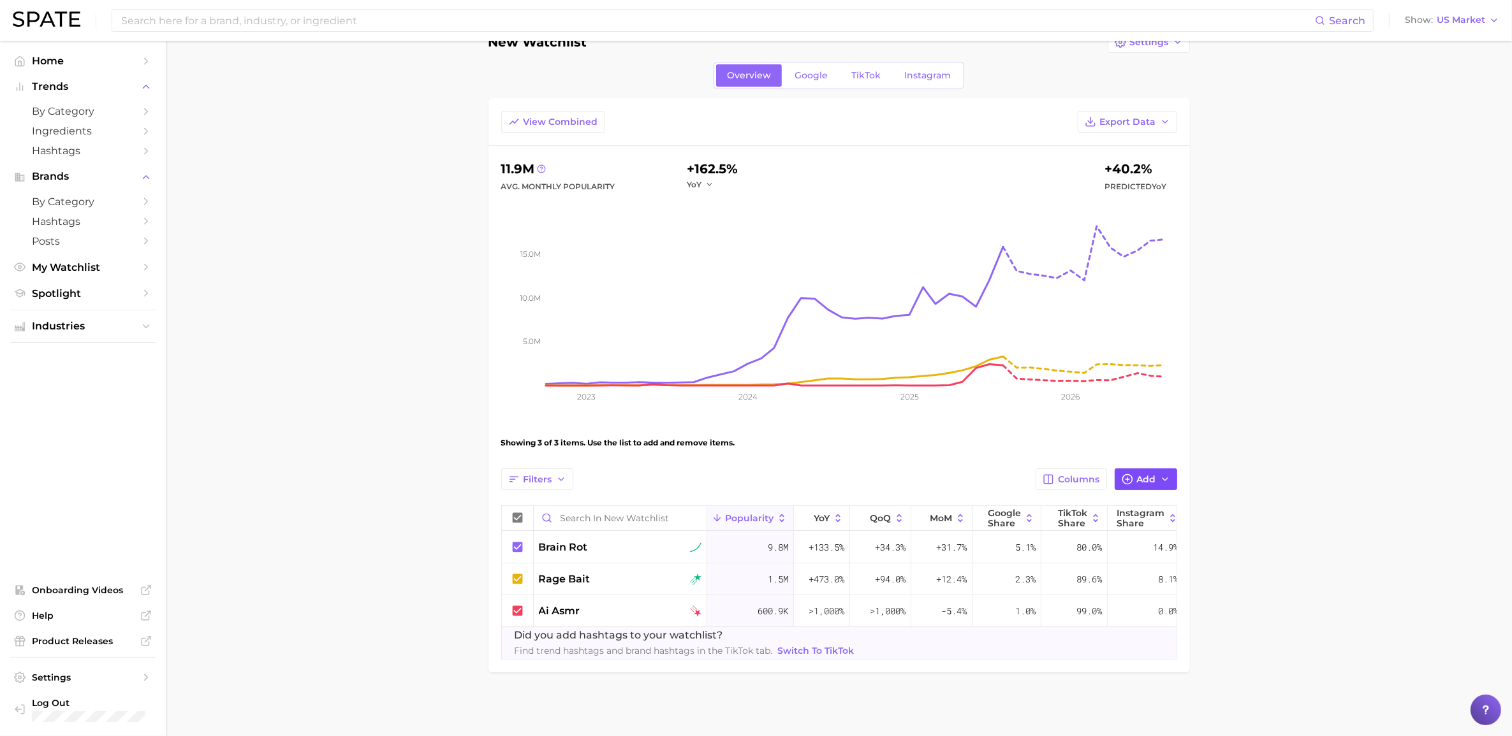
drag, startPoint x: 1155, startPoint y: 455, endPoint x: 1154, endPoint y: 469, distance: 14.7
click at [1013, 455] on div "View Combined Export Data 11.9m Avg. Monthly Popularity +162.5% YoY +40.2% Pred…" at bounding box center [839, 385] width 676 height 549
click at [1013, 474] on span "Add" at bounding box center [1146, 479] width 19 height 11
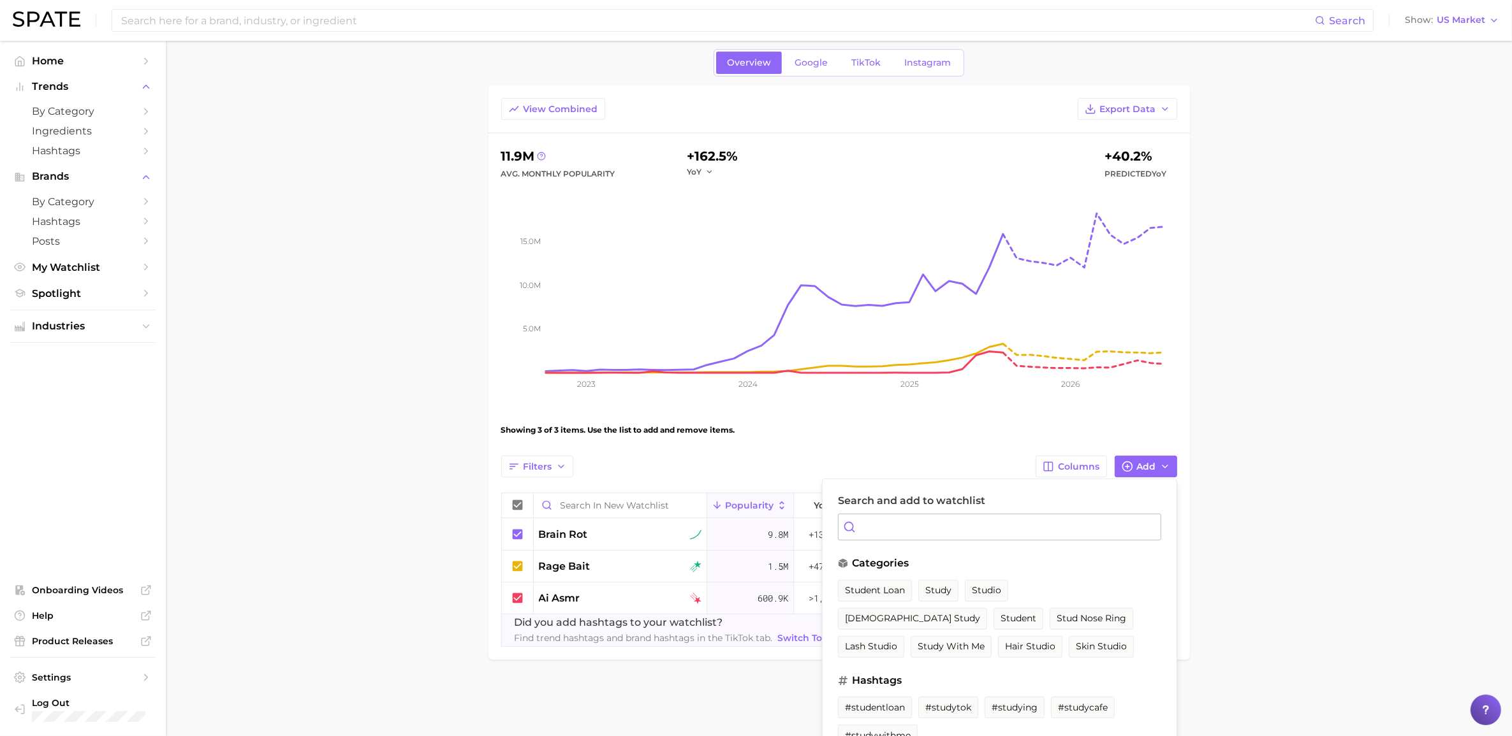
click at [1013, 513] on input "Search and add to watchlist" at bounding box center [999, 527] width 323 height 27
type input "picks"
click at [863, 513] on span "picks" at bounding box center [857, 590] width 24 height 11
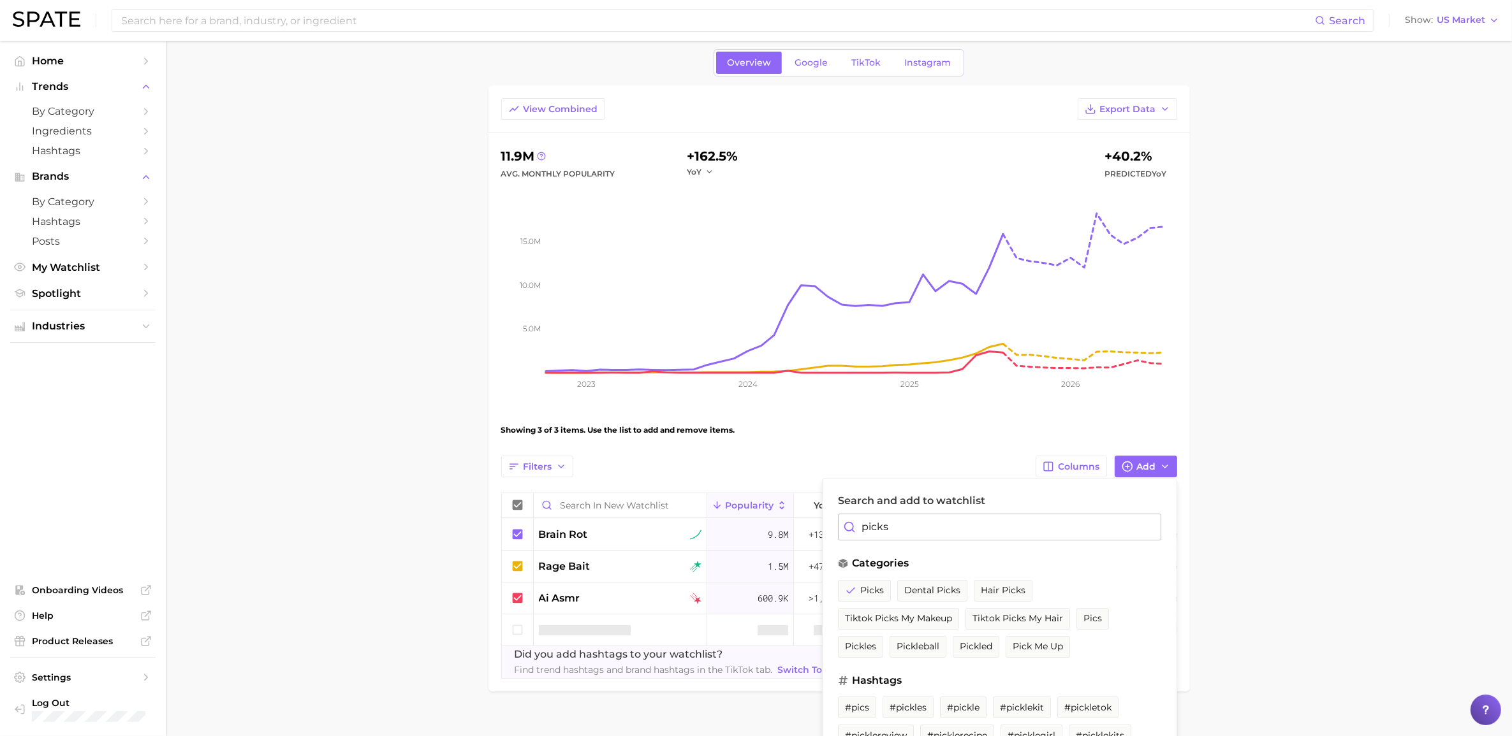
click at [418, 513] on main "New Watchlist Settings Overview Google TikTok Instagram View Combined Export Da…" at bounding box center [839, 377] width 1346 height 758
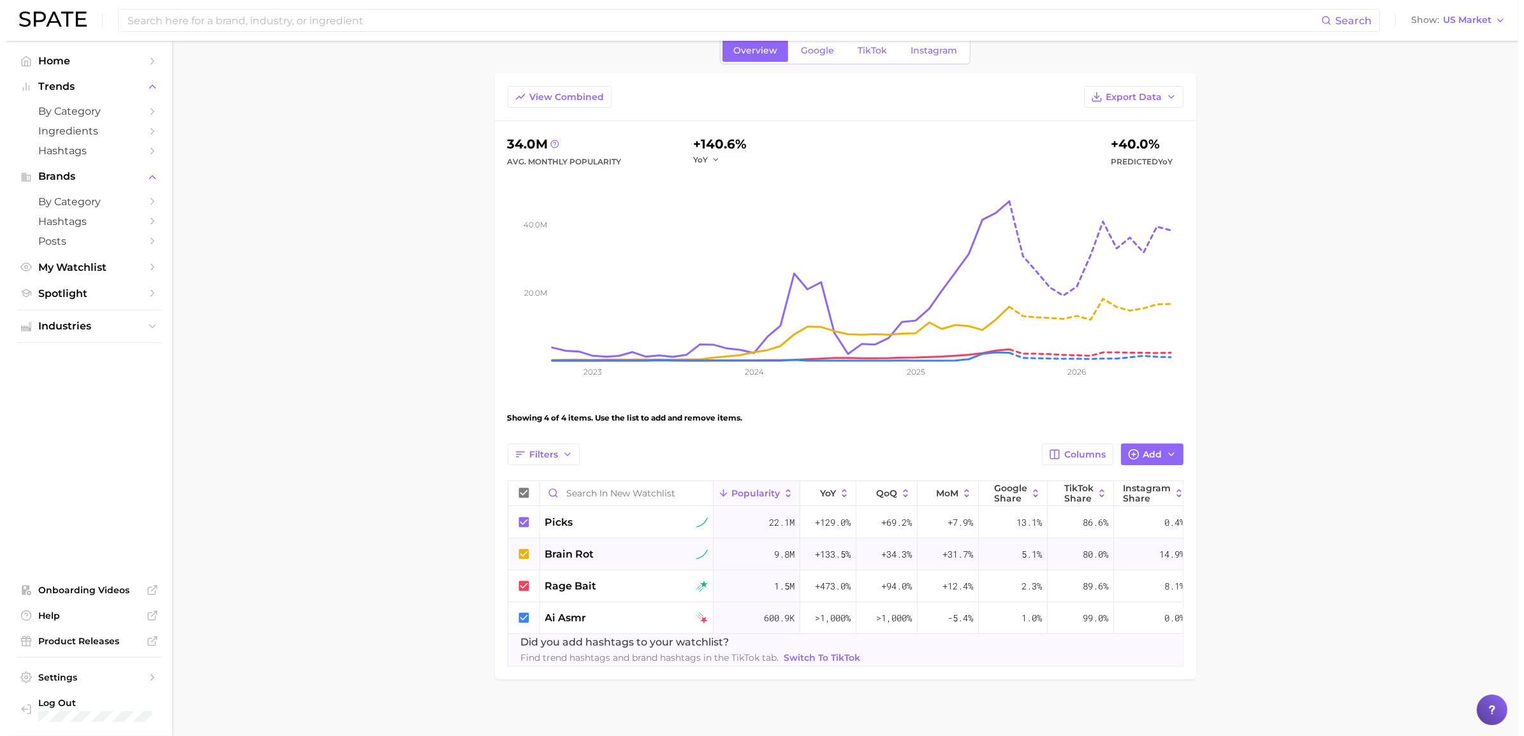
scroll to position [75, 0]
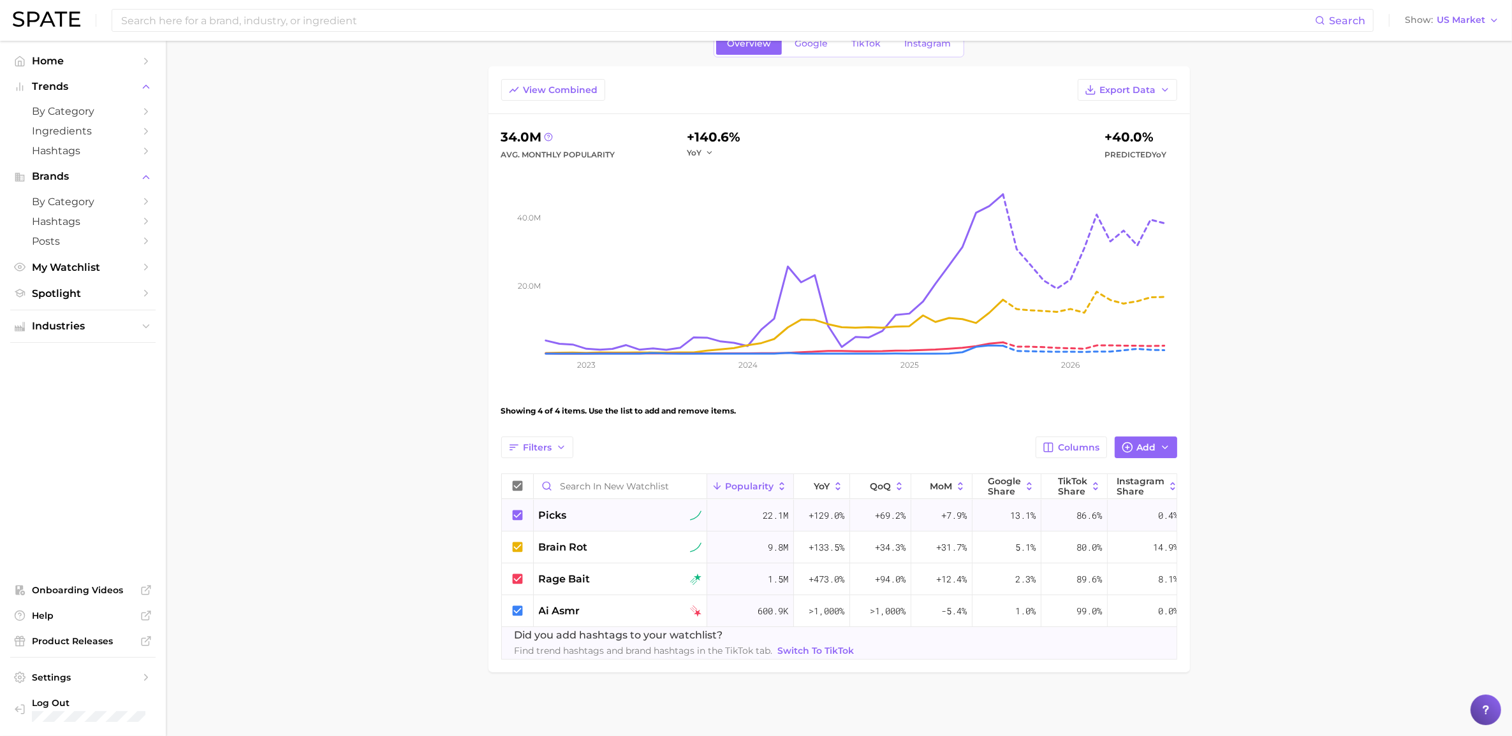
click at [553, 509] on span "picks" at bounding box center [553, 515] width 28 height 15
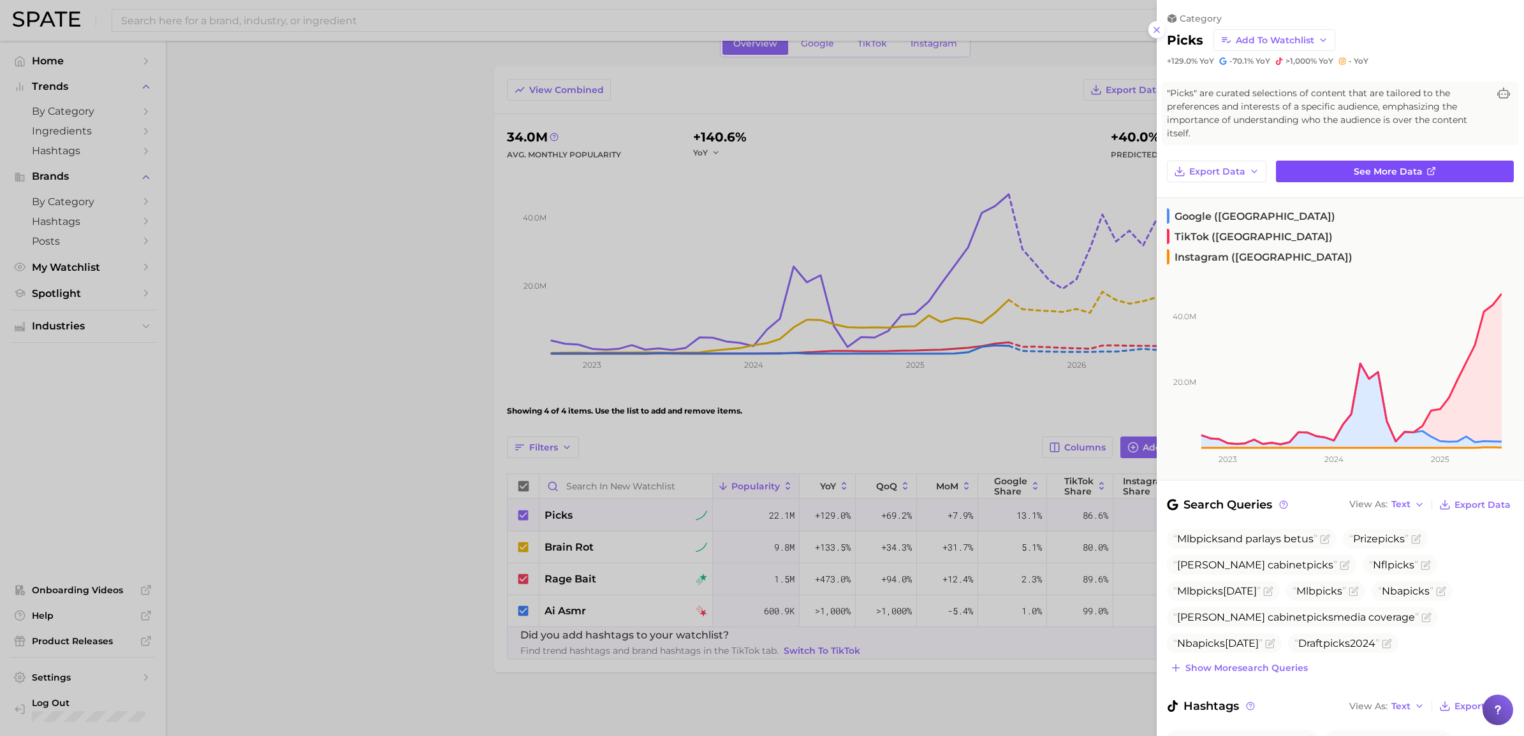
click at [1013, 167] on link "See more data" at bounding box center [1395, 172] width 238 height 22
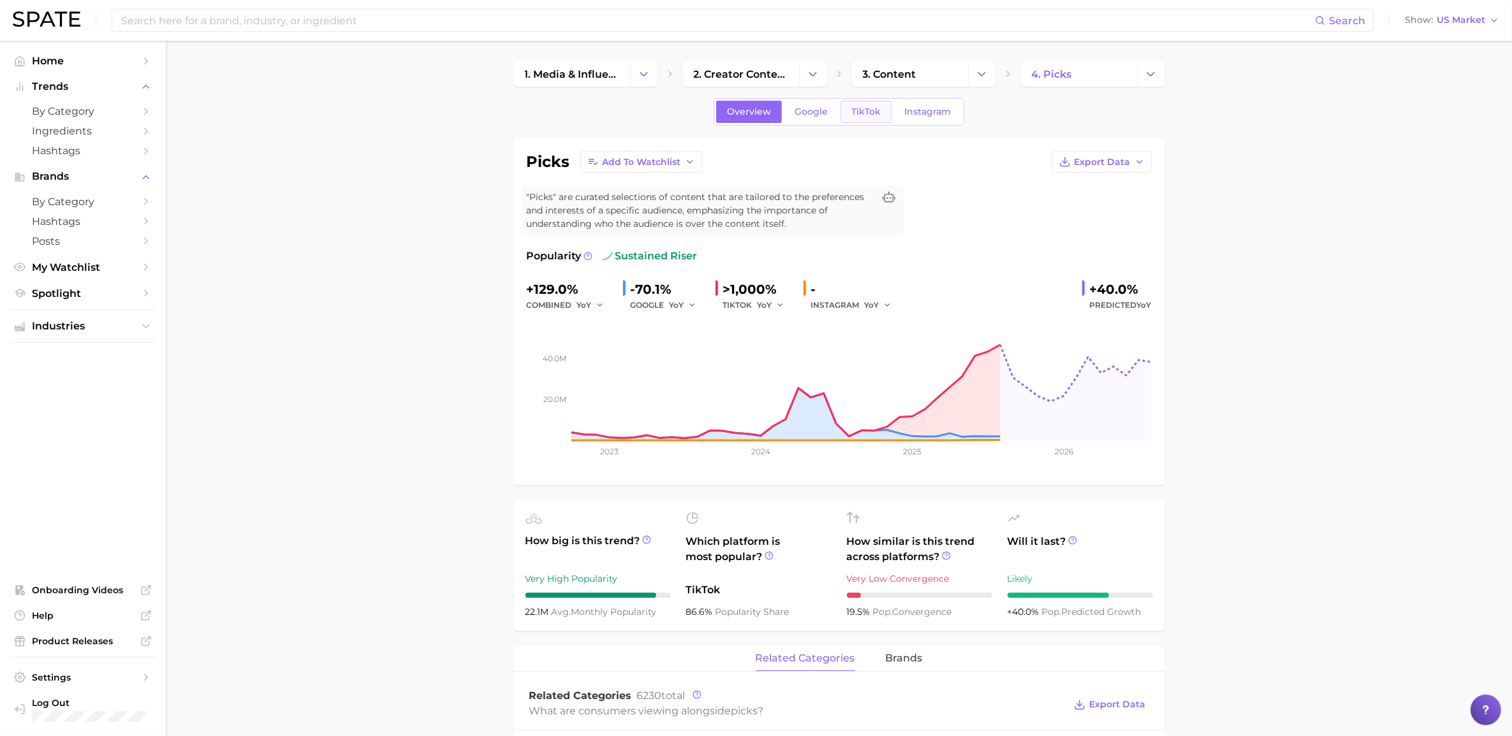
click at [866, 116] on span "TikTok" at bounding box center [865, 111] width 29 height 11
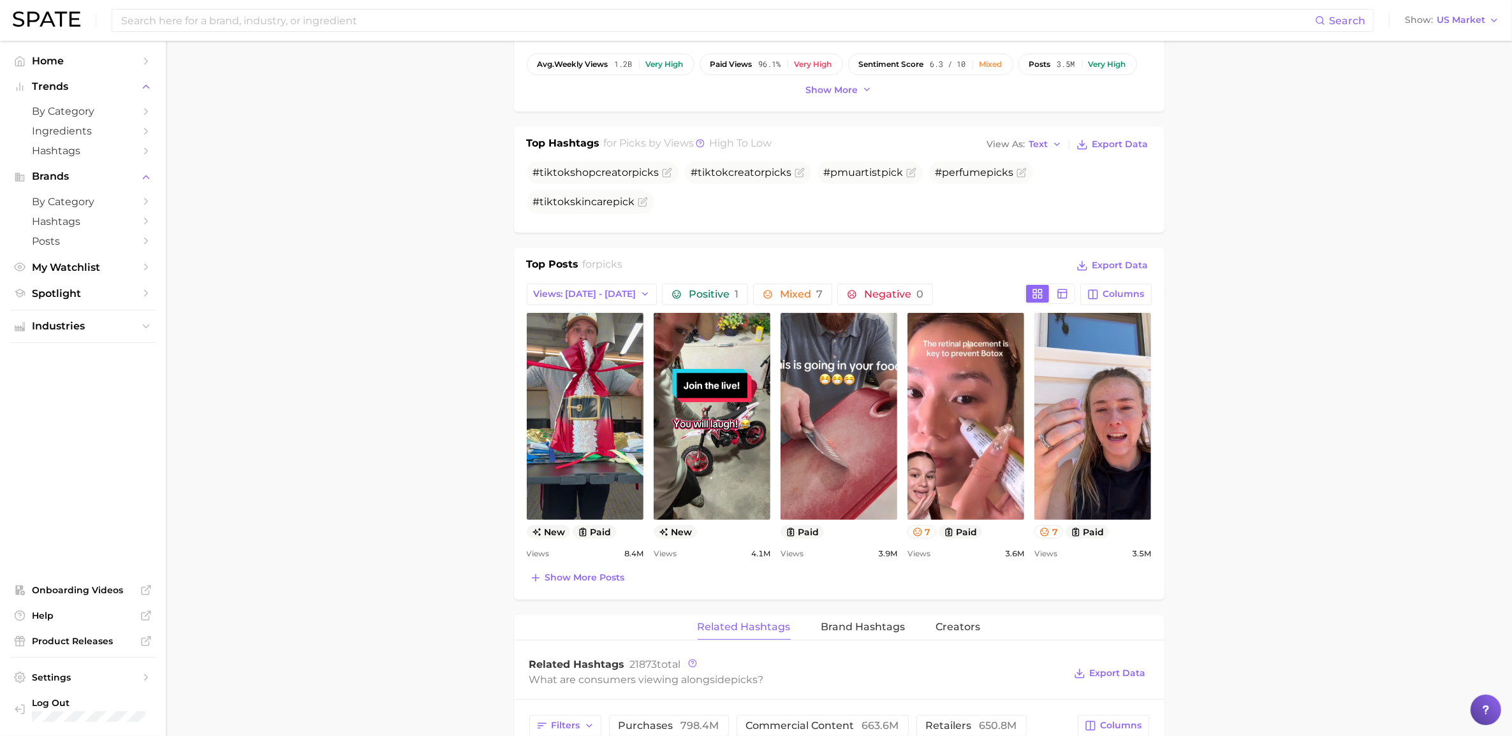
scroll to position [478, 0]
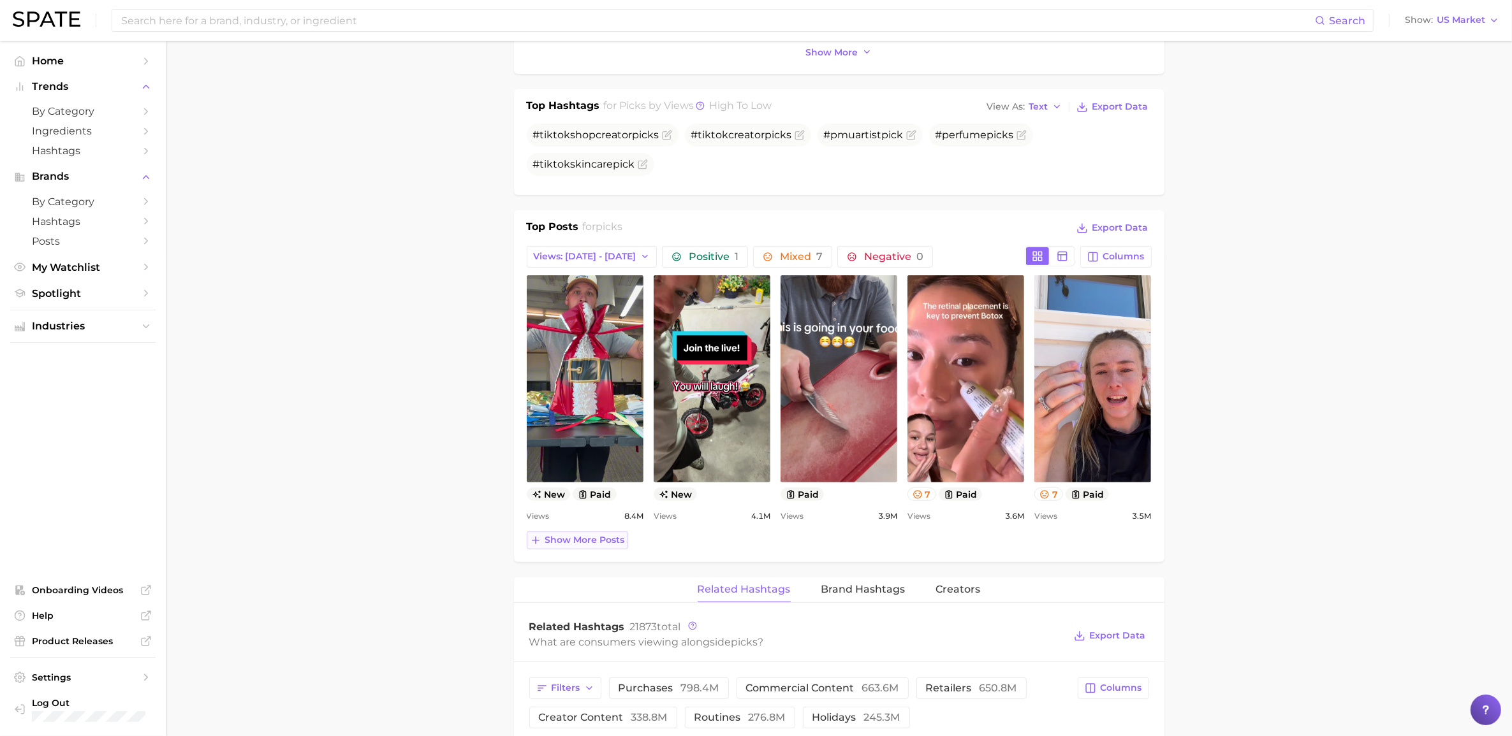
click at [583, 513] on span "Show more posts" at bounding box center [585, 540] width 80 height 11
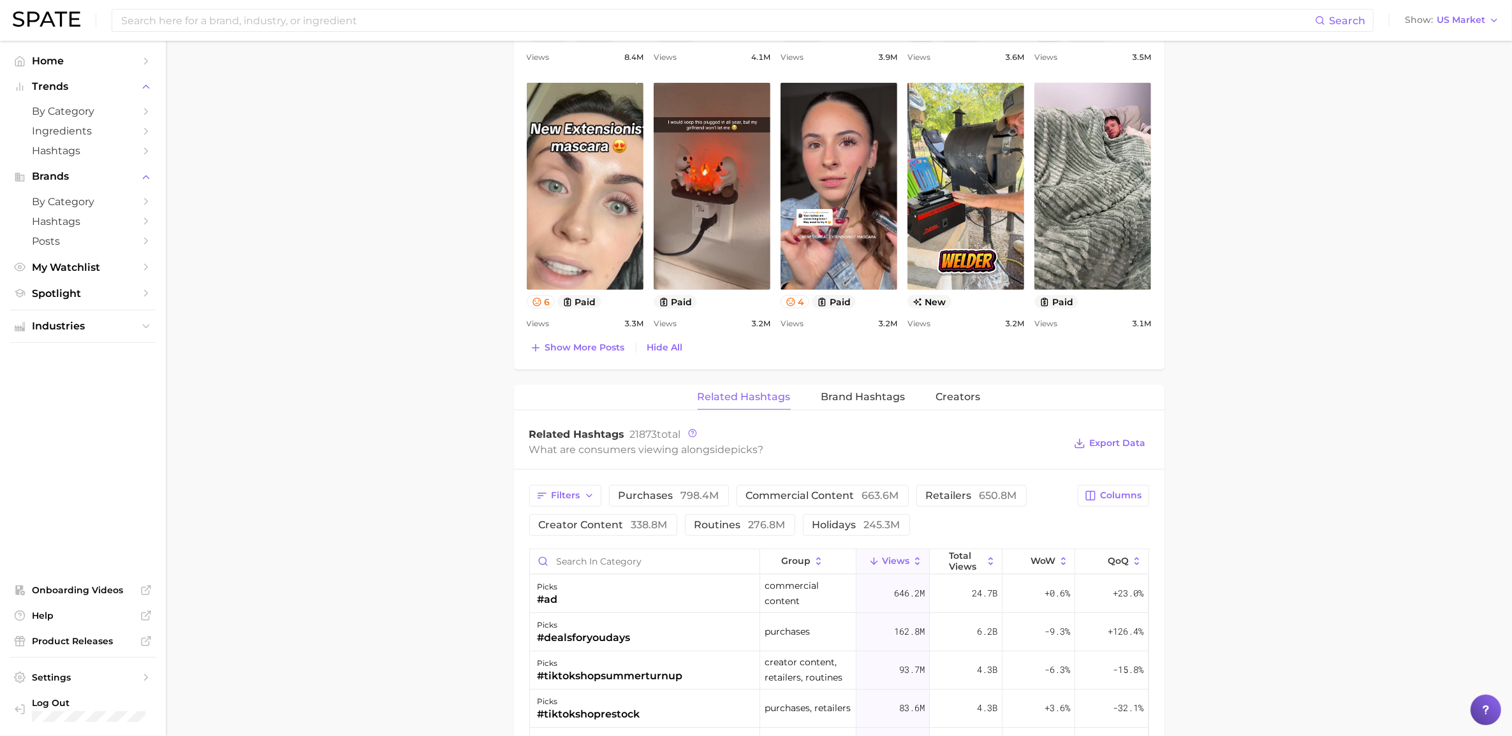
scroll to position [956, 0]
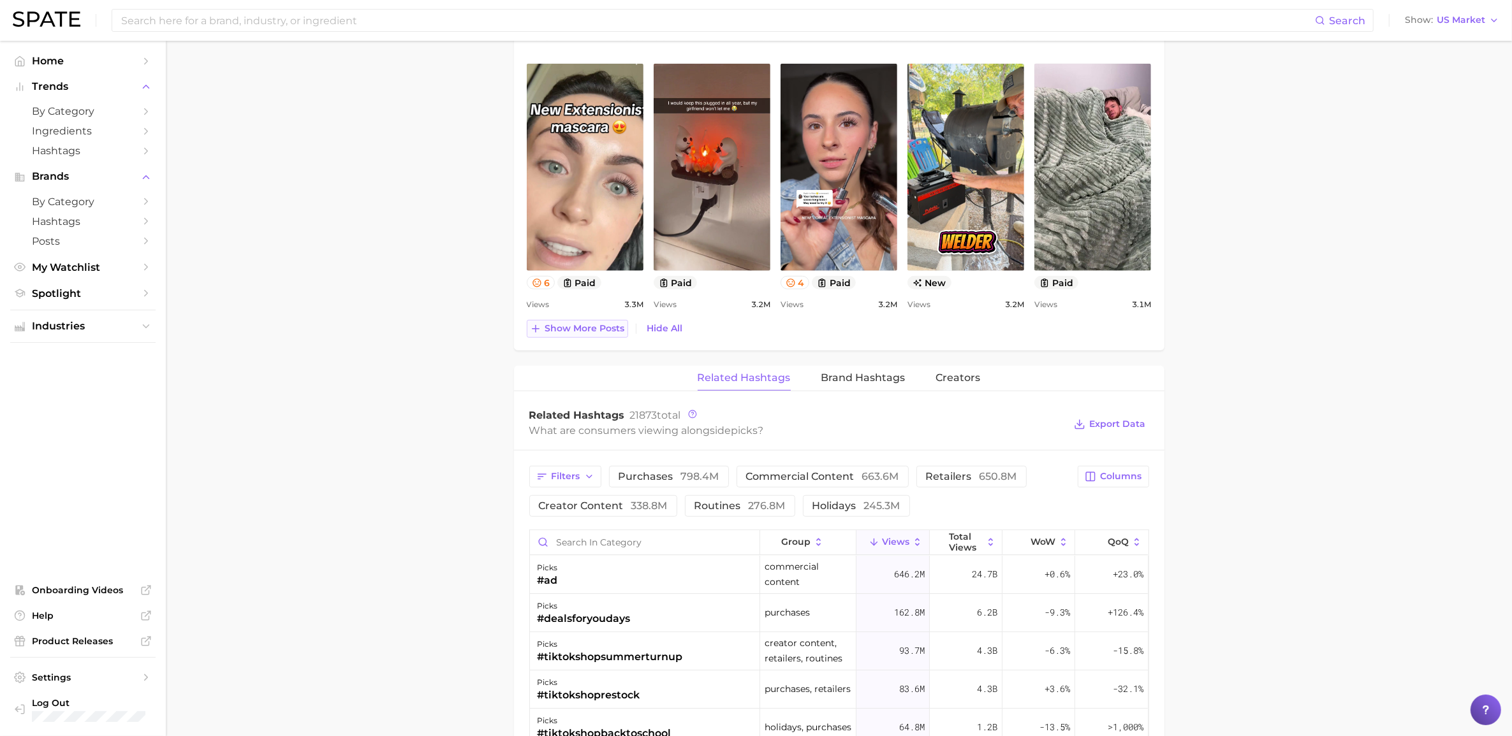
click at [599, 334] on span "Show more posts" at bounding box center [585, 328] width 80 height 11
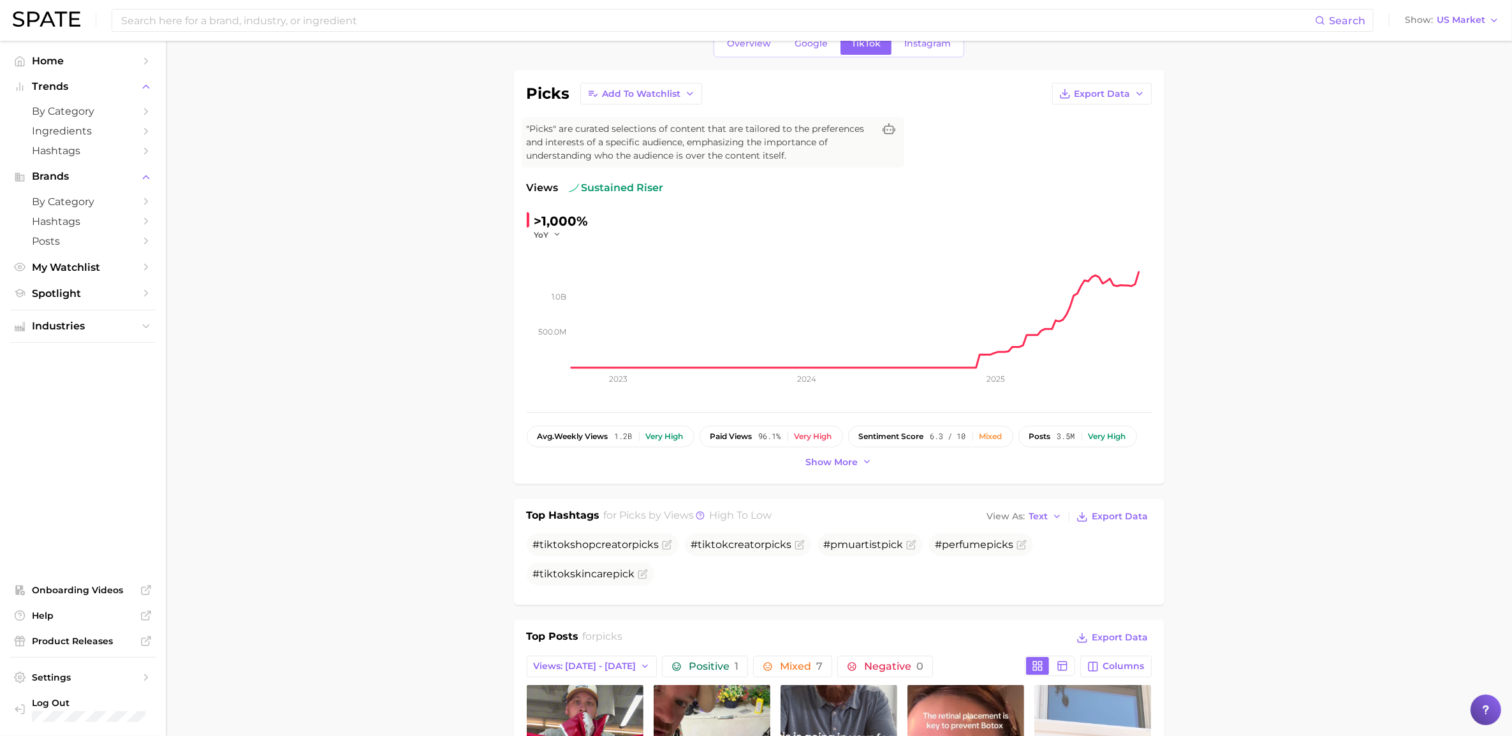
scroll to position [0, 0]
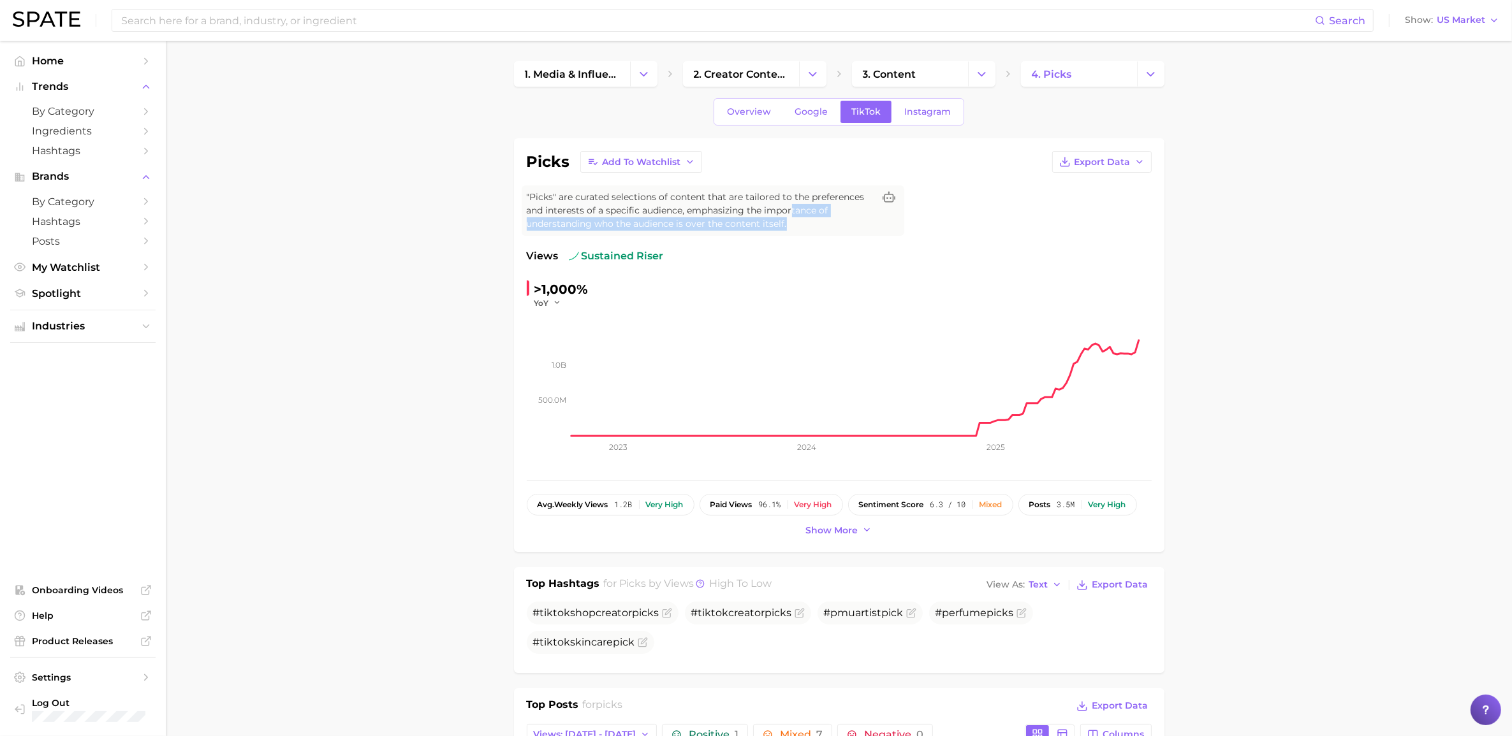
drag, startPoint x: 794, startPoint y: 212, endPoint x: 816, endPoint y: 220, distance: 23.6
click at [816, 220] on span ""Picks" are curated selections of content that are tailored to the preferences …" at bounding box center [700, 211] width 347 height 40
click at [747, 220] on span ""Picks" are curated selections of content that are tailored to the preferences …" at bounding box center [700, 211] width 347 height 40
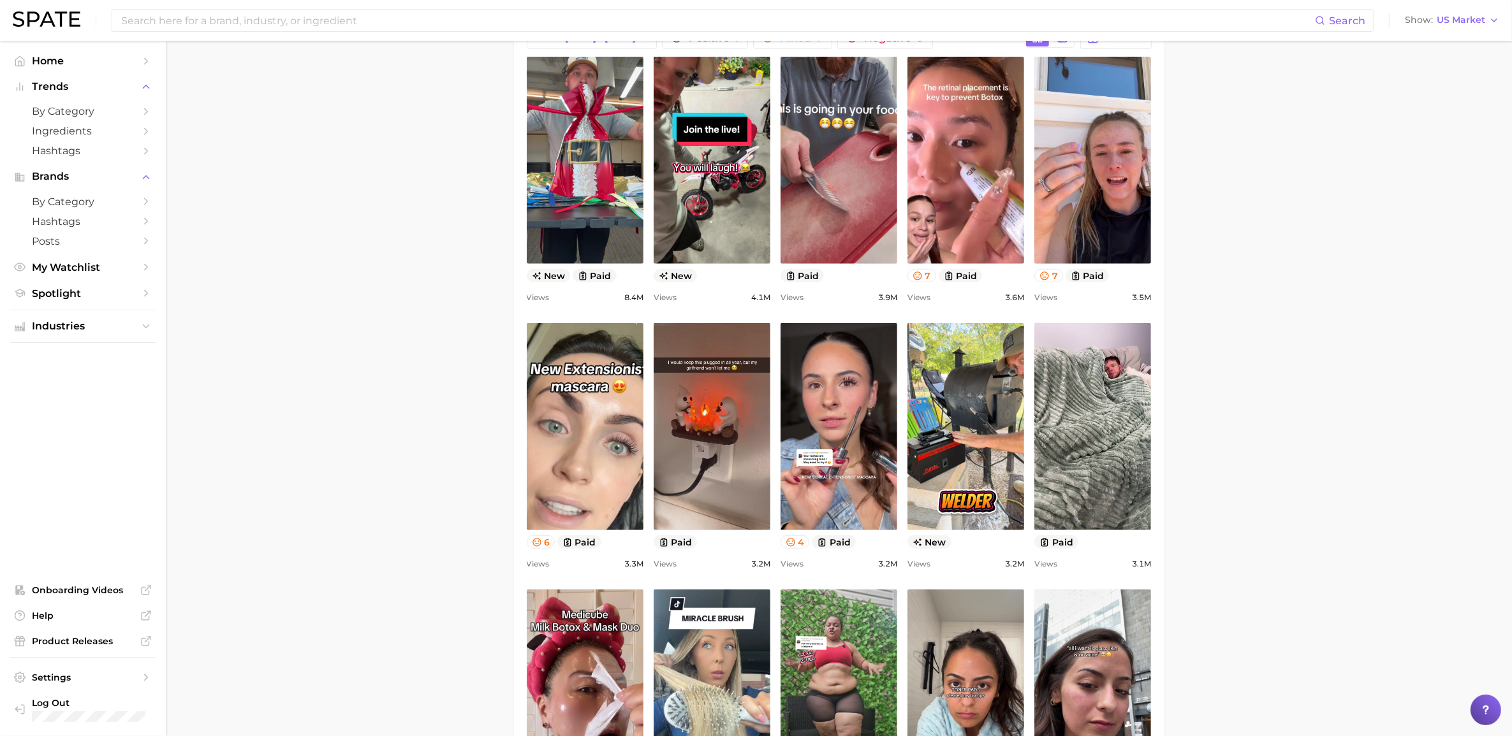
scroll to position [717, 0]
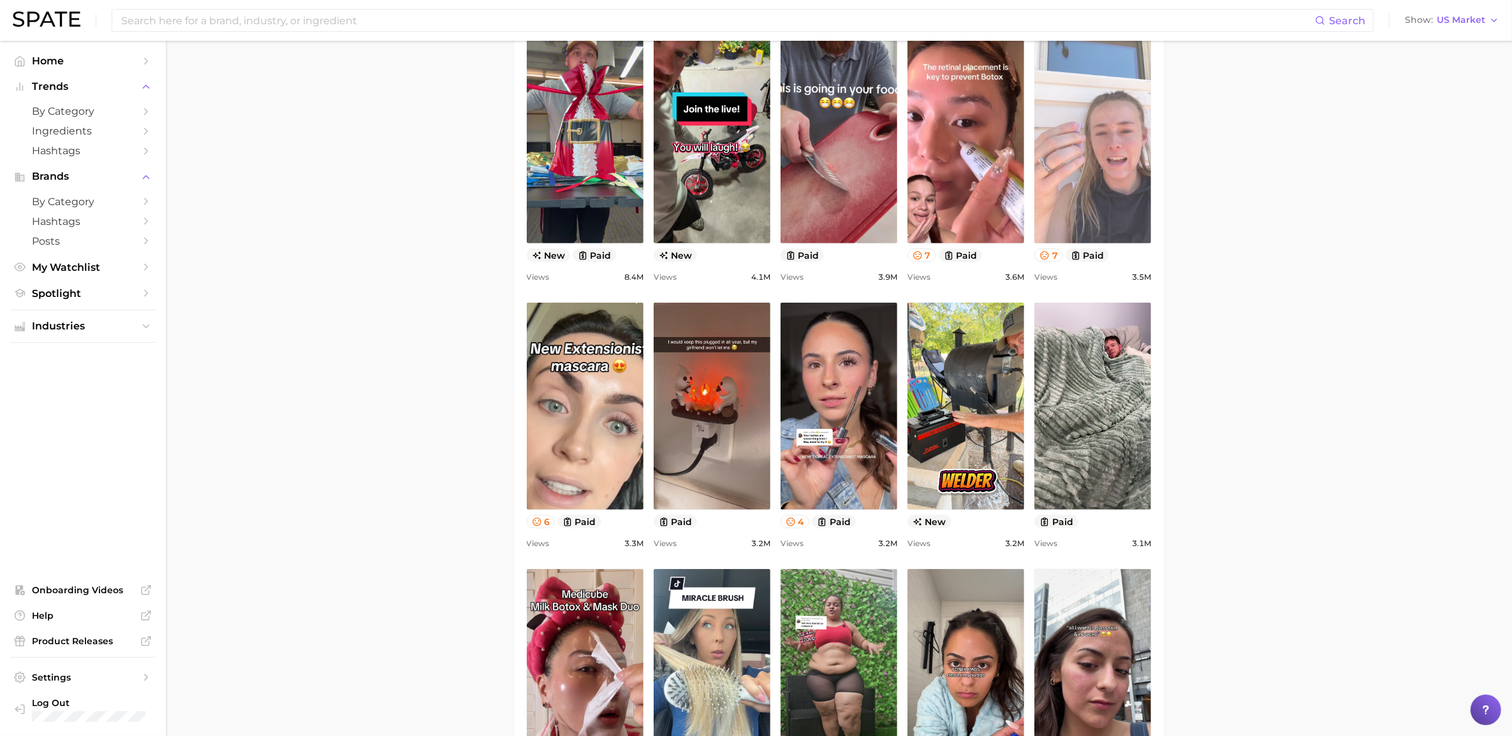
click at [1013, 211] on link "view post on TikTok" at bounding box center [1092, 139] width 117 height 207
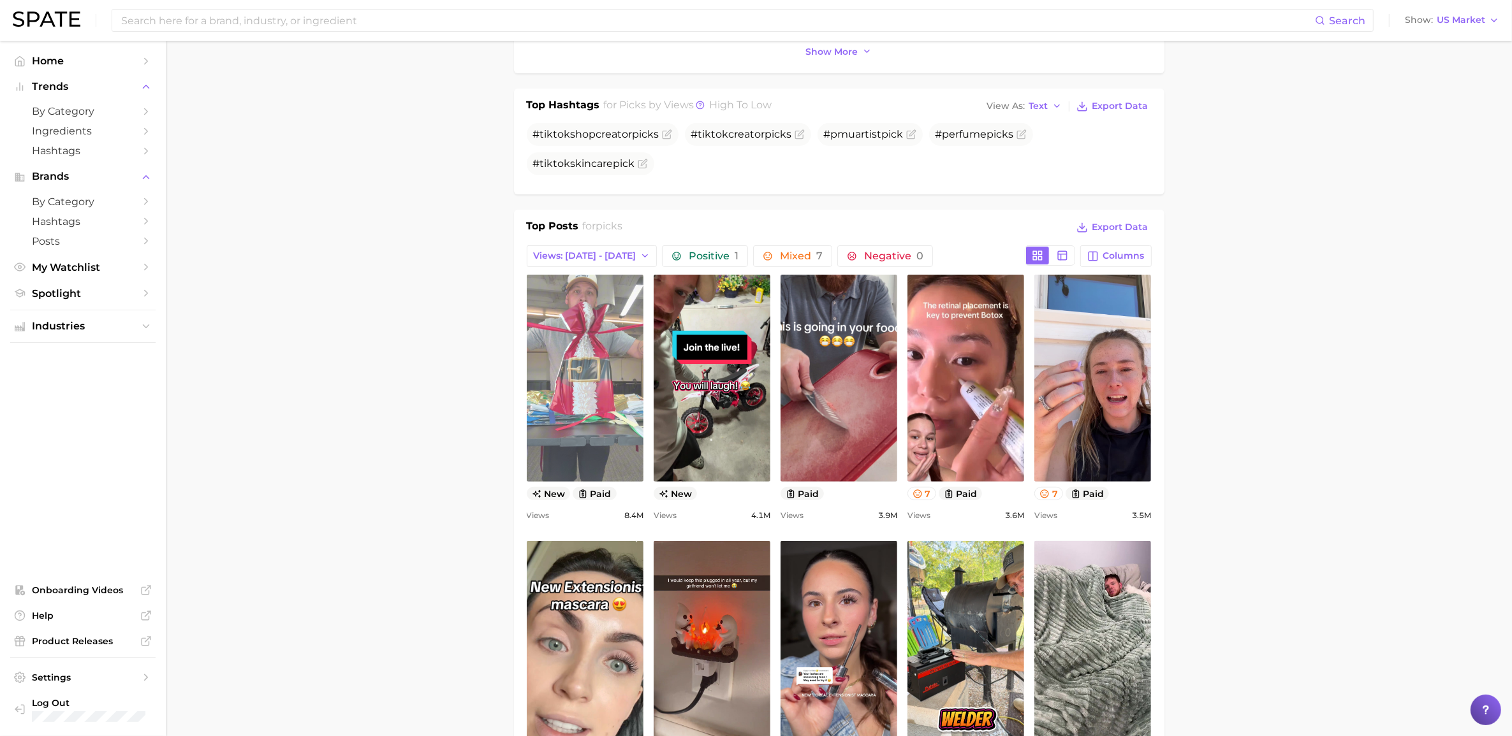
scroll to position [478, 0]
click at [577, 368] on link "view post on TikTok" at bounding box center [585, 378] width 117 height 207
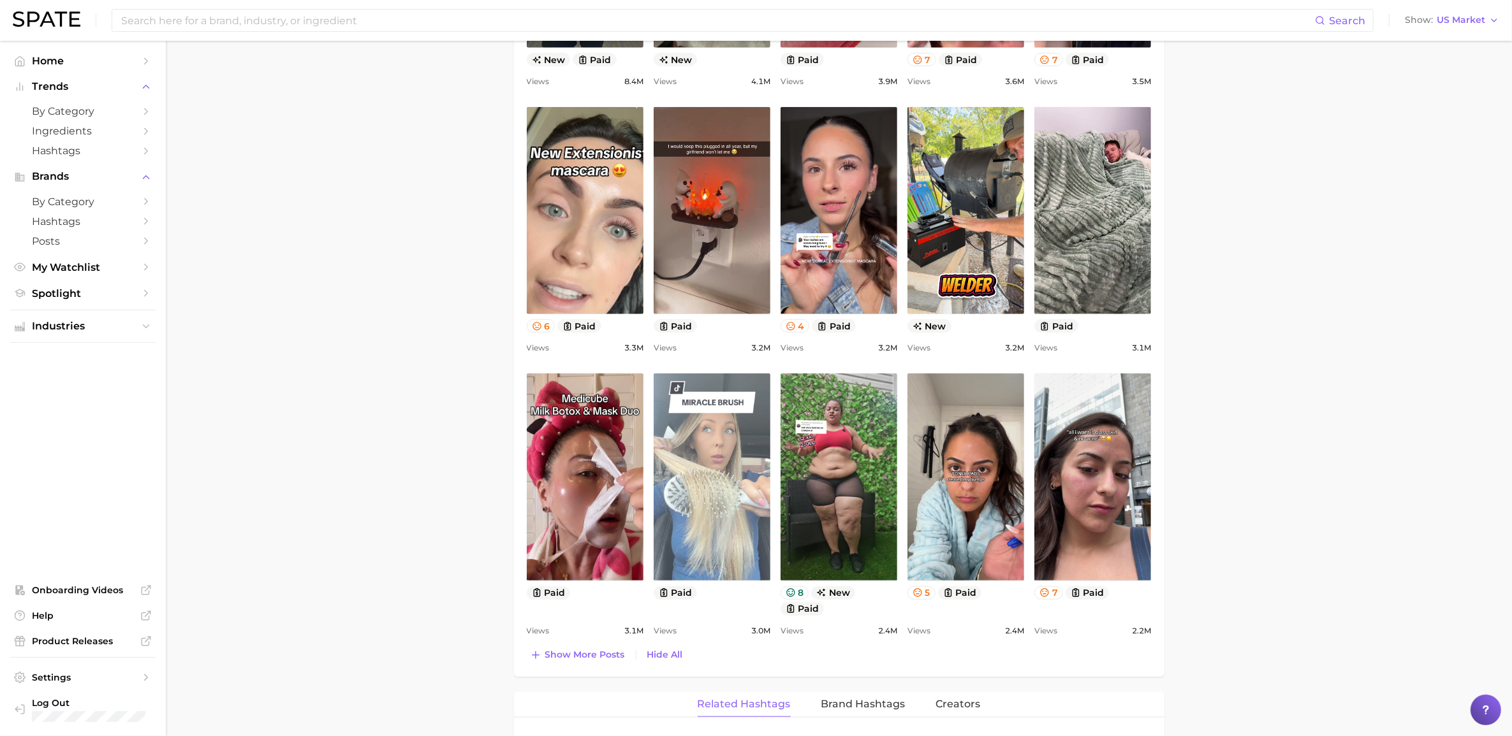
scroll to position [1116, 0]
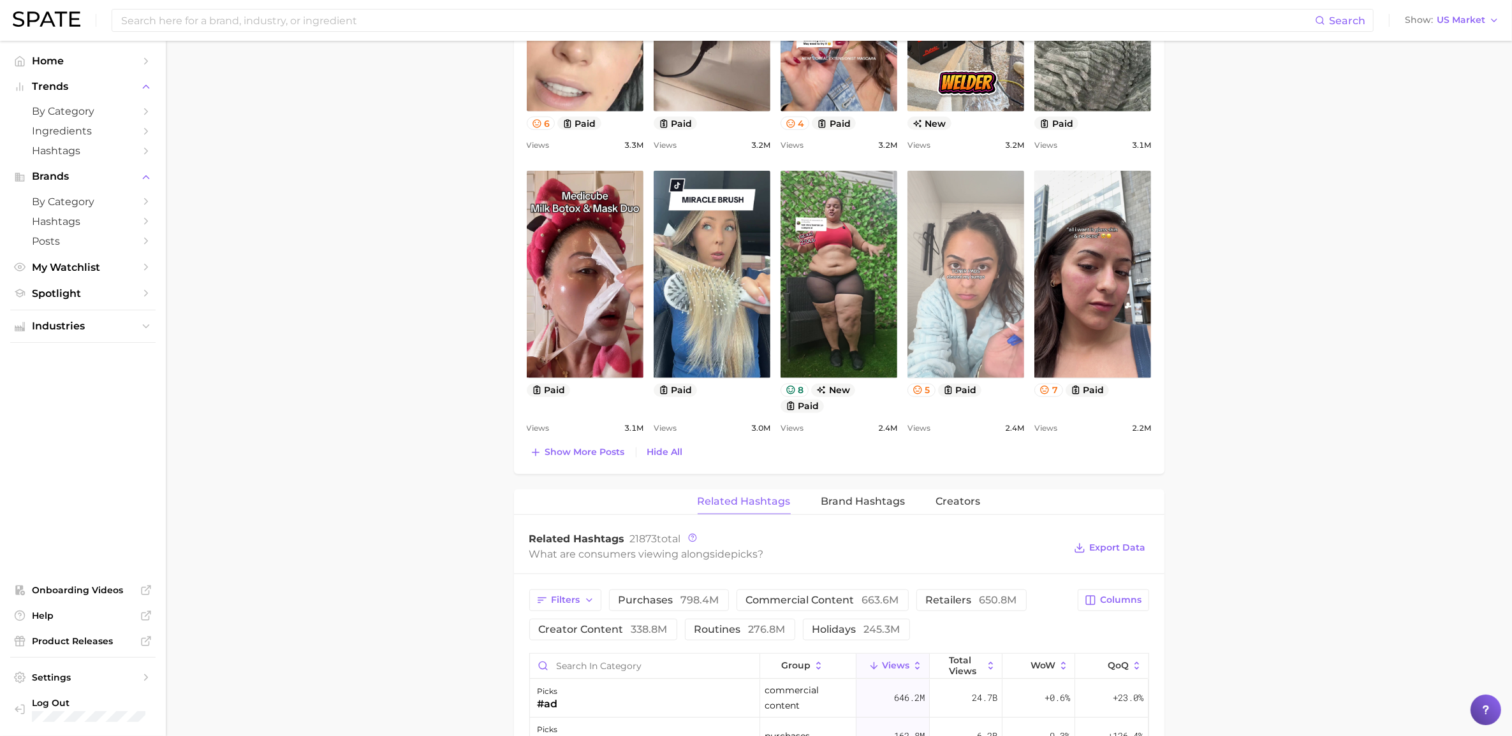
click at [1005, 328] on link "view post on TikTok" at bounding box center [965, 274] width 117 height 207
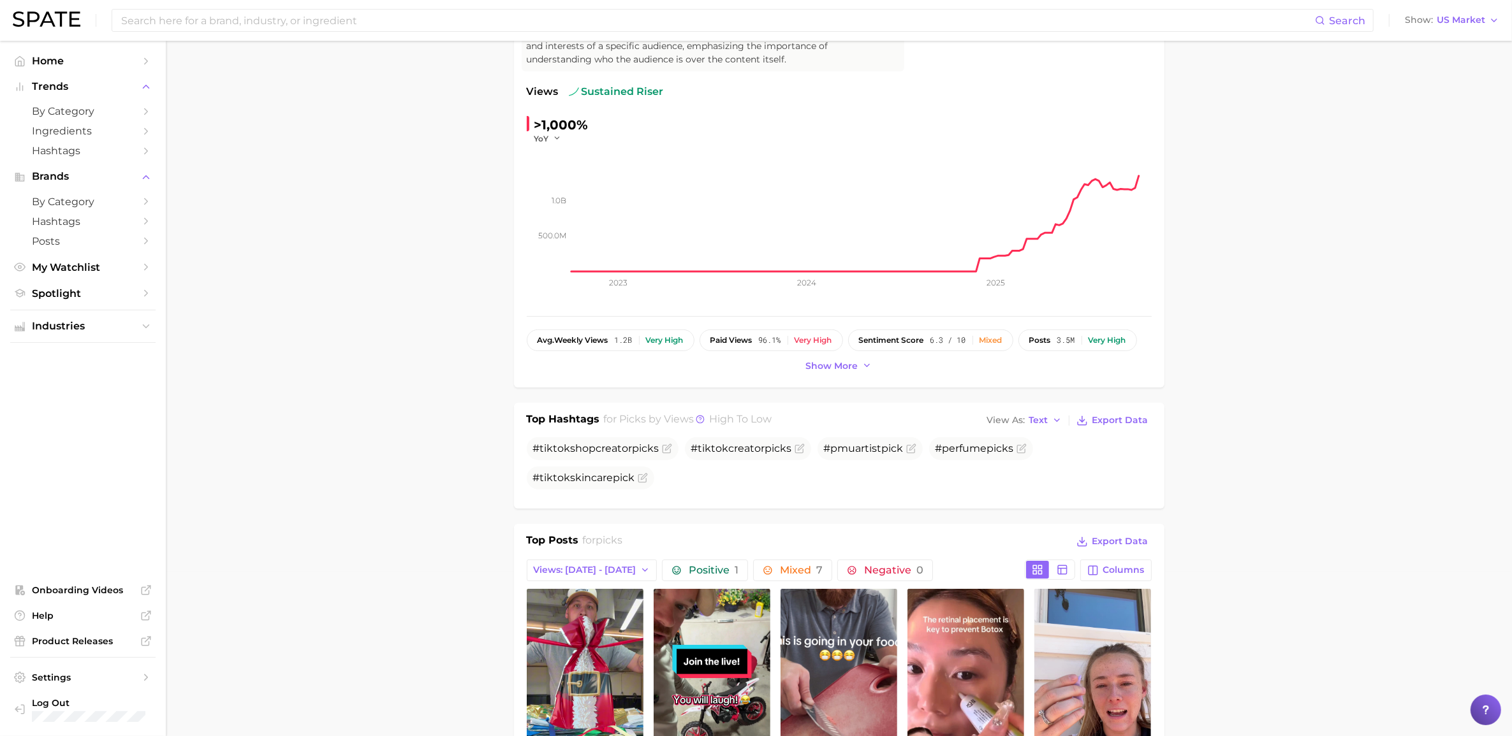
scroll to position [0, 0]
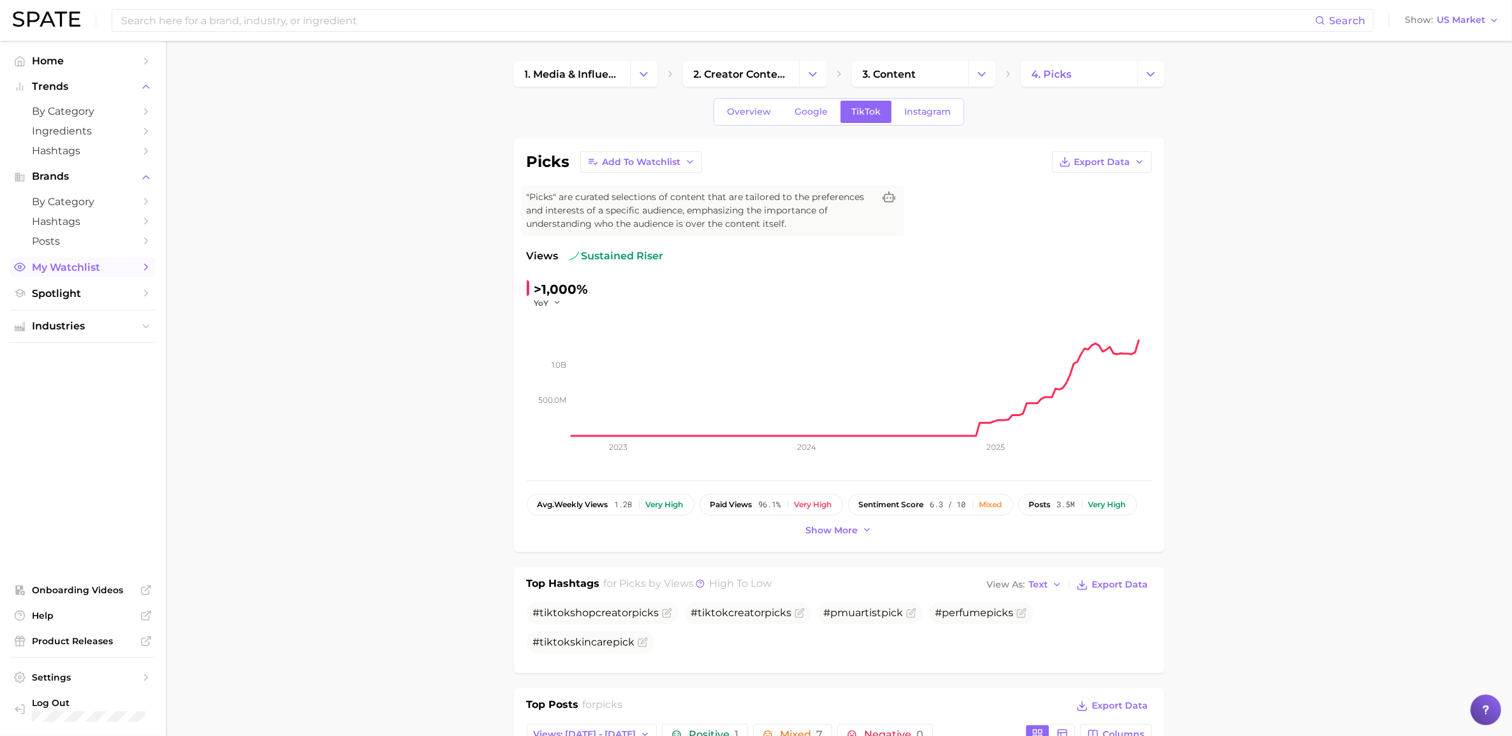
click at [61, 268] on span "My Watchlist" at bounding box center [83, 267] width 102 height 12
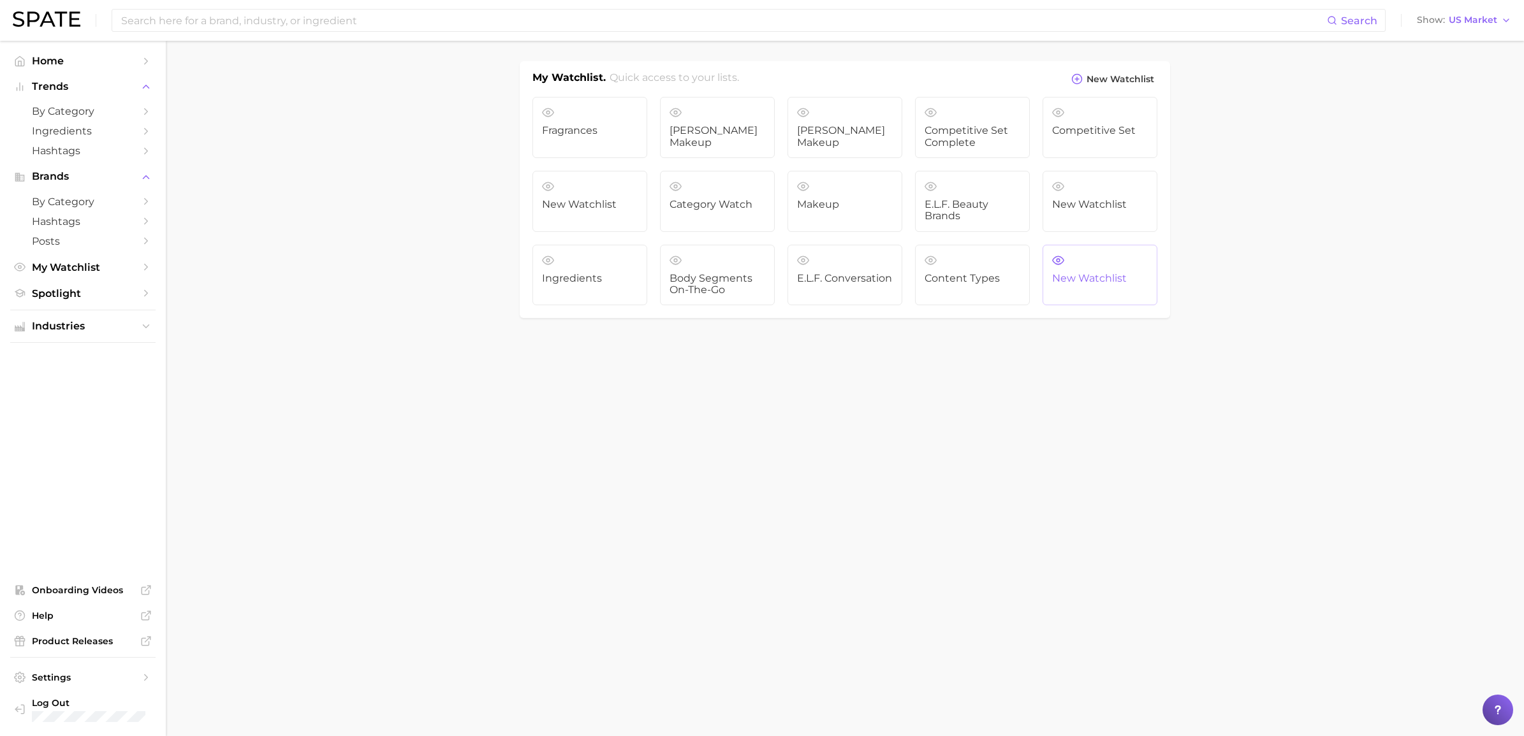
click at [1013, 277] on span "New Watchlist" at bounding box center [1100, 278] width 96 height 11
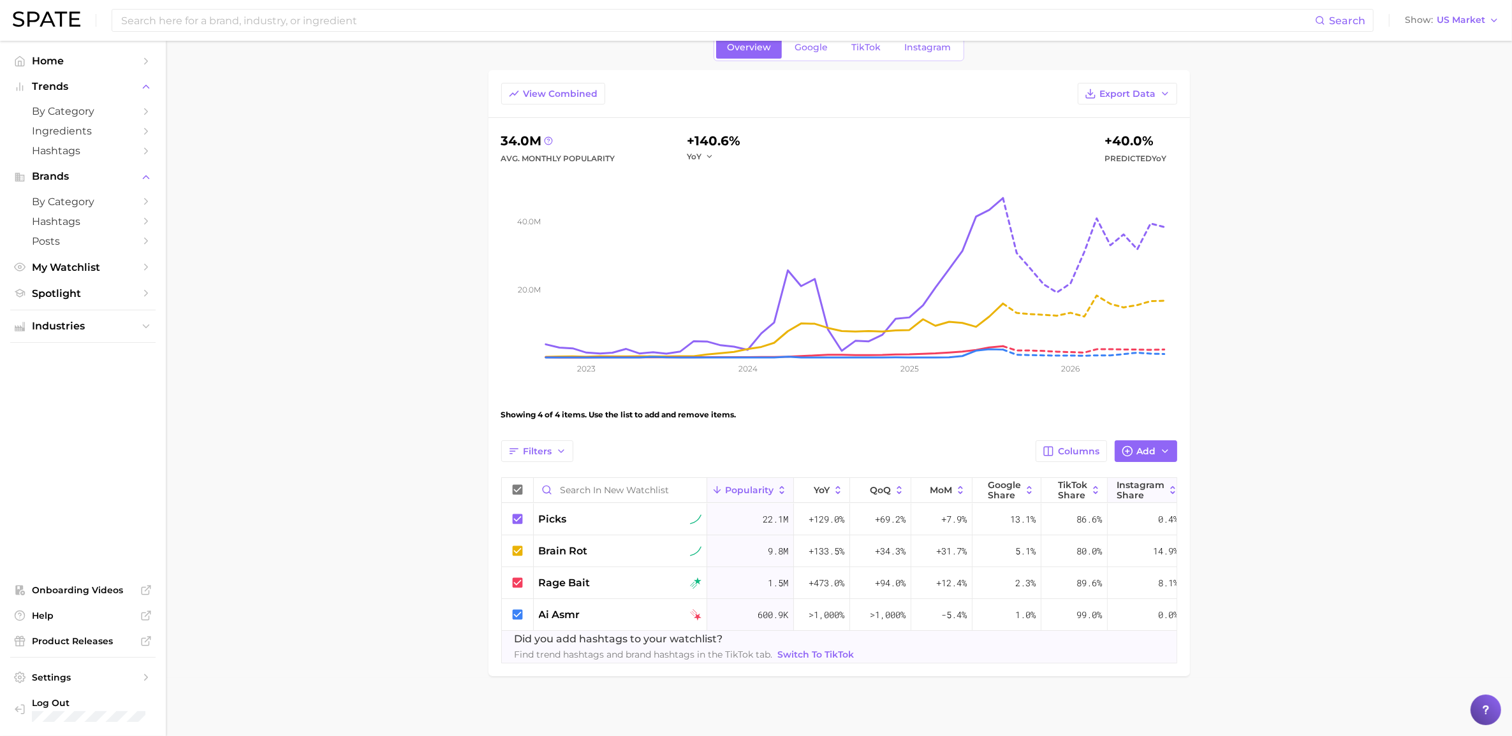
scroll to position [75, 0]
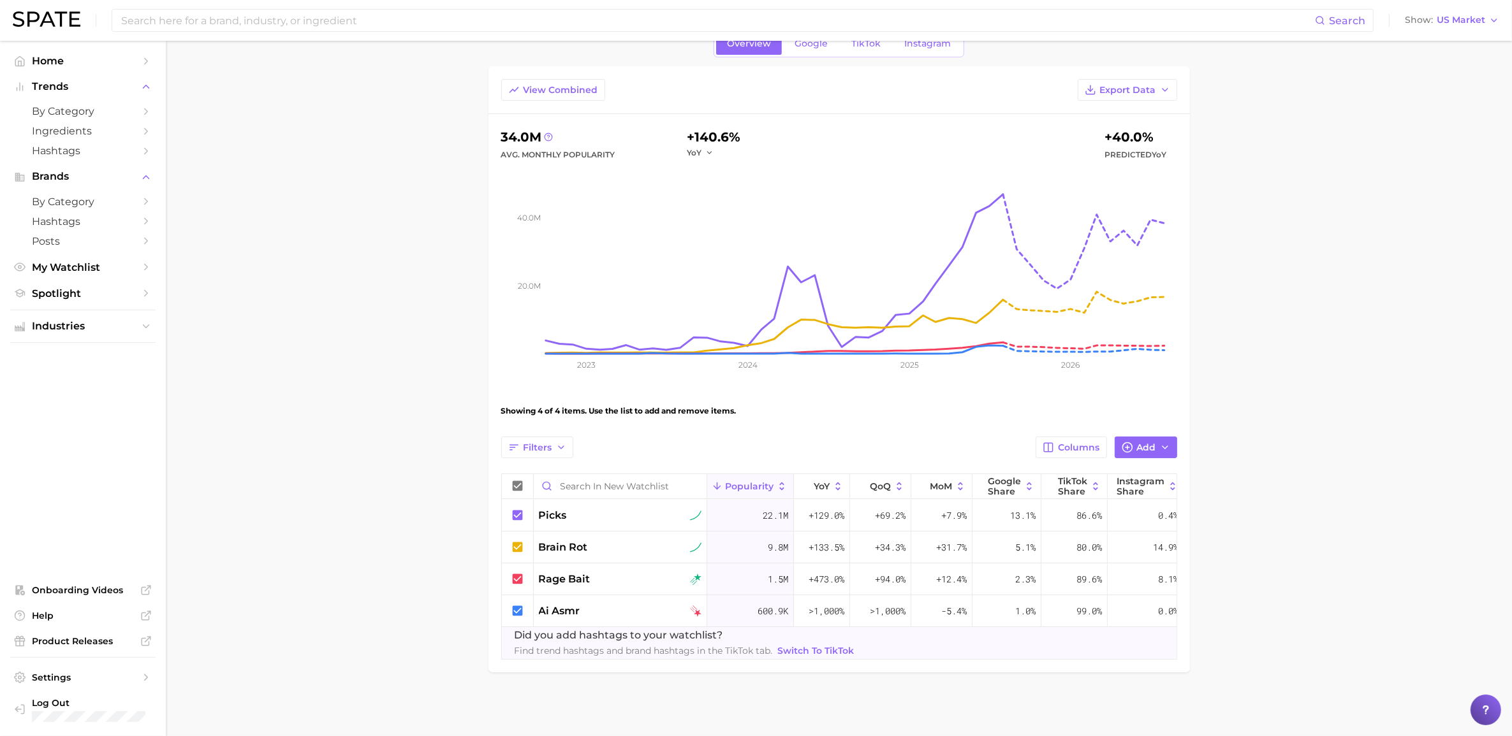
drag, startPoint x: 1050, startPoint y: 638, endPoint x: 1103, endPoint y: 641, distance: 53.7
click at [1013, 513] on div "Did you add hashtags to your watchlist? Find trend hashtags and brand hashtags …" at bounding box center [859, 643] width 714 height 31
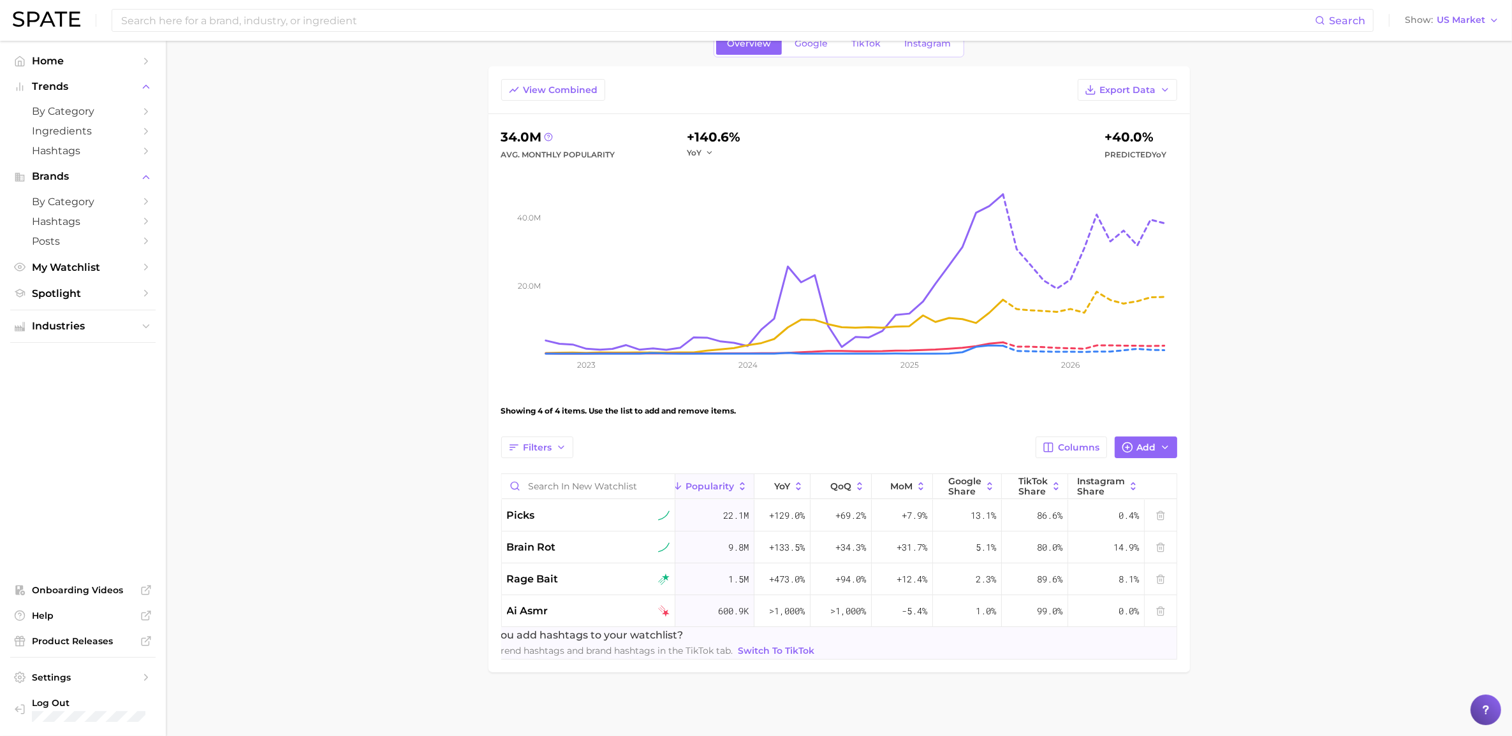
scroll to position [0, 0]
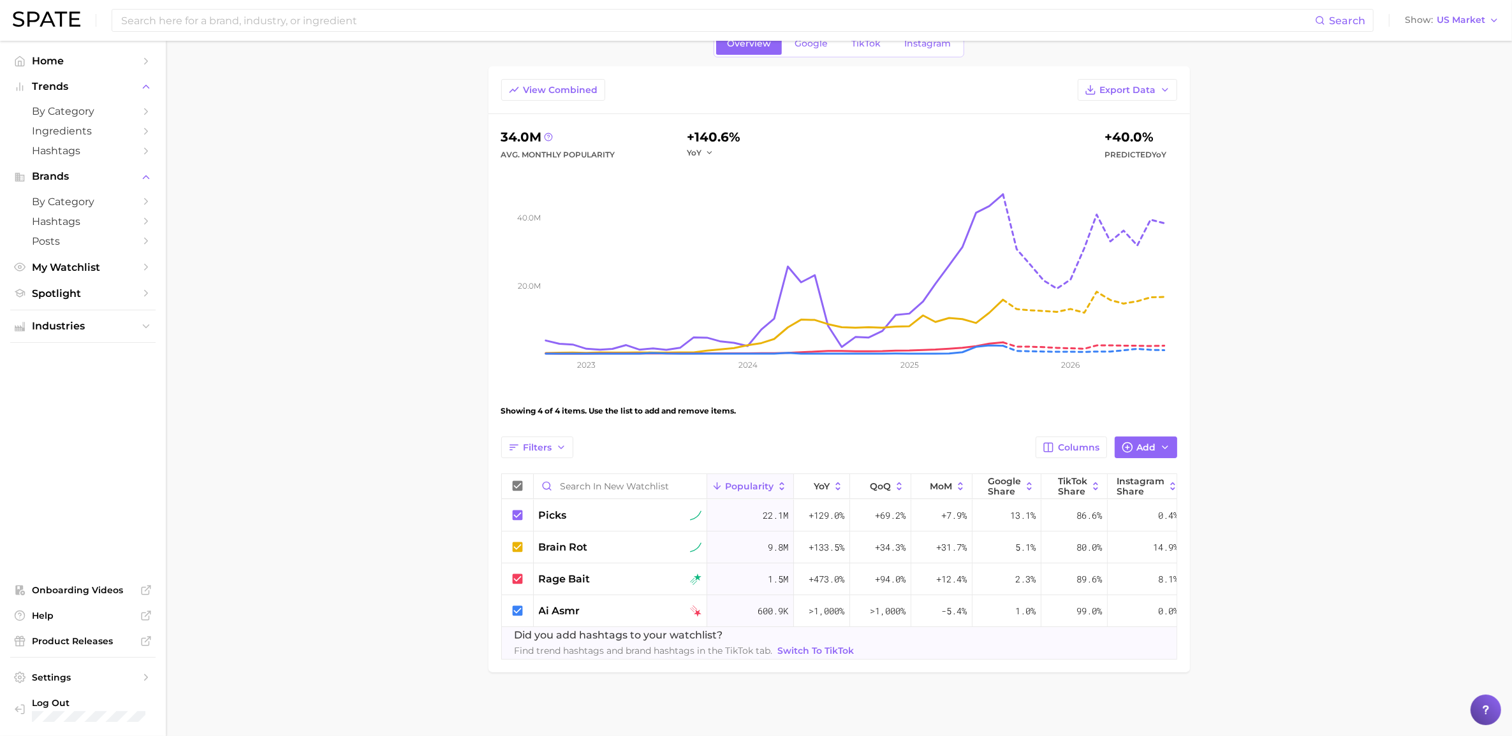
drag, startPoint x: 989, startPoint y: 659, endPoint x: 1088, endPoint y: 654, distance: 99.6
click at [1013, 513] on div "View Combined Export Data 34.0m Avg. Monthly Popularity +140.6% YoY +40.0% Pred…" at bounding box center [838, 369] width 701 height 606
click at [517, 513] on icon at bounding box center [518, 611] width 14 height 14
click at [1013, 474] on main "New Watchlist Settings Overview Google TikTok Instagram View Combined Export Da…" at bounding box center [839, 358] width 1346 height 758
click at [544, 513] on span "brain rot" at bounding box center [563, 547] width 49 height 15
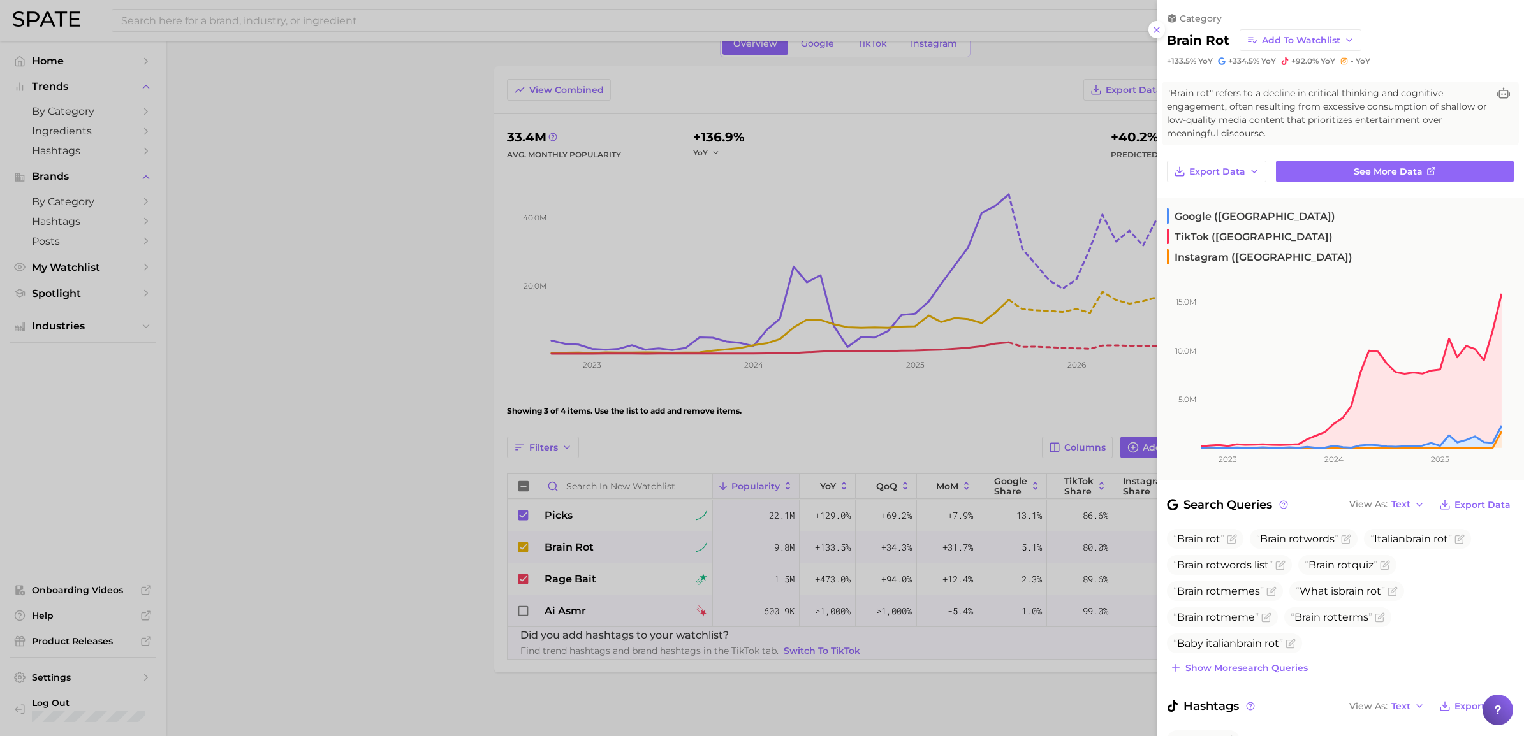
click at [307, 513] on div at bounding box center [762, 368] width 1524 height 736
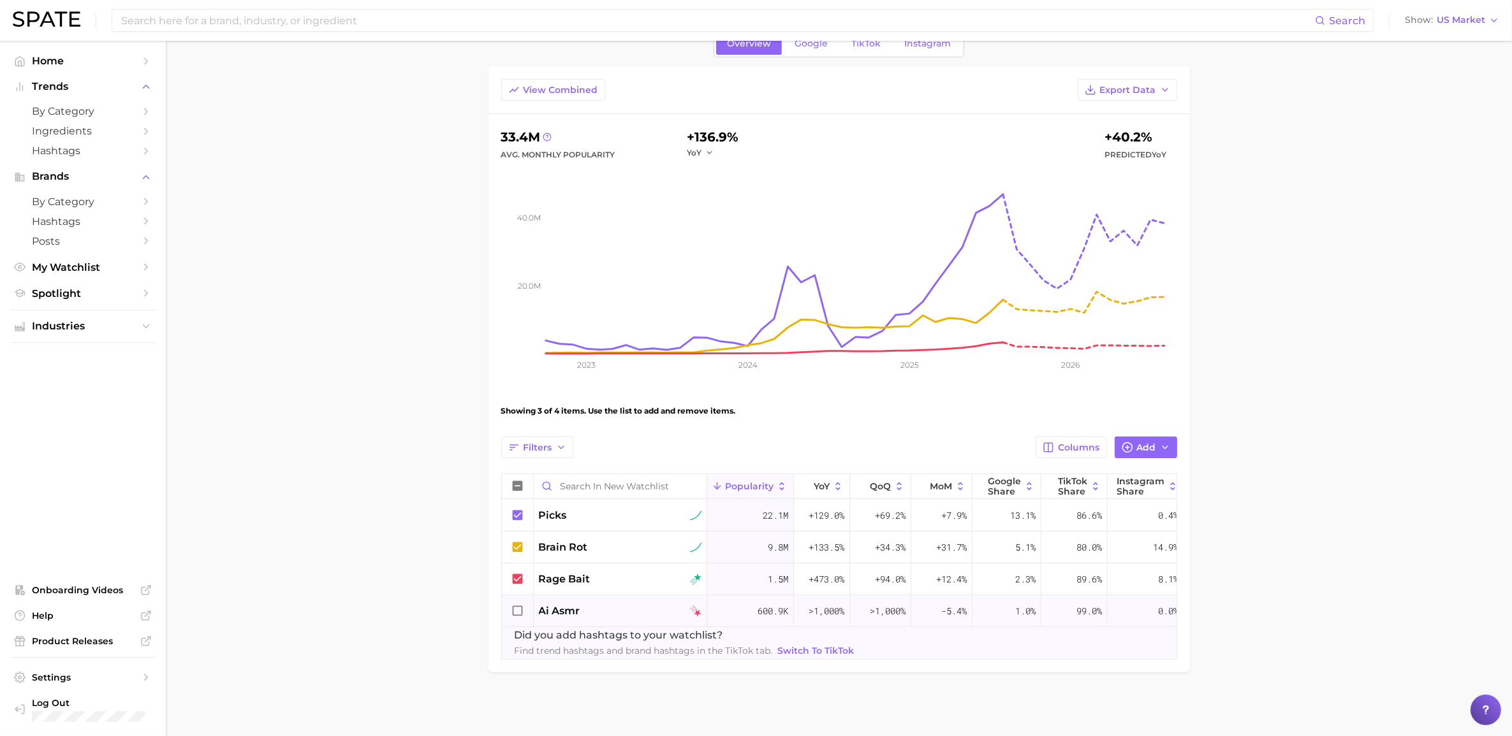
click at [237, 450] on main "New Watchlist Settings Overview Google TikTok Instagram View Combined Export Da…" at bounding box center [839, 358] width 1346 height 758
click at [1013, 443] on span "Add" at bounding box center [1146, 448] width 19 height 11
click at [1007, 497] on input "Search and add to watchlist" at bounding box center [999, 508] width 323 height 27
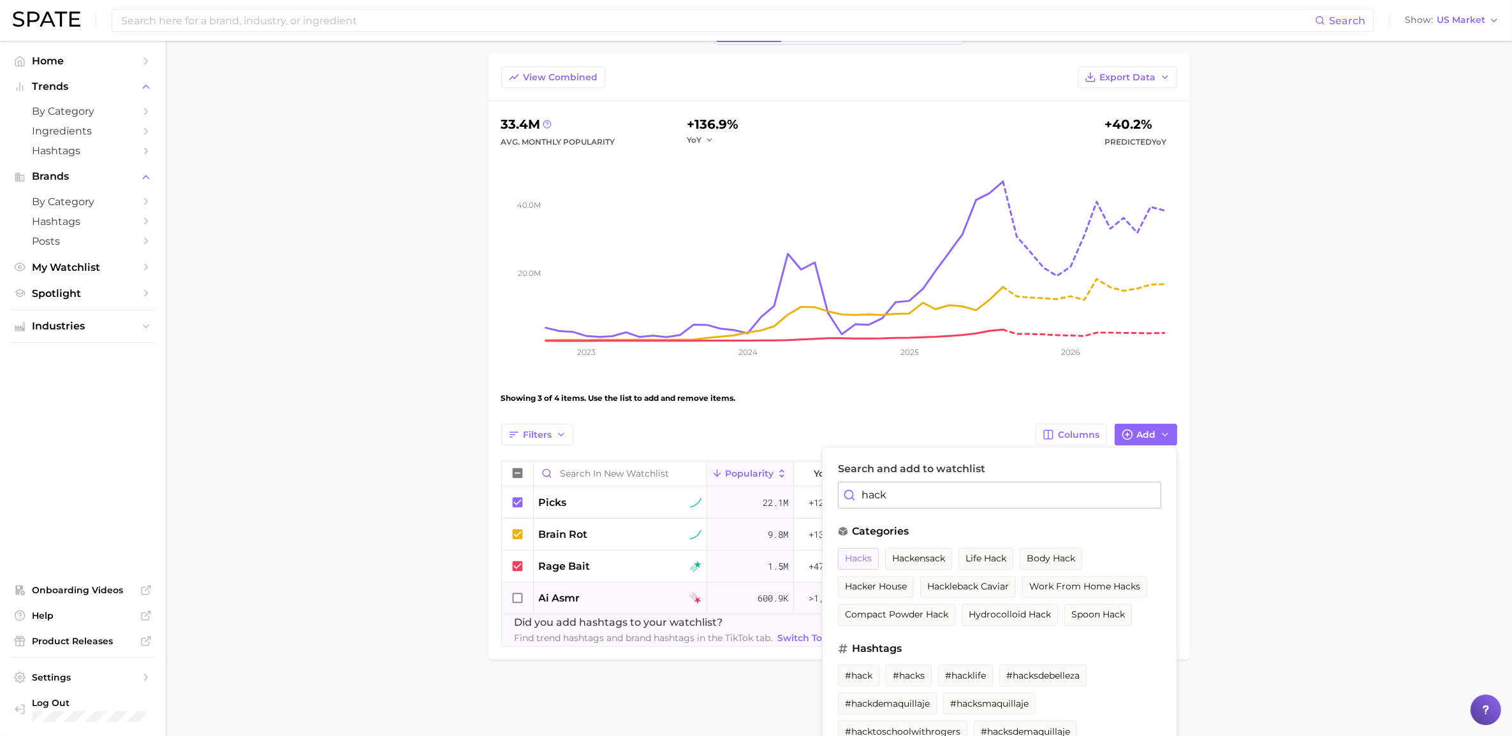
type input "hack"
click at [860, 513] on span "hacks" at bounding box center [858, 558] width 27 height 11
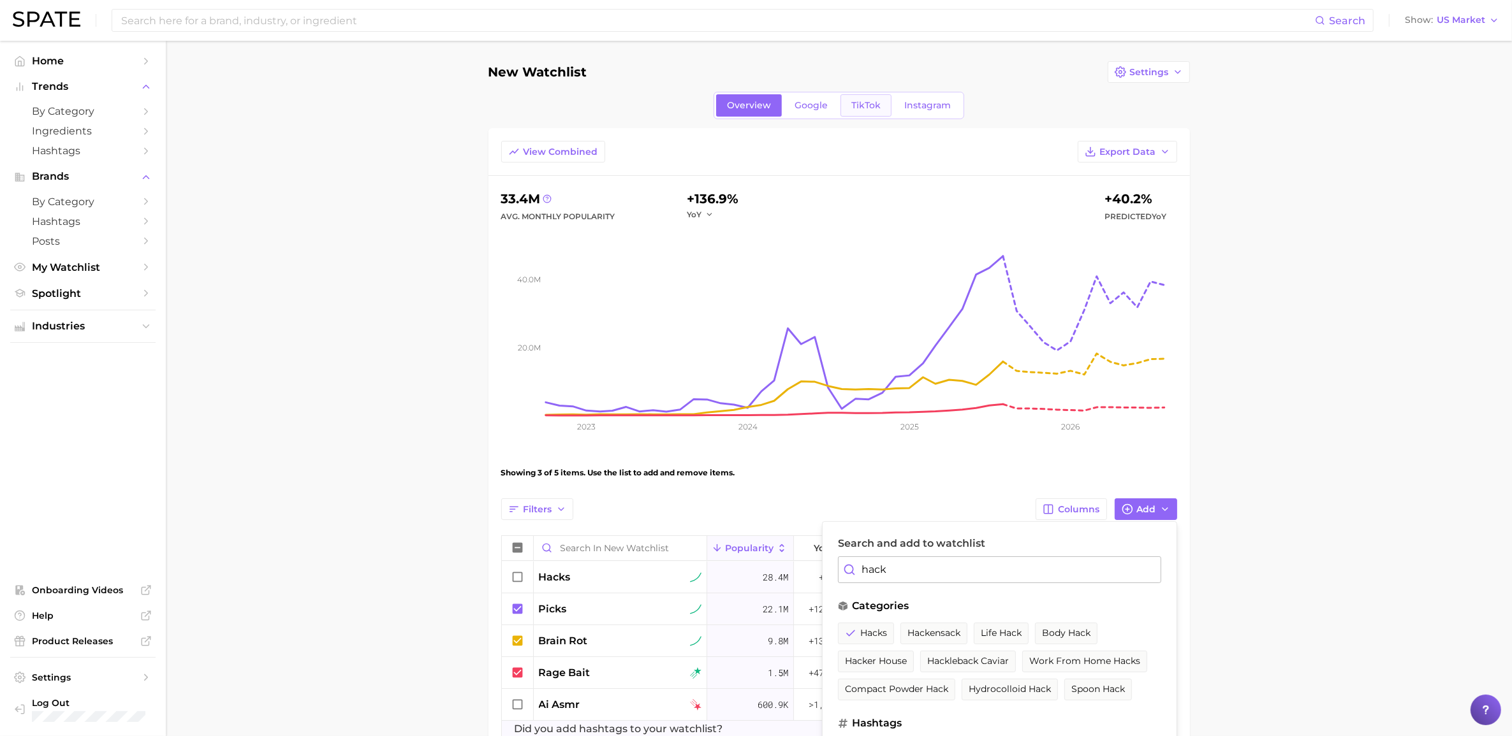
click at [874, 104] on span "TikTok" at bounding box center [865, 105] width 29 height 11
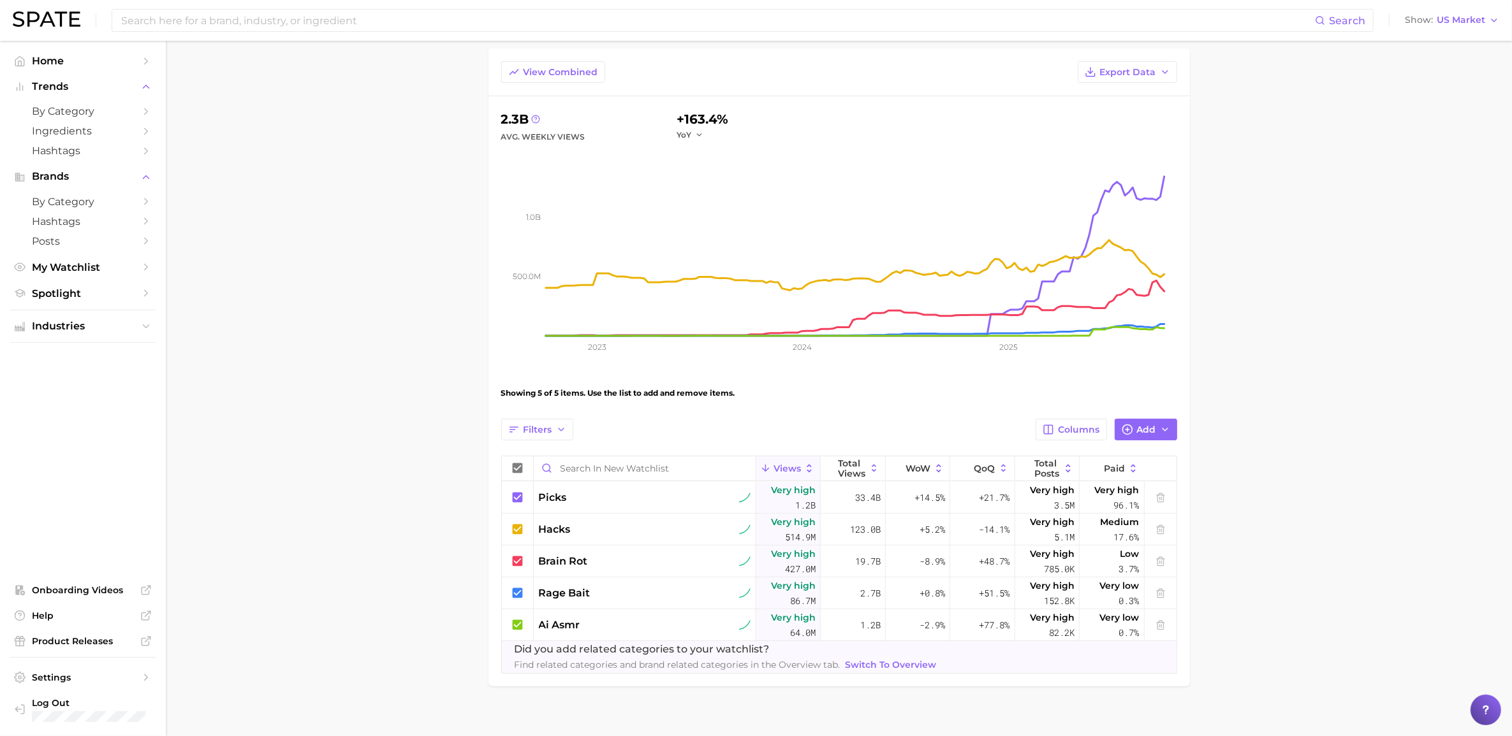
scroll to position [94, 0]
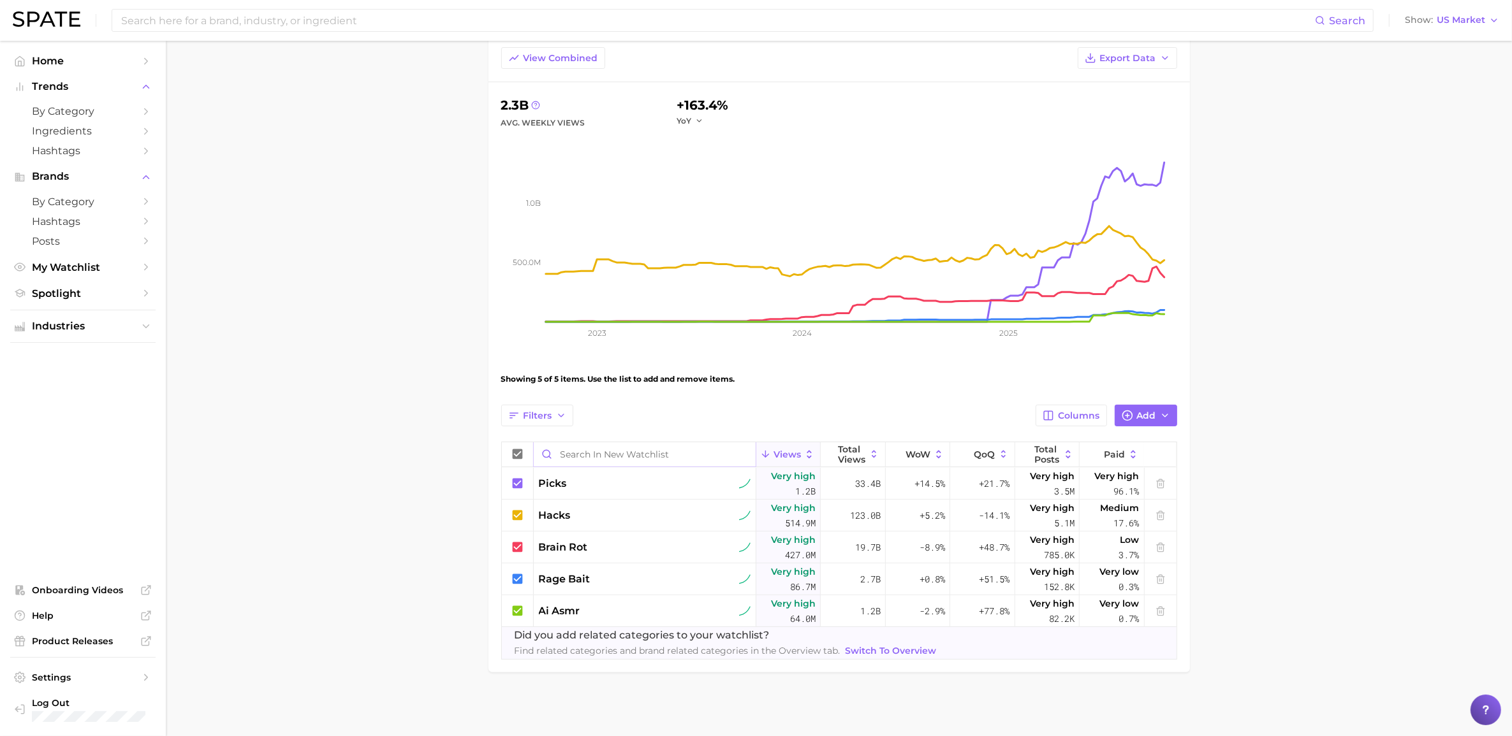
click at [561, 463] on input "Search in New Watchlist" at bounding box center [645, 455] width 222 height 24
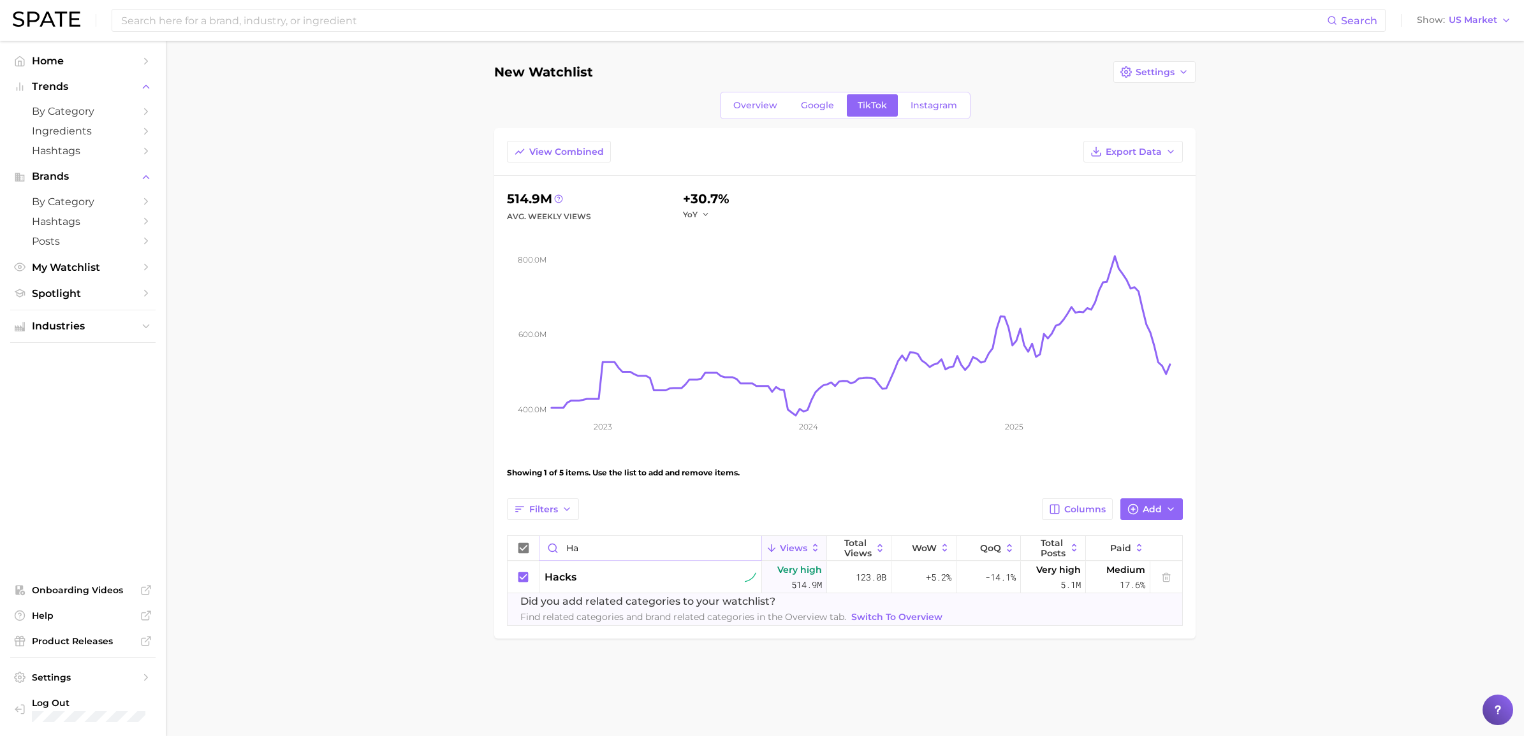
type input "h"
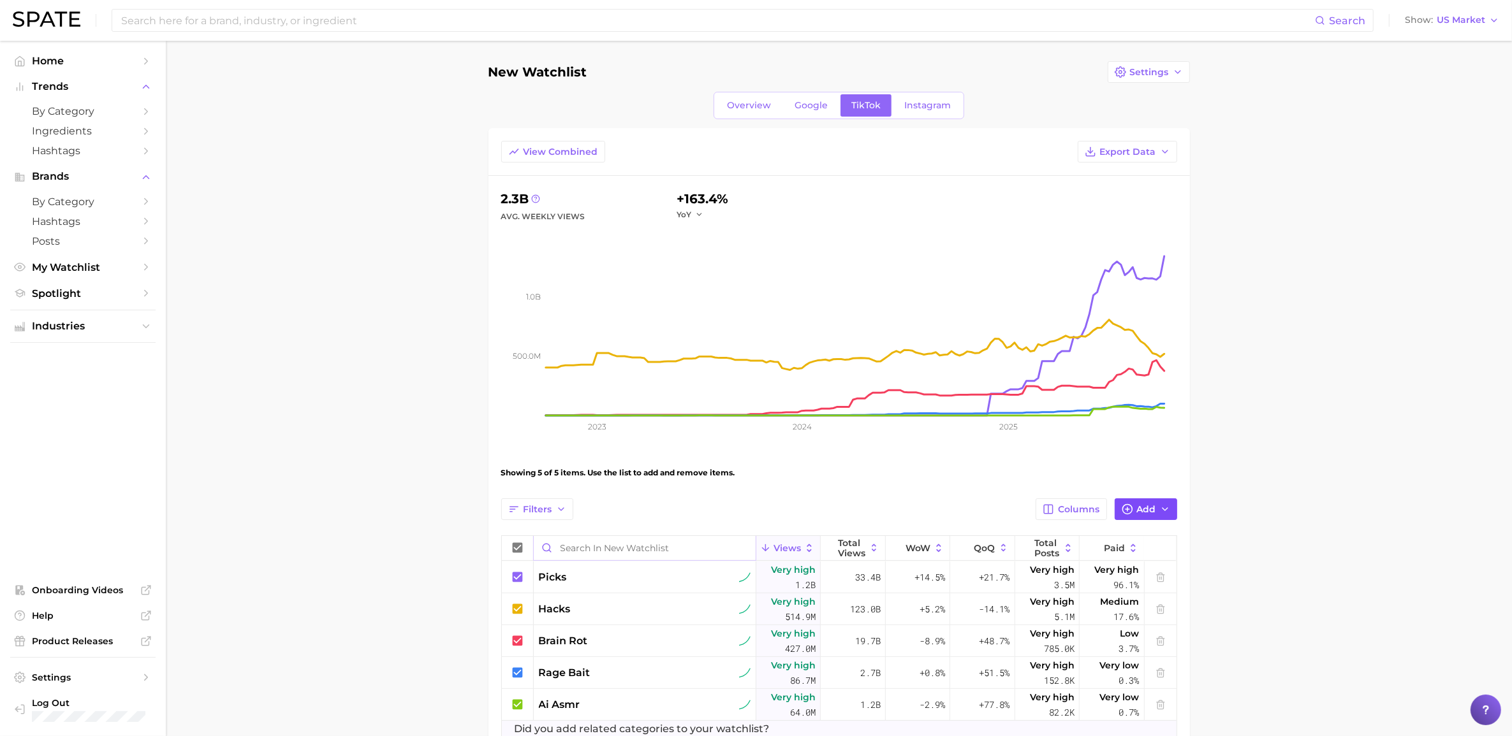
click at [1013, 501] on button "Add" at bounding box center [1146, 510] width 62 height 22
click at [1013, 513] on input "Search and add to watchlist" at bounding box center [999, 570] width 323 height 27
type input "l"
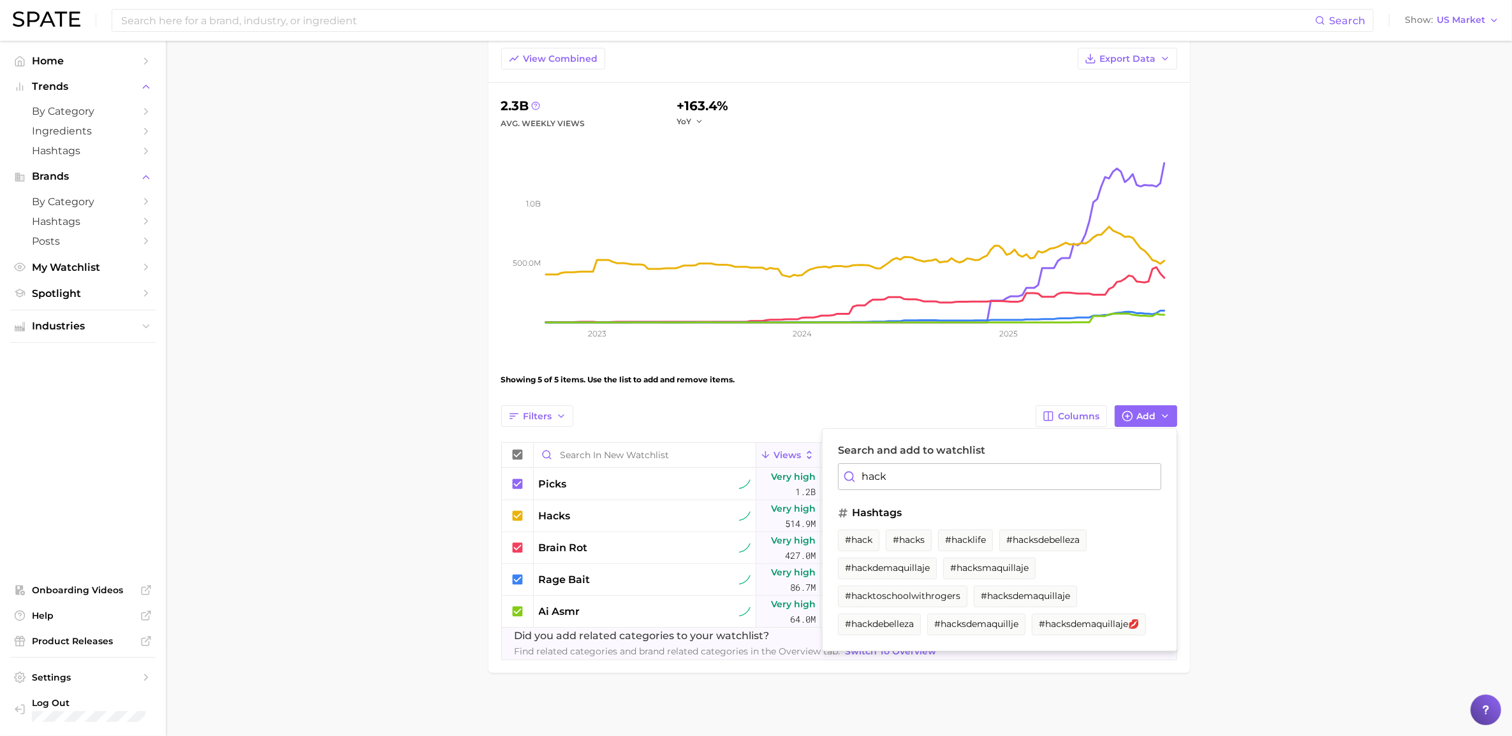
scroll to position [94, 0]
type input "hack"
click at [914, 513] on span "#hacks" at bounding box center [909, 539] width 32 height 11
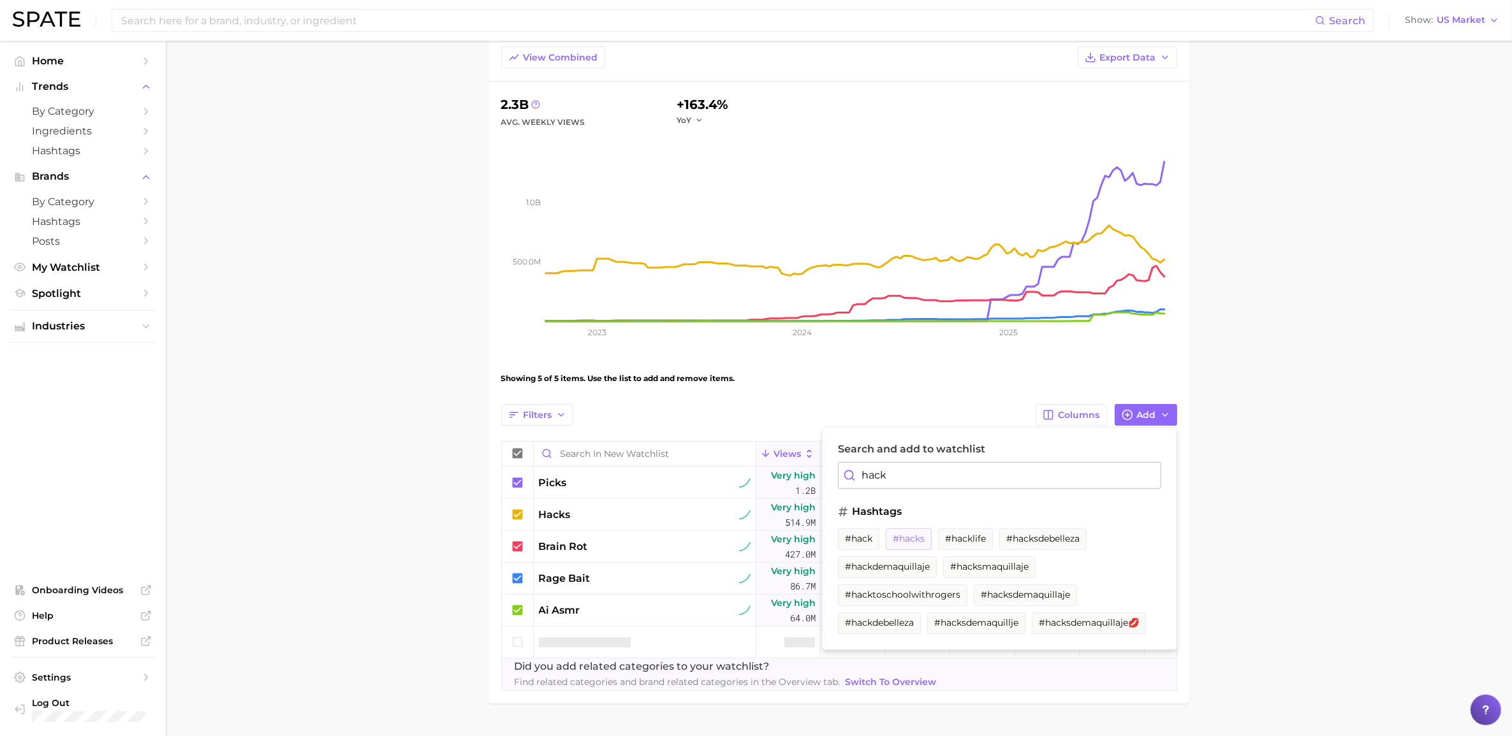
click at [912, 513] on span "#hacks" at bounding box center [909, 539] width 32 height 11
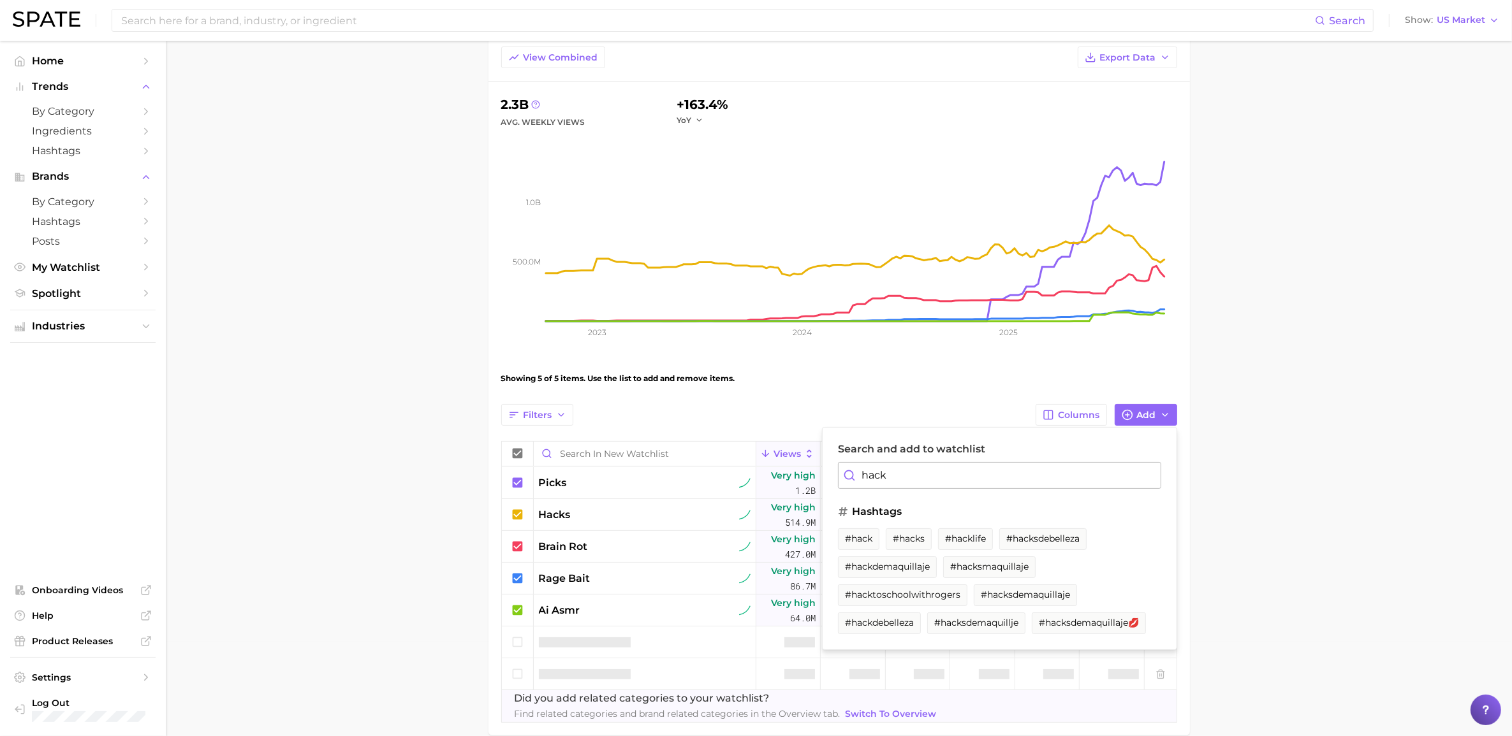
click at [635, 513] on div at bounding box center [645, 643] width 223 height 32
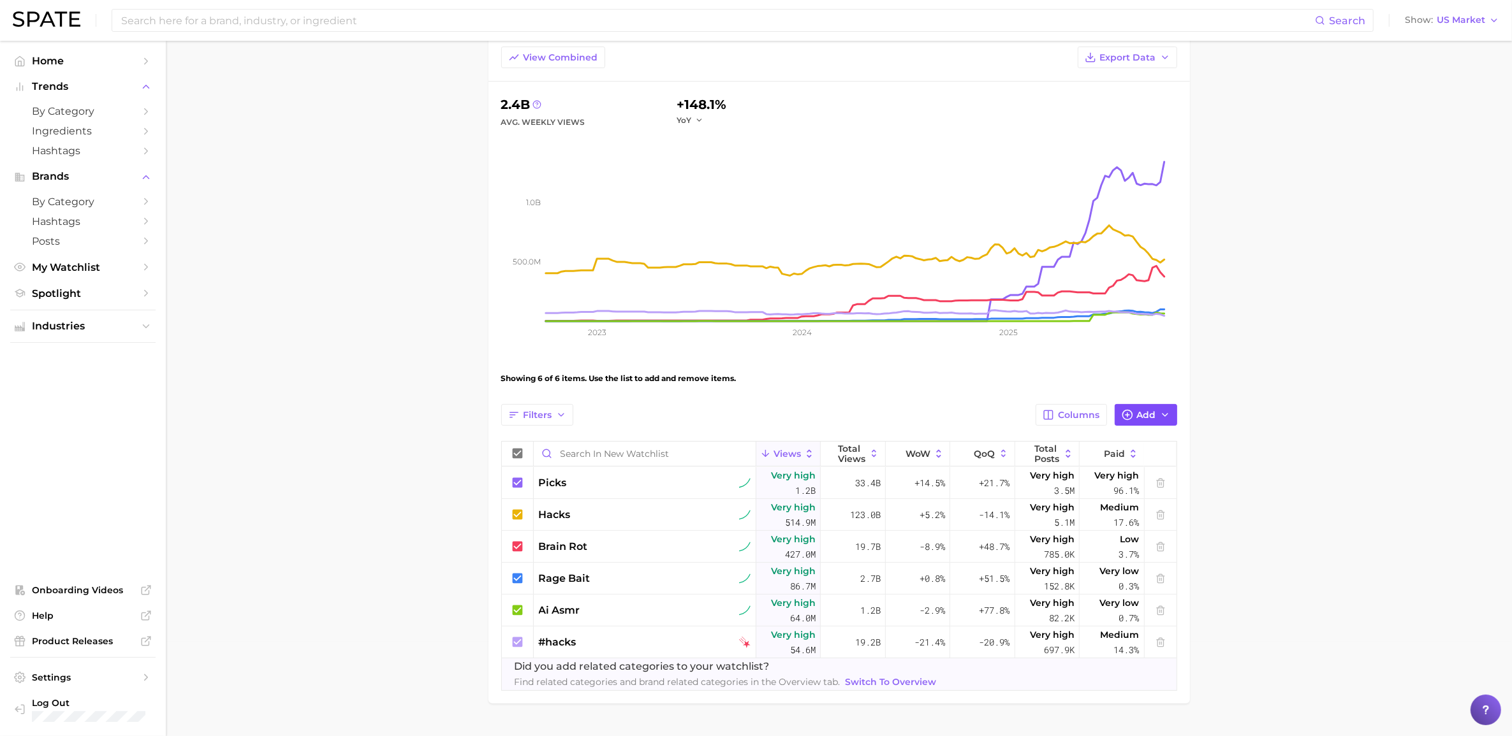
click at [1013, 413] on button "Add" at bounding box center [1146, 415] width 62 height 22
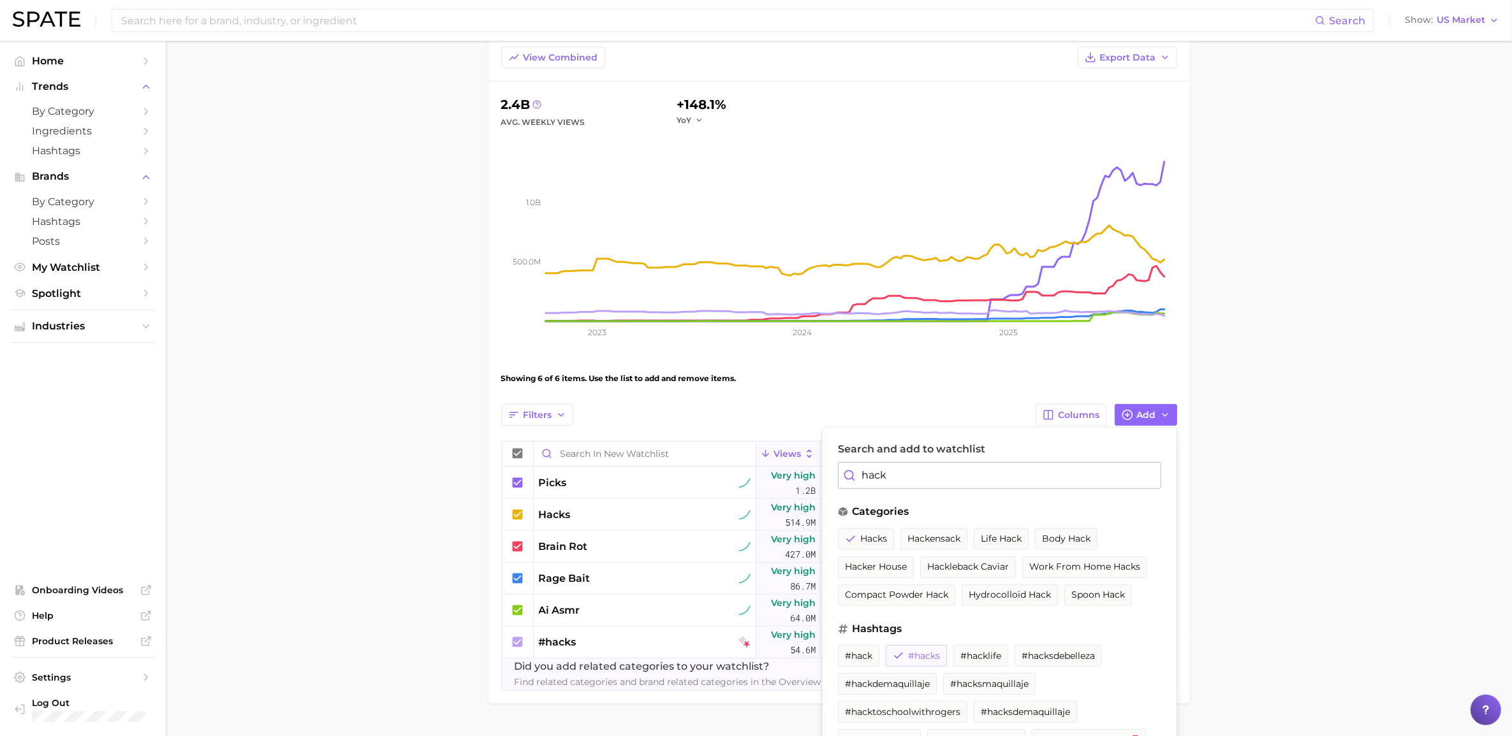
click at [926, 513] on span "#hacks" at bounding box center [924, 656] width 32 height 11
click at [868, 513] on span "hacks" at bounding box center [873, 539] width 27 height 11
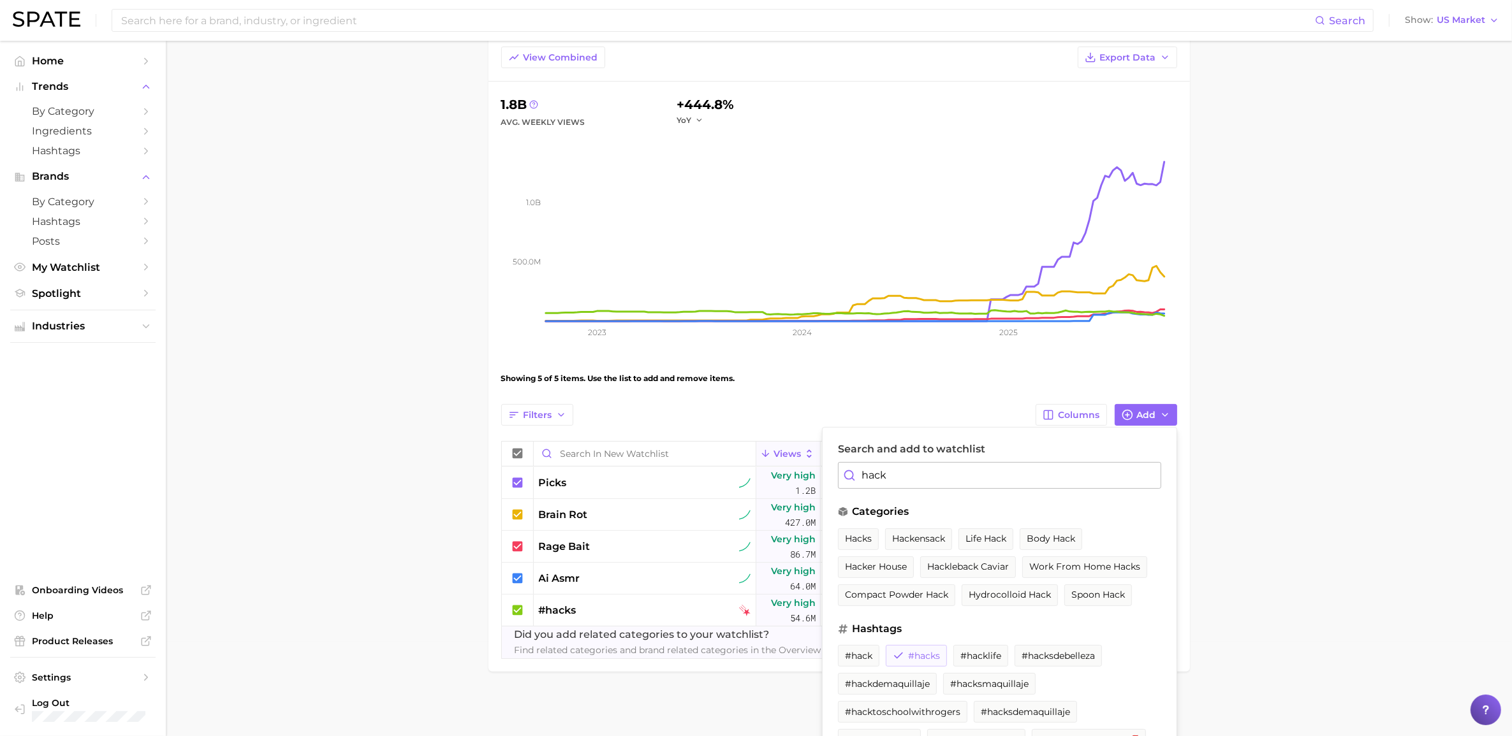
click at [919, 513] on span "#hacks" at bounding box center [924, 656] width 32 height 11
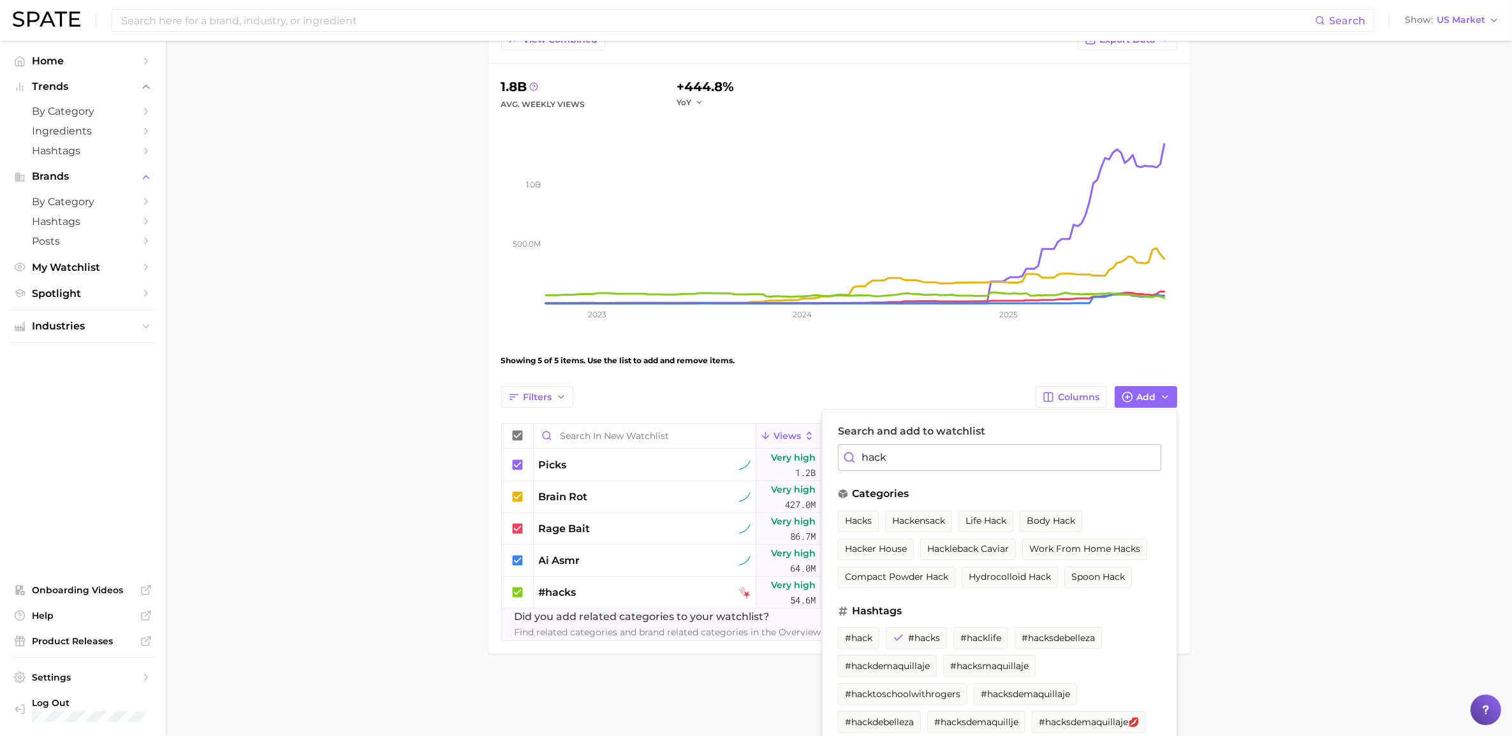
scroll to position [126, 0]
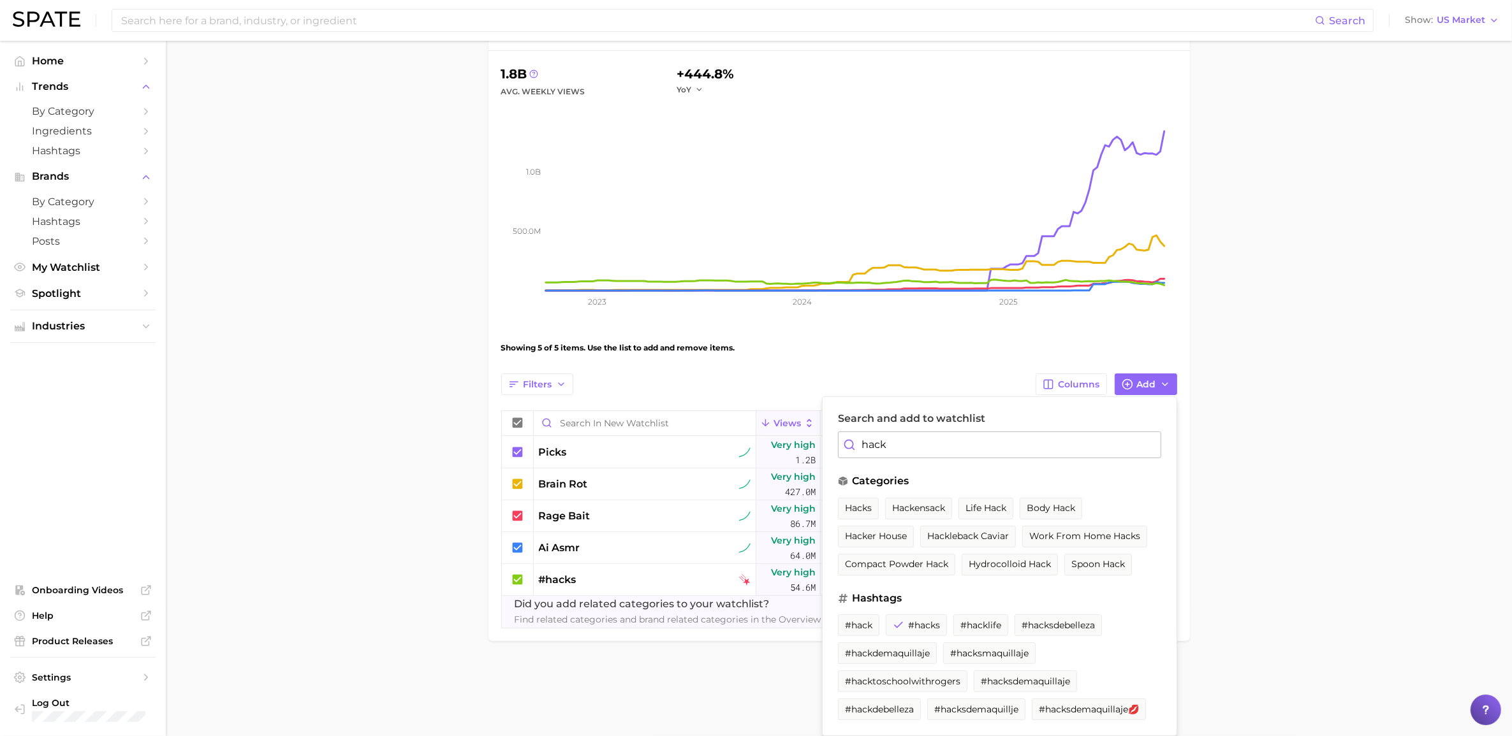
drag, startPoint x: 502, startPoint y: 659, endPoint x: 488, endPoint y: 673, distance: 20.3
click at [490, 513] on main "New Watchlist Settings Overview Google TikTok Instagram View Combined Export Da…" at bounding box center [839, 310] width 1346 height 789
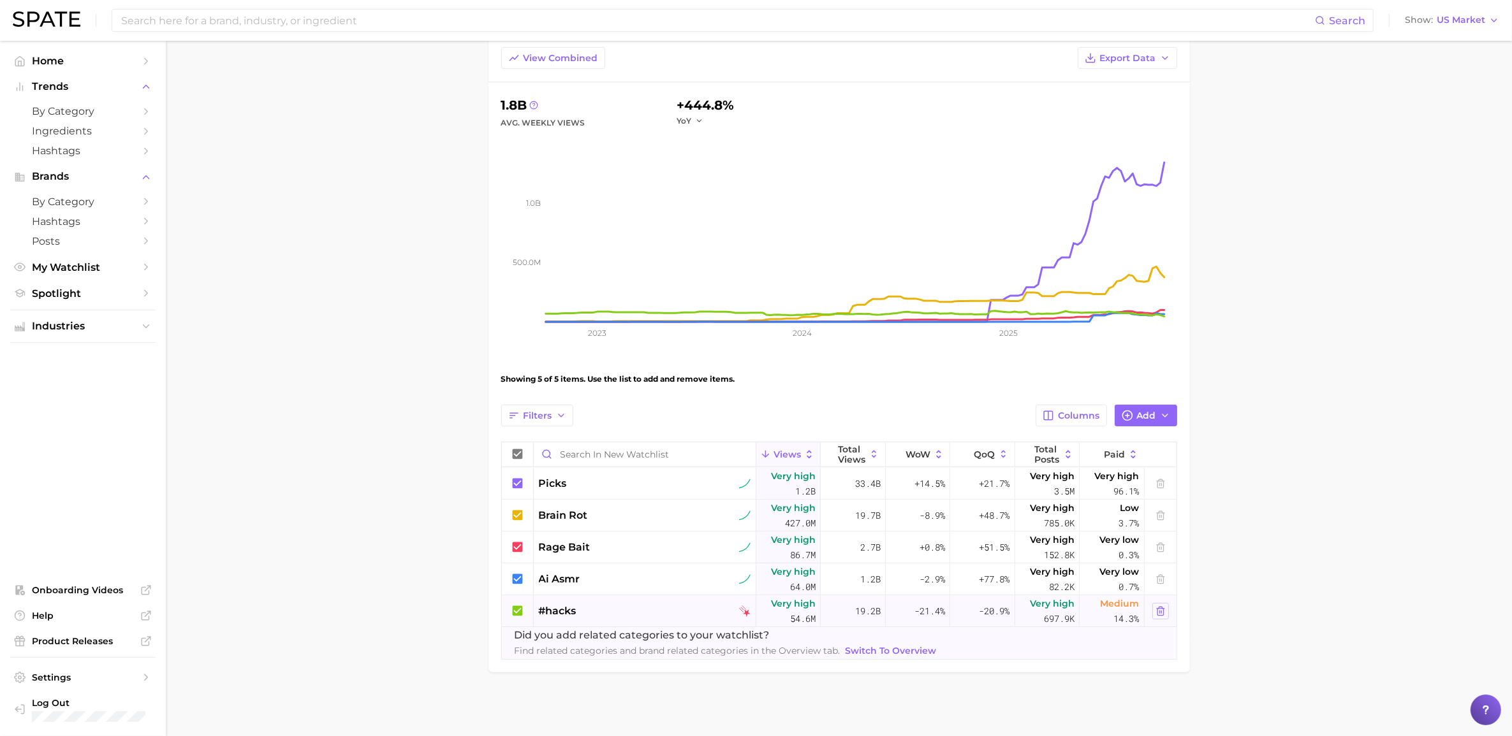
click at [1013, 513] on icon at bounding box center [1160, 611] width 6 height 8
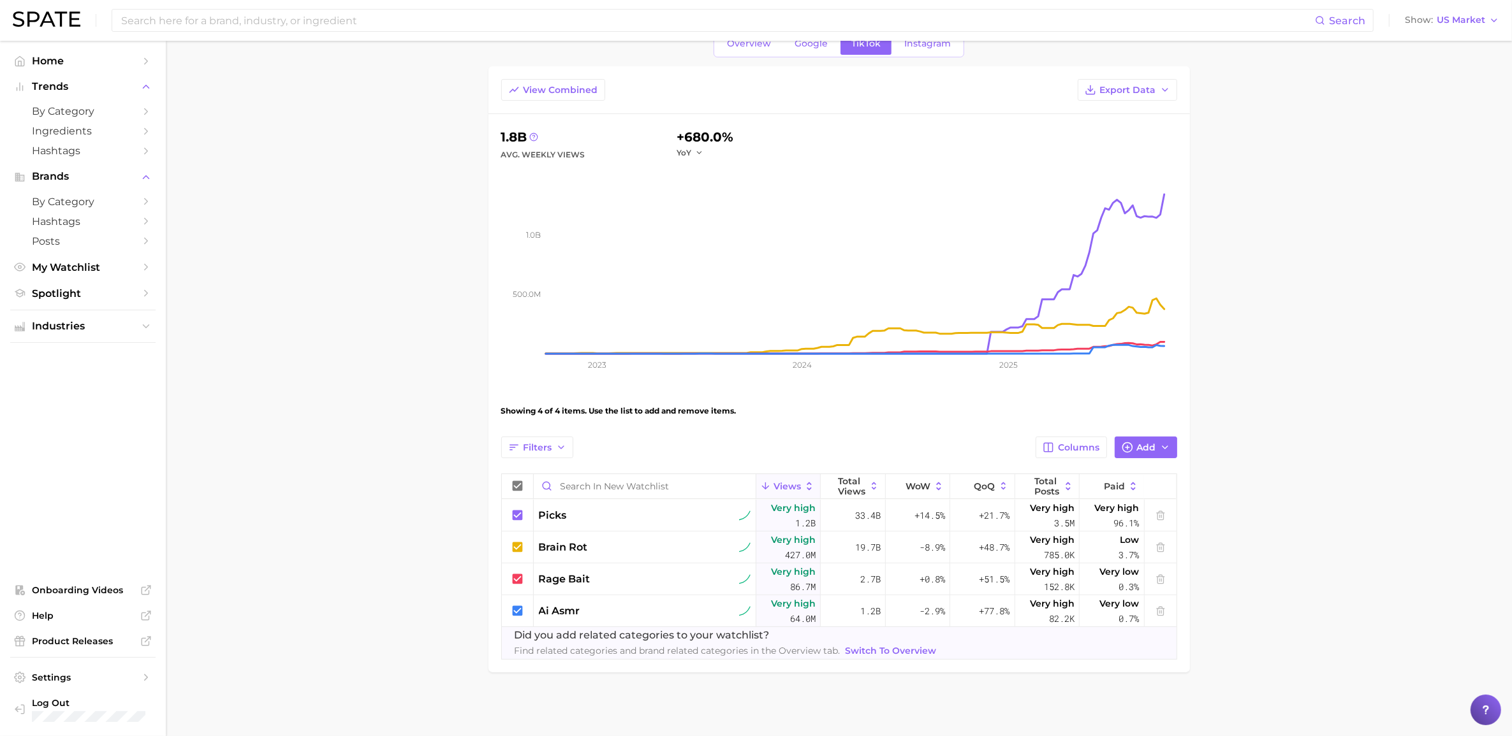
scroll to position [62, 0]
click at [1013, 450] on icon "button" at bounding box center [1165, 448] width 10 height 10
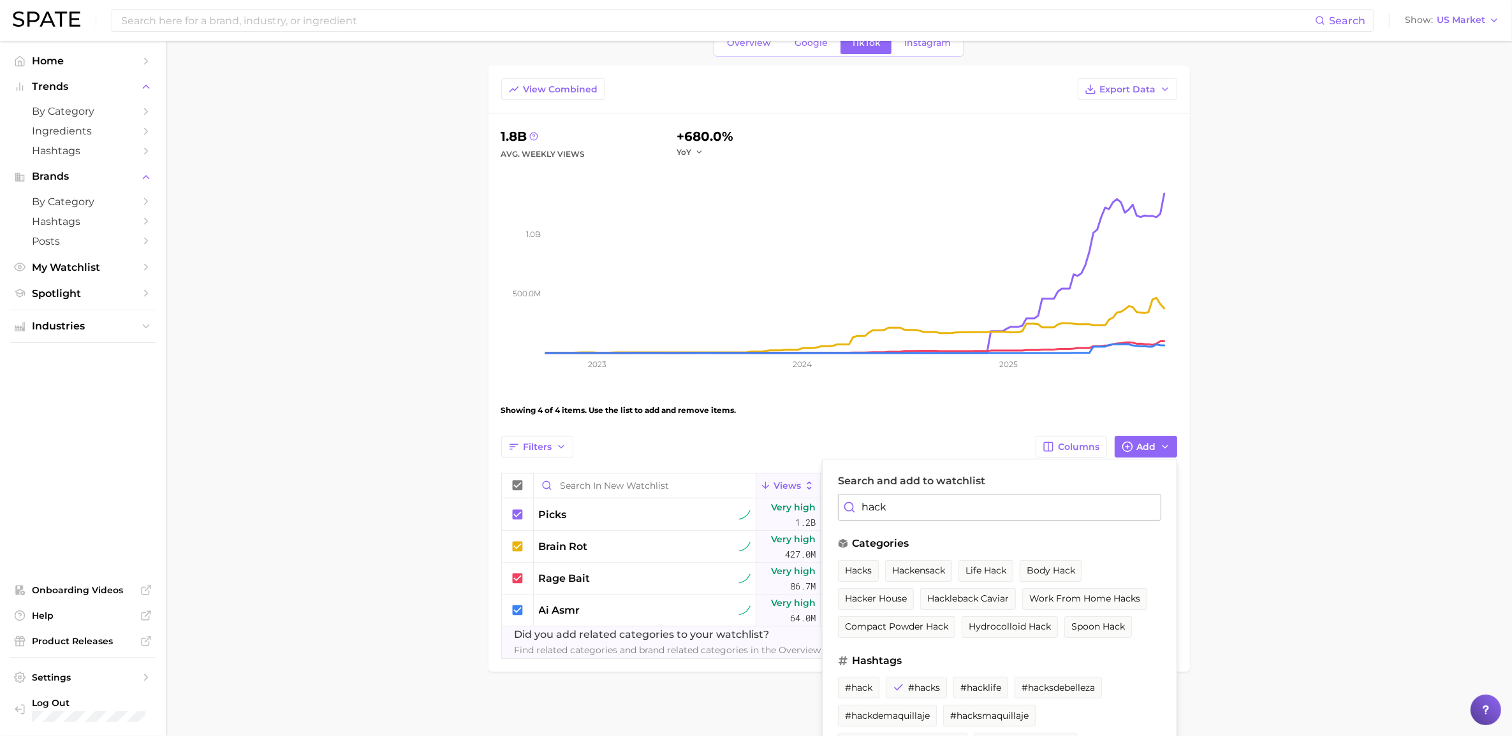
click at [1013, 504] on input "hack" at bounding box center [999, 507] width 323 height 27
drag, startPoint x: 1089, startPoint y: 507, endPoint x: 786, endPoint y: 501, distance: 302.9
click at [786, 501] on div "Filters Columns Add Search and add to watchlist hack categories hacks hackensac…" at bounding box center [839, 547] width 676 height 223
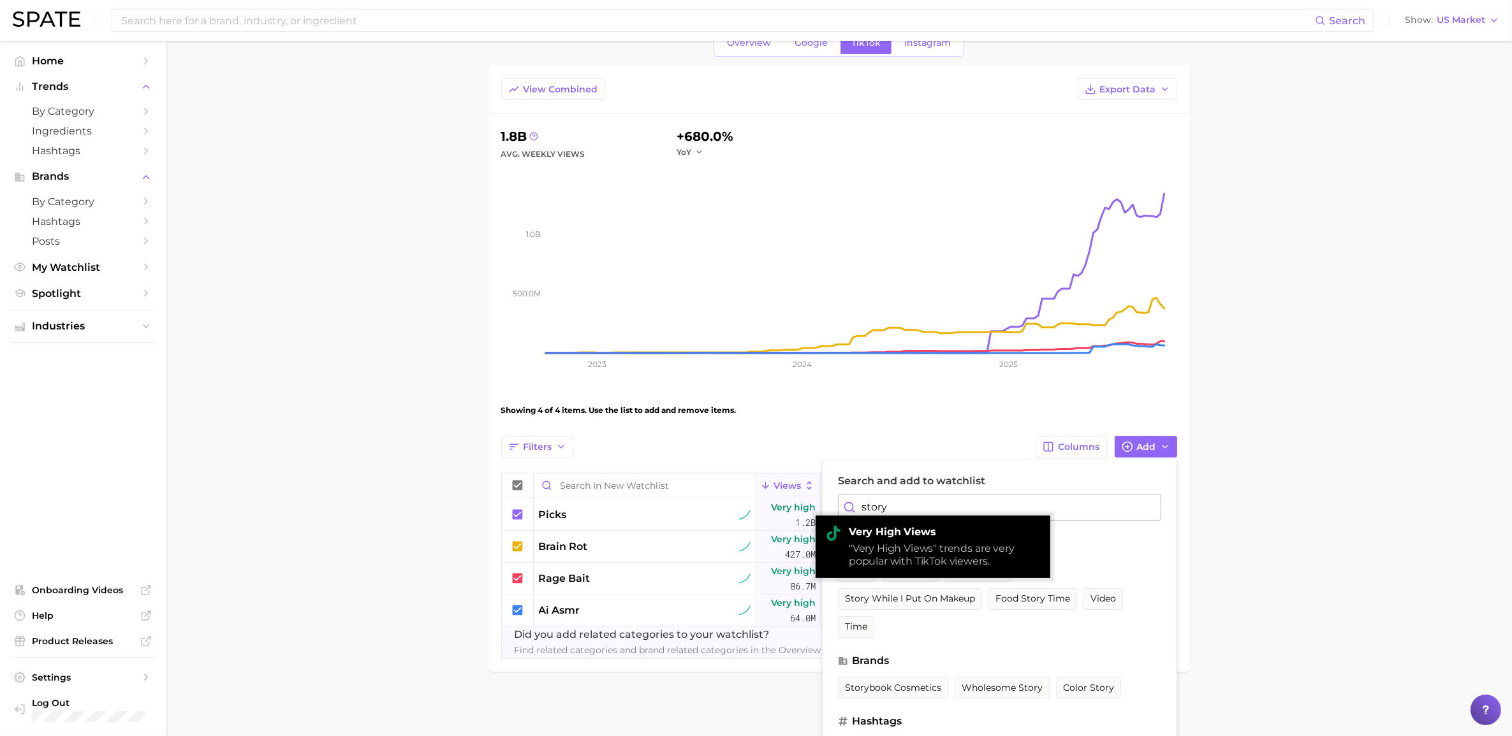
click at [937, 513] on ul "story toy story storytelling story while i put on makeup food story time video …" at bounding box center [999, 602] width 323 height 84
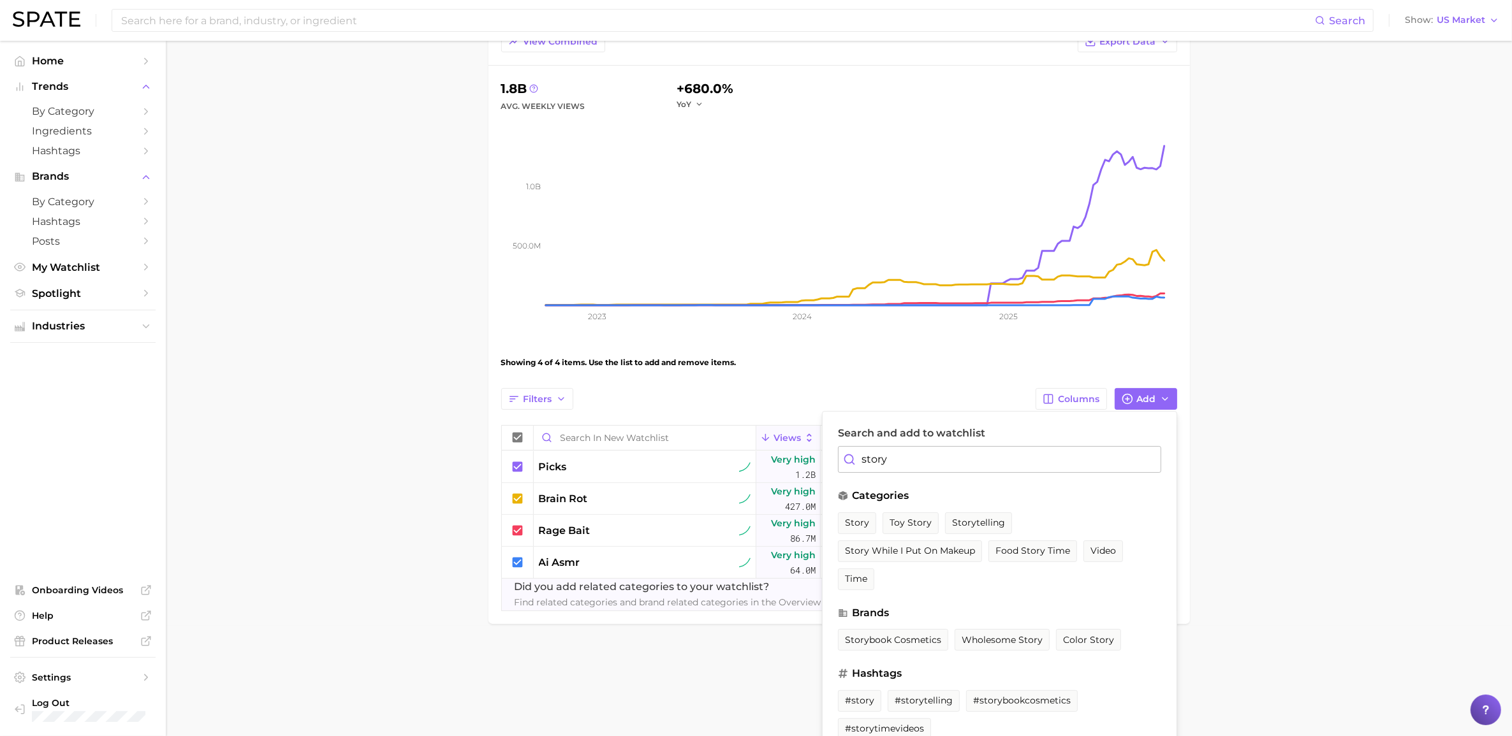
scroll to position [131, 0]
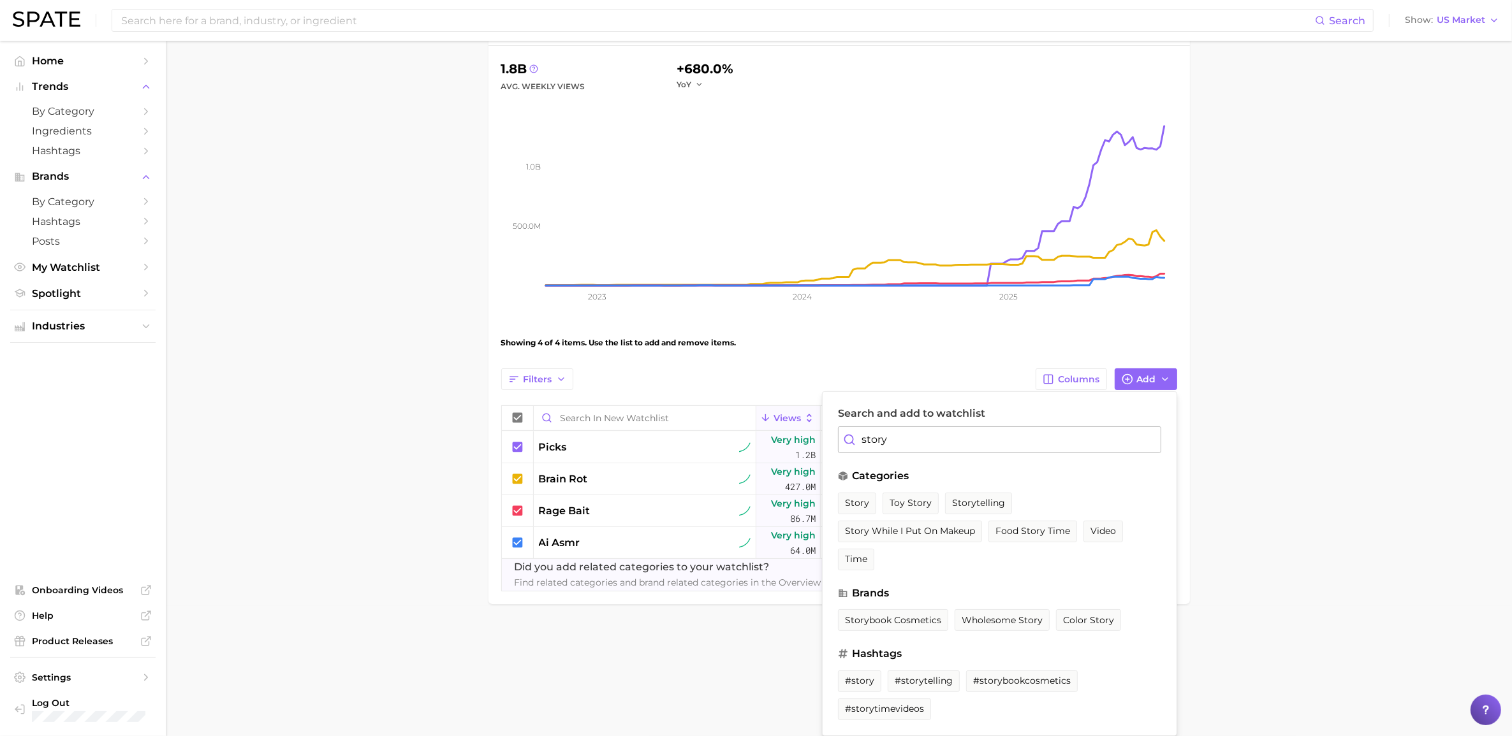
click at [979, 434] on input "story" at bounding box center [999, 440] width 323 height 27
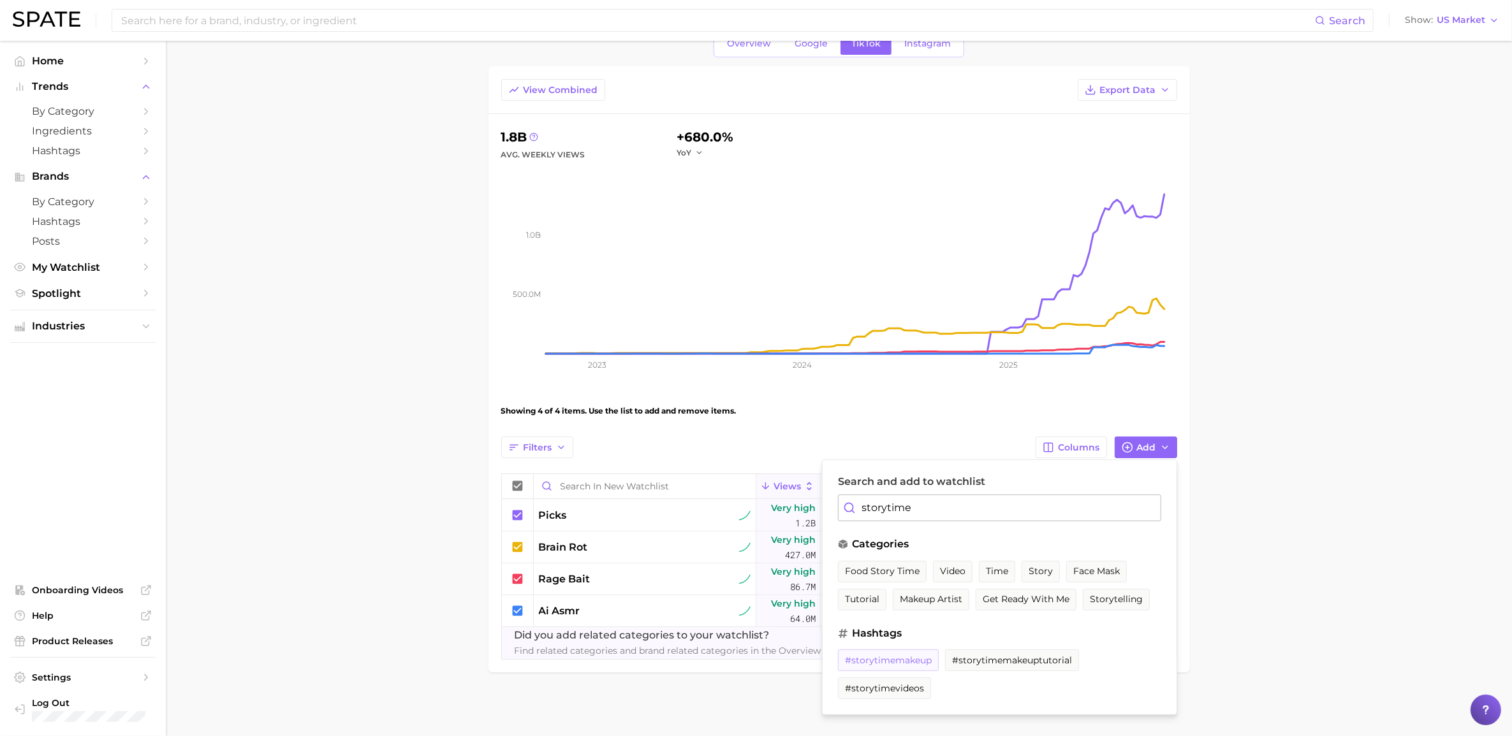
click at [856, 513] on span "#storytimemakeup" at bounding box center [888, 660] width 87 height 11
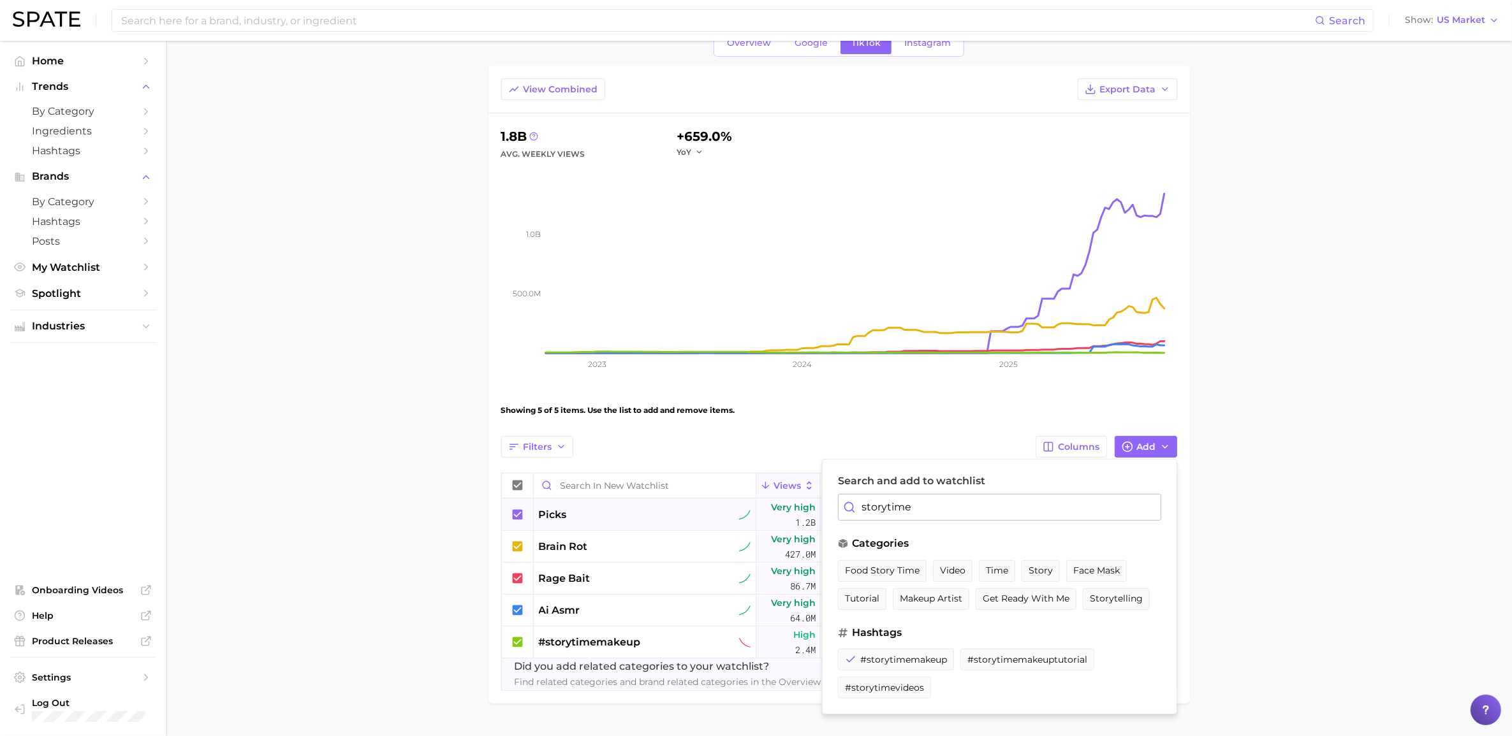
drag, startPoint x: 928, startPoint y: 505, endPoint x: 789, endPoint y: 508, distance: 138.4
click at [798, 504] on div "Filters Columns Add Search and add to watchlist storytime categories food story…" at bounding box center [839, 563] width 676 height 255
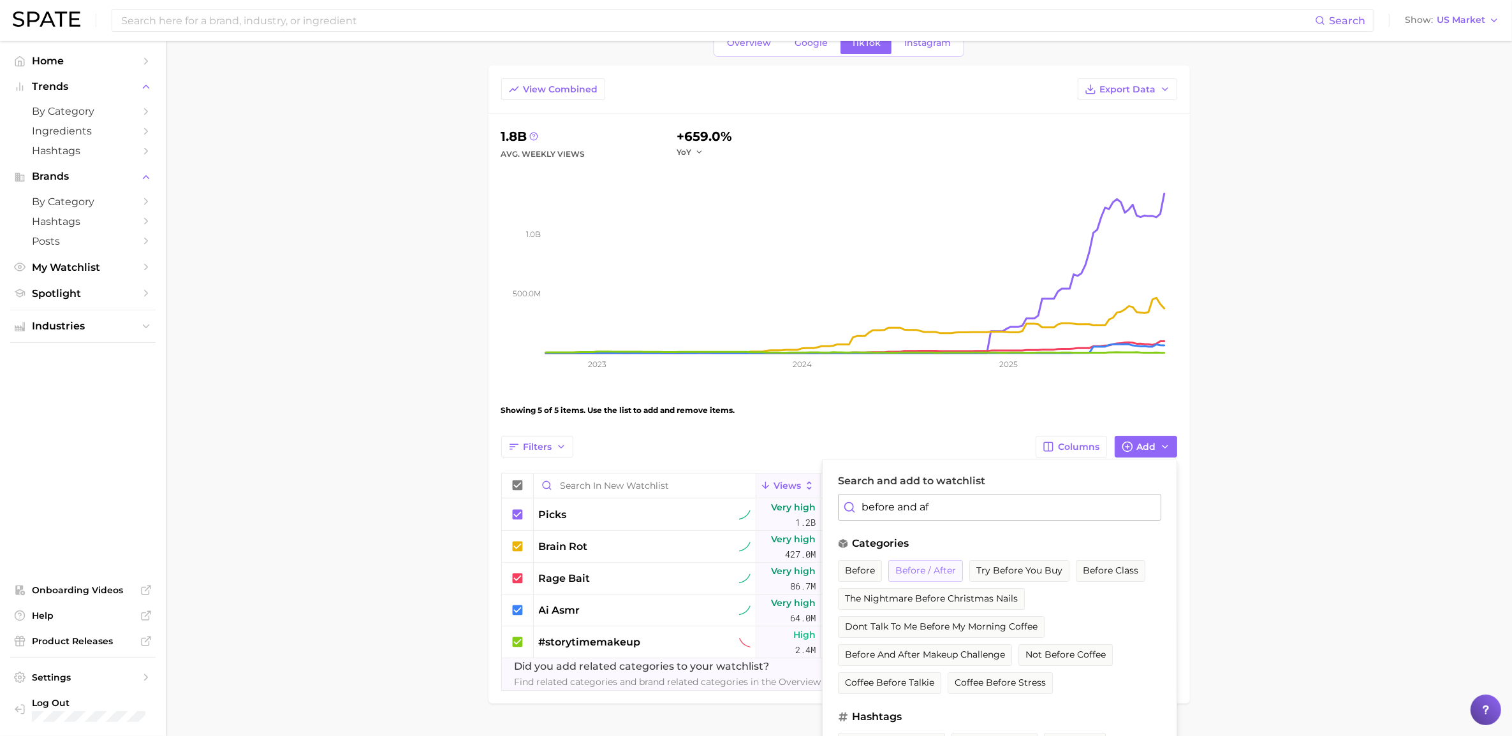
click at [939, 513] on span "before / after" at bounding box center [925, 571] width 61 height 11
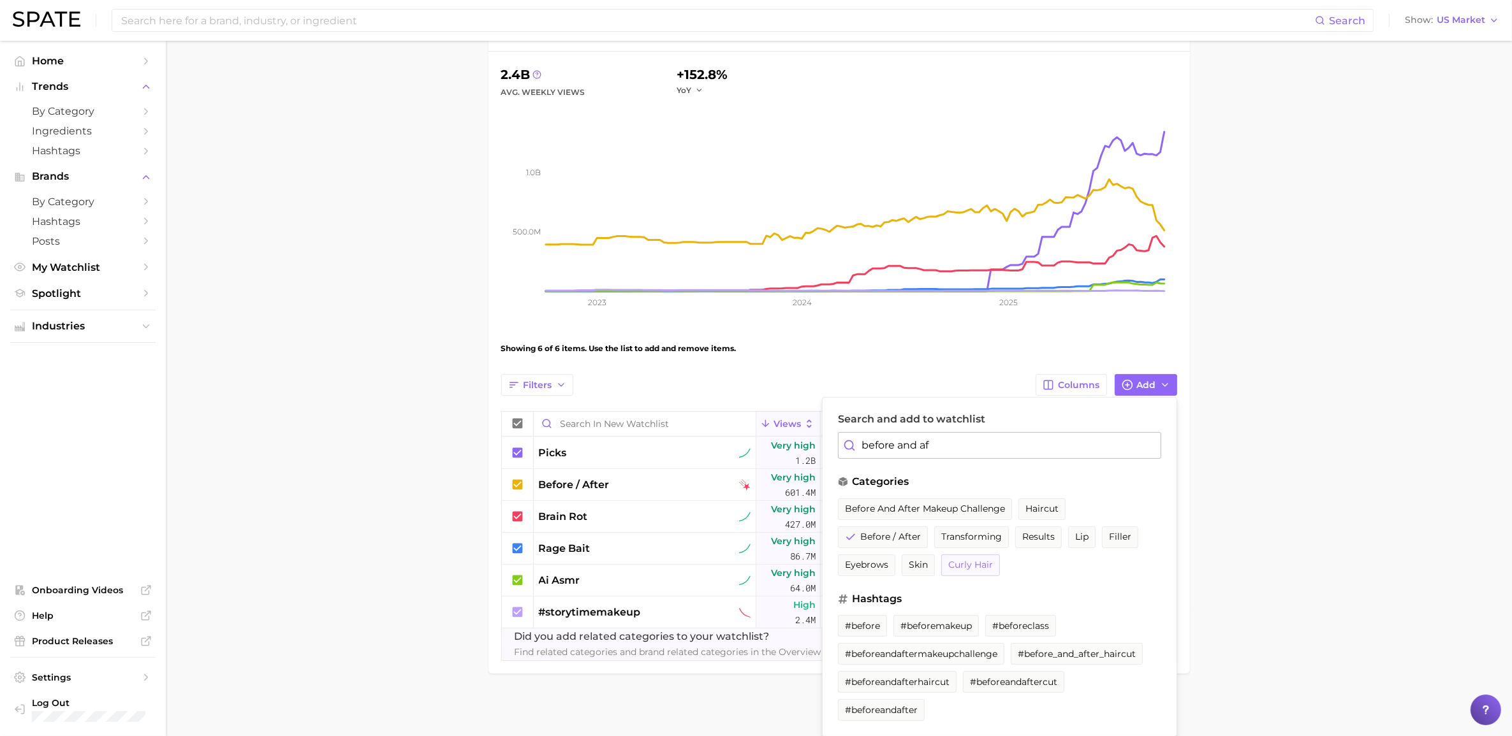
scroll to position [126, 0]
drag, startPoint x: 964, startPoint y: 442, endPoint x: 786, endPoint y: 432, distance: 178.2
click at [786, 432] on div "Filters Columns Add Search and add to watchlist before and af categories before…" at bounding box center [839, 516] width 676 height 287
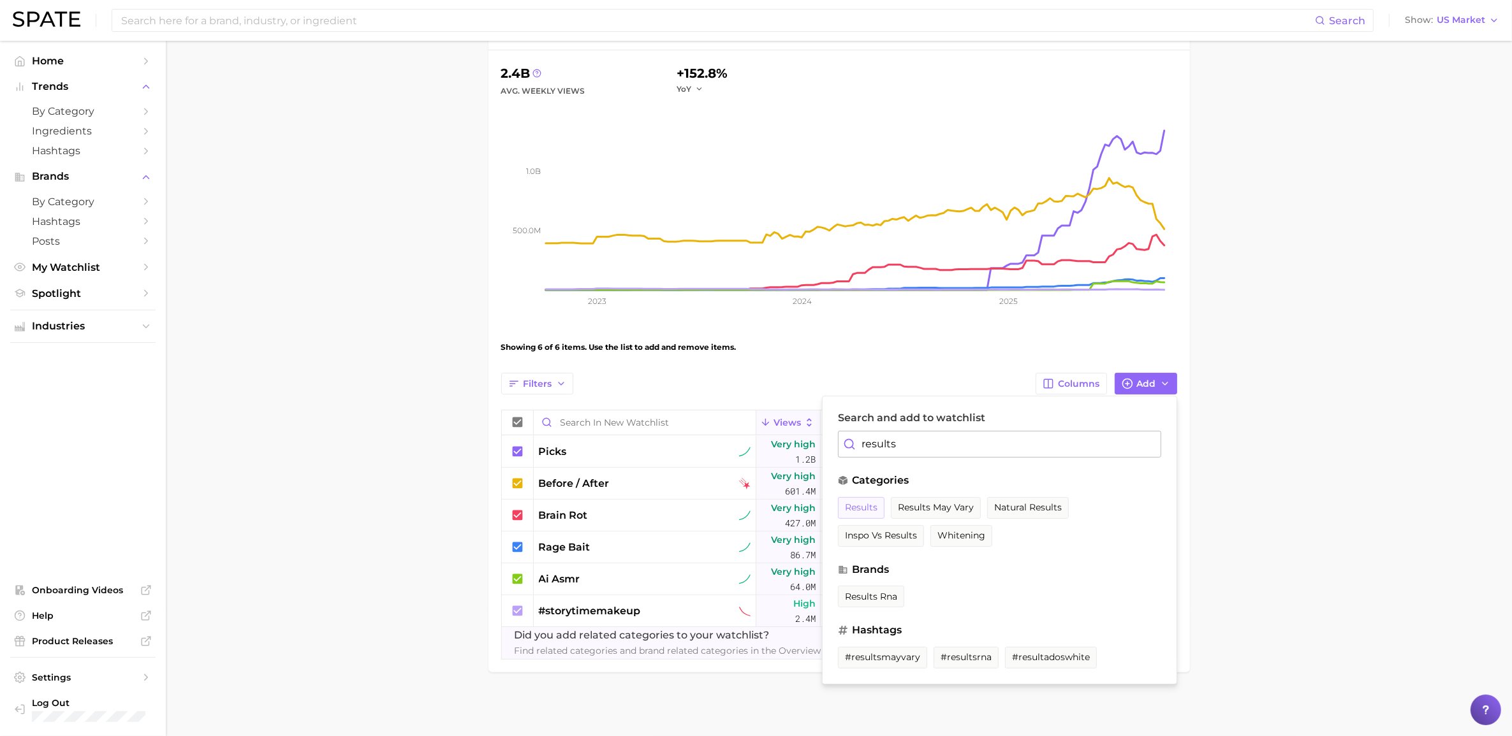
type input "results"
click at [866, 513] on button "results" at bounding box center [861, 508] width 47 height 22
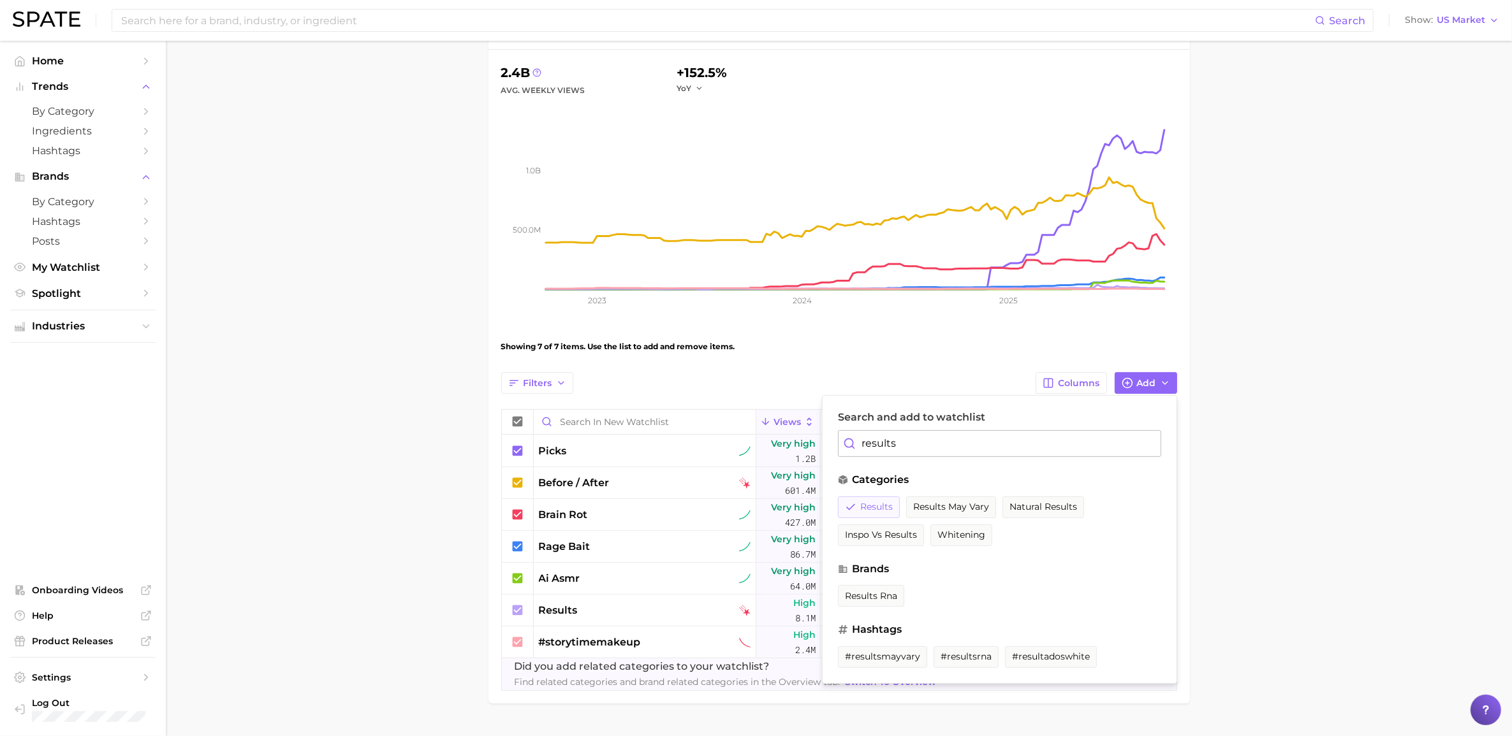
click at [878, 508] on span "results" at bounding box center [876, 507] width 33 height 11
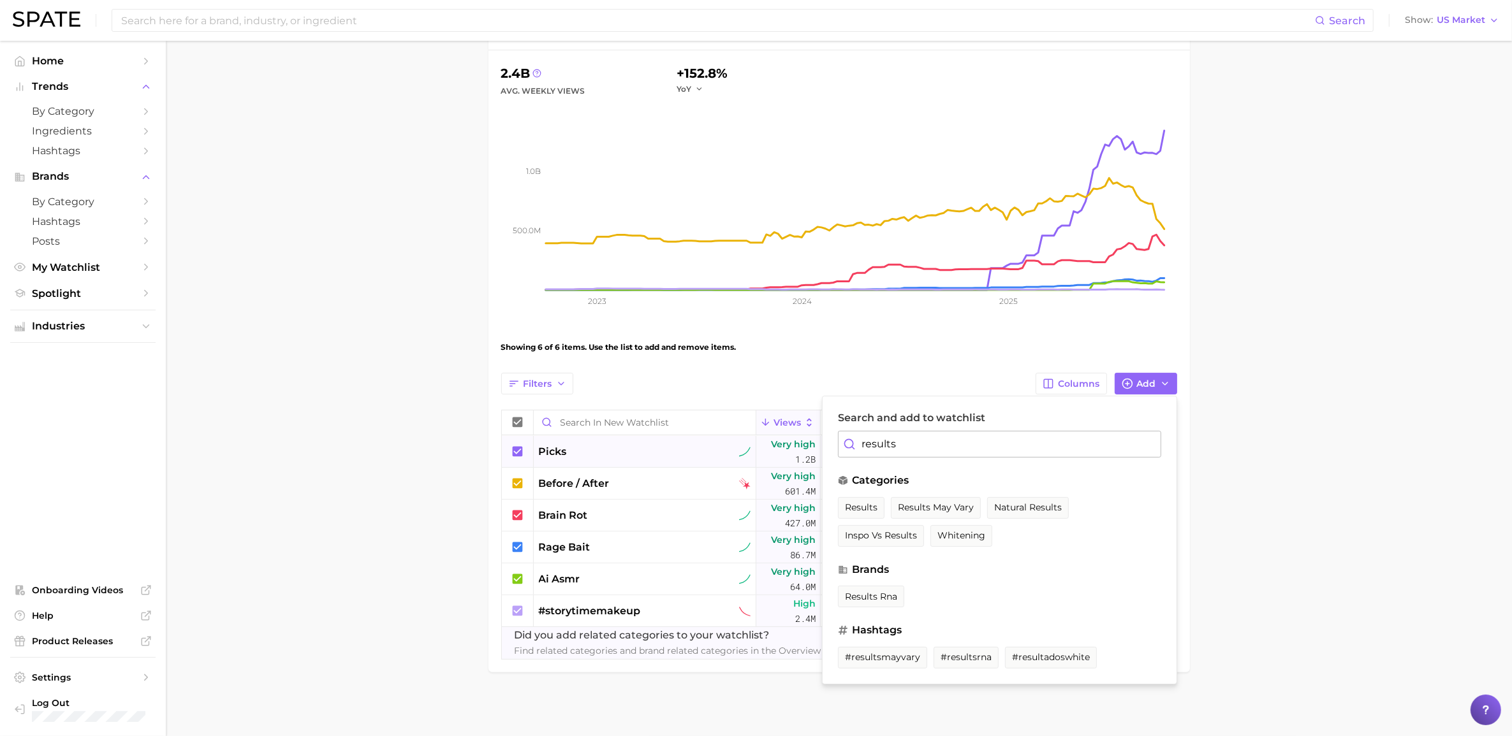
drag, startPoint x: 916, startPoint y: 444, endPoint x: 810, endPoint y: 450, distance: 106.6
click at [810, 450] on div "Filters Columns Add Search and add to watchlist results categories results resu…" at bounding box center [839, 516] width 676 height 287
drag, startPoint x: 340, startPoint y: 482, endPoint x: 351, endPoint y: 478, distance: 12.1
click at [340, 482] on main "New Watchlist Settings Overview Google TikTok Instagram View Combined Export Da…" at bounding box center [839, 325] width 1346 height 821
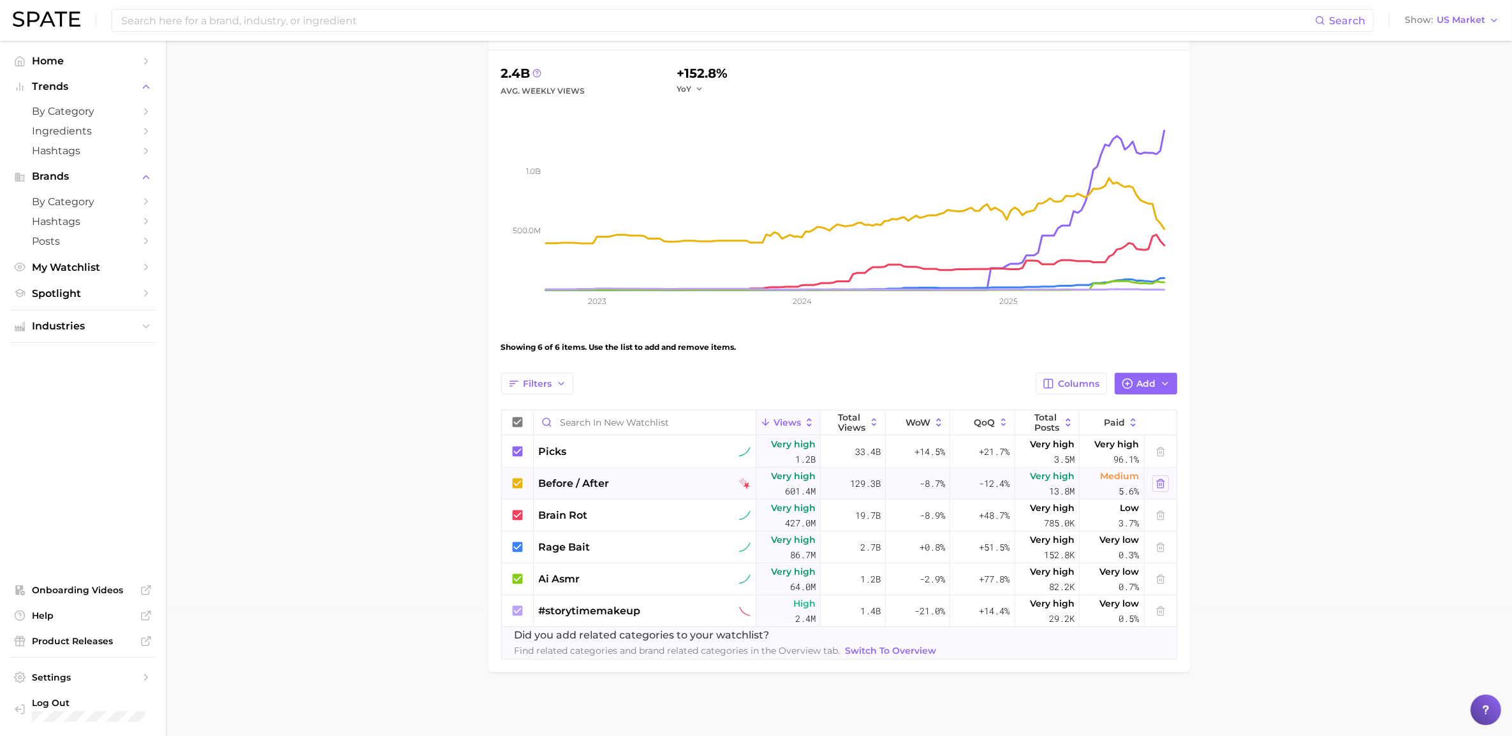
click at [1013, 481] on icon at bounding box center [1160, 484] width 10 height 10
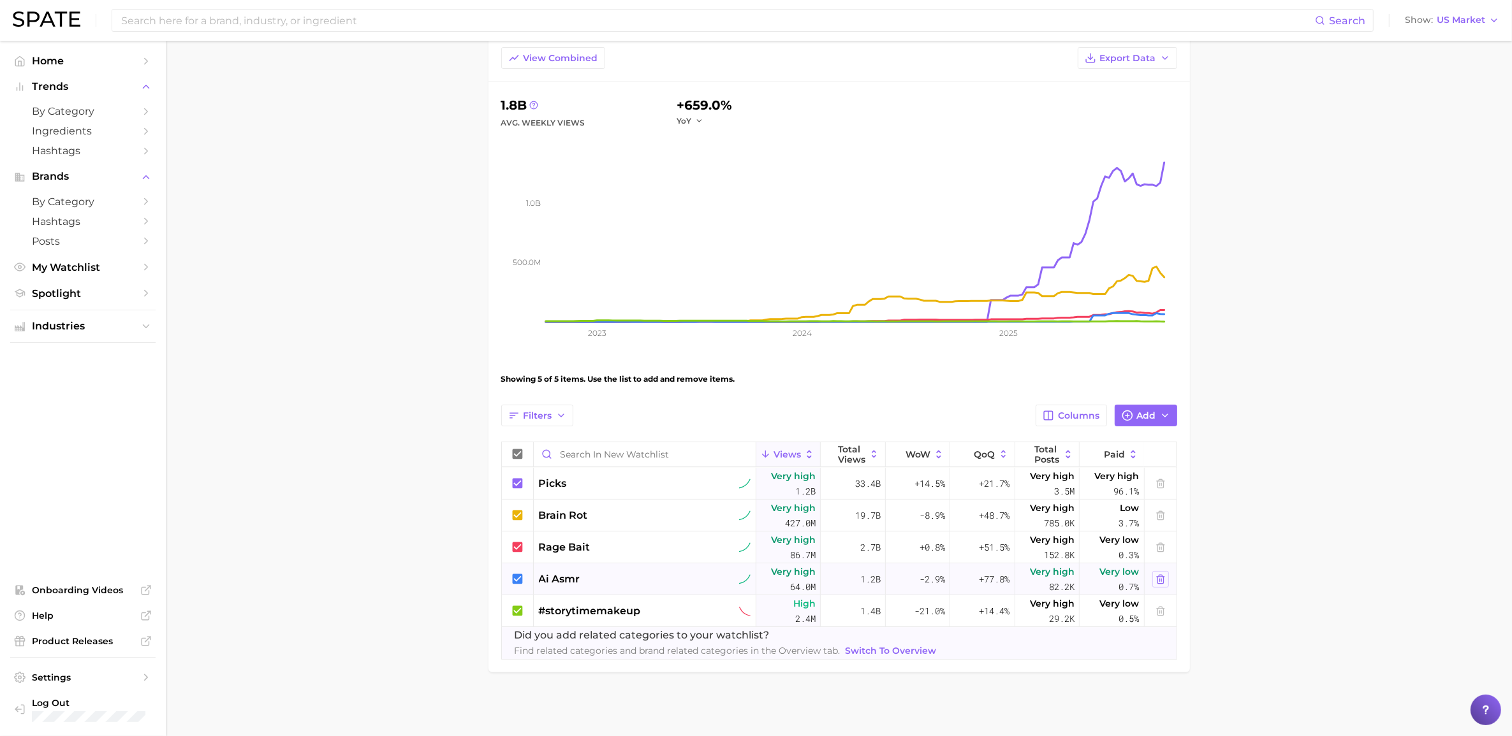
click at [1013, 513] on icon at bounding box center [1160, 580] width 10 height 10
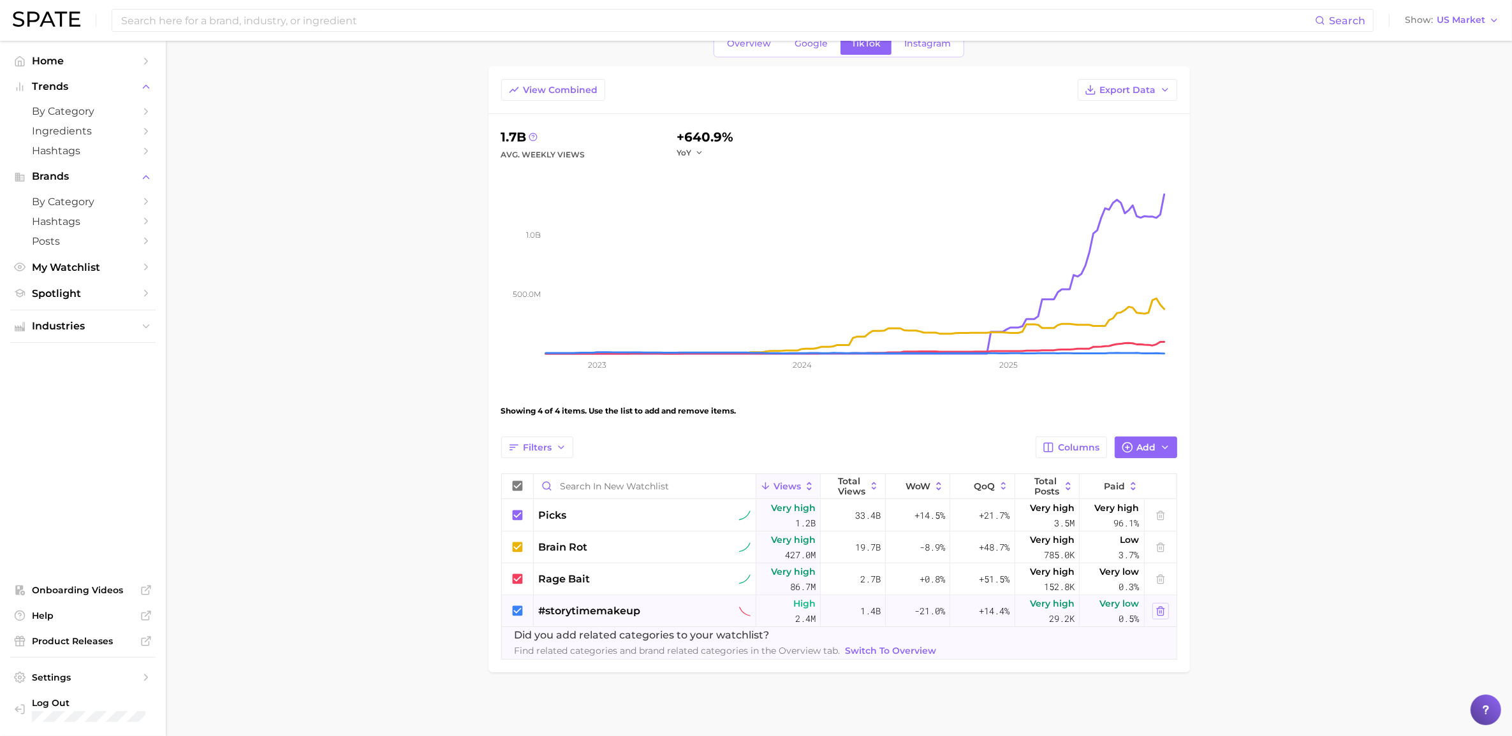
scroll to position [62, 0]
click at [1013, 513] on icon at bounding box center [1160, 611] width 10 height 10
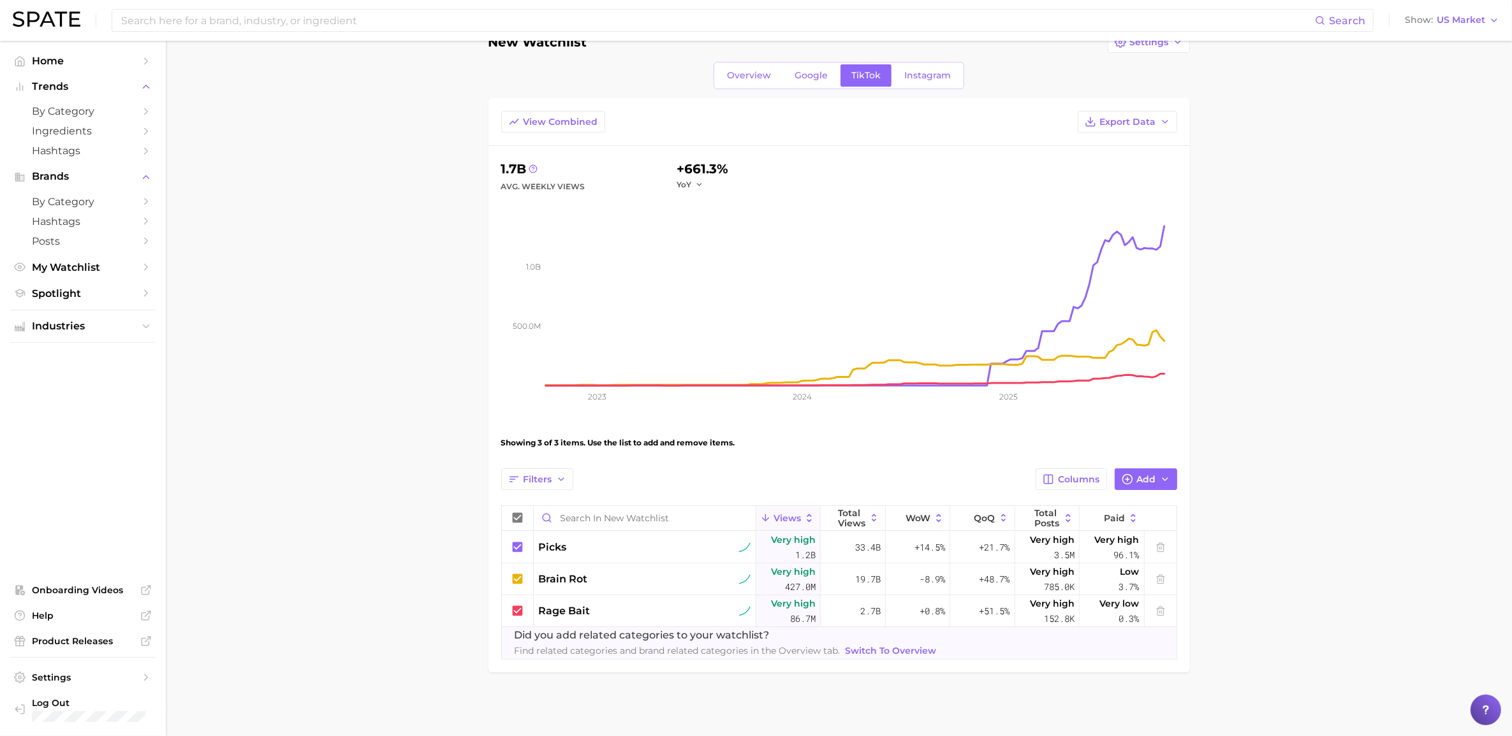
click at [397, 513] on main "New Watchlist Settings Overview Google TikTok Instagram View Combined Export Da…" at bounding box center [839, 374] width 1346 height 726
click at [1013, 504] on main "New Watchlist Settings Overview Google TikTok Instagram View Combined Export Da…" at bounding box center [839, 374] width 1346 height 726
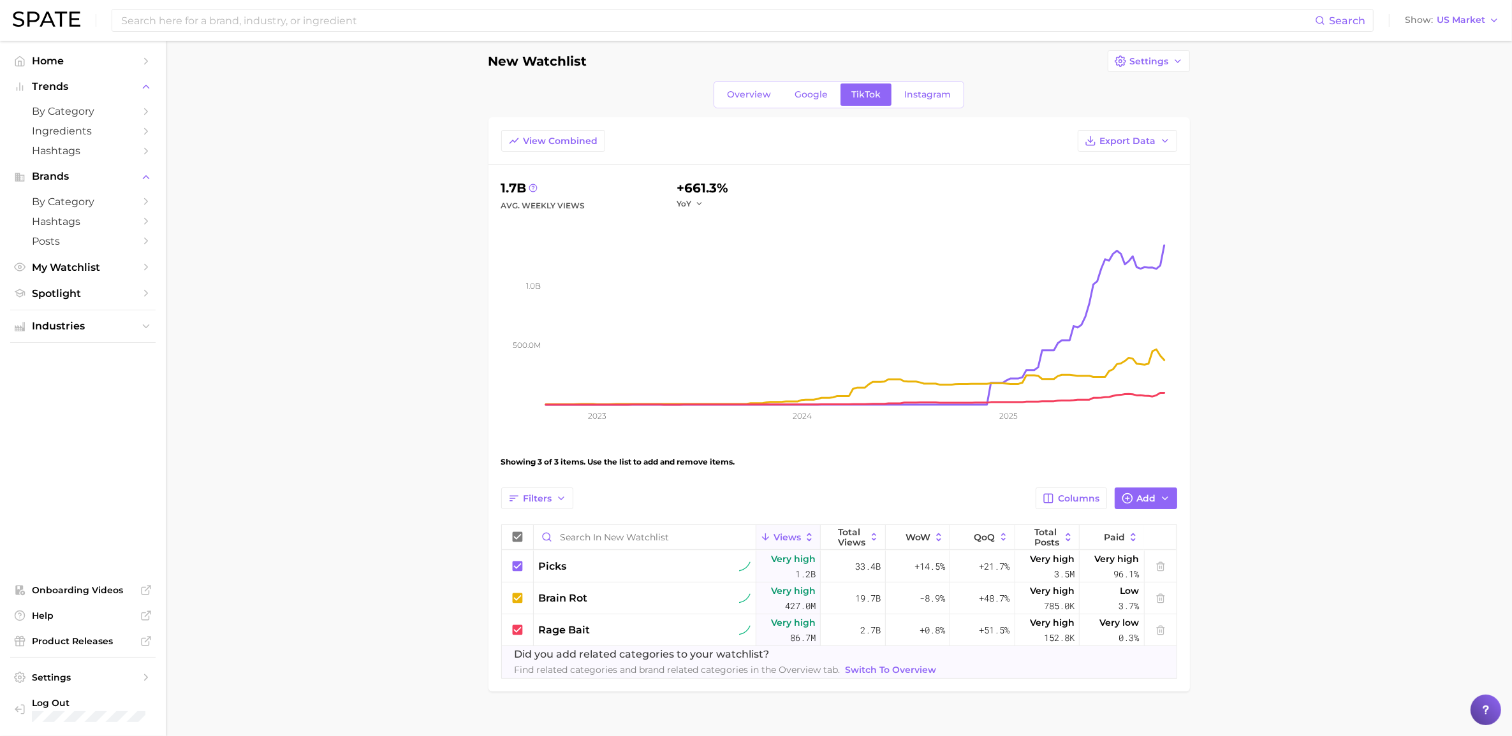
scroll to position [0, 0]
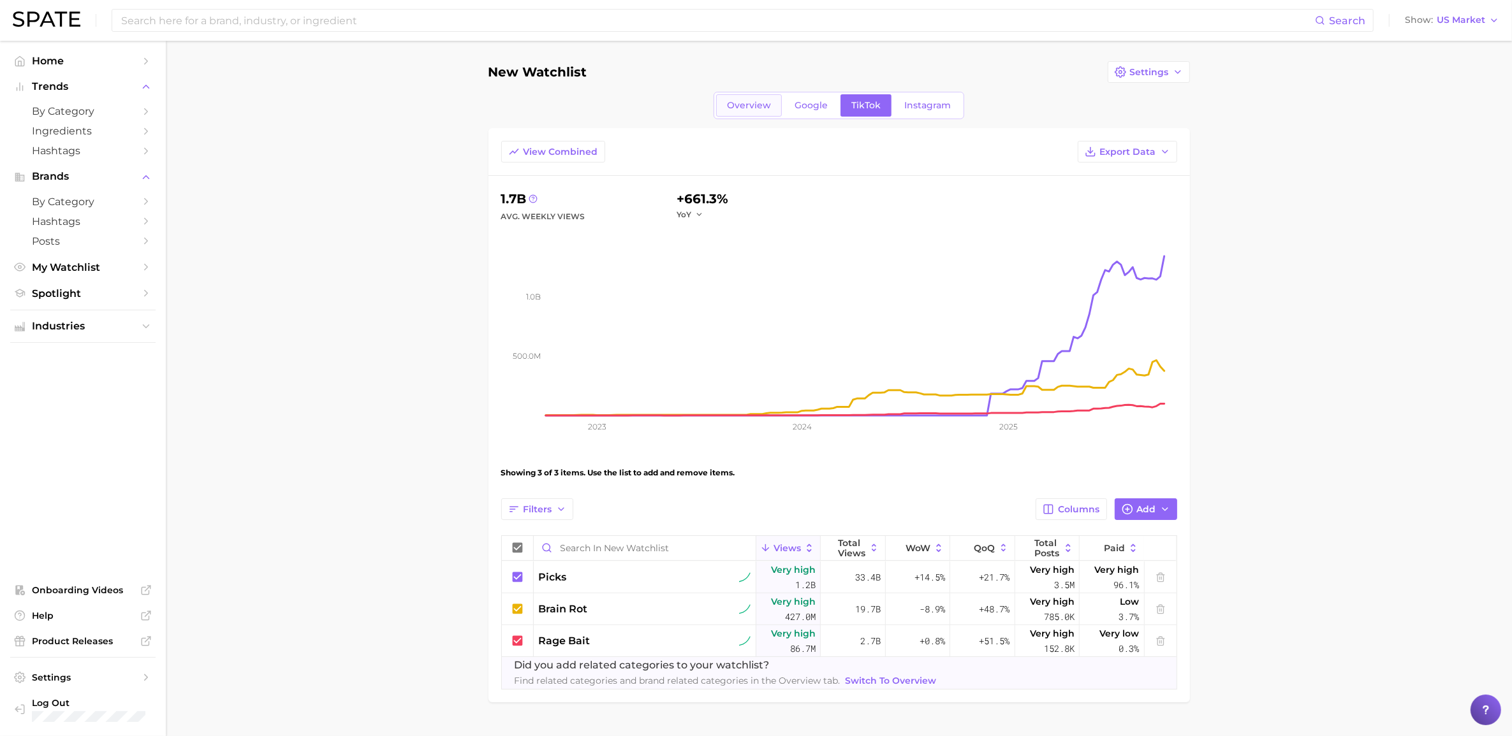
click at [758, 105] on span "Overview" at bounding box center [749, 105] width 44 height 11
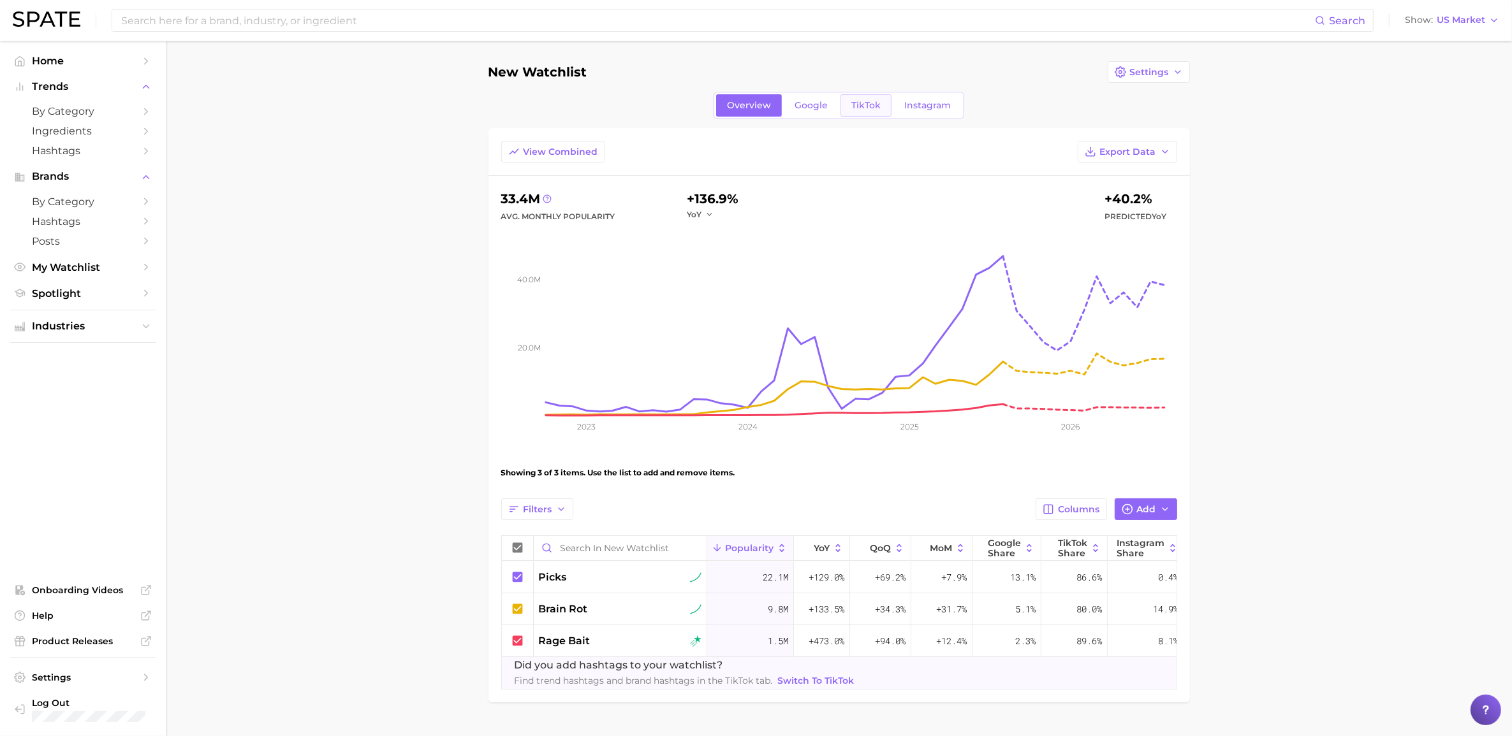
click at [877, 104] on span "TikTok" at bounding box center [865, 105] width 29 height 11
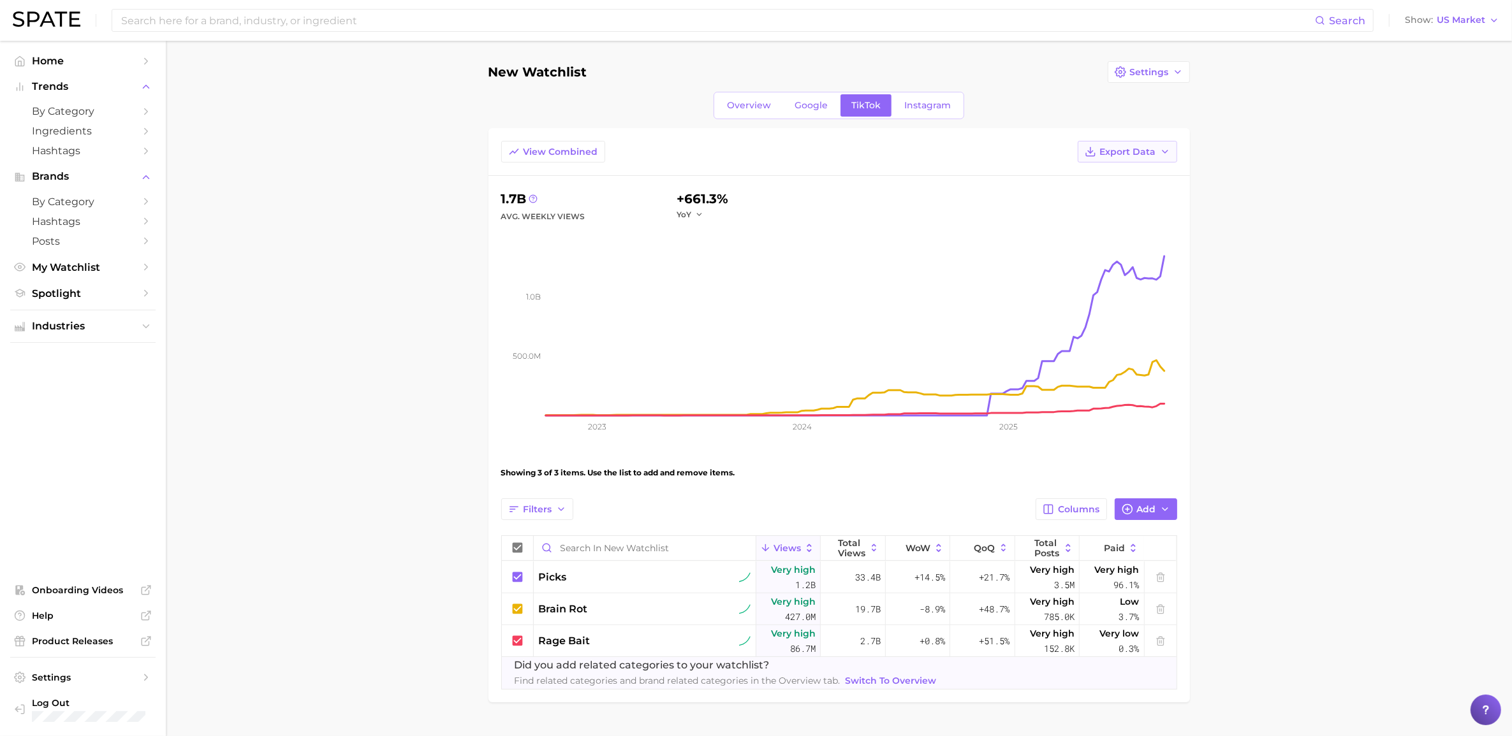
click at [1169, 149] on icon "button" at bounding box center [1165, 152] width 10 height 10
click at [1100, 176] on span "Table Data CSV" at bounding box center [1093, 175] width 70 height 11
click at [439, 462] on main "New Watchlist Settings Overview Google TikTok Instagram View Combined Export Da…" at bounding box center [839, 404] width 1346 height 726
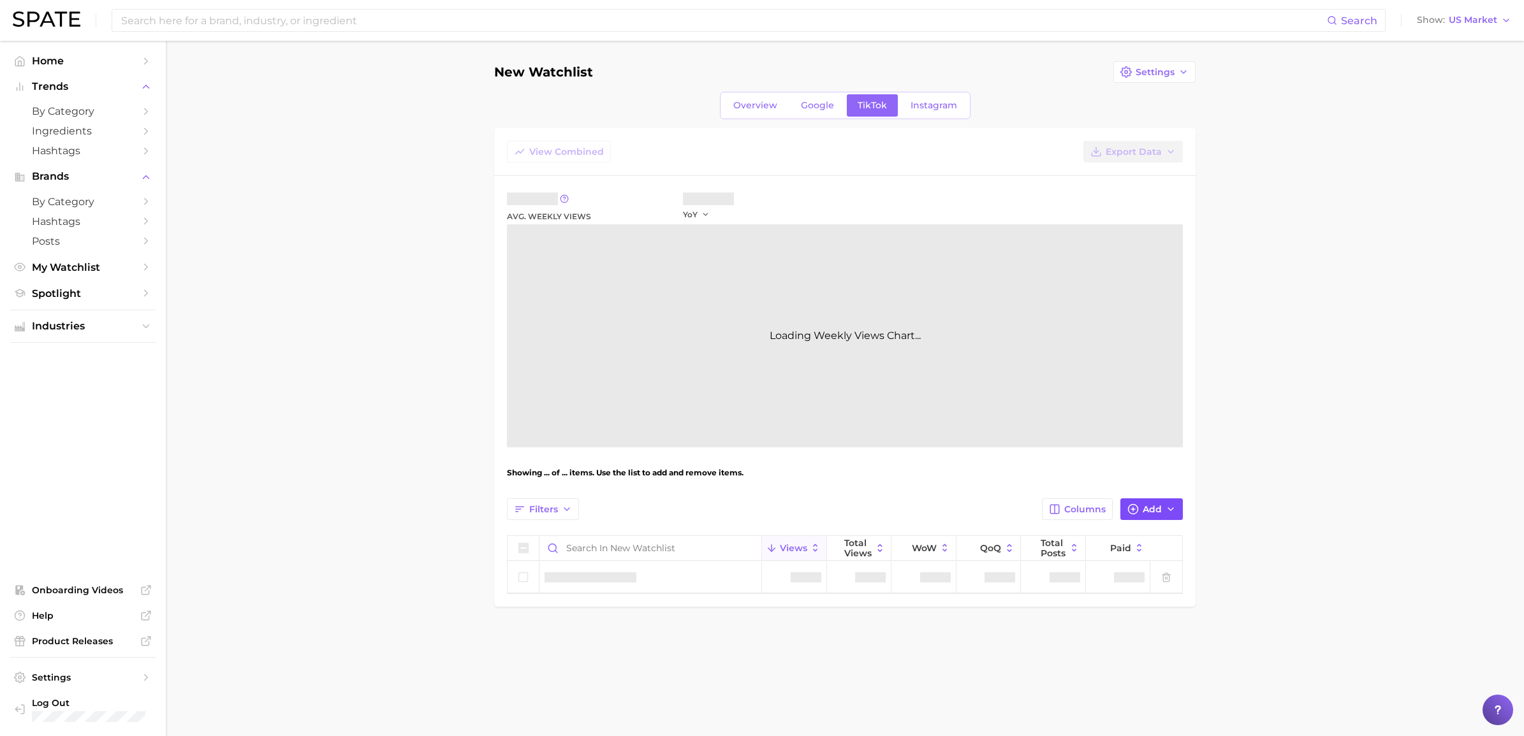
click at [1136, 508] on button "Add" at bounding box center [1151, 510] width 62 height 22
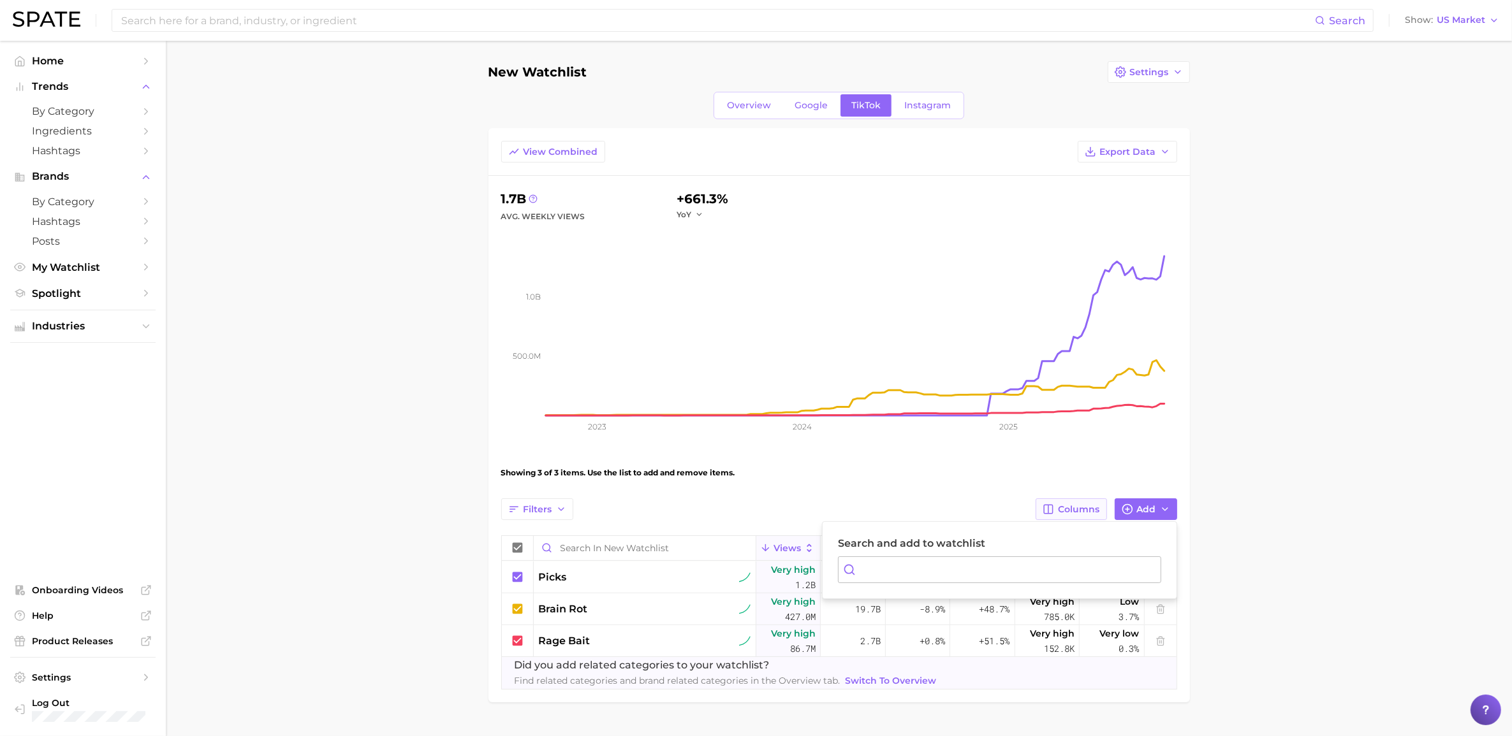
click at [1058, 512] on span "Columns" at bounding box center [1078, 509] width 41 height 11
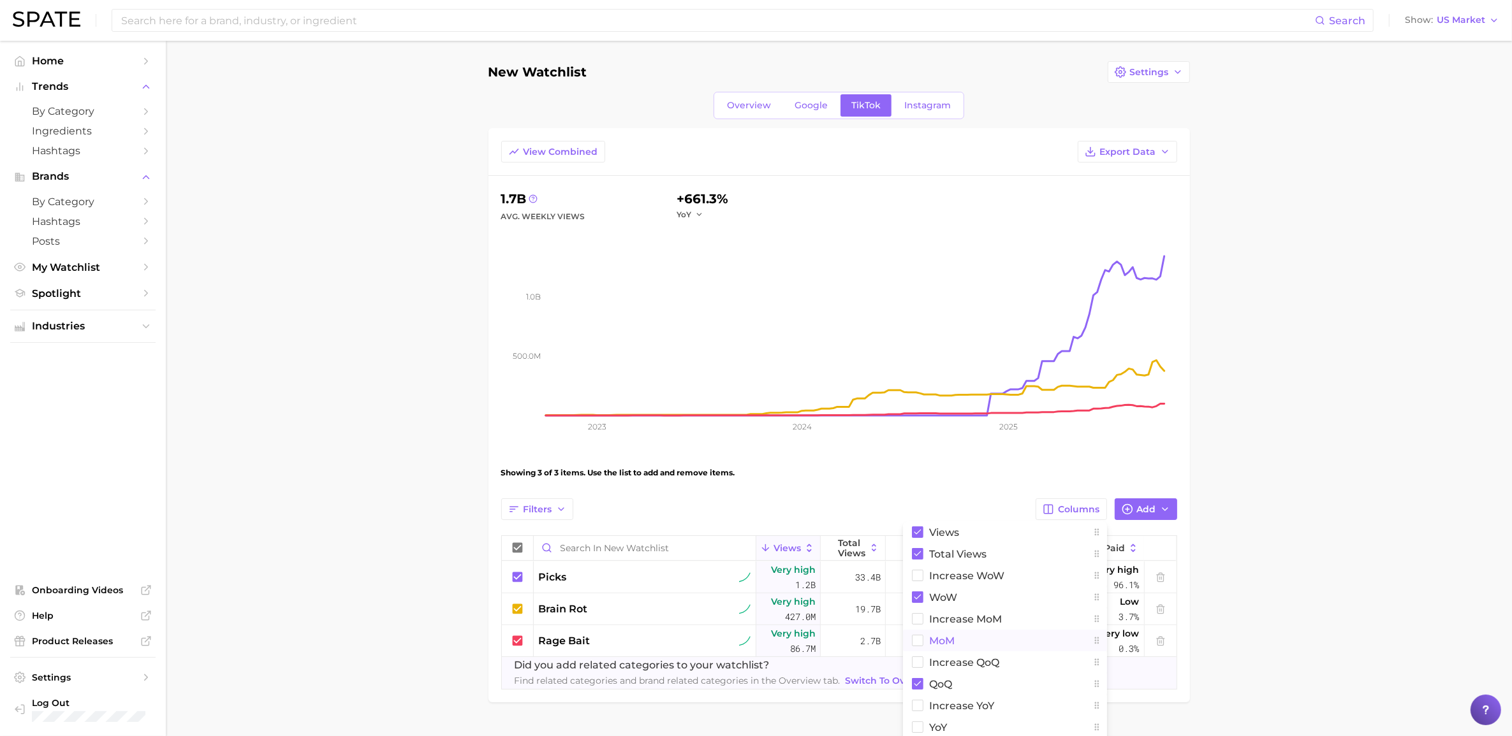
click at [919, 642] on rect at bounding box center [917, 641] width 11 height 11
click at [920, 725] on rect at bounding box center [917, 727] width 11 height 11
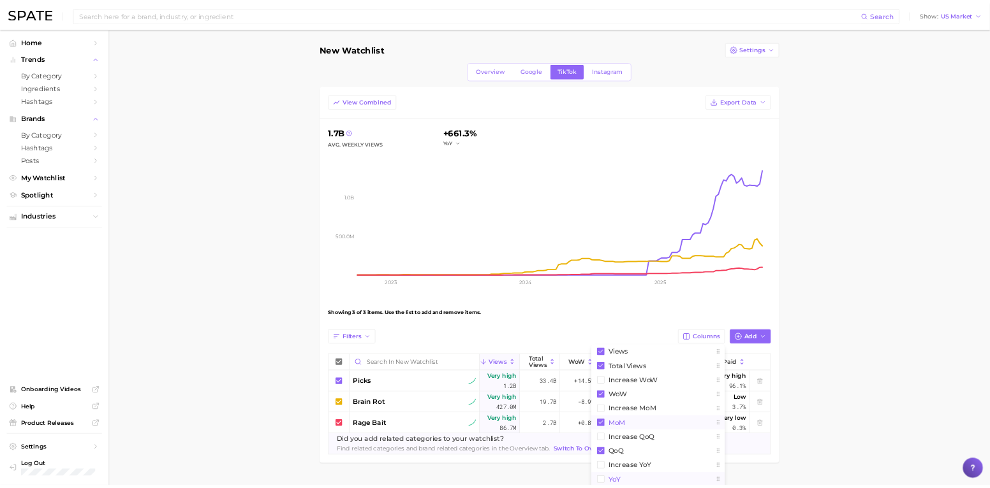
scroll to position [2, 0]
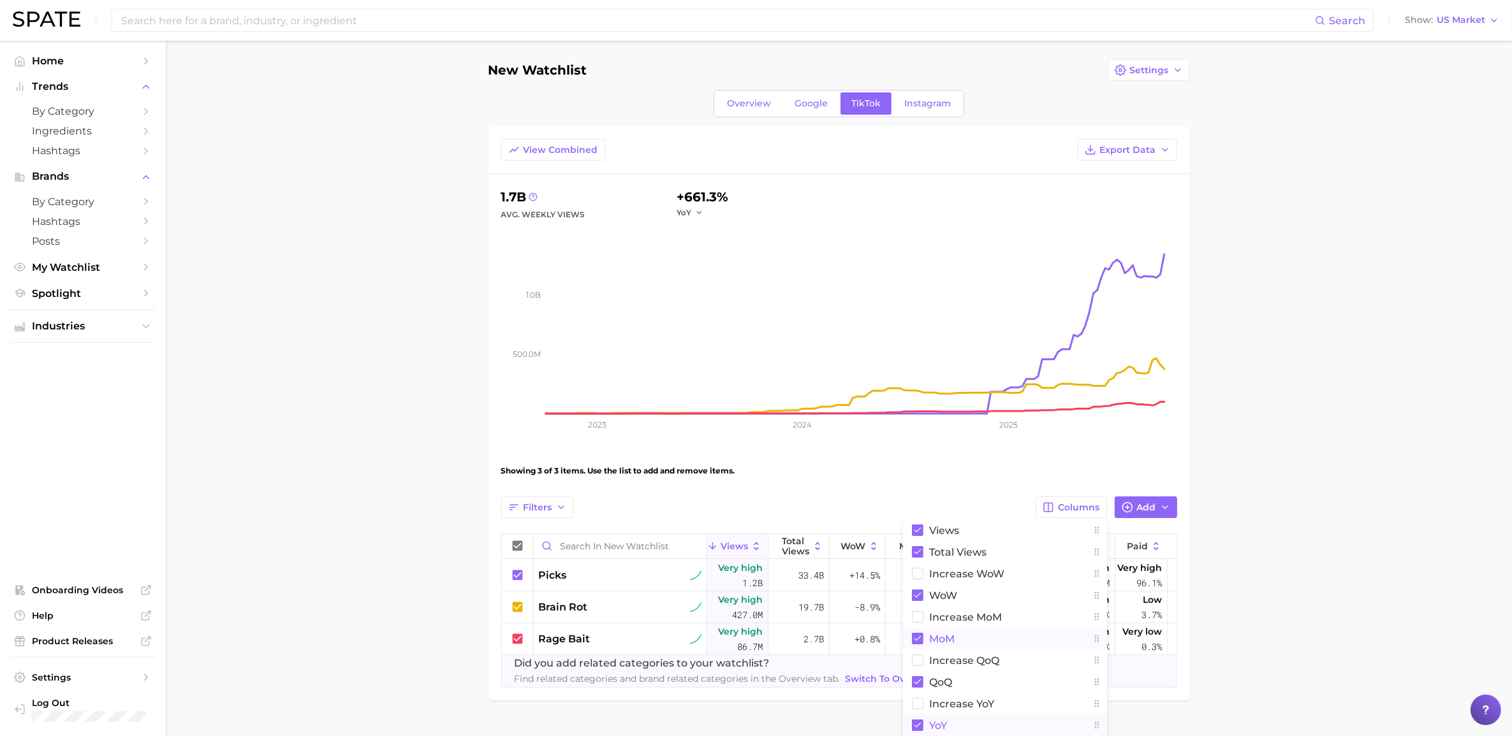
click at [1266, 598] on main "New Watchlist Settings Overview Google TikTok Instagram View Combined Export Da…" at bounding box center [839, 402] width 1346 height 726
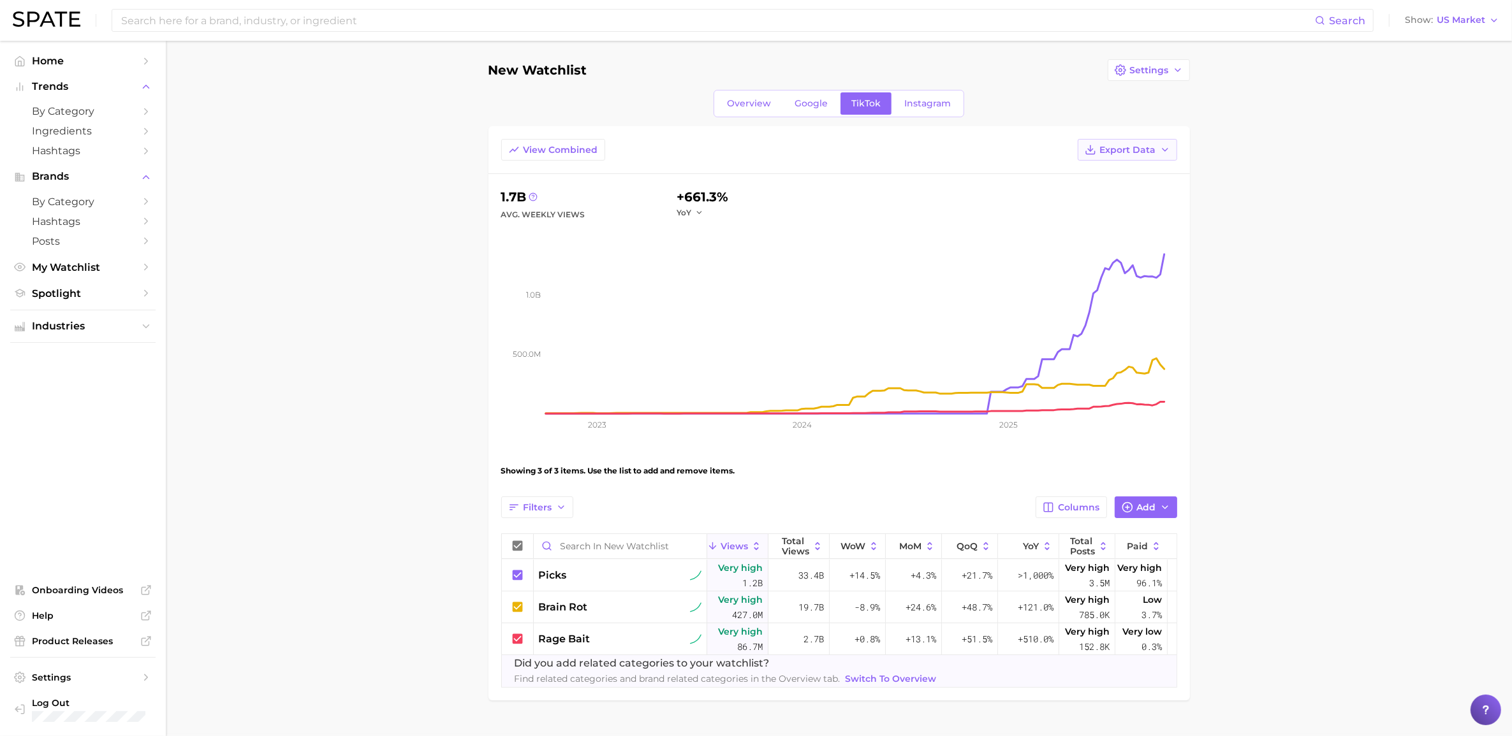
click at [1173, 147] on button "Export Data" at bounding box center [1127, 150] width 99 height 22
click at [1120, 179] on button "Table Data CSV" at bounding box center [1107, 173] width 140 height 23
click at [865, 321] on rect at bounding box center [861, 318] width 631 height 191
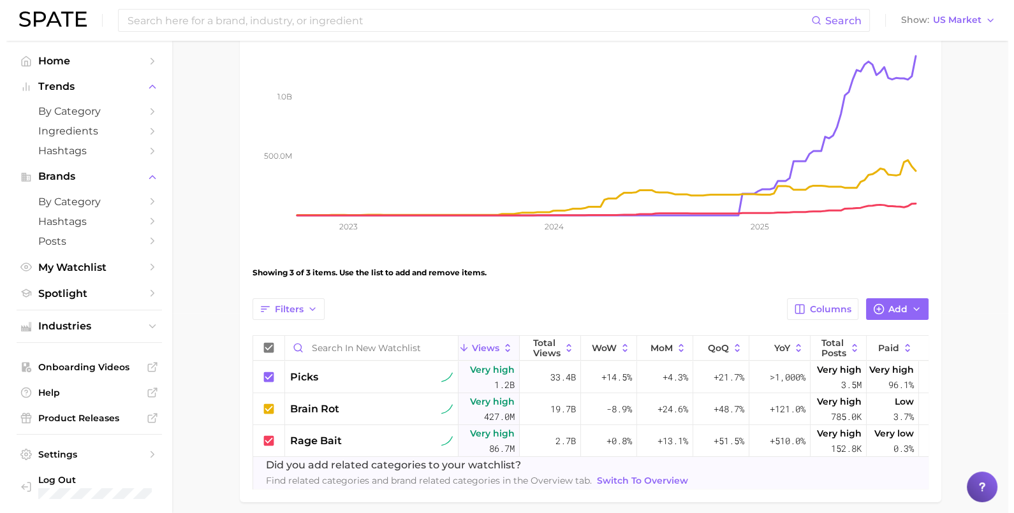
scroll to position [264, 0]
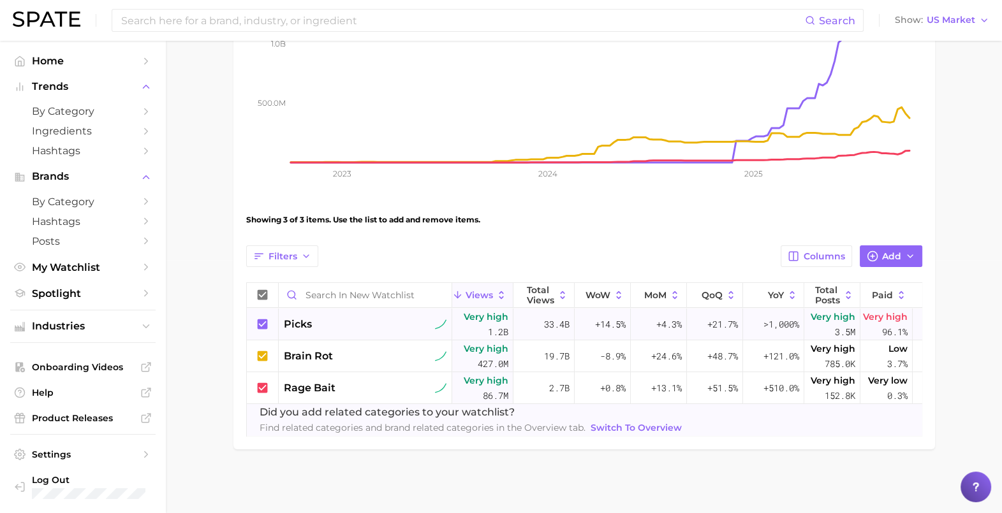
click at [297, 317] on span "picks" at bounding box center [298, 324] width 28 height 15
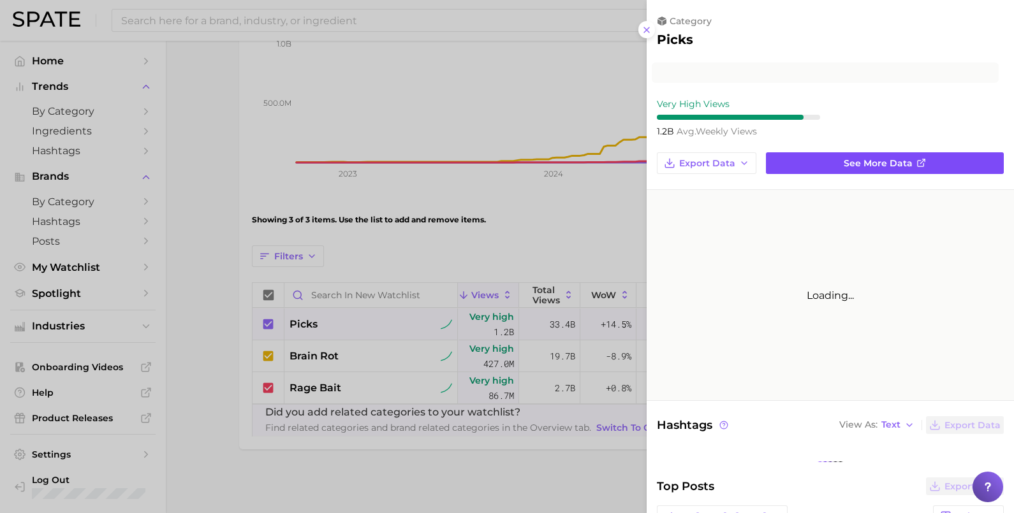
click at [930, 165] on link "See more data" at bounding box center [885, 163] width 238 height 22
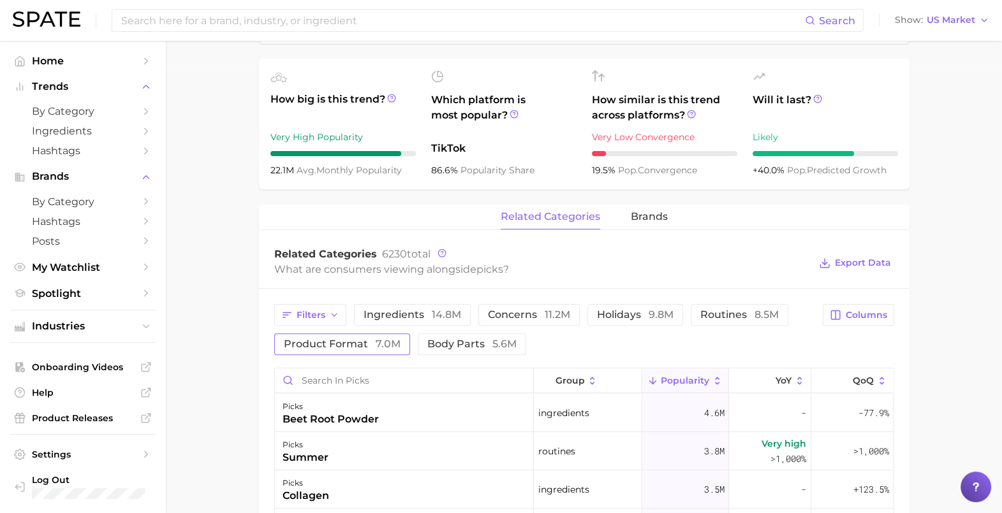
scroll to position [478, 0]
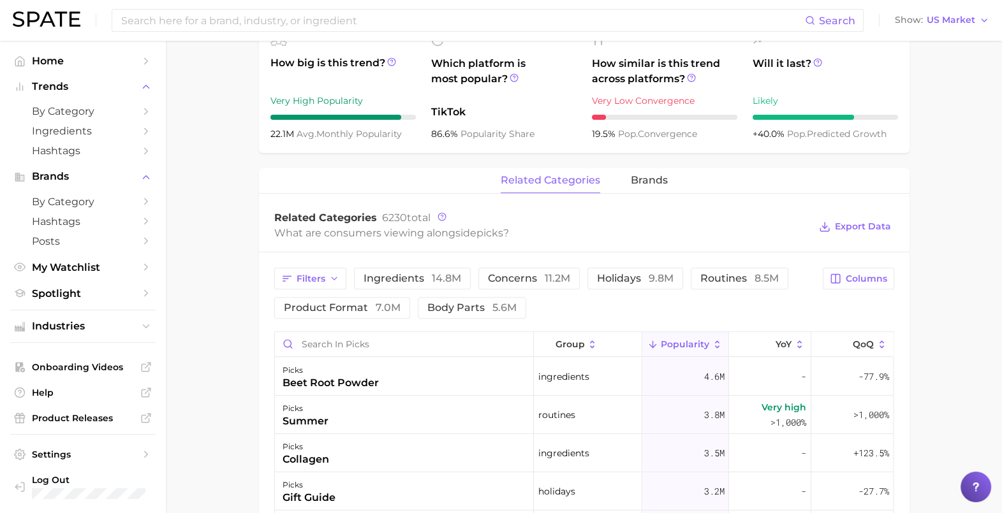
click at [579, 275] on div "Filters ingredients 14.8m concerns 11.2m holidays 9.8m routines 8.5m product fo…" at bounding box center [544, 293] width 541 height 51
click at [640, 182] on span "brands" at bounding box center [649, 180] width 37 height 11
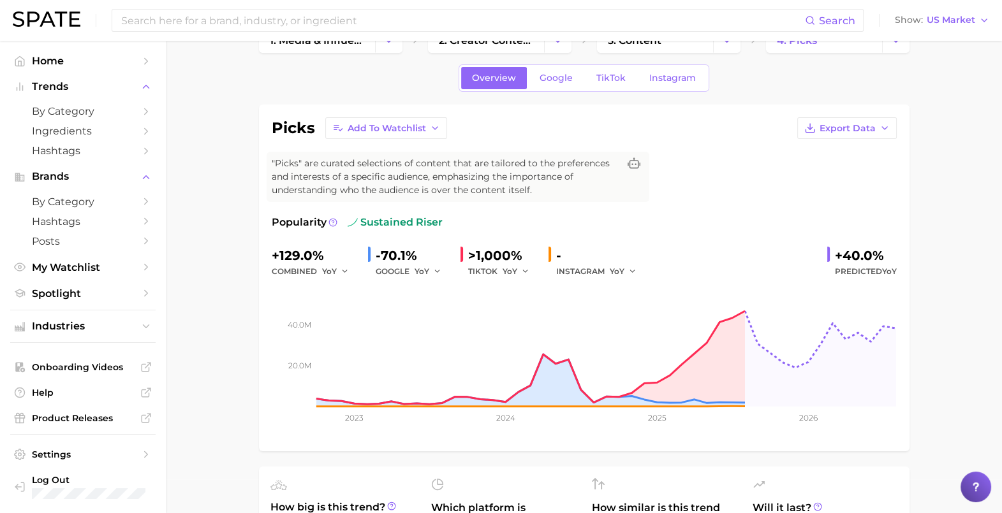
scroll to position [0, 0]
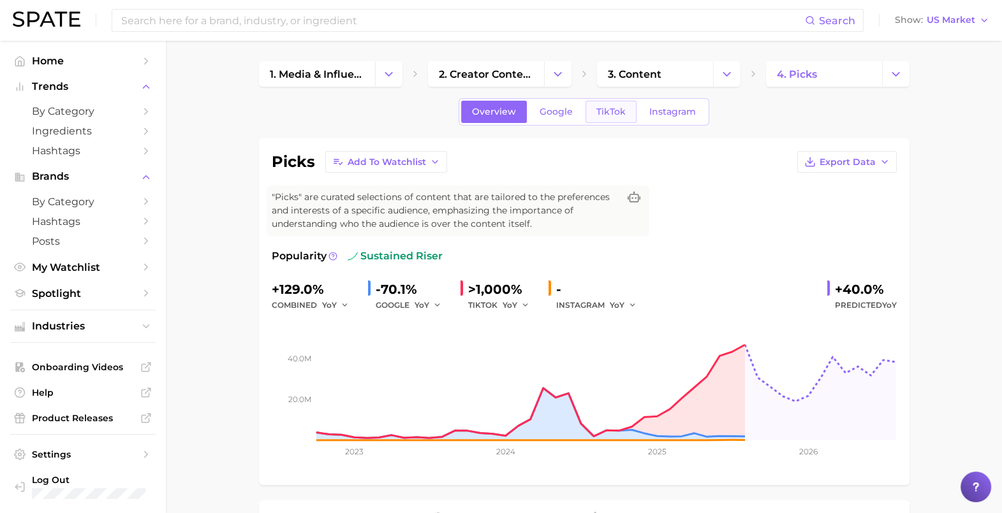
click at [605, 106] on span "TikTok" at bounding box center [610, 111] width 29 height 11
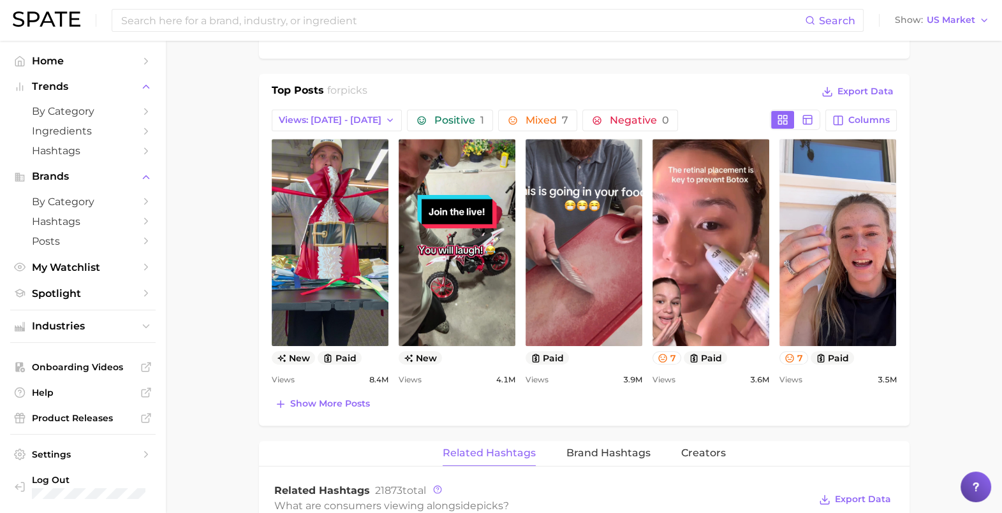
scroll to position [637, 0]
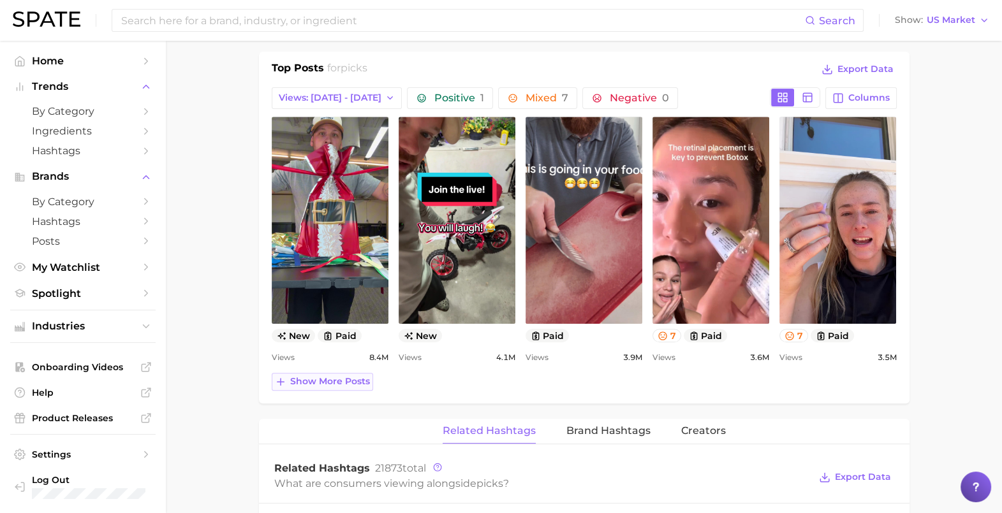
click at [328, 373] on button "Show more posts" at bounding box center [322, 382] width 101 height 18
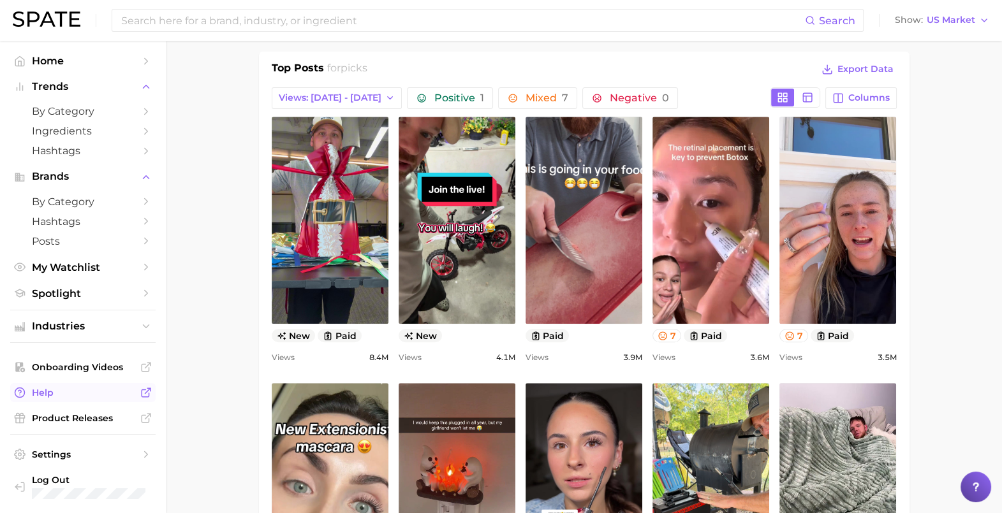
scroll to position [0, 0]
click at [54, 273] on span "My Watchlist" at bounding box center [83, 267] width 102 height 12
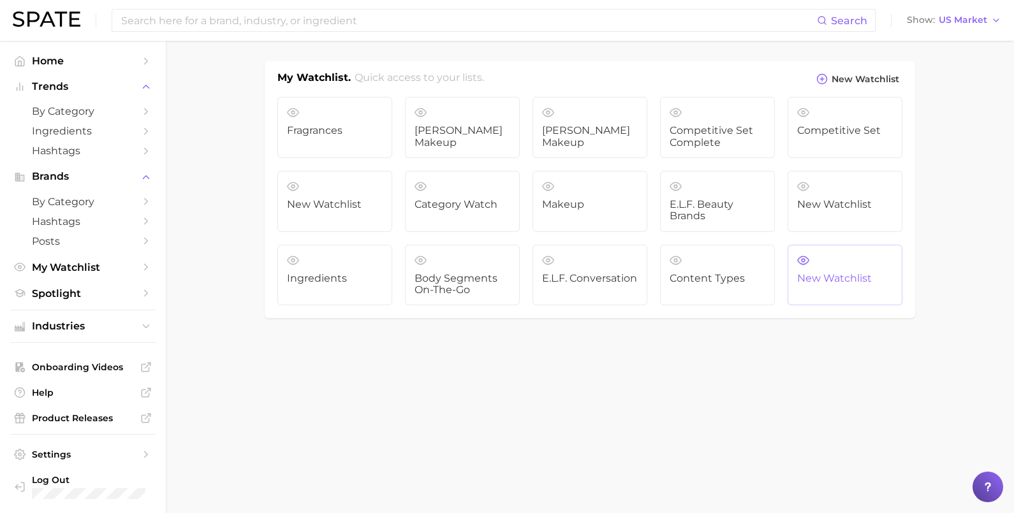
click at [821, 268] on link "New Watchlist" at bounding box center [844, 275] width 115 height 61
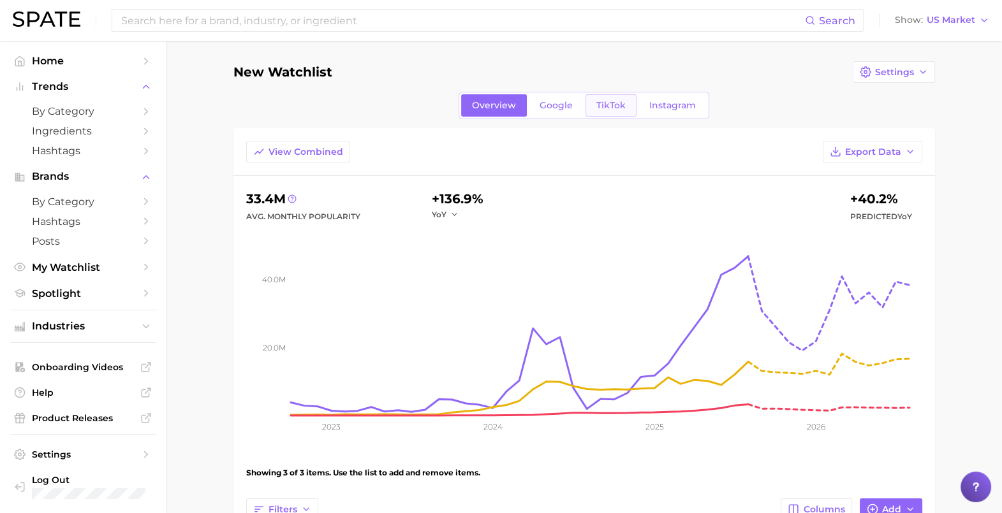
click at [603, 109] on span "TikTok" at bounding box center [610, 105] width 29 height 11
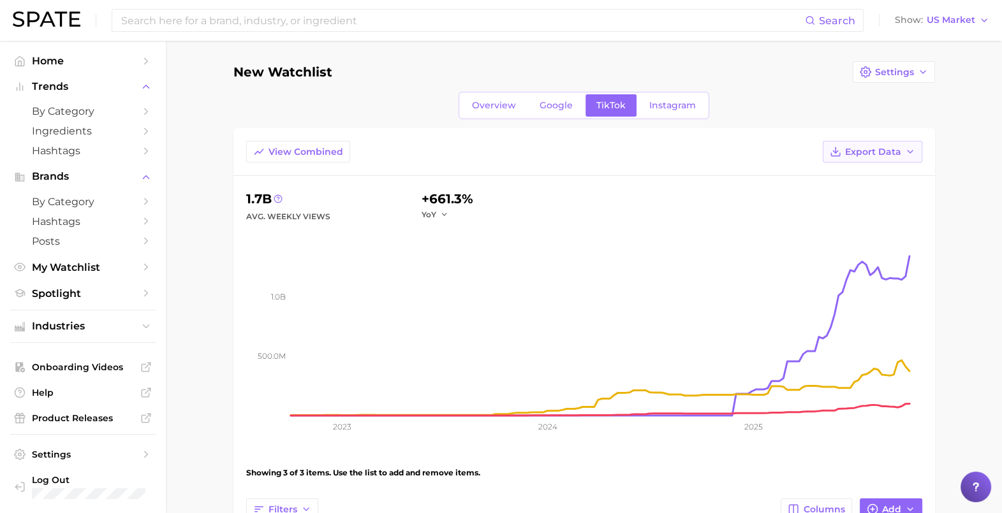
click at [874, 149] on span "Export Data" at bounding box center [873, 152] width 56 height 11
click at [872, 196] on span "Time Series CSV" at bounding box center [840, 198] width 75 height 11
click at [71, 274] on span "My Watchlist" at bounding box center [83, 267] width 102 height 12
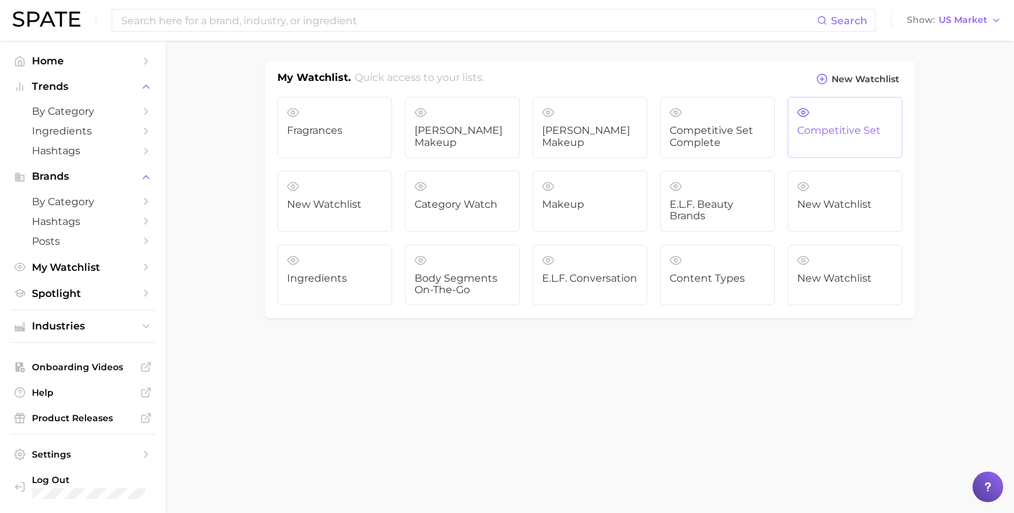
click at [875, 122] on link "Competitive Set" at bounding box center [844, 127] width 115 height 61
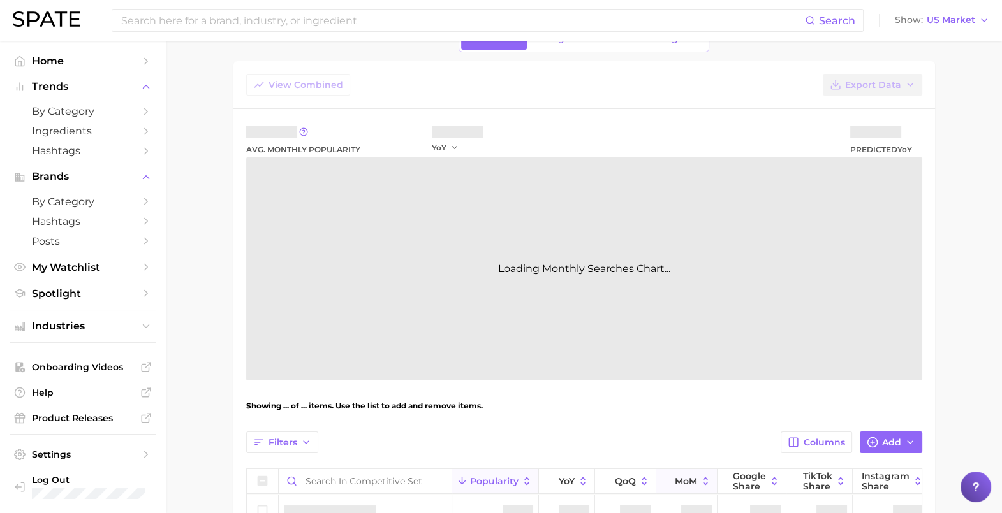
scroll to position [194, 0]
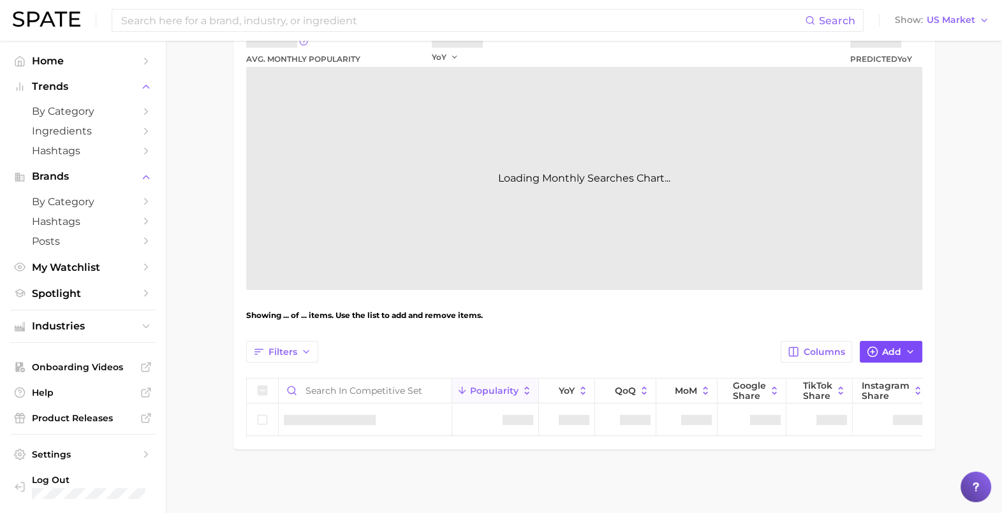
click at [886, 347] on button "Add" at bounding box center [891, 352] width 62 height 22
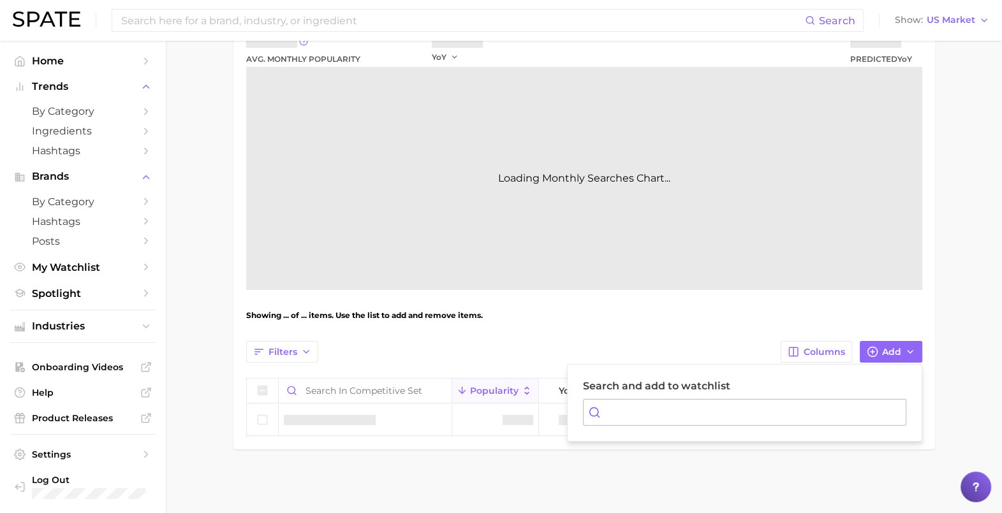
click at [684, 401] on input "Search and add to watchlist" at bounding box center [744, 412] width 323 height 27
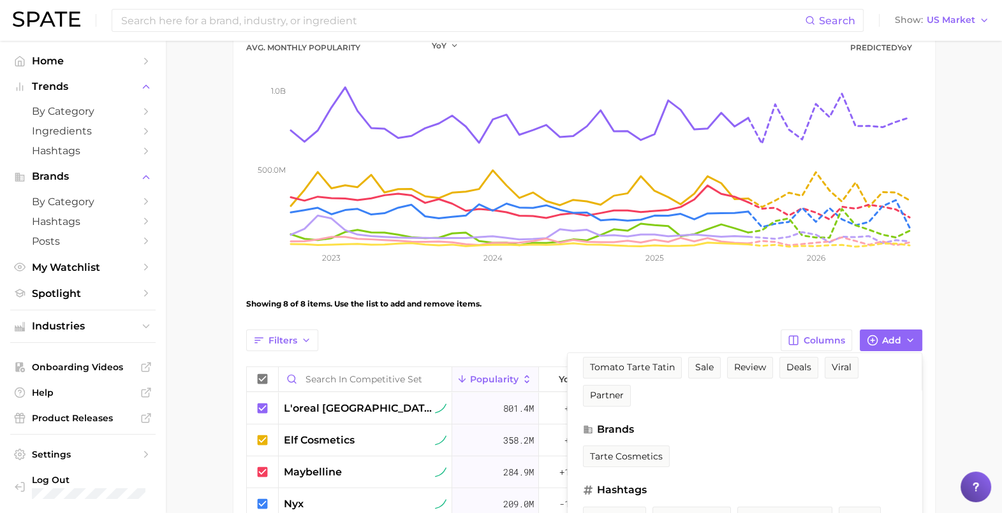
scroll to position [159, 0]
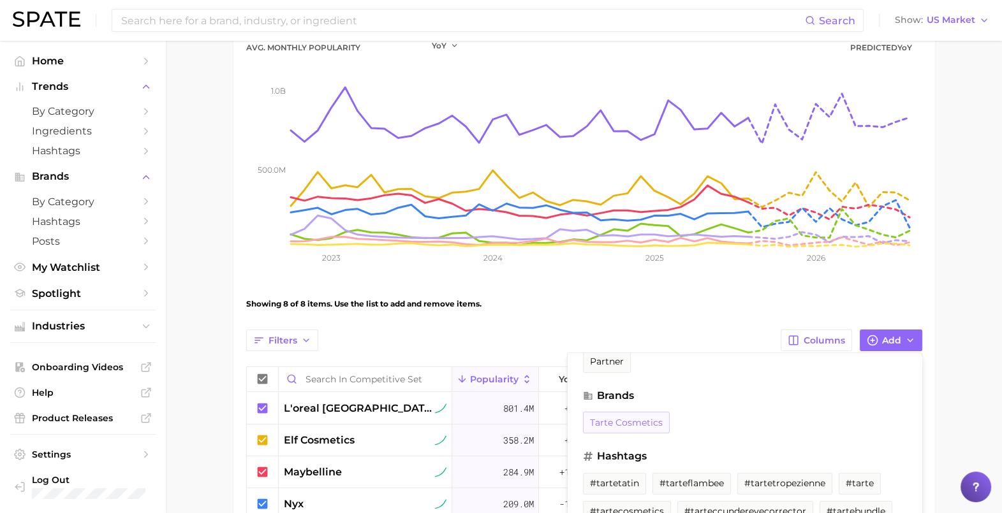
type input "tarte"
click at [615, 426] on span "tarte cosmetics" at bounding box center [626, 423] width 73 height 11
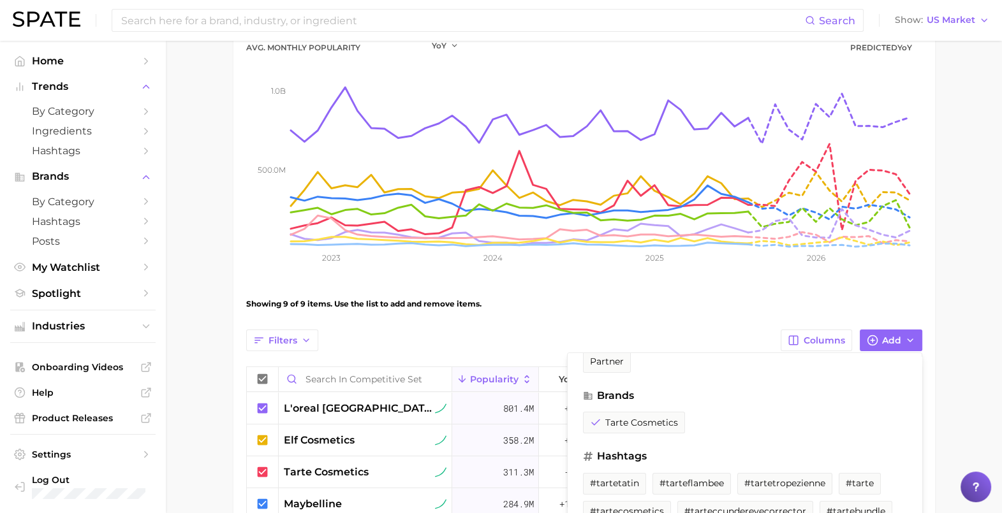
click at [960, 255] on main "Competitive Set Settings Based on Top Players in Mass Overview Google TikTok In…" at bounding box center [584, 317] width 836 height 942
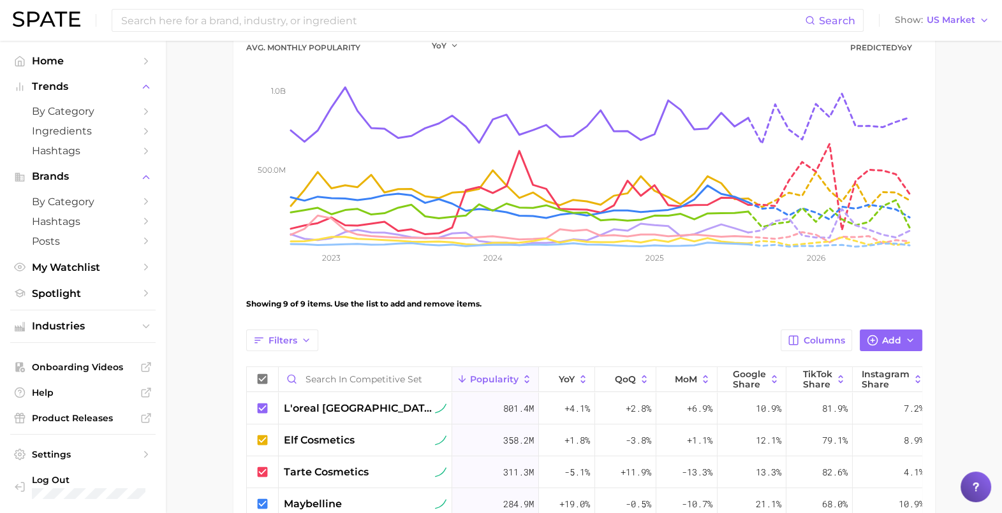
scroll to position [0, 0]
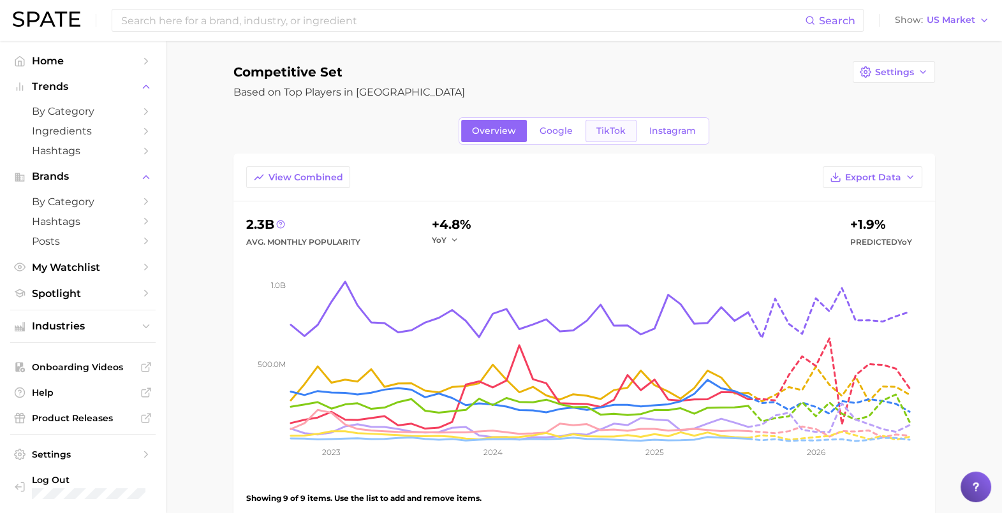
click at [608, 131] on span "TikTok" at bounding box center [610, 131] width 29 height 11
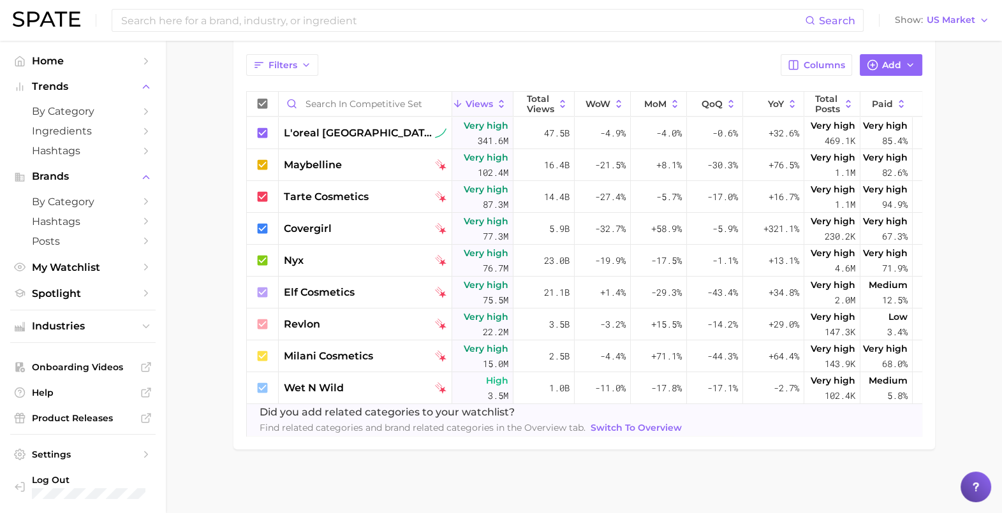
scroll to position [478, 0]
click at [266, 383] on icon at bounding box center [262, 388] width 10 height 10
click at [263, 319] on icon at bounding box center [262, 324] width 10 height 10
click at [263, 349] on icon at bounding box center [263, 356] width 14 height 14
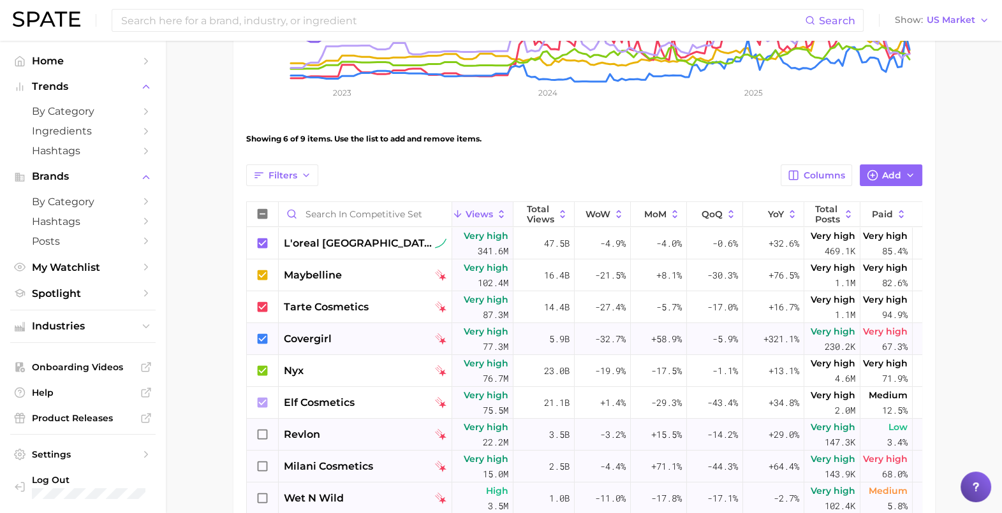
scroll to position [399, 0]
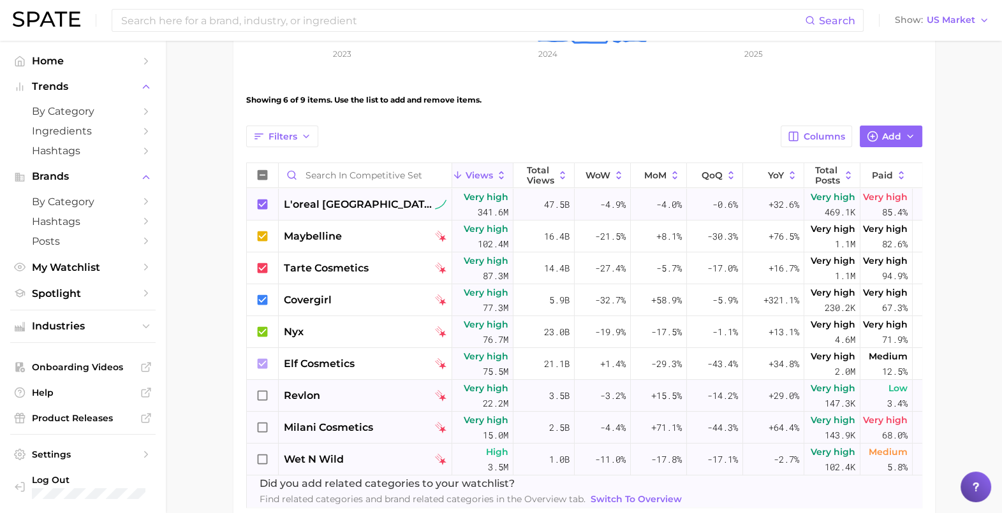
click at [250, 194] on div at bounding box center [263, 205] width 32 height 32
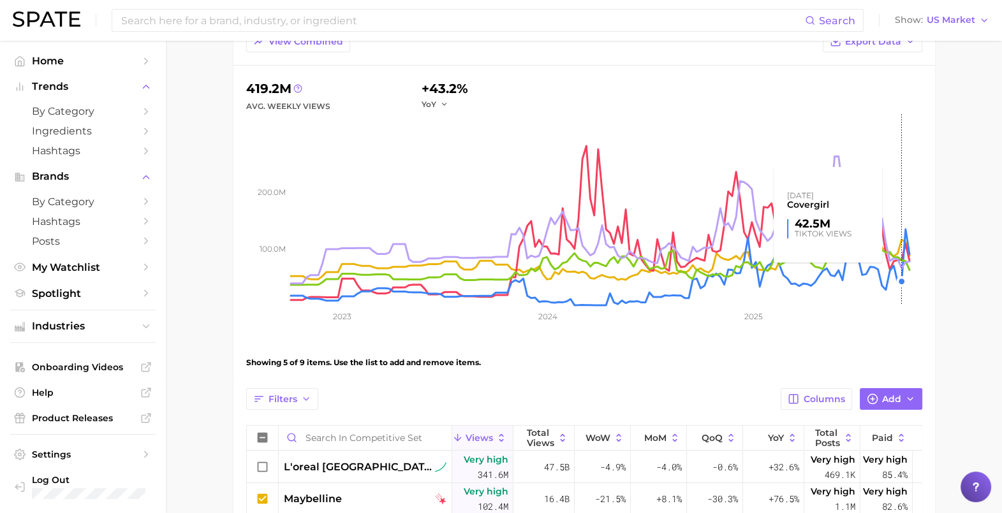
scroll to position [159, 0]
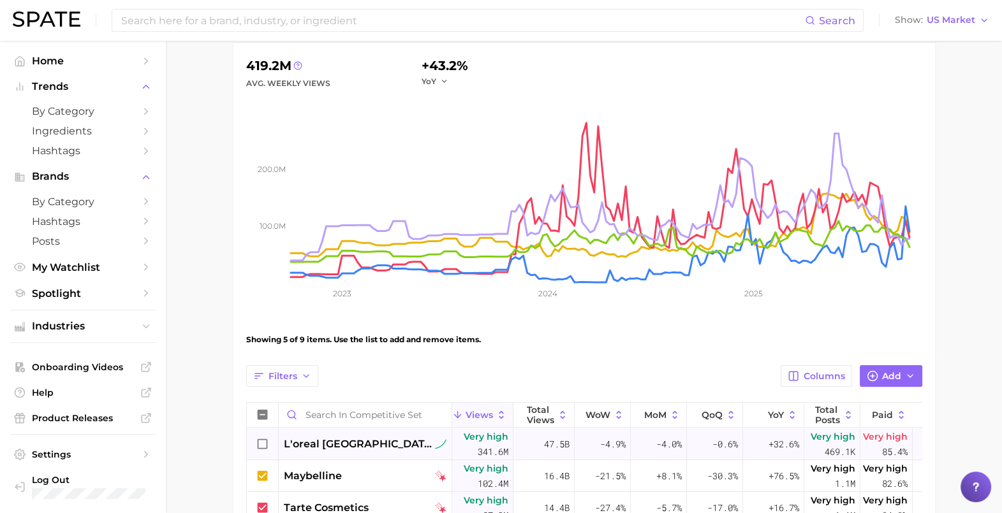
click at [265, 443] on icon at bounding box center [263, 444] width 14 height 14
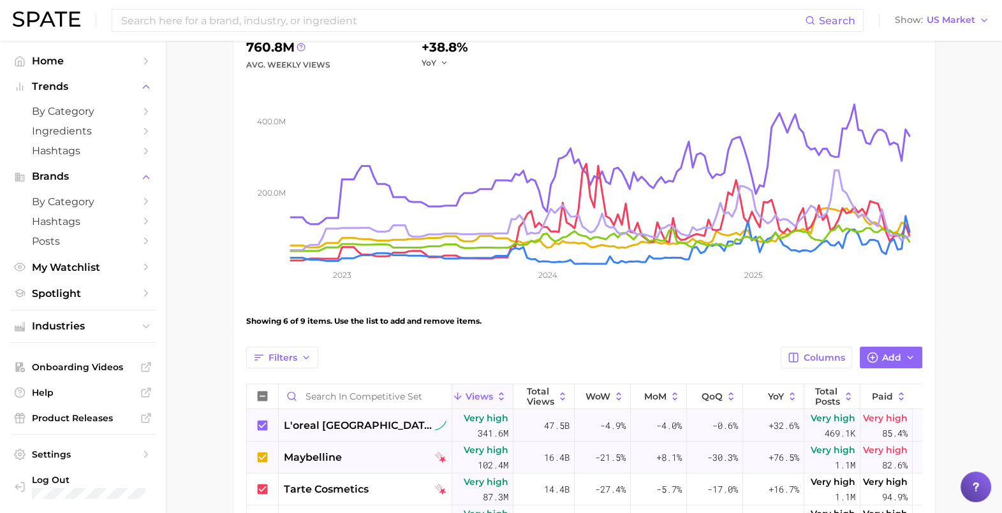
scroll to position [0, 0]
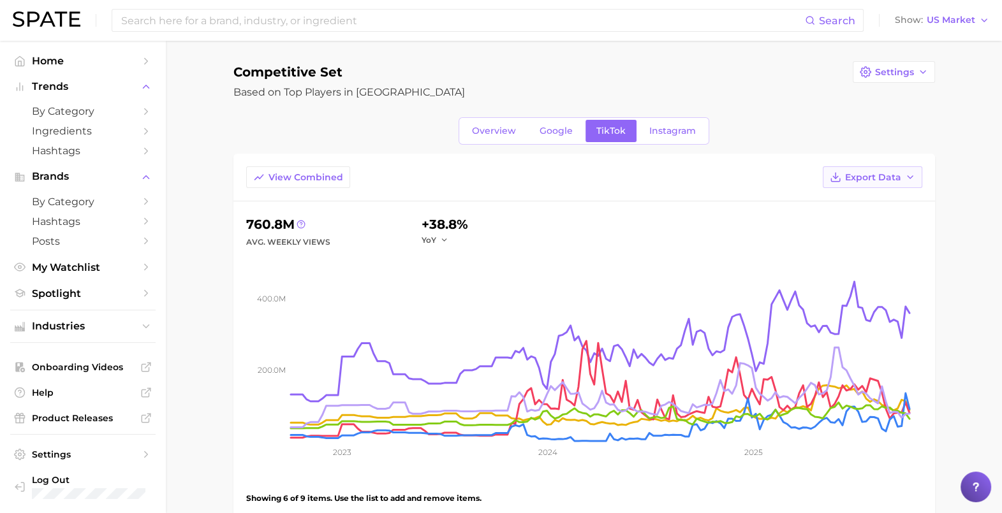
click at [906, 177] on icon "button" at bounding box center [910, 177] width 10 height 10
click at [786, 124] on div "Overview Google TikTok Instagram" at bounding box center [583, 130] width 701 height 27
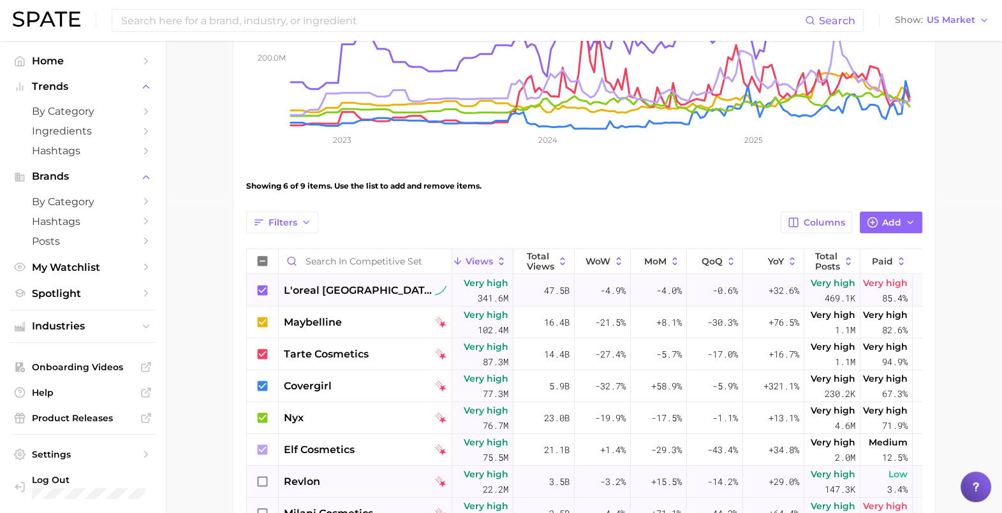
scroll to position [481, 0]
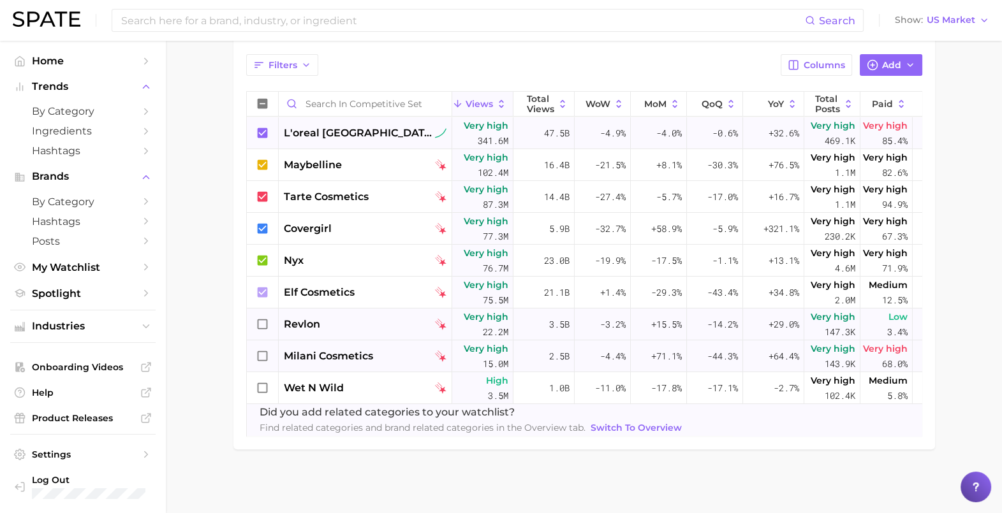
click at [261, 318] on icon at bounding box center [263, 325] width 14 height 14
click at [261, 349] on icon at bounding box center [263, 356] width 14 height 14
click at [261, 381] on icon at bounding box center [263, 388] width 14 height 14
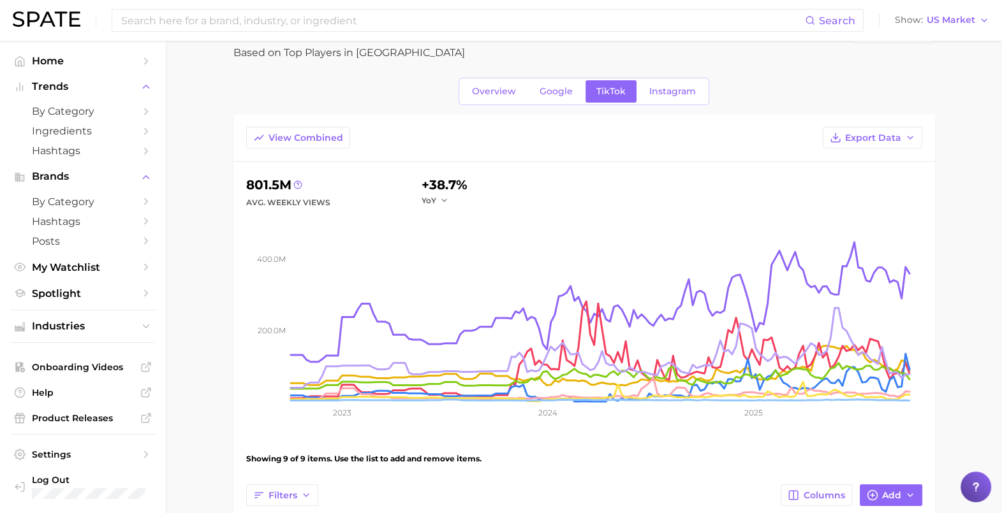
scroll to position [3, 0]
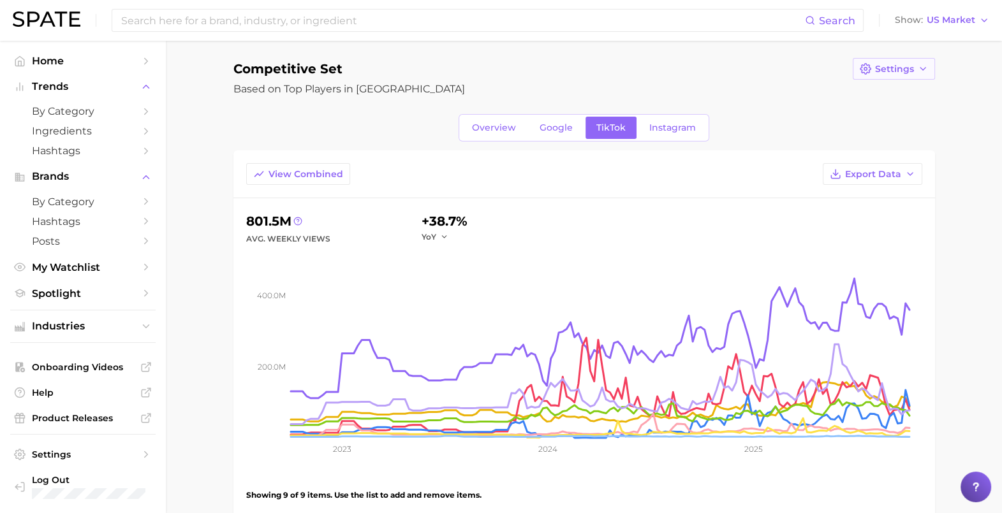
click at [915, 69] on button "Settings" at bounding box center [894, 69] width 82 height 22
click at [983, 49] on main "Competitive Set Settings Edit Details Duplicate Delete Based on Top Players in …" at bounding box center [584, 509] width 836 height 942
click at [902, 182] on button "Export Data" at bounding box center [872, 174] width 99 height 22
click at [845, 220] on span "Time Series CSV" at bounding box center [840, 221] width 75 height 11
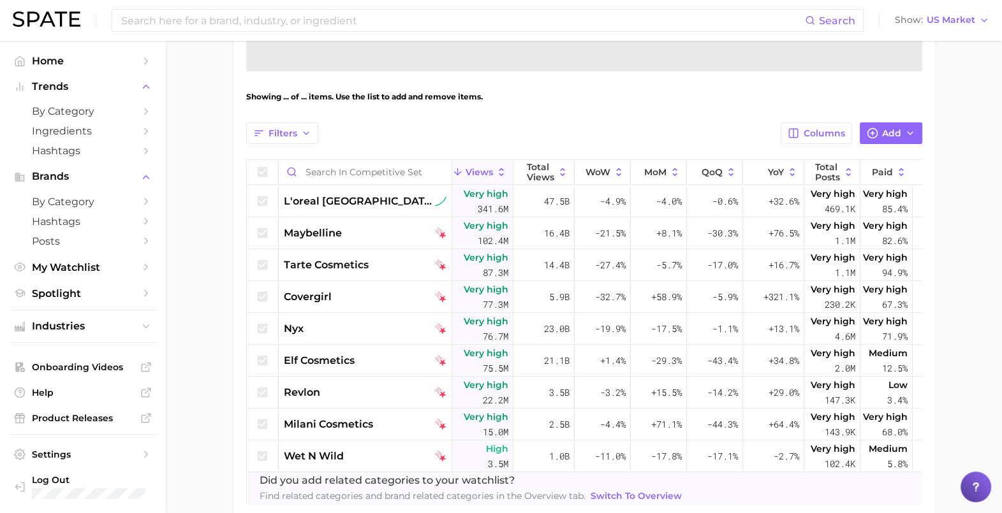
click at [188, 299] on main "Competitive Set Settings Based on Top Players in Mass Overview Google TikTok In…" at bounding box center [584, 110] width 836 height 942
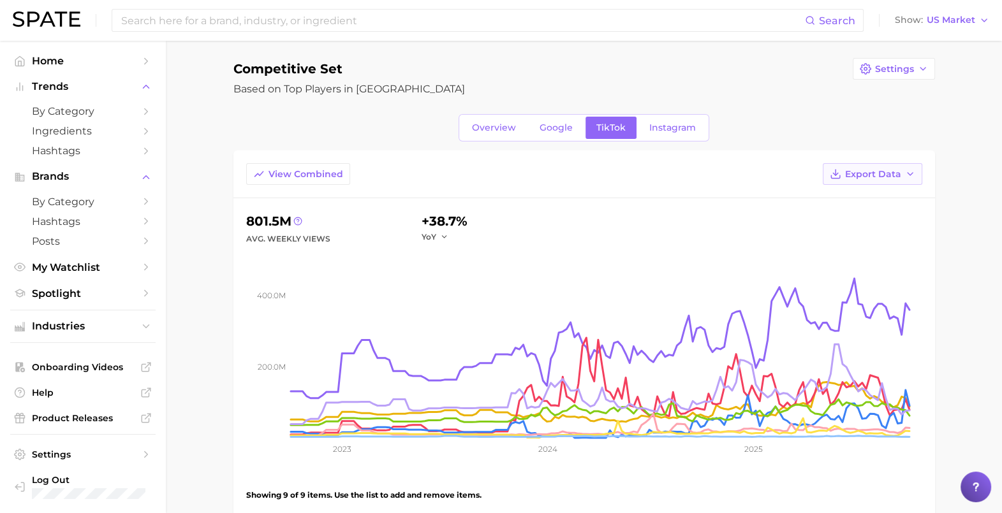
click at [902, 173] on button "Export Data" at bounding box center [872, 174] width 99 height 22
click at [842, 196] on span "Table Data CSV" at bounding box center [838, 198] width 70 height 11
click at [190, 351] on main "Competitive Set Settings Based on Top Players in Mass Overview Google TikTok In…" at bounding box center [584, 509] width 836 height 942
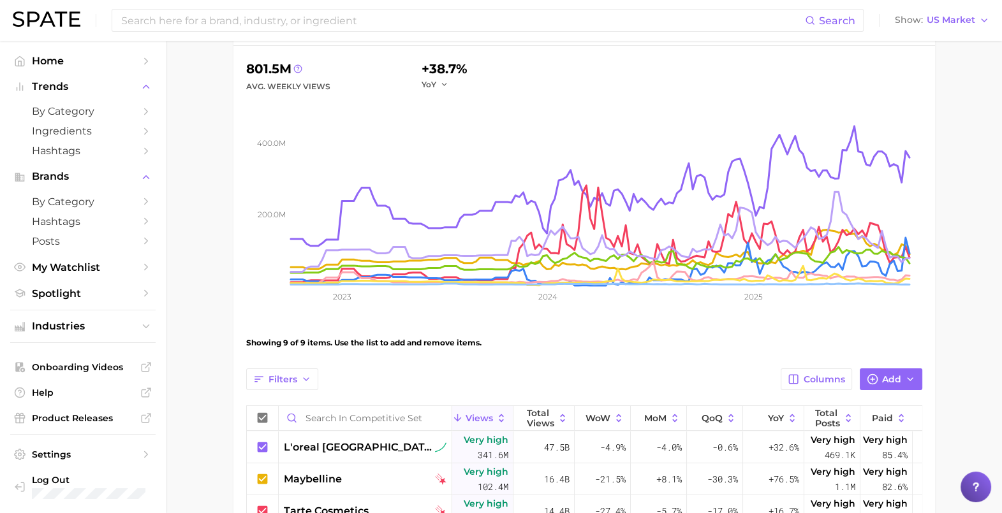
scroll to position [0, 0]
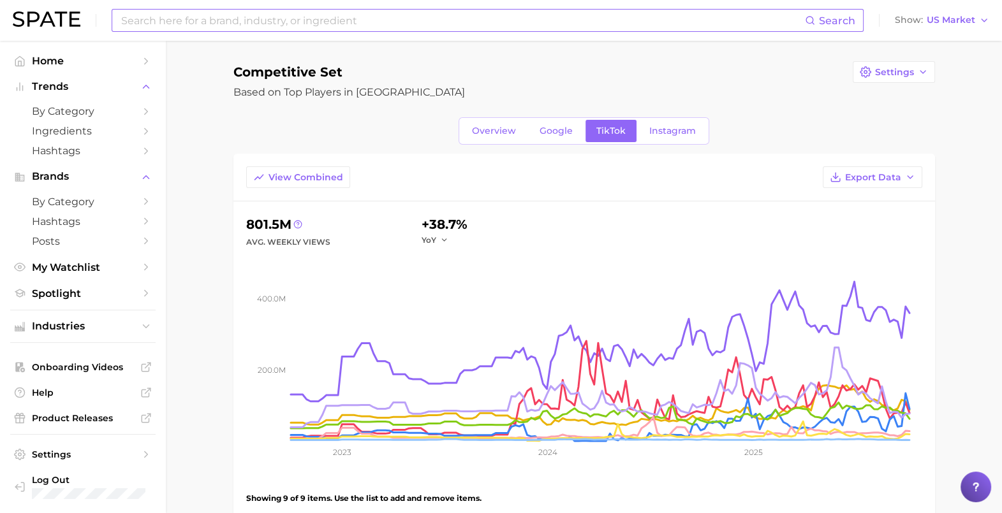
click at [379, 16] on input at bounding box center [462, 21] width 685 height 22
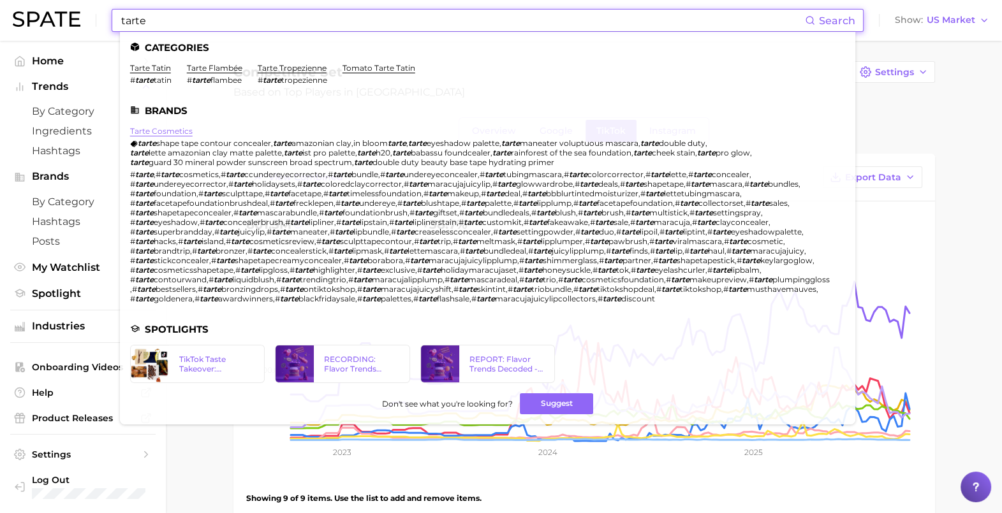
type input "tarte"
click at [175, 129] on link "tarte cosmetics" at bounding box center [161, 131] width 62 height 10
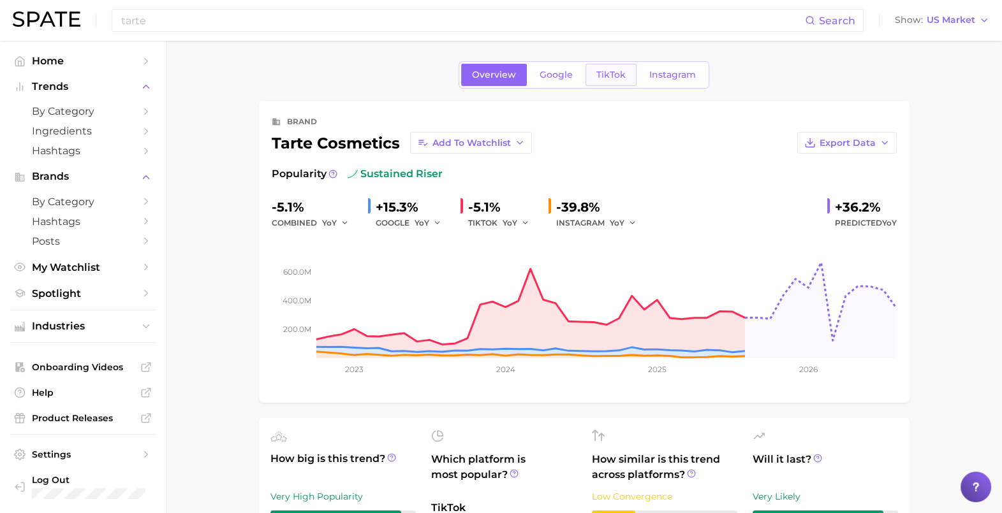
click at [615, 73] on span "TikTok" at bounding box center [610, 75] width 29 height 11
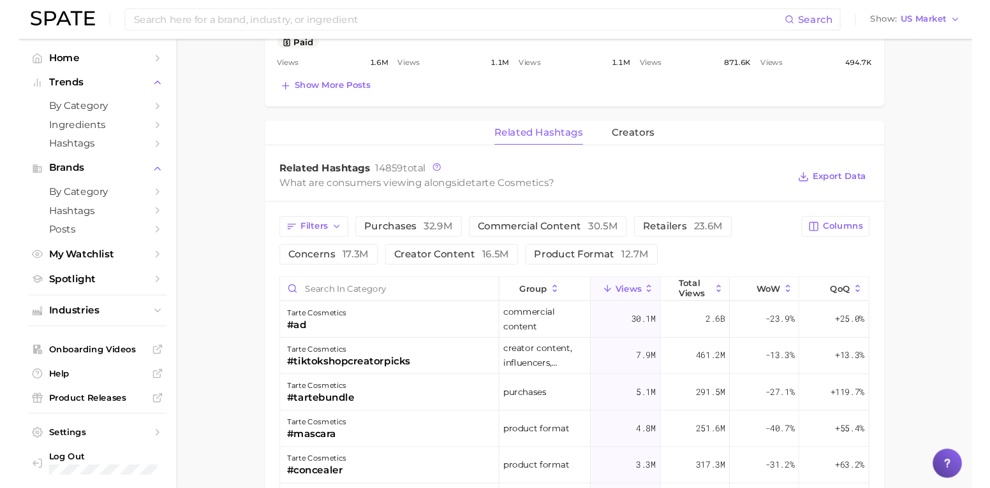
scroll to position [877, 0]
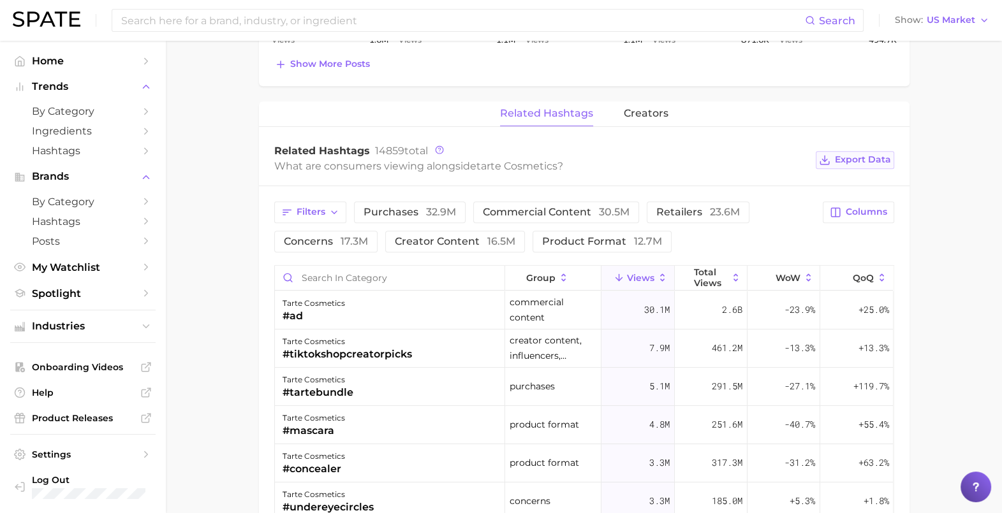
click at [864, 160] on span "Export Data" at bounding box center [863, 159] width 56 height 11
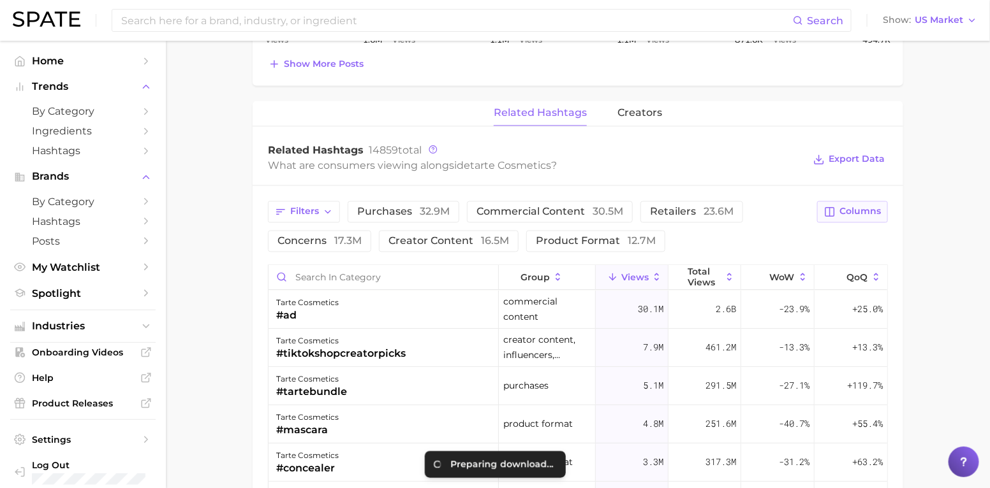
click at [856, 205] on button "Columns" at bounding box center [852, 212] width 71 height 22
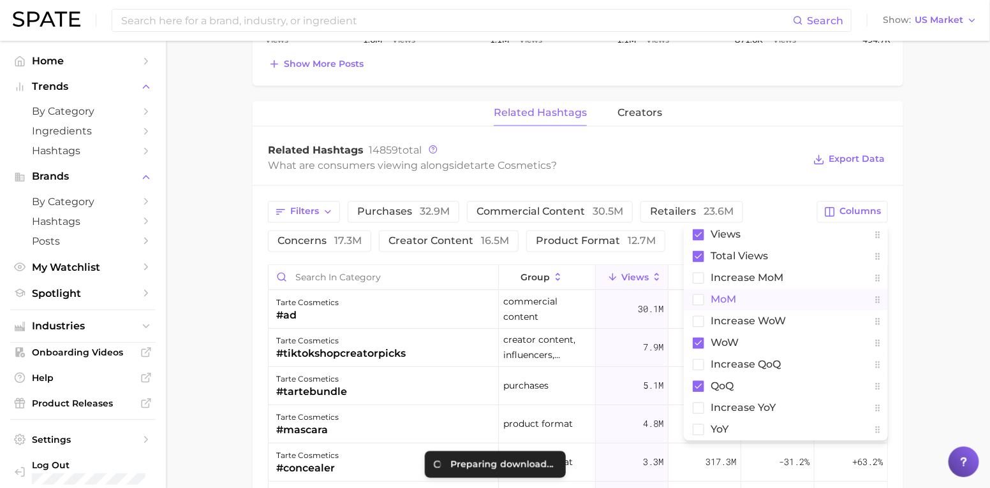
click at [701, 300] on rect at bounding box center [698, 300] width 11 height 11
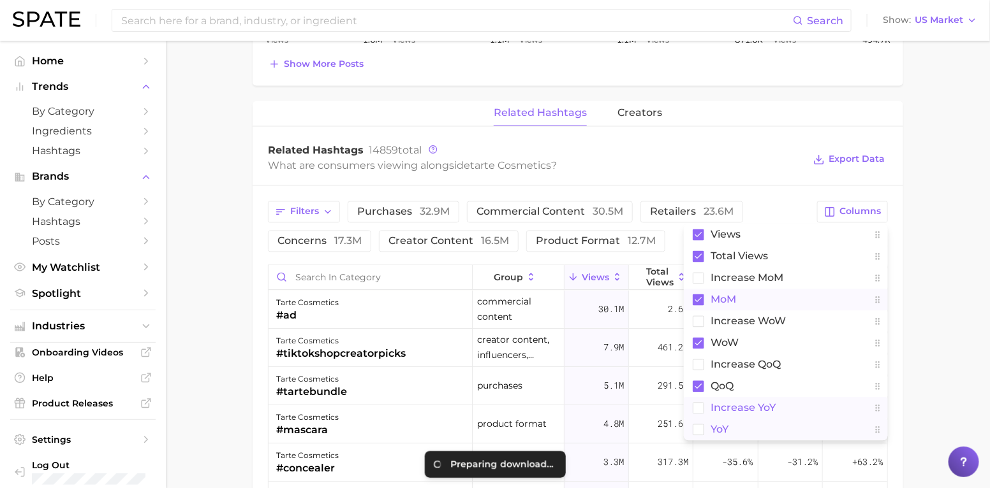
click at [702, 428] on rect at bounding box center [698, 430] width 11 height 11
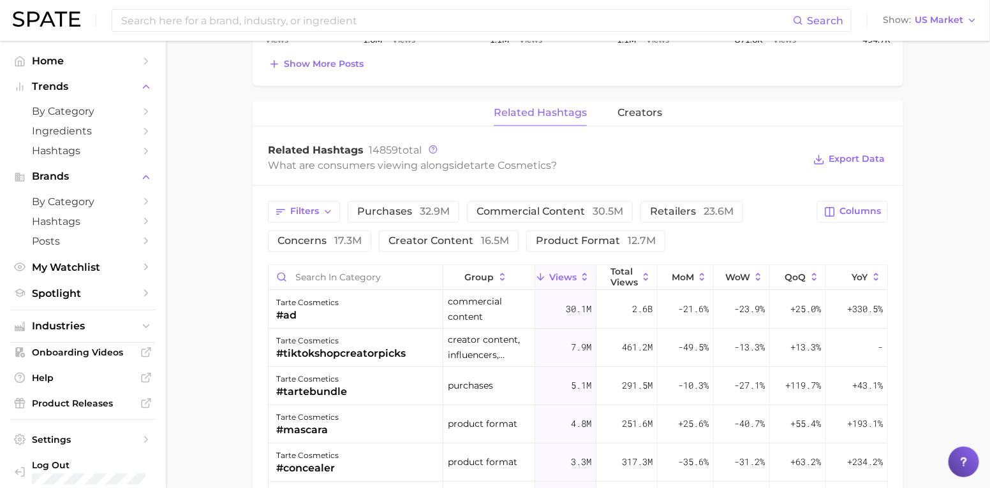
click at [860, 164] on span "Export Data" at bounding box center [856, 159] width 56 height 11
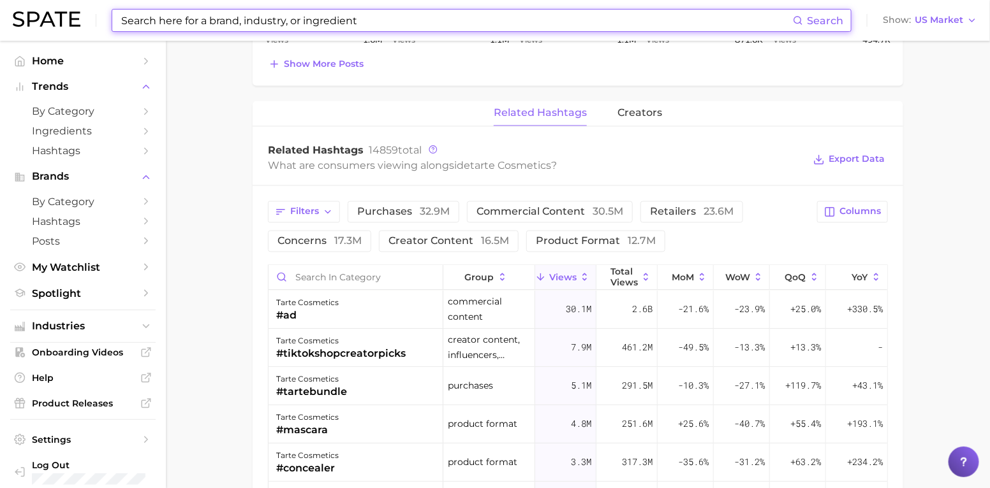
click at [356, 26] on input at bounding box center [456, 21] width 673 height 22
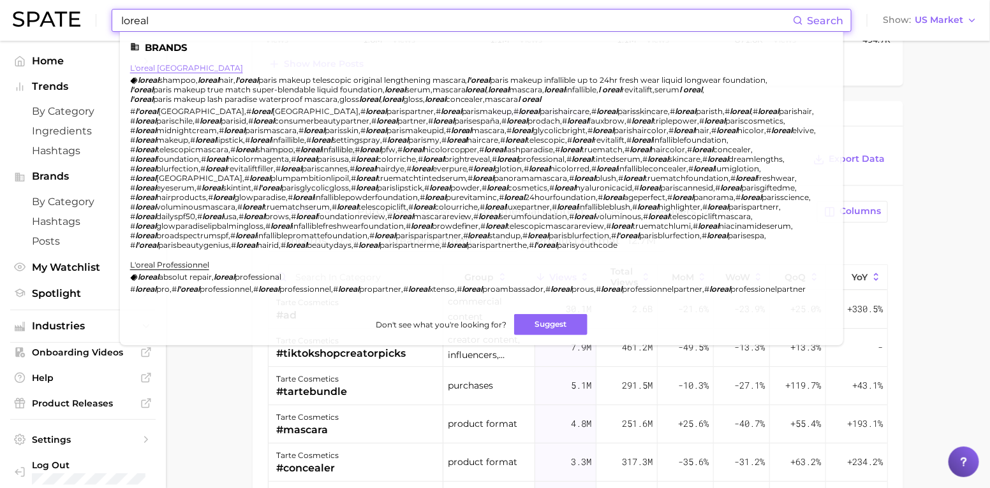
type input "loreal"
click at [156, 64] on link "l'oreal [GEOGRAPHIC_DATA]" at bounding box center [186, 68] width 113 height 10
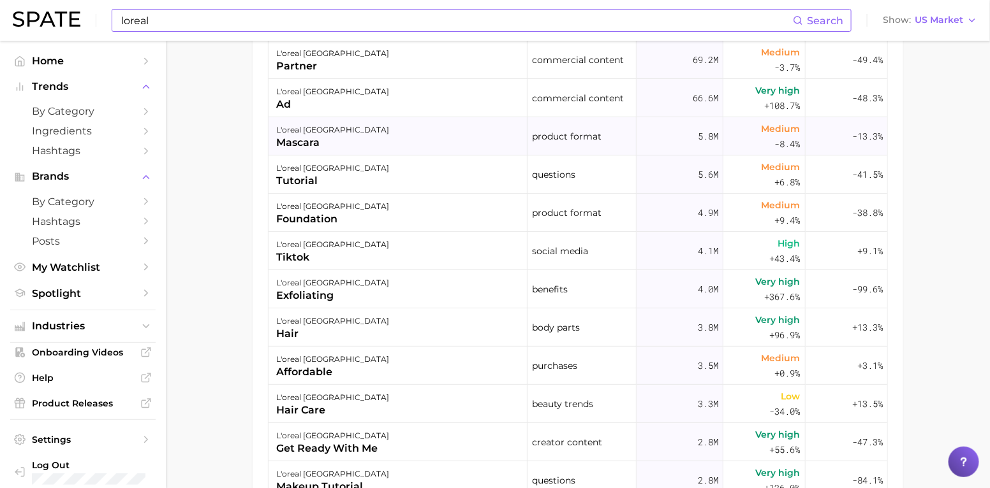
scroll to position [717, 0]
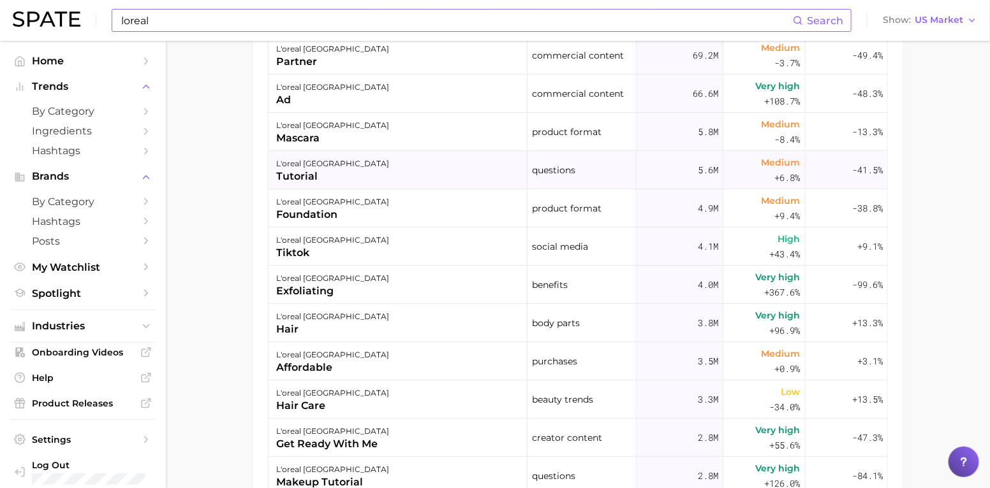
click at [294, 167] on div "l'oreal [GEOGRAPHIC_DATA]" at bounding box center [332, 163] width 113 height 15
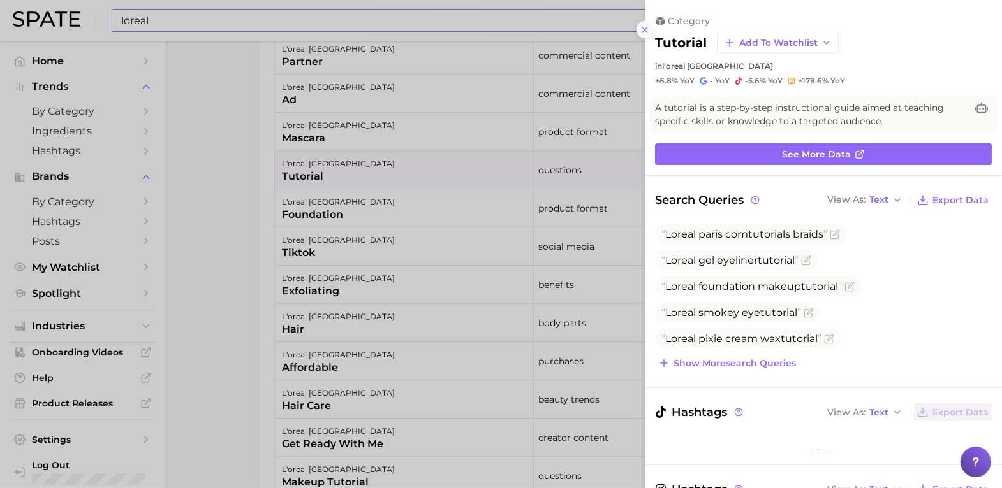
click at [646, 32] on line at bounding box center [644, 29] width 5 height 5
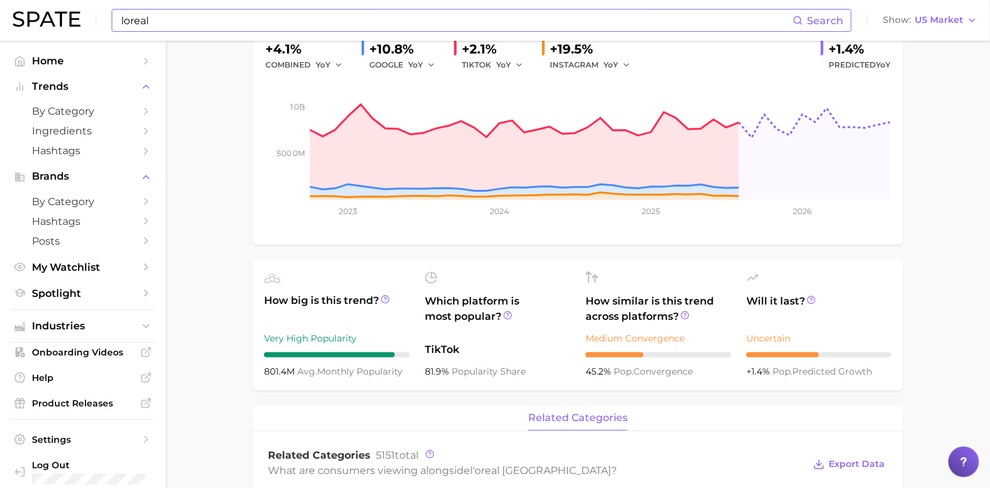
scroll to position [0, 0]
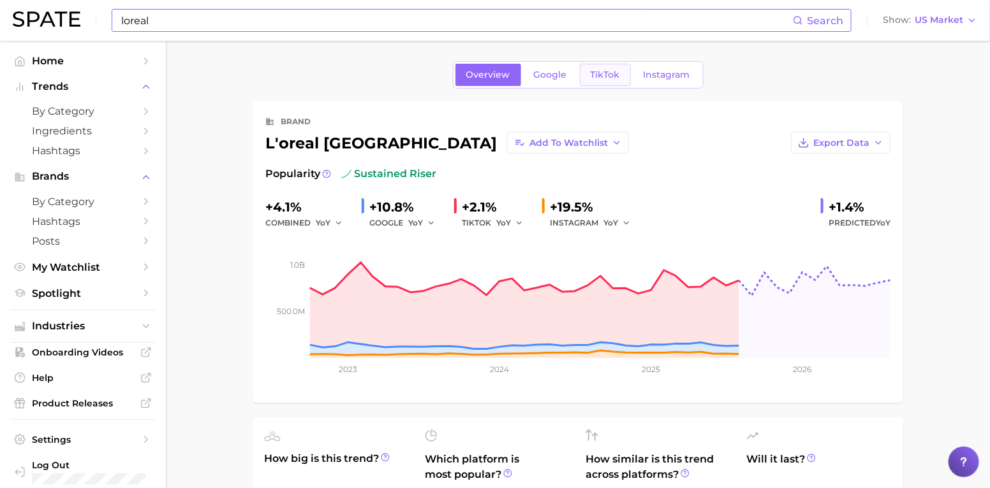
click at [595, 74] on span "TikTok" at bounding box center [604, 75] width 29 height 11
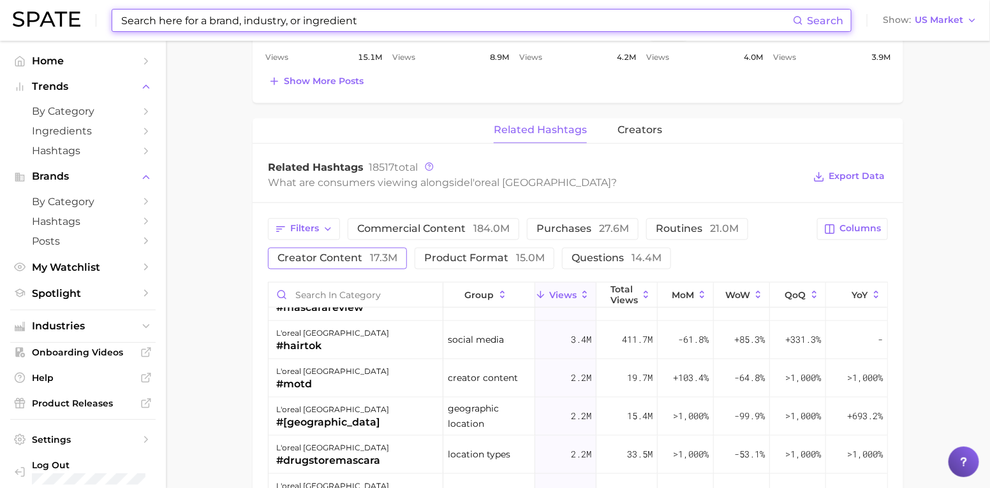
scroll to position [956, 0]
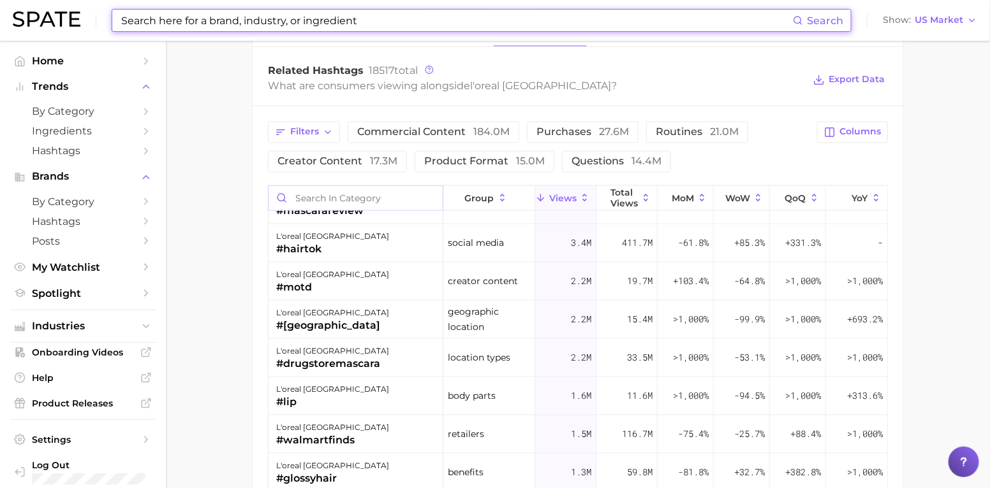
click at [361, 198] on input "Search in category" at bounding box center [355, 198] width 174 height 24
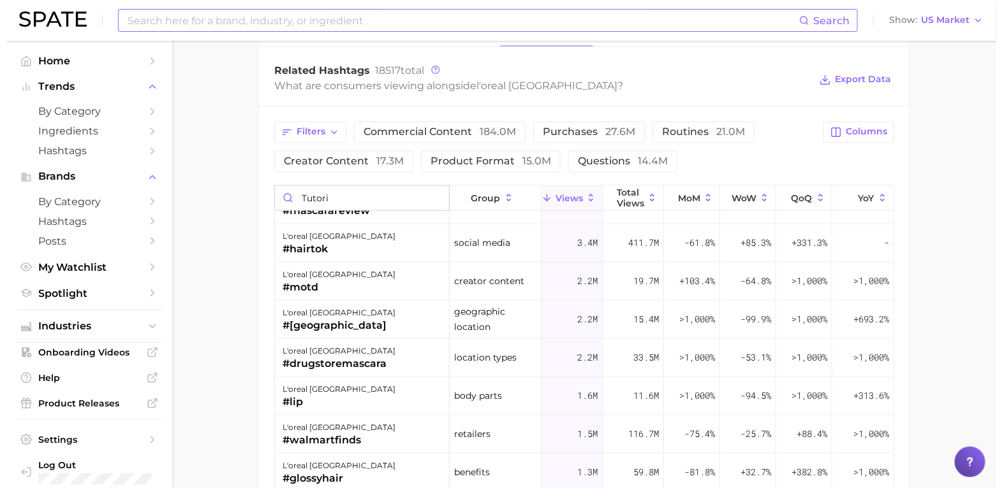
scroll to position [0, 0]
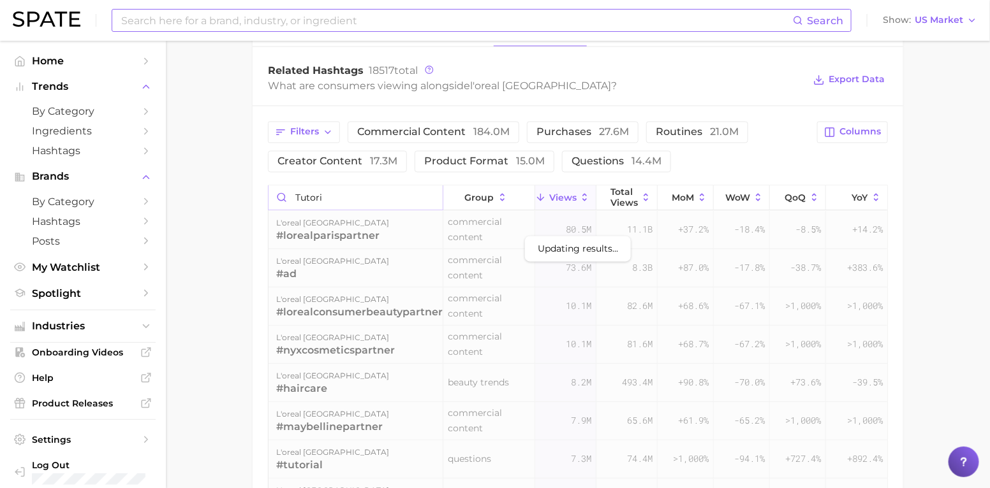
click at [336, 202] on input "tutori" at bounding box center [355, 198] width 174 height 24
type input "tutori"
click at [324, 206] on input "tutori" at bounding box center [355, 198] width 174 height 24
drag, startPoint x: 335, startPoint y: 202, endPoint x: 236, endPoint y: 227, distance: 101.9
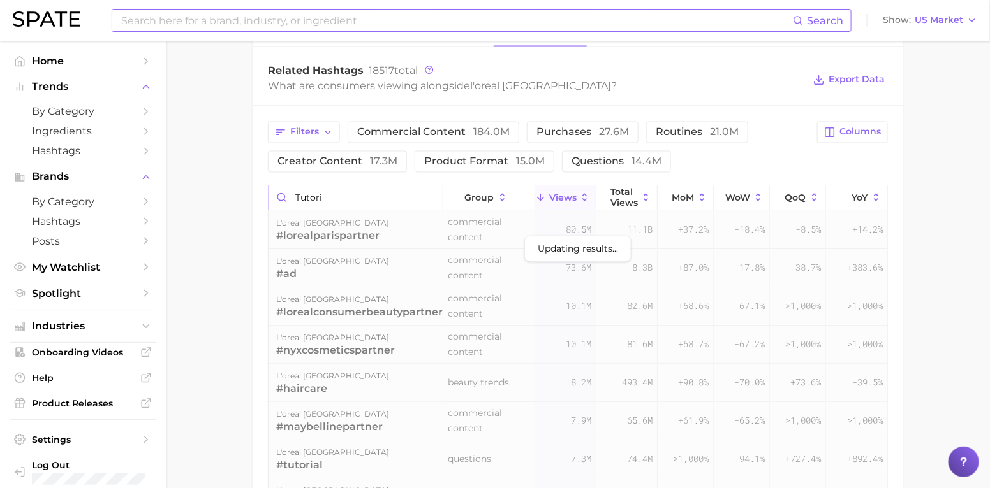
click at [260, 201] on div "Filters commercial content 184.0m purchases 27.6m routines 21.0m creator conten…" at bounding box center [578, 397] width 650 height 583
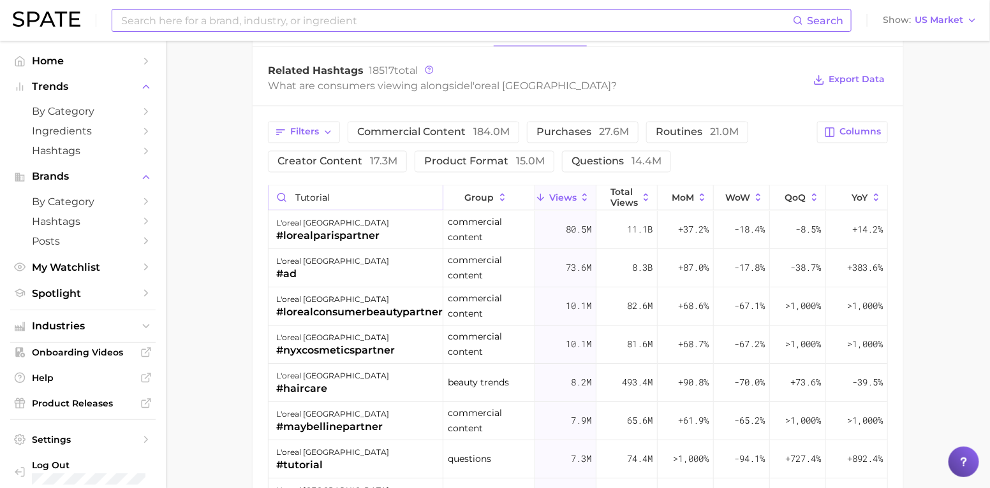
type input "tutorial"
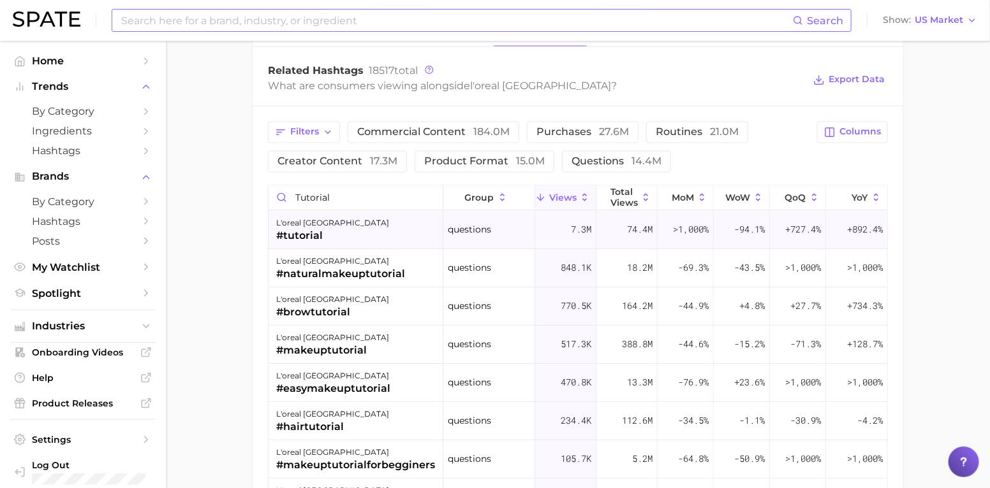
click at [346, 238] on div "l'oreal paris #tutorial" at bounding box center [355, 231] width 175 height 38
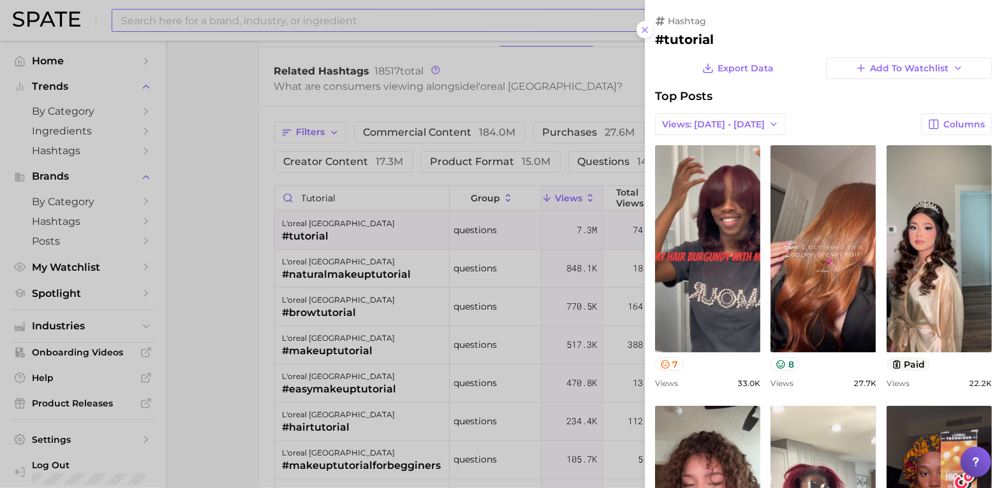
click at [210, 274] on div at bounding box center [501, 244] width 1002 height 488
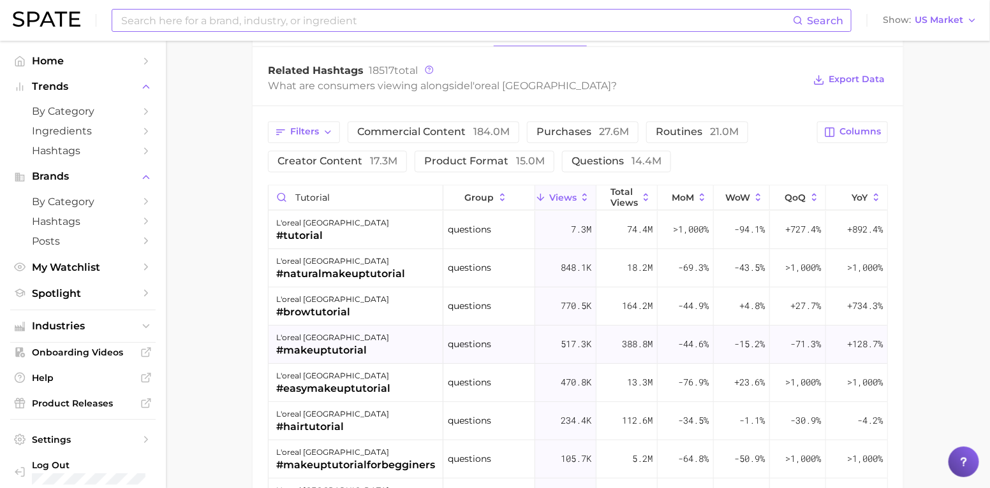
click at [351, 349] on div "#makeuptutorial" at bounding box center [332, 351] width 113 height 15
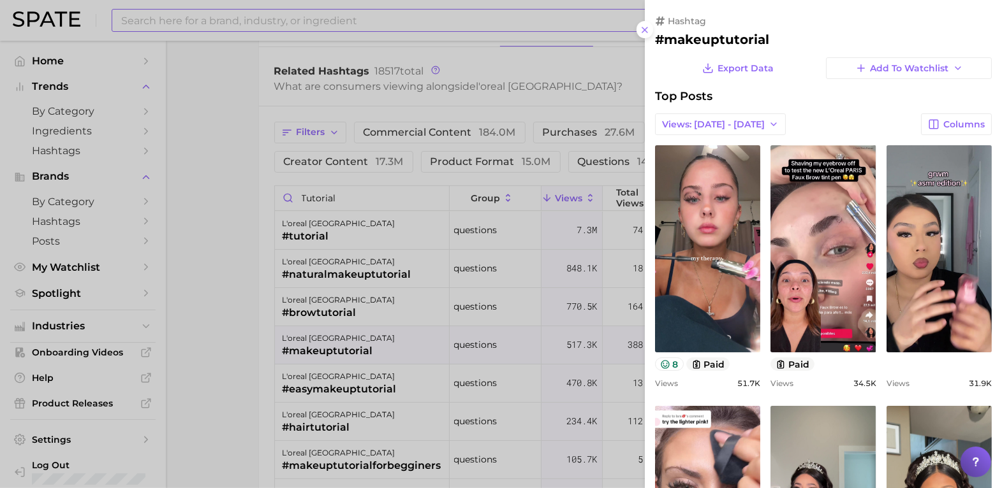
click at [198, 365] on div at bounding box center [501, 244] width 1002 height 488
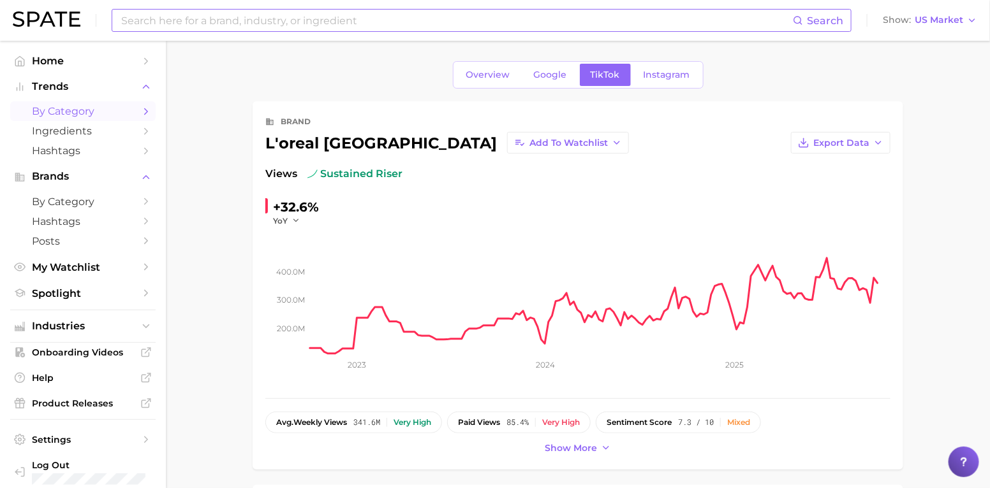
click at [41, 107] on span "by Category" at bounding box center [83, 111] width 102 height 12
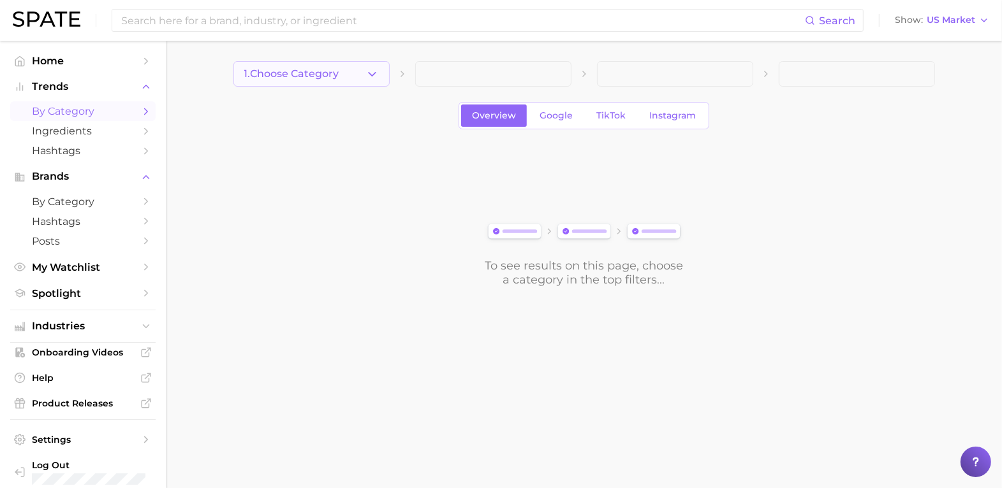
click at [333, 65] on button "1. Choose Category" at bounding box center [311, 74] width 156 height 26
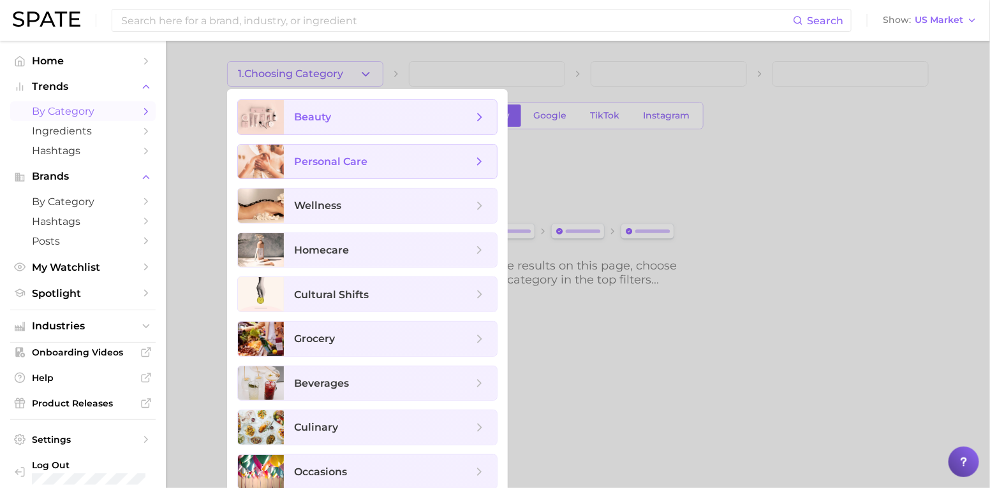
click at [333, 122] on span "beauty" at bounding box center [383, 117] width 179 height 14
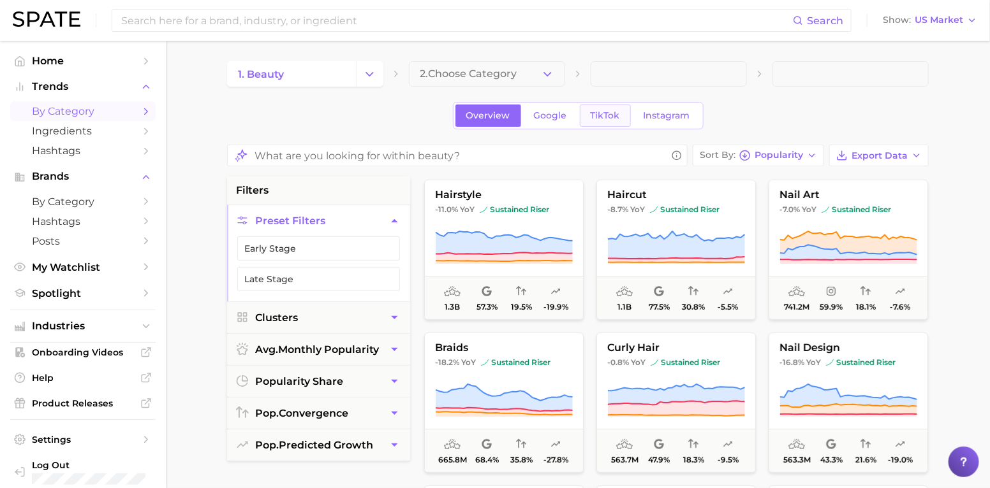
click at [601, 107] on link "TikTok" at bounding box center [605, 116] width 51 height 22
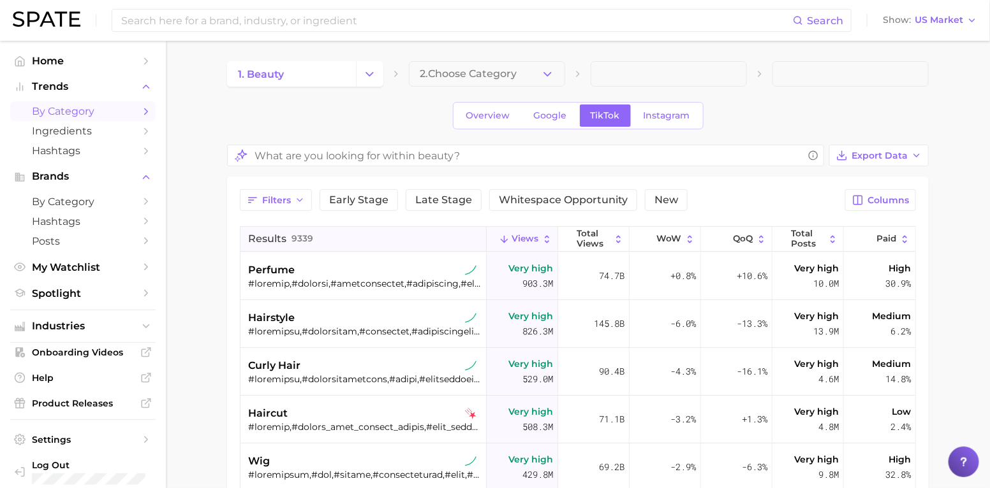
click at [397, 239] on button "Results 9339" at bounding box center [363, 239] width 246 height 25
click at [339, 161] on input "What are you looking for within beauty?" at bounding box center [528, 155] width 548 height 25
click at [488, 75] on span "2. Choose Category" at bounding box center [468, 73] width 97 height 11
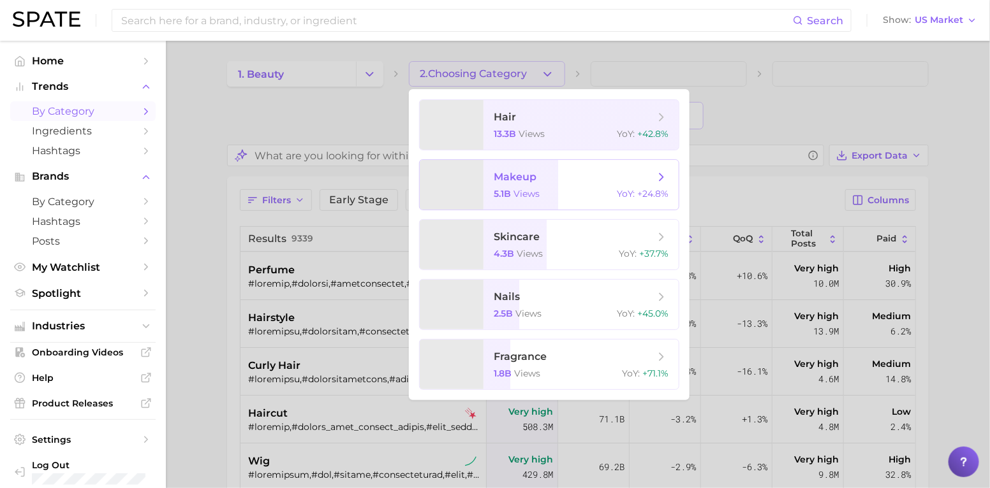
click at [534, 190] on span "views" at bounding box center [526, 193] width 26 height 11
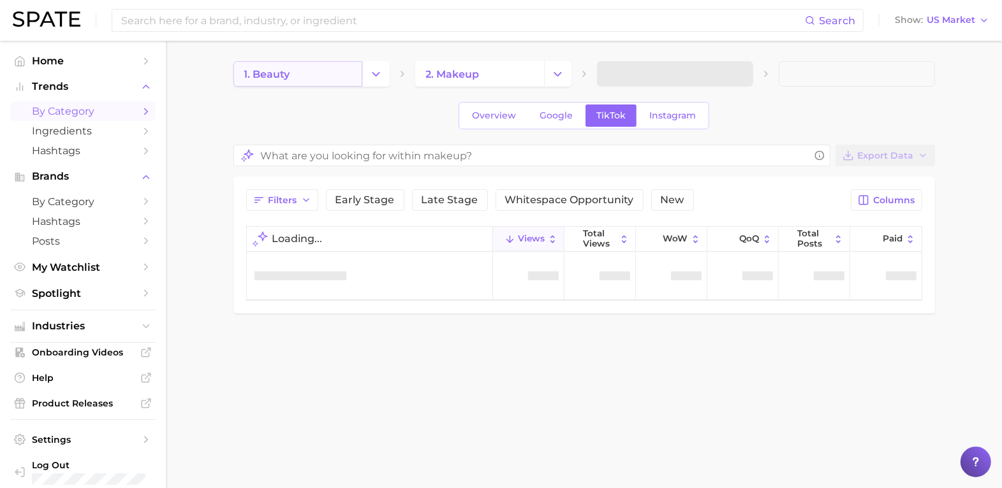
click at [302, 62] on link "1. beauty" at bounding box center [297, 74] width 129 height 26
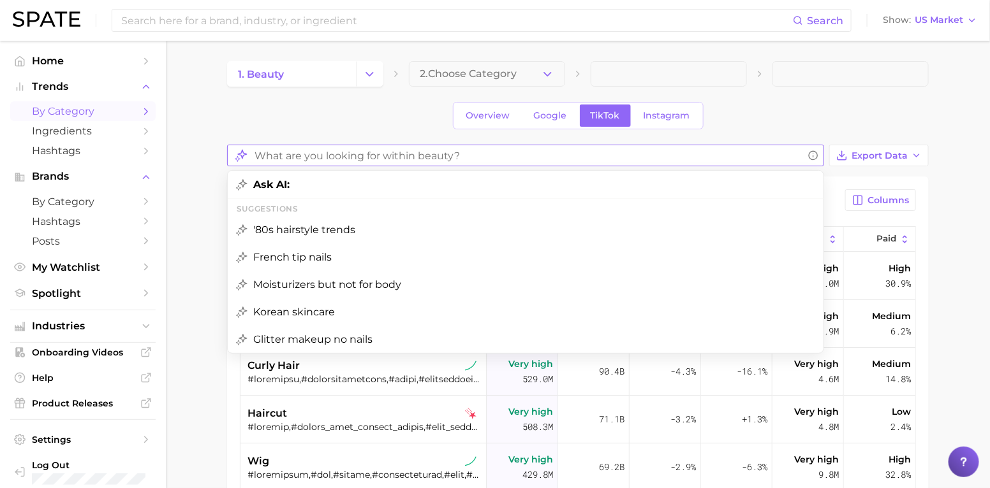
drag, startPoint x: 302, startPoint y: 62, endPoint x: 300, endPoint y: 156, distance: 93.8
click at [300, 156] on input "What are you looking for within beauty?" at bounding box center [528, 155] width 548 height 25
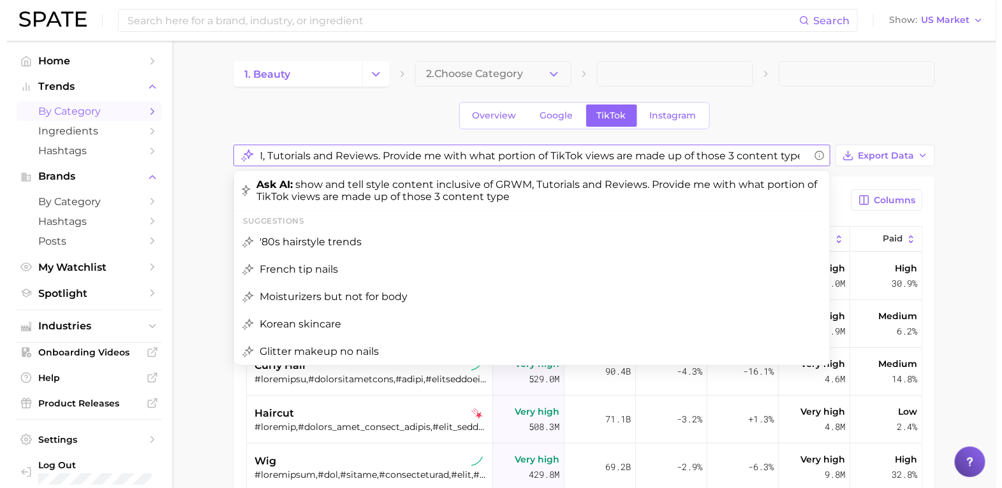
scroll to position [0, 246]
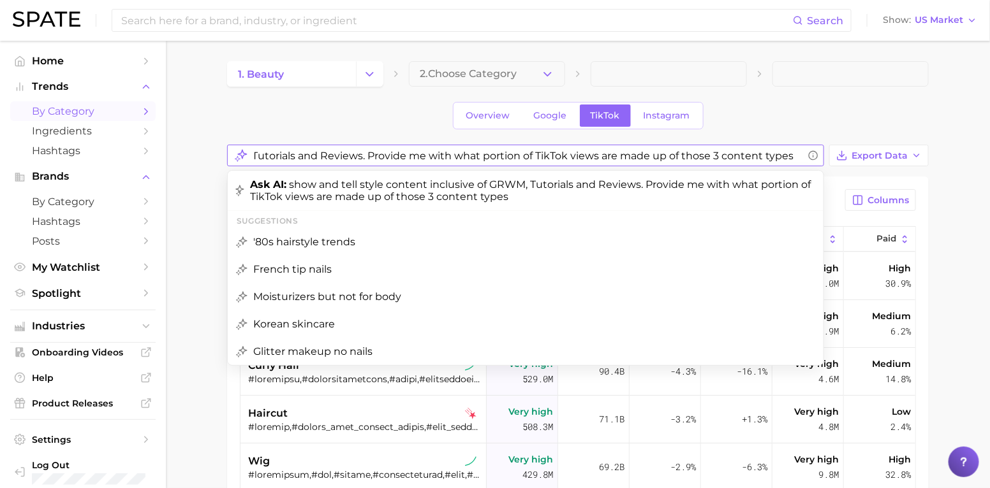
type input "show and tell style content inclusive of GRWM, Tutorials and Reviews. Provide m…"
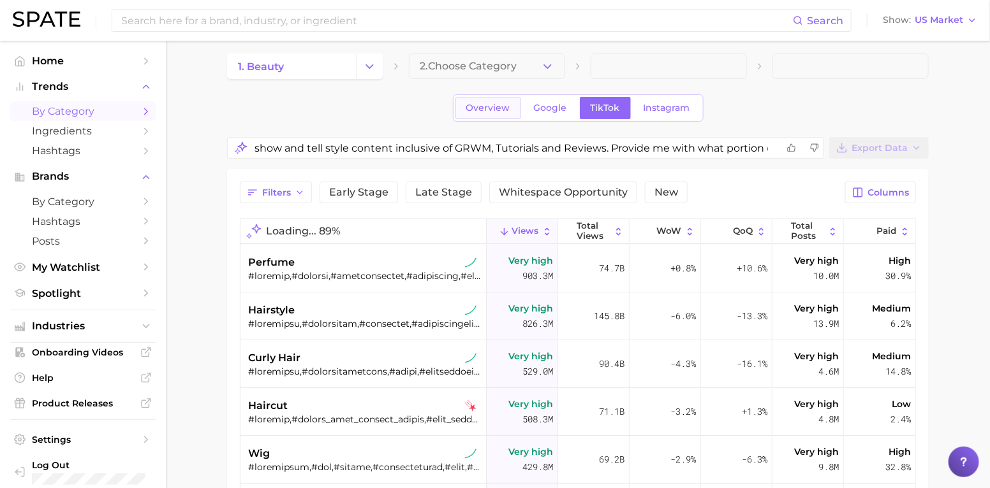
scroll to position [0, 0]
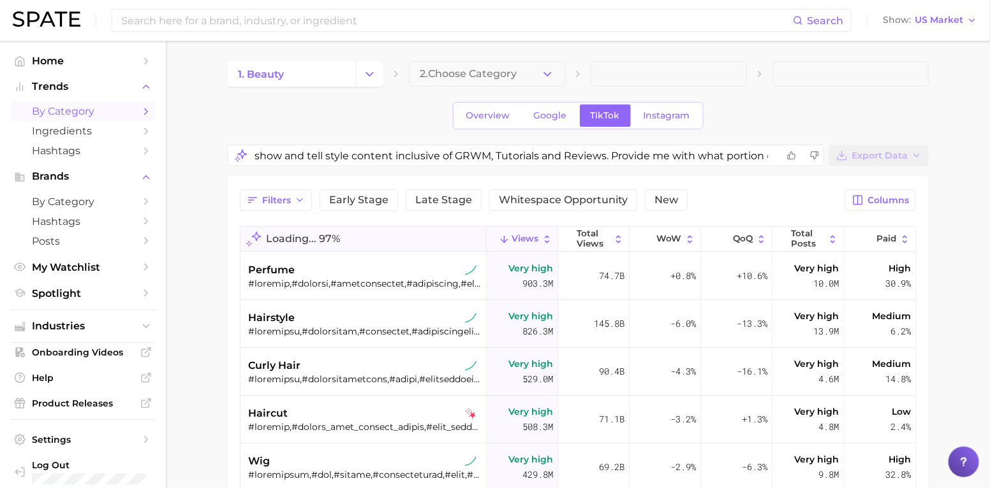
click at [332, 238] on span "Loading... 97%" at bounding box center [303, 238] width 74 height 11
click at [255, 27] on input at bounding box center [456, 21] width 673 height 22
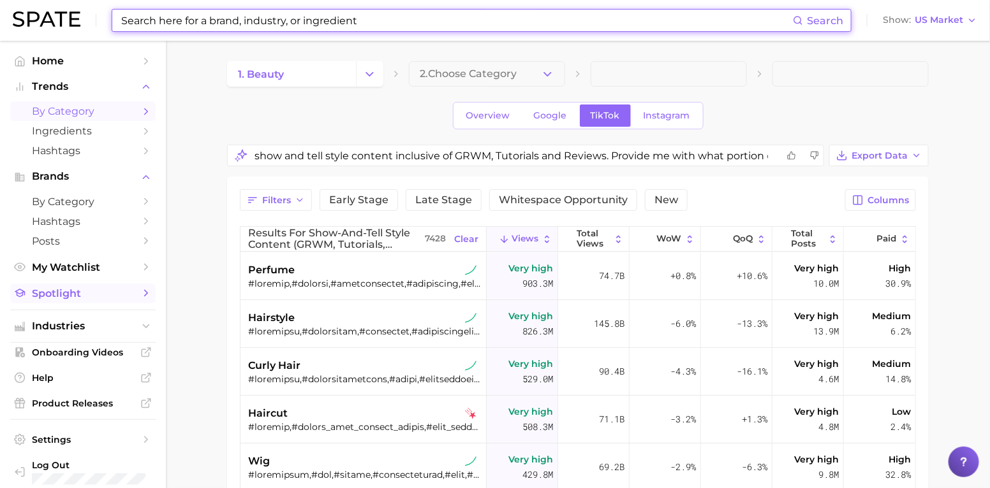
click at [36, 288] on span "Spotlight" at bounding box center [83, 294] width 102 height 12
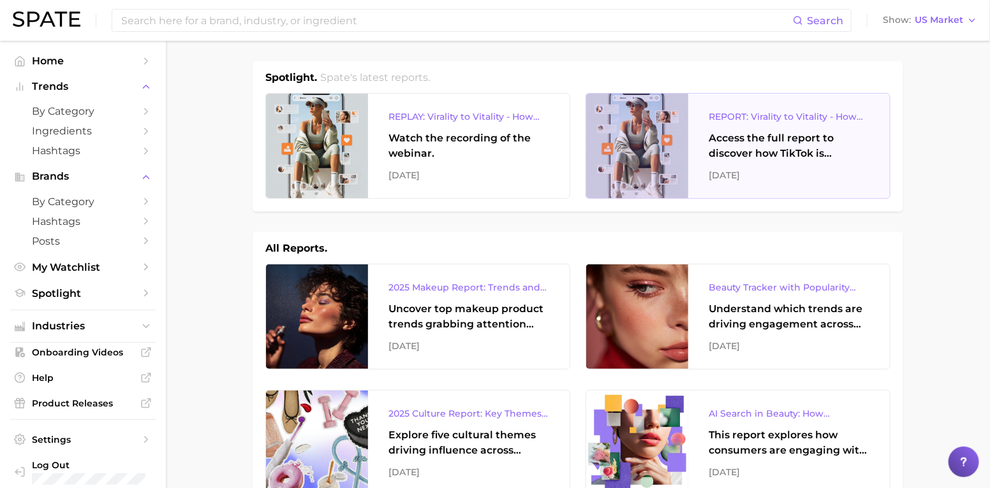
click at [753, 134] on div "Access the full report to discover how TikTok is reshaping the wellness landsca…" at bounding box center [788, 146] width 161 height 31
